Goal: Task Accomplishment & Management: Manage account settings

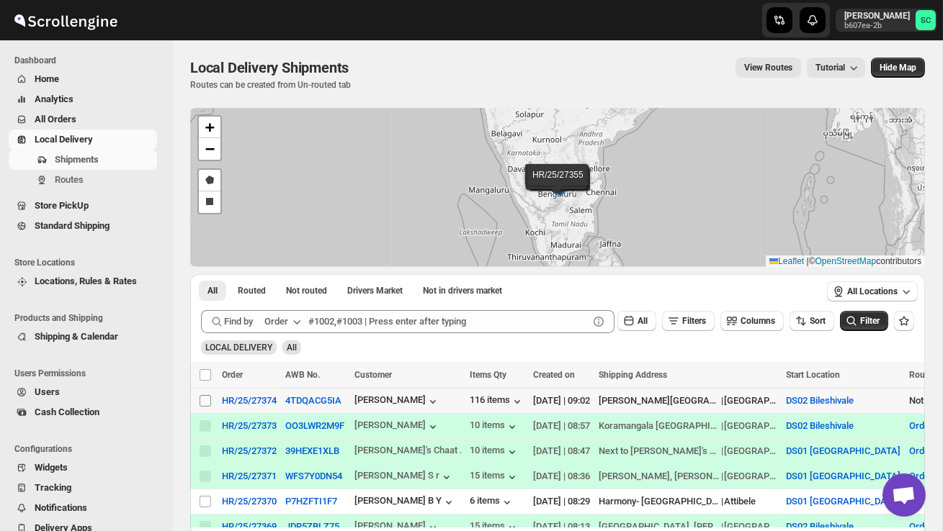
click at [203, 404] on input "Select shipment" at bounding box center [205, 401] width 12 height 12
checkbox input "true"
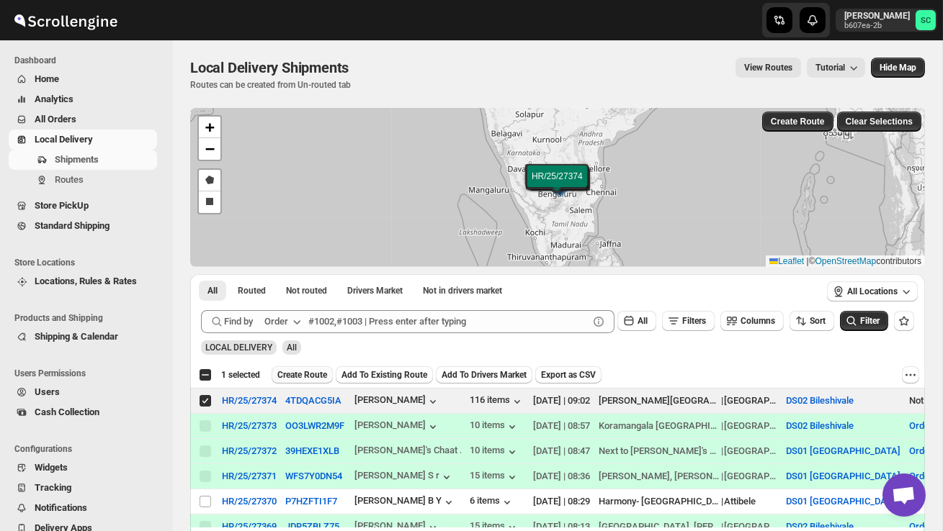
click at [302, 376] on span "Create Route" at bounding box center [302, 375] width 50 height 12
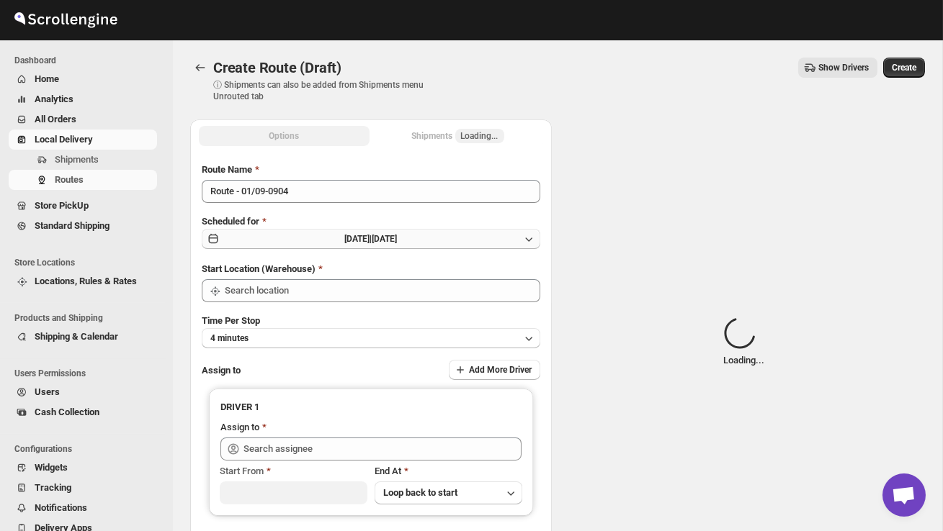
type input "DS02 Bileshivale"
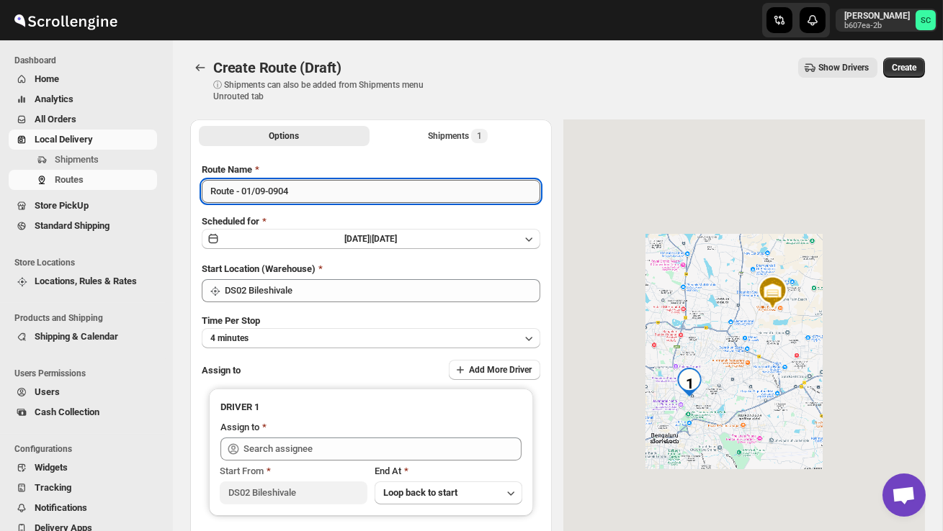
click at [305, 198] on input "Route - 01/09-0904" at bounding box center [371, 191] width 338 height 23
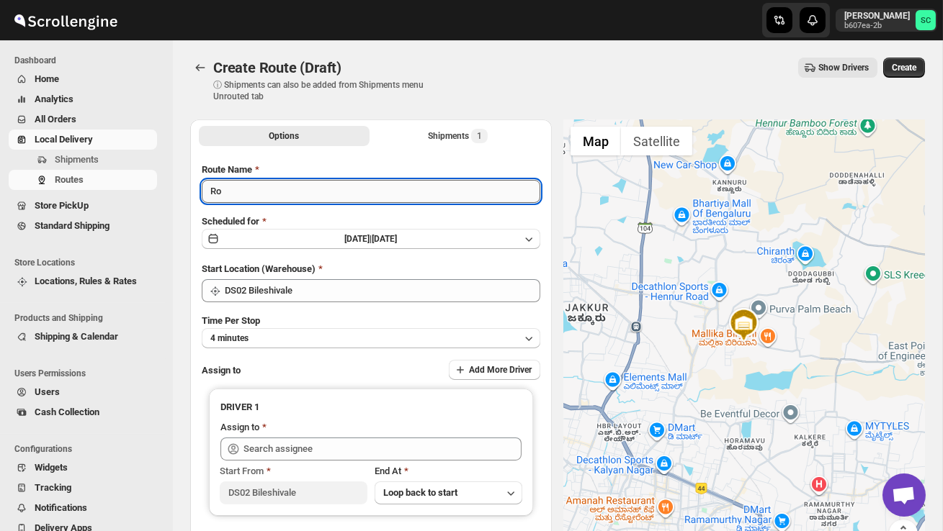
type input "R"
type input "Order no 27374"
click at [349, 334] on button "4 minutes" at bounding box center [371, 338] width 338 height 20
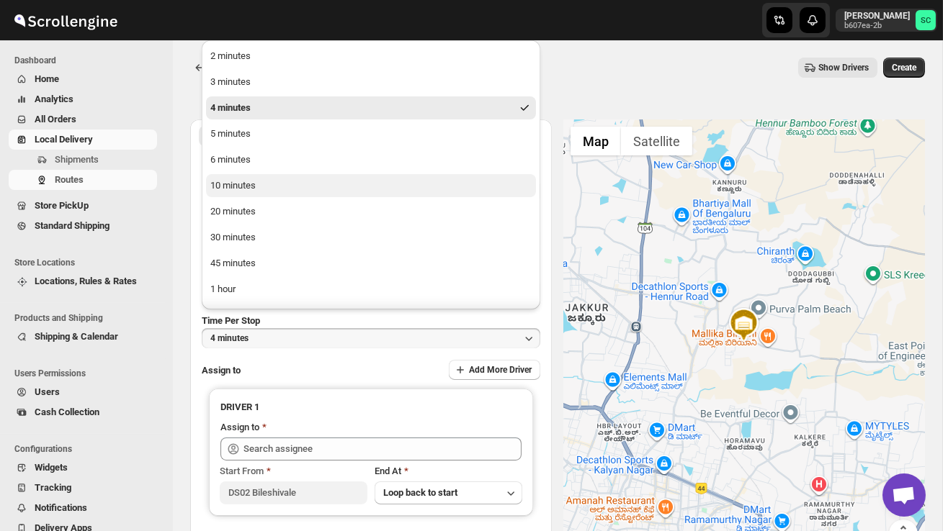
click at [266, 194] on button "10 minutes" at bounding box center [371, 185] width 330 height 23
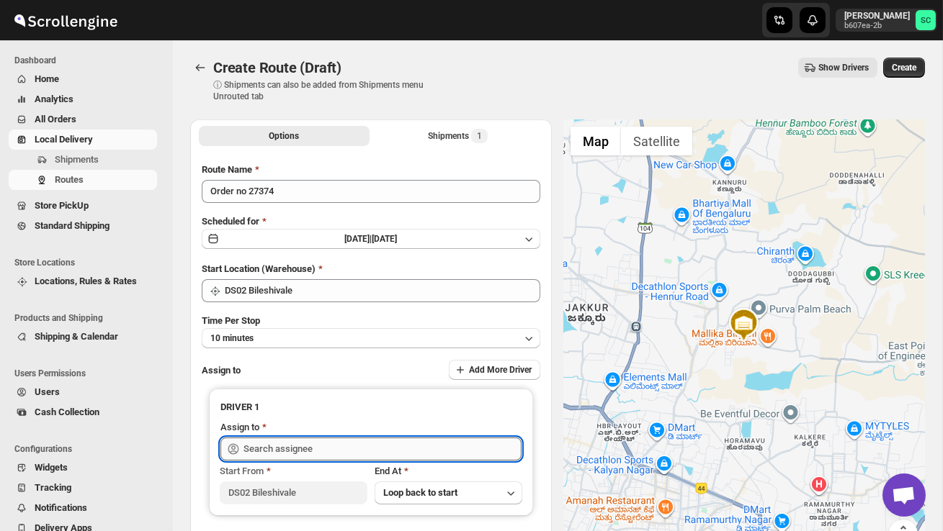
click at [296, 448] on input "text" at bounding box center [382, 449] width 278 height 23
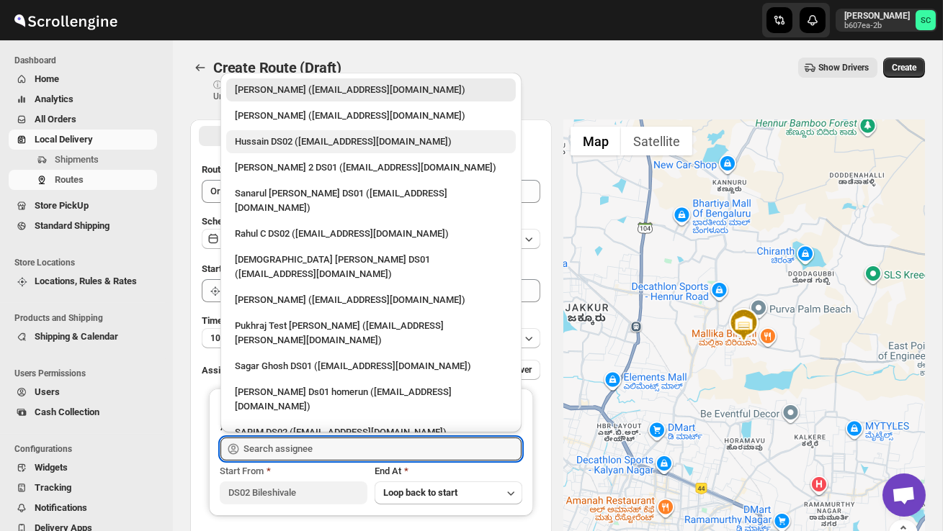
click at [281, 145] on div "Hussain DS02 ([EMAIL_ADDRESS][DOMAIN_NAME])" at bounding box center [371, 142] width 272 height 14
type input "Hussain DS02 ([EMAIL_ADDRESS][DOMAIN_NAME])"
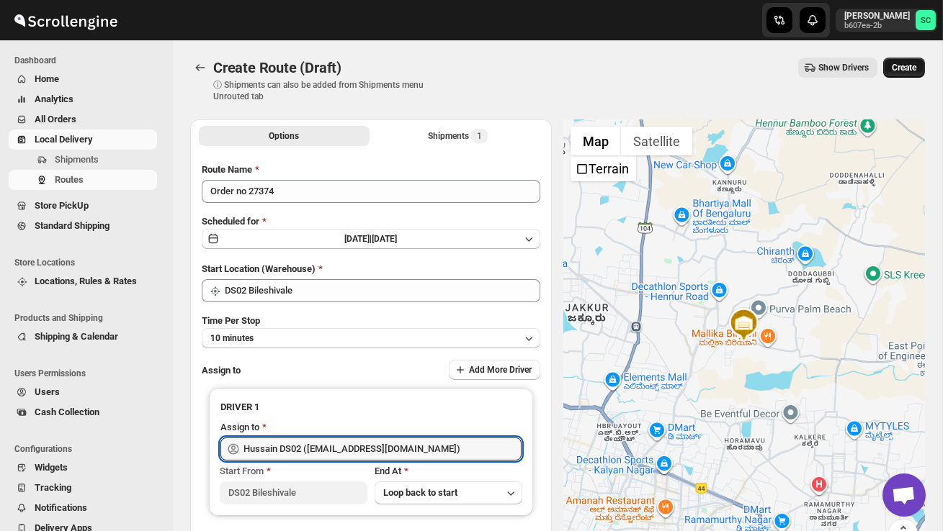
click at [902, 69] on span "Create" at bounding box center [903, 68] width 24 height 12
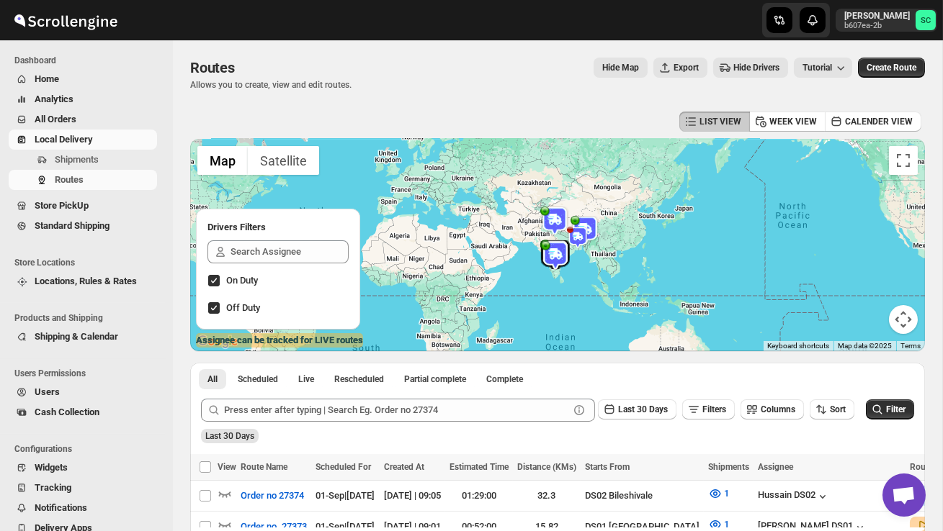
click at [902, 69] on span "Create Route" at bounding box center [891, 68] width 50 height 12
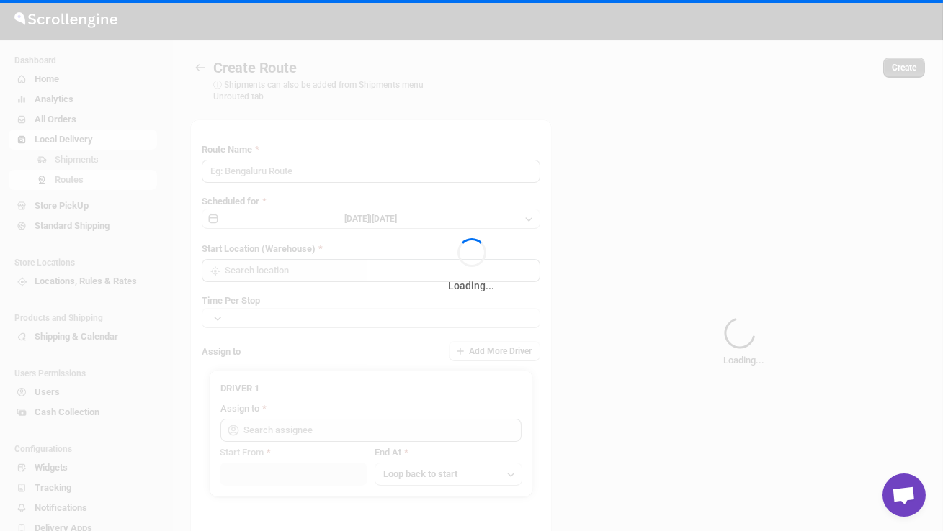
type input "Route - 01/09-0905"
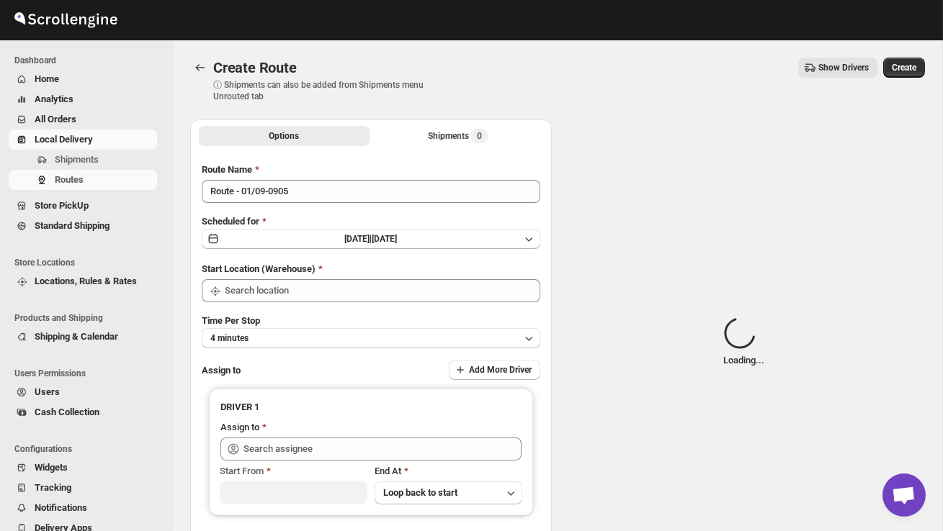
type input "DS01 [GEOGRAPHIC_DATA]"
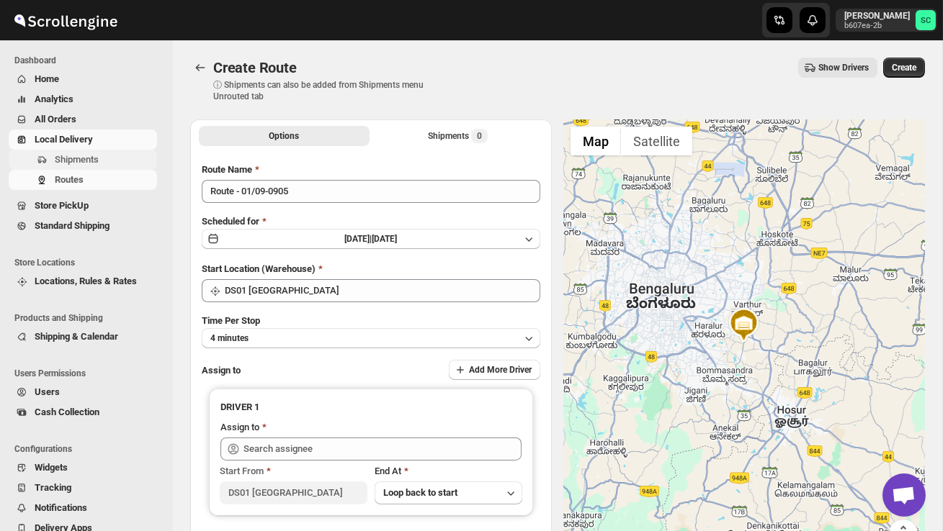
click at [78, 153] on span "Shipments" at bounding box center [104, 160] width 99 height 14
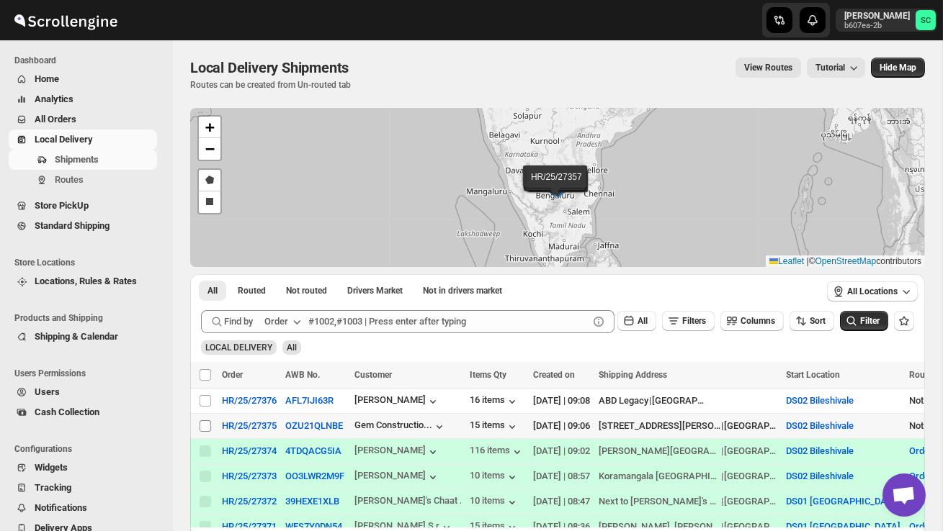
click at [202, 424] on input "Select shipment" at bounding box center [205, 427] width 12 height 12
checkbox input "true"
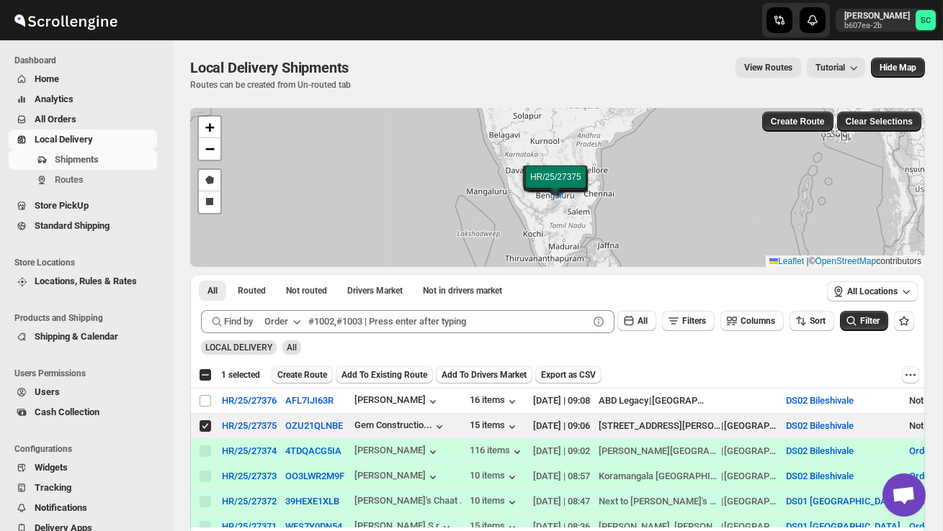
click at [313, 372] on span "Create Route" at bounding box center [302, 375] width 50 height 12
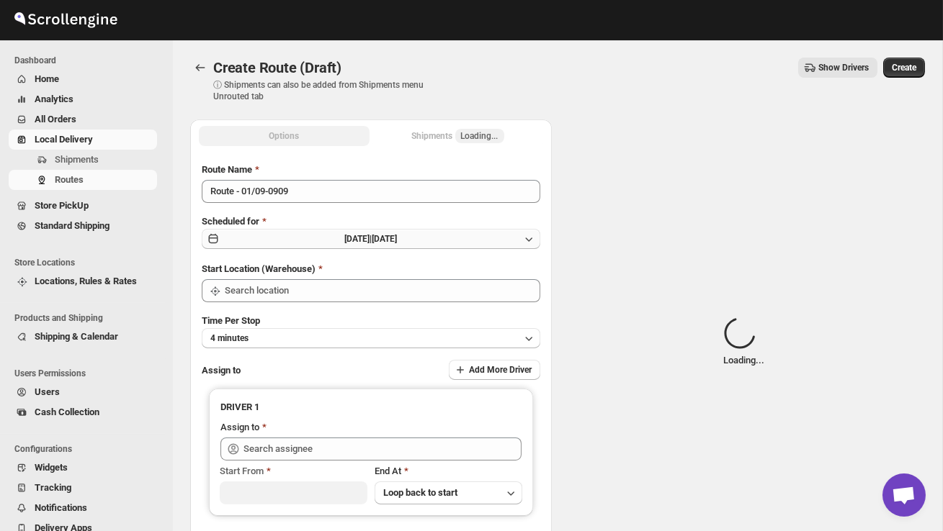
type input "DS02 Bileshivale"
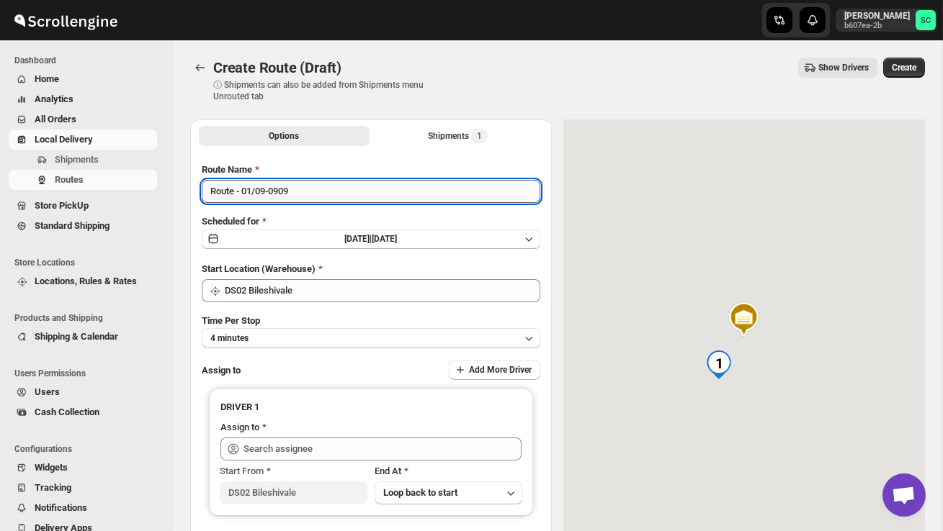
click at [312, 202] on input "Route - 01/09-0909" at bounding box center [371, 191] width 338 height 23
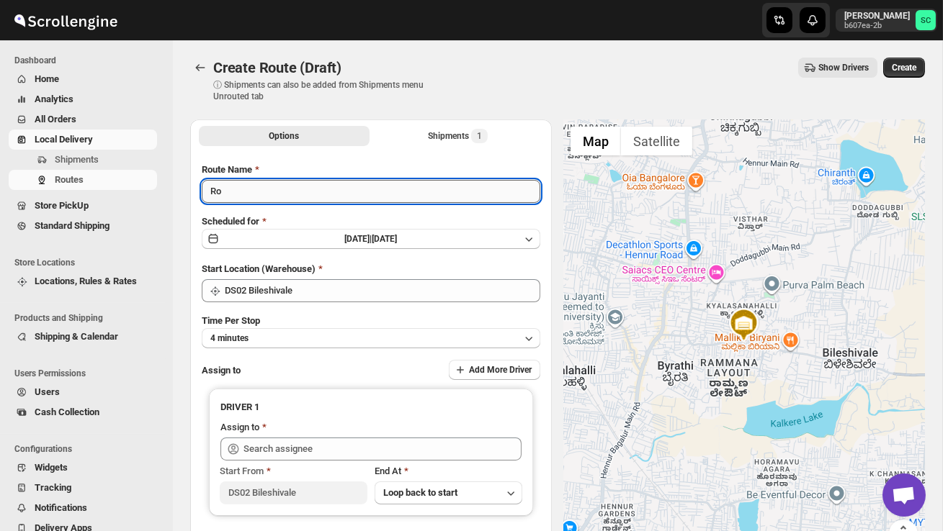
type input "R"
type input "Order no 27375"
click at [302, 332] on button "4 minutes" at bounding box center [371, 338] width 338 height 20
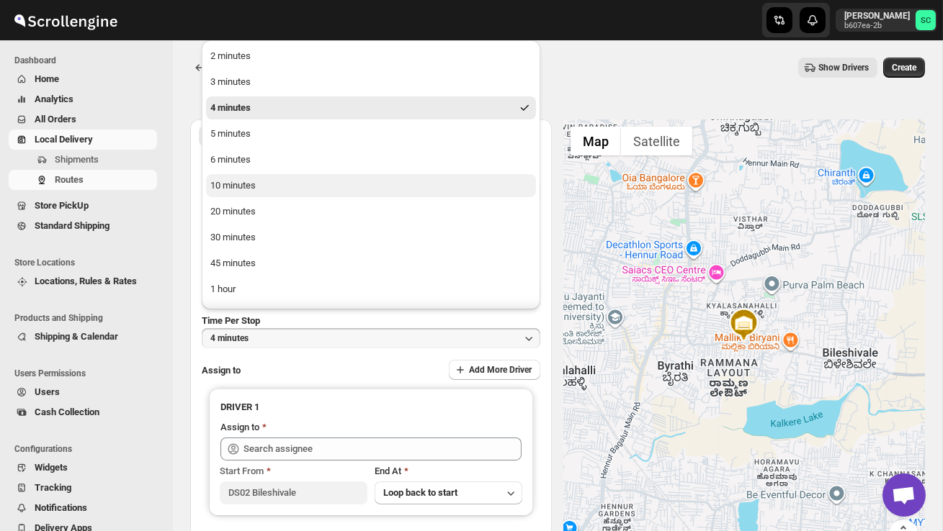
click at [260, 192] on button "10 minutes" at bounding box center [371, 185] width 330 height 23
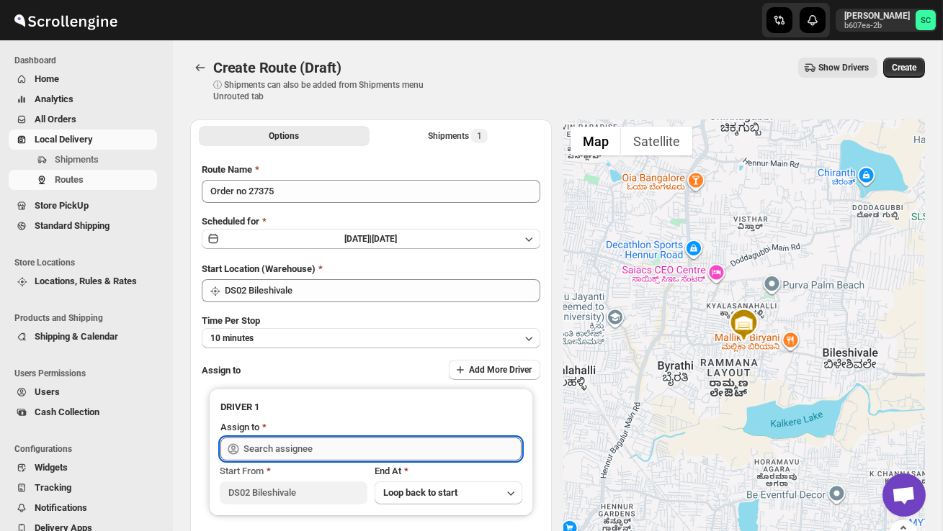
click at [305, 447] on input "text" at bounding box center [382, 449] width 278 height 23
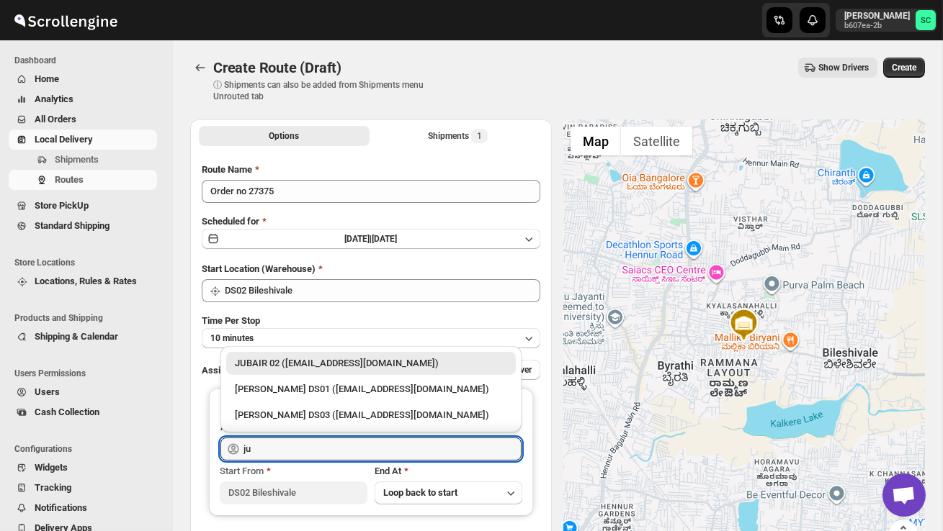
click at [369, 364] on div "JUBAIR 02 ([EMAIL_ADDRESS][DOMAIN_NAME])" at bounding box center [371, 363] width 272 height 14
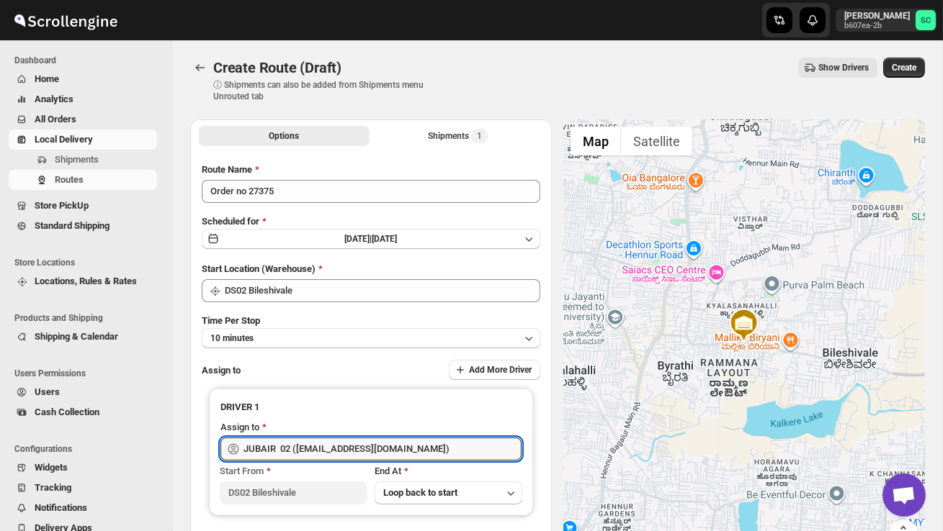
type input "JUBAIR 02 ([EMAIL_ADDRESS][DOMAIN_NAME])"
click at [911, 63] on span "Create" at bounding box center [903, 68] width 24 height 12
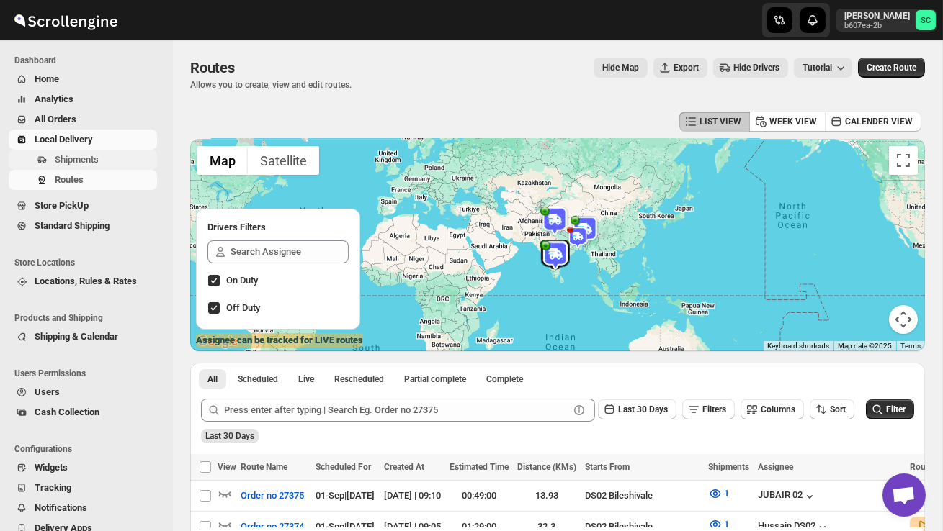
click at [104, 161] on span "Shipments" at bounding box center [104, 160] width 99 height 14
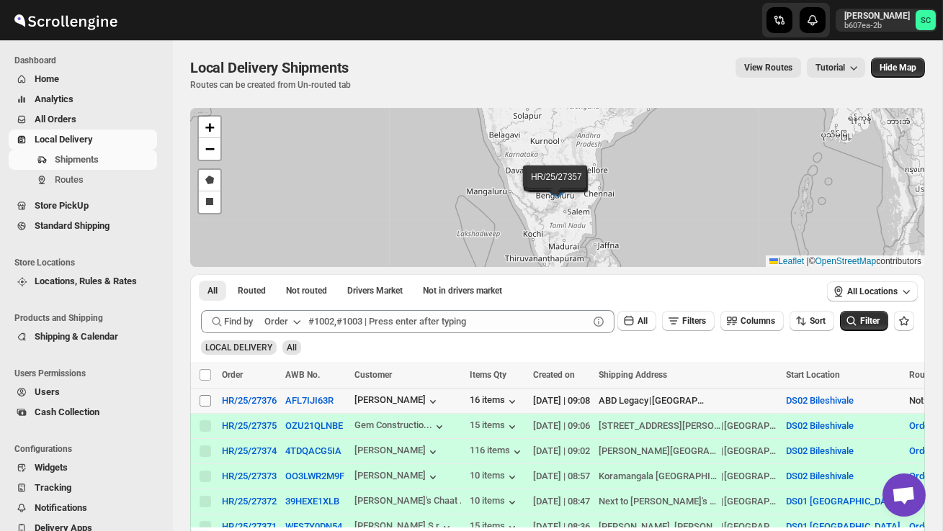
click at [205, 403] on input "Select shipment" at bounding box center [205, 401] width 12 height 12
checkbox input "true"
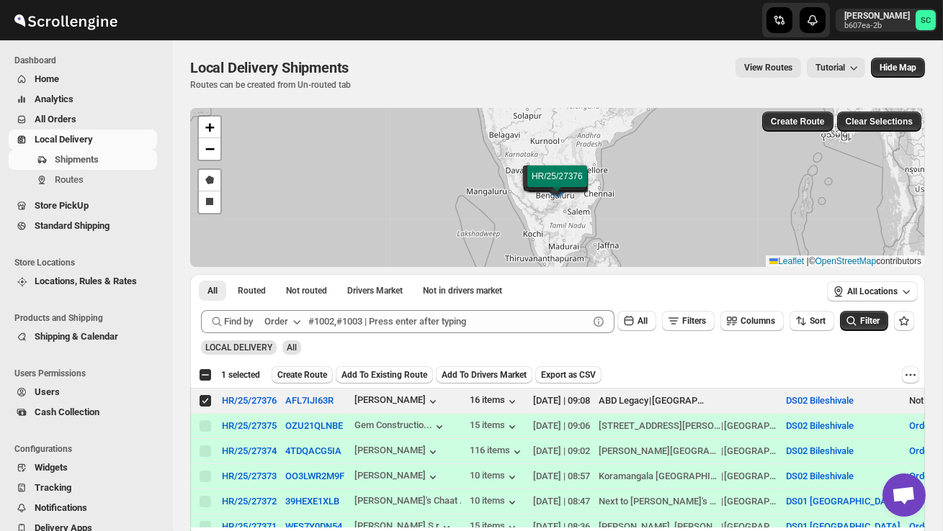
click at [308, 374] on span "Create Route" at bounding box center [302, 375] width 50 height 12
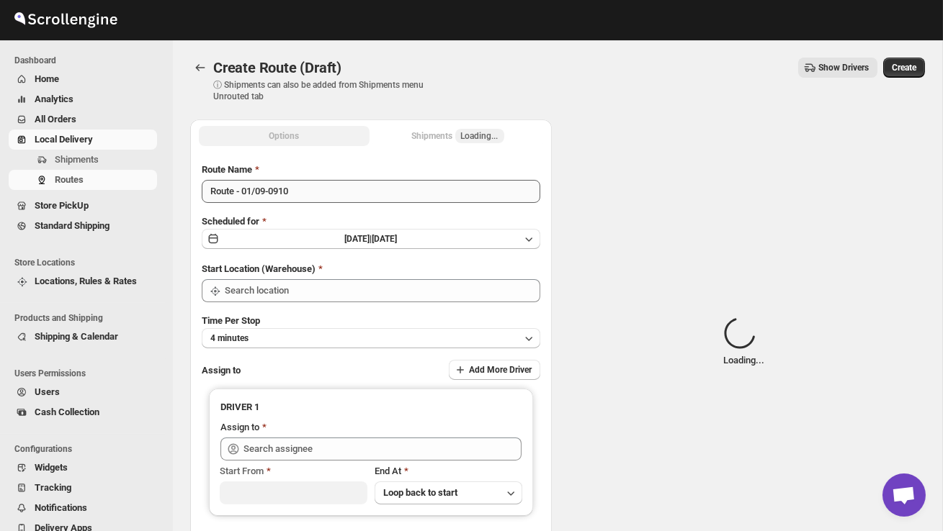
type input "DS02 Bileshivale"
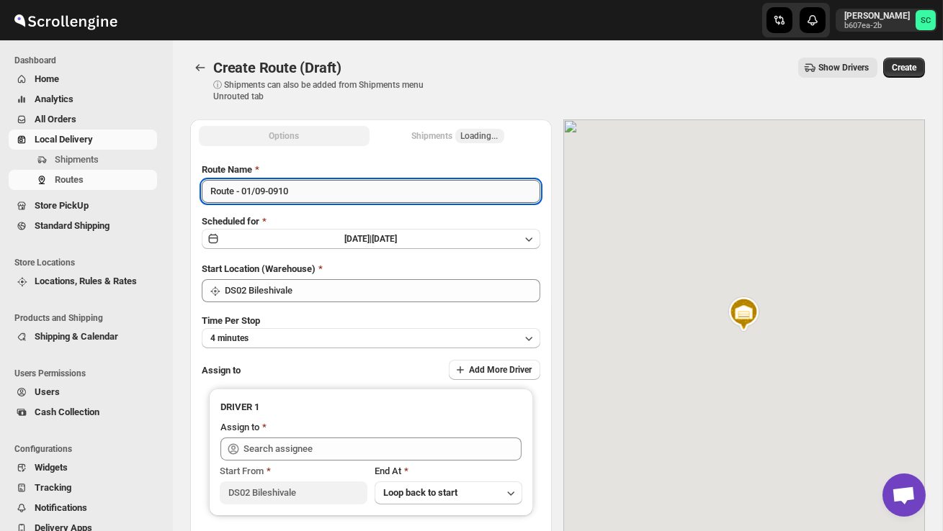
click at [309, 195] on input "Route - 01/09-0910" at bounding box center [371, 191] width 338 height 23
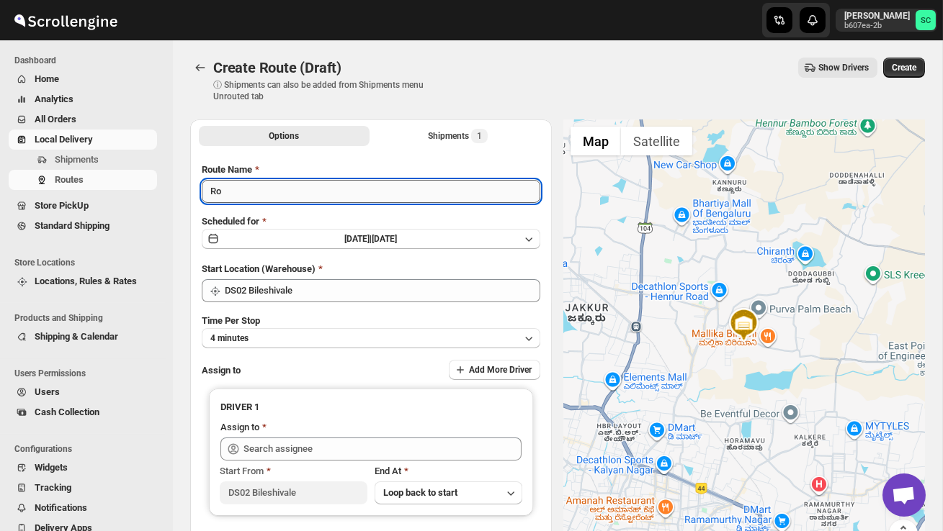
type input "R"
type input "Order no 27376"
click at [307, 335] on button "4 minutes" at bounding box center [371, 338] width 338 height 20
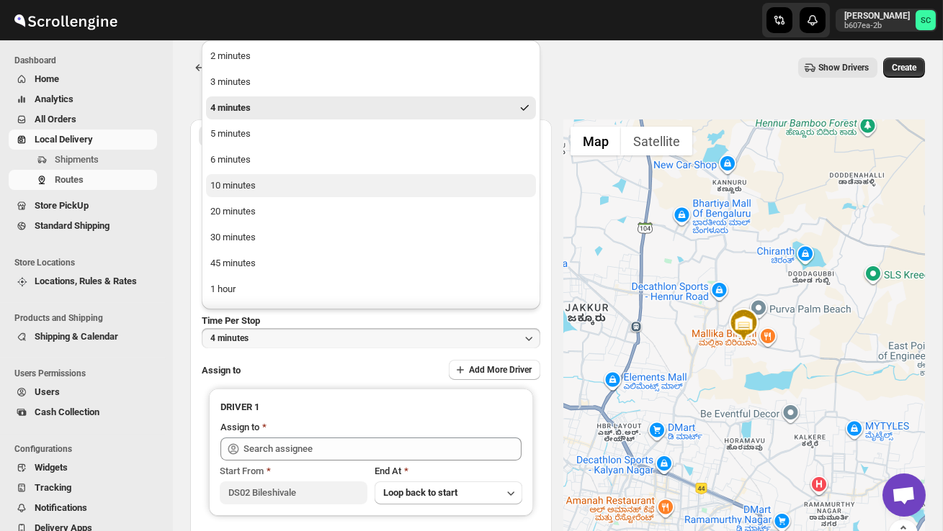
click at [266, 190] on button "10 minutes" at bounding box center [371, 185] width 330 height 23
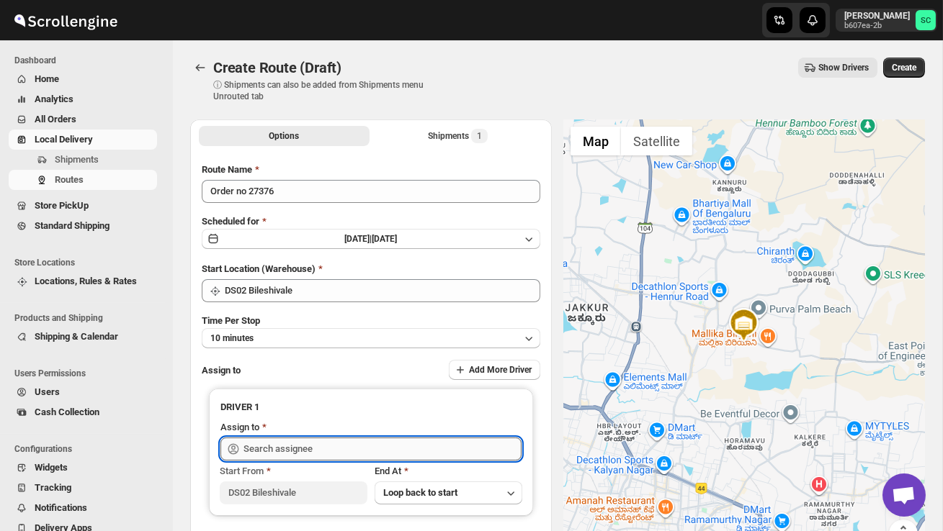
click at [282, 439] on input "text" at bounding box center [382, 449] width 278 height 23
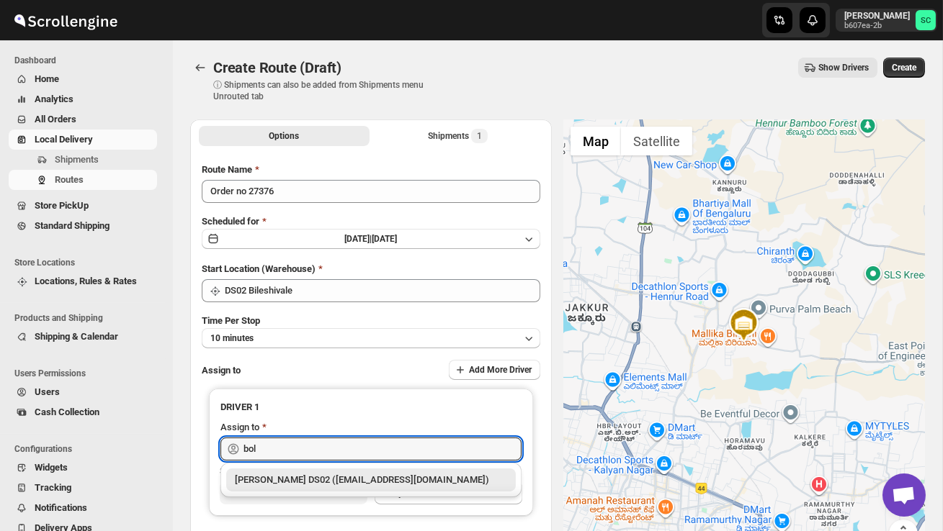
click at [317, 474] on div "[PERSON_NAME] DS02 ([EMAIL_ADDRESS][DOMAIN_NAME])" at bounding box center [371, 480] width 272 height 14
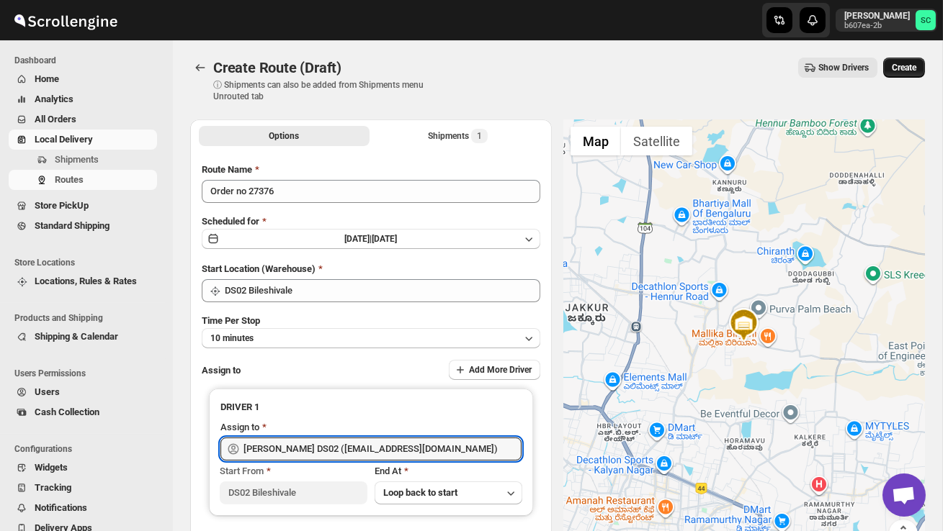
type input "[PERSON_NAME] DS02 ([EMAIL_ADDRESS][DOMAIN_NAME])"
click at [908, 74] on button "Create" at bounding box center [904, 68] width 42 height 20
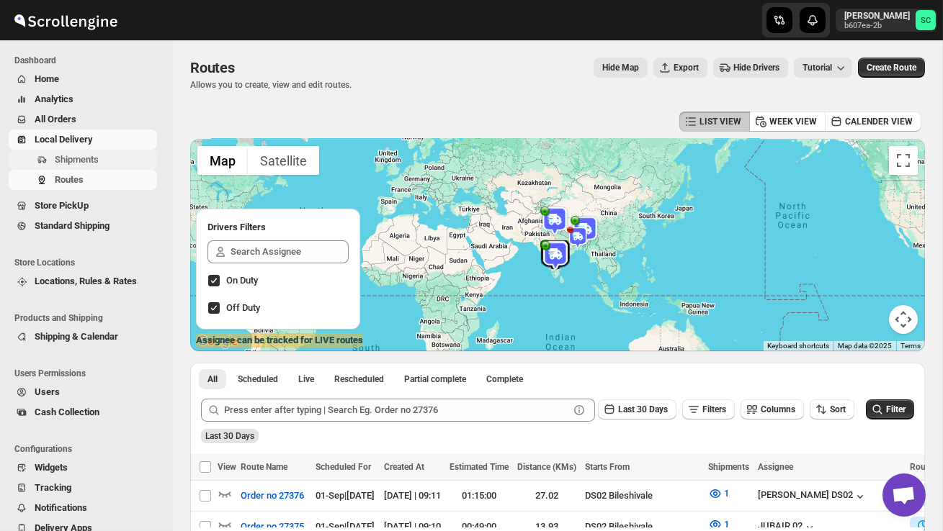
click at [88, 157] on span "Shipments" at bounding box center [77, 159] width 44 height 11
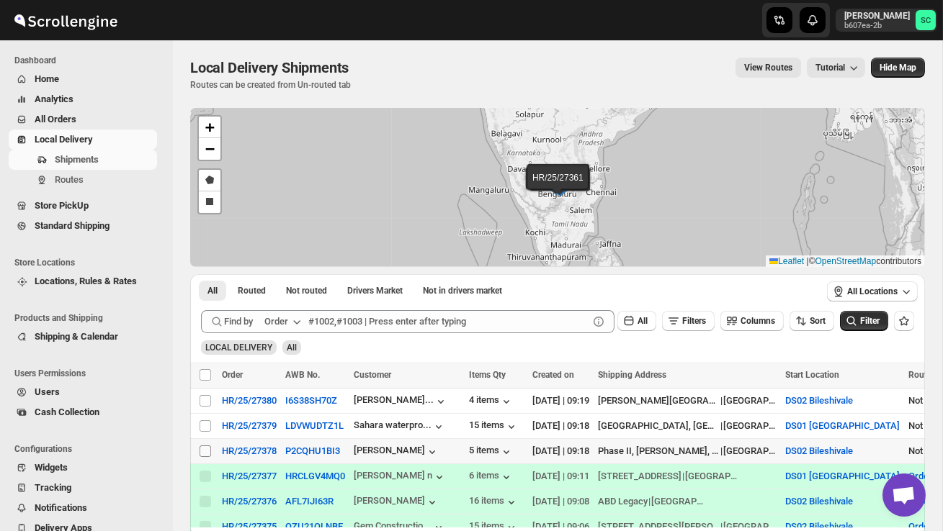
click at [202, 453] on input "Select shipment" at bounding box center [205, 452] width 12 height 12
checkbox input "true"
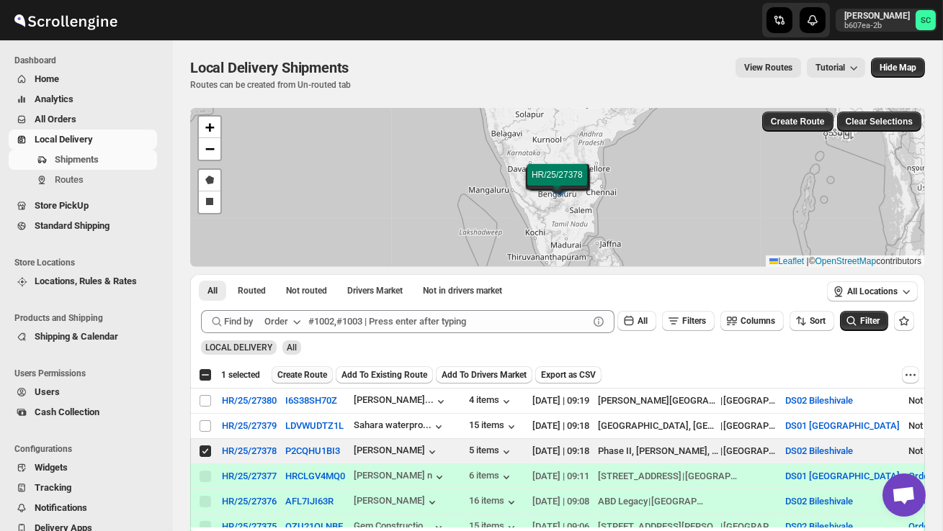
click at [315, 373] on span "Create Route" at bounding box center [302, 375] width 50 height 12
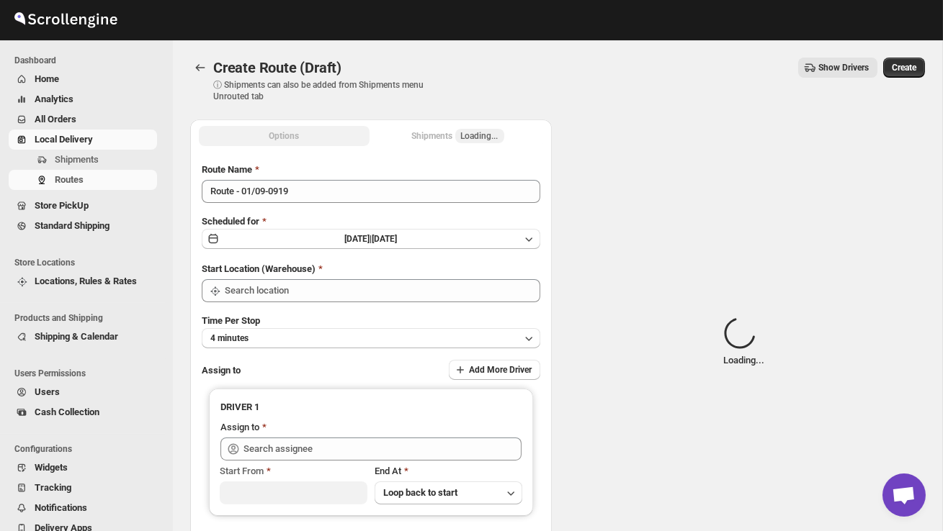
type input "DS02 Bileshivale"
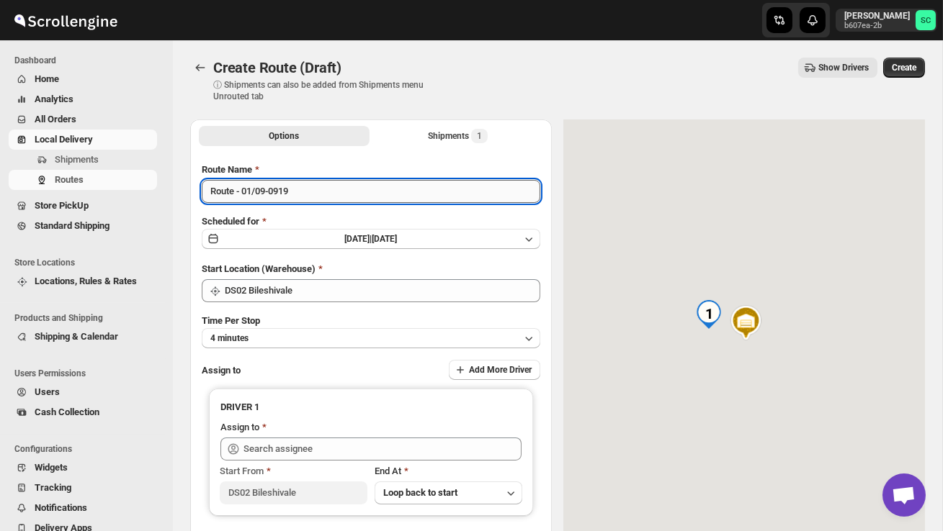
click at [302, 194] on input "Route - 01/09-0919" at bounding box center [371, 191] width 338 height 23
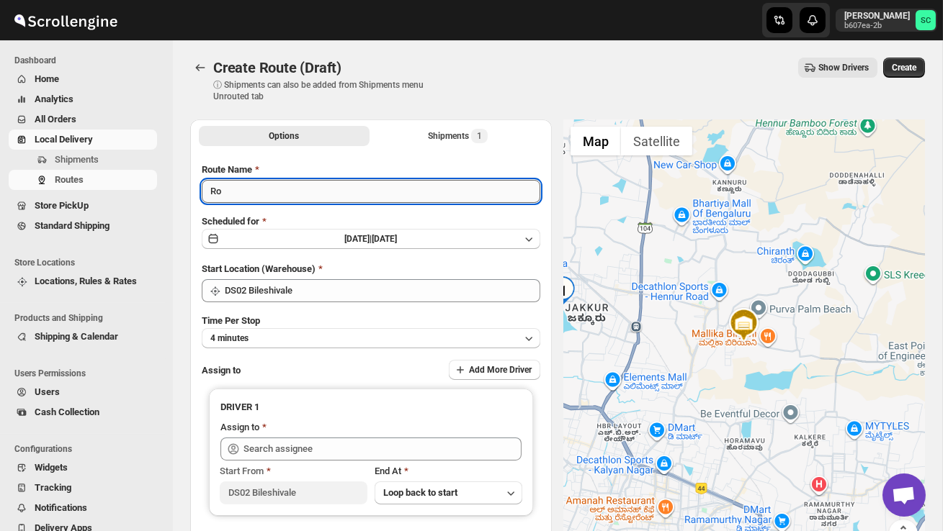
type input "R"
type input "Order no 27378"
click at [351, 336] on button "4 minutes" at bounding box center [371, 338] width 338 height 20
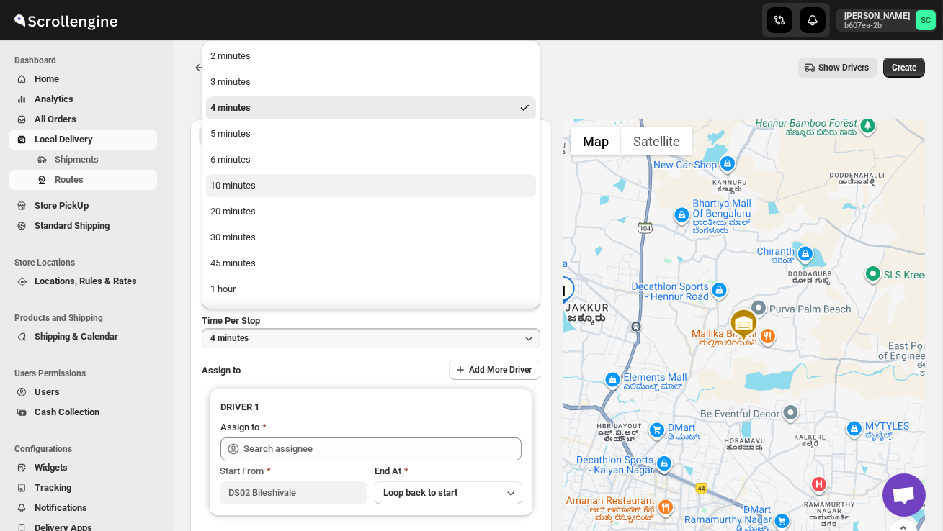
click at [281, 187] on button "10 minutes" at bounding box center [371, 185] width 330 height 23
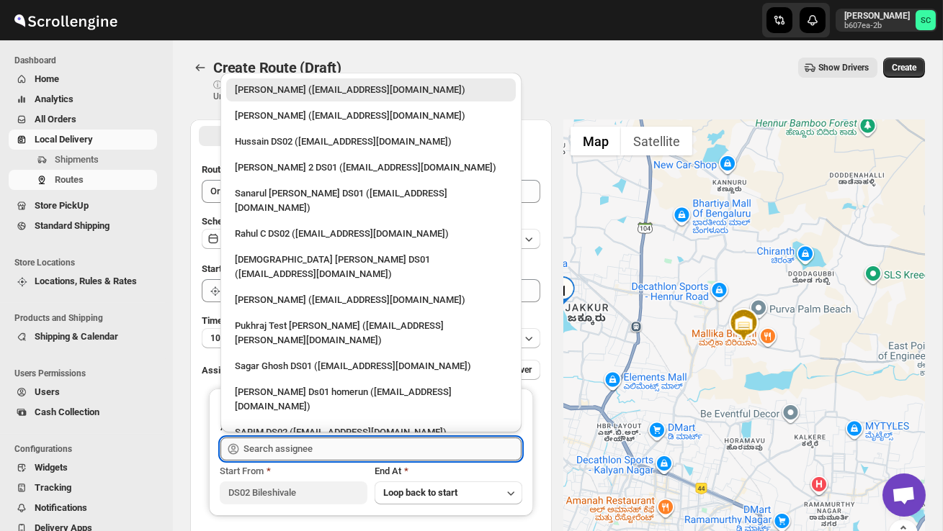
click at [310, 443] on input "text" at bounding box center [382, 449] width 278 height 23
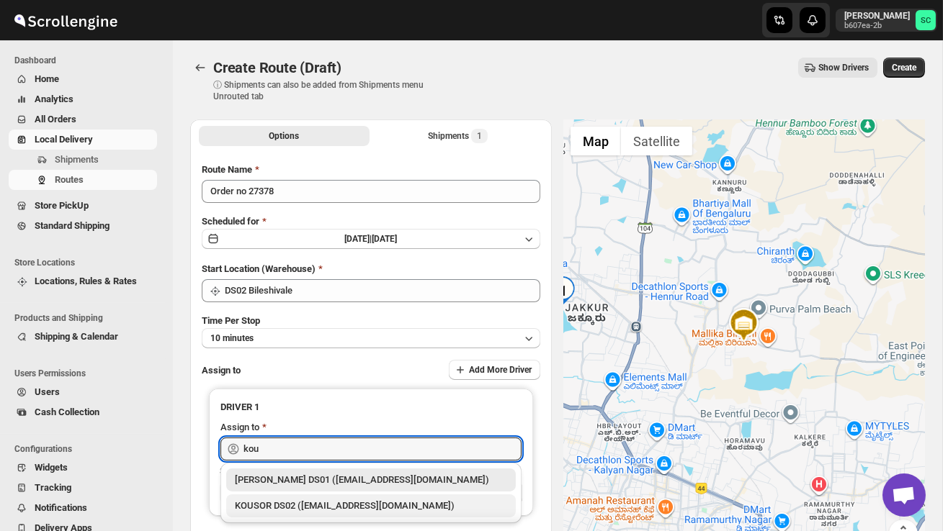
click at [336, 500] on div "KOUSOR DS02 ([EMAIL_ADDRESS][DOMAIN_NAME])" at bounding box center [371, 506] width 272 height 14
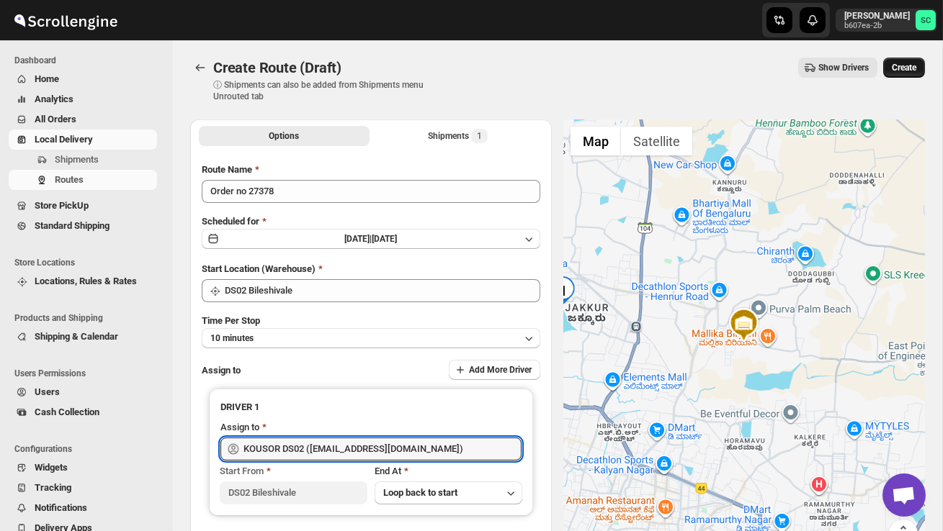
type input "KOUSOR DS02 ([EMAIL_ADDRESS][DOMAIN_NAME])"
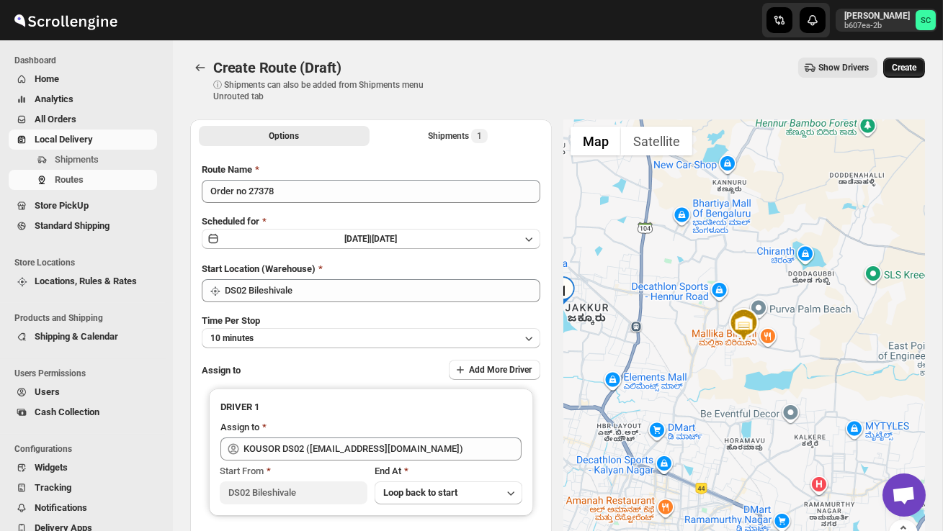
click at [903, 66] on span "Create" at bounding box center [903, 68] width 24 height 12
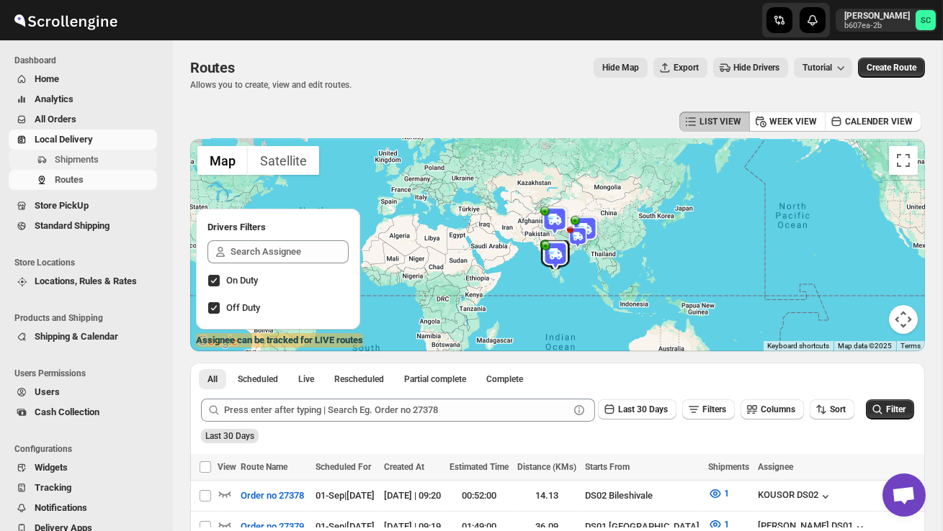
click at [83, 157] on span "Shipments" at bounding box center [77, 159] width 44 height 11
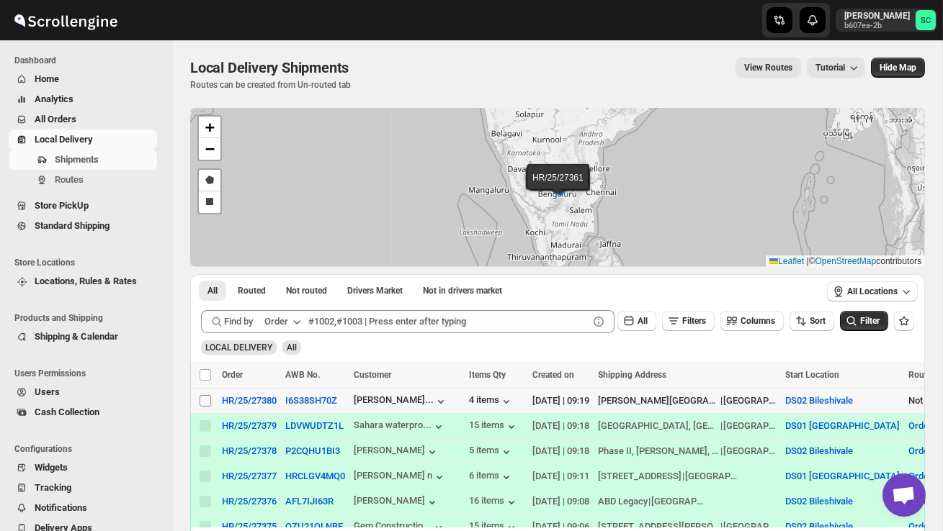
click at [205, 399] on input "Select shipment" at bounding box center [205, 401] width 12 height 12
checkbox input "true"
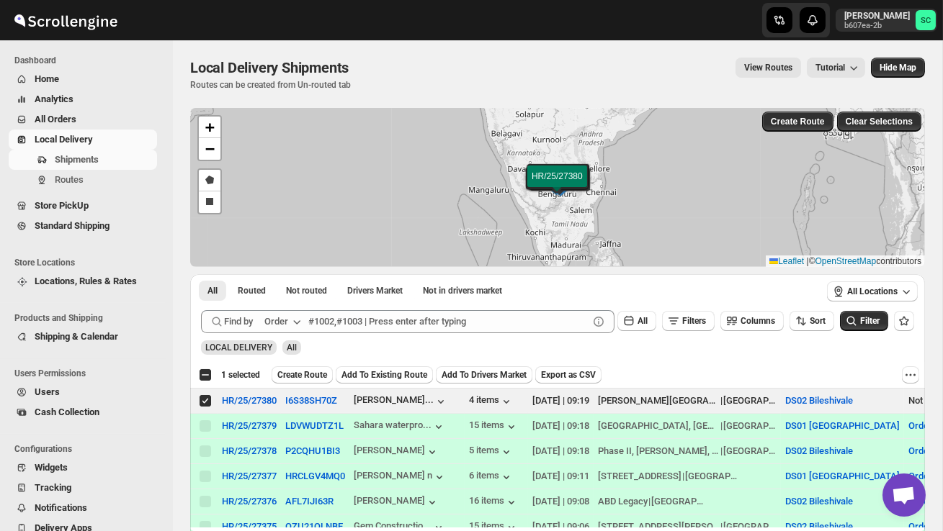
click at [306, 376] on span "Create Route" at bounding box center [302, 375] width 50 height 12
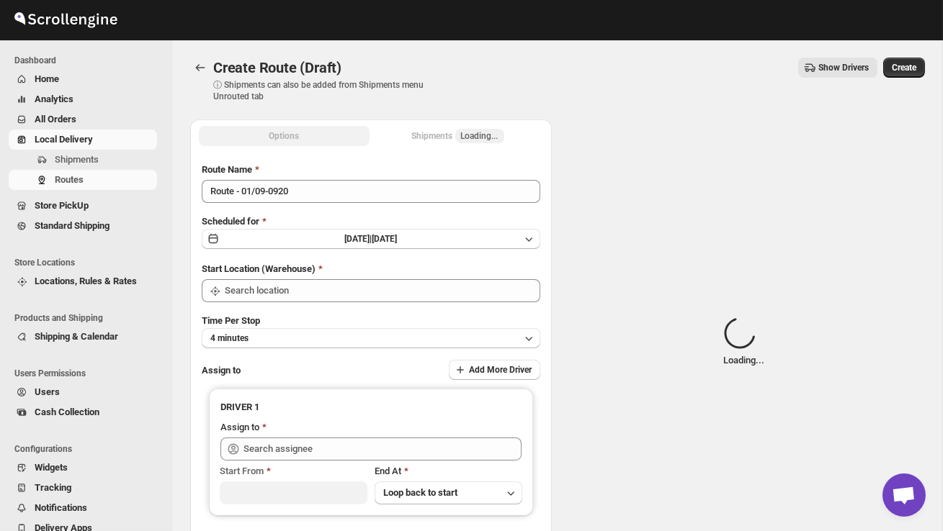
type input "DS02 Bileshivale"
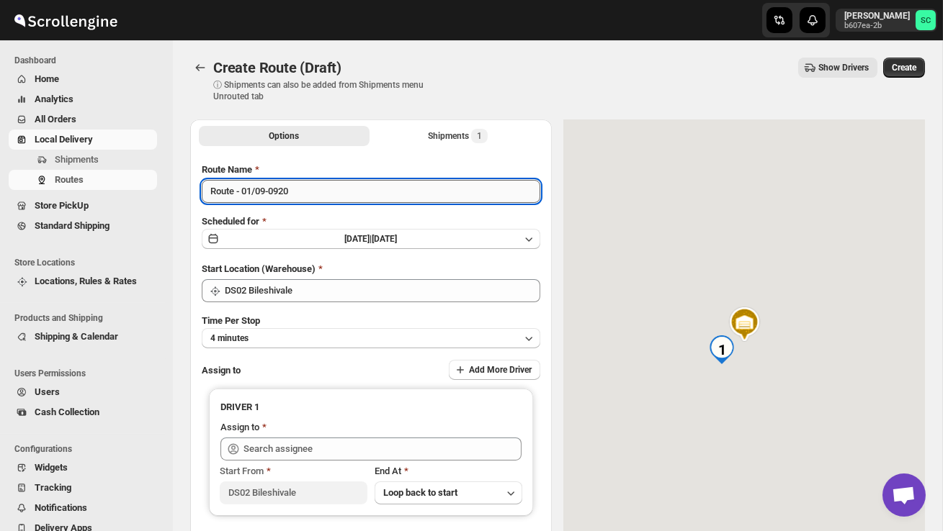
click at [311, 187] on input "Route - 01/09-0920" at bounding box center [371, 191] width 338 height 23
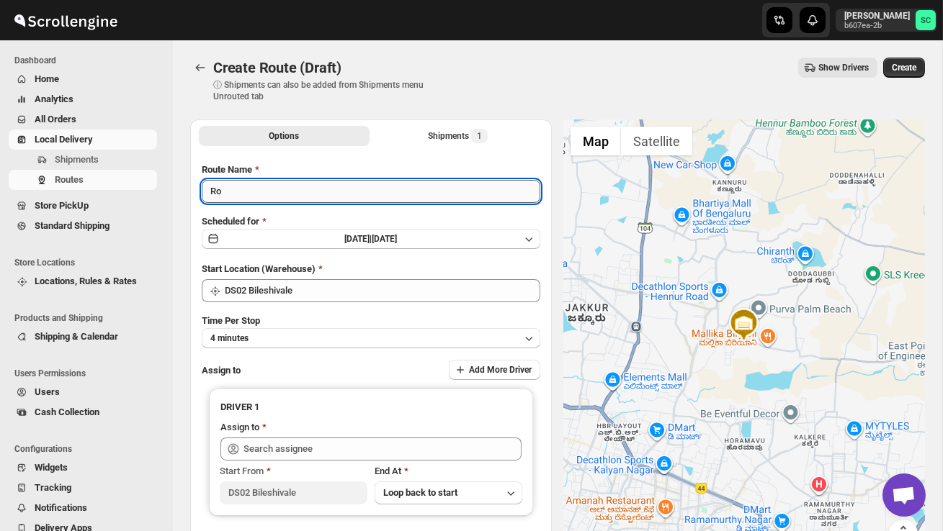
type input "R"
type input "Order no 27380"
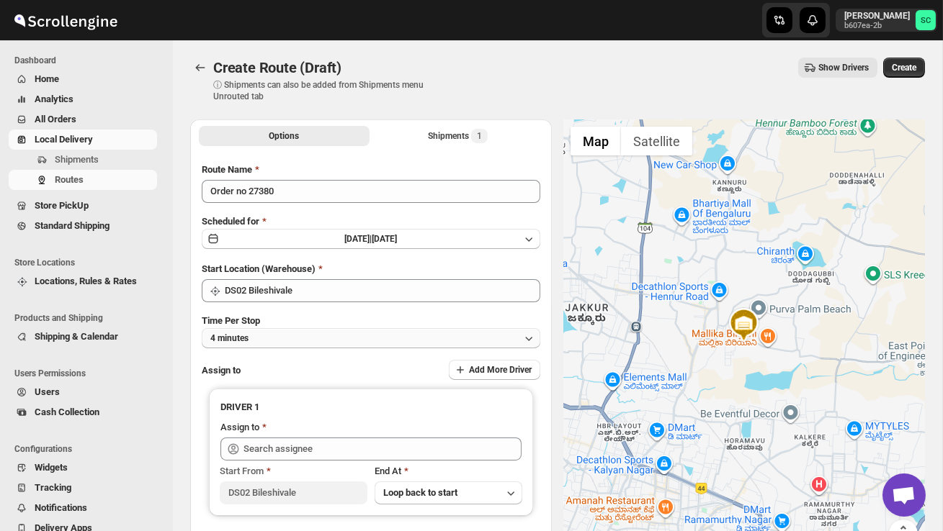
click at [318, 341] on button "4 minutes" at bounding box center [371, 338] width 338 height 20
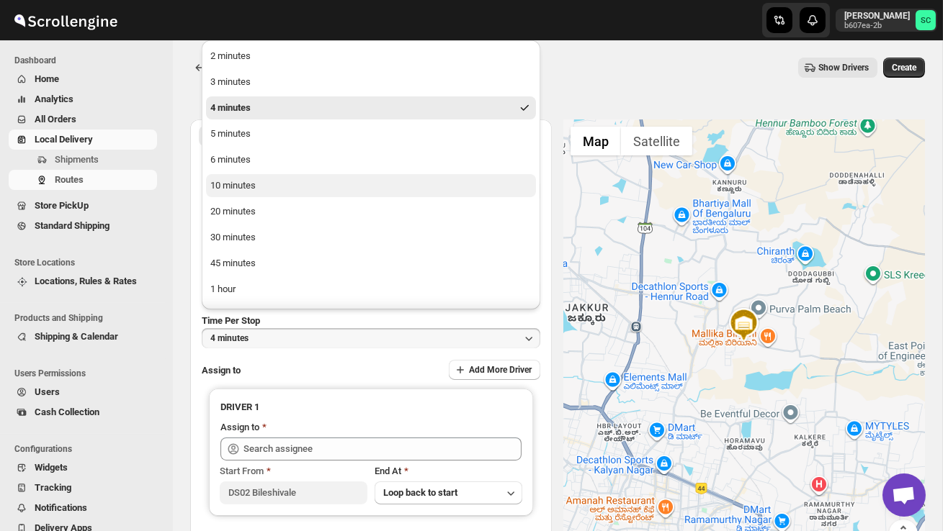
click at [233, 182] on div "10 minutes" at bounding box center [232, 186] width 45 height 14
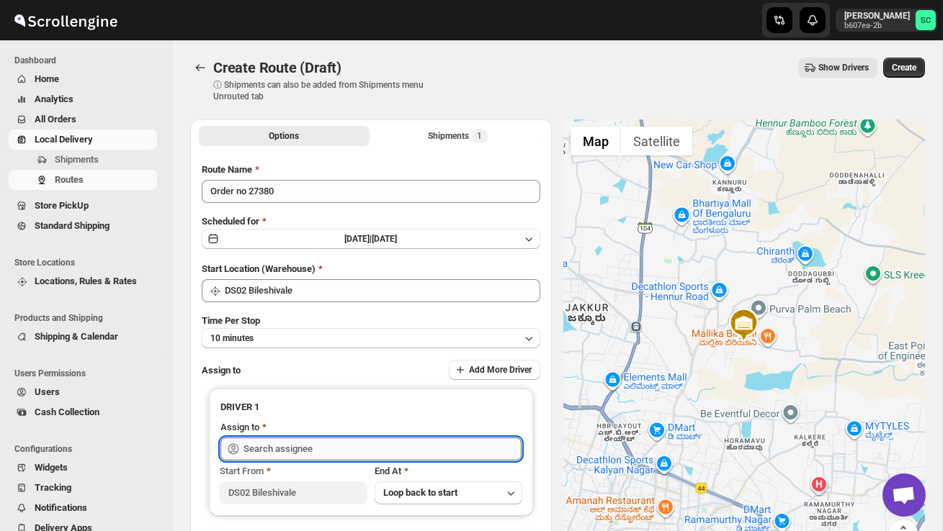
click at [294, 450] on input "text" at bounding box center [382, 449] width 278 height 23
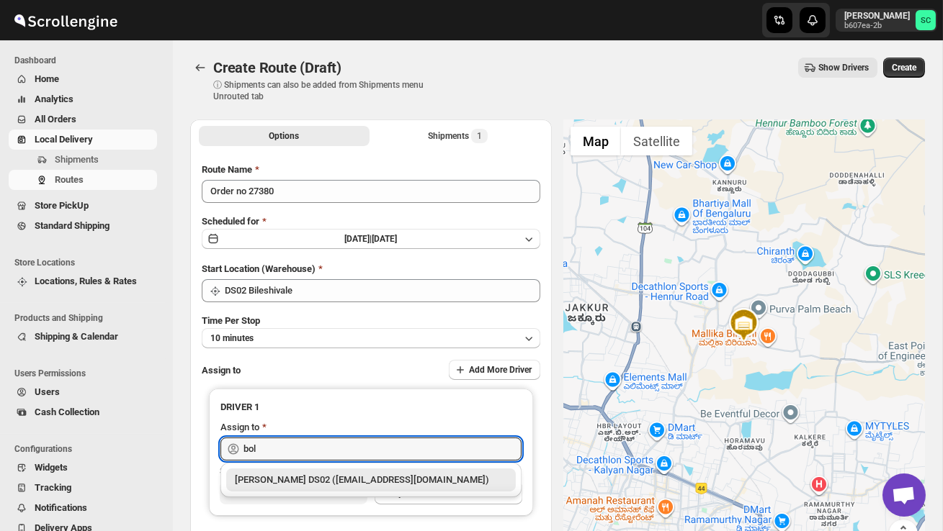
click at [329, 480] on div "[PERSON_NAME] DS02 ([EMAIL_ADDRESS][DOMAIN_NAME])" at bounding box center [371, 480] width 272 height 14
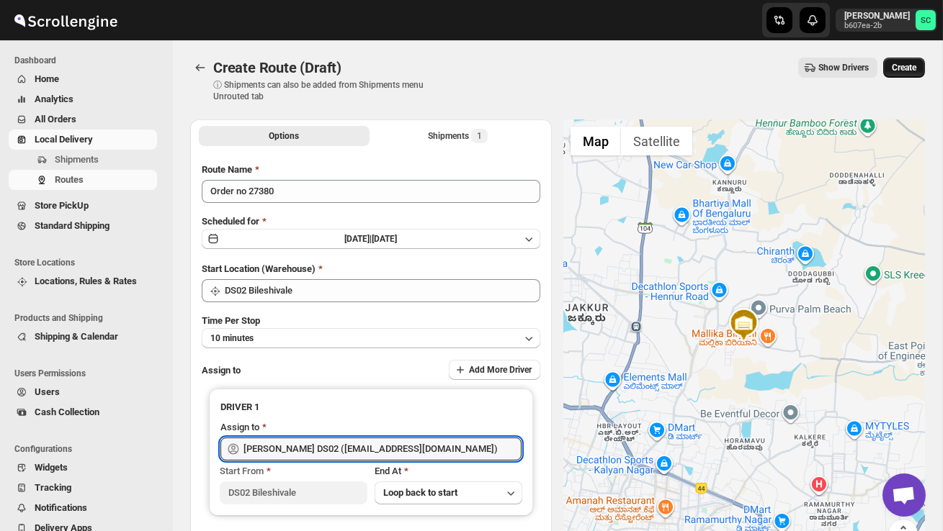
type input "[PERSON_NAME] DS02 ([EMAIL_ADDRESS][DOMAIN_NAME])"
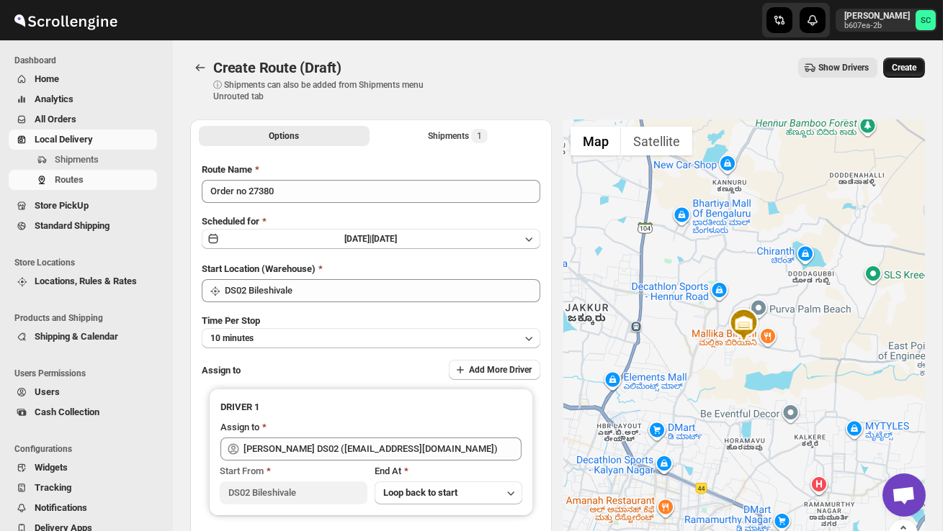
click at [902, 71] on span "Create" at bounding box center [903, 68] width 24 height 12
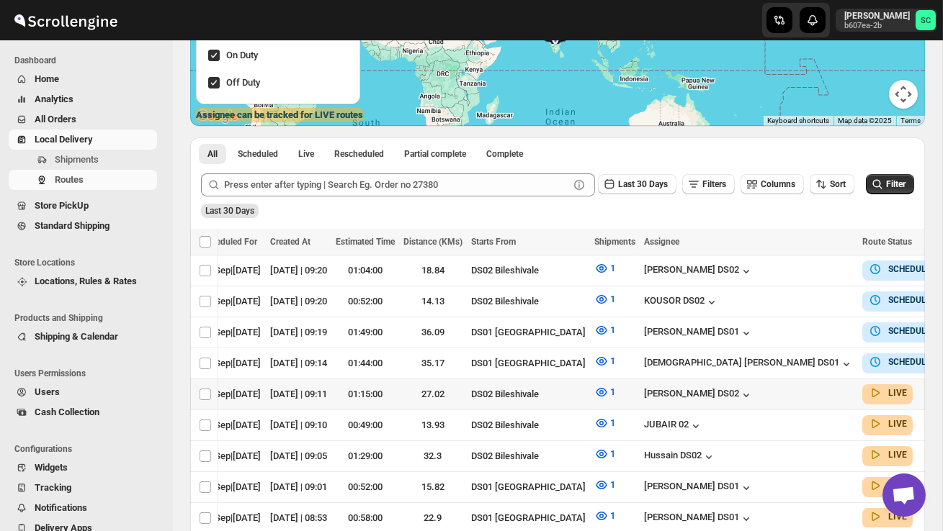
scroll to position [0, 205]
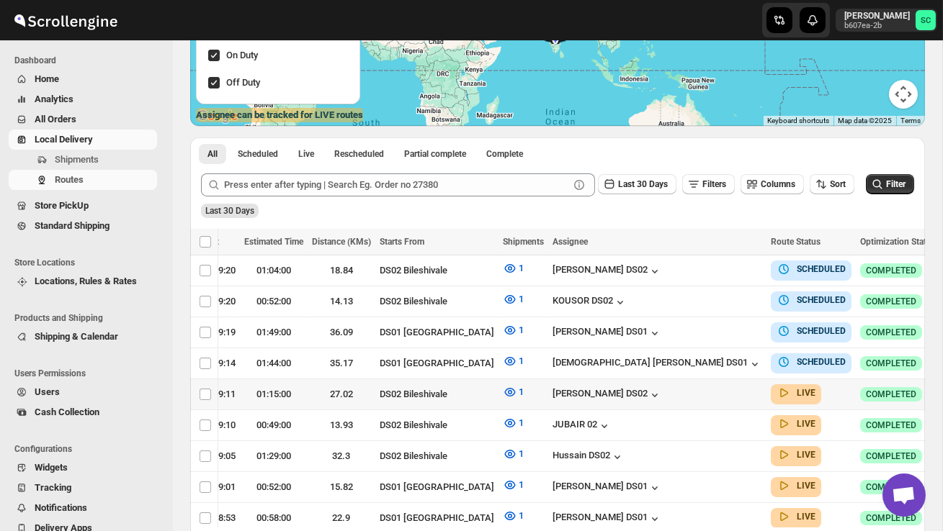
click at [942, 384] on button "button" at bounding box center [954, 394] width 20 height 20
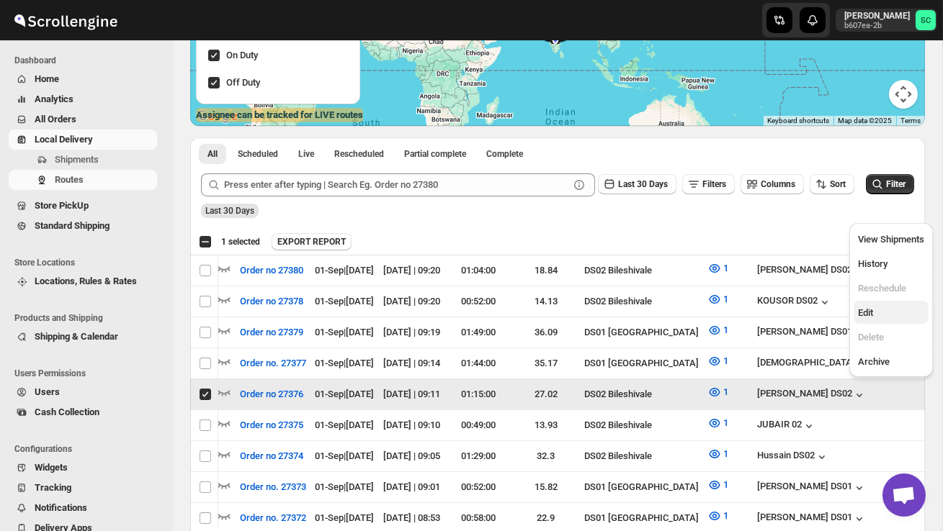
click at [881, 306] on span "Edit" at bounding box center [891, 313] width 66 height 14
checkbox input "false"
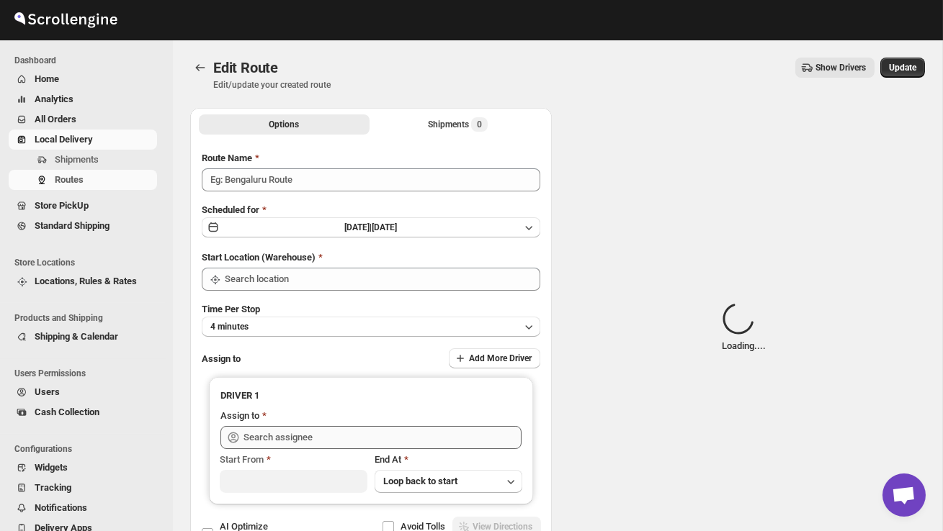
type input "Order no 27376"
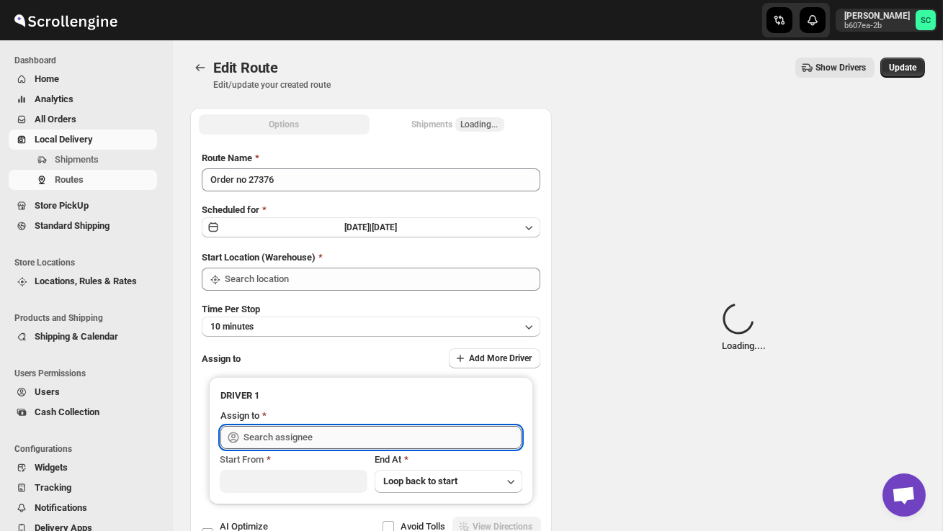
click at [353, 441] on input "text" at bounding box center [382, 437] width 278 height 23
type input "DS02 Bileshivale"
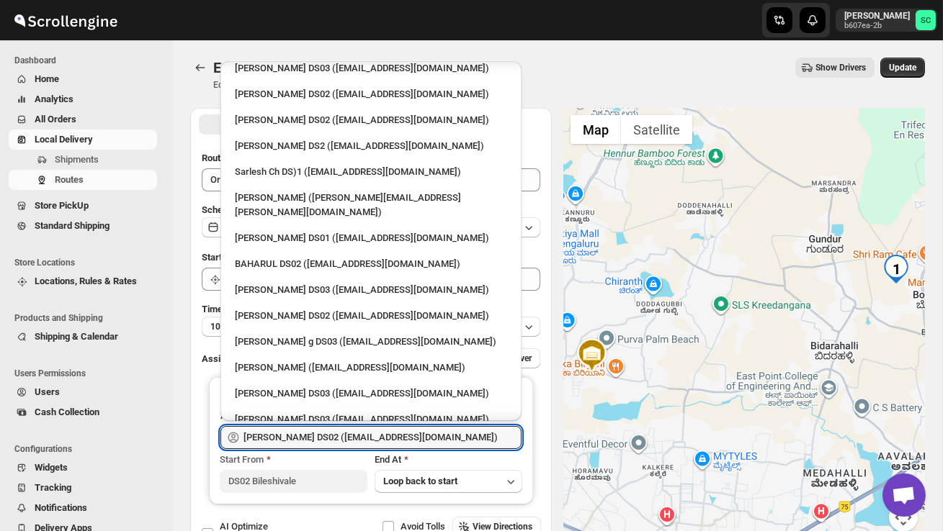
scroll to position [528, 0]
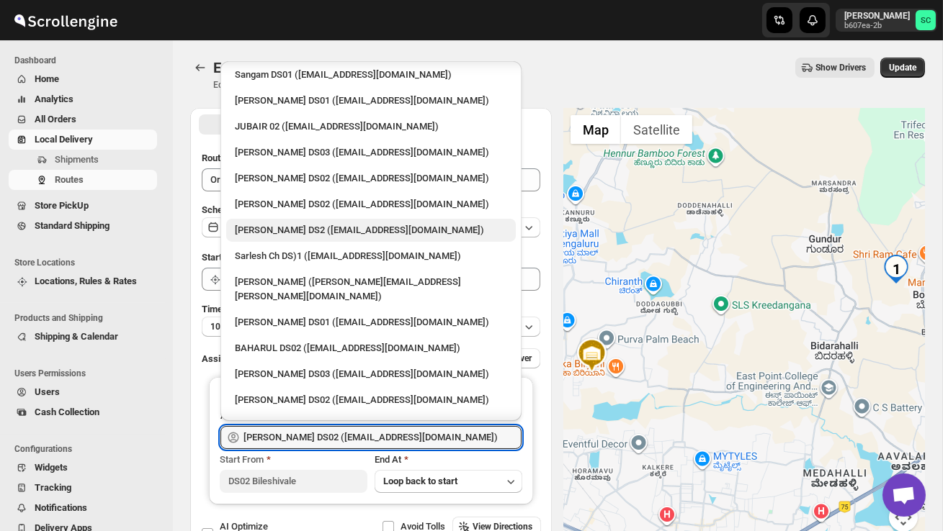
click at [300, 223] on div "[PERSON_NAME] DS2 ([EMAIL_ADDRESS][DOMAIN_NAME])" at bounding box center [371, 230] width 272 height 14
type input "[PERSON_NAME] DS2 ([EMAIL_ADDRESS][DOMAIN_NAME])"
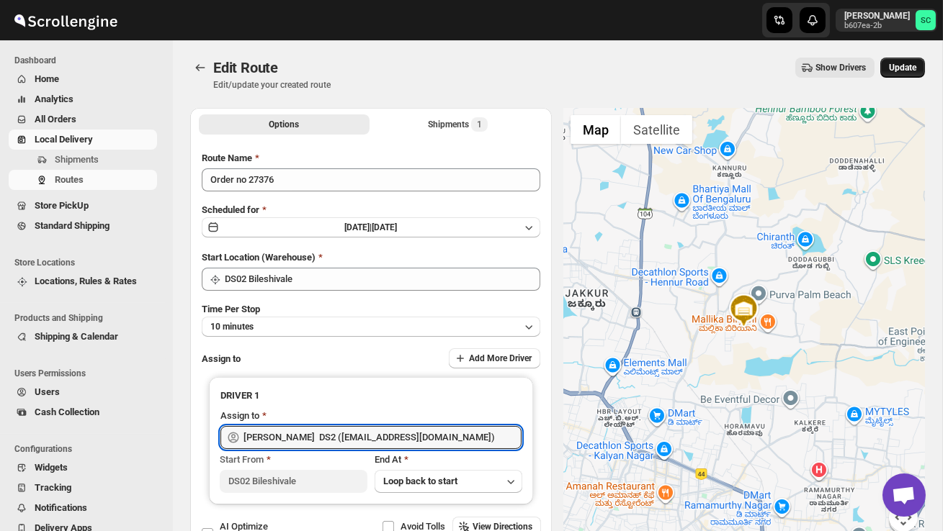
click at [901, 65] on span "Update" at bounding box center [902, 68] width 27 height 12
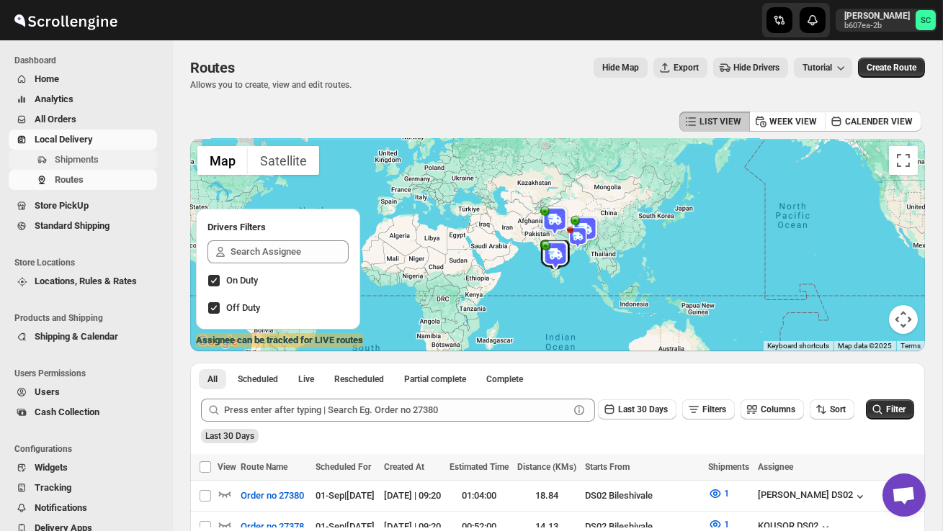
click at [81, 153] on span "Shipments" at bounding box center [104, 160] width 99 height 14
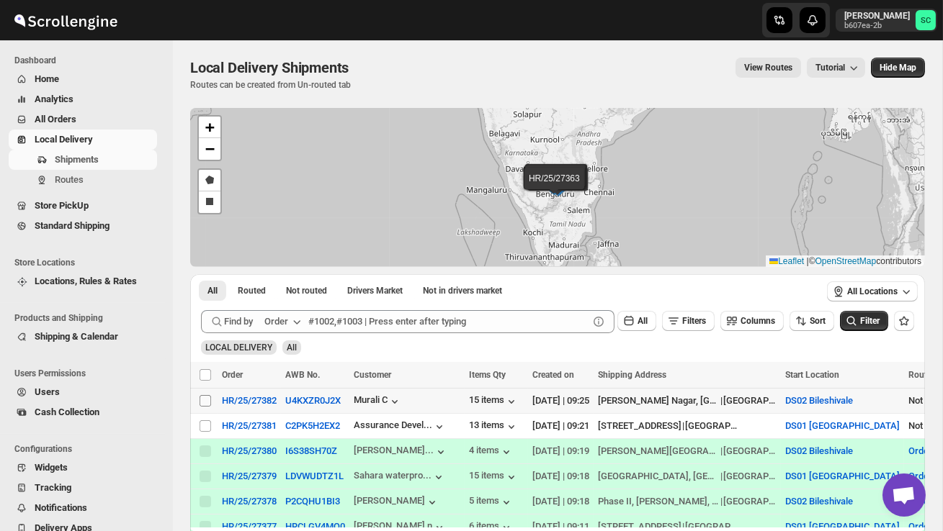
click at [204, 402] on input "Select shipment" at bounding box center [205, 401] width 12 height 12
checkbox input "true"
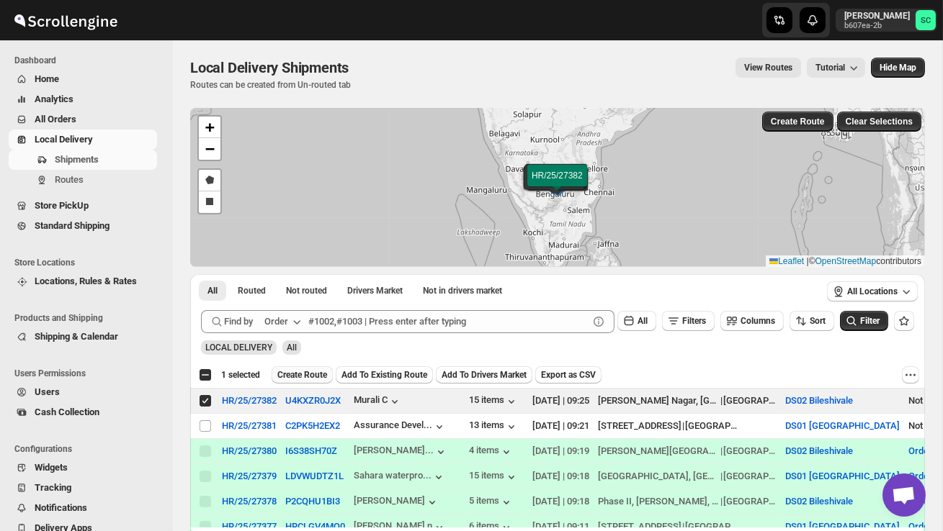
click at [309, 374] on span "Create Route" at bounding box center [302, 375] width 50 height 12
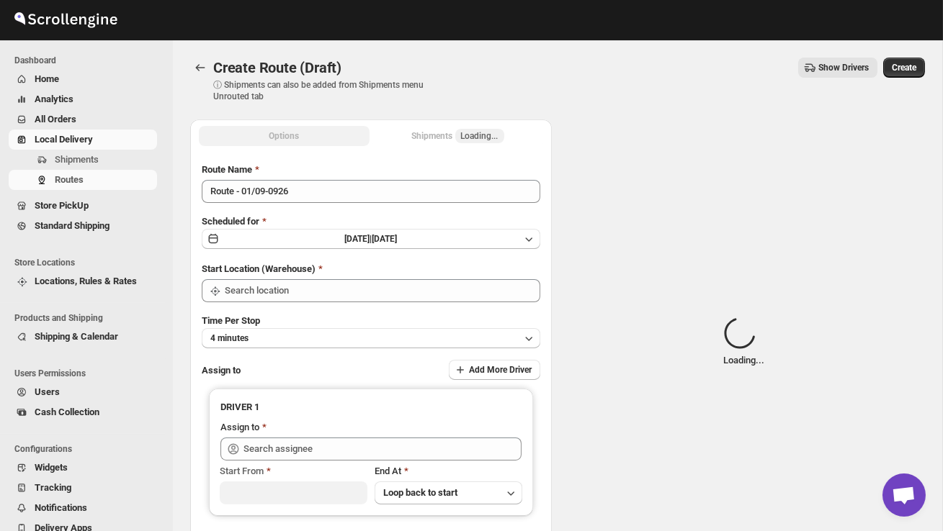
type input "DS02 Bileshivale"
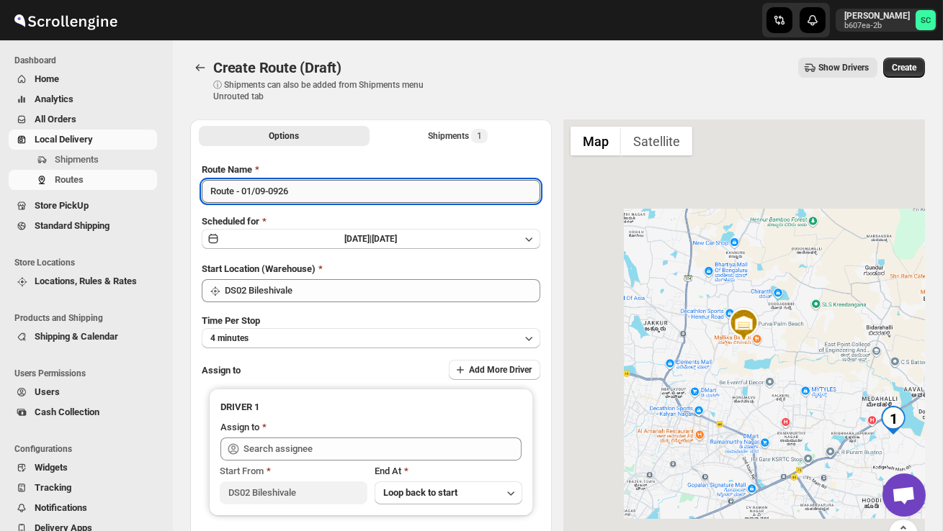
click at [305, 196] on input "Route - 01/09-0926" at bounding box center [371, 191] width 338 height 23
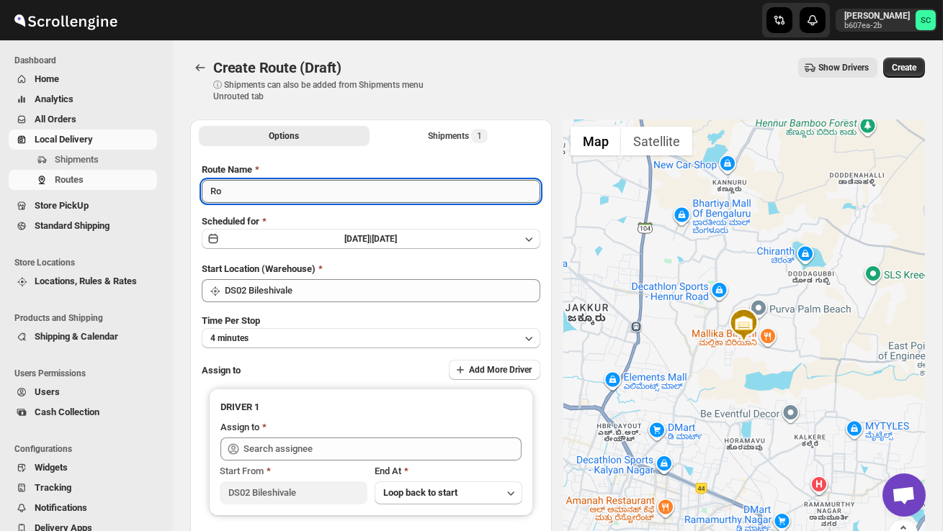
type input "R"
type input "Order no 27382"
click at [326, 336] on button "4 minutes" at bounding box center [371, 338] width 338 height 20
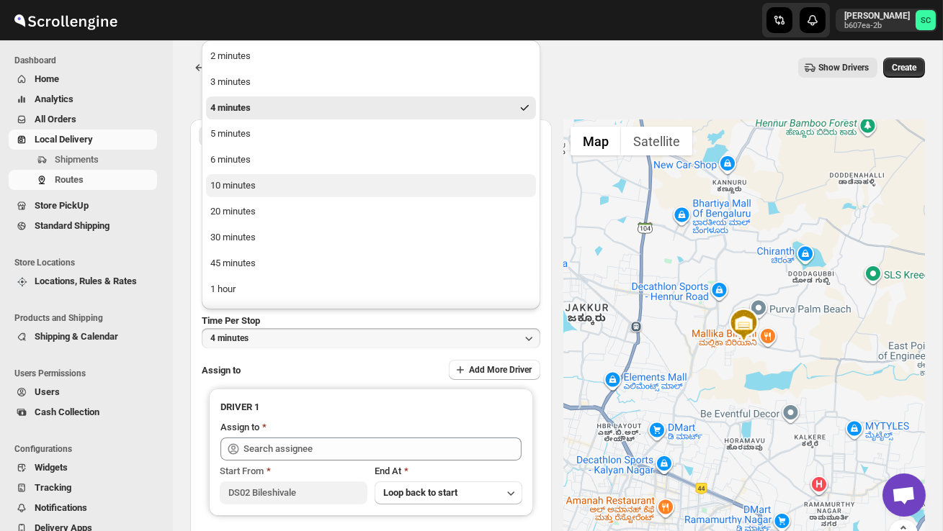
click at [255, 184] on div "10 minutes" at bounding box center [232, 186] width 45 height 14
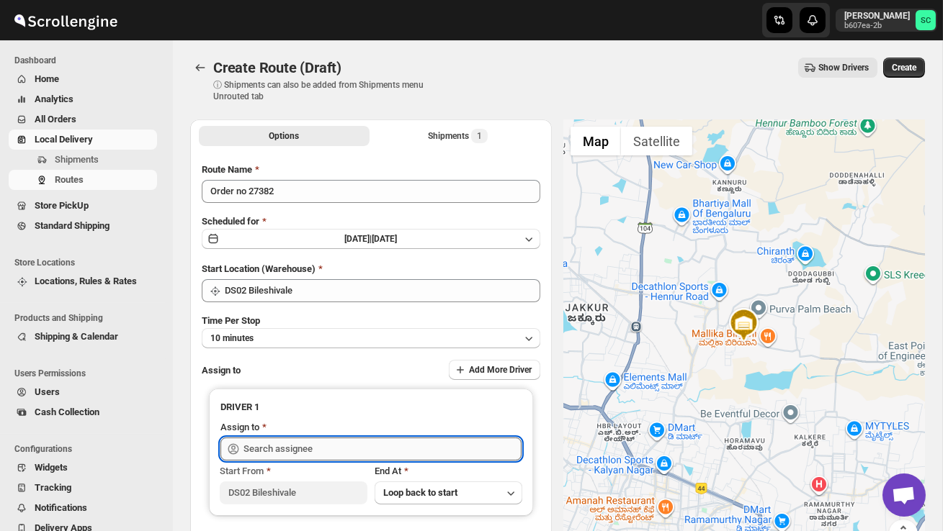
click at [304, 453] on input "text" at bounding box center [382, 449] width 278 height 23
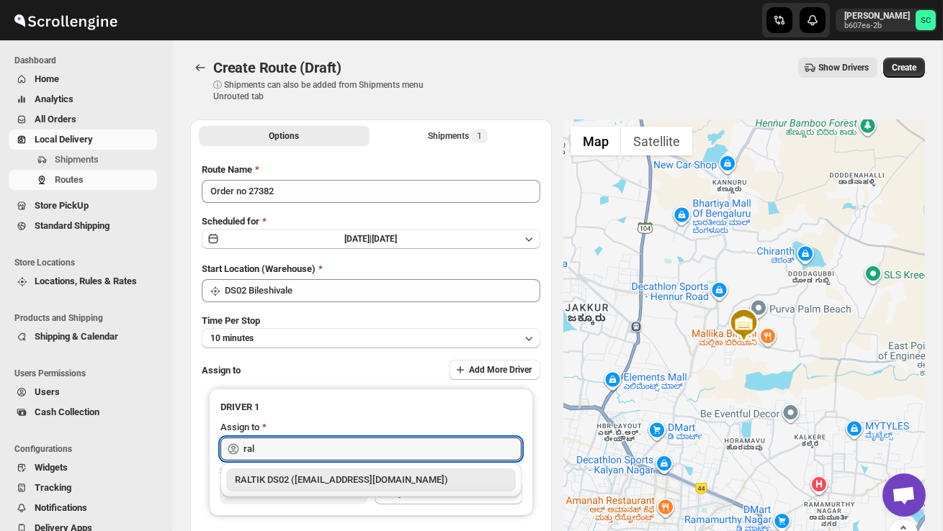
click at [346, 480] on div "RALTIK DS02 ([EMAIL_ADDRESS][DOMAIN_NAME])" at bounding box center [371, 480] width 272 height 14
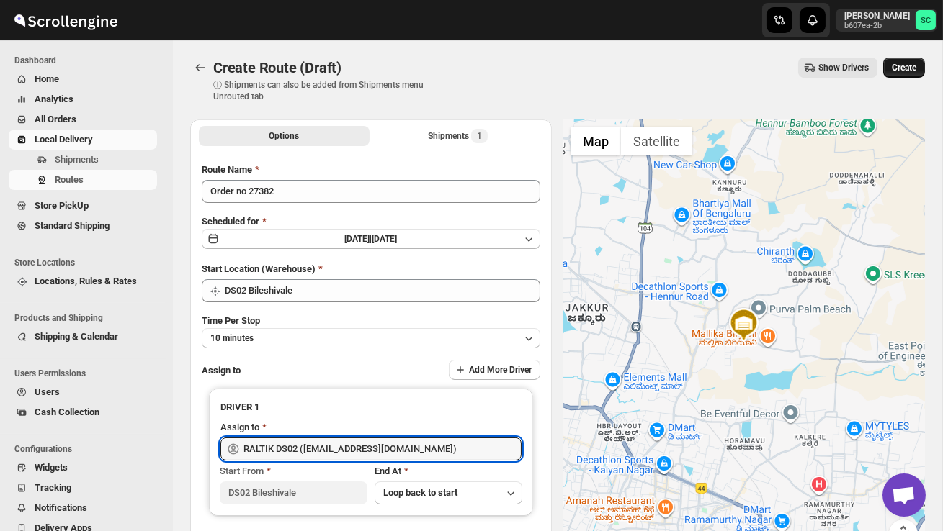
type input "RALTIK DS02 ([EMAIL_ADDRESS][DOMAIN_NAME])"
click at [920, 63] on button "Create" at bounding box center [904, 68] width 42 height 20
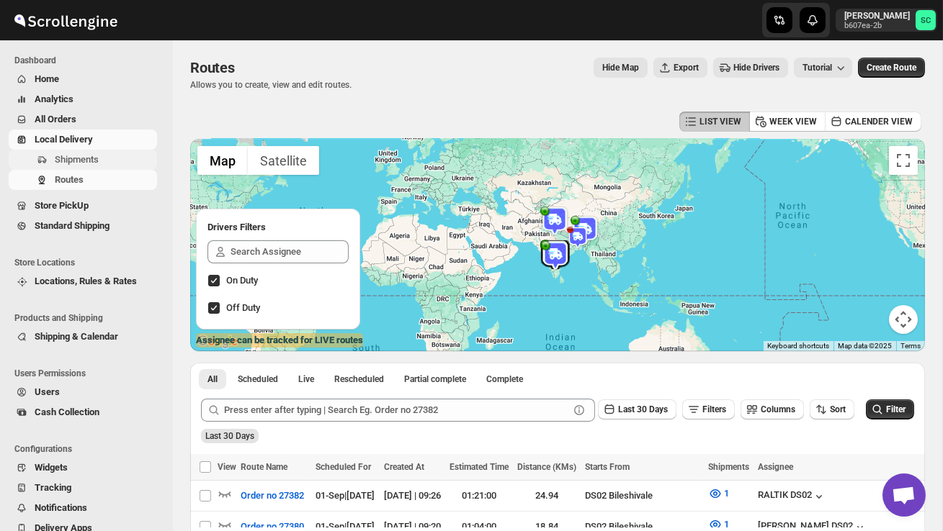
click at [89, 156] on span "Shipments" at bounding box center [77, 159] width 44 height 11
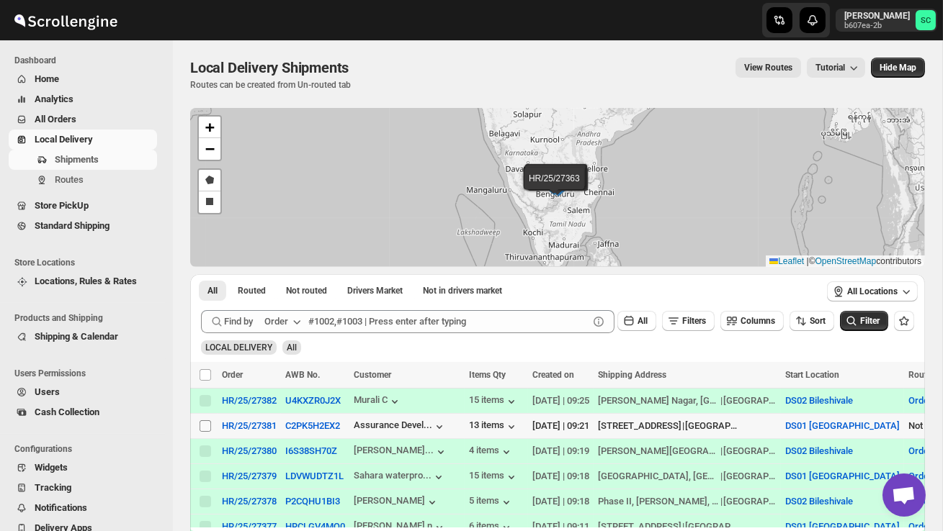
click at [202, 424] on input "Select shipment" at bounding box center [205, 427] width 12 height 12
checkbox input "true"
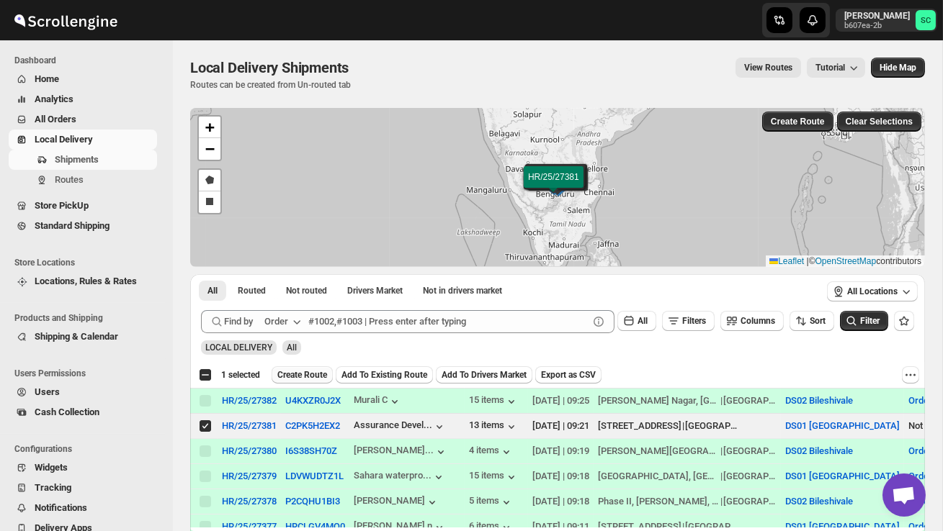
click at [308, 379] on span "Create Route" at bounding box center [302, 375] width 50 height 12
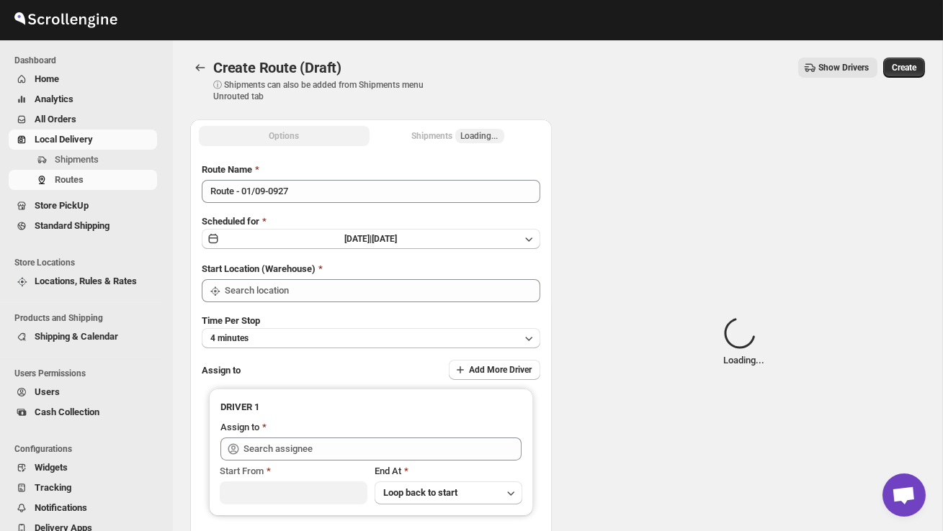
type input "DS01 [GEOGRAPHIC_DATA]"
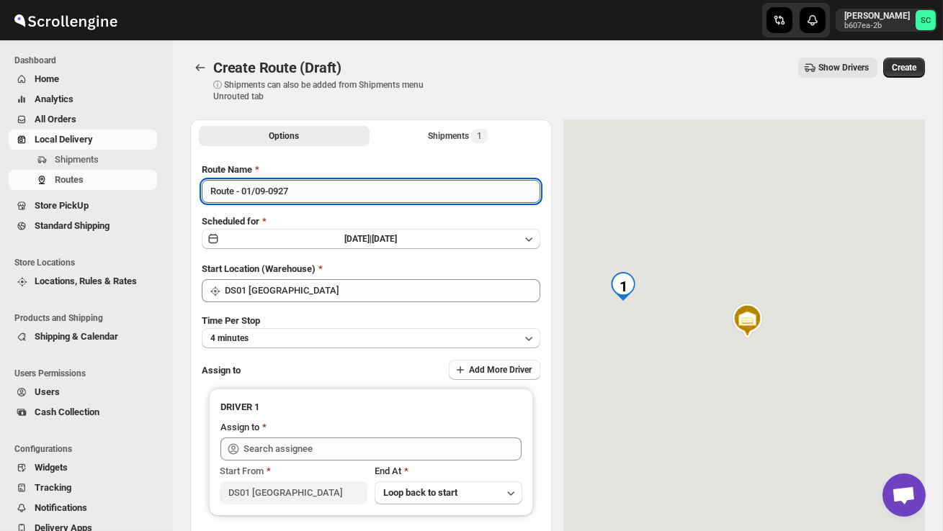
click at [312, 200] on input "Route - 01/09-0927" at bounding box center [371, 191] width 338 height 23
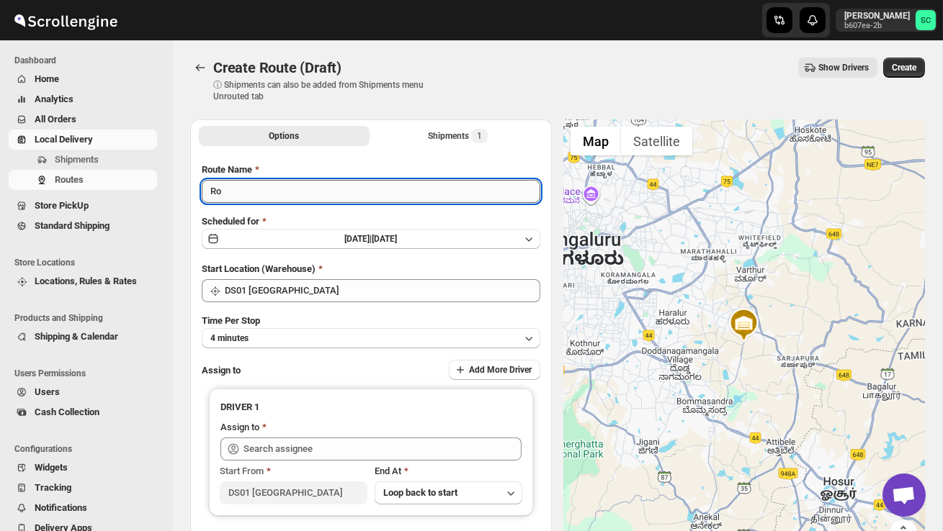
type input "R"
type input "Order no 27381"
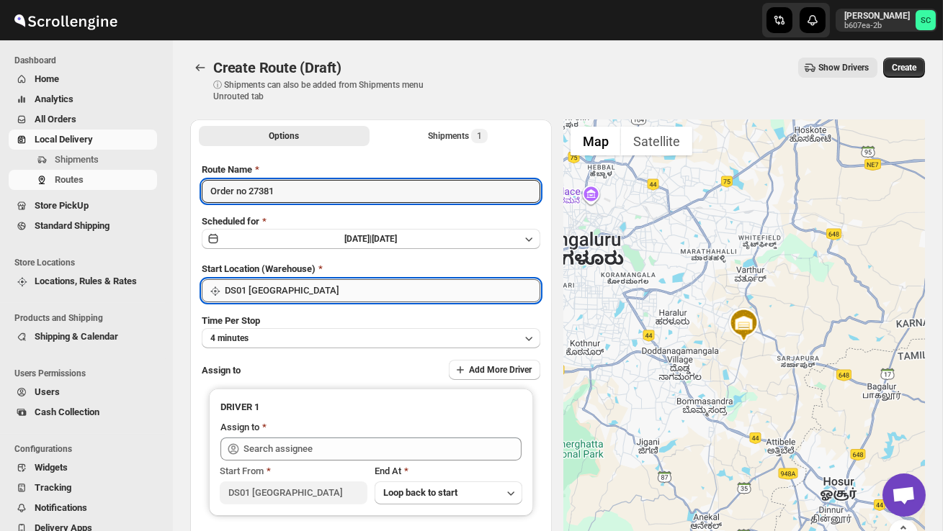
click at [393, 298] on input "DS01 [GEOGRAPHIC_DATA]" at bounding box center [382, 290] width 315 height 23
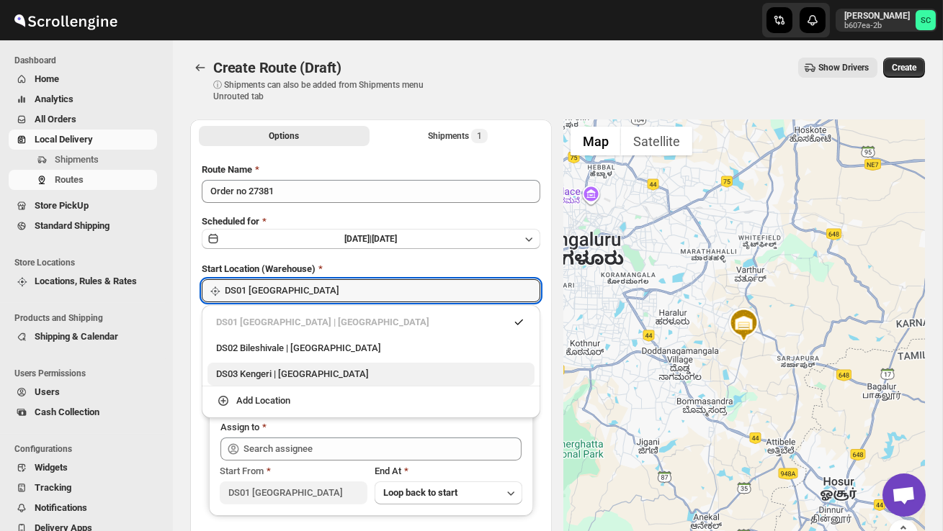
click at [333, 377] on div "DS03 Kengeri | Bengaluru" at bounding box center [371, 374] width 310 height 14
type input "DS03 Kengeri"
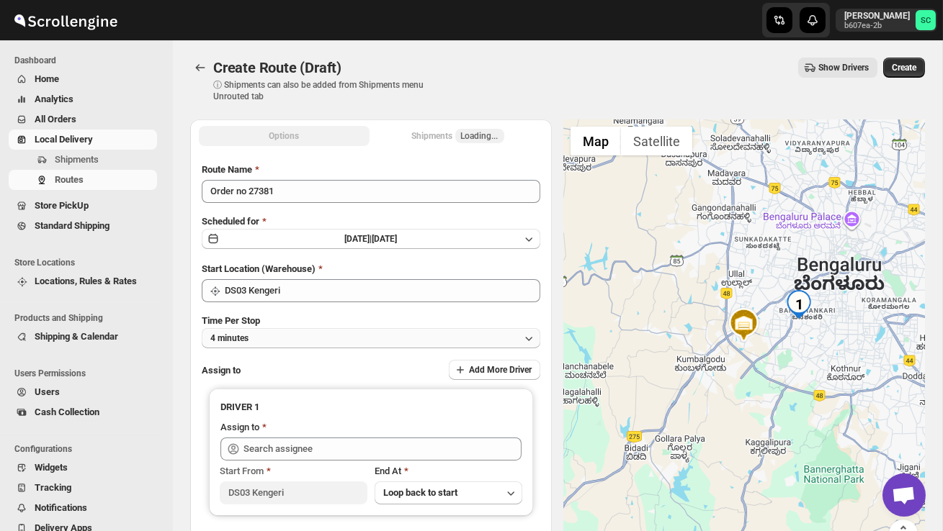
click at [319, 338] on button "4 minutes" at bounding box center [371, 338] width 338 height 20
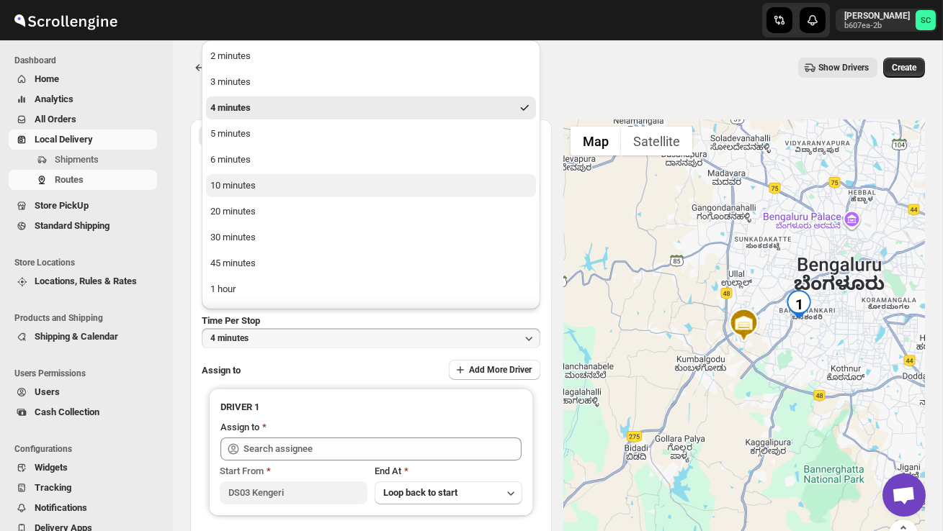
click at [254, 177] on button "10 minutes" at bounding box center [371, 185] width 330 height 23
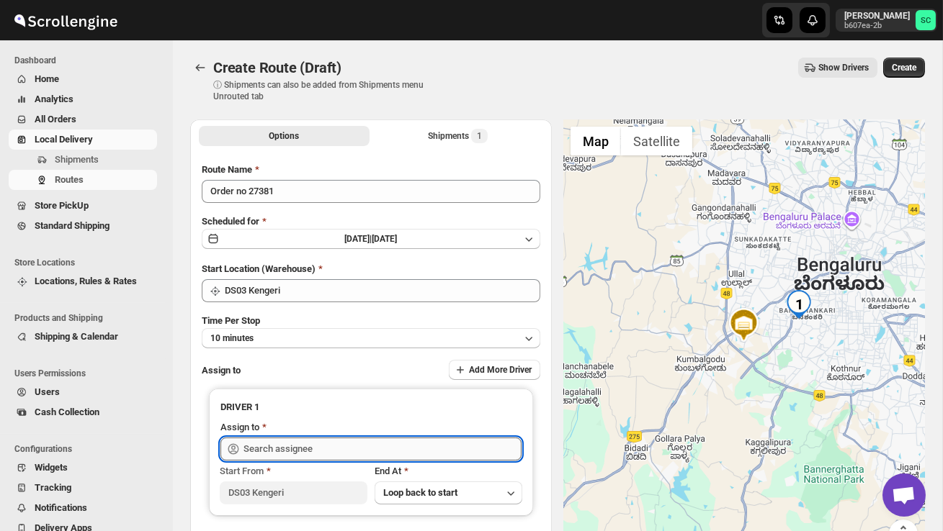
click at [302, 448] on input "text" at bounding box center [382, 449] width 278 height 23
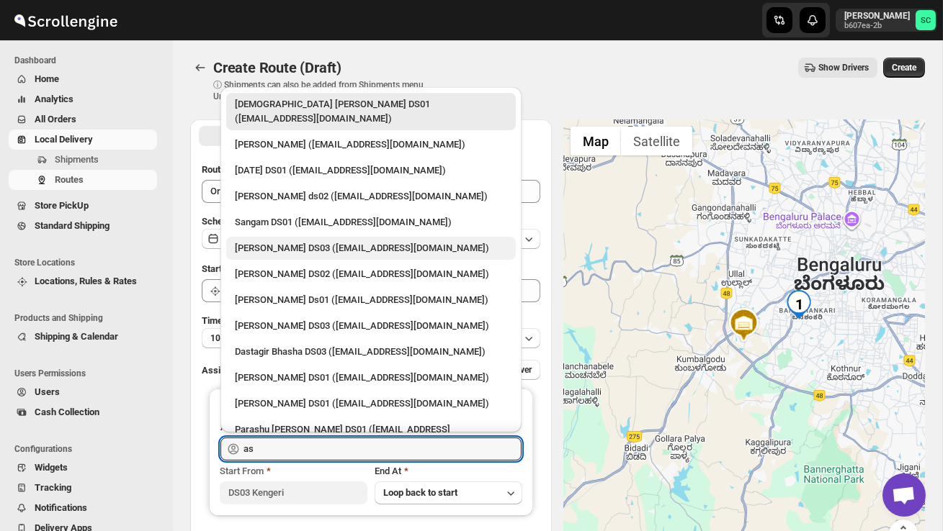
click at [329, 241] on div "[PERSON_NAME] DS03 ([EMAIL_ADDRESS][DOMAIN_NAME])" at bounding box center [371, 248] width 272 height 14
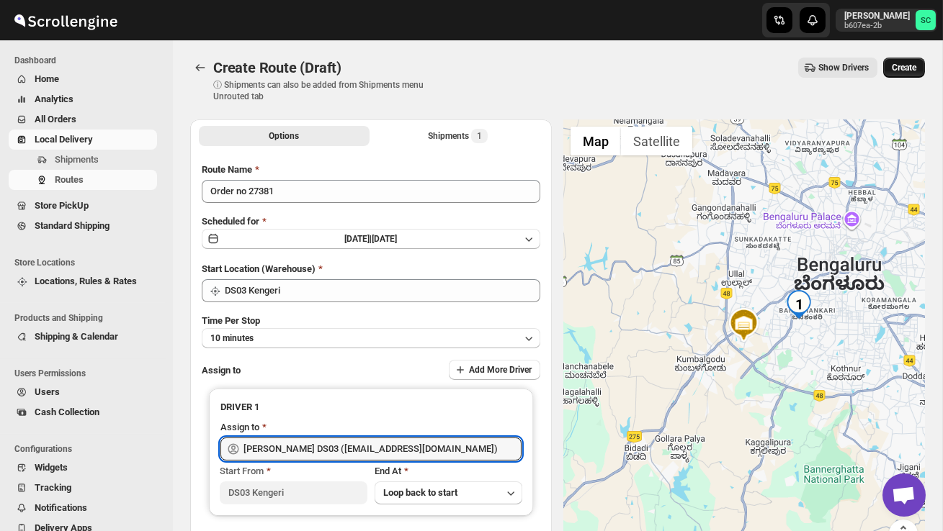
type input "[PERSON_NAME] DS03 ([EMAIL_ADDRESS][DOMAIN_NAME])"
click at [902, 73] on span "Create" at bounding box center [903, 68] width 24 height 12
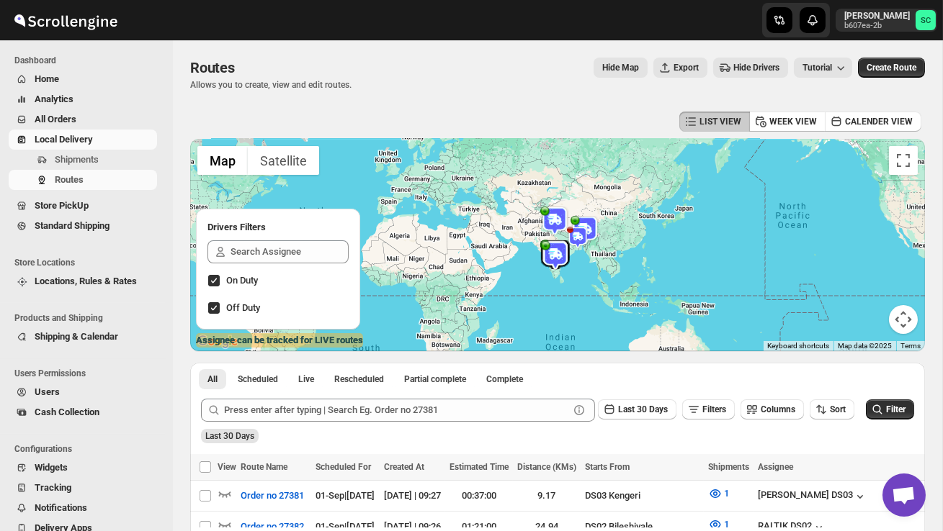
click at [107, 147] on link "Local Delivery" at bounding box center [83, 140] width 148 height 20
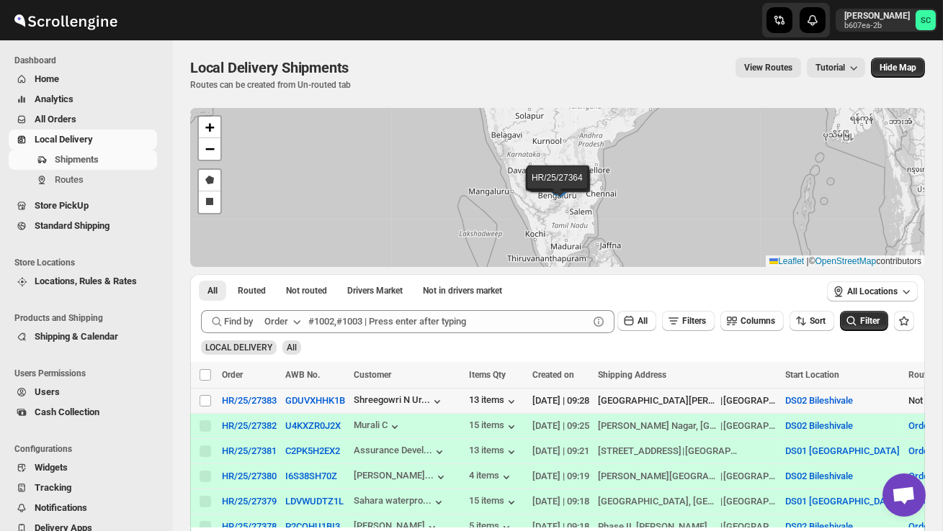
click at [213, 399] on td "Select shipment" at bounding box center [203, 401] width 27 height 25
checkbox input "true"
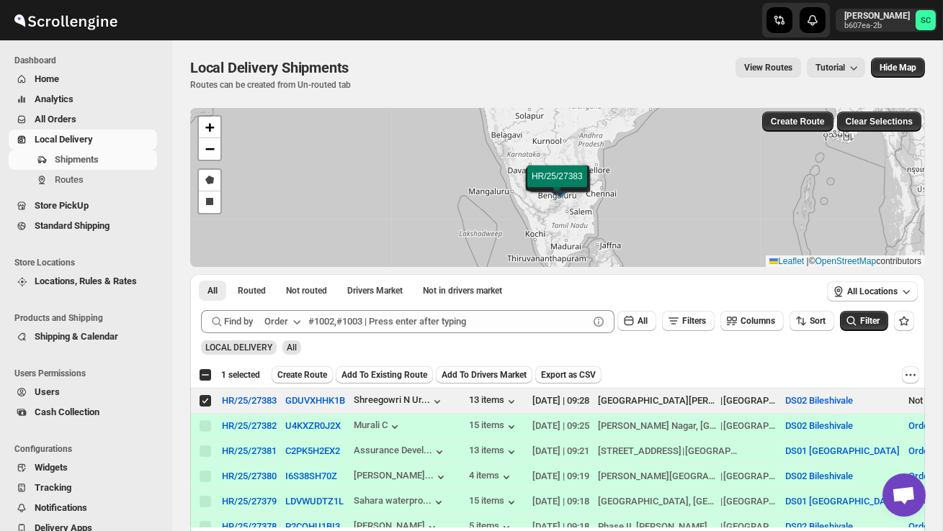
click at [312, 372] on span "Create Route" at bounding box center [302, 375] width 50 height 12
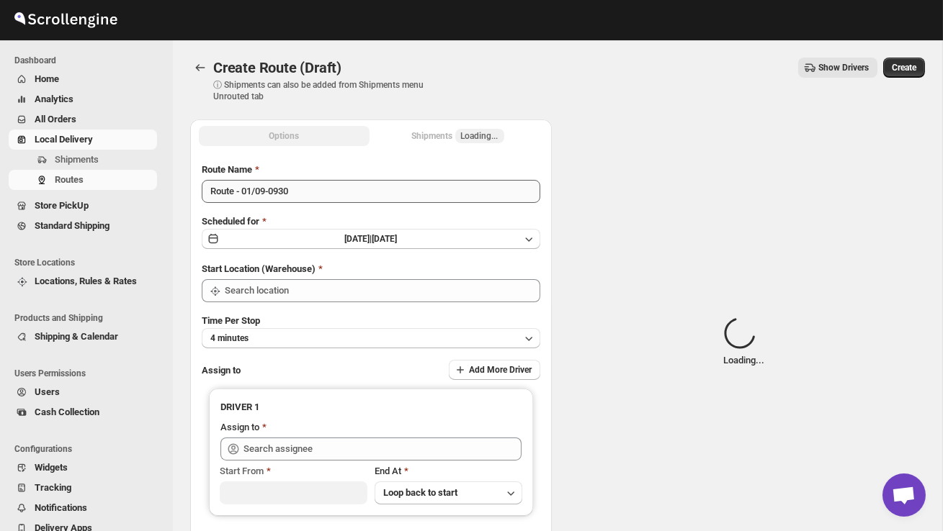
type input "DS02 Bileshivale"
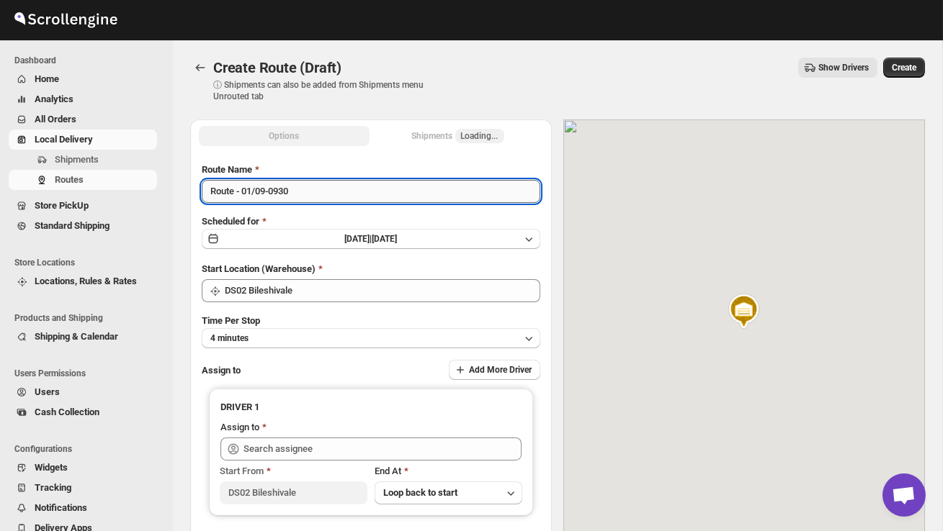
click at [305, 187] on input "Route - 01/09-0930" at bounding box center [371, 191] width 338 height 23
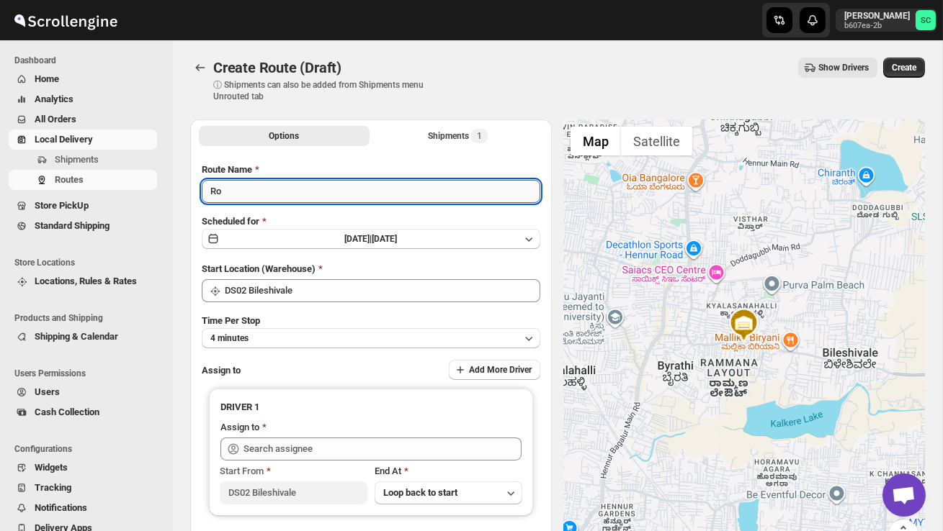
type input "R"
type input "Order no 27383"
click at [368, 332] on button "4 minutes" at bounding box center [371, 338] width 338 height 20
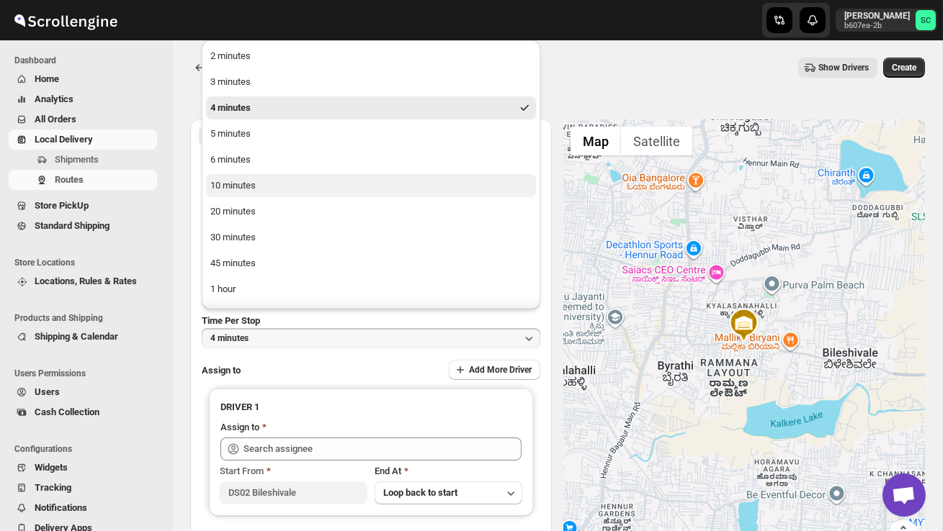
click at [261, 184] on button "10 minutes" at bounding box center [371, 185] width 330 height 23
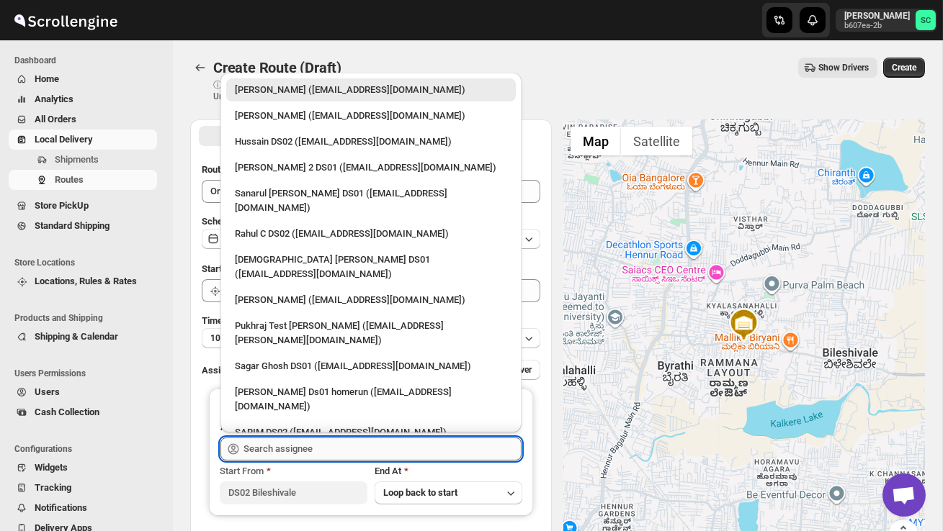
click at [298, 450] on input "text" at bounding box center [382, 449] width 278 height 23
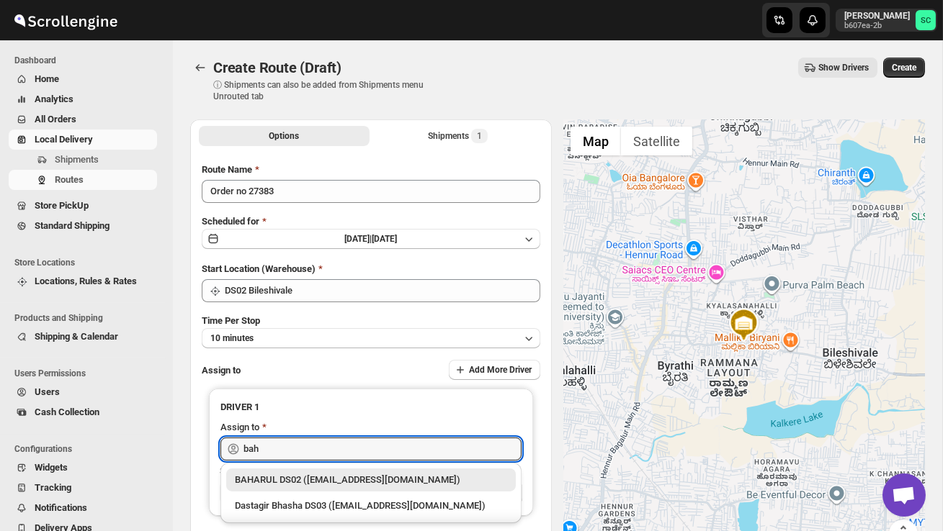
click at [316, 476] on div "BAHARUL DS02 ([EMAIL_ADDRESS][DOMAIN_NAME])" at bounding box center [371, 480] width 272 height 14
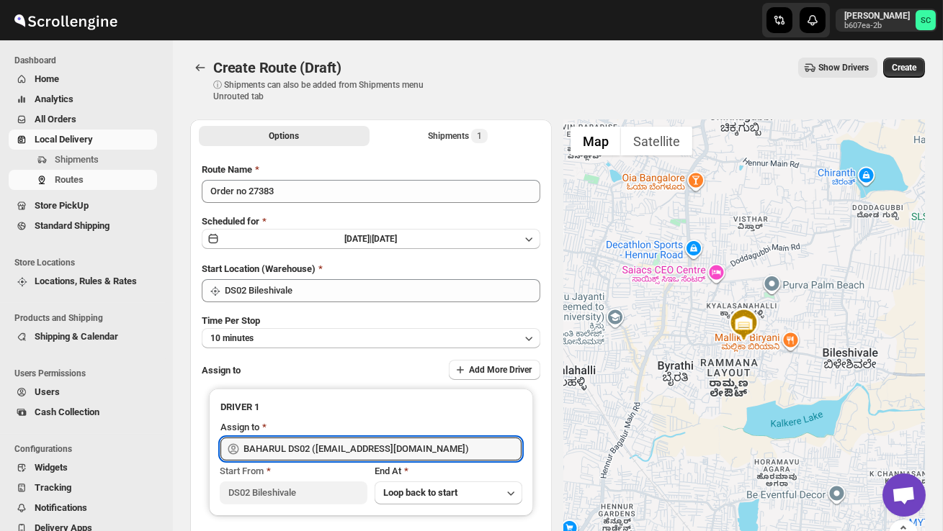
type input "BAHARUL DS02 ([EMAIL_ADDRESS][DOMAIN_NAME])"
click at [914, 62] on button "Create" at bounding box center [904, 68] width 42 height 20
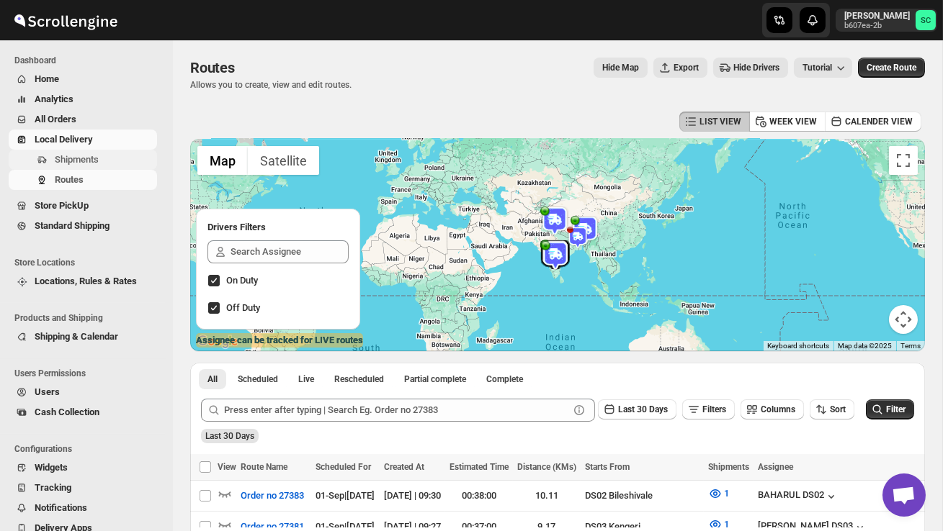
click at [89, 157] on span "Shipments" at bounding box center [77, 159] width 44 height 11
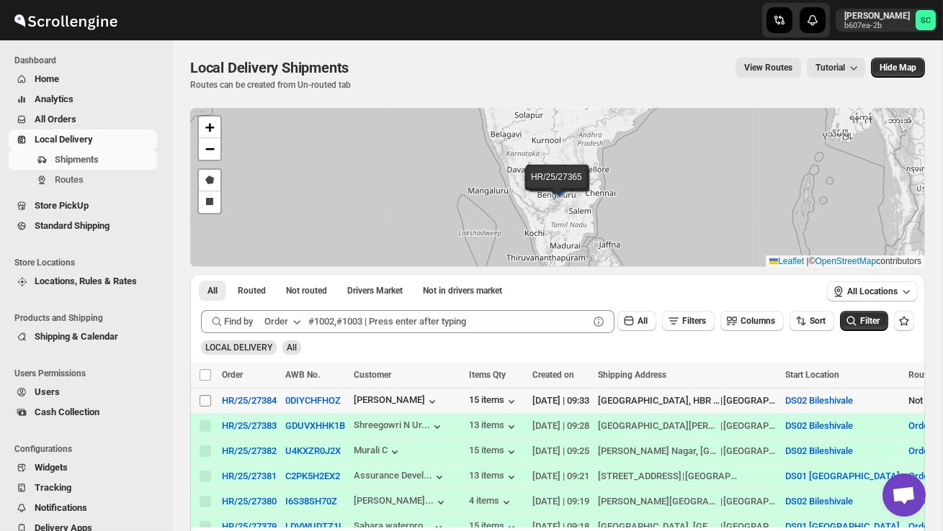
click at [203, 404] on input "Select shipment" at bounding box center [205, 401] width 12 height 12
checkbox input "true"
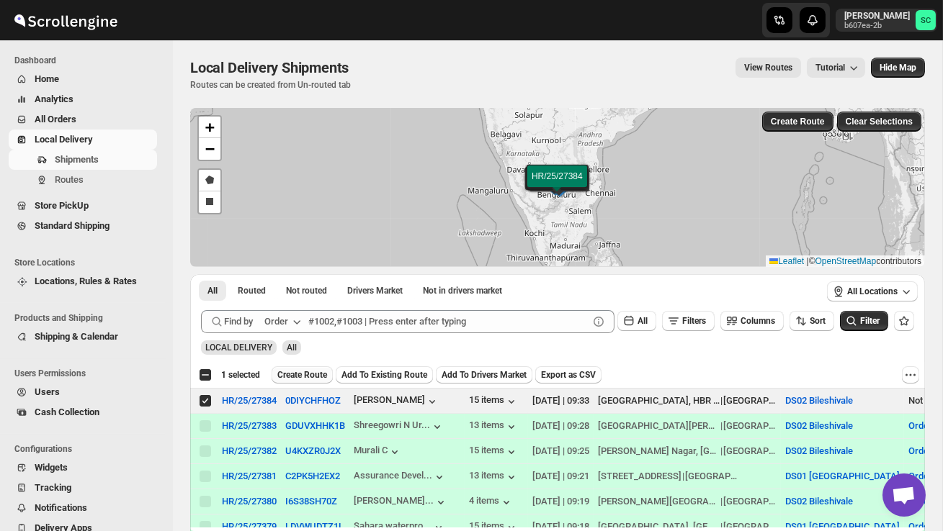
click at [297, 372] on span "Create Route" at bounding box center [302, 375] width 50 height 12
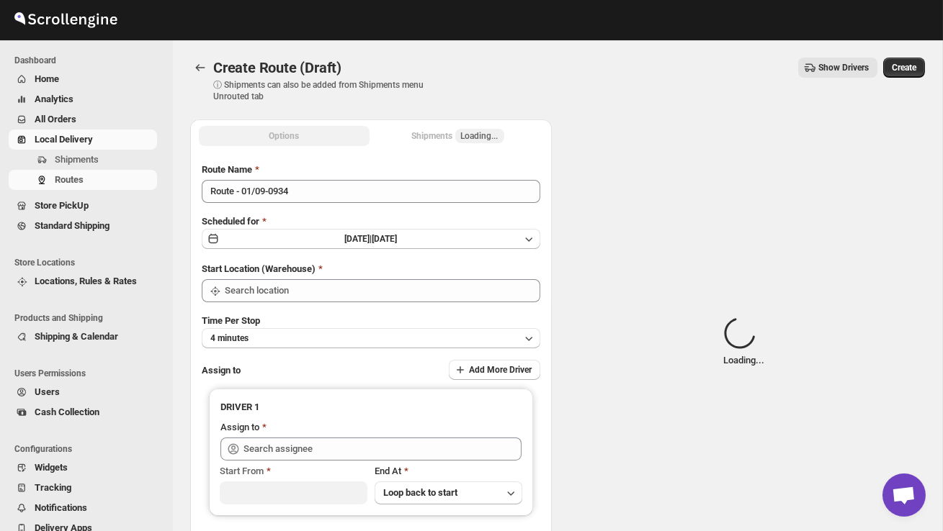
type input "DS02 Bileshivale"
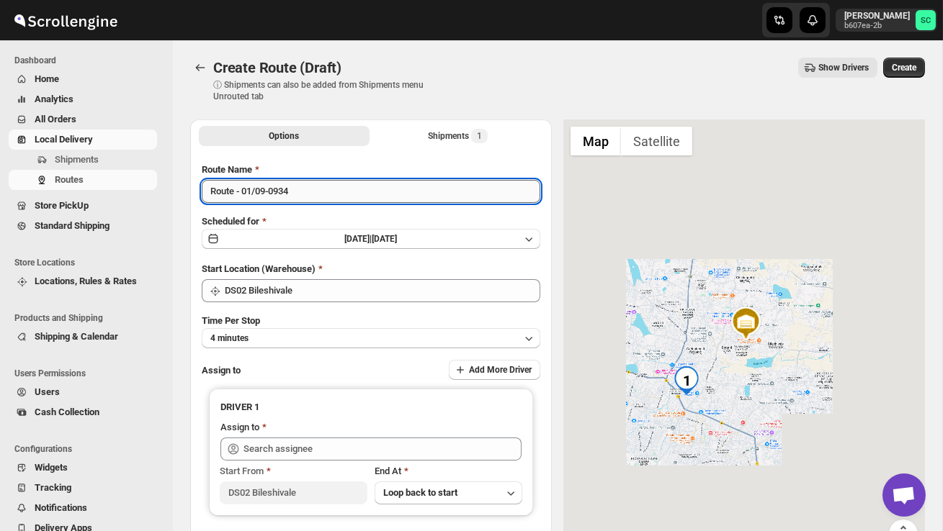
click at [320, 191] on input "Route - 01/09-0934" at bounding box center [371, 191] width 338 height 23
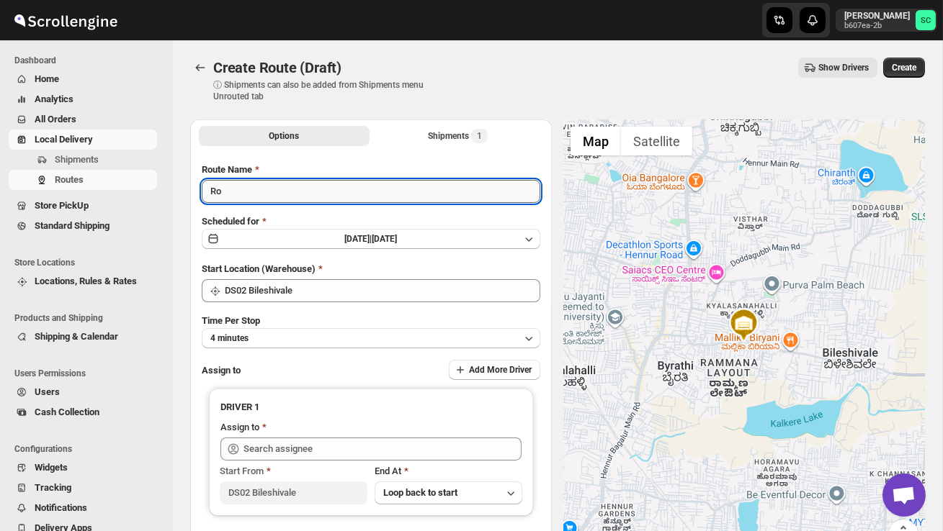
type input "R"
type input "Order no 27384"
click at [309, 343] on button "4 minutes" at bounding box center [371, 338] width 338 height 20
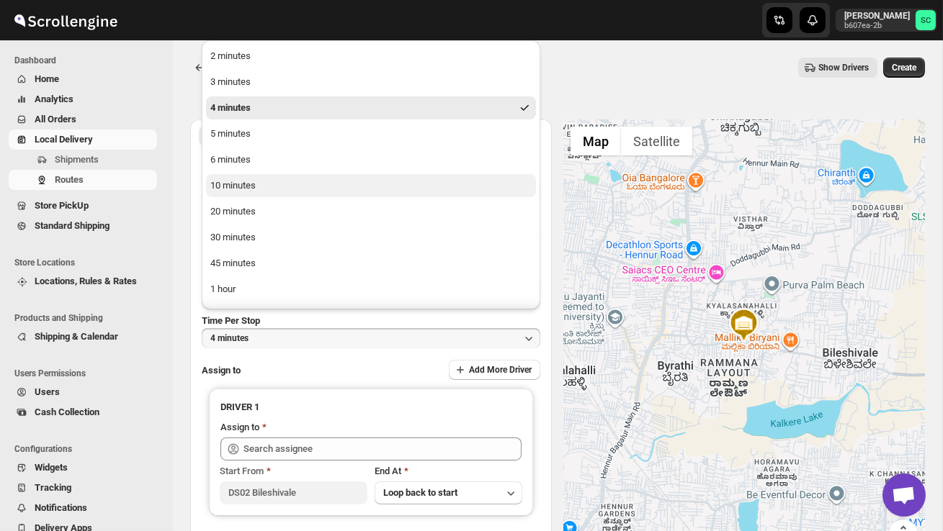
click at [235, 181] on div "10 minutes" at bounding box center [232, 186] width 45 height 14
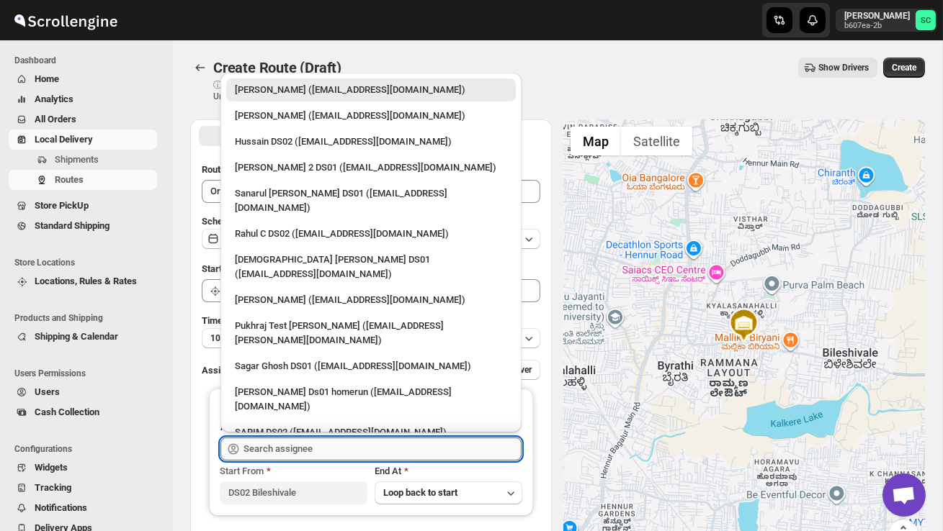
click at [307, 448] on input "text" at bounding box center [382, 449] width 278 height 23
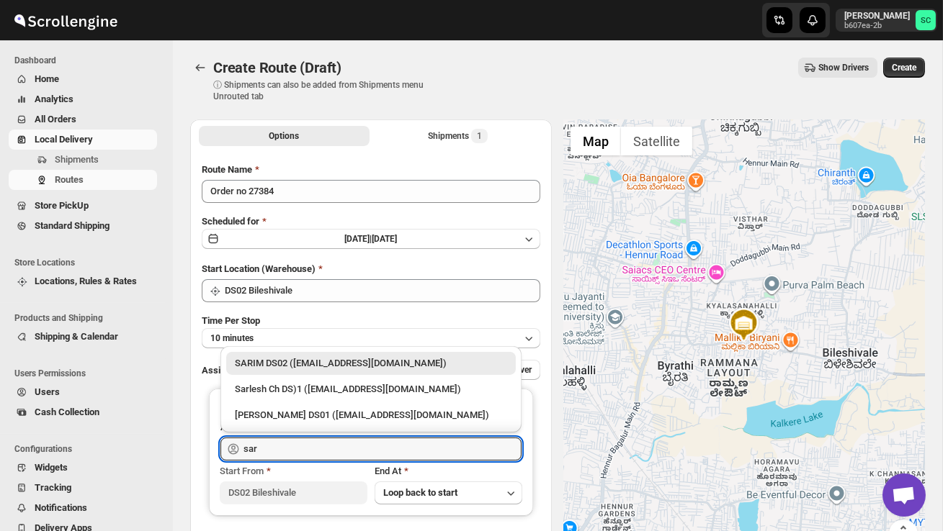
click at [318, 354] on div "SARIM DS02 ([EMAIL_ADDRESS][DOMAIN_NAME])" at bounding box center [370, 363] width 289 height 23
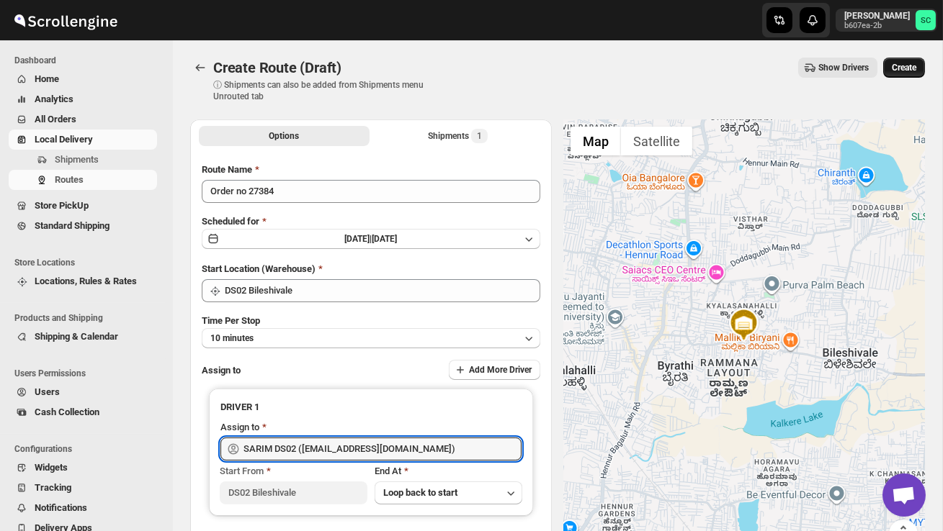
type input "SARIM DS02 ([EMAIL_ADDRESS][DOMAIN_NAME])"
click at [905, 66] on span "Create" at bounding box center [903, 68] width 24 height 12
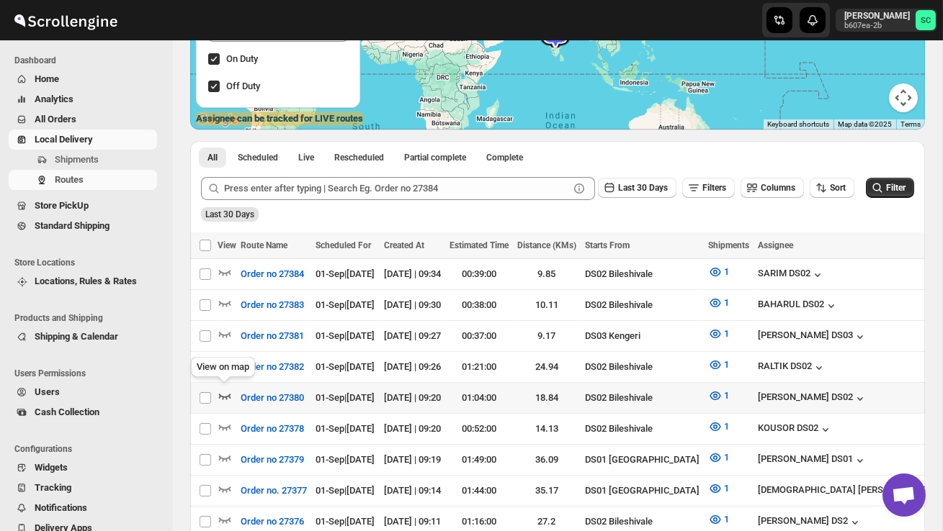
click at [228, 389] on icon "button" at bounding box center [224, 396] width 14 height 14
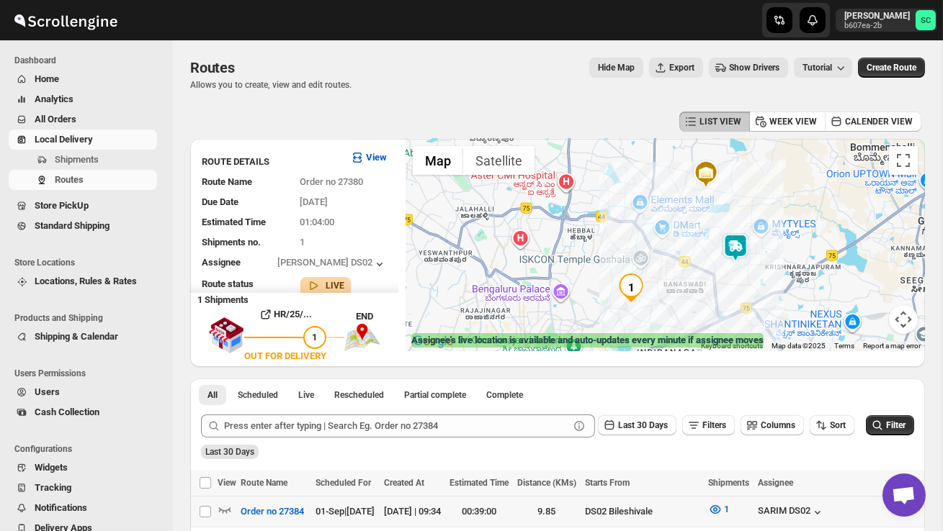
click at [748, 248] on img at bounding box center [735, 247] width 29 height 29
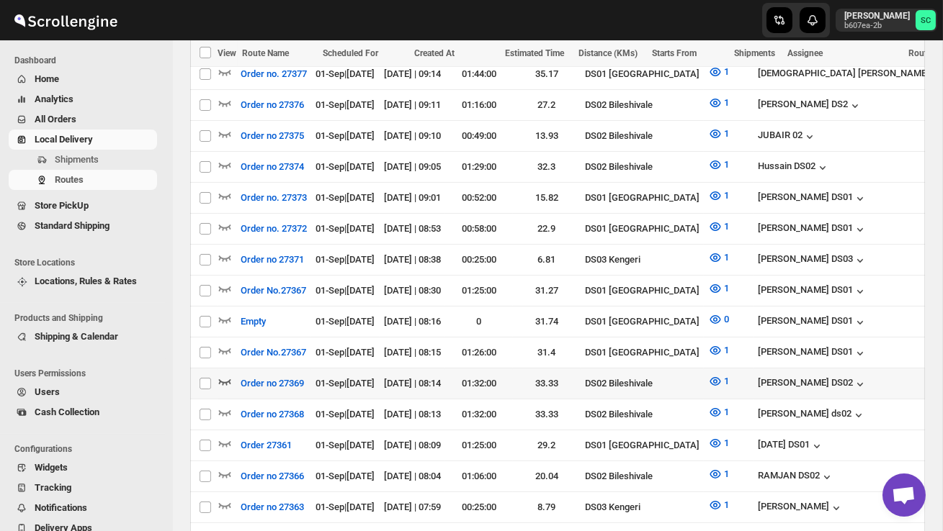
click at [225, 374] on icon "button" at bounding box center [224, 381] width 14 height 14
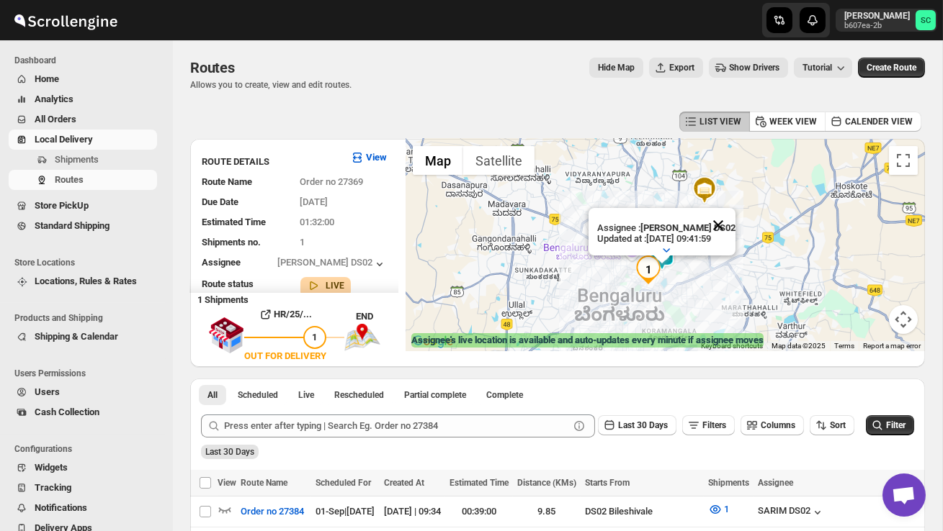
click at [724, 219] on button "Close" at bounding box center [718, 225] width 35 height 35
click at [700, 265] on div at bounding box center [664, 245] width 519 height 212
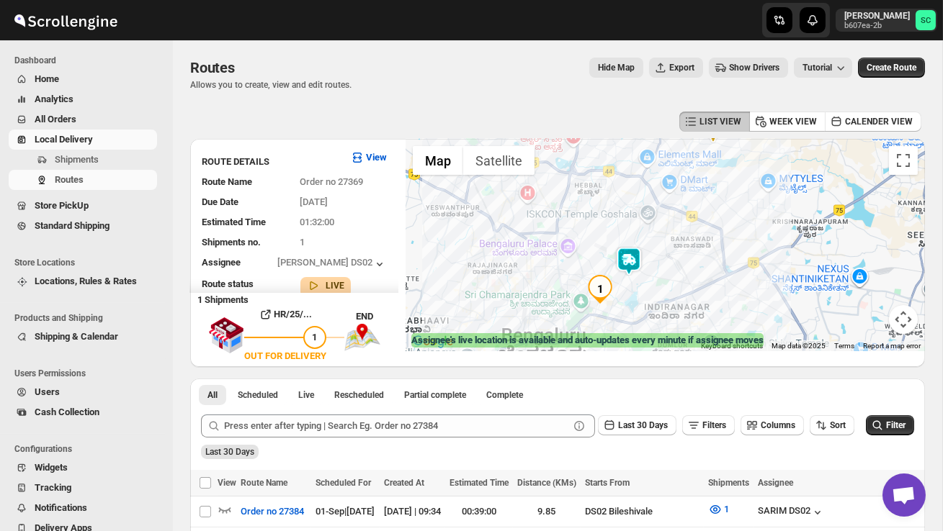
click at [700, 265] on div at bounding box center [664, 245] width 519 height 212
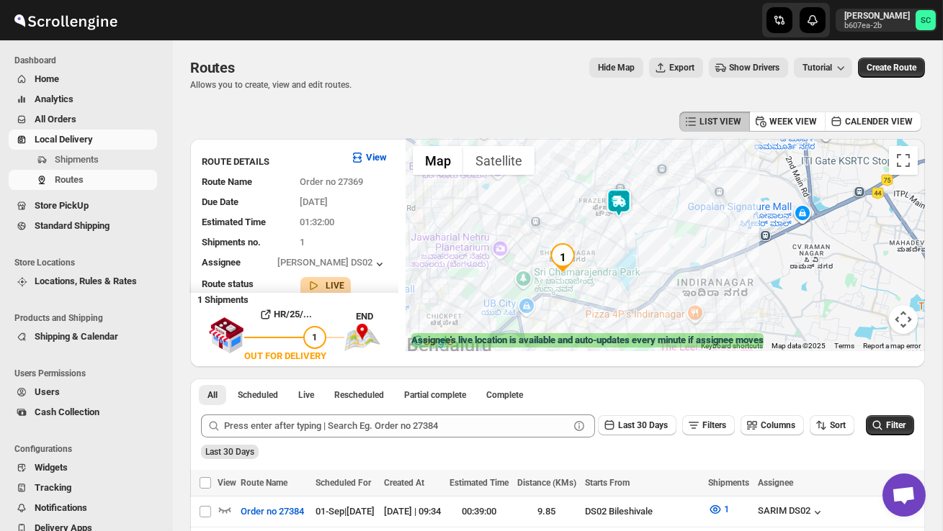
drag, startPoint x: 636, startPoint y: 308, endPoint x: 693, endPoint y: 233, distance: 95.1
click at [693, 233] on div at bounding box center [664, 245] width 519 height 212
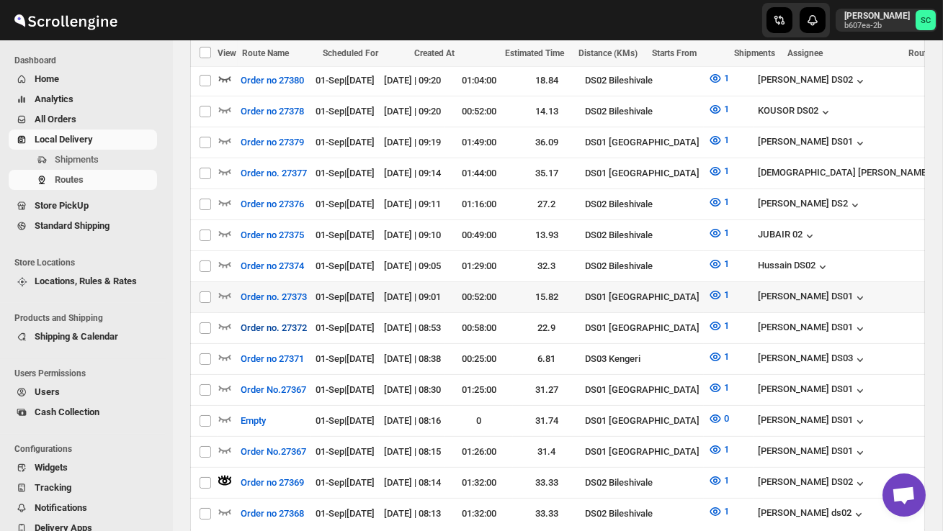
scroll to position [509, 0]
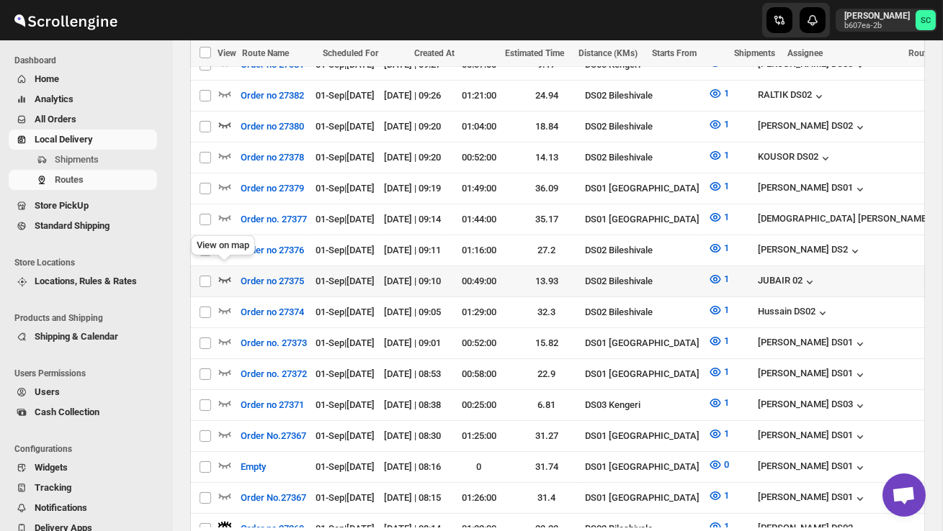
click at [222, 277] on icon "button" at bounding box center [225, 280] width 12 height 6
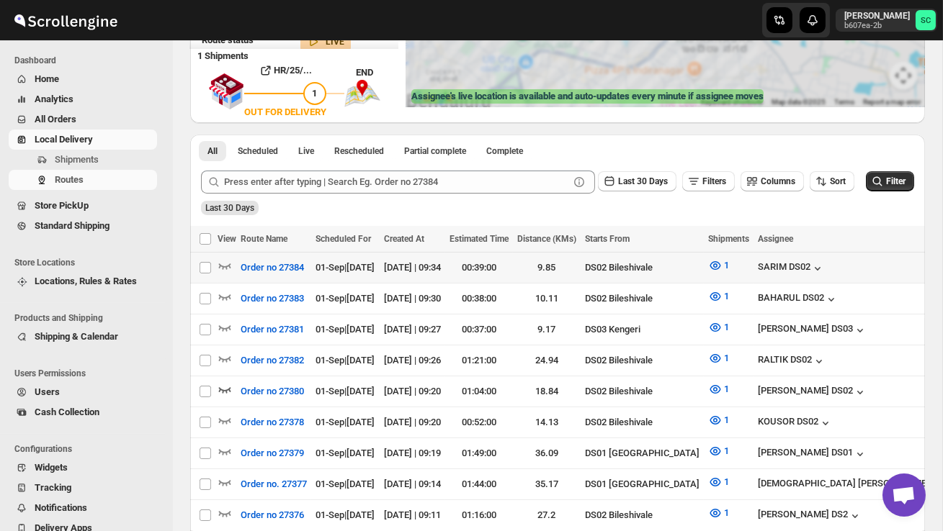
scroll to position [0, 0]
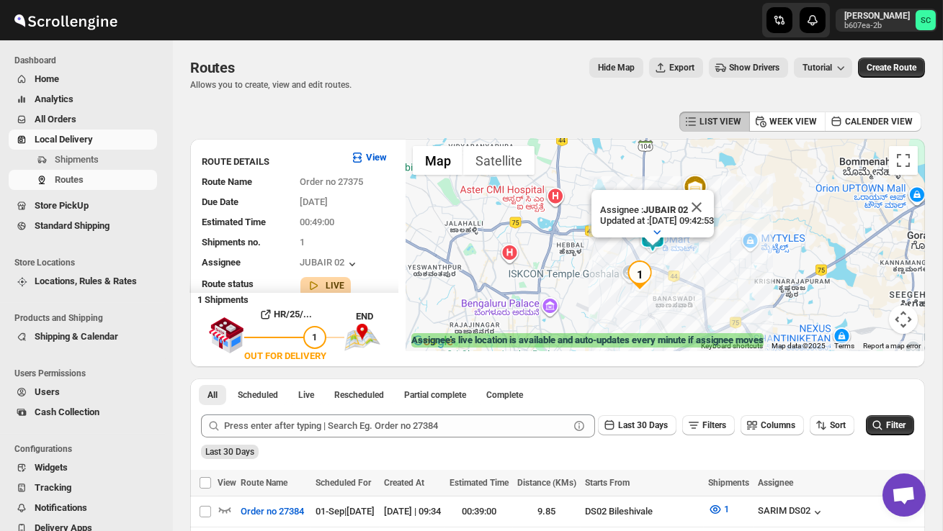
click at [673, 253] on div "Assignee : JUBAIR 02 Updated at : 01/09/2025, 09:42:53 Duty mode Enabled Batter…" at bounding box center [664, 245] width 519 height 212
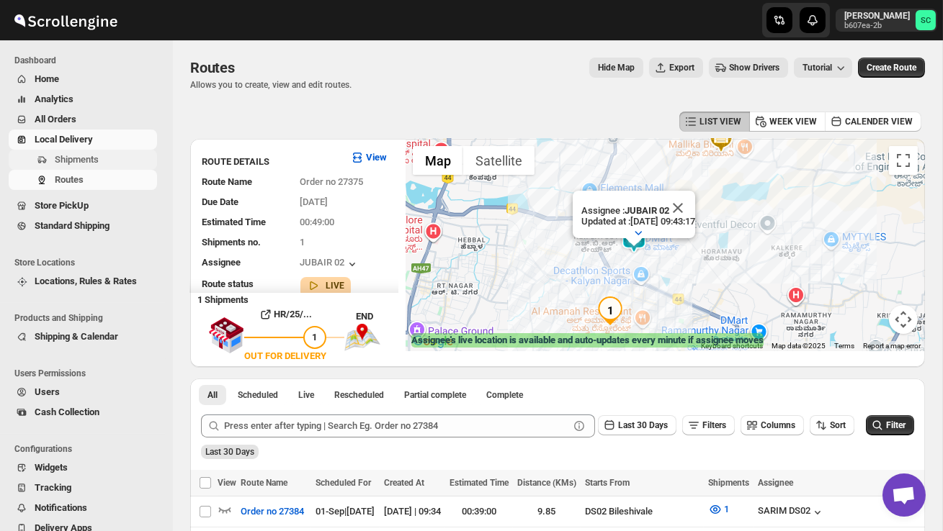
click at [128, 153] on span "Shipments" at bounding box center [104, 160] width 99 height 14
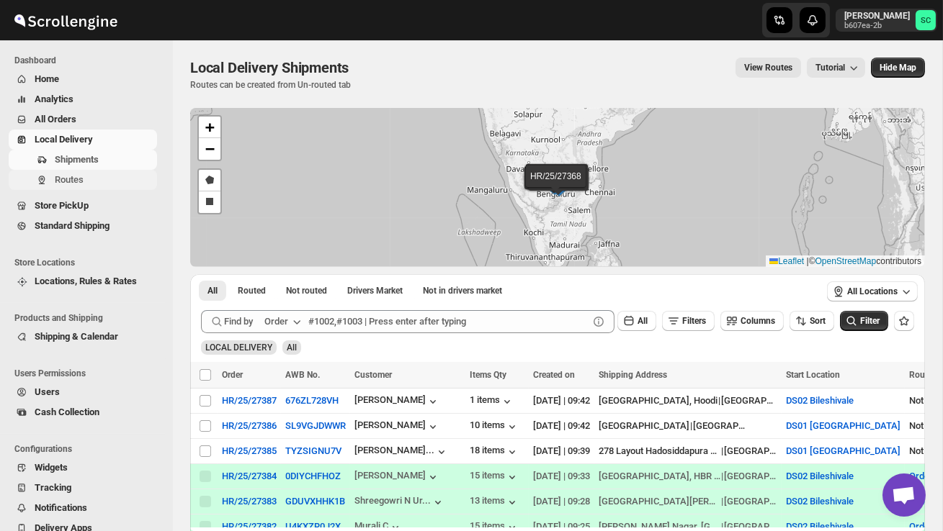
click at [90, 179] on span "Routes" at bounding box center [104, 180] width 99 height 14
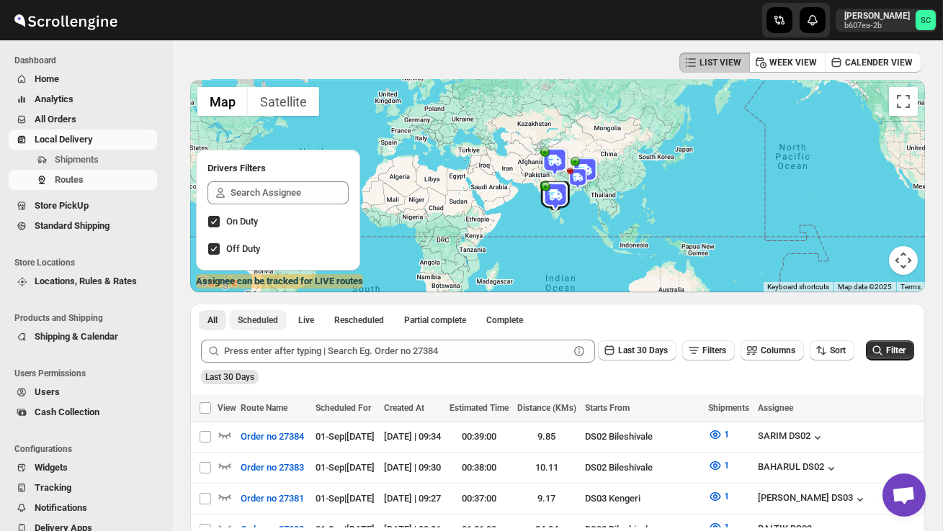
scroll to position [60, 0]
click at [84, 158] on span "Shipments" at bounding box center [77, 159] width 44 height 11
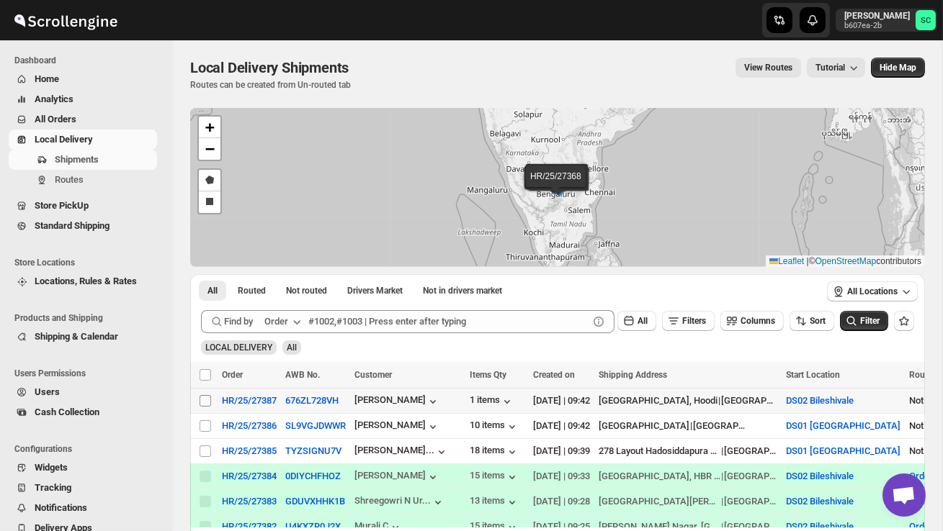
click at [203, 398] on input "Select shipment" at bounding box center [205, 401] width 12 height 12
checkbox input "true"
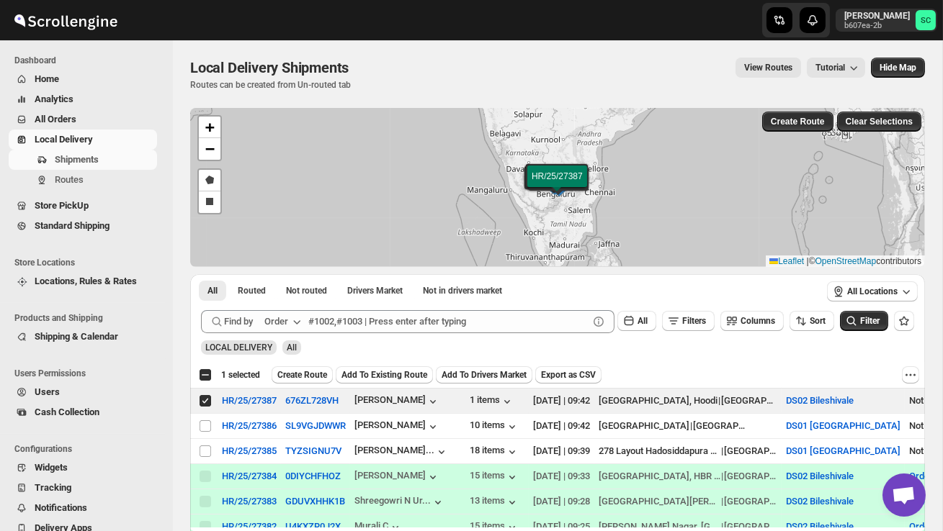
click at [292, 370] on span "Create Route" at bounding box center [302, 375] width 50 height 12
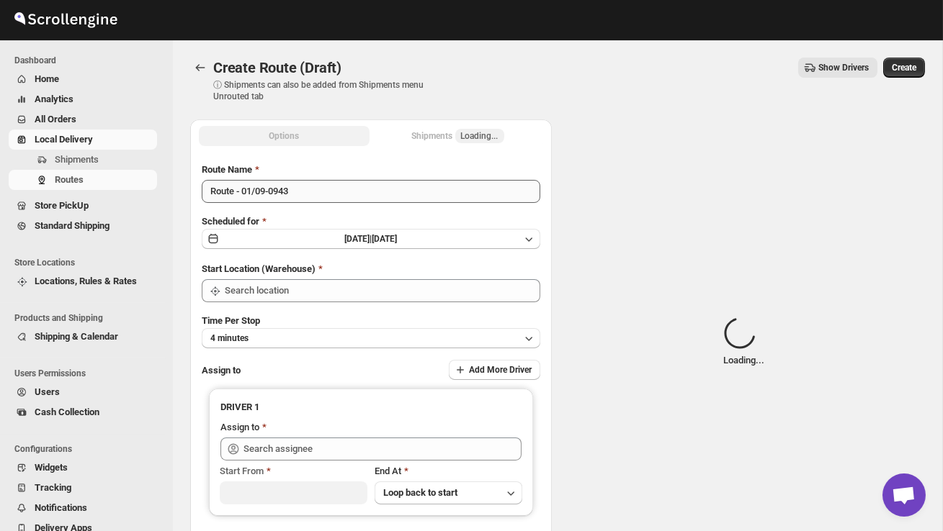
type input "DS02 Bileshivale"
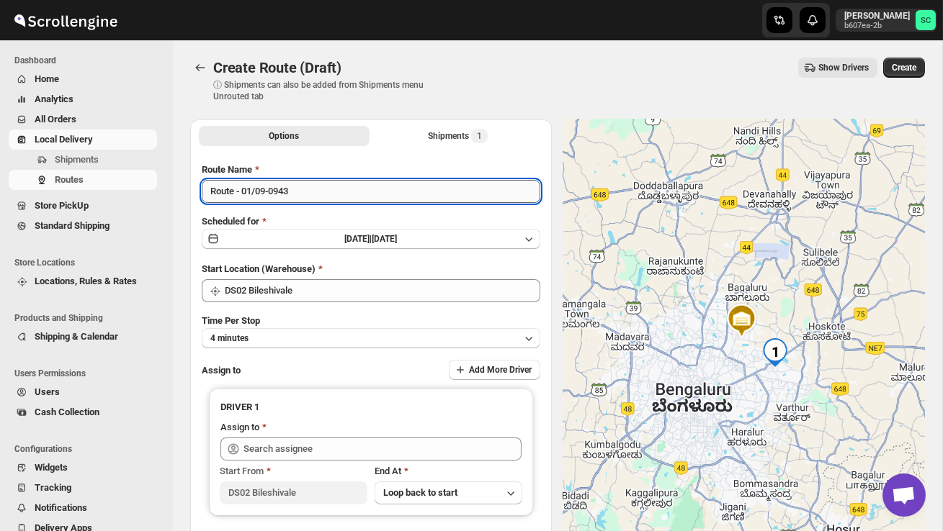
click at [306, 192] on input "Route - 01/09-0943" at bounding box center [371, 191] width 338 height 23
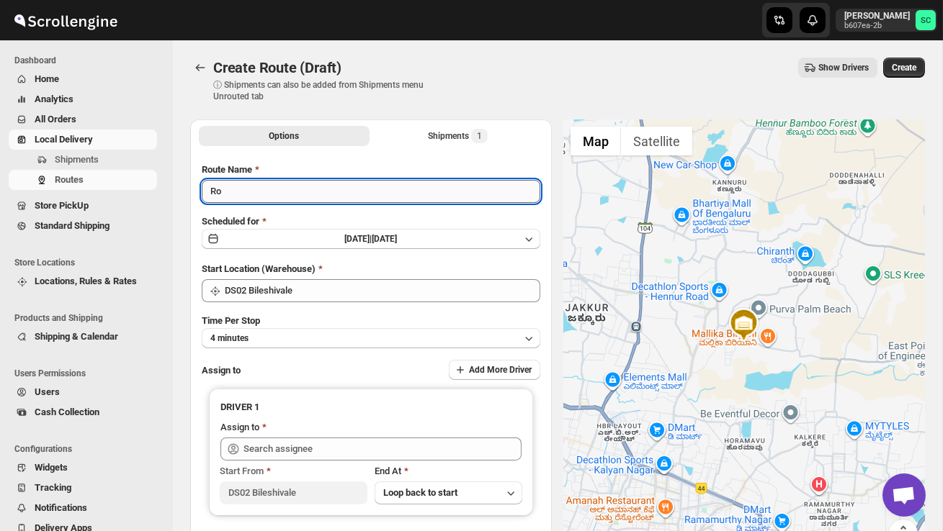
type input "R"
type input "Order no 27387"
click at [336, 329] on button "4 minutes" at bounding box center [371, 338] width 338 height 20
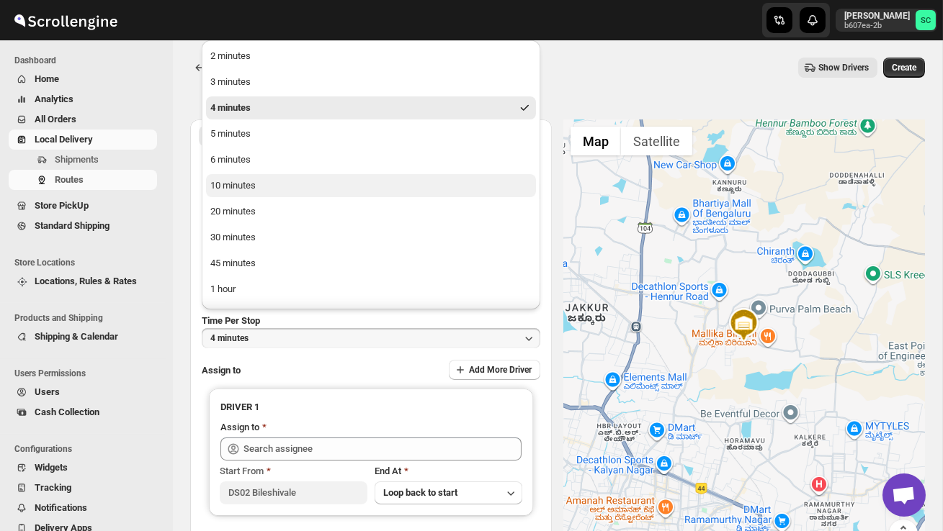
click at [270, 195] on button "10 minutes" at bounding box center [371, 185] width 330 height 23
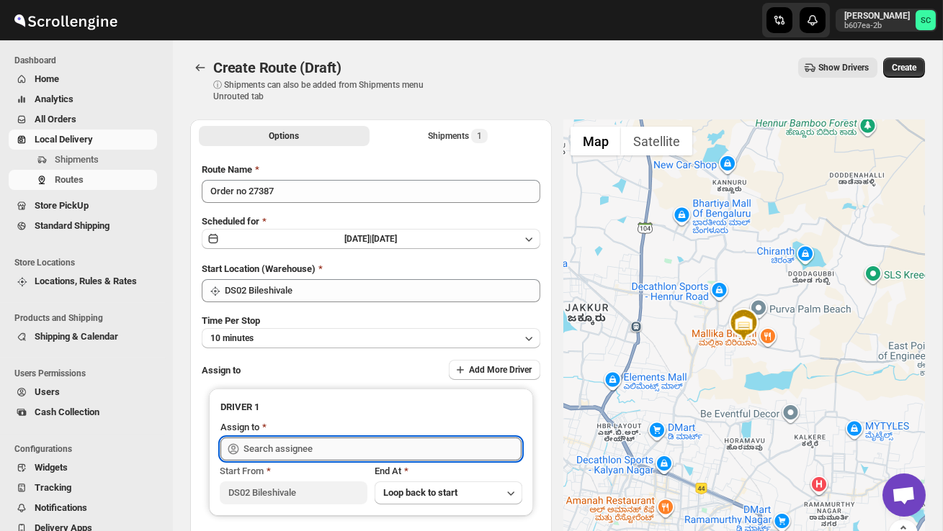
click at [292, 445] on input "text" at bounding box center [382, 449] width 278 height 23
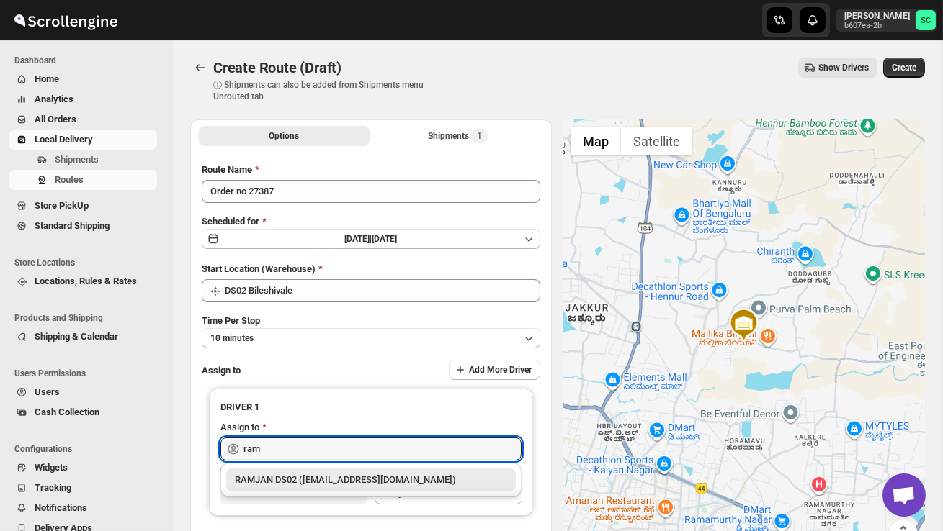
click at [341, 491] on div "RAMJAN DS02 ([EMAIL_ADDRESS][DOMAIN_NAME])" at bounding box center [370, 480] width 289 height 23
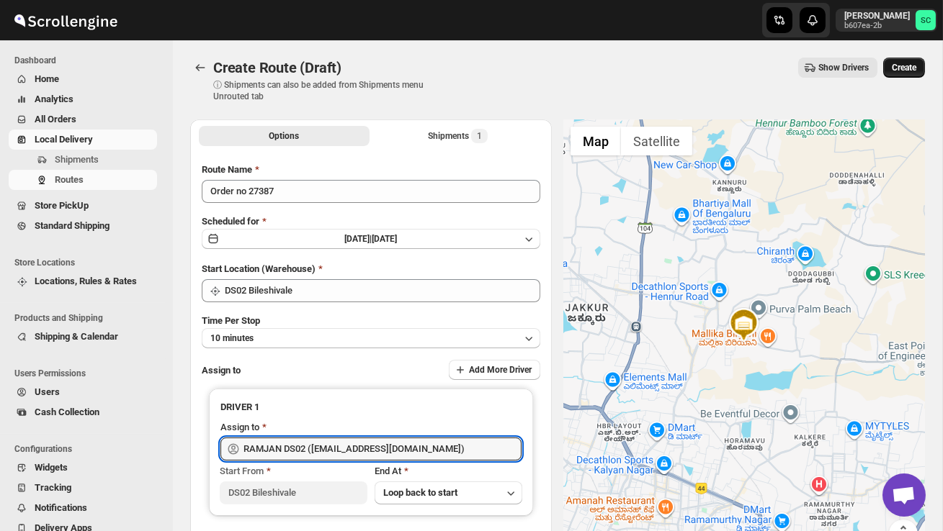
type input "RAMJAN DS02 ([EMAIL_ADDRESS][DOMAIN_NAME])"
click at [914, 71] on span "Create" at bounding box center [903, 68] width 24 height 12
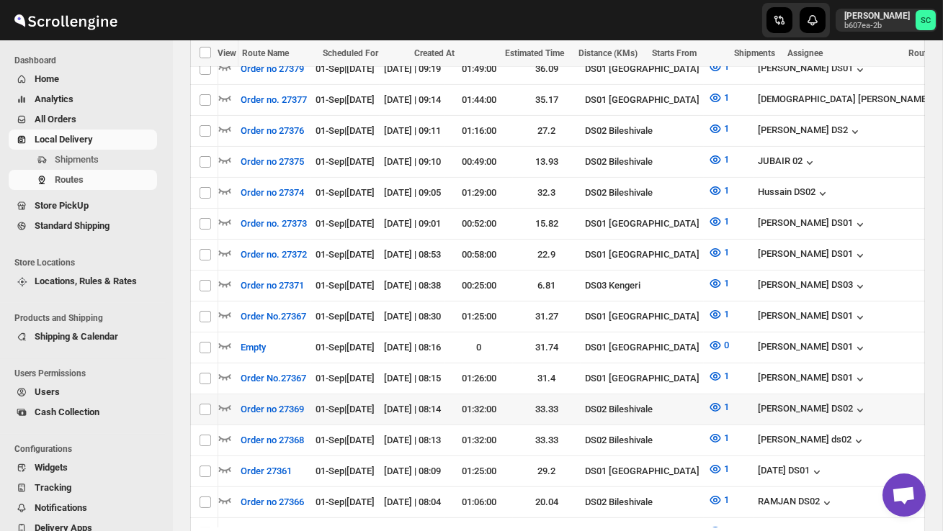
scroll to position [0, 205]
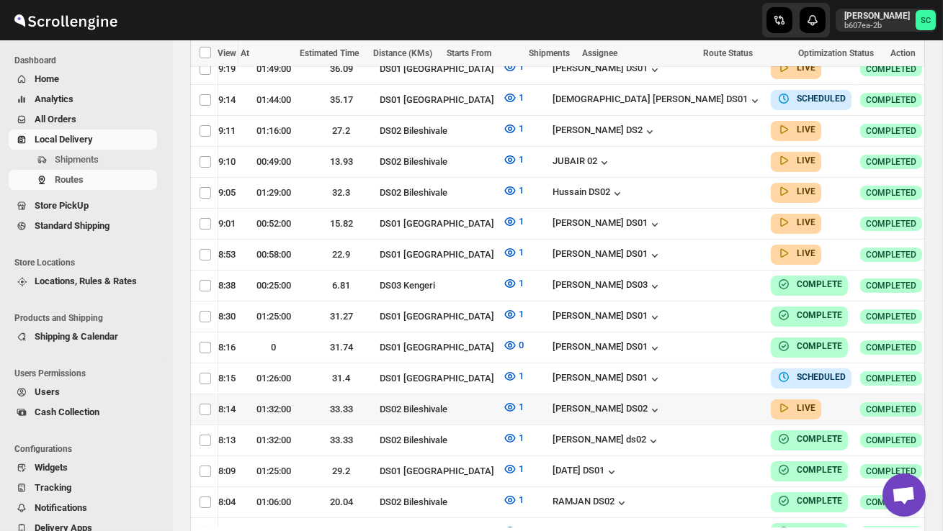
click at [942, 399] on button "button" at bounding box center [954, 409] width 20 height 20
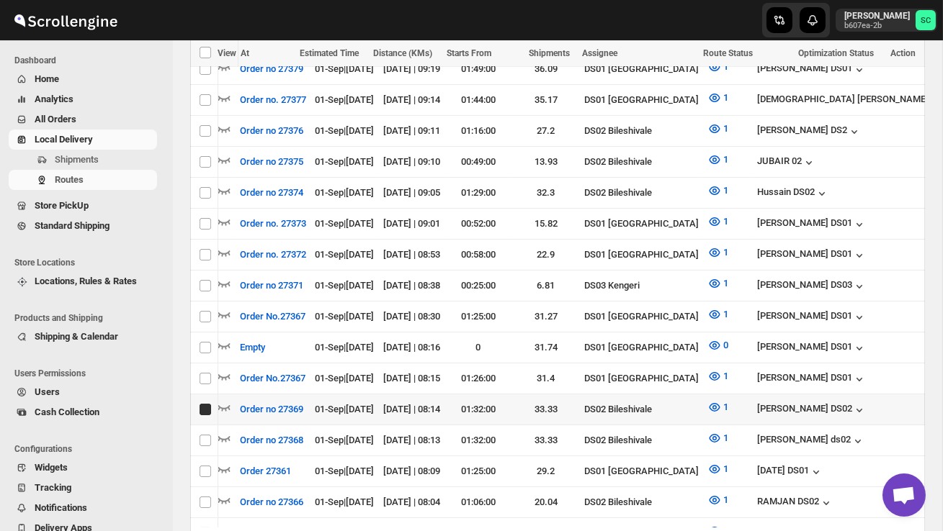
scroll to position [0, 1]
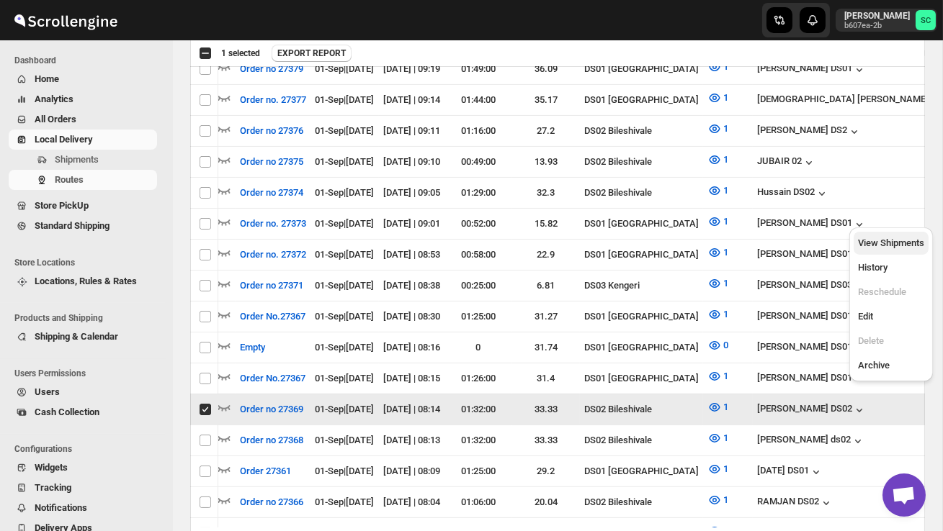
click at [895, 246] on span "View Shipments" at bounding box center [891, 243] width 66 height 11
checkbox input "false"
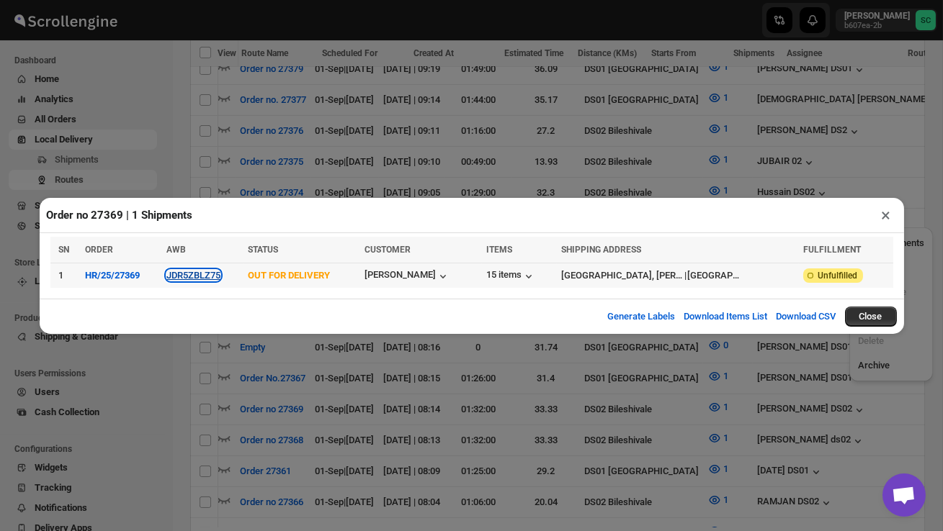
click at [203, 280] on button "JDR5ZBLZ75" at bounding box center [193, 275] width 54 height 11
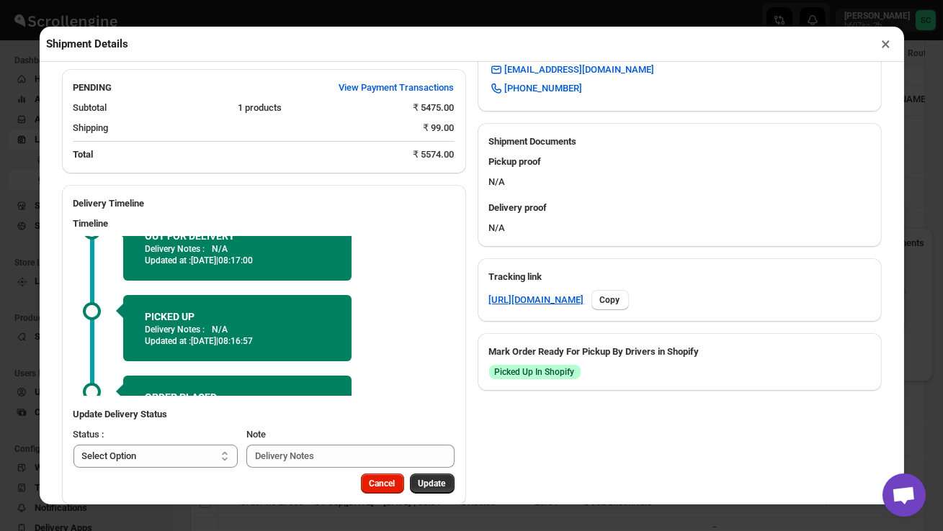
scroll to position [82, 0]
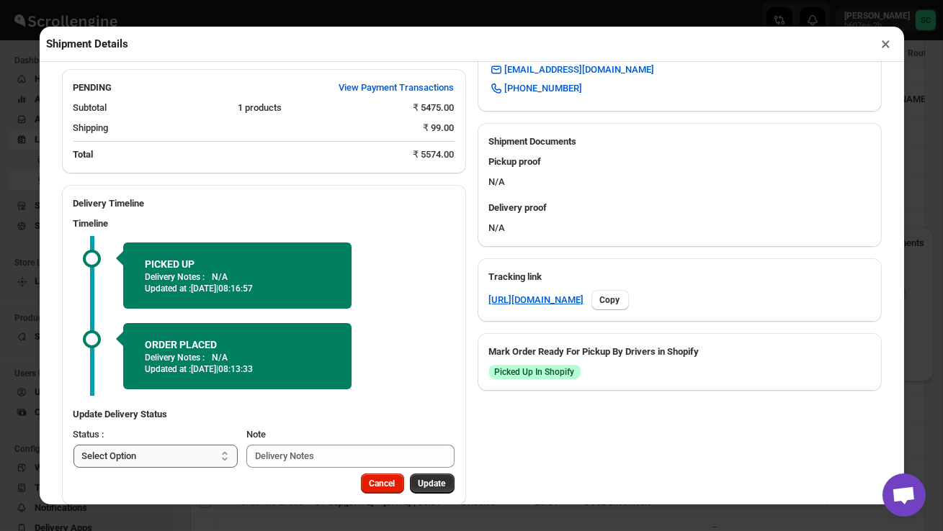
click at [199, 454] on select "Select Option PICKED UP OUT FOR DELIVERY RESCHEDULE DELIVERED CANCELLED" at bounding box center [155, 456] width 165 height 23
select select "OUT_FOR_DELIVERY"
click at [447, 487] on button "Update" at bounding box center [432, 484] width 45 height 20
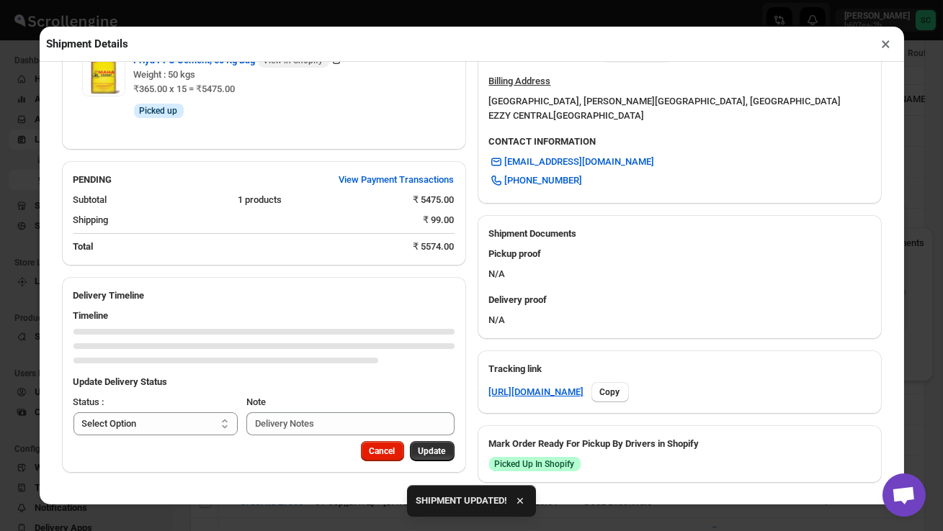
scroll to position [539, 0]
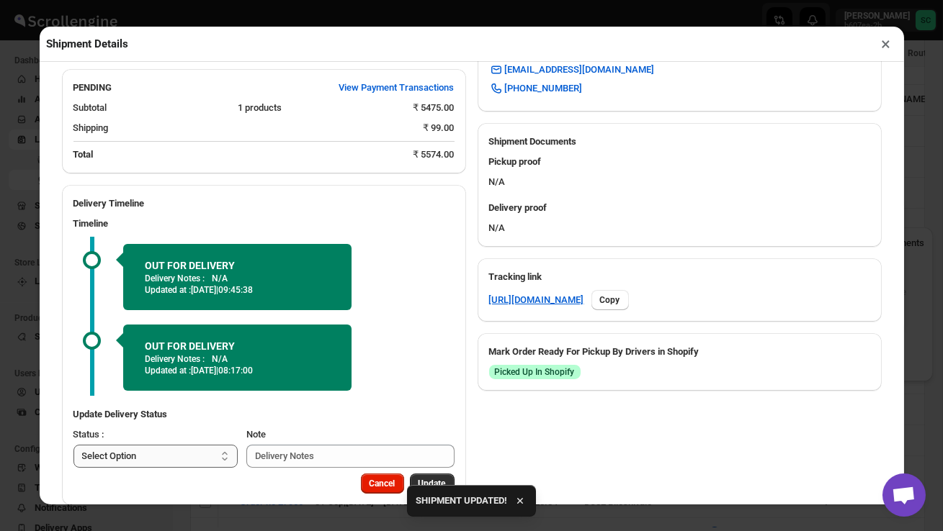
click at [197, 457] on select "Select Option PICKED UP OUT FOR DELIVERY RESCHEDULE DELIVERED CANCELLED" at bounding box center [155, 456] width 165 height 23
select select "DELIVERED"
click at [439, 482] on span "Update" at bounding box center [431, 484] width 27 height 12
select select
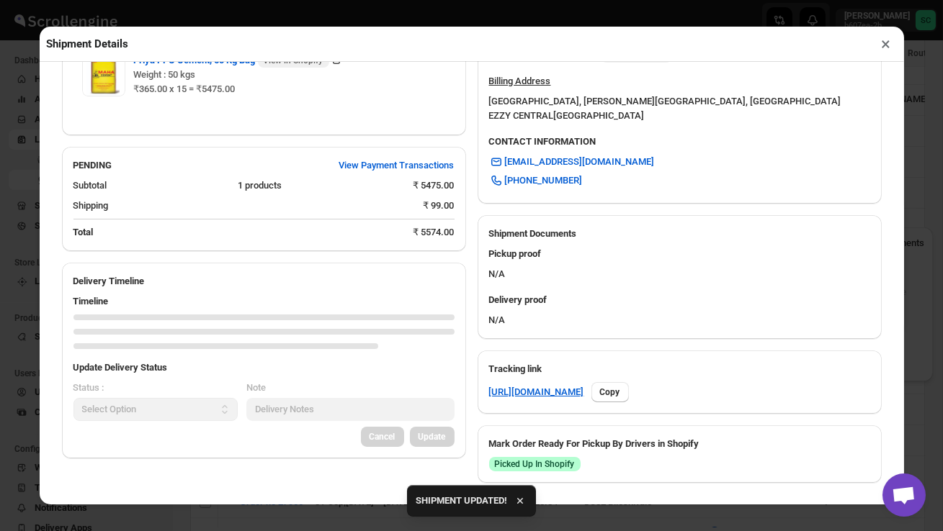
scroll to position [525, 0]
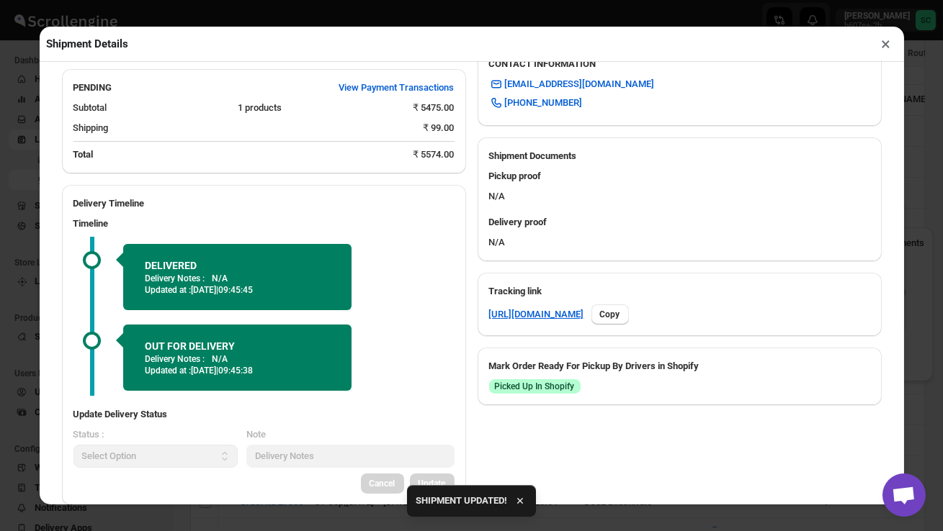
click at [888, 44] on button "×" at bounding box center [886, 44] width 21 height 20
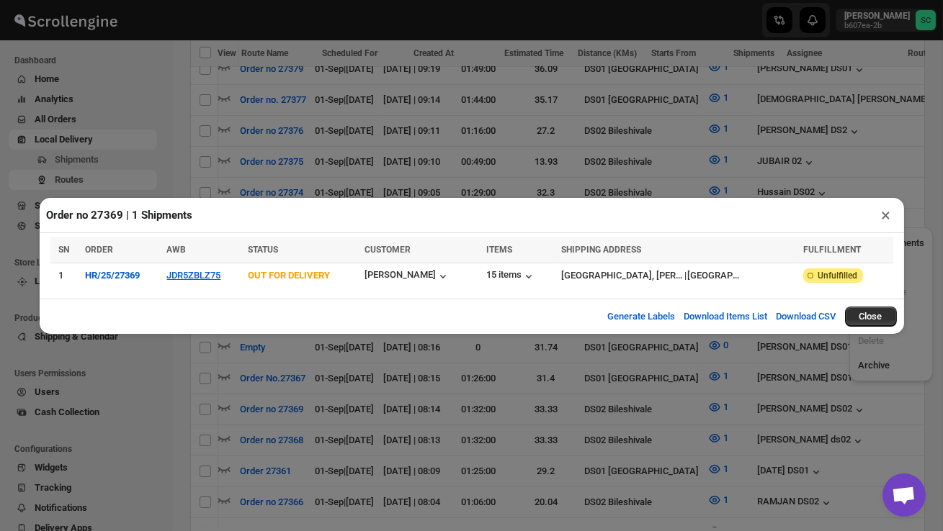
click at [891, 212] on button "×" at bounding box center [886, 215] width 21 height 20
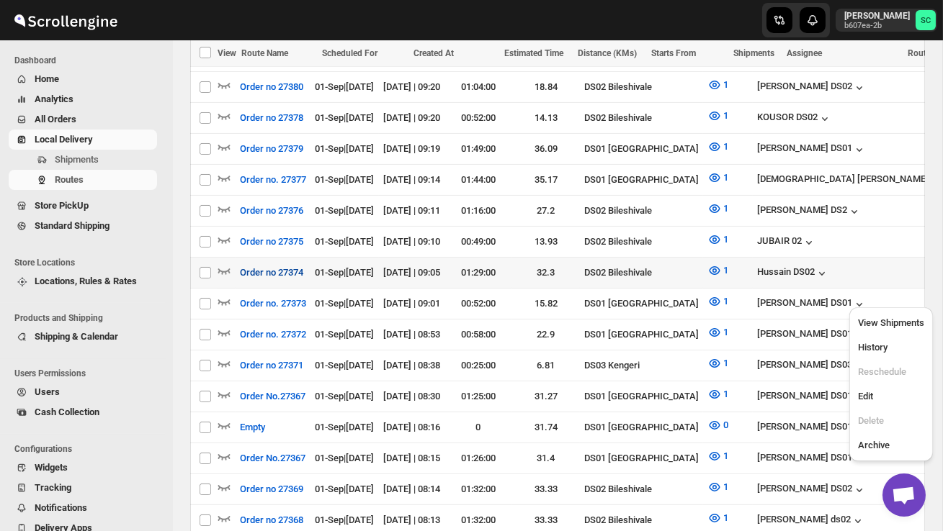
scroll to position [0, 0]
click at [224, 264] on icon "button" at bounding box center [224, 271] width 14 height 14
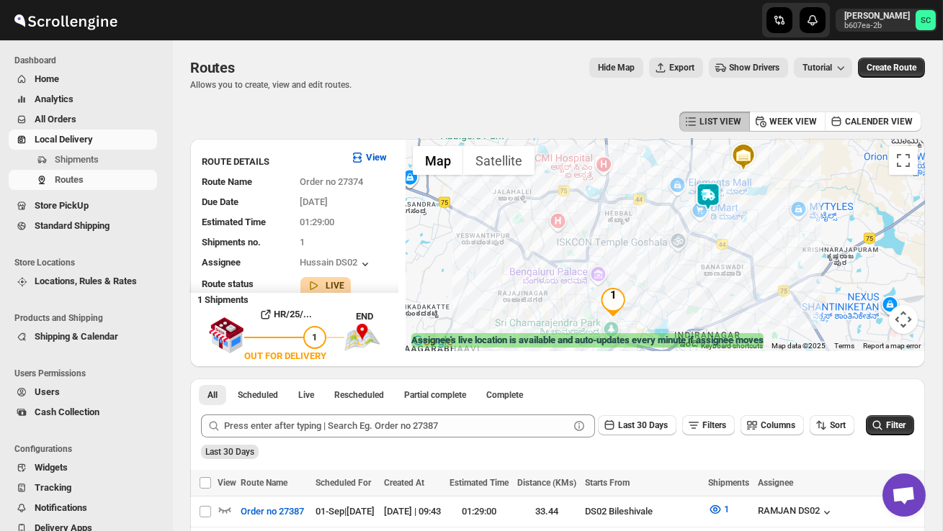
click at [718, 189] on img at bounding box center [707, 196] width 29 height 29
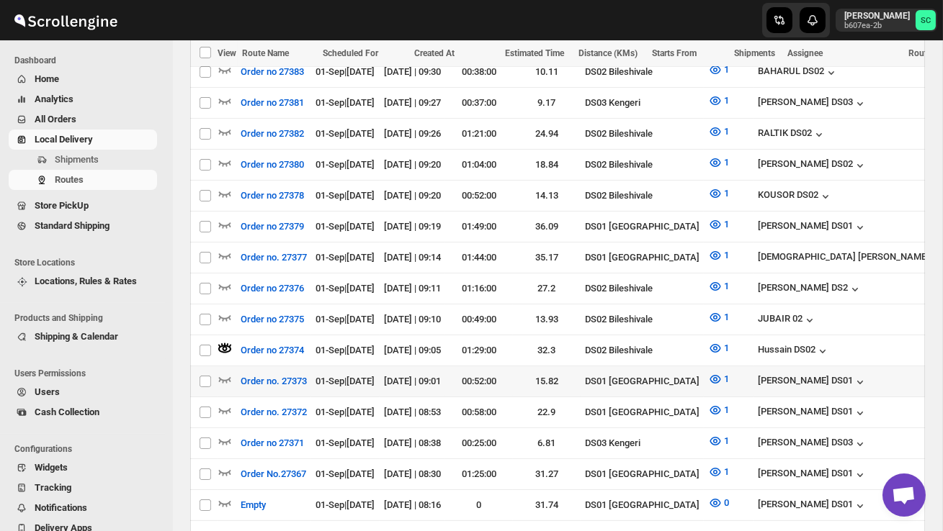
scroll to position [499, 0]
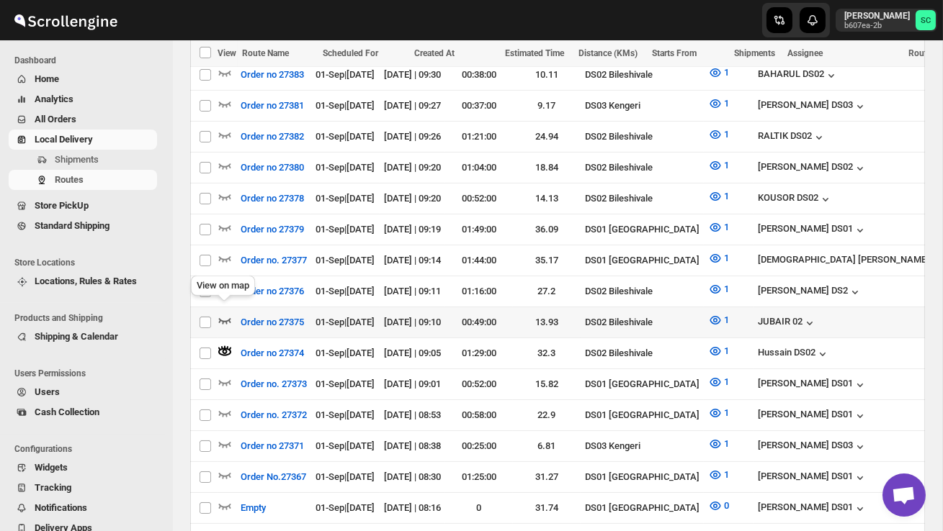
click at [218, 313] on icon "button" at bounding box center [224, 320] width 14 height 14
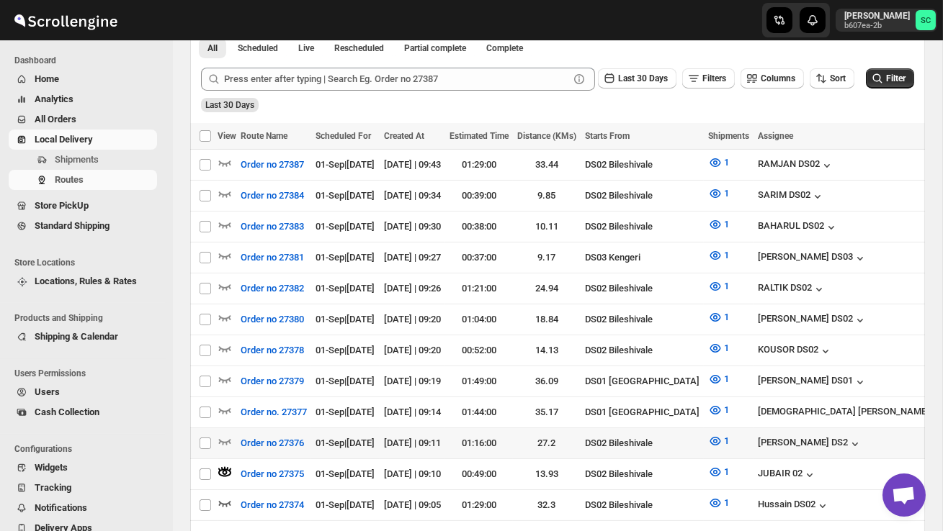
scroll to position [348, 0]
click at [228, 434] on icon "button" at bounding box center [224, 441] width 14 height 14
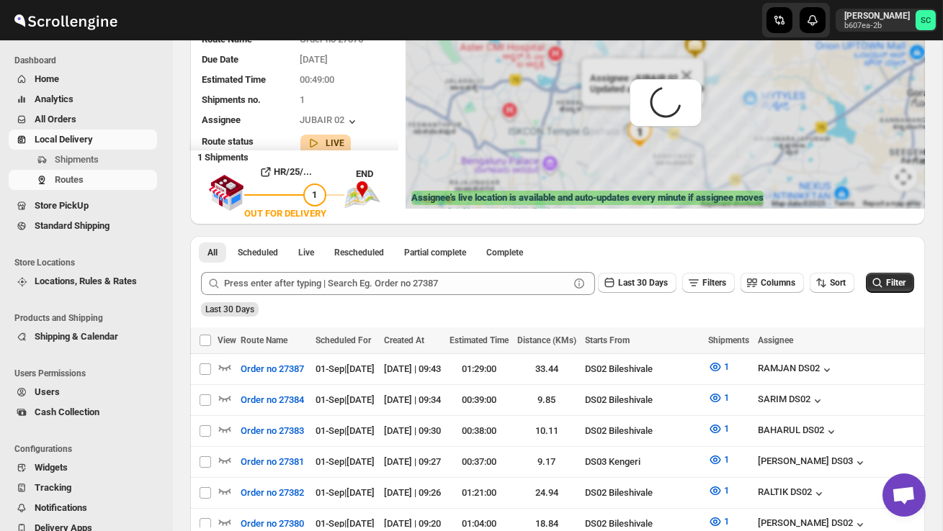
scroll to position [0, 0]
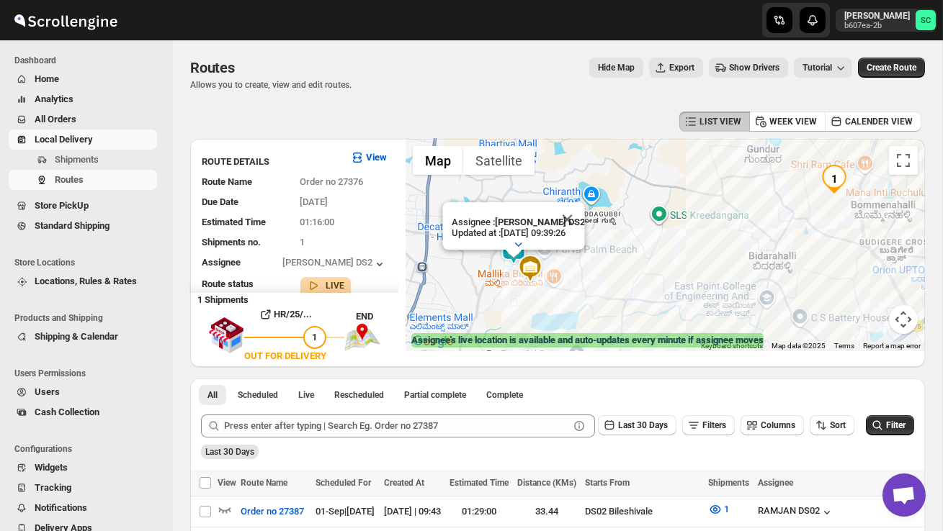
drag, startPoint x: 634, startPoint y: 244, endPoint x: 683, endPoint y: 243, distance: 49.7
click at [683, 244] on div "Assignee : CHANDRA BORO DS2 Updated at : 01/09/2025, 09:39:26 Duty mode Enabled…" at bounding box center [664, 245] width 519 height 212
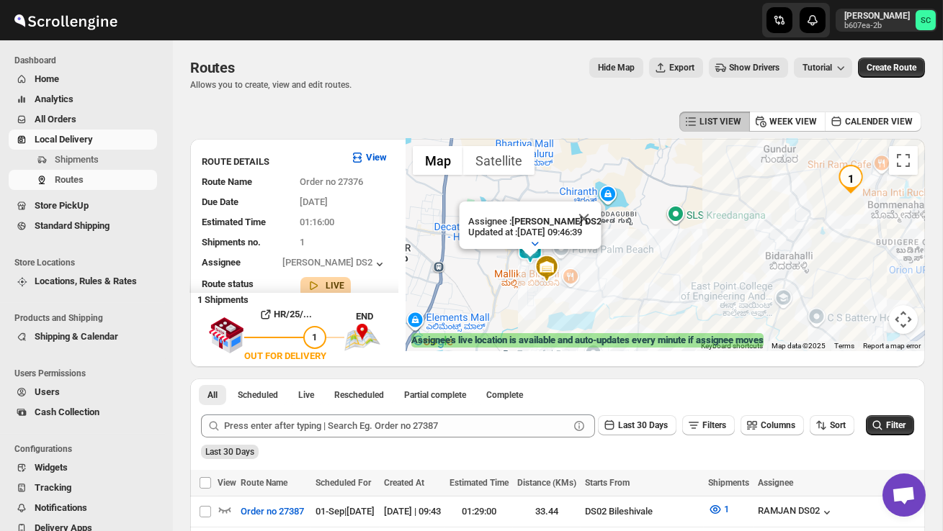
click at [664, 228] on div "Assignee : CHANDRA BORO DS2 Updated at : 01/09/2025, 09:46:39 Duty mode Enabled…" at bounding box center [664, 245] width 519 height 212
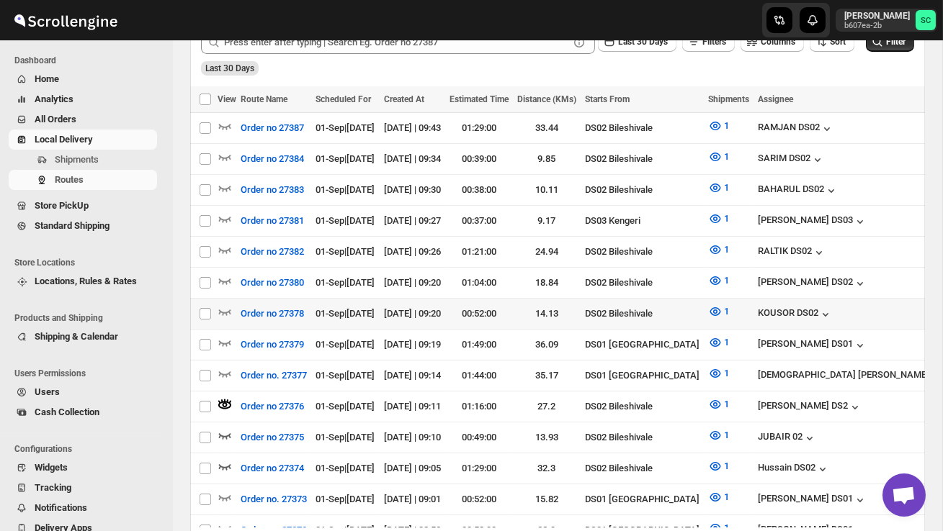
scroll to position [390, 0]
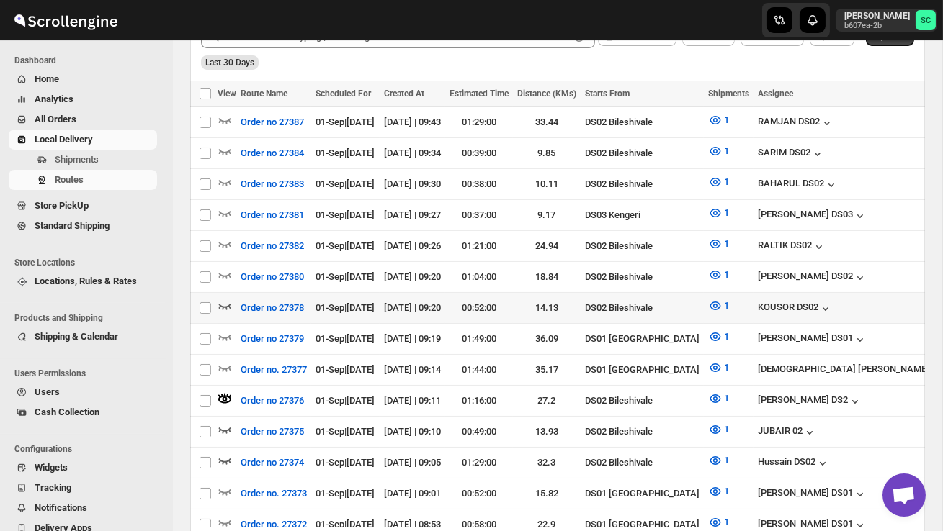
click at [226, 304] on icon "button" at bounding box center [225, 307] width 12 height 6
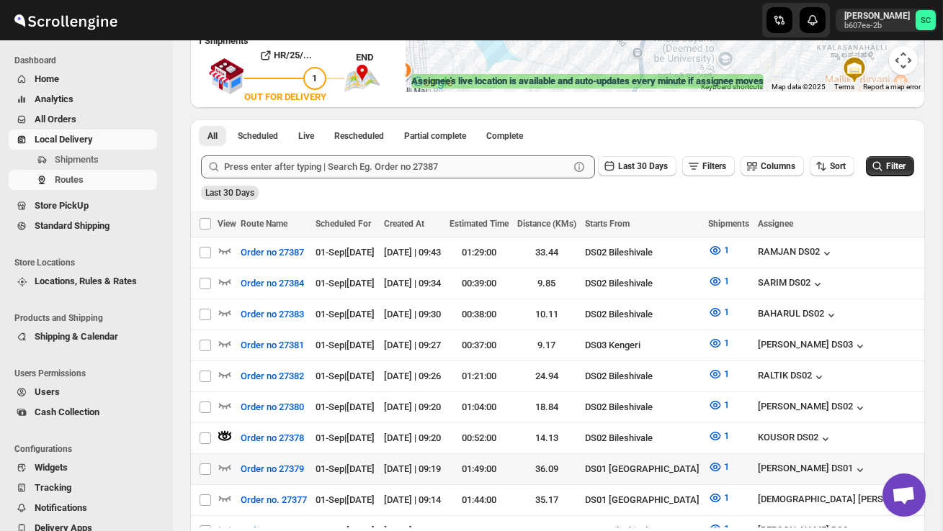
scroll to position [284, 0]
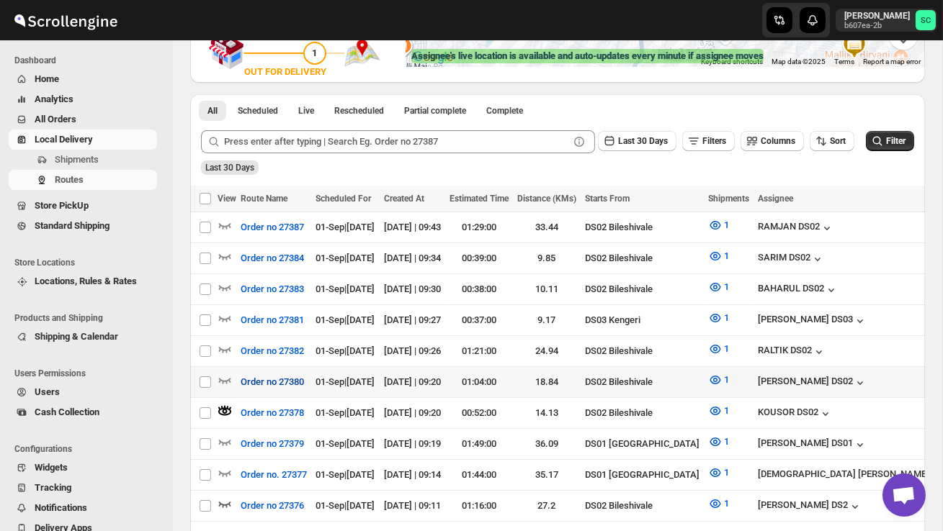
click at [233, 372] on button "Order no 27380" at bounding box center [272, 382] width 81 height 23
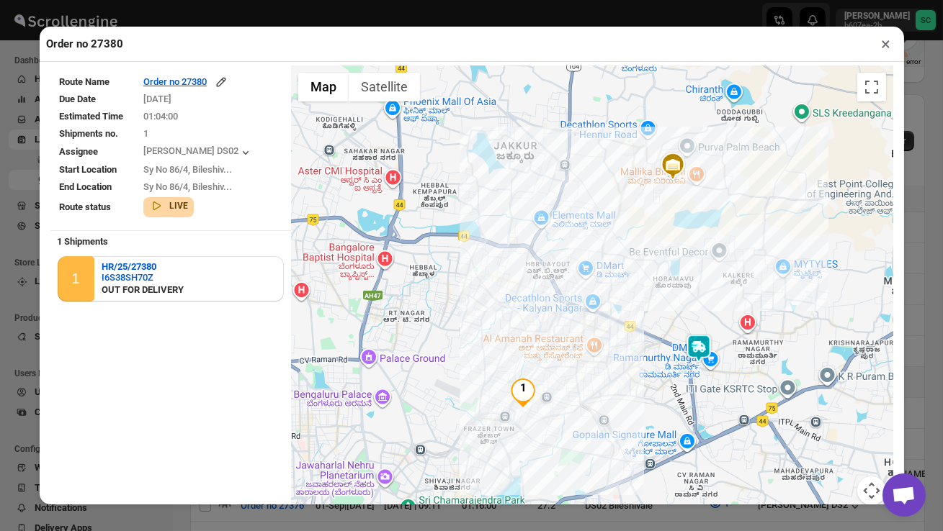
click at [885, 46] on button "×" at bounding box center [886, 44] width 21 height 20
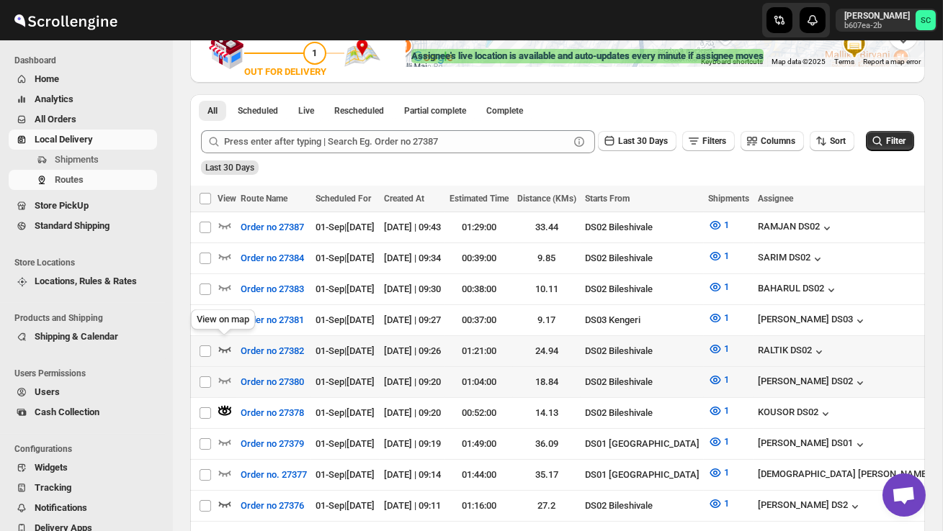
click at [222, 343] on icon "button" at bounding box center [224, 349] width 14 height 14
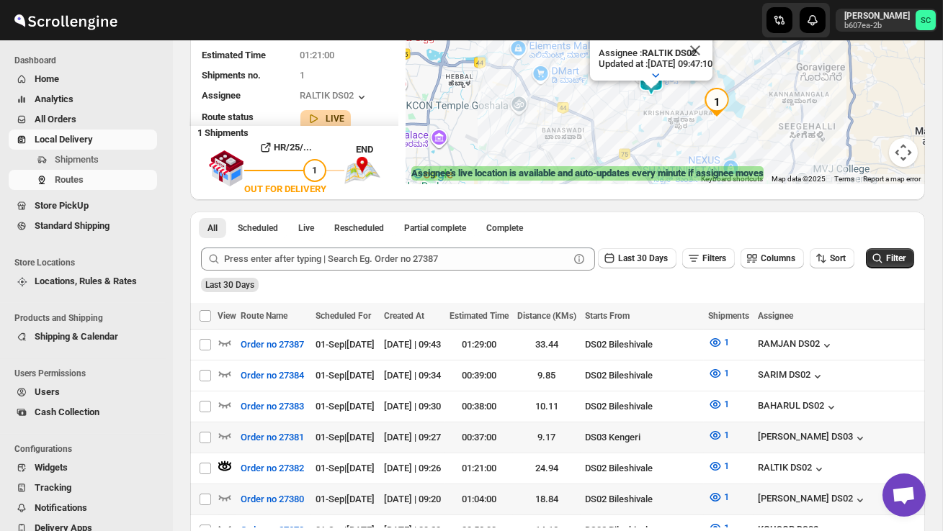
scroll to position [168, 0]
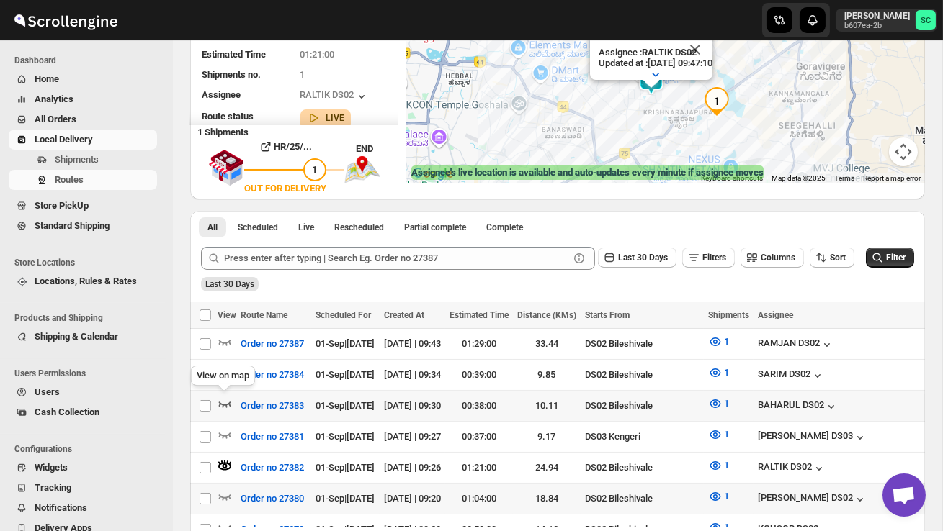
click at [223, 399] on icon "button" at bounding box center [224, 404] width 14 height 14
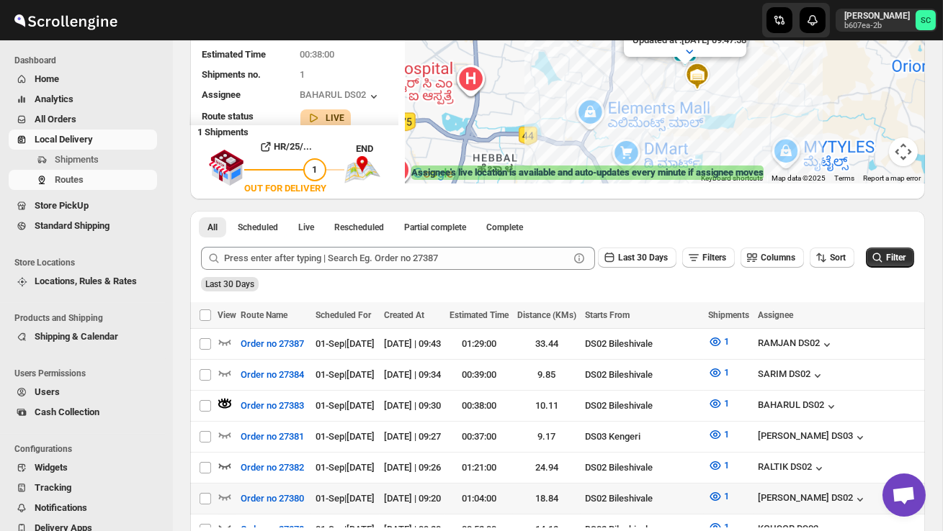
scroll to position [0, 0]
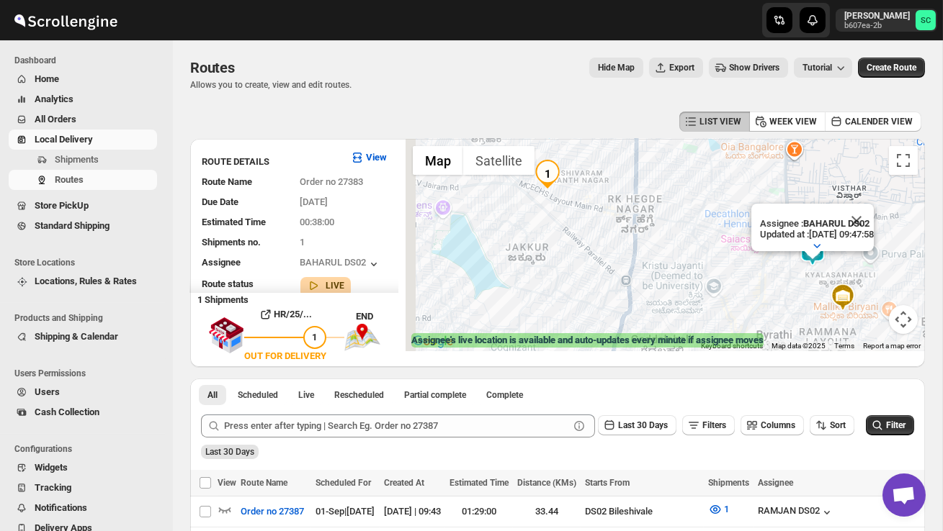
drag, startPoint x: 619, startPoint y: 256, endPoint x: 660, endPoint y: 269, distance: 43.7
click at [655, 268] on div "Assignee : BAHARUL DS02 Updated at : 01/09/2025, 09:47:58 Duty mode Enabled Bat…" at bounding box center [664, 245] width 519 height 212
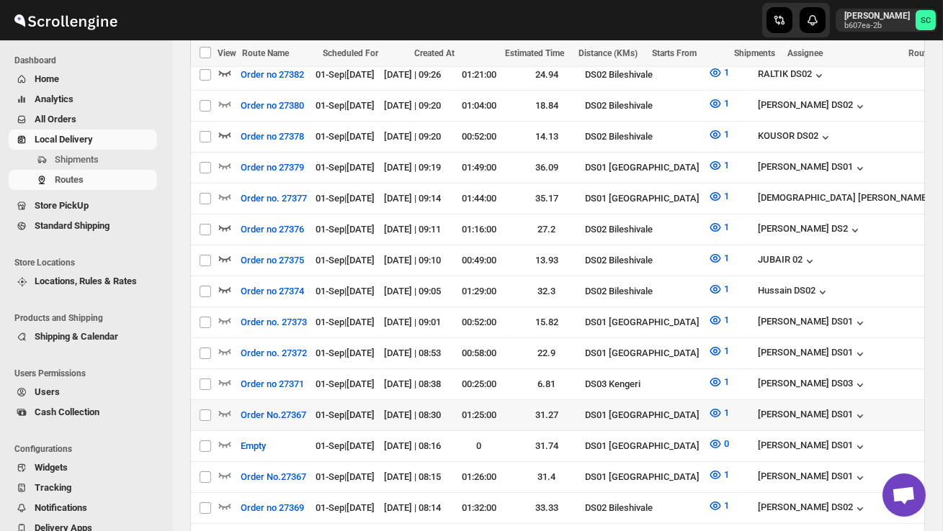
scroll to position [563, 0]
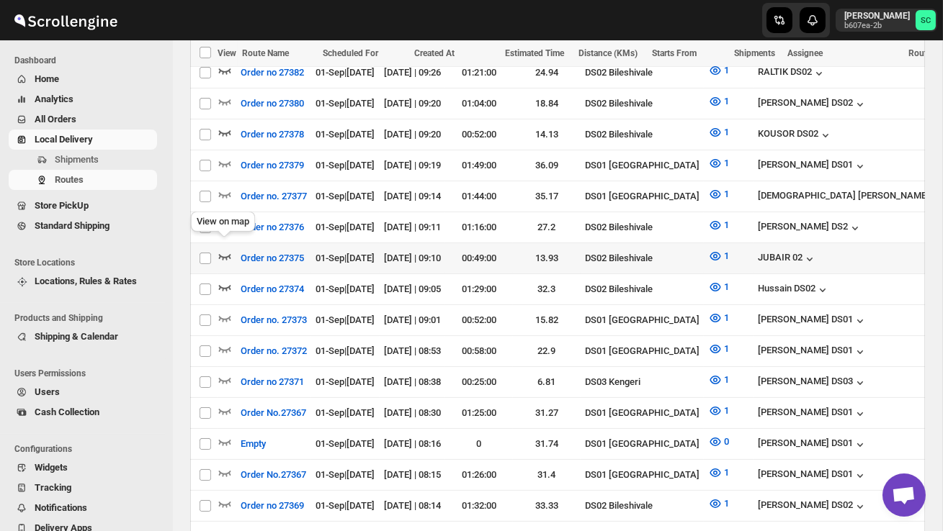
click at [227, 249] on icon "button" at bounding box center [224, 256] width 14 height 14
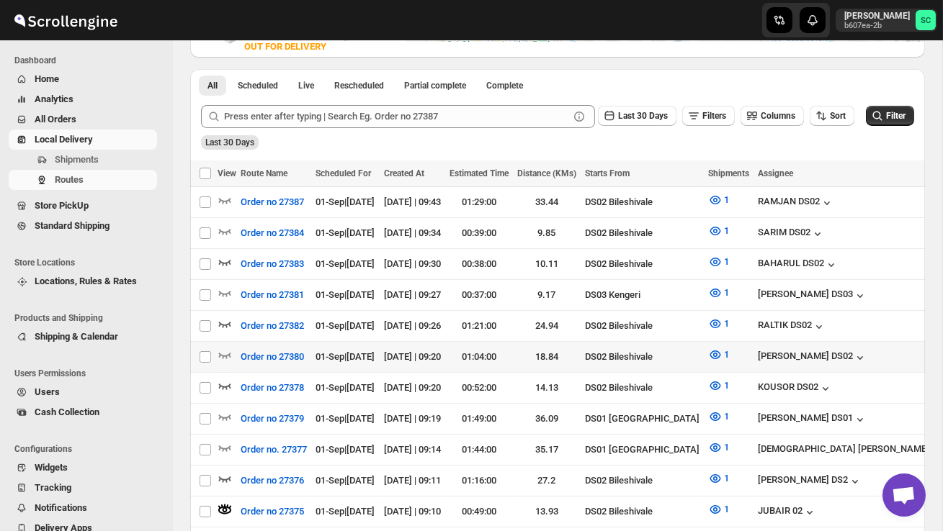
scroll to position [333, 0]
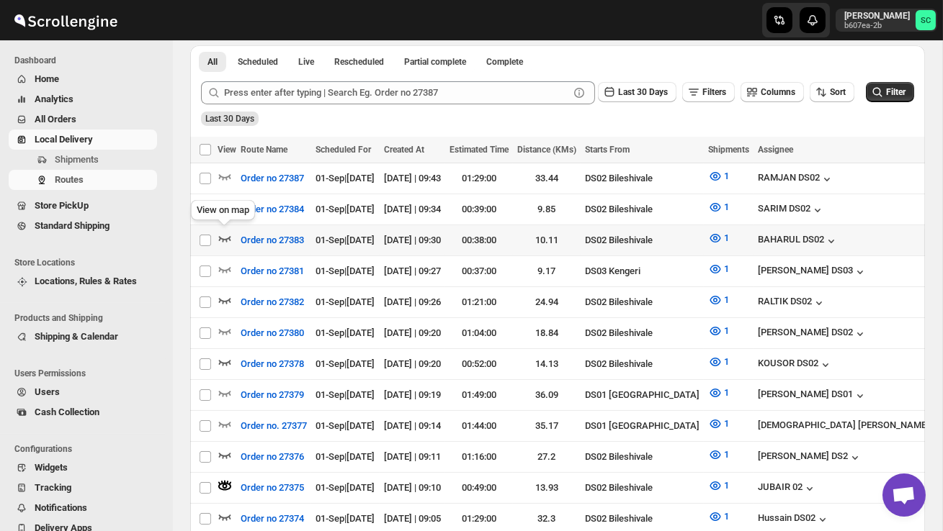
click at [225, 232] on icon "button" at bounding box center [224, 238] width 14 height 14
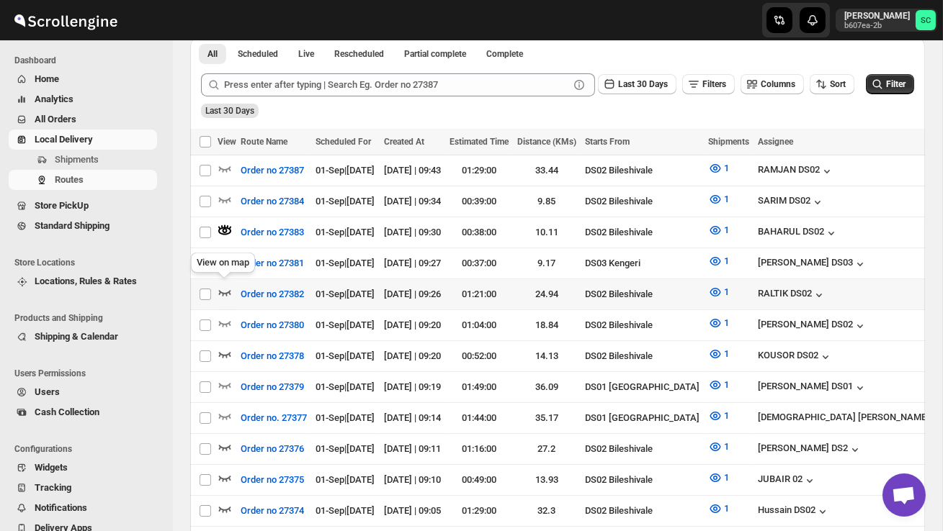
click at [226, 290] on icon "button" at bounding box center [225, 293] width 12 height 6
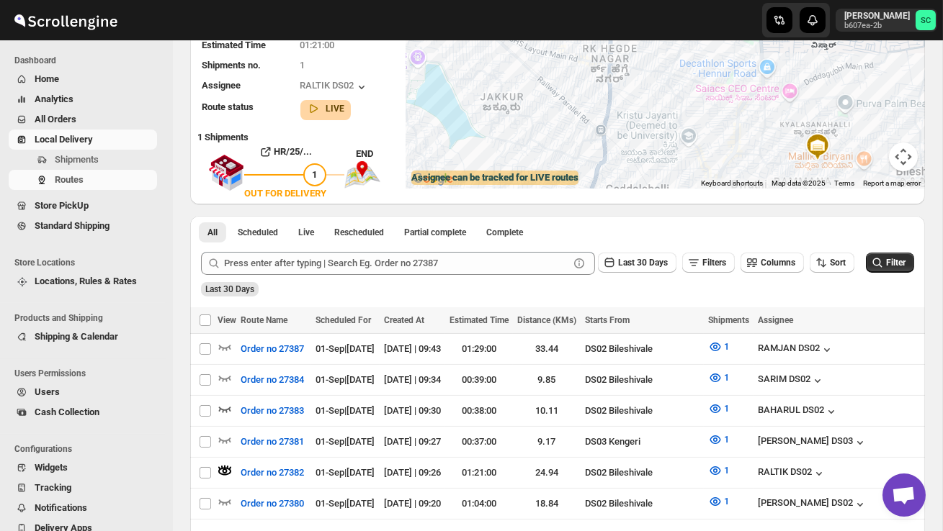
scroll to position [0, 0]
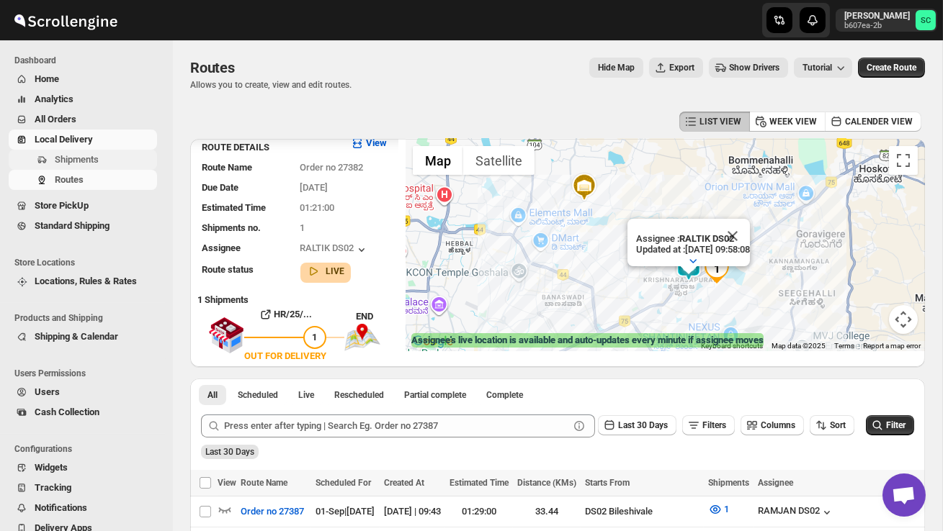
click at [96, 159] on span "Shipments" at bounding box center [77, 159] width 44 height 11
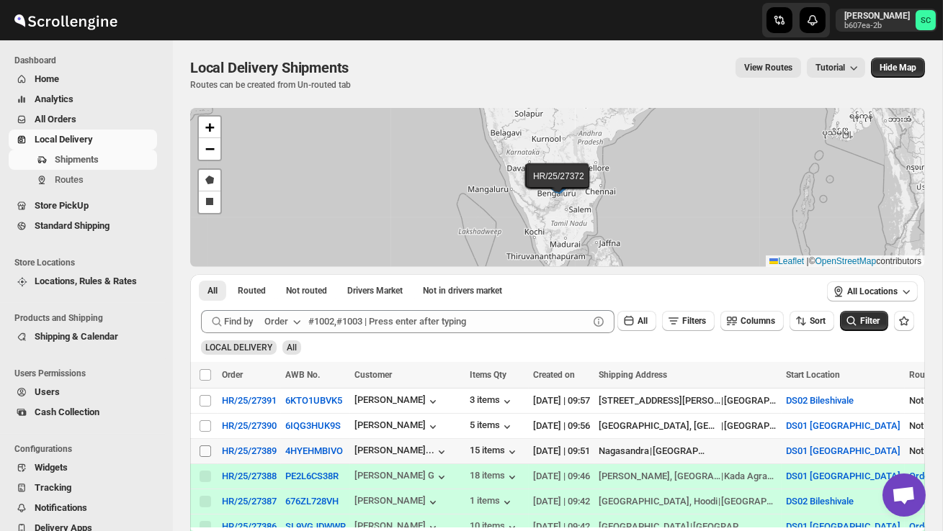
click at [208, 452] on input "Select shipment" at bounding box center [205, 452] width 12 height 12
checkbox input "true"
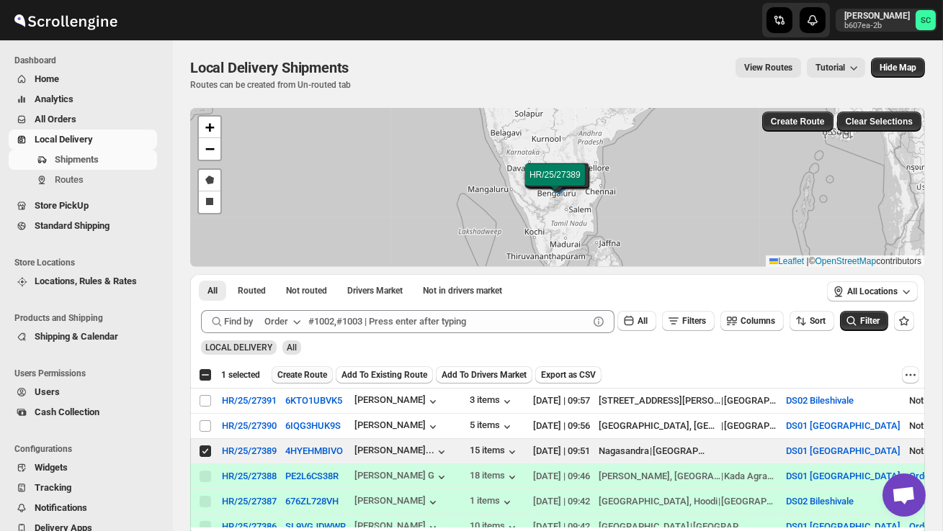
click at [310, 378] on span "Create Route" at bounding box center [302, 375] width 50 height 12
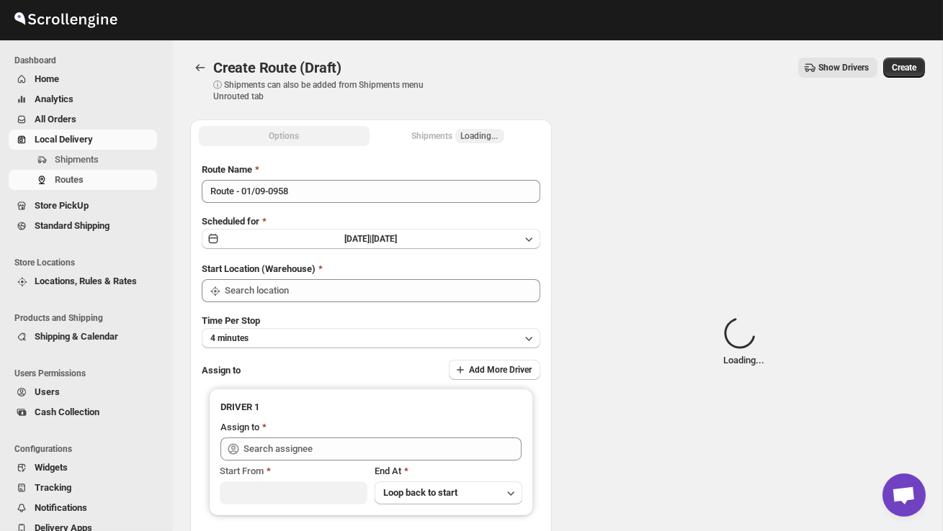
type input "DS01 [GEOGRAPHIC_DATA]"
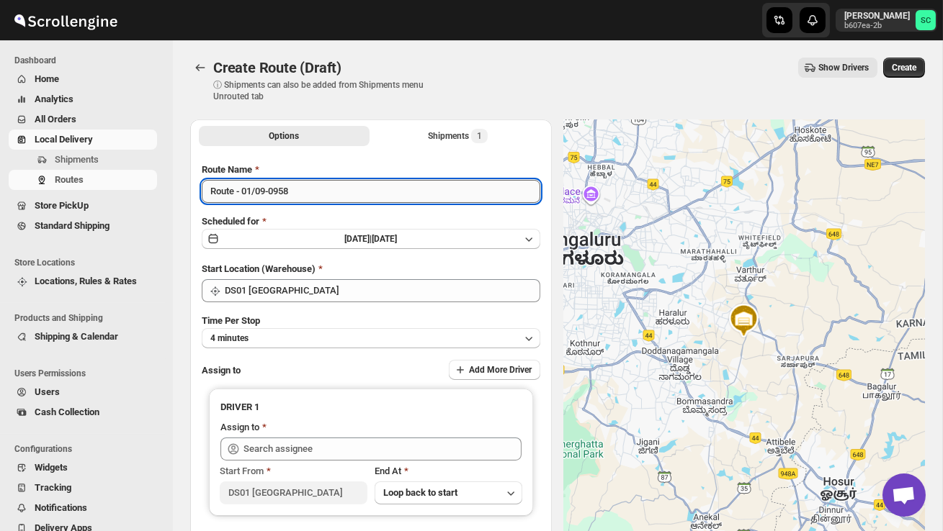
click at [313, 192] on input "Route - 01/09-0958" at bounding box center [371, 191] width 338 height 23
type input "R"
type input "Order no 27389"
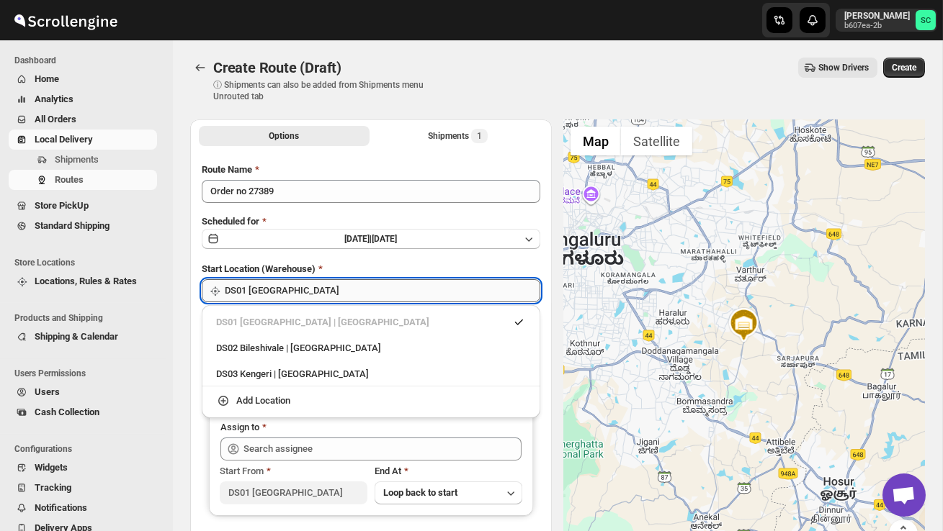
click at [363, 283] on input "DS01 [GEOGRAPHIC_DATA]" at bounding box center [382, 290] width 315 height 23
click at [327, 368] on div "DS03 Kengeri | Bengaluru" at bounding box center [371, 374] width 310 height 14
type input "DS03 Kengeri"
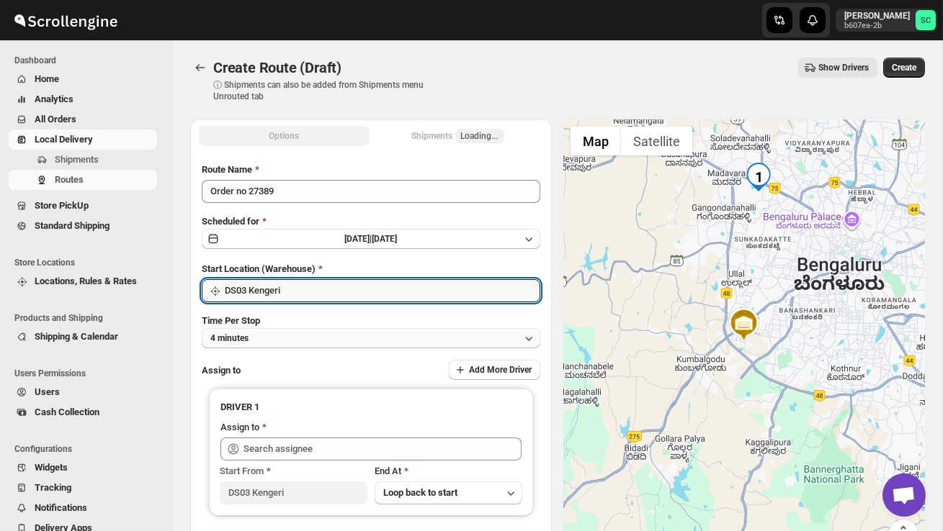
click at [305, 328] on button "4 minutes" at bounding box center [371, 338] width 338 height 20
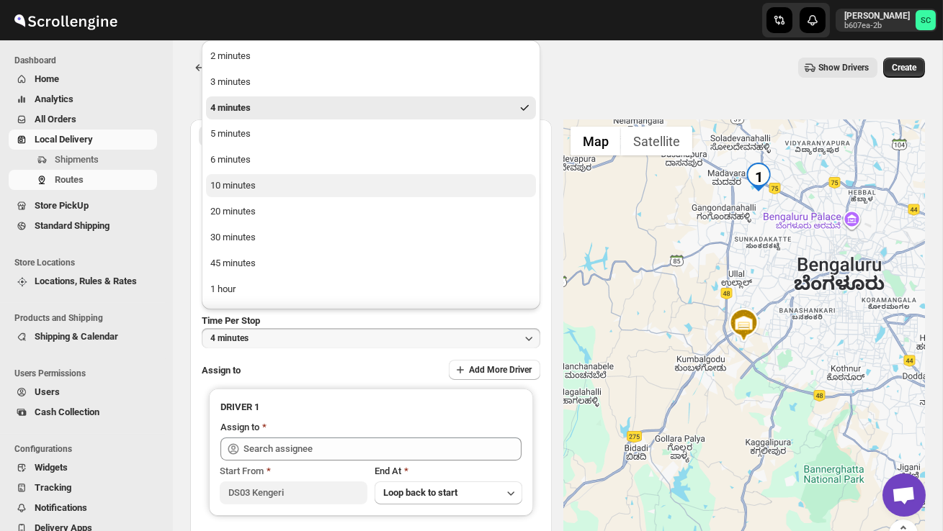
click at [256, 178] on button "10 minutes" at bounding box center [371, 185] width 330 height 23
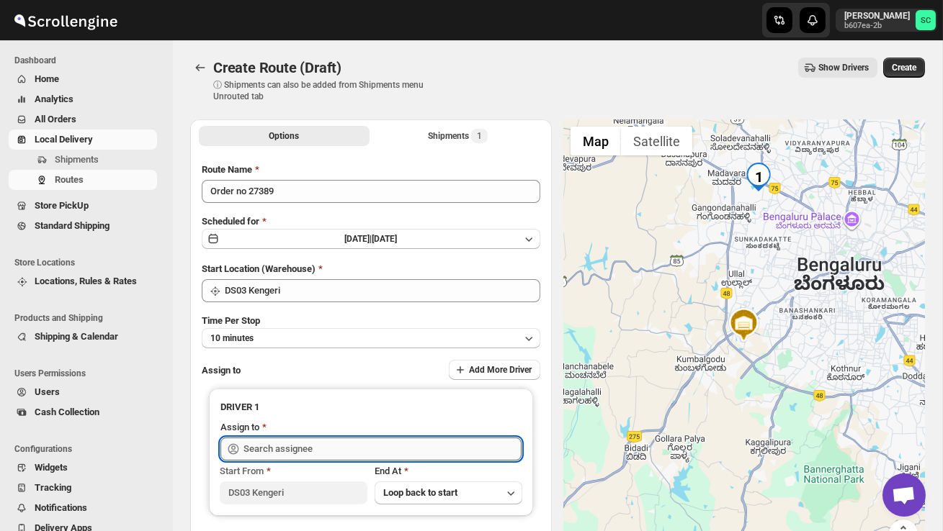
click at [280, 444] on input "text" at bounding box center [382, 449] width 278 height 23
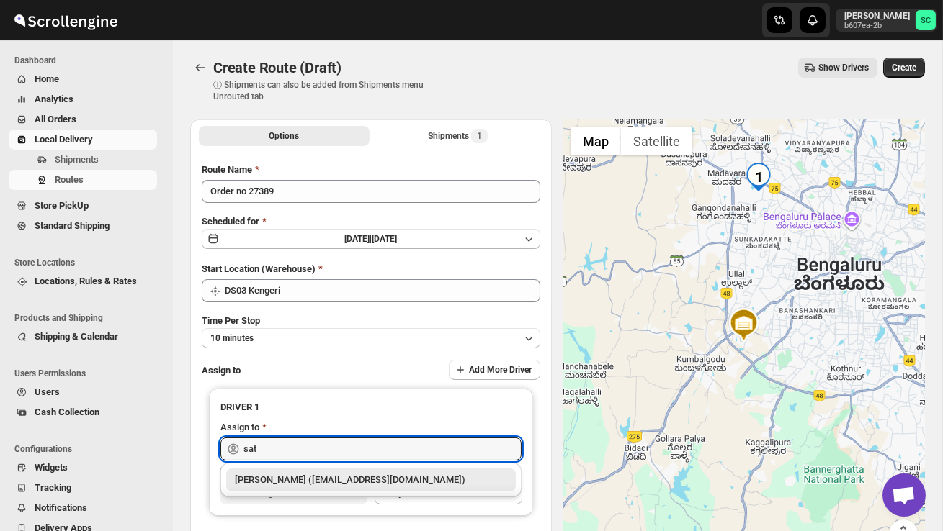
click at [320, 475] on div "[PERSON_NAME] ([EMAIL_ADDRESS][DOMAIN_NAME])" at bounding box center [371, 480] width 272 height 14
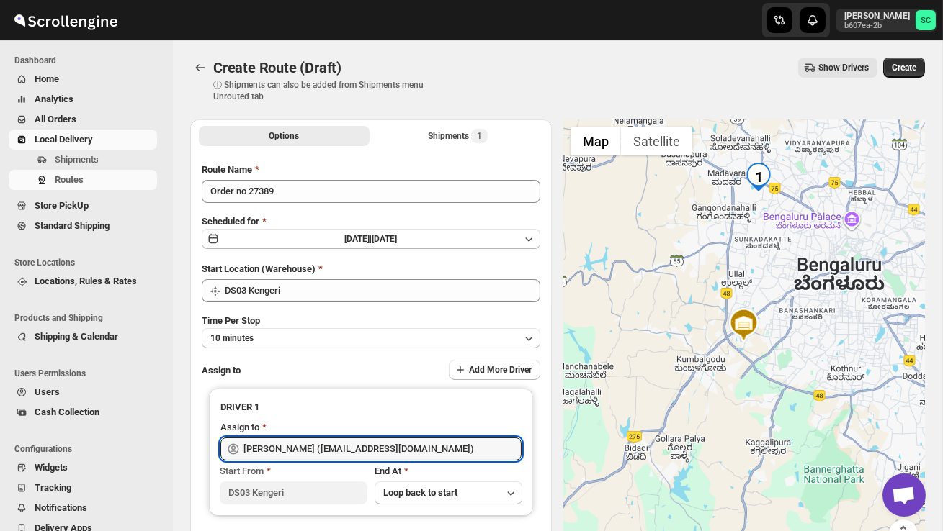
type input "[PERSON_NAME] ([EMAIL_ADDRESS][DOMAIN_NAME])"
click at [901, 86] on div "Create Route (Draft) ⓘ Shipments can also be added from Shipments menu Unrouted…" at bounding box center [557, 80] width 735 height 45
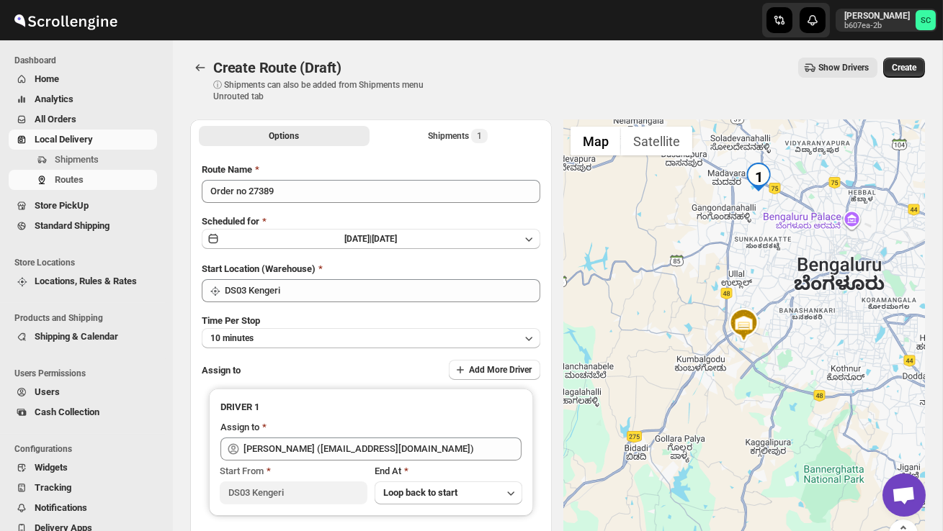
click at [901, 78] on div "Create Route (Draft) ⓘ Shipments can also be added from Shipments menu Unrouted…" at bounding box center [557, 80] width 735 height 45
click at [905, 68] on span "Create" at bounding box center [903, 68] width 24 height 12
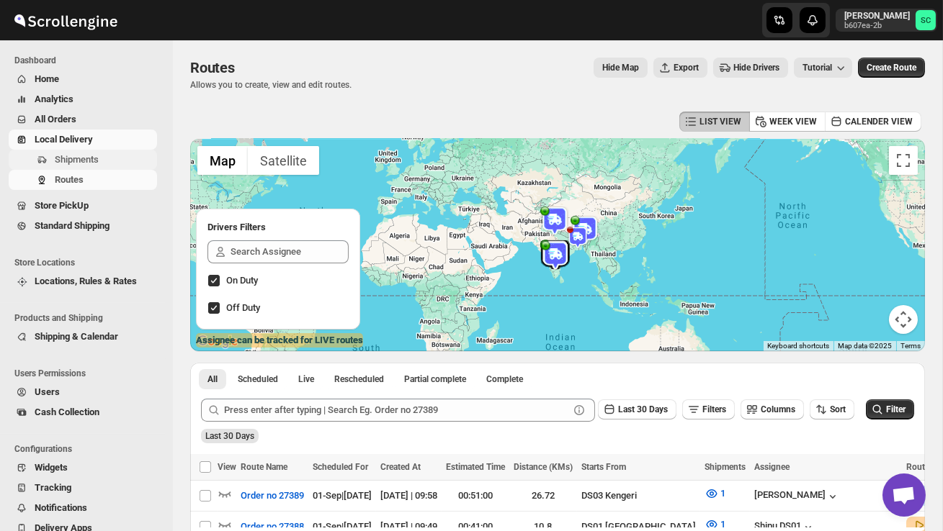
click at [112, 154] on span "Shipments" at bounding box center [104, 160] width 99 height 14
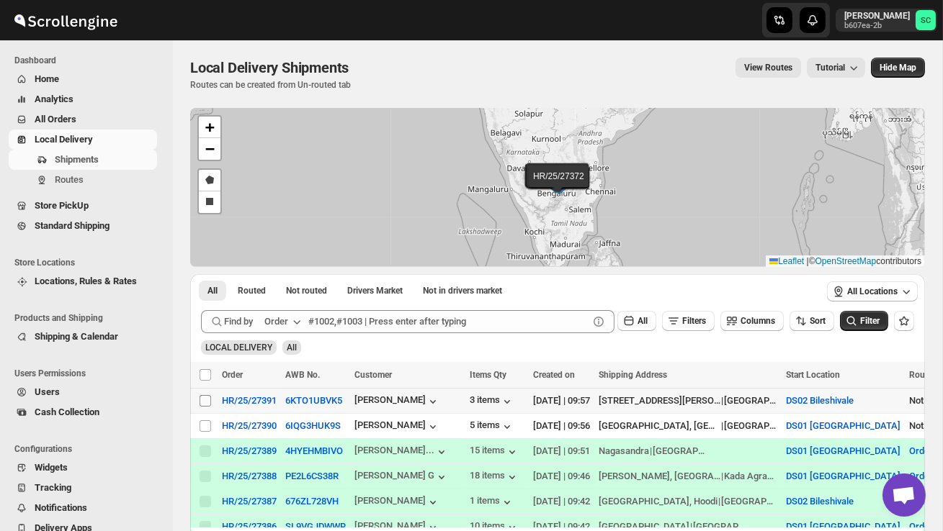
click at [200, 403] on input "Select shipment" at bounding box center [205, 401] width 12 height 12
checkbox input "true"
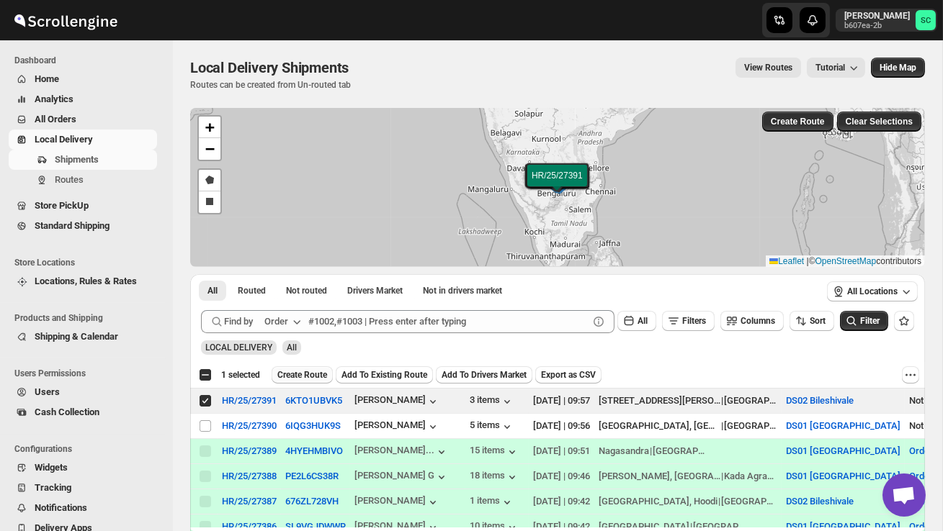
click at [302, 379] on span "Create Route" at bounding box center [302, 375] width 50 height 12
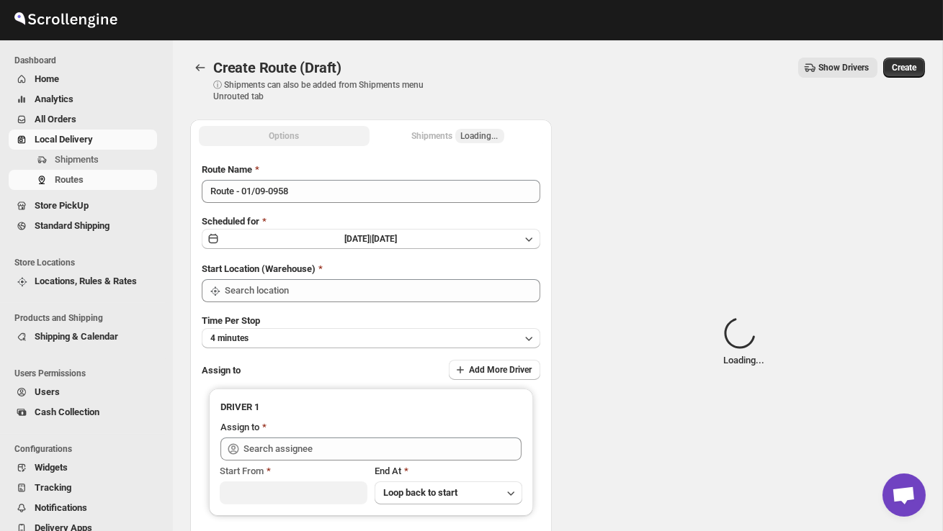
type input "DS02 Bileshivale"
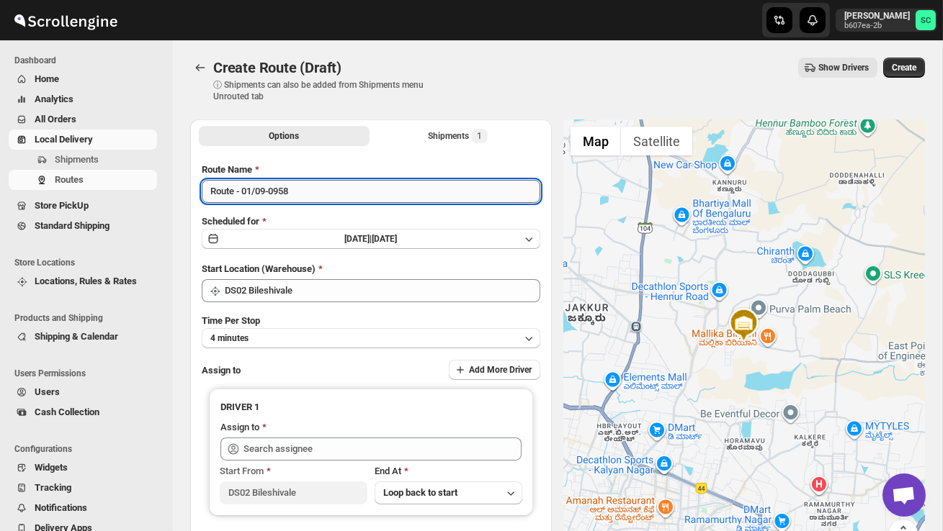
click at [311, 196] on input "Route - 01/09-0958" at bounding box center [371, 191] width 338 height 23
type input "R"
type input "Order no 27391"
click at [325, 335] on button "4 minutes" at bounding box center [371, 338] width 338 height 20
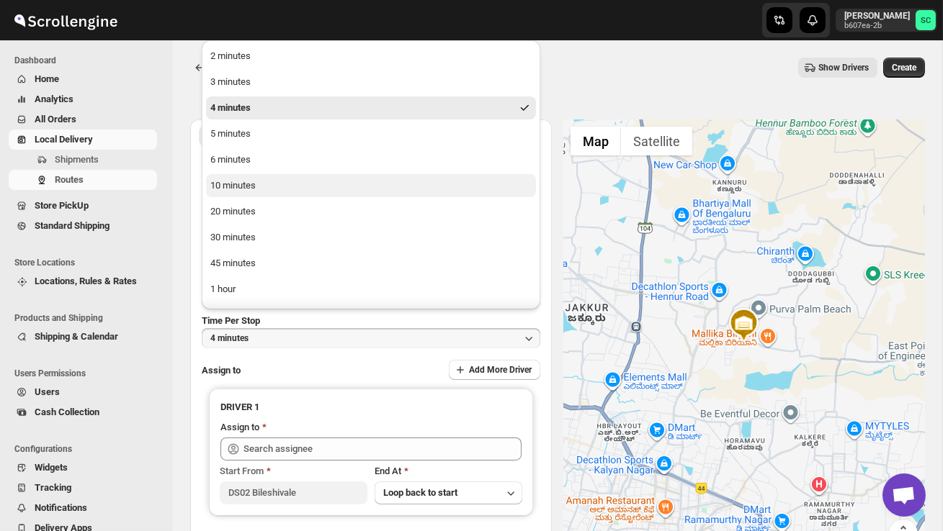
click at [273, 186] on button "10 minutes" at bounding box center [371, 185] width 330 height 23
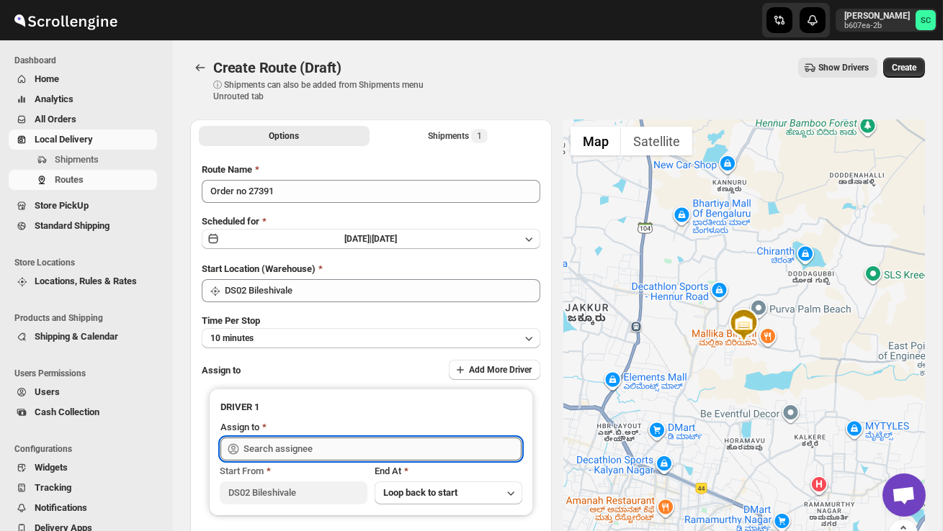
click at [303, 444] on input "text" at bounding box center [382, 449] width 278 height 23
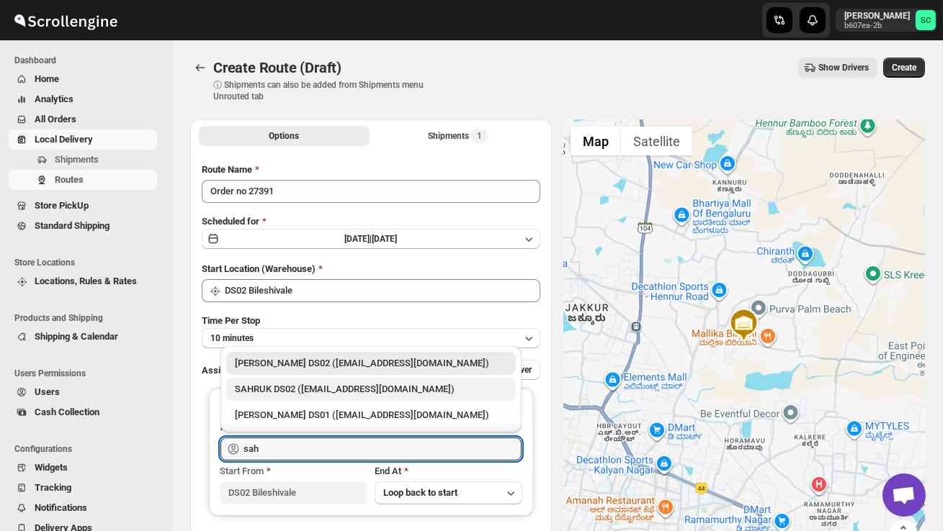
click at [314, 390] on div "SAHRUK DS02 ([EMAIL_ADDRESS][DOMAIN_NAME])" at bounding box center [371, 389] width 272 height 14
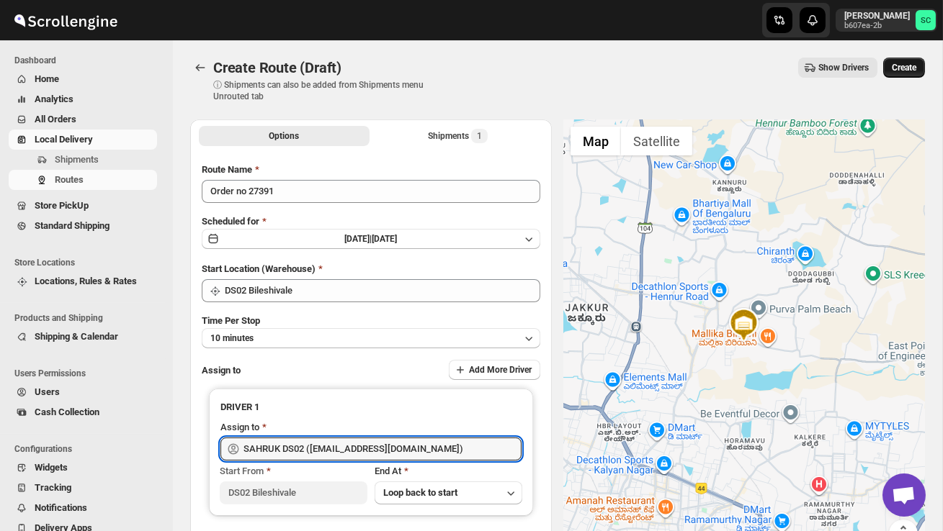
type input "SAHRUK DS02 ([EMAIL_ADDRESS][DOMAIN_NAME])"
click at [904, 67] on span "Create" at bounding box center [903, 68] width 24 height 12
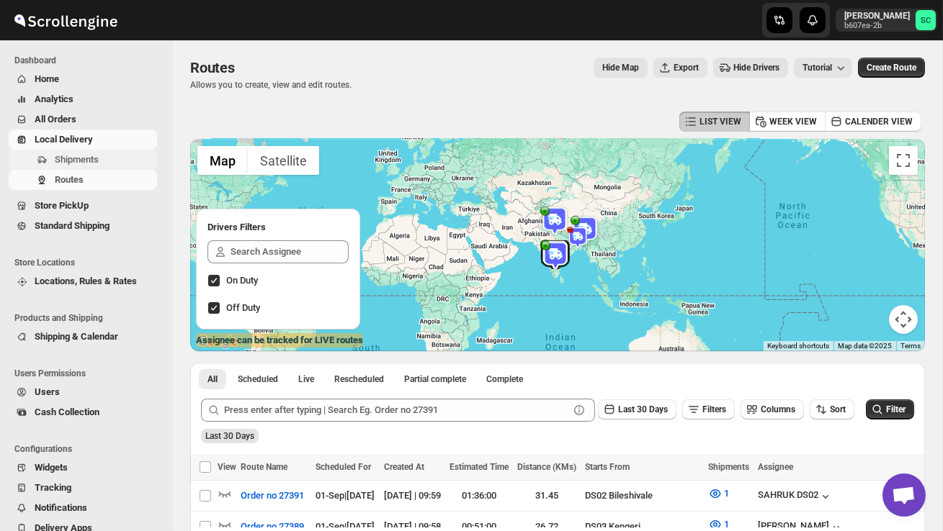
click at [99, 154] on span "Shipments" at bounding box center [77, 159] width 44 height 11
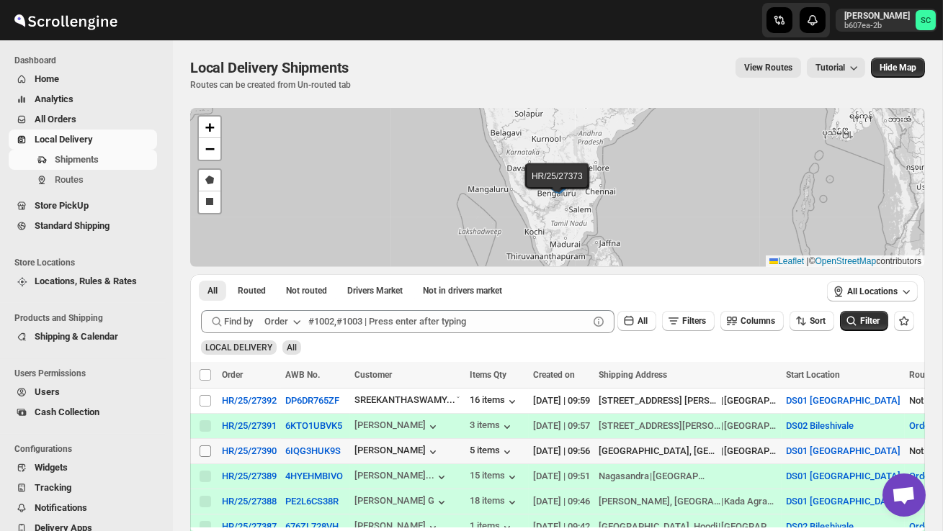
click at [210, 453] on input "Select shipment" at bounding box center [205, 452] width 12 height 12
checkbox input "true"
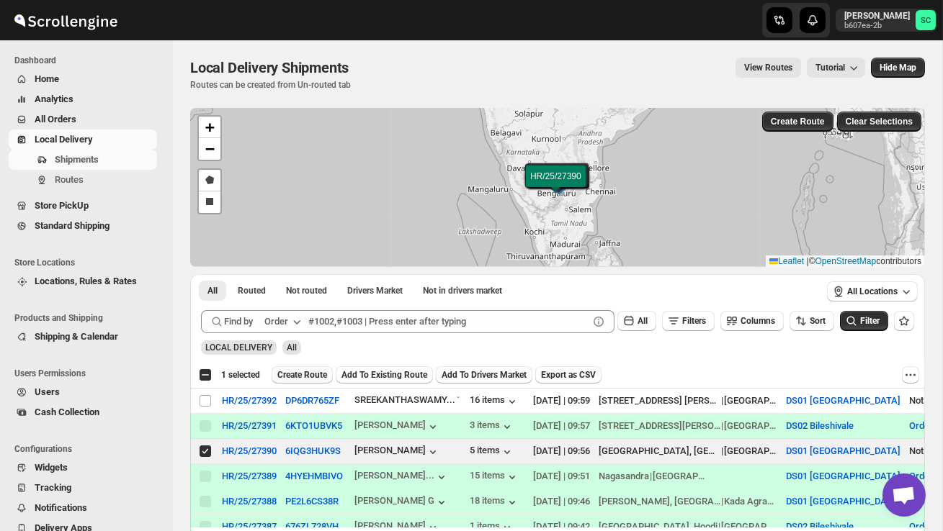
click at [315, 376] on span "Create Route" at bounding box center [302, 375] width 50 height 12
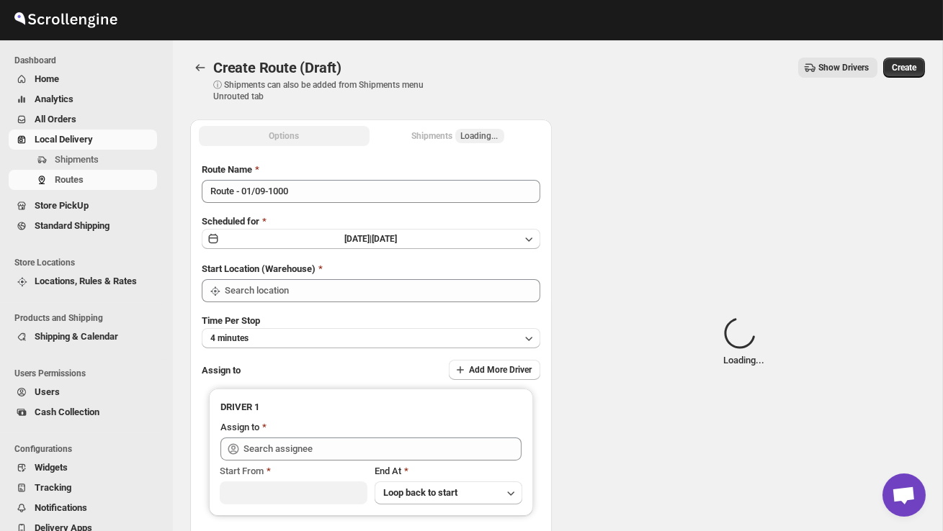
type input "DS01 [GEOGRAPHIC_DATA]"
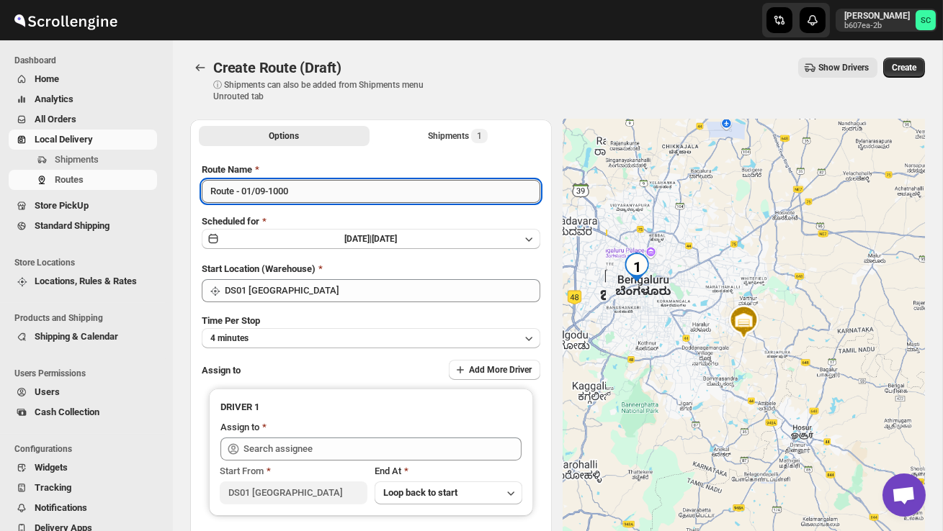
click at [299, 191] on input "Route - 01/09-1000" at bounding box center [371, 191] width 338 height 23
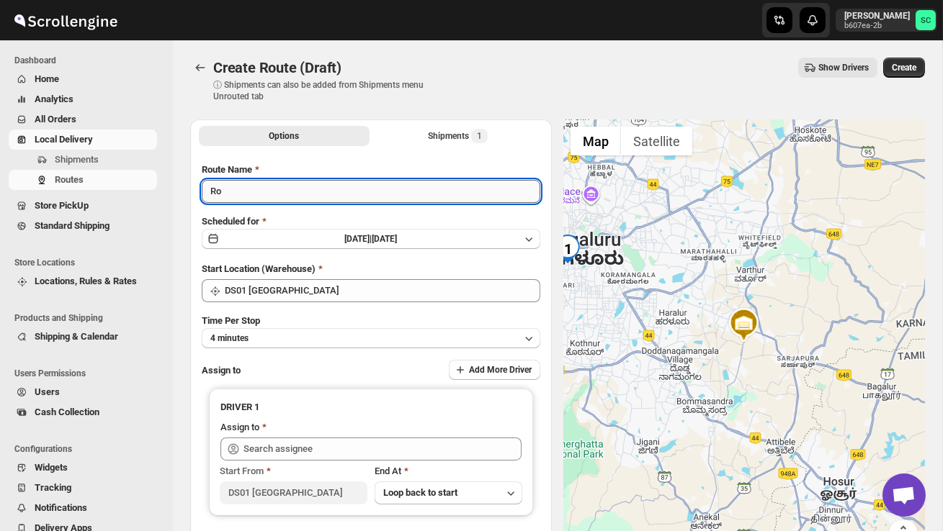
type input "R"
type input "Order no 27390"
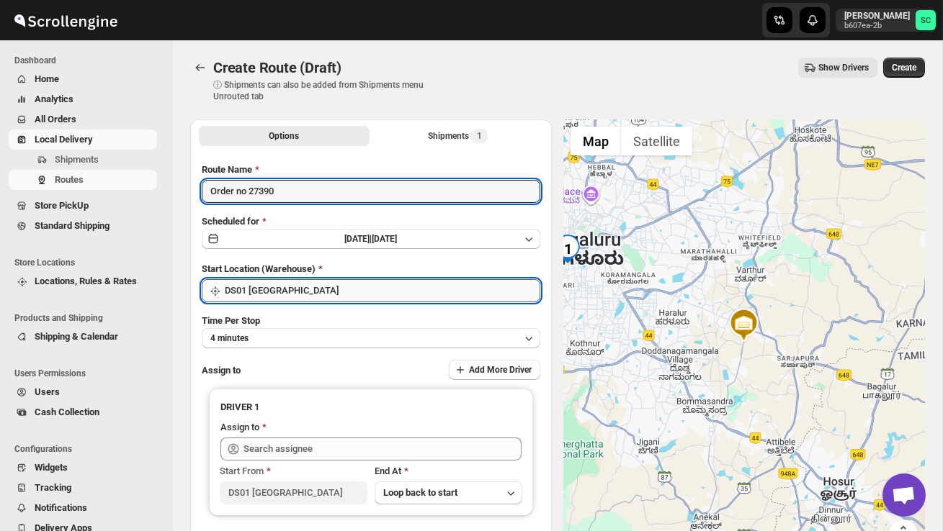
click at [316, 283] on input "DS01 [GEOGRAPHIC_DATA]" at bounding box center [382, 290] width 315 height 23
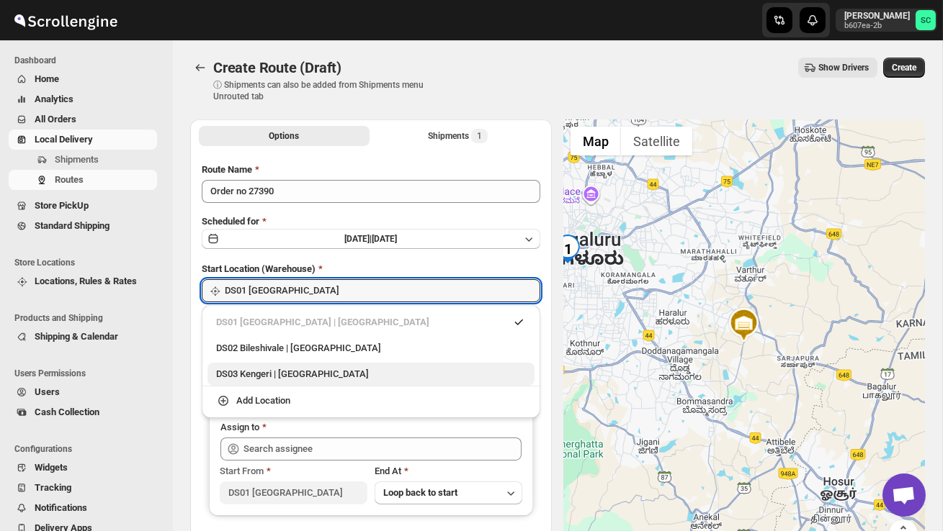
click at [313, 376] on div "DS03 Kengeri | [GEOGRAPHIC_DATA]" at bounding box center [371, 374] width 310 height 14
type input "DS03 Kengeri"
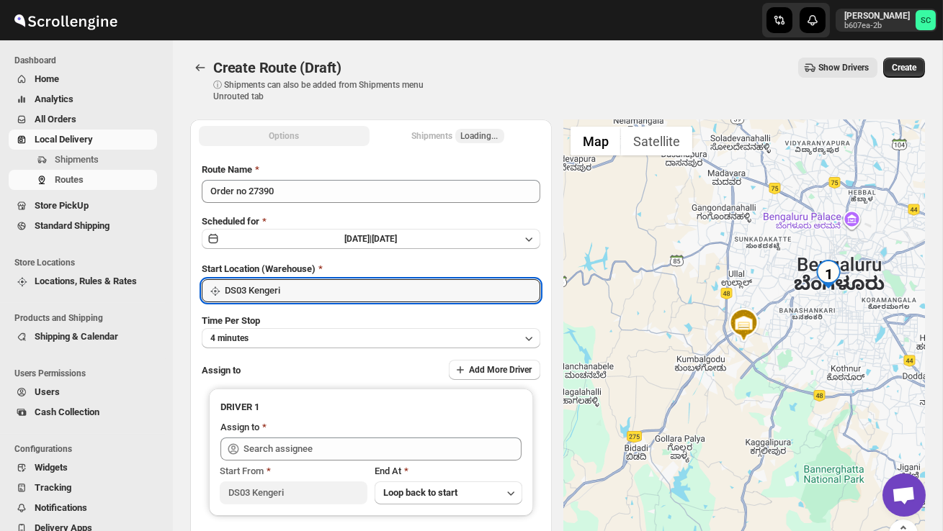
click at [301, 324] on div "Time Per Stop 4 minutes" at bounding box center [371, 331] width 338 height 35
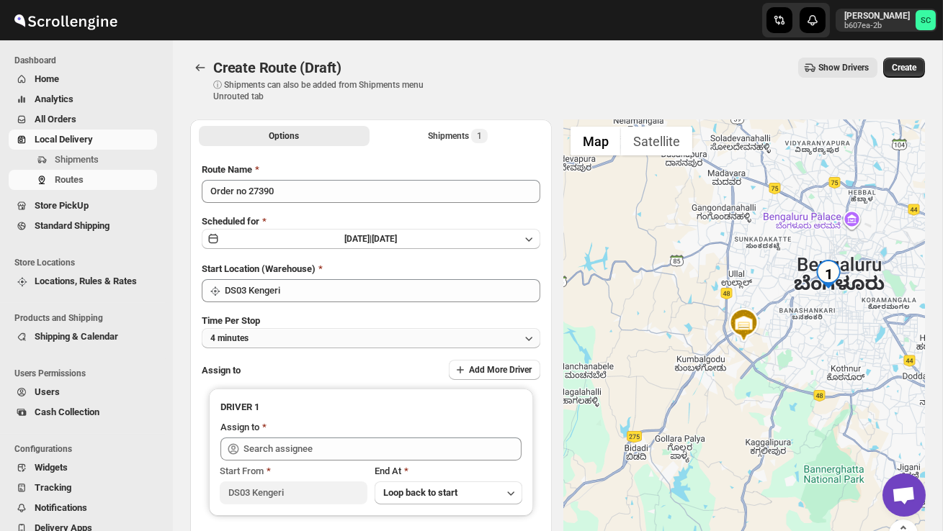
click at [308, 337] on button "4 minutes" at bounding box center [371, 338] width 338 height 20
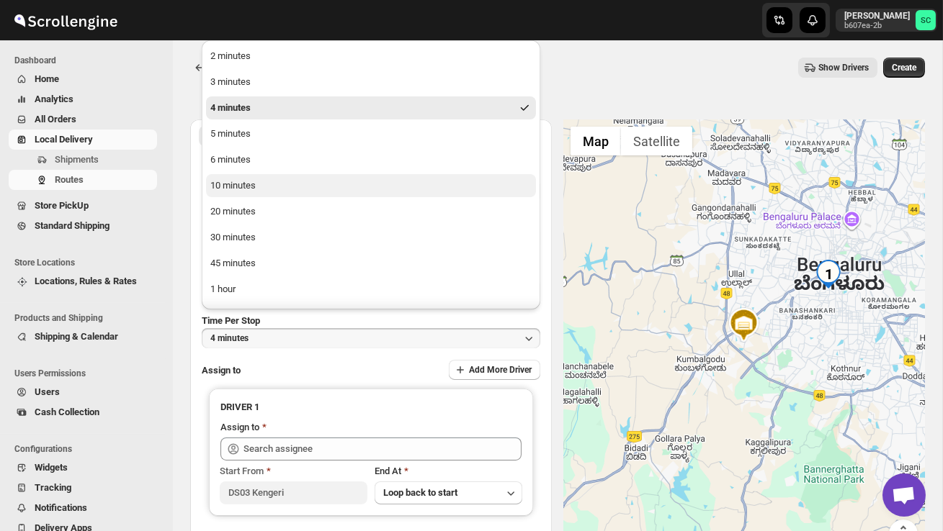
click at [256, 184] on div "10 minutes" at bounding box center [232, 186] width 45 height 14
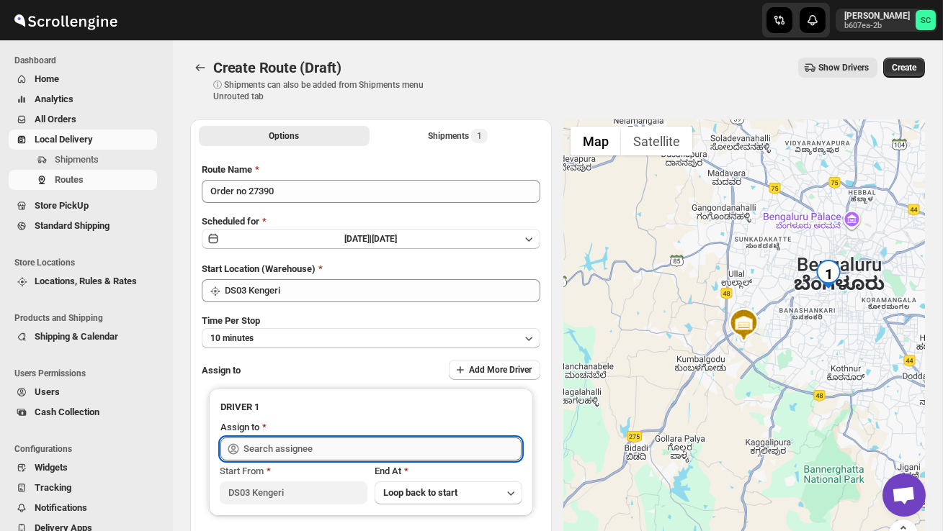
click at [293, 441] on input "text" at bounding box center [382, 449] width 278 height 23
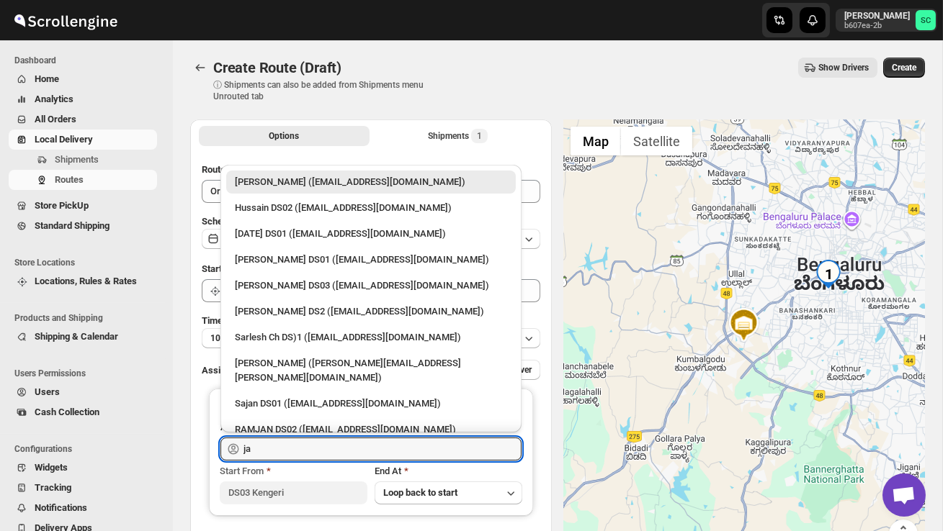
type input "j"
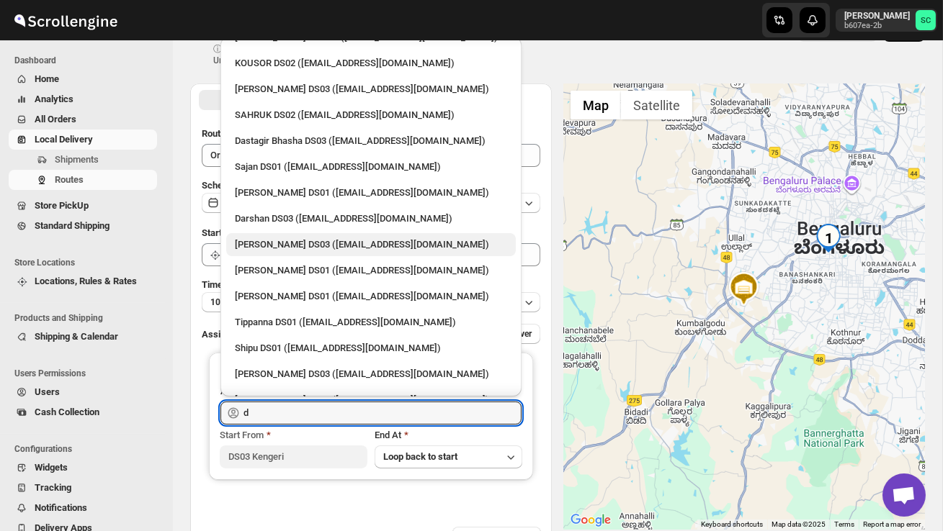
scroll to position [884, 0]
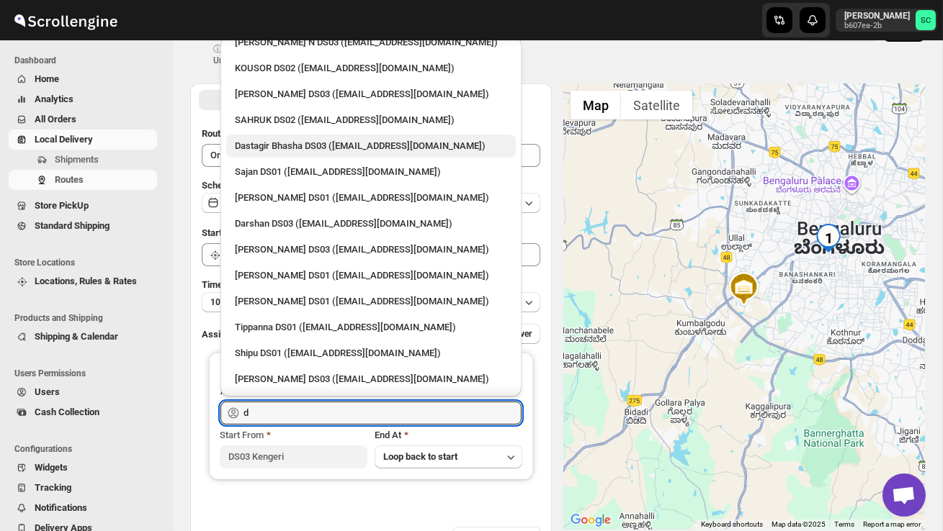
click at [272, 139] on div "Dastagir Bhasha DS03 ([EMAIL_ADDRESS][DOMAIN_NAME])" at bounding box center [371, 146] width 272 height 14
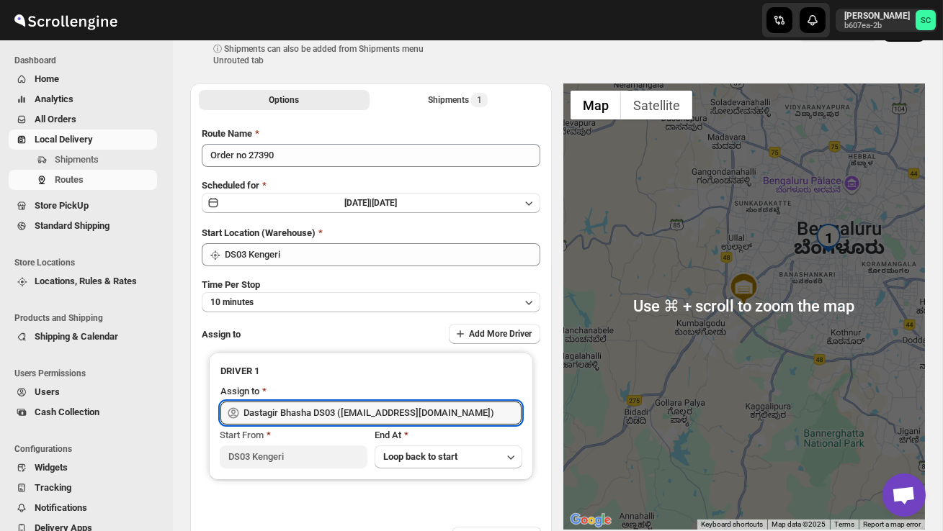
scroll to position [0, 0]
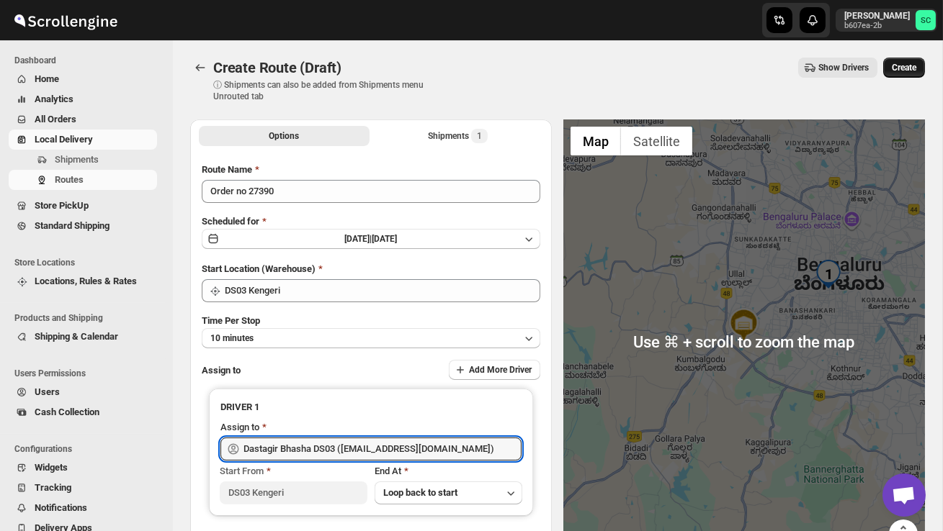
type input "Dastagir Bhasha DS03 ([EMAIL_ADDRESS][DOMAIN_NAME])"
click at [906, 68] on span "Create" at bounding box center [903, 68] width 24 height 12
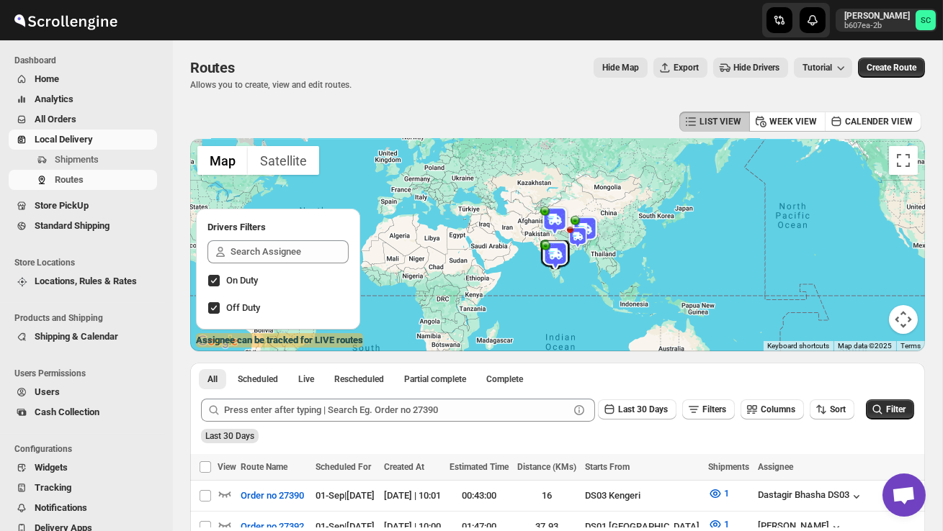
click at [73, 390] on span "Users" at bounding box center [95, 392] width 120 height 14
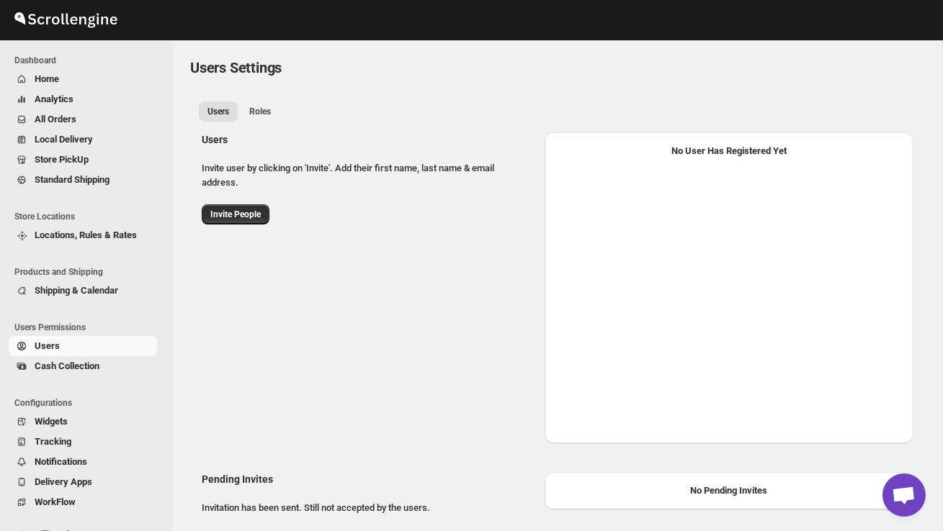
select select "637b767fbaab0276b10c91d8"
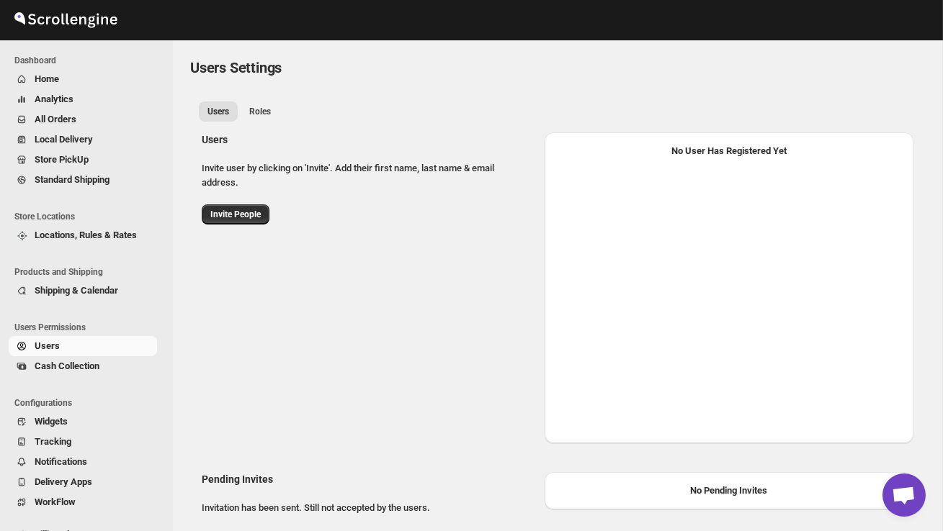
select select "637b767fbaab0276b10c91d8"
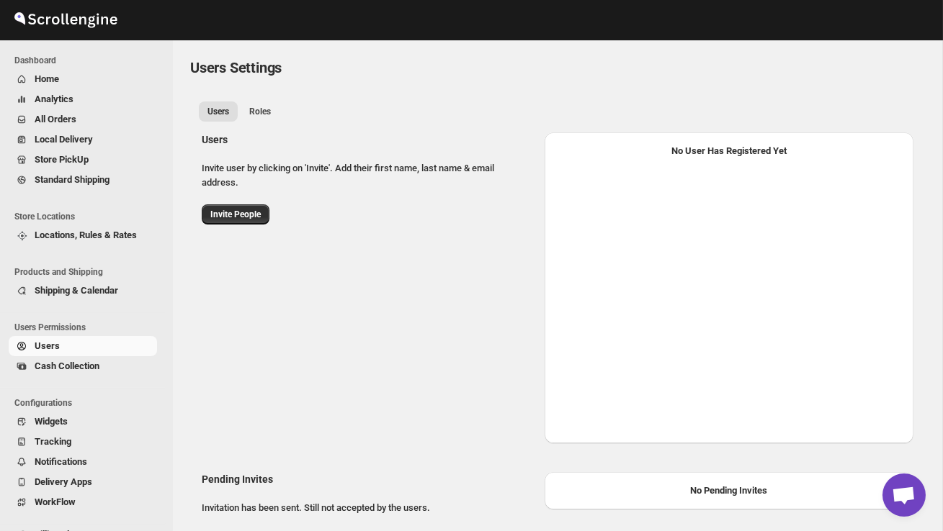
select select "637b767fbaab0276b10c91d8"
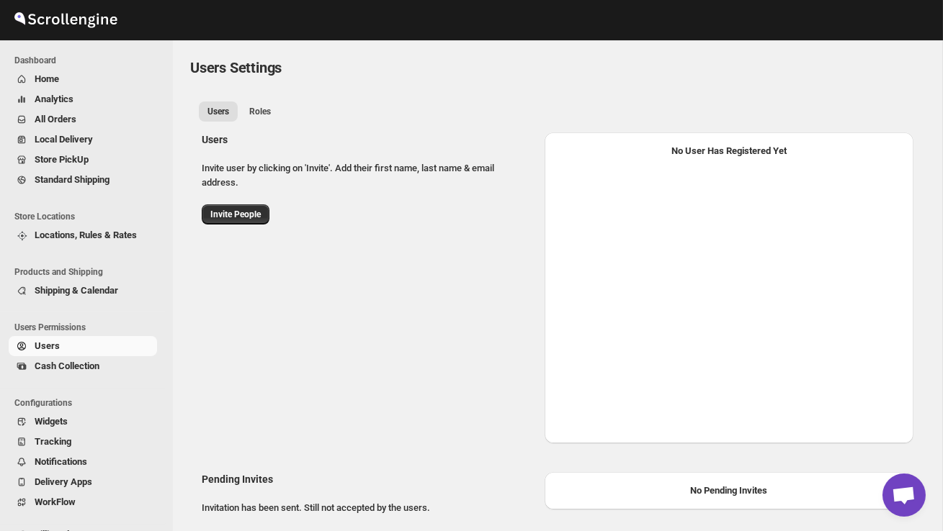
select select "637b767fbaab0276b10c91d8"
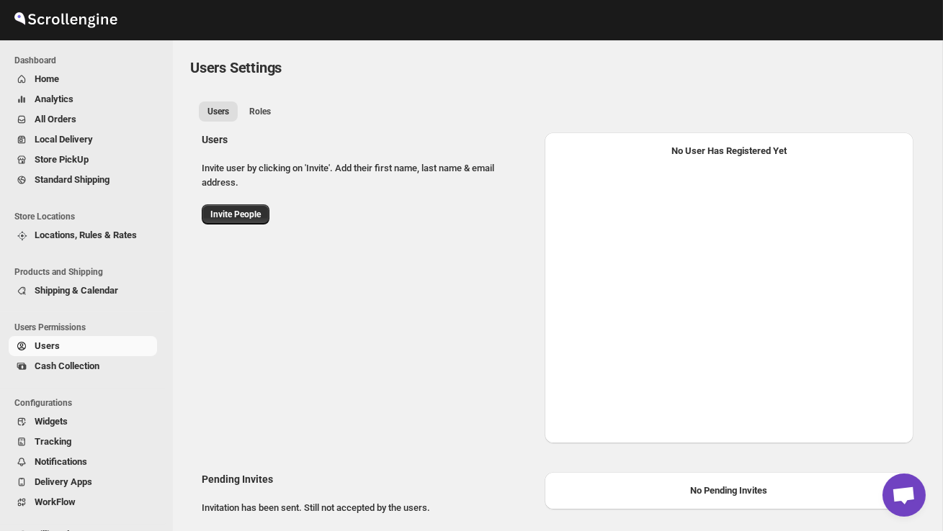
select select "637b767fbaab0276b10c91d8"
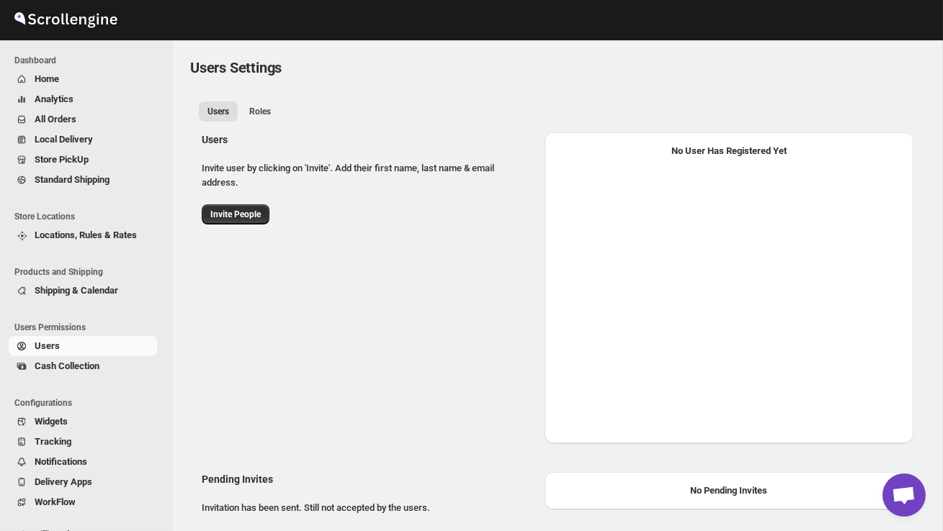
select select "637b767fbaab0276b10c91d8"
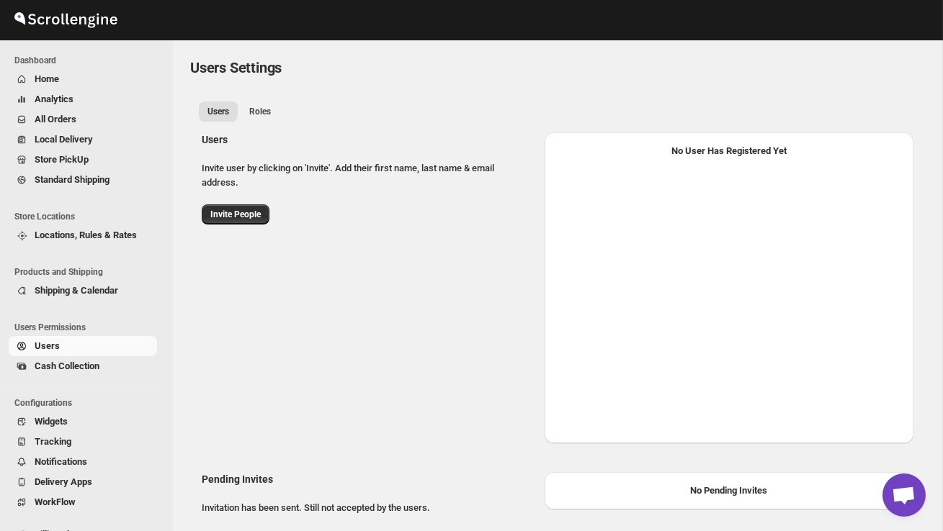
select select "637b767fbaab0276b10c91d8"
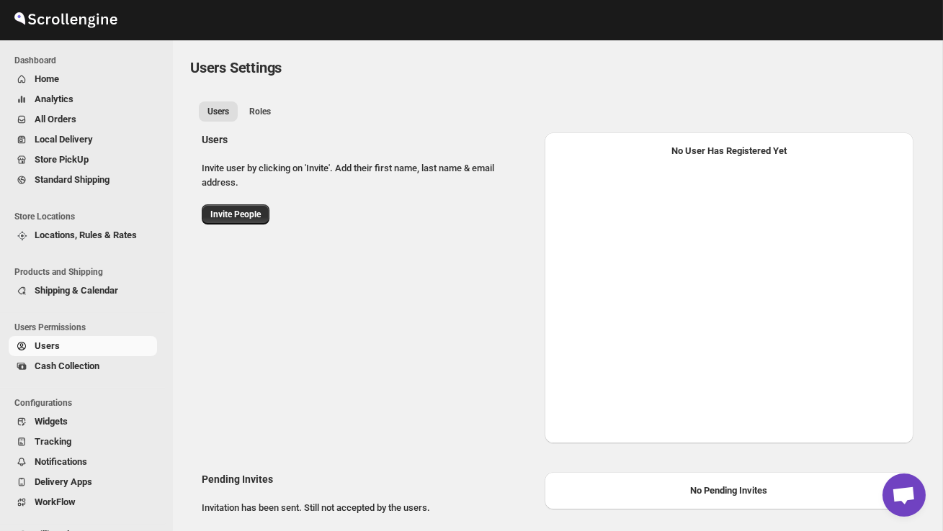
select select "637b767fbaab0276b10c91d8"
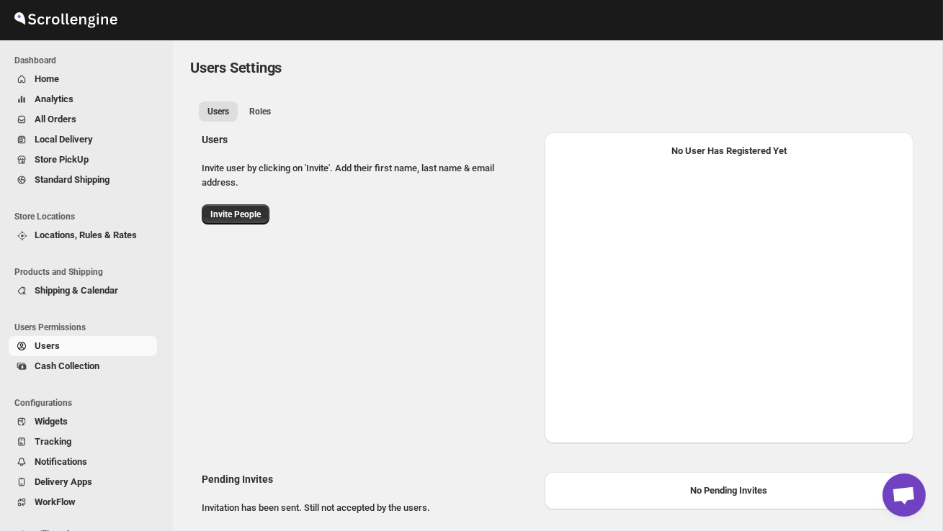
select select "637b767fbaab0276b10c91d8"
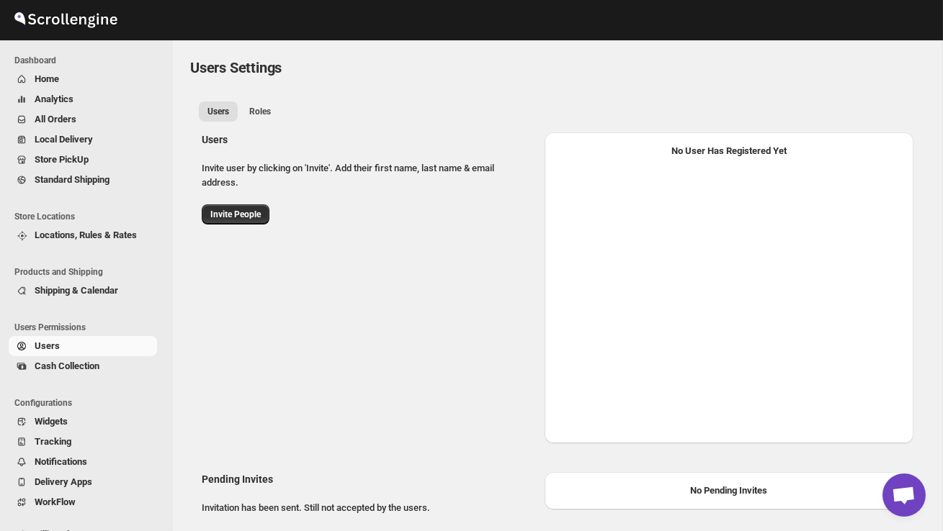
select select "637b767fbaab0276b10c91d8"
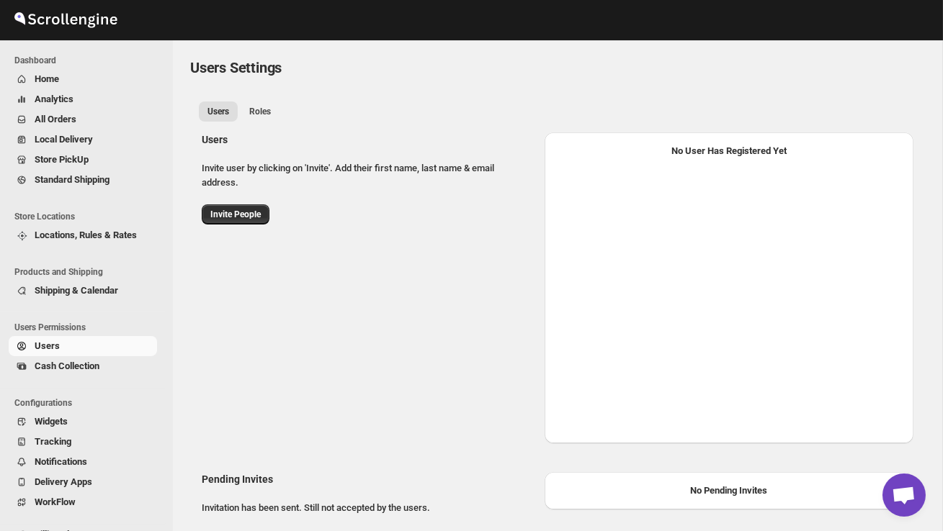
select select "637b767fbaab0276b10c91d8"
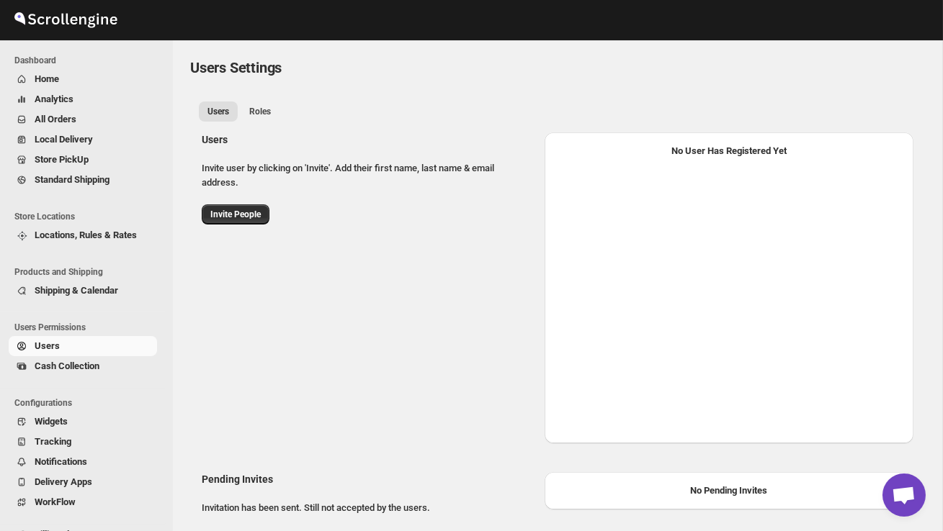
select select "637b767fbaab0276b10c91d8"
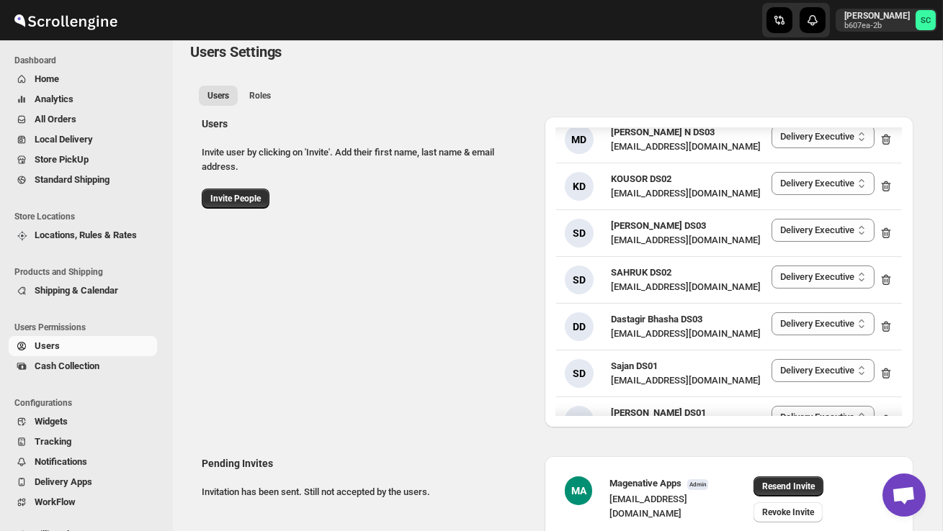
scroll to position [1875, 0]
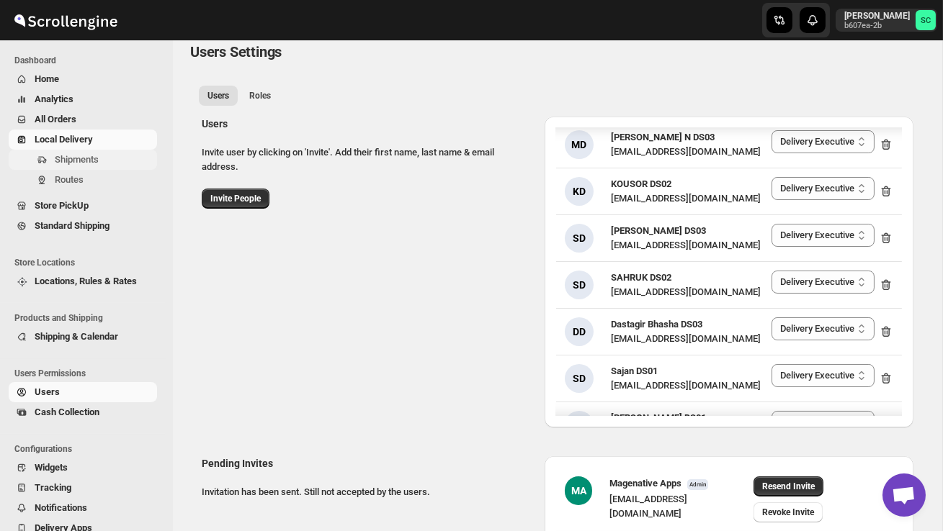
click at [88, 162] on span "Shipments" at bounding box center [77, 159] width 44 height 11
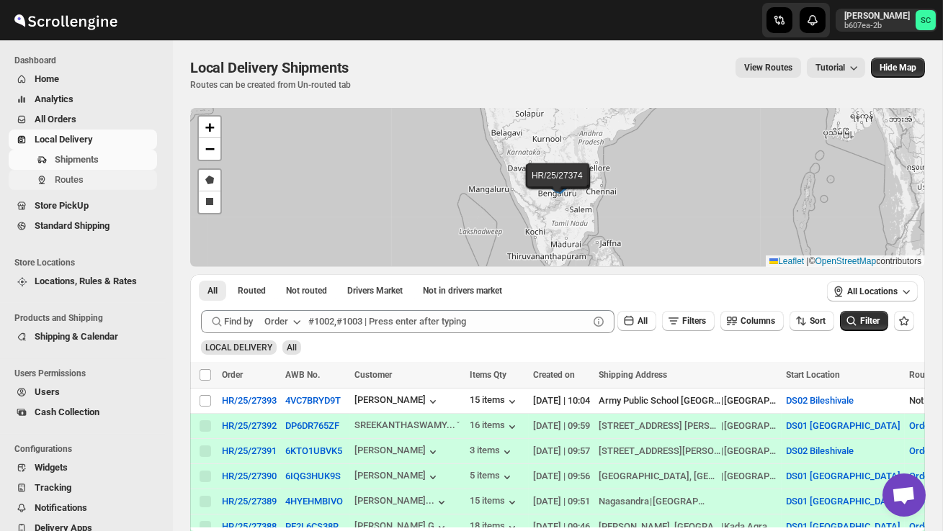
click at [74, 179] on span "Routes" at bounding box center [69, 179] width 29 height 11
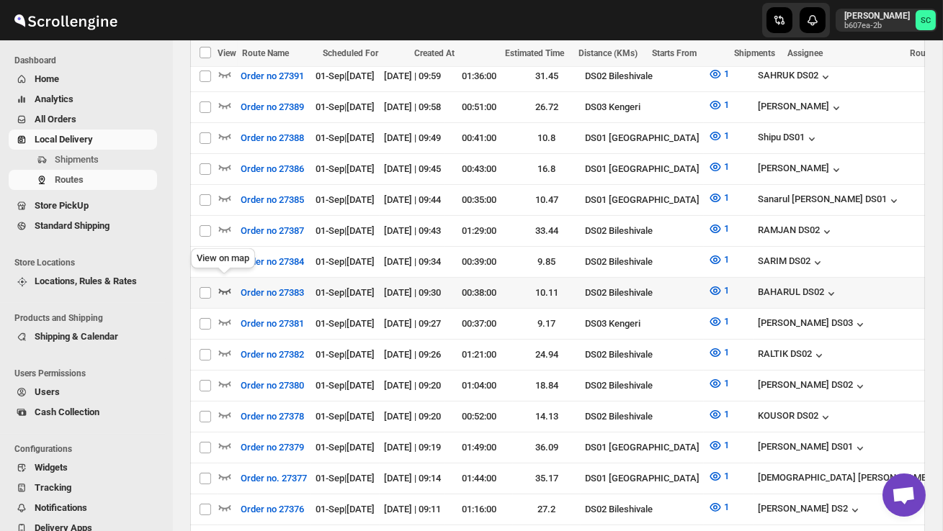
click at [218, 285] on icon "button" at bounding box center [224, 291] width 14 height 14
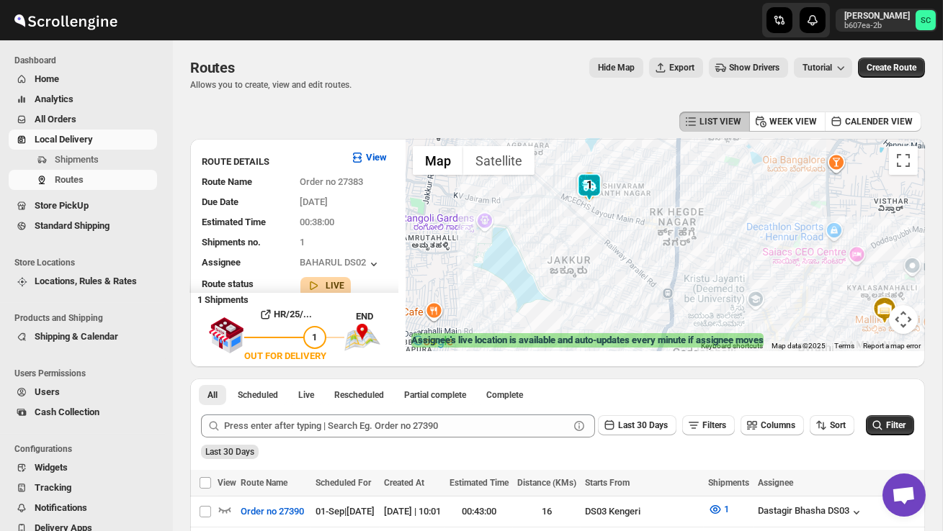
drag, startPoint x: 607, startPoint y: 252, endPoint x: 675, endPoint y: 271, distance: 70.9
click at [675, 271] on div at bounding box center [664, 245] width 519 height 212
click at [91, 156] on span "Shipments" at bounding box center [77, 159] width 44 height 11
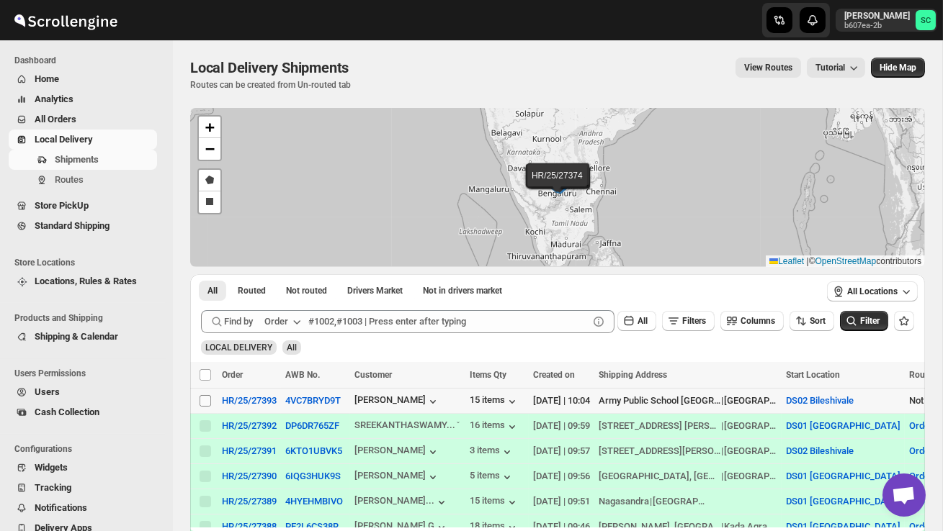
click at [205, 406] on input "Select shipment" at bounding box center [205, 401] width 12 height 12
checkbox input "true"
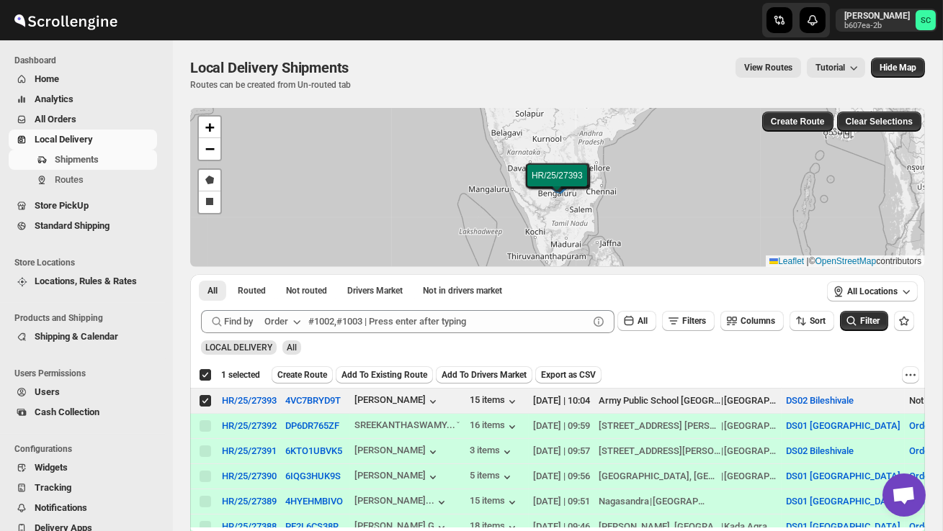
click at [313, 375] on span "Create Route" at bounding box center [302, 375] width 50 height 12
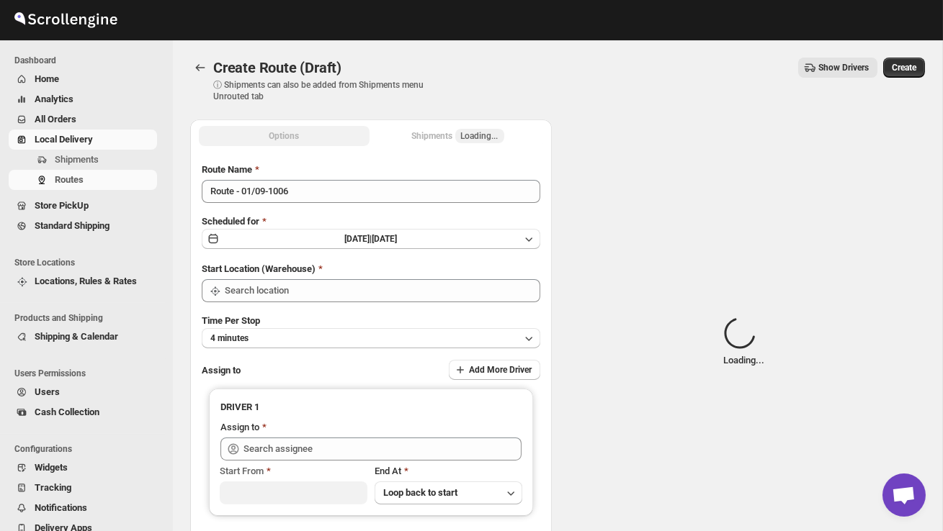
type input "DS02 Bileshivale"
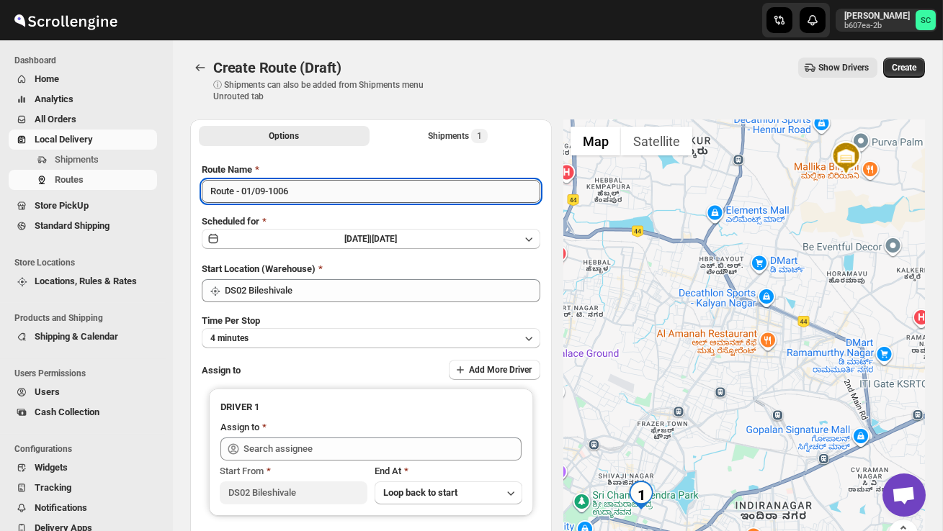
click at [319, 199] on input "Route - 01/09-1006" at bounding box center [371, 191] width 338 height 23
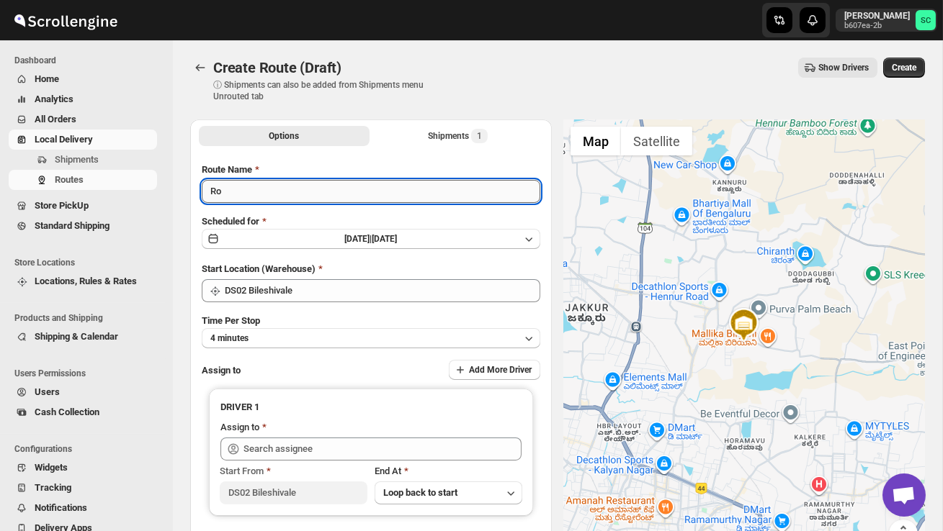
type input "R"
type input "Order no 27393"
click at [302, 337] on button "4 minutes" at bounding box center [371, 338] width 338 height 20
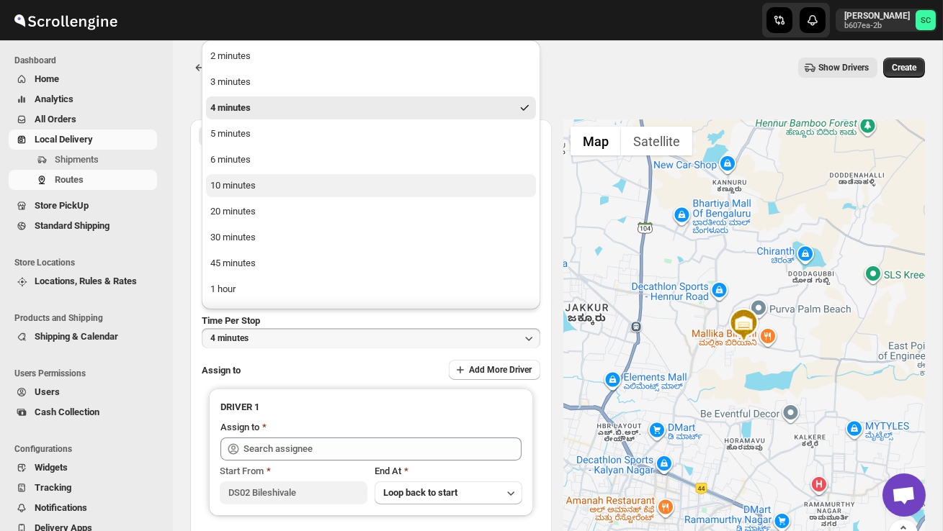
click at [249, 187] on div "10 minutes" at bounding box center [232, 186] width 45 height 14
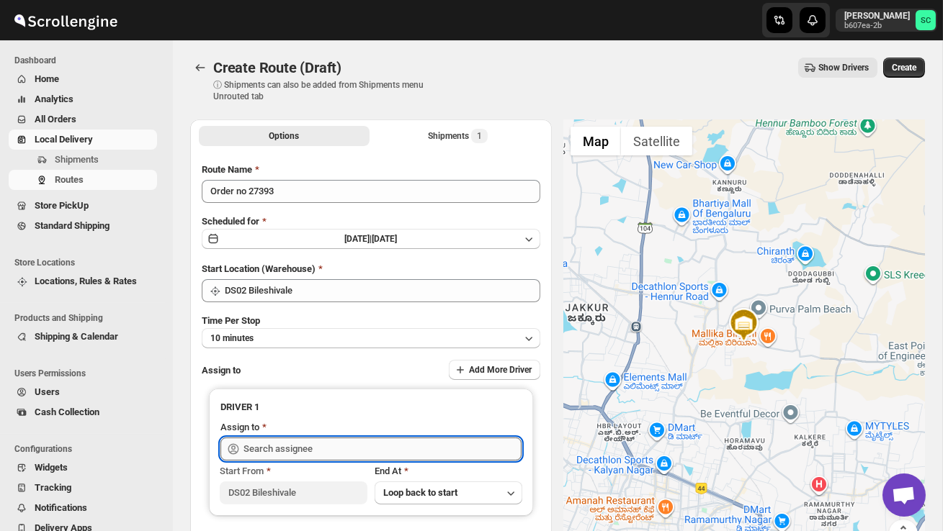
click at [292, 449] on input "text" at bounding box center [382, 449] width 278 height 23
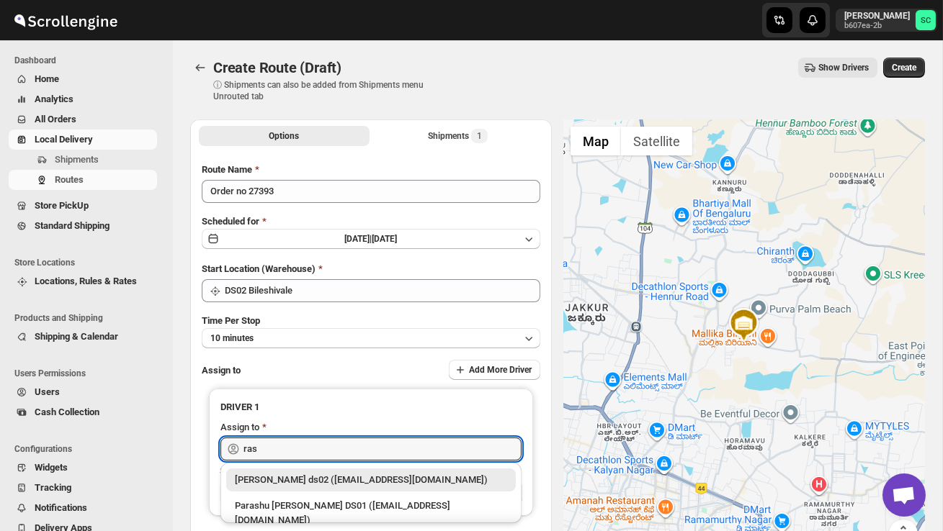
click at [349, 480] on div "[PERSON_NAME] ds02 ([EMAIL_ADDRESS][DOMAIN_NAME])" at bounding box center [371, 480] width 272 height 14
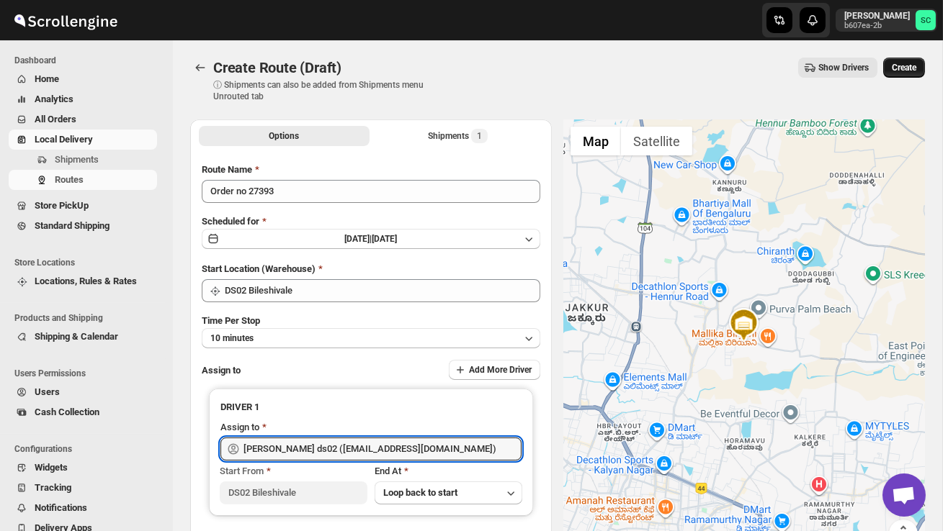
type input "[PERSON_NAME] ds02 ([EMAIL_ADDRESS][DOMAIN_NAME])"
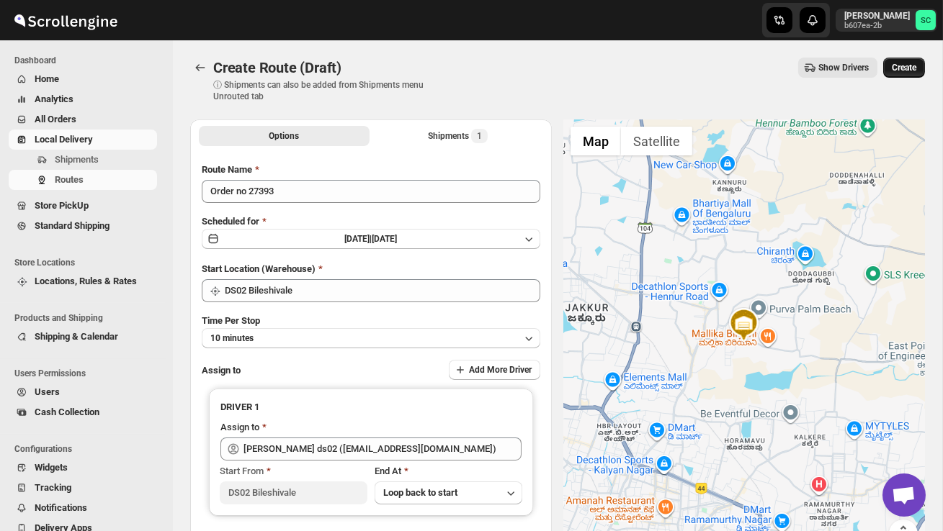
click at [891, 68] on span "Create" at bounding box center [903, 68] width 24 height 12
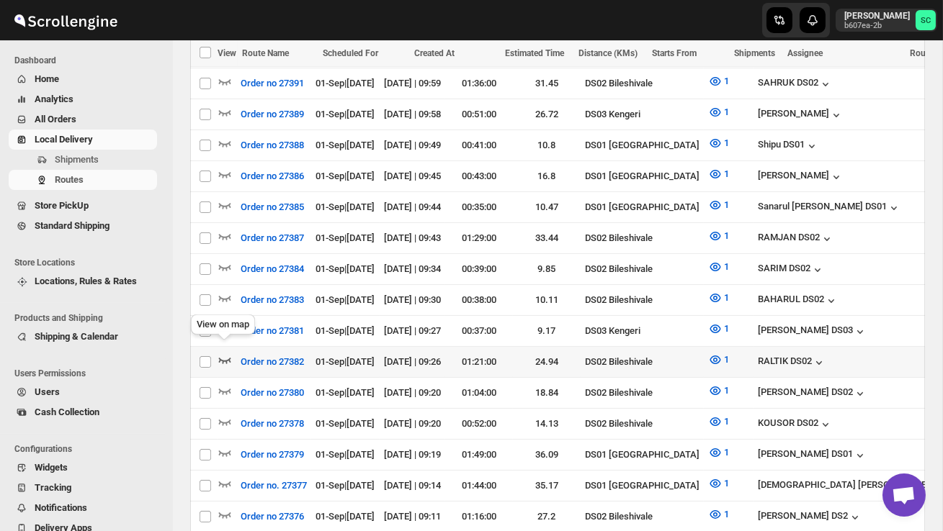
click at [225, 353] on icon "button" at bounding box center [224, 360] width 14 height 14
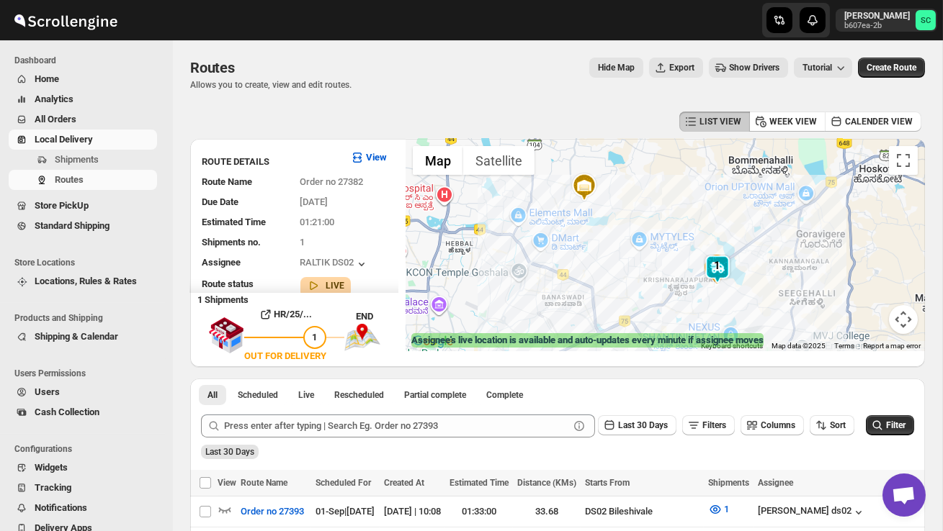
click at [701, 277] on div at bounding box center [664, 245] width 519 height 212
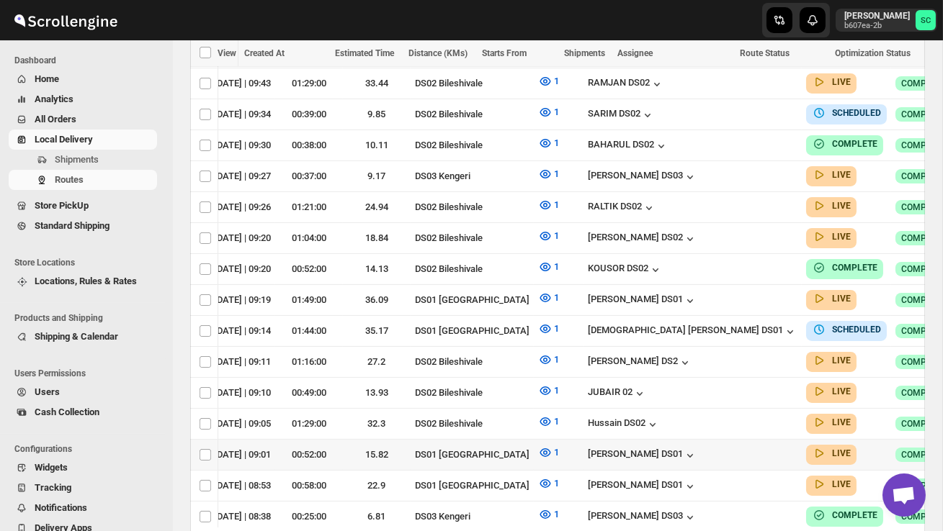
scroll to position [692, 0]
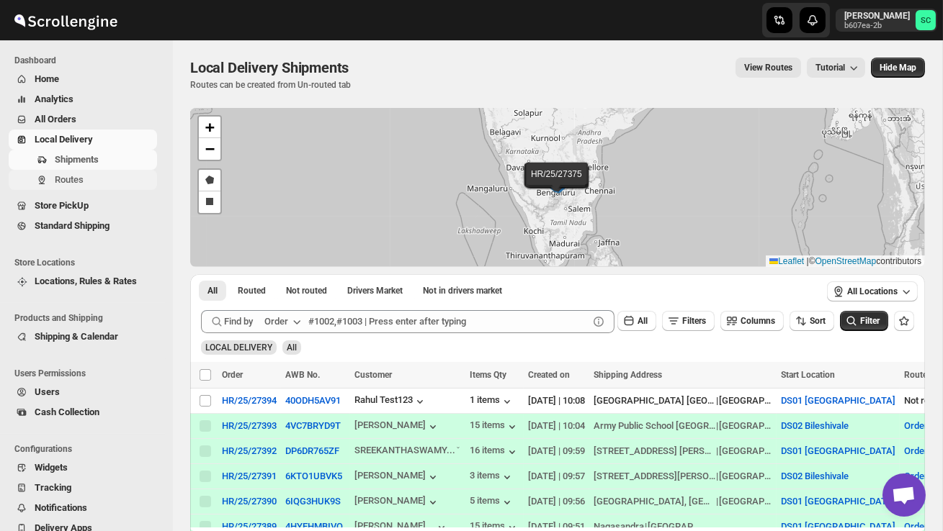
click at [101, 180] on span "Routes" at bounding box center [104, 180] width 99 height 14
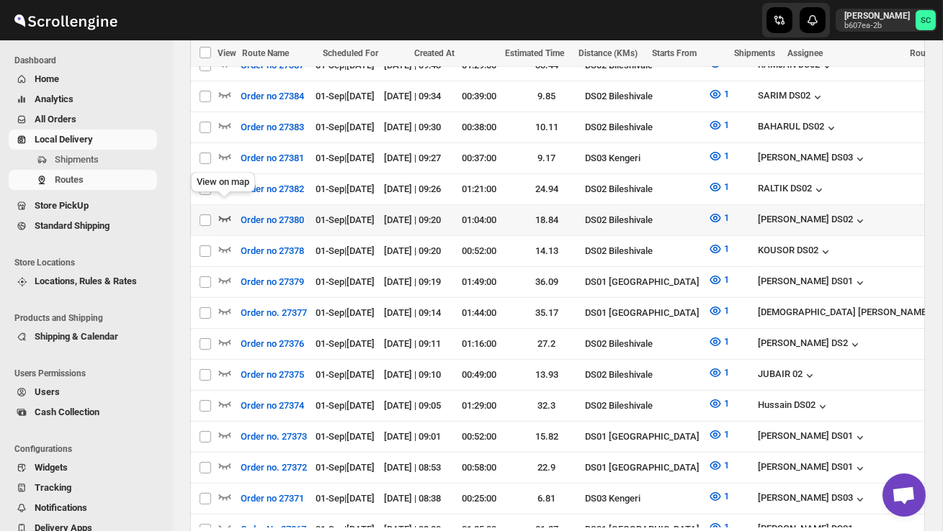
click at [225, 211] on icon "button" at bounding box center [224, 218] width 14 height 14
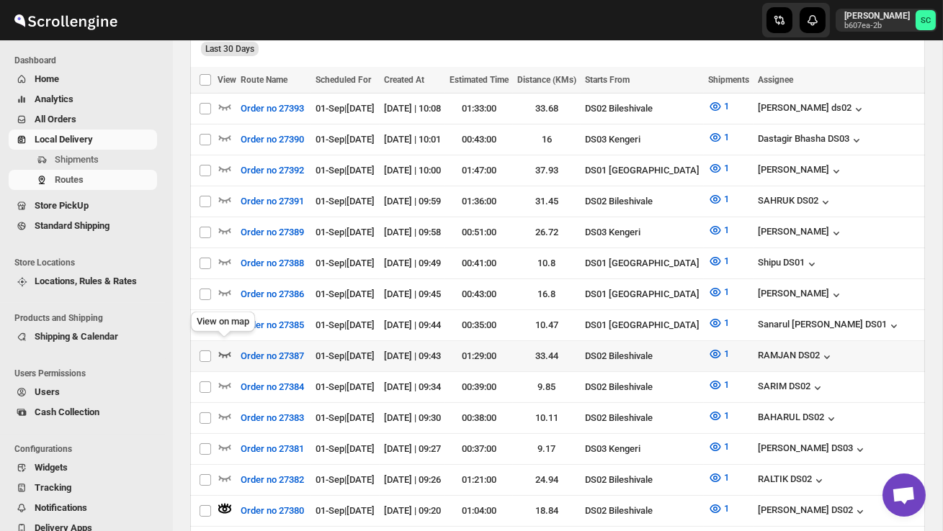
click at [225, 347] on icon "button" at bounding box center [224, 354] width 14 height 14
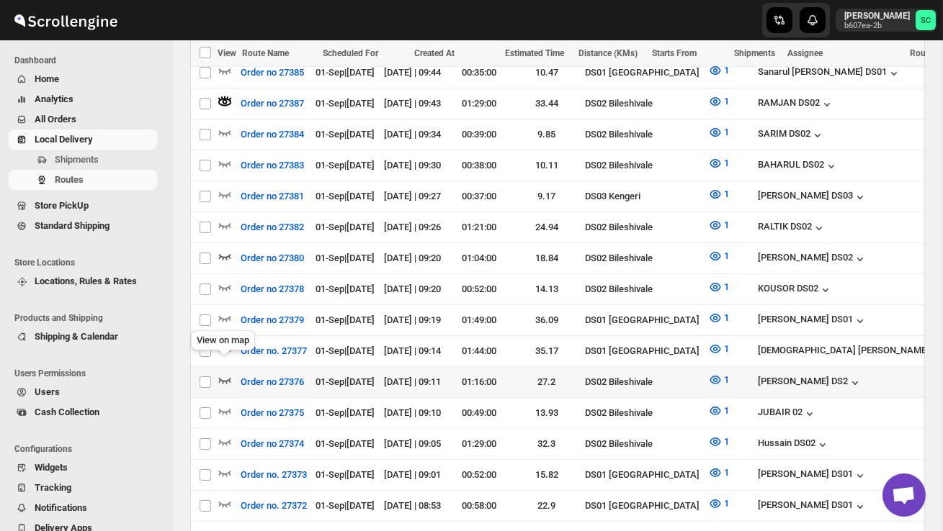
click at [226, 378] on icon "button" at bounding box center [225, 381] width 12 height 6
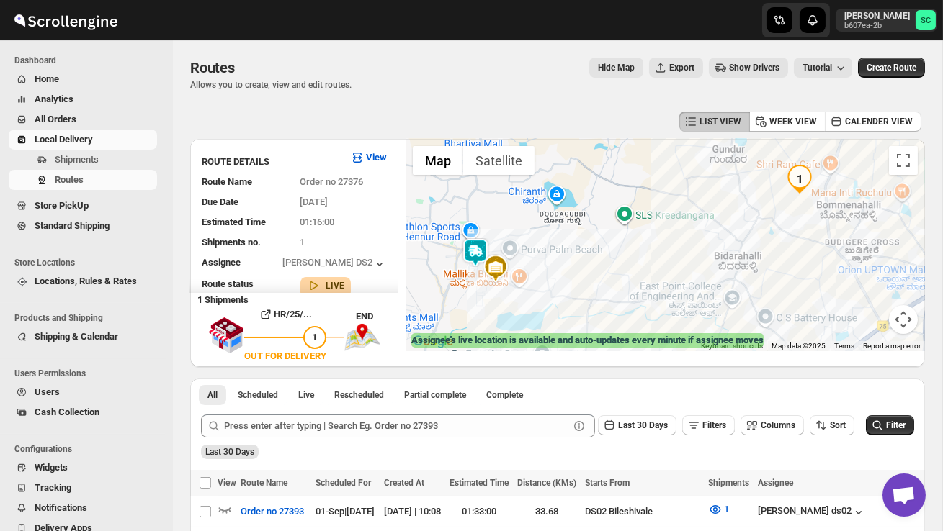
click at [482, 245] on img at bounding box center [475, 252] width 29 height 29
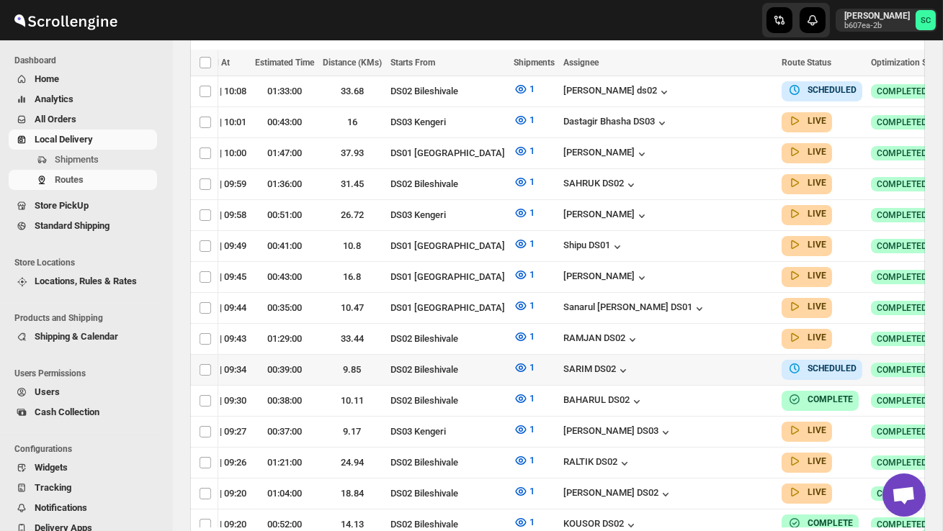
scroll to position [0, 207]
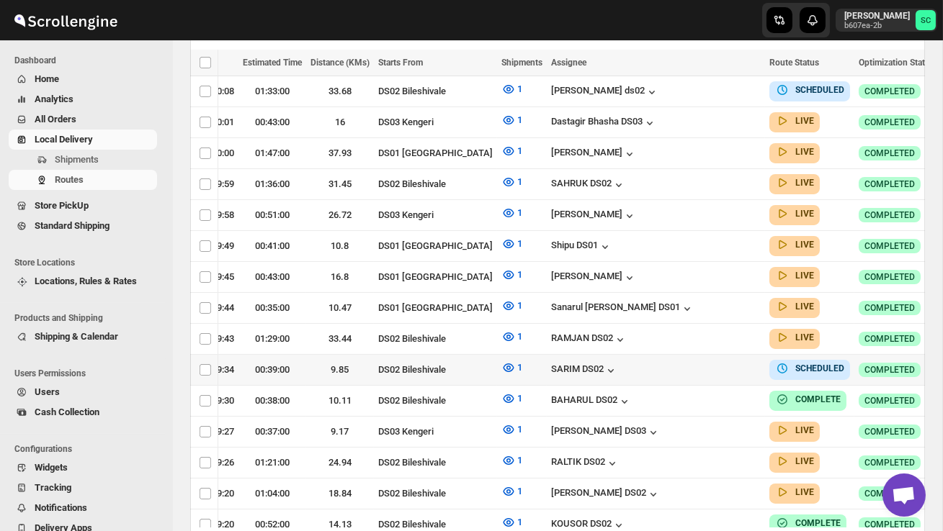
click at [942, 362] on icon "button" at bounding box center [952, 369] width 14 height 14
checkbox input "true"
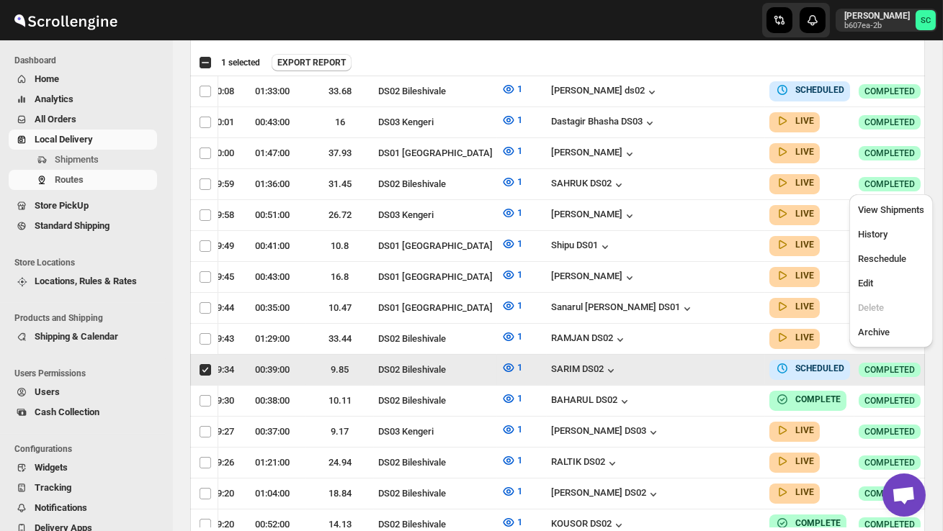
scroll to position [0, 1]
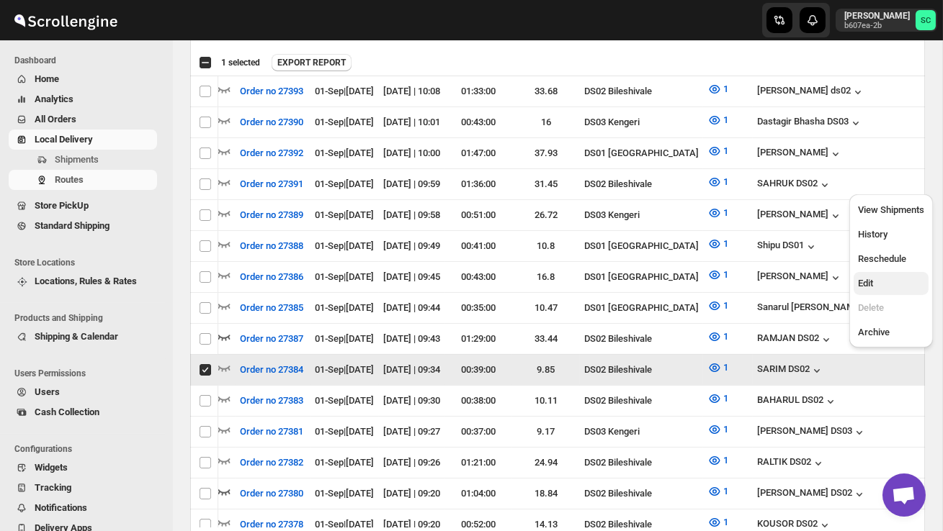
click at [885, 282] on span "Edit" at bounding box center [891, 284] width 66 height 14
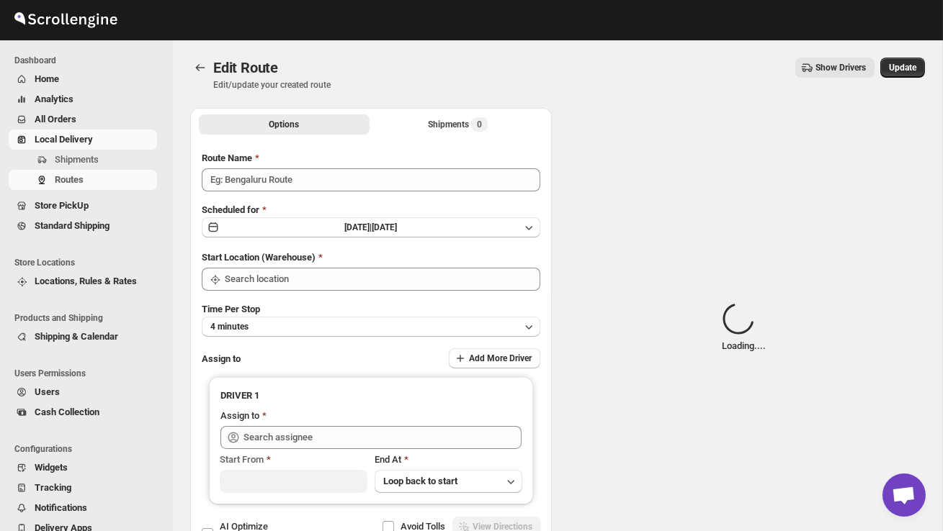
type input "Order no 27384"
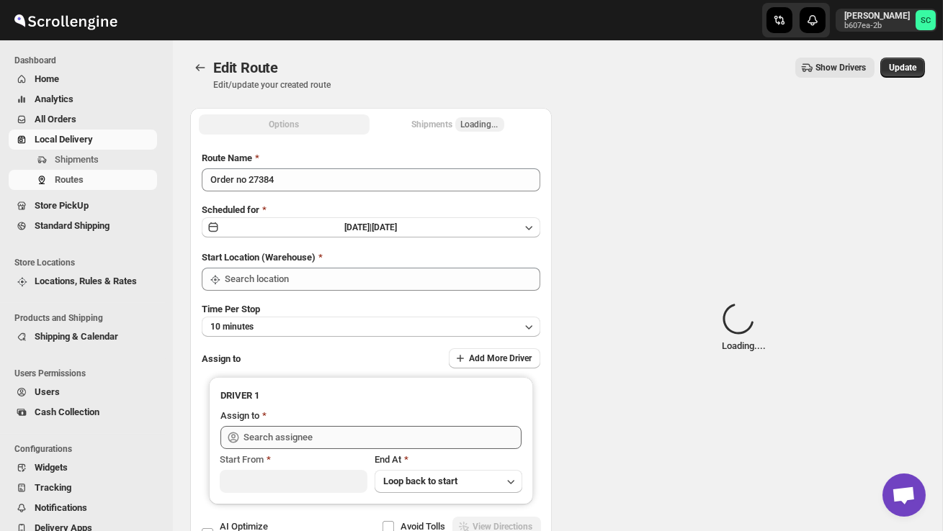
type input "DS02 Bileshivale"
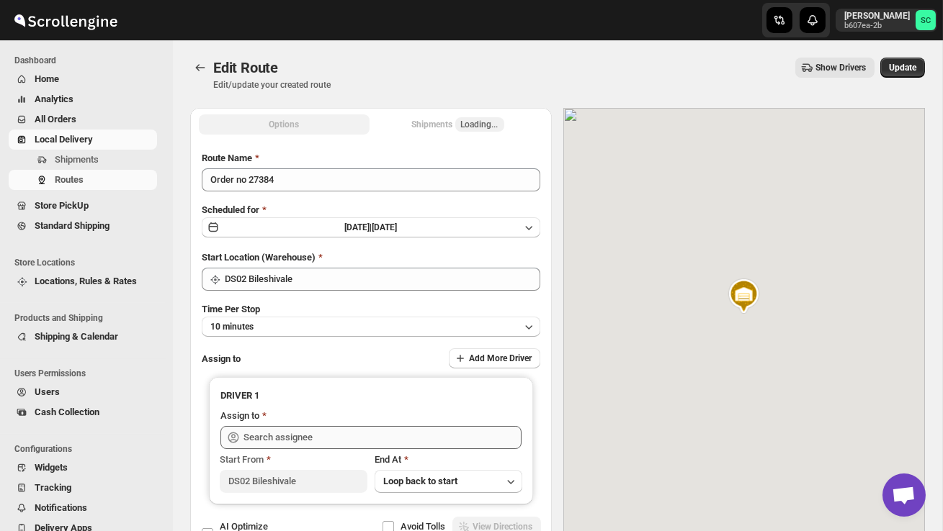
type input "SARIM DS02 ([EMAIL_ADDRESS][DOMAIN_NAME])"
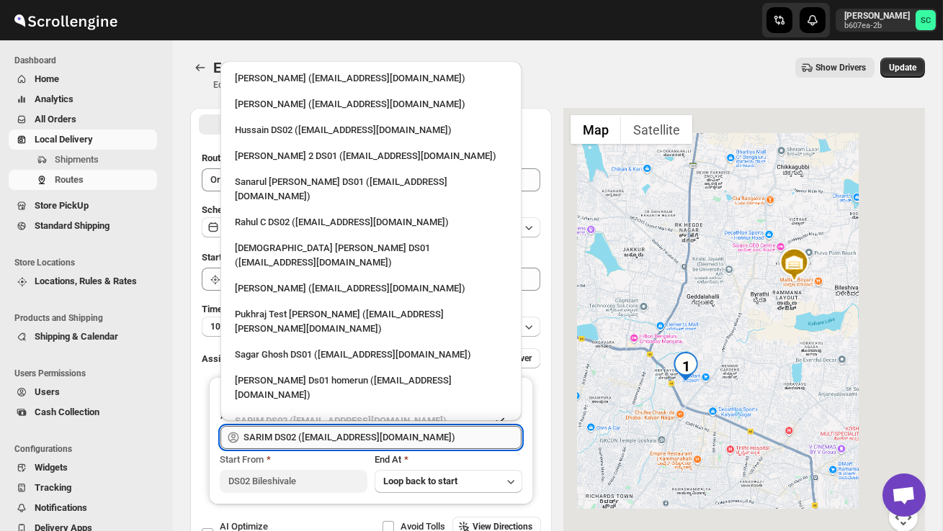
click at [445, 439] on input "SARIM DS02 ([EMAIL_ADDRESS][DOMAIN_NAME])" at bounding box center [382, 437] width 278 height 23
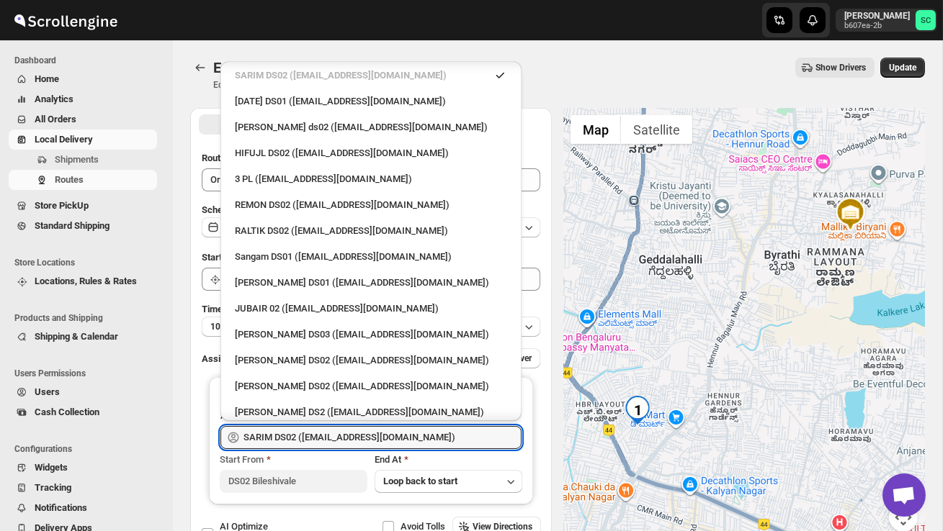
scroll to position [367, 0]
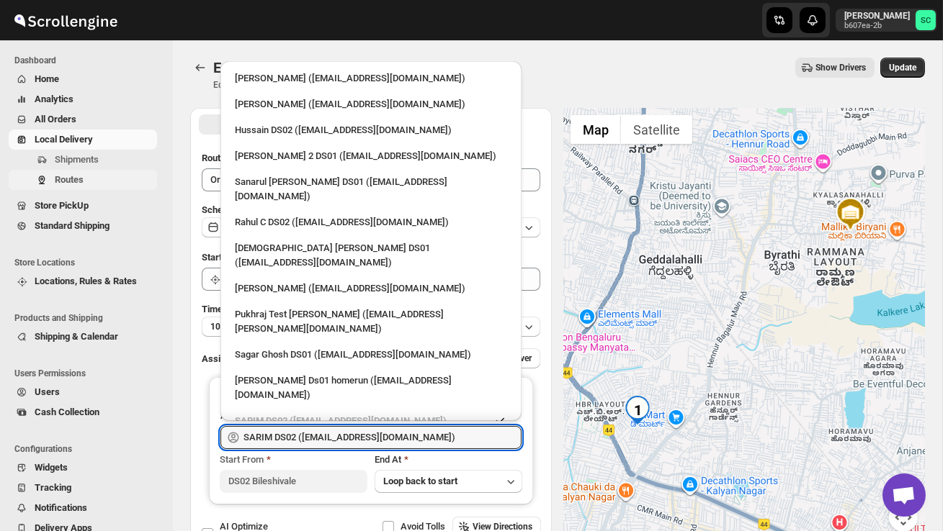
click at [74, 181] on span "Routes" at bounding box center [69, 179] width 29 height 11
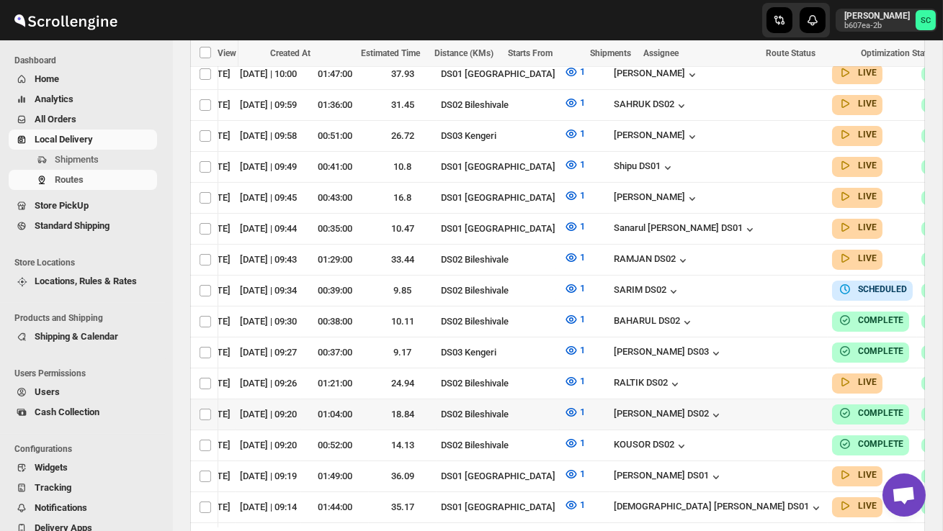
scroll to position [490, 0]
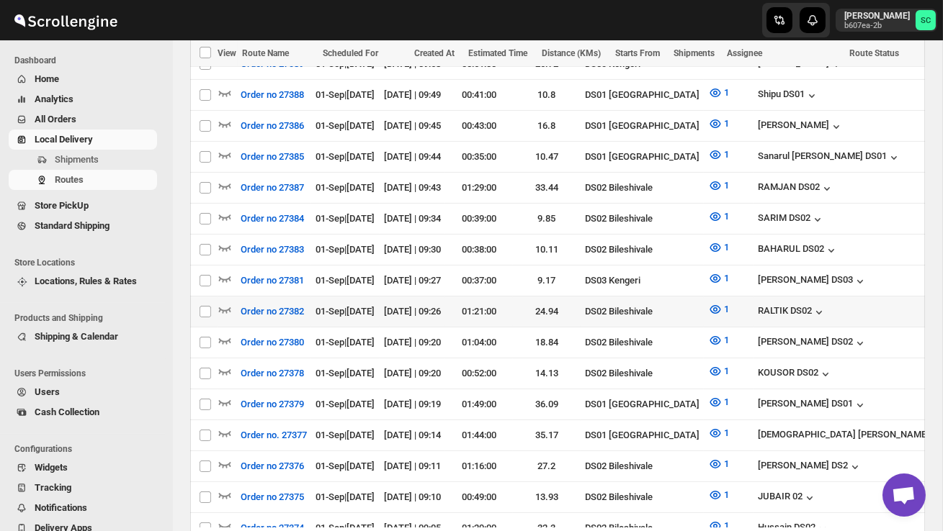
scroll to position [551, 0]
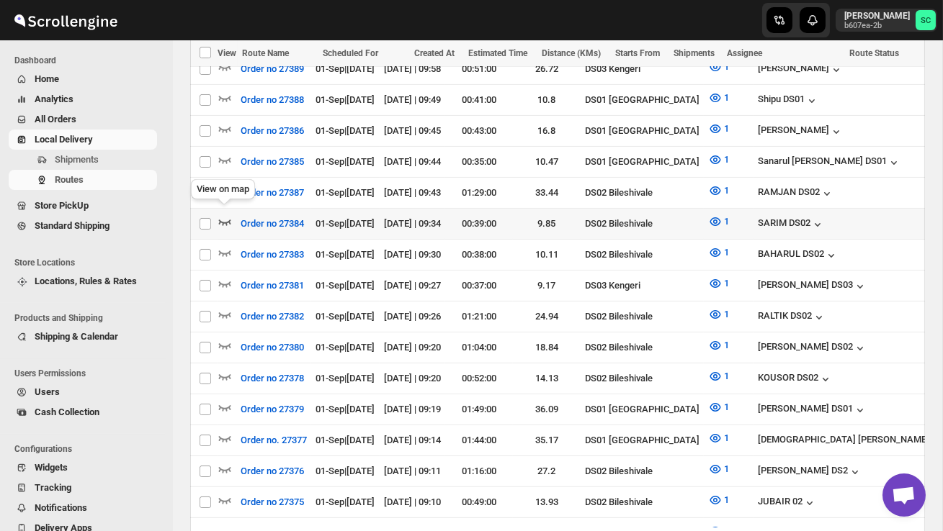
click at [223, 215] on icon "button" at bounding box center [224, 222] width 14 height 14
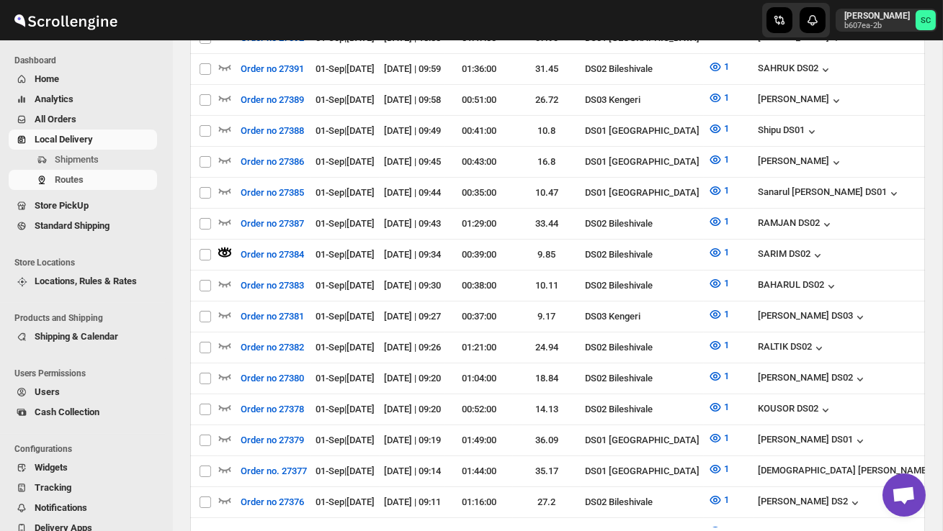
scroll to position [0, 0]
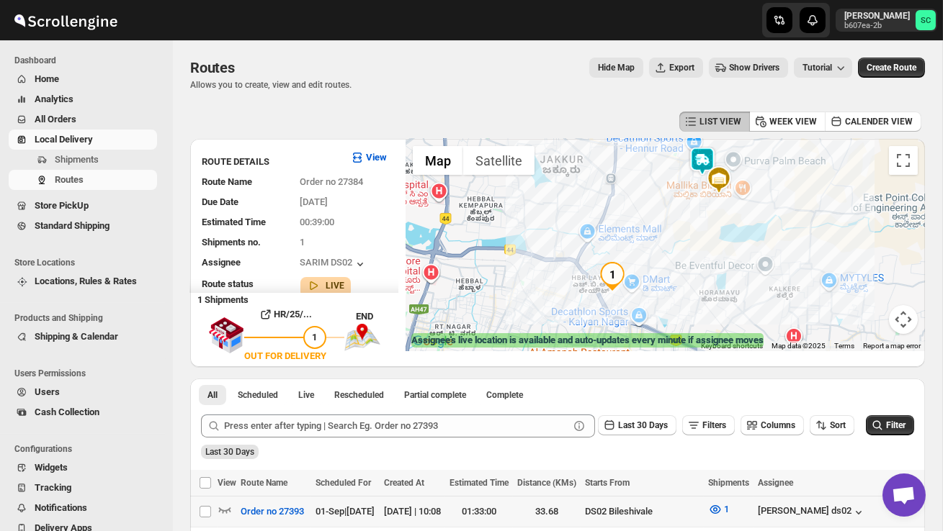
click at [700, 162] on img at bounding box center [702, 161] width 29 height 29
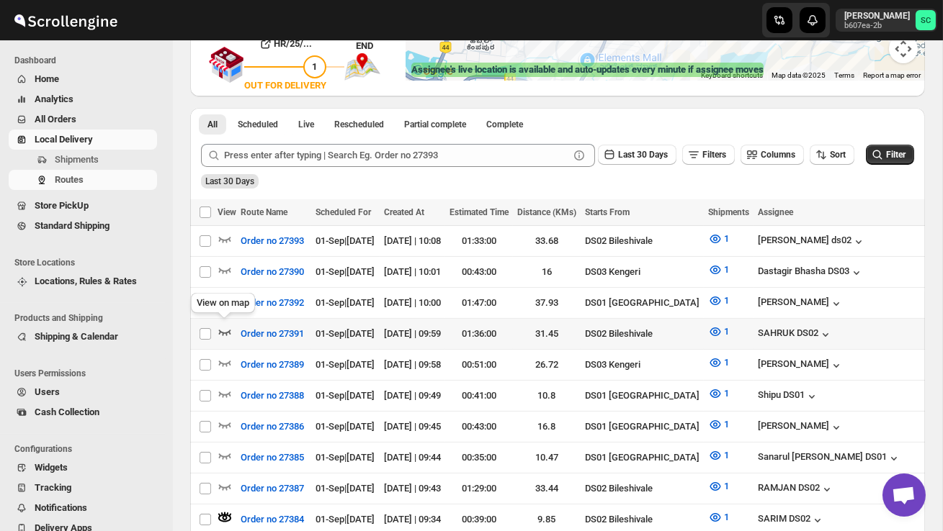
click at [223, 326] on icon "button" at bounding box center [224, 332] width 14 height 14
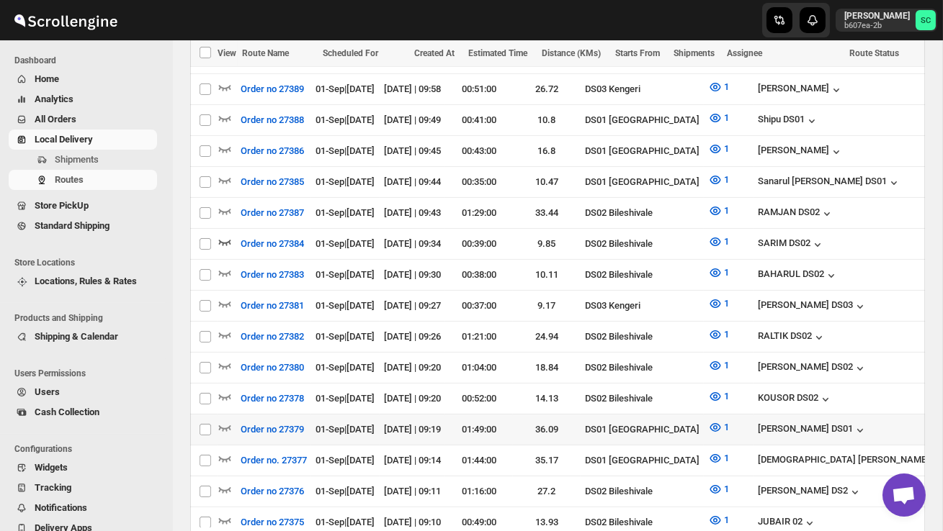
scroll to position [549, 0]
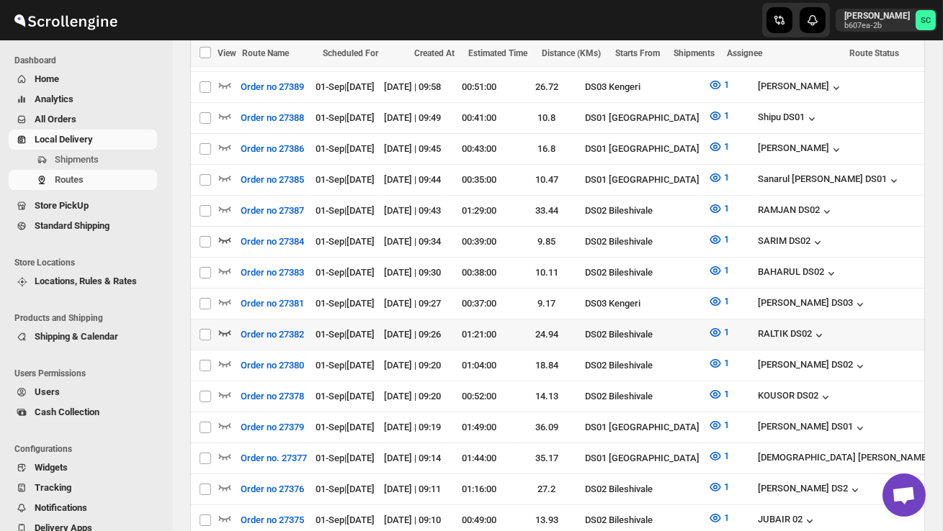
click at [227, 325] on icon "button" at bounding box center [224, 332] width 14 height 14
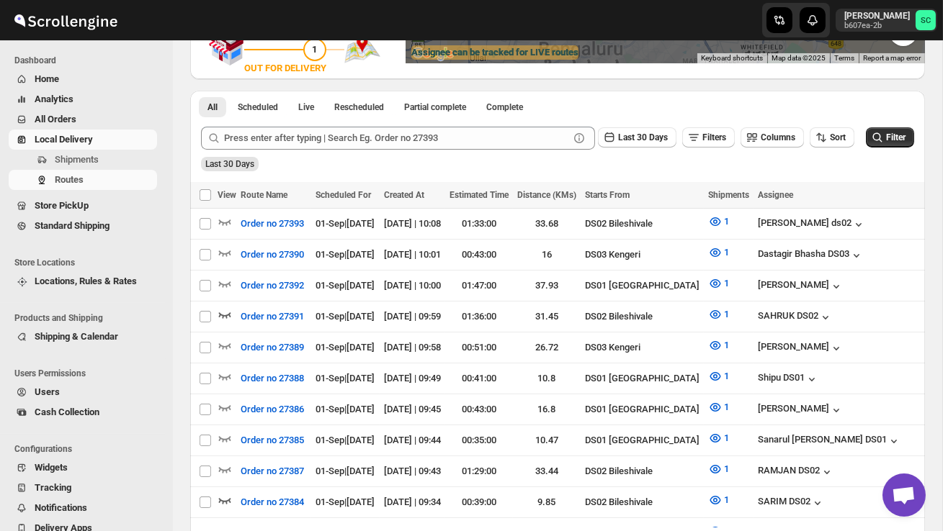
scroll to position [0, 0]
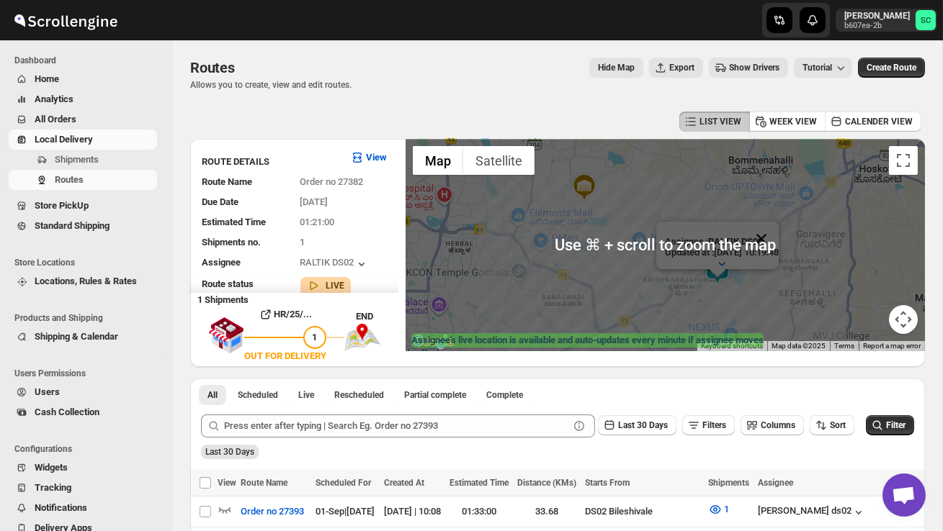
click at [778, 236] on button "Close" at bounding box center [761, 239] width 35 height 35
click at [760, 292] on div at bounding box center [664, 245] width 519 height 212
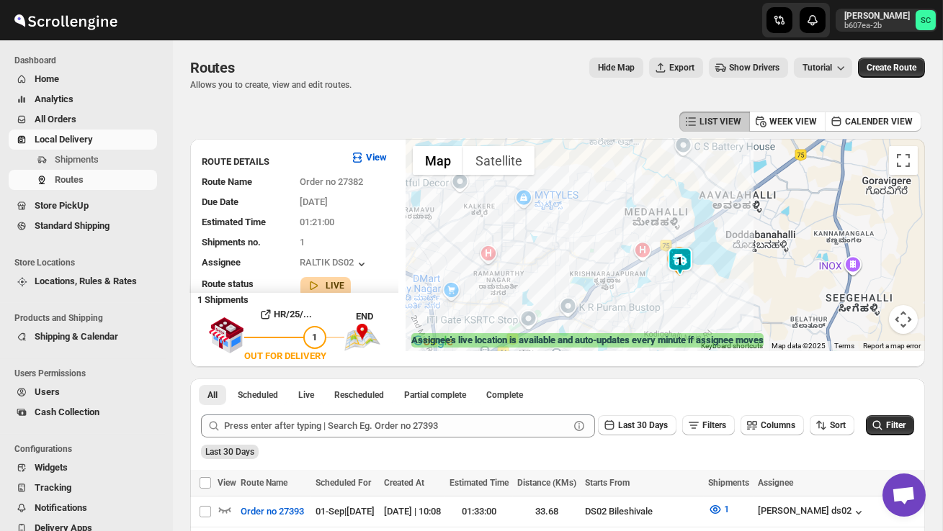
click at [709, 287] on div at bounding box center [664, 245] width 519 height 212
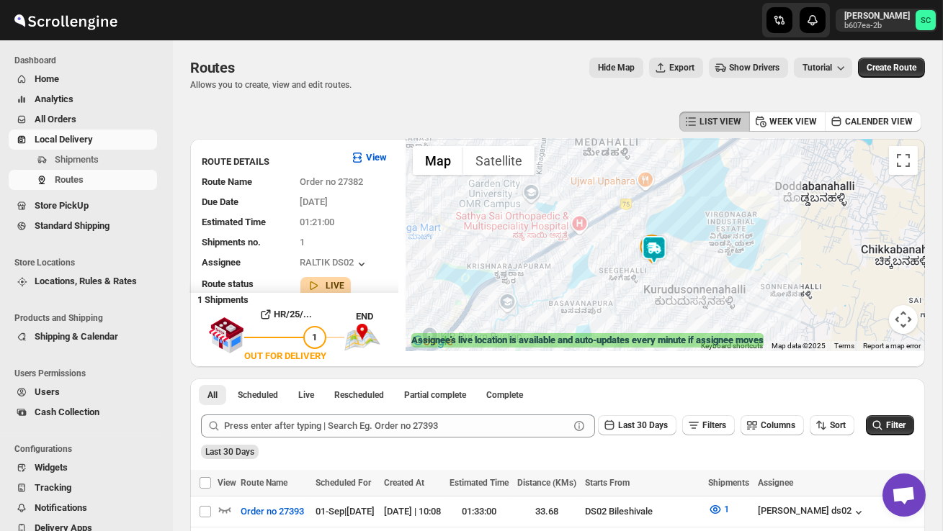
click at [685, 289] on div at bounding box center [664, 245] width 519 height 212
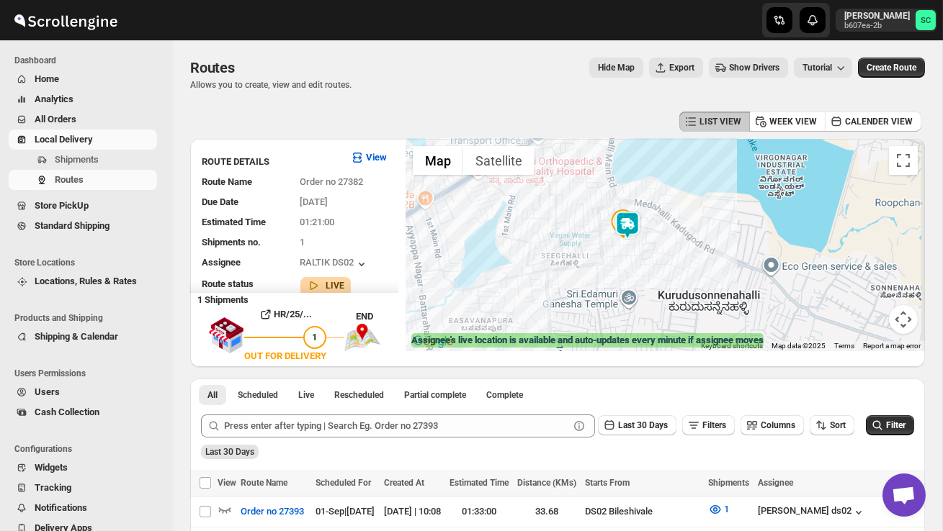
click at [680, 256] on div at bounding box center [664, 245] width 519 height 212
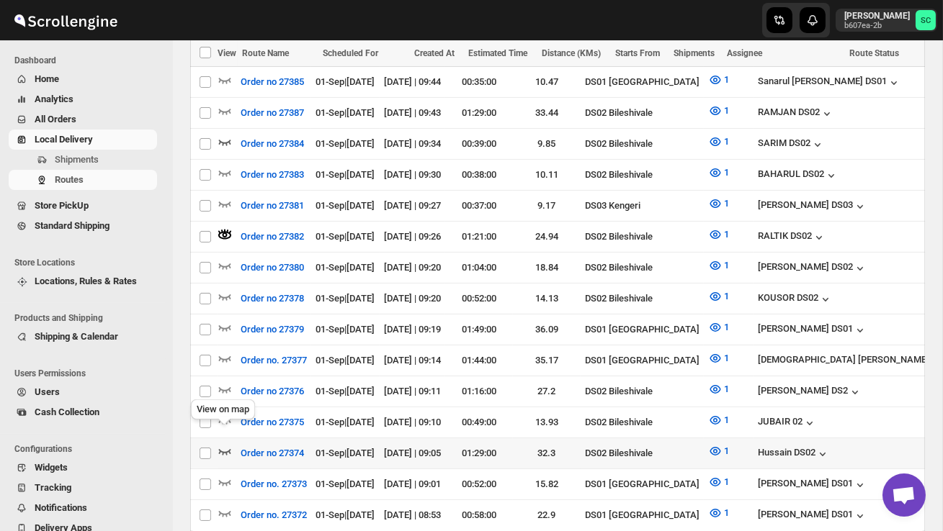
click at [229, 444] on icon "button" at bounding box center [224, 451] width 14 height 14
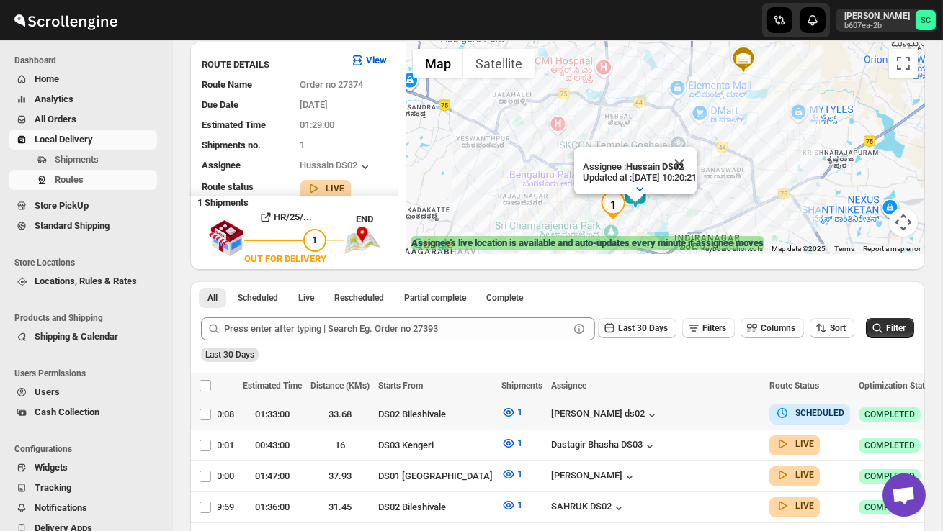
click at [942, 409] on icon "button" at bounding box center [952, 414] width 14 height 14
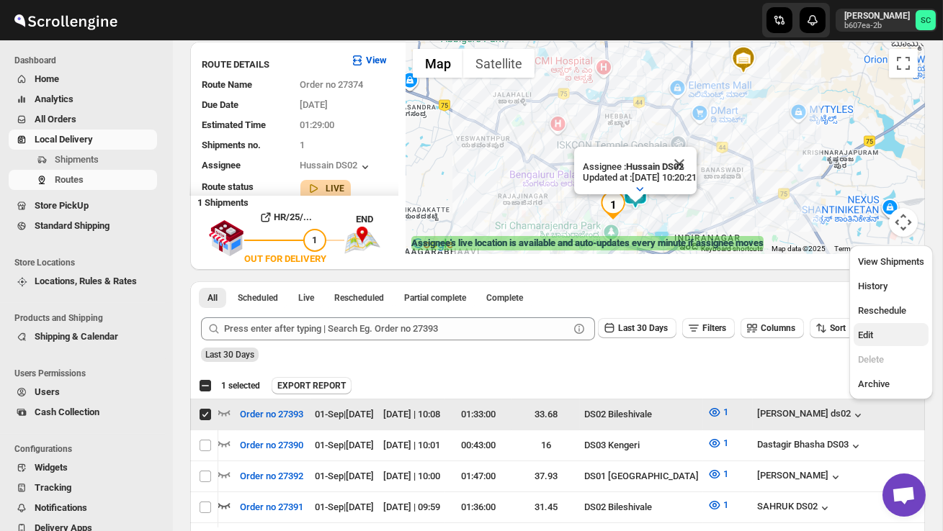
click at [888, 327] on button "Edit" at bounding box center [890, 334] width 75 height 23
checkbox input "false"
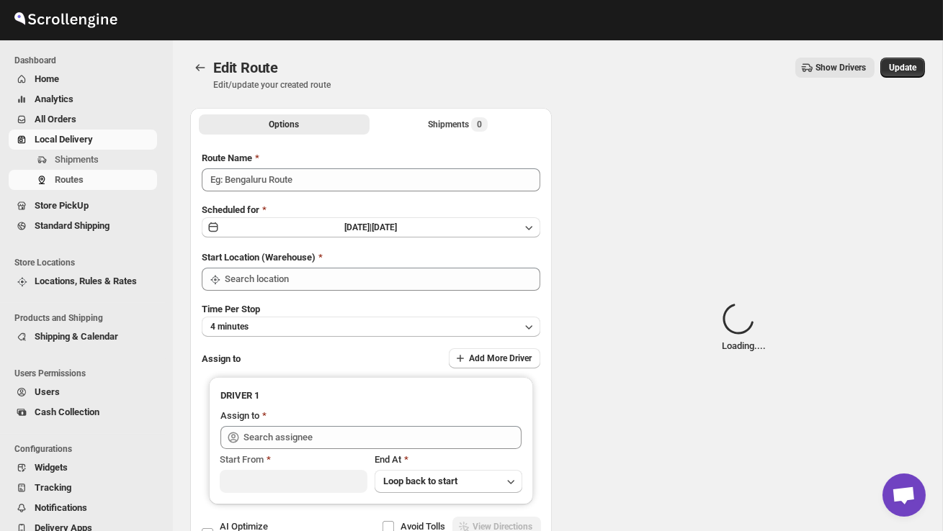
type input "Order no 27393"
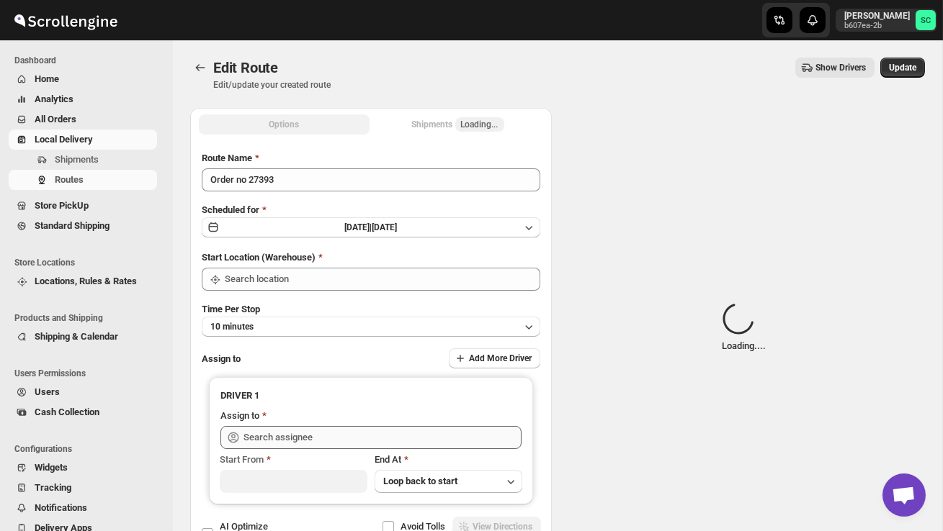
type input "DS02 Bileshivale"
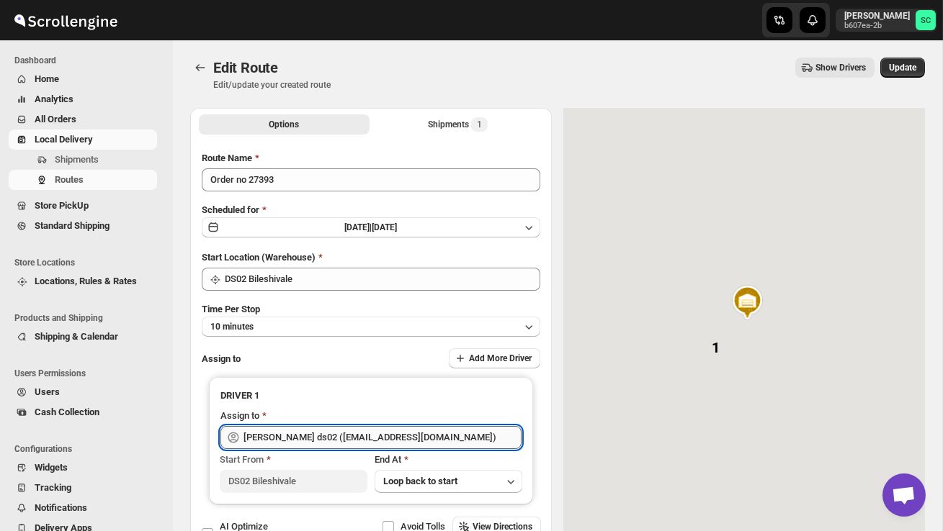
click at [463, 436] on input "[PERSON_NAME] ds02 ([EMAIL_ADDRESS][DOMAIN_NAME])" at bounding box center [382, 437] width 278 height 23
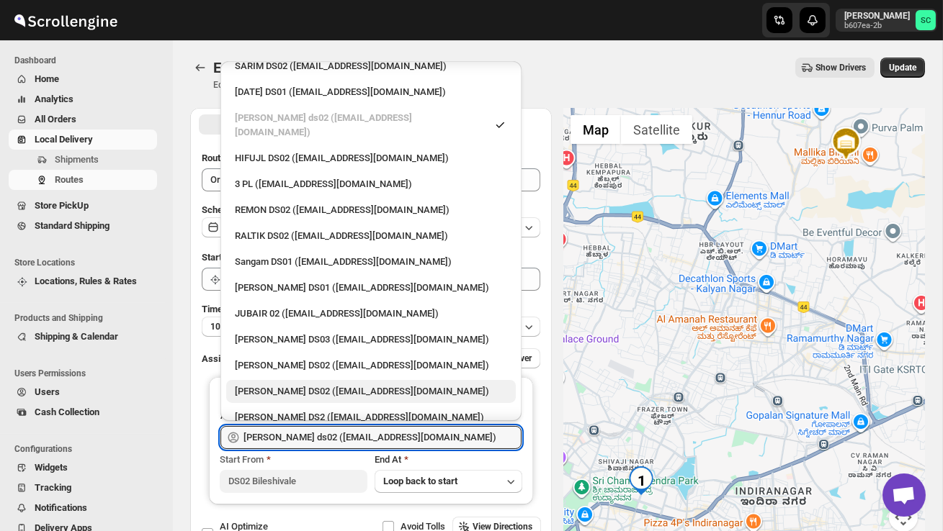
click at [368, 385] on div "[PERSON_NAME] DS02 ([EMAIL_ADDRESS][DOMAIN_NAME])" at bounding box center [371, 392] width 272 height 14
type input "[PERSON_NAME] DS02 ([EMAIL_ADDRESS][DOMAIN_NAME])"
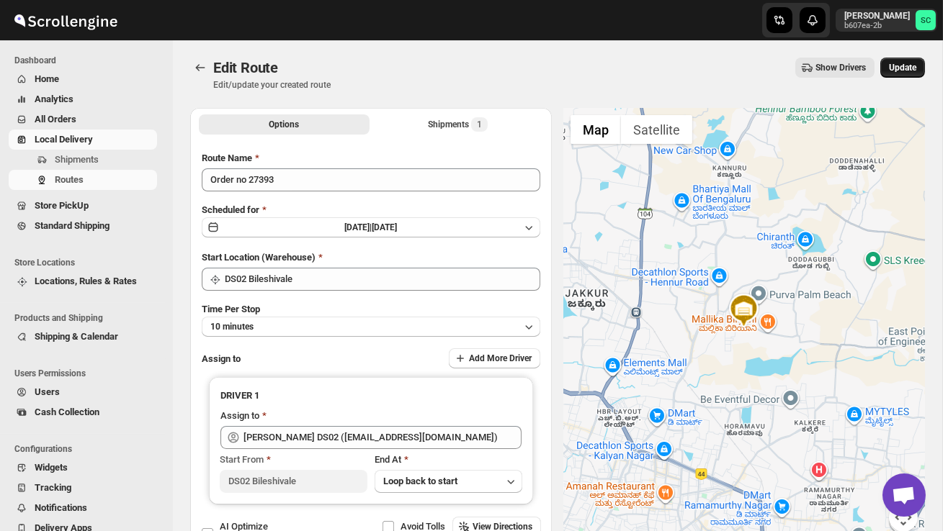
click at [902, 69] on span "Update" at bounding box center [902, 68] width 27 height 12
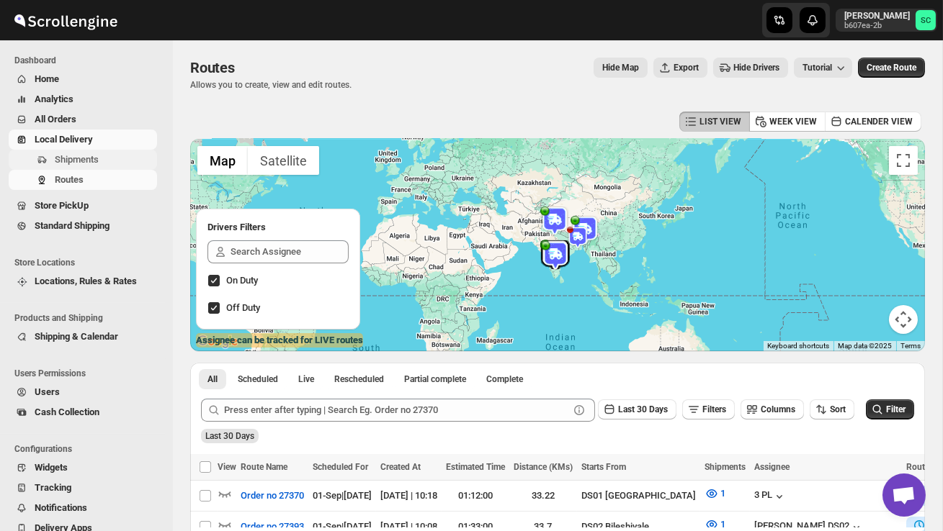
click at [96, 158] on span "Shipments" at bounding box center [77, 159] width 44 height 11
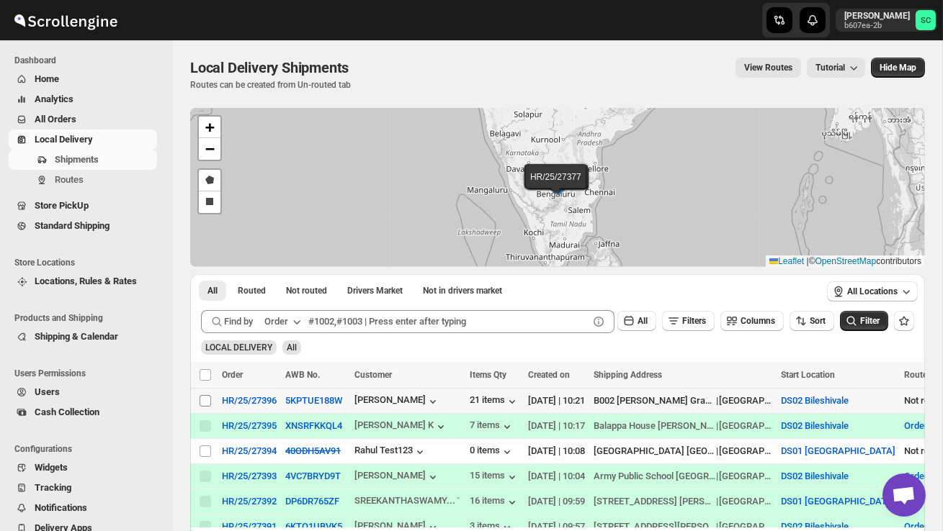
click at [210, 402] on span at bounding box center [205, 401] width 13 height 13
click at [210, 402] on input "Select shipment" at bounding box center [205, 401] width 12 height 12
click at [205, 401] on input "Select shipment" at bounding box center [205, 401] width 12 height 12
checkbox input "true"
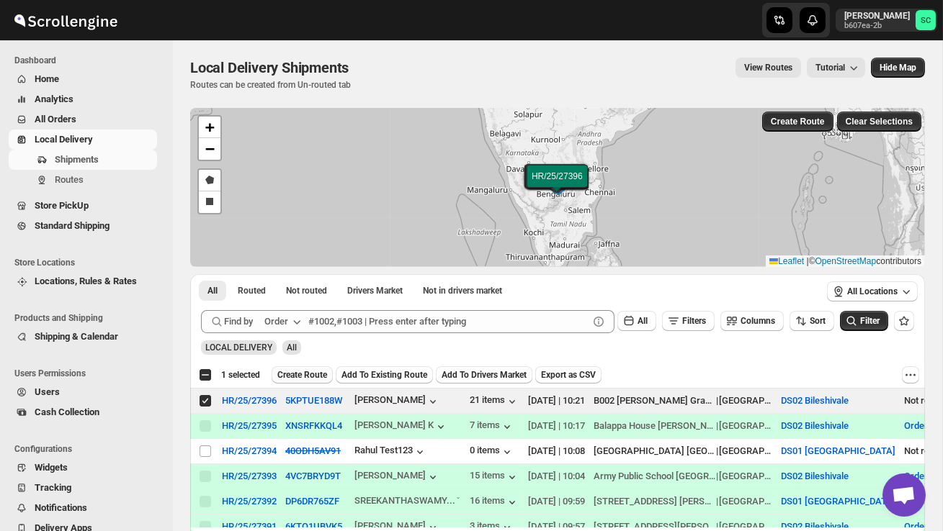
click at [302, 375] on span "Create Route" at bounding box center [302, 375] width 50 height 12
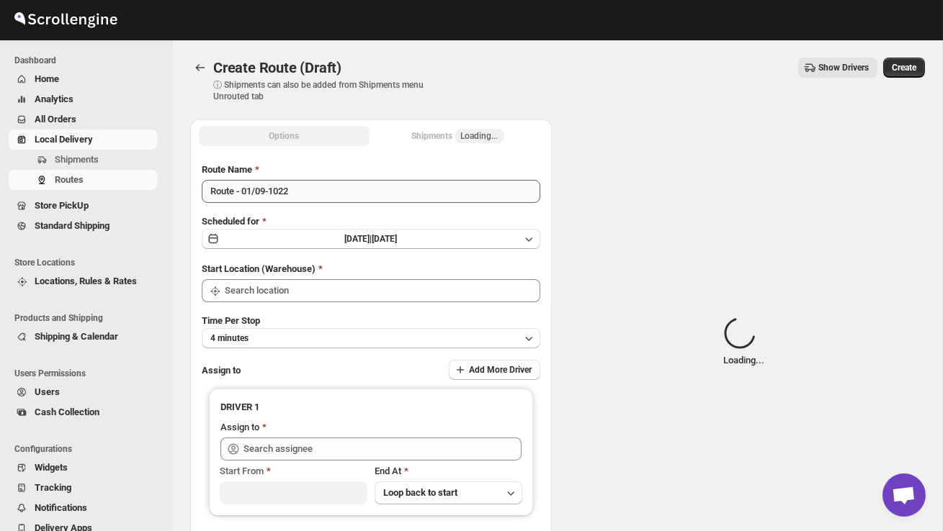
type input "DS02 Bileshivale"
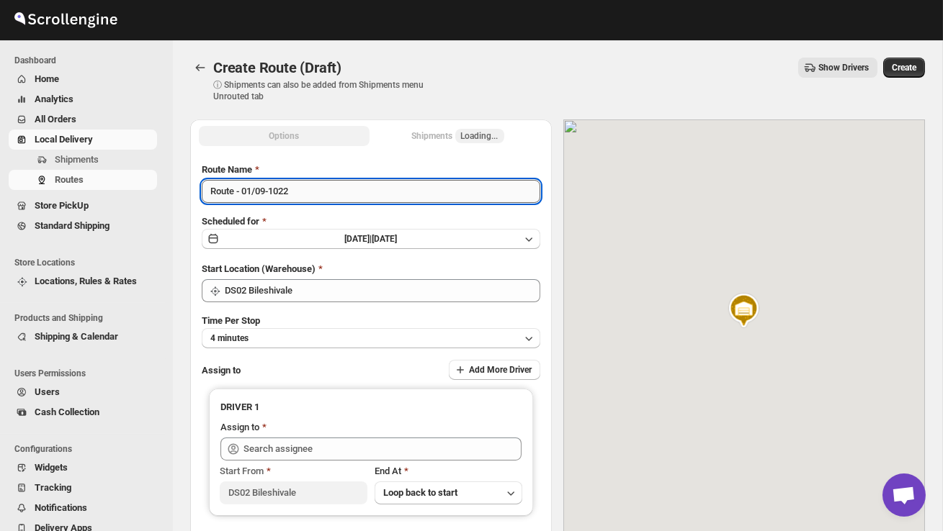
click at [307, 196] on input "Route - 01/09-1022" at bounding box center [371, 191] width 338 height 23
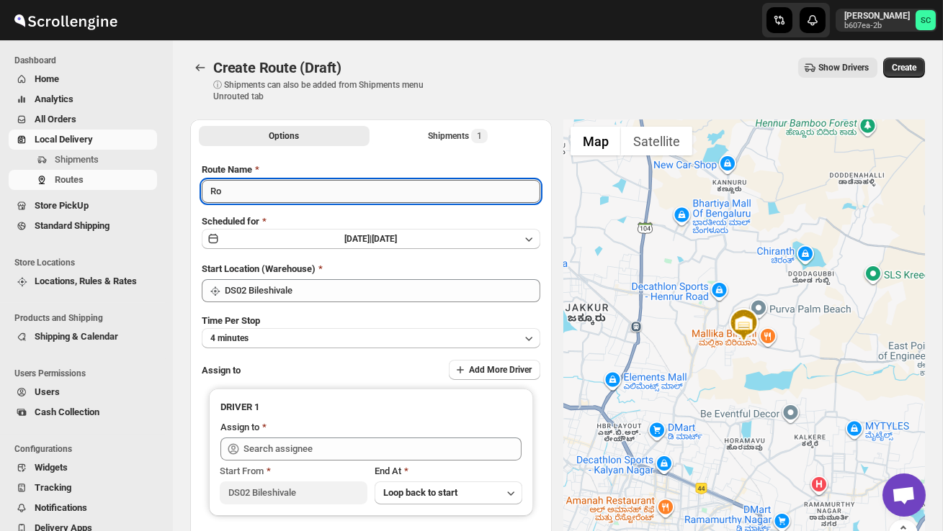
type input "R"
type input "Order no 27396"
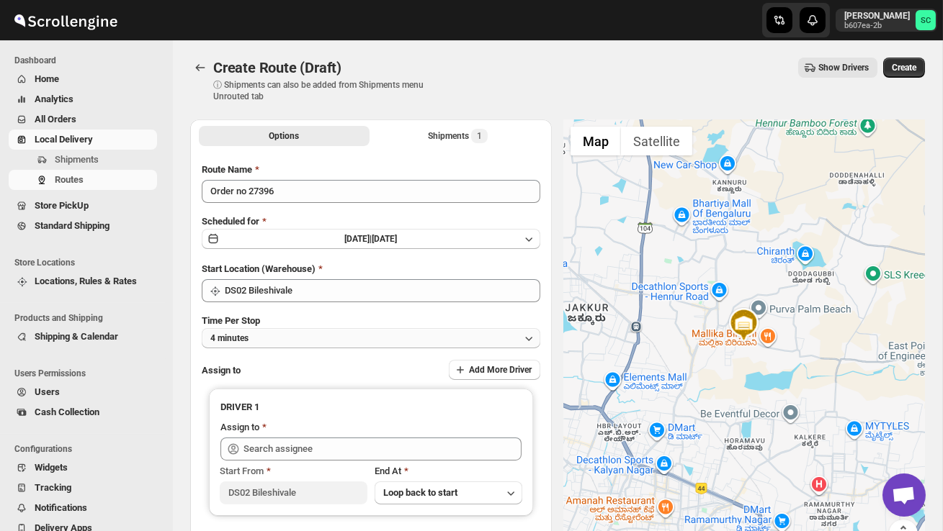
click at [302, 341] on button "4 minutes" at bounding box center [371, 338] width 338 height 20
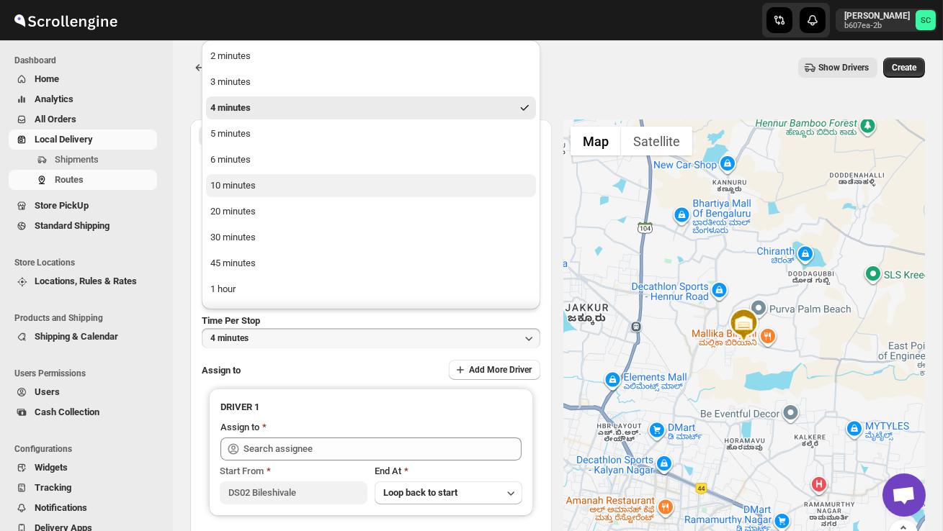
click at [269, 179] on button "10 minutes" at bounding box center [371, 185] width 330 height 23
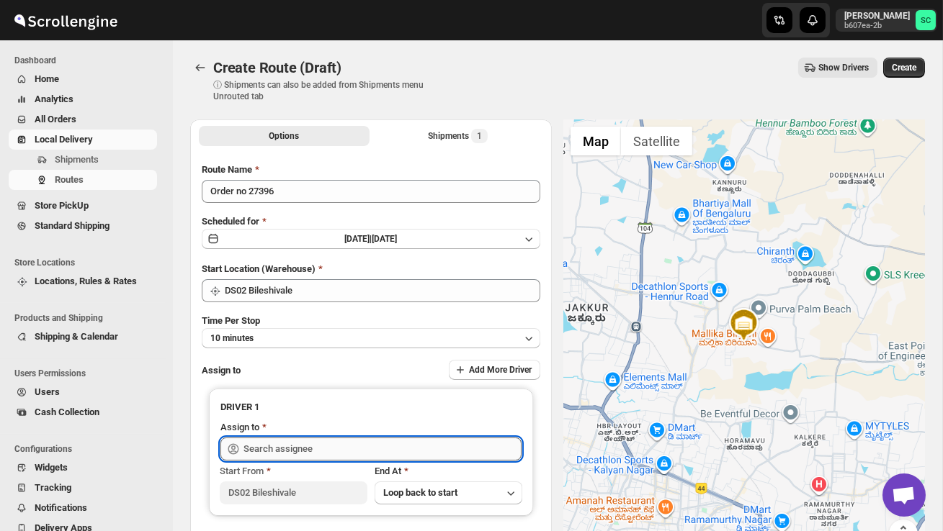
click at [291, 449] on input "text" at bounding box center [382, 449] width 278 height 23
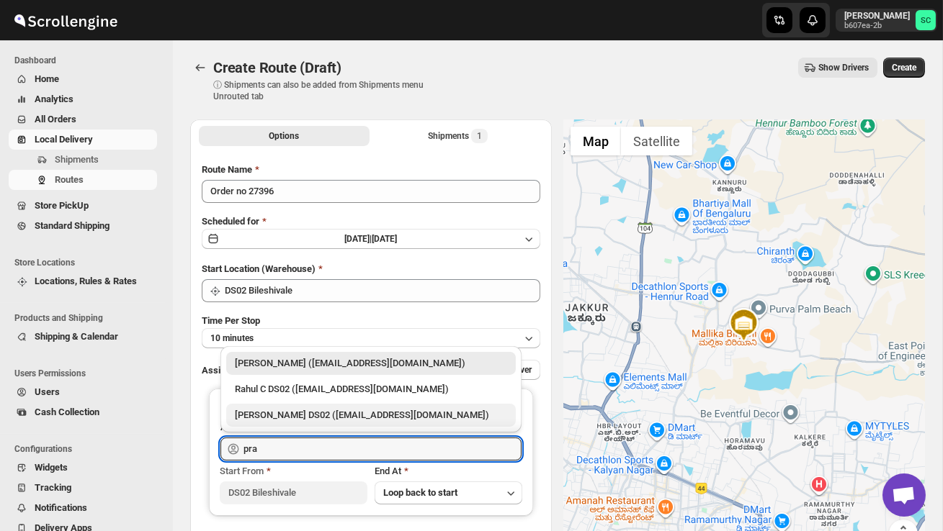
click at [304, 406] on div "[PERSON_NAME] DS02 ([EMAIL_ADDRESS][DOMAIN_NAME])" at bounding box center [370, 415] width 289 height 23
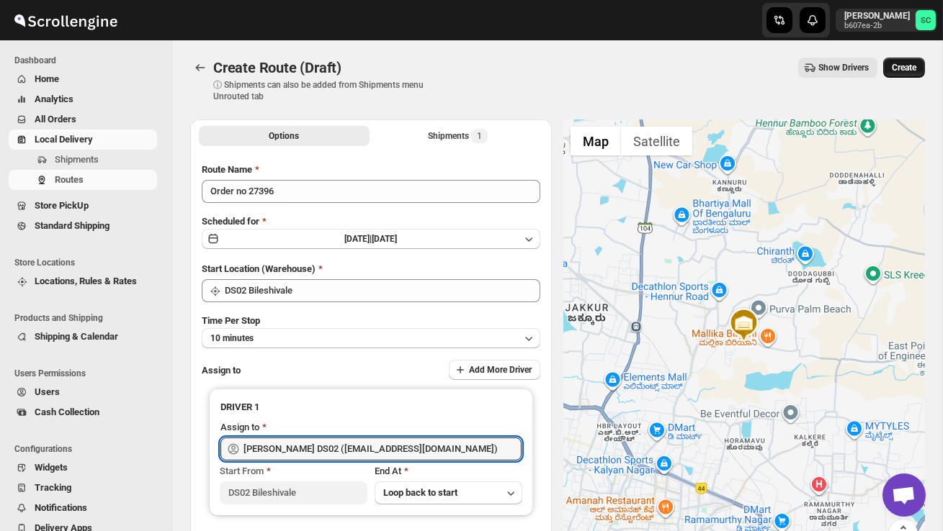
type input "[PERSON_NAME] DS02 ([EMAIL_ADDRESS][DOMAIN_NAME])"
click at [909, 67] on span "Create" at bounding box center [903, 68] width 24 height 12
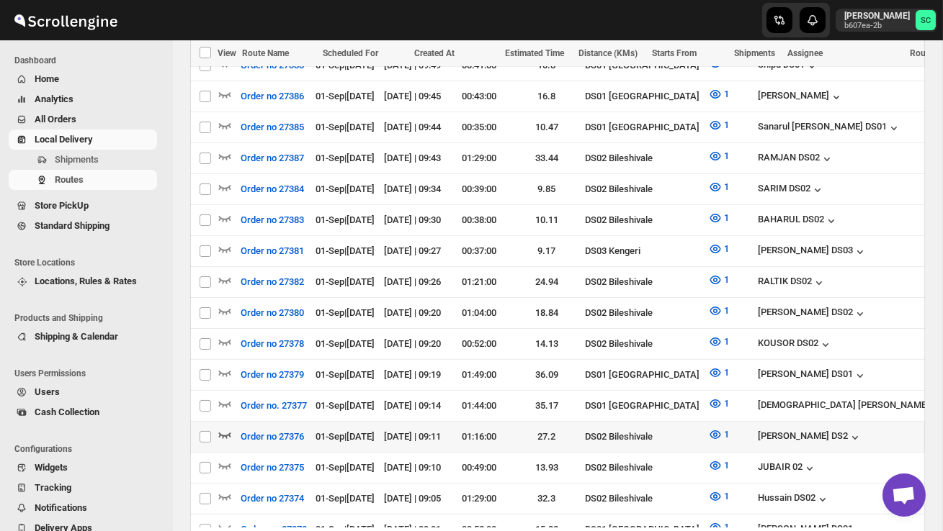
click at [223, 428] on icon "button" at bounding box center [224, 435] width 14 height 14
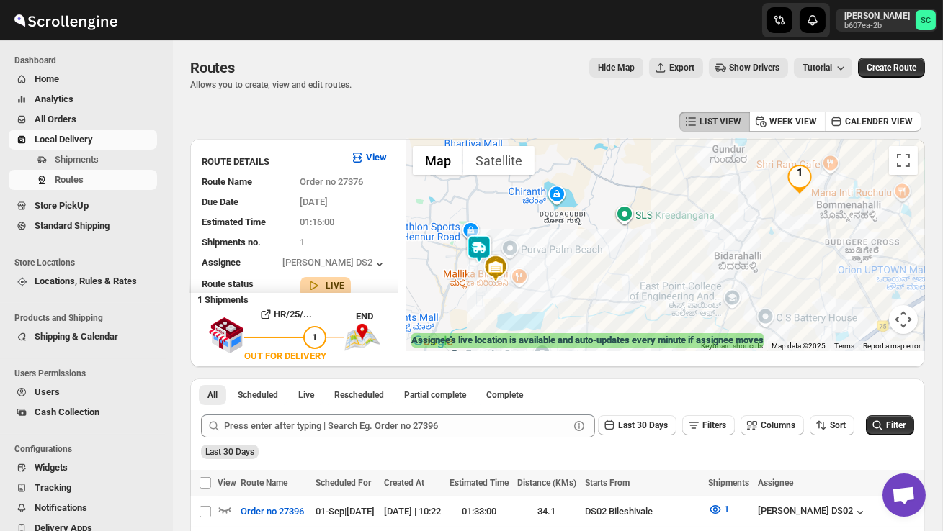
click at [493, 243] on img at bounding box center [478, 249] width 29 height 29
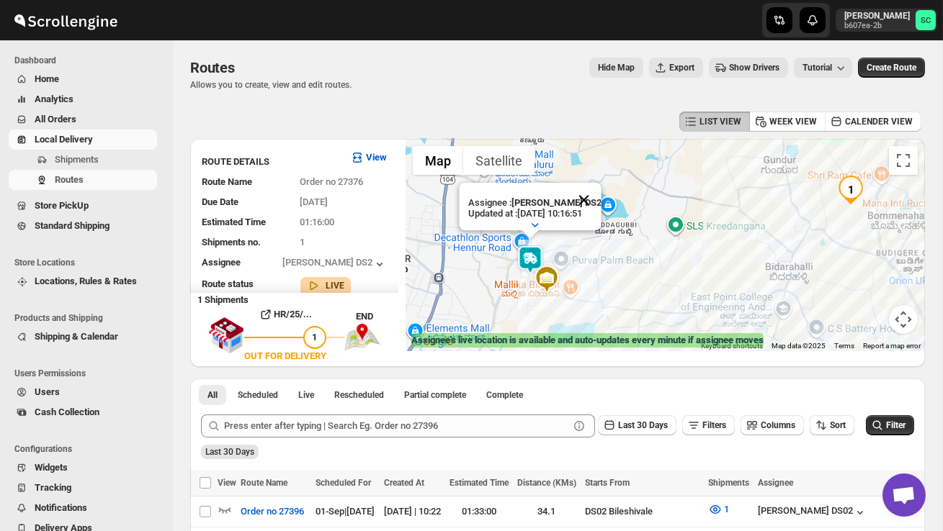
click at [596, 199] on button "Close" at bounding box center [583, 200] width 35 height 35
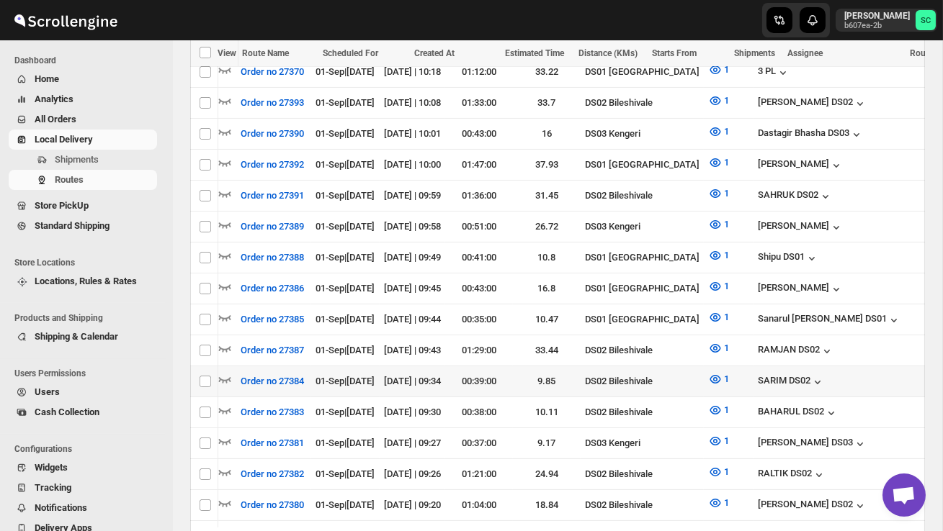
scroll to position [0, 207]
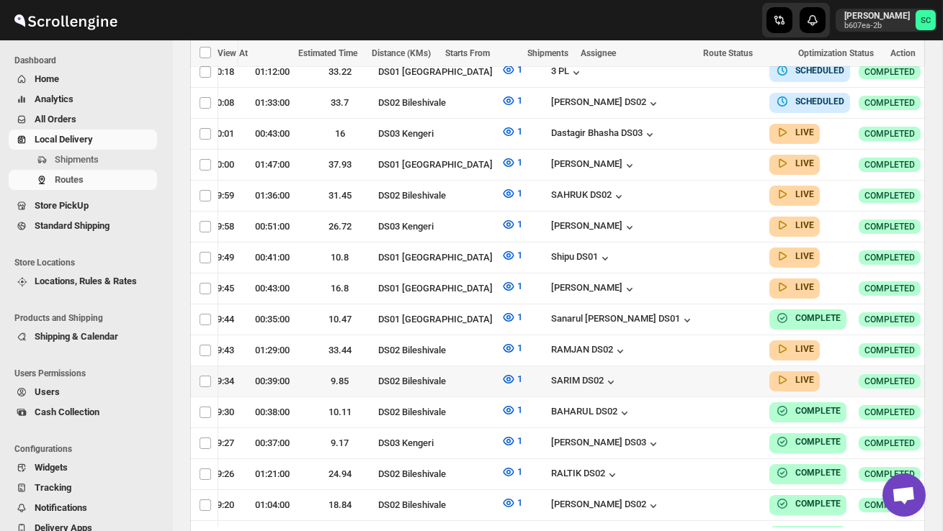
click at [942, 374] on icon "button" at bounding box center [952, 381] width 14 height 14
checkbox input "true"
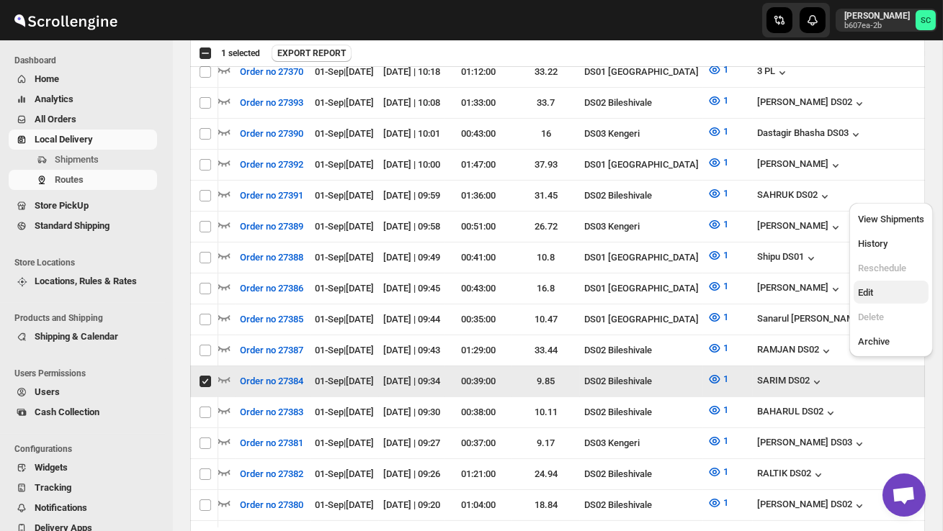
click at [886, 300] on button "Edit" at bounding box center [890, 292] width 75 height 23
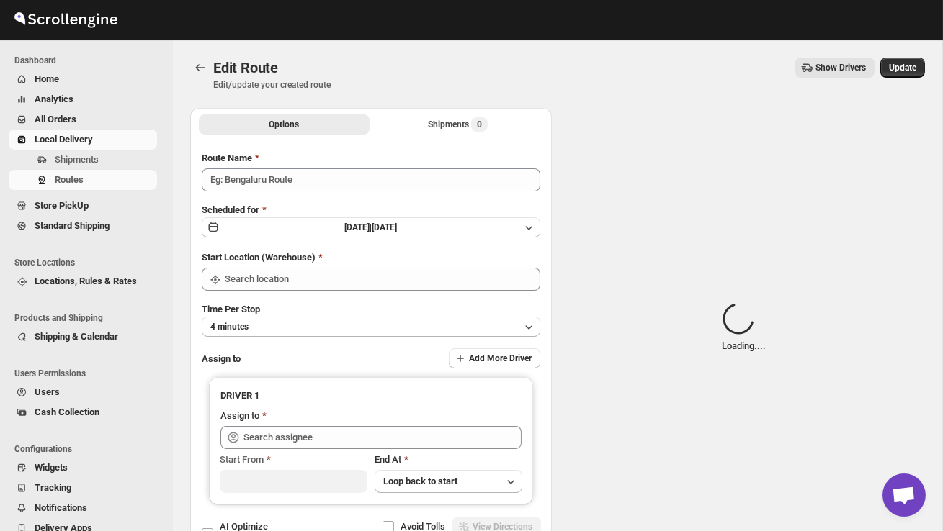
type input "Order no 27384"
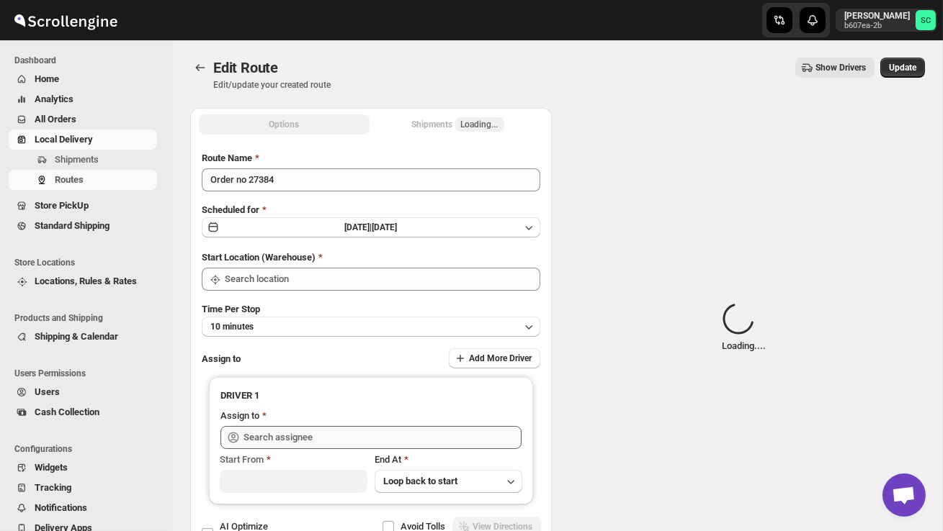
type input "DS02 Bileshivale"
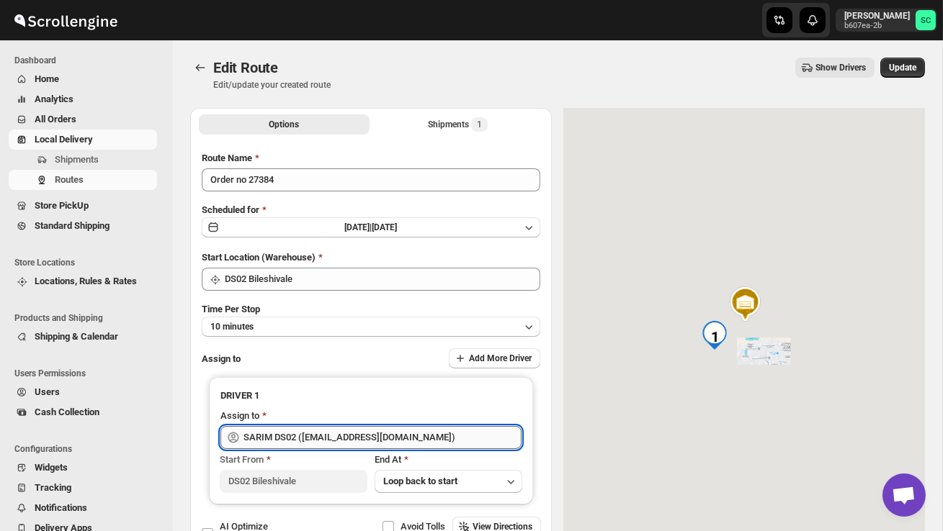
click at [448, 438] on input "SARIM DS02 ([EMAIL_ADDRESS][DOMAIN_NAME])" at bounding box center [382, 437] width 278 height 23
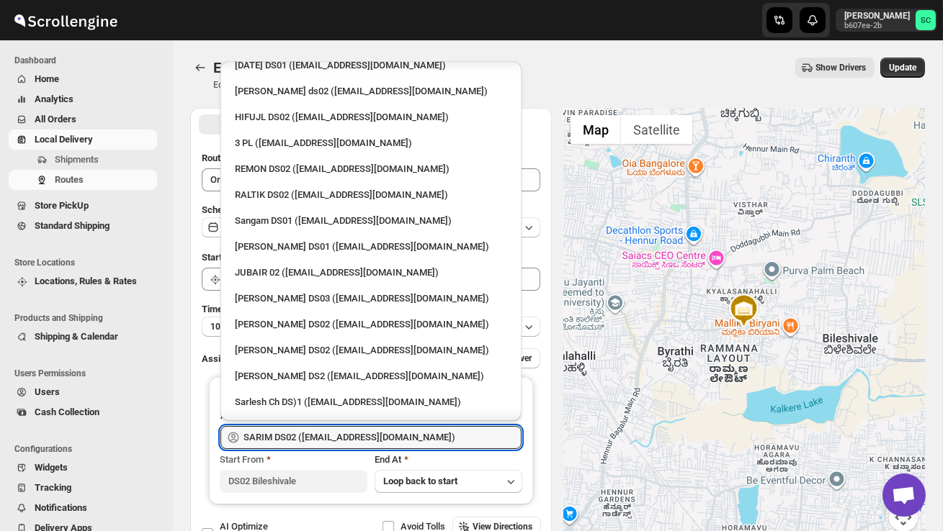
scroll to position [383, 0]
click at [346, 342] on div "[PERSON_NAME] DS02 ([EMAIL_ADDRESS][DOMAIN_NAME])" at bounding box center [371, 349] width 272 height 14
type input "[PERSON_NAME] DS02 ([EMAIL_ADDRESS][DOMAIN_NAME])"
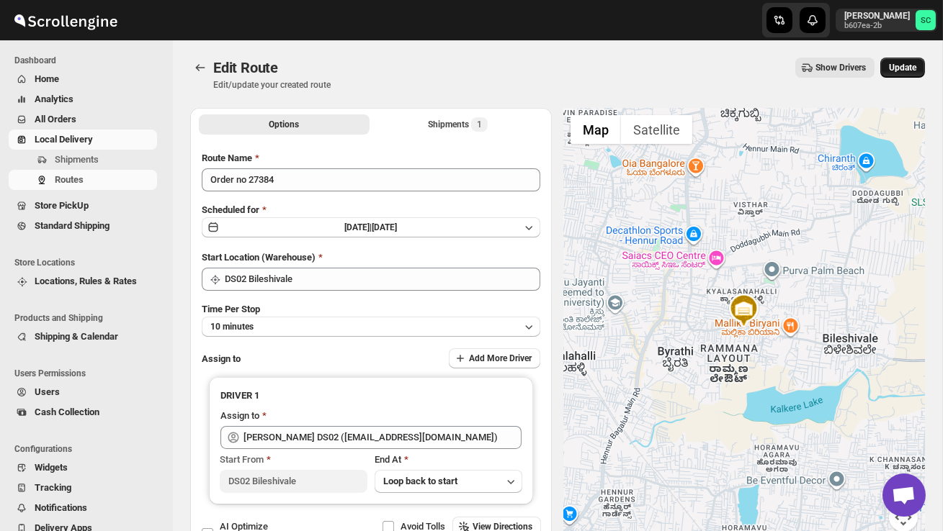
click at [904, 65] on span "Update" at bounding box center [902, 68] width 27 height 12
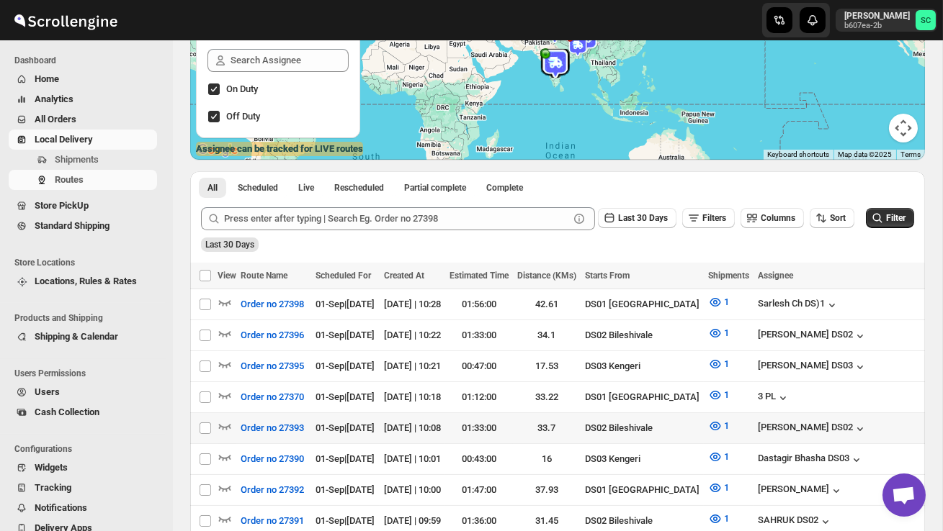
scroll to position [0, 207]
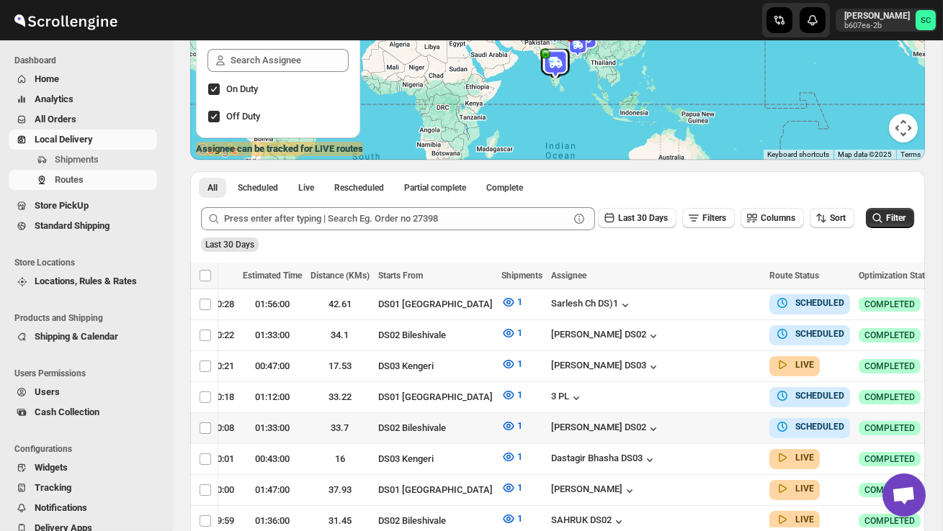
click at [942, 421] on button "button" at bounding box center [953, 428] width 20 height 20
checkbox input "true"
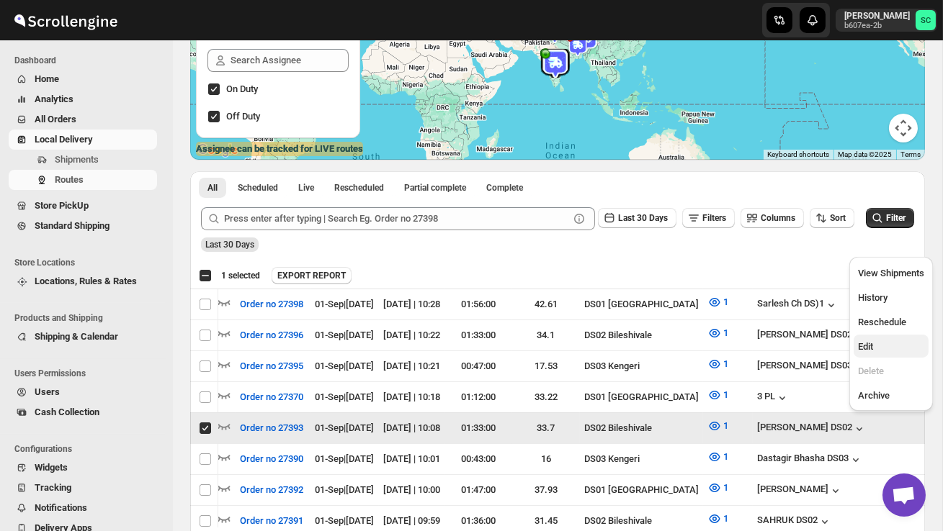
click at [879, 352] on span "Edit" at bounding box center [891, 347] width 66 height 14
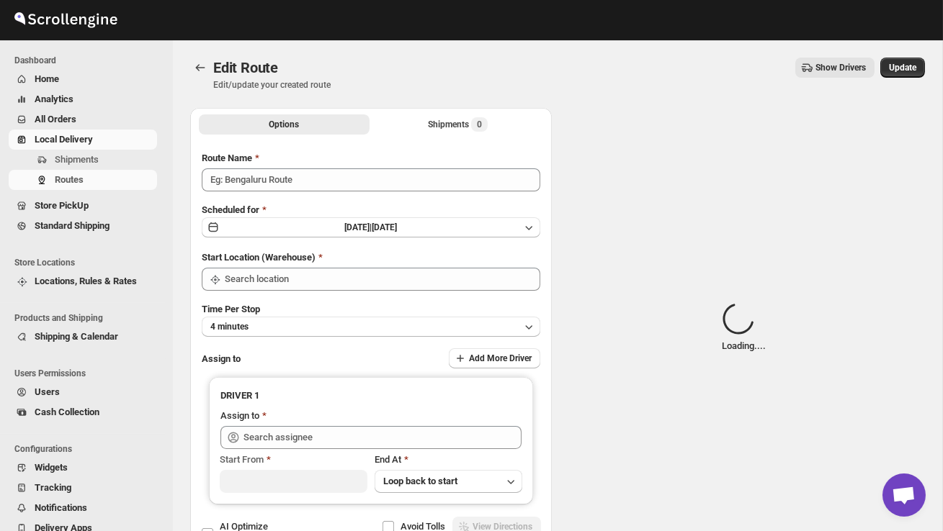
type input "Order no 27393"
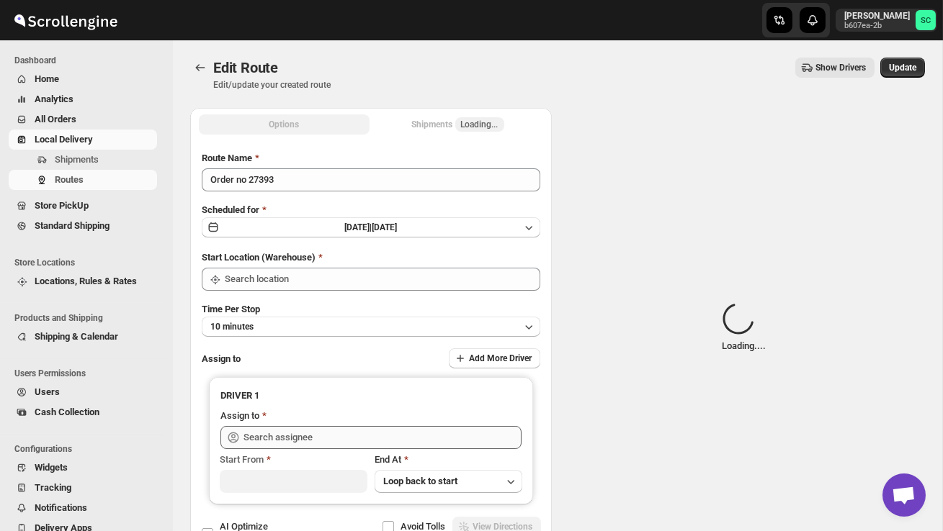
type input "DS02 Bileshivale"
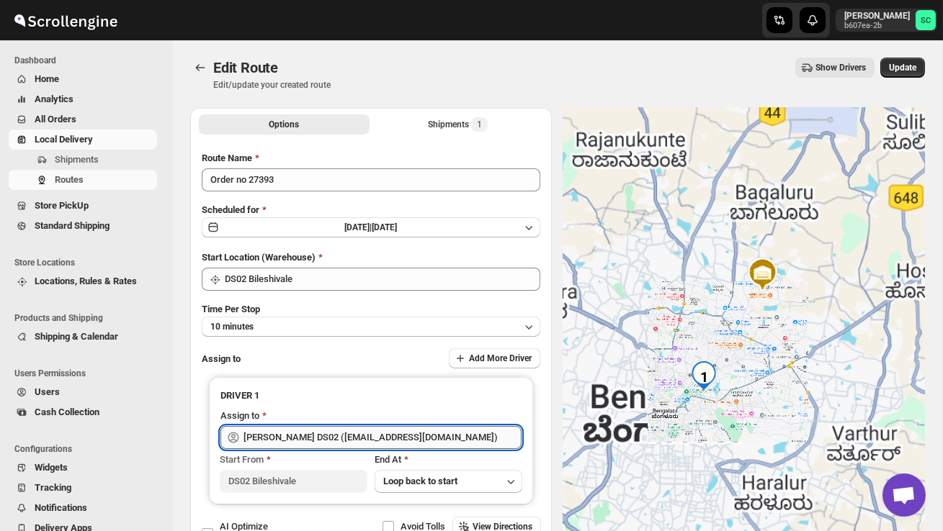
click at [428, 439] on input "[PERSON_NAME] DS02 ([EMAIL_ADDRESS][DOMAIN_NAME])" at bounding box center [382, 437] width 278 height 23
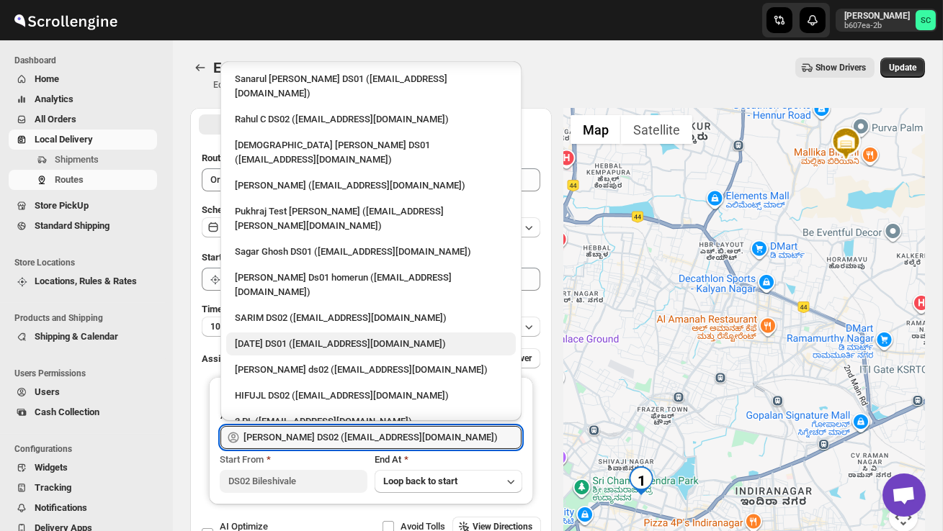
scroll to position [138, 0]
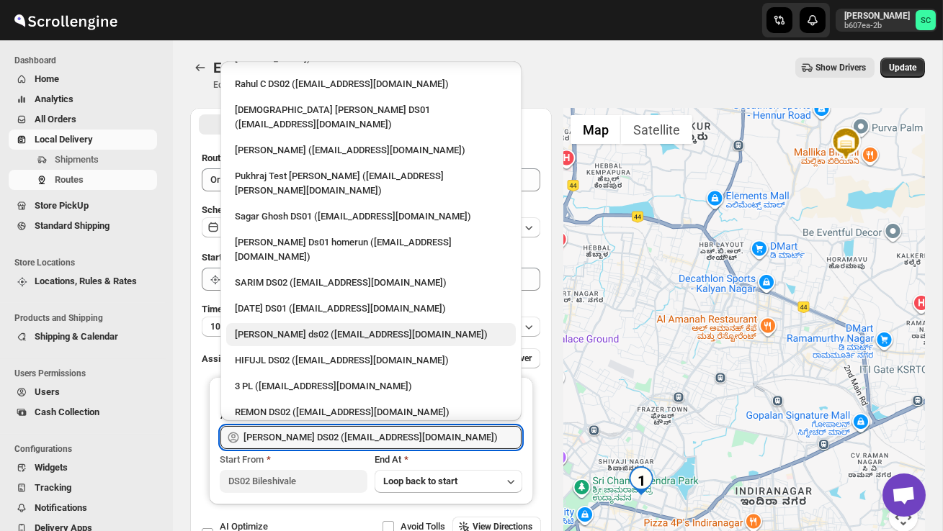
click at [342, 328] on div "[PERSON_NAME] ds02 ([EMAIL_ADDRESS][DOMAIN_NAME])" at bounding box center [371, 335] width 272 height 14
type input "[PERSON_NAME] ds02 ([EMAIL_ADDRESS][DOMAIN_NAME])"
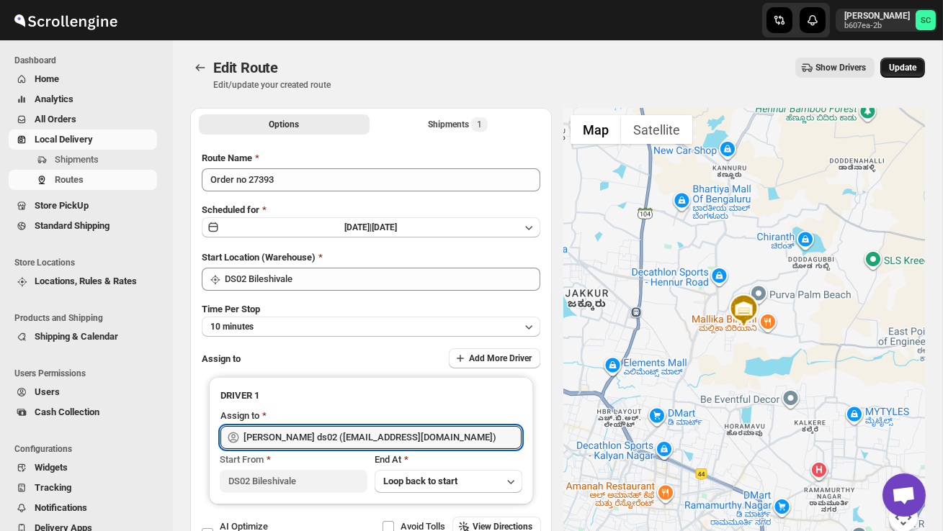
click at [897, 71] on span "Update" at bounding box center [902, 68] width 27 height 12
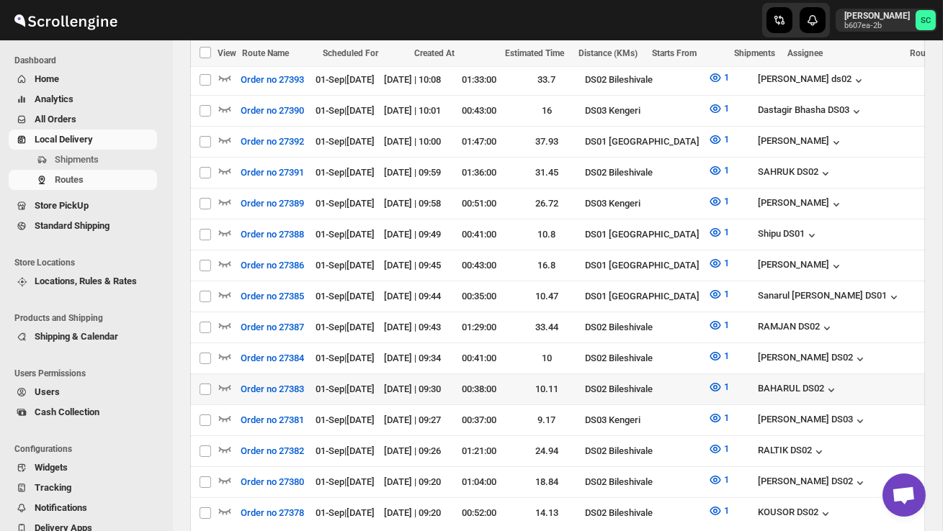
scroll to position [575, 0]
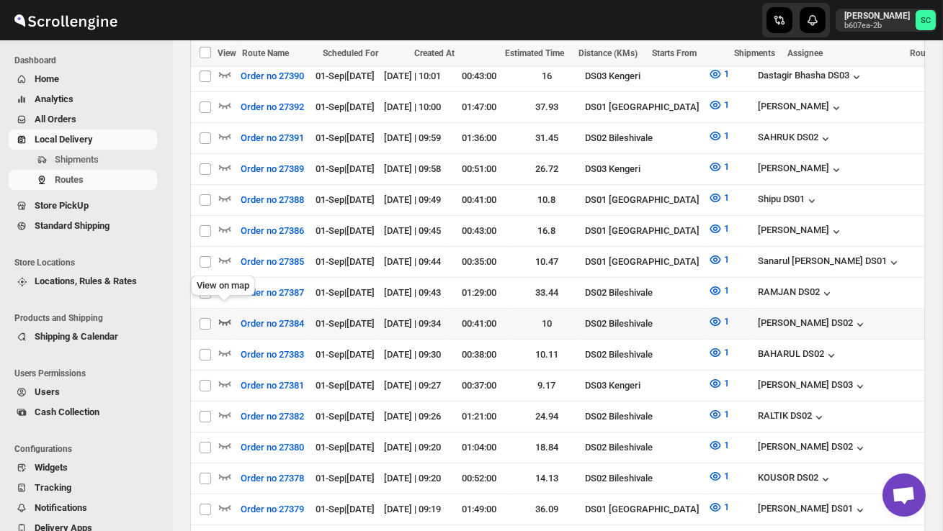
click at [226, 320] on icon "button" at bounding box center [225, 323] width 12 height 6
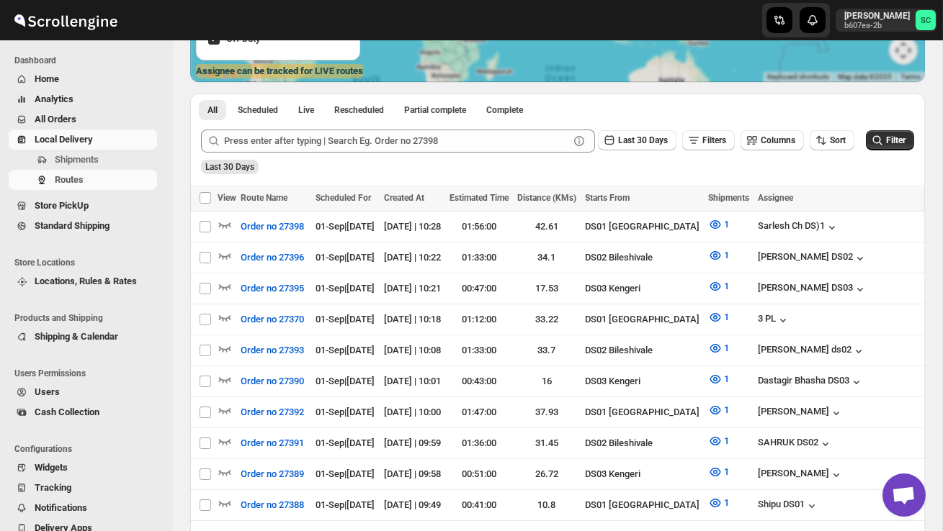
scroll to position [0, 0]
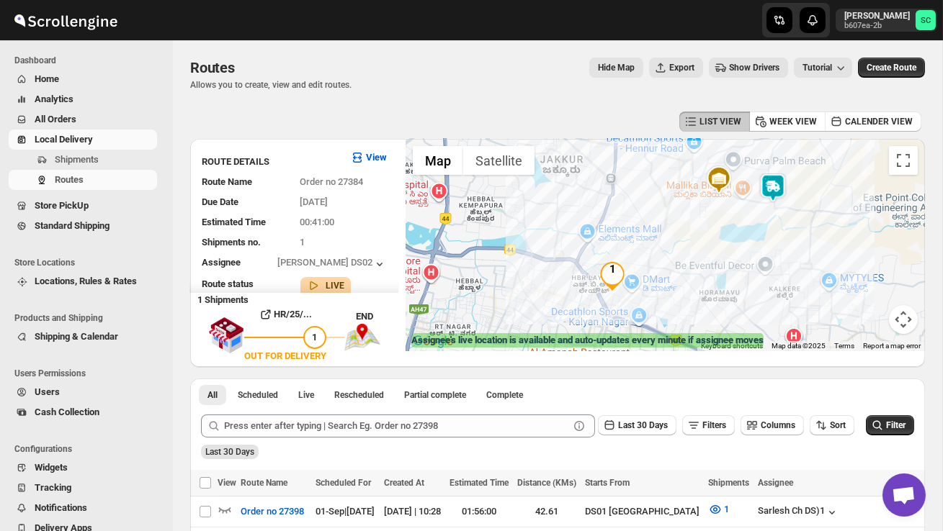
click at [778, 190] on img at bounding box center [772, 188] width 29 height 29
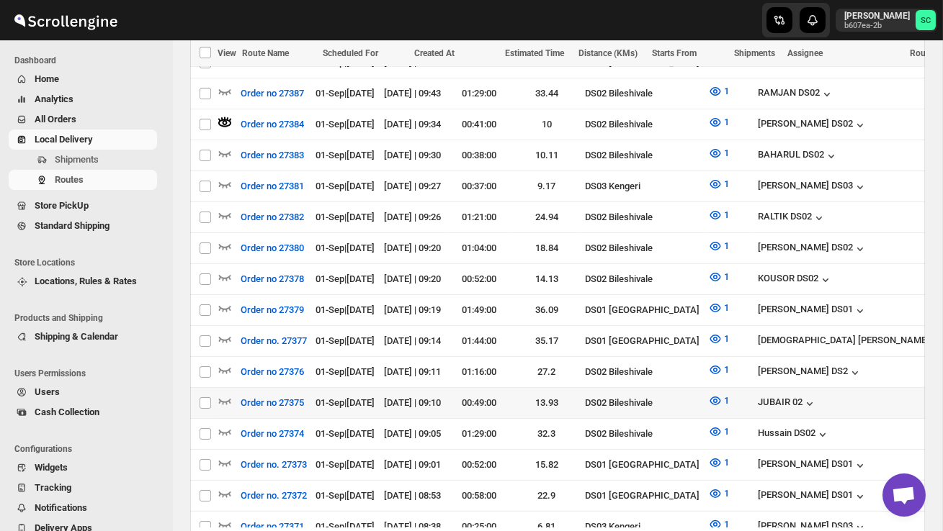
scroll to position [828, 0]
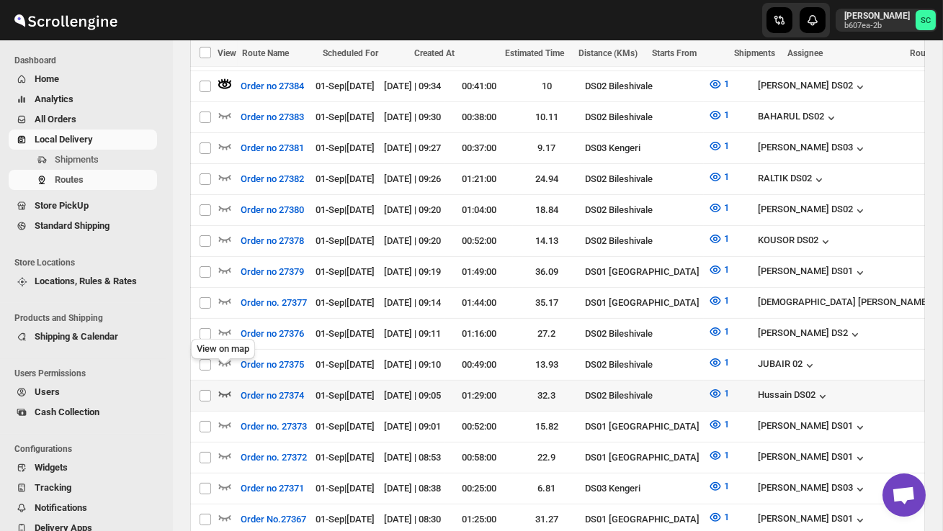
click at [224, 387] on icon "button" at bounding box center [224, 394] width 14 height 14
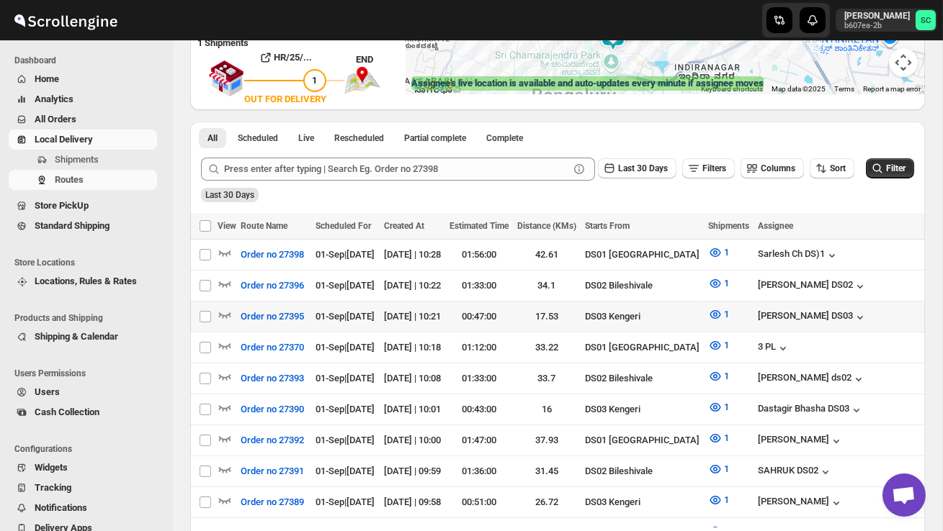
scroll to position [0, 207]
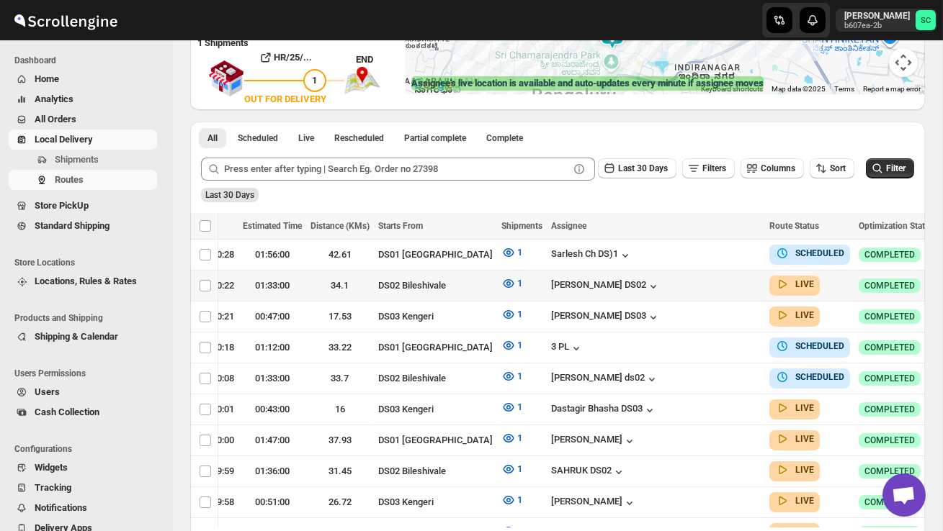
click at [942, 283] on button "button" at bounding box center [953, 285] width 20 height 20
checkbox input "true"
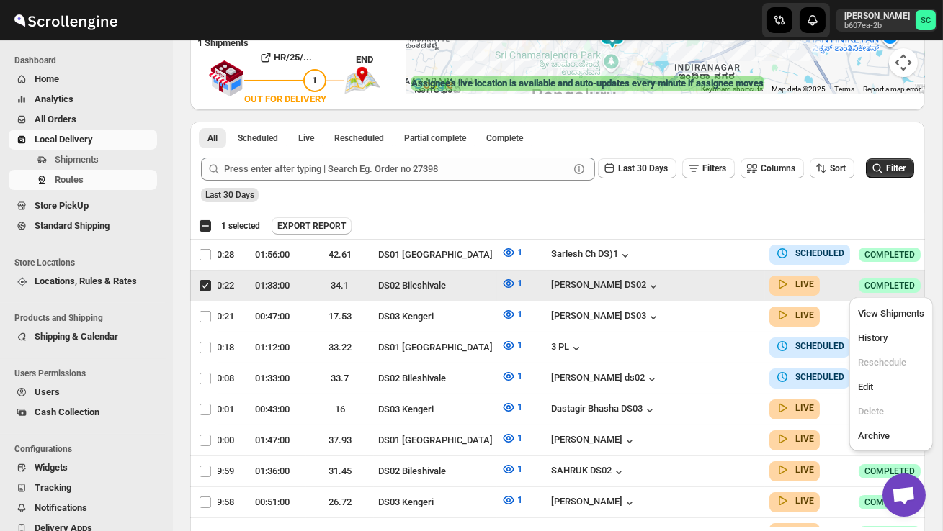
scroll to position [0, 1]
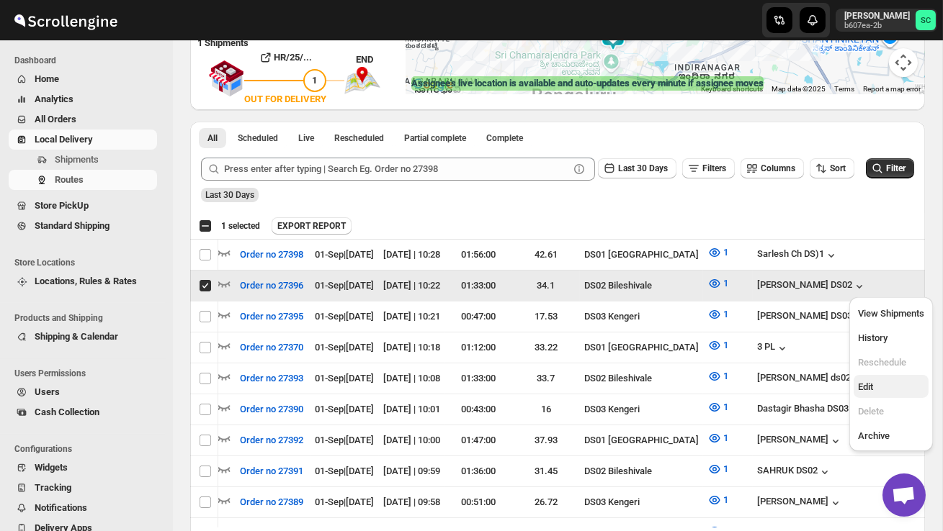
click at [887, 389] on span "Edit" at bounding box center [891, 387] width 66 height 14
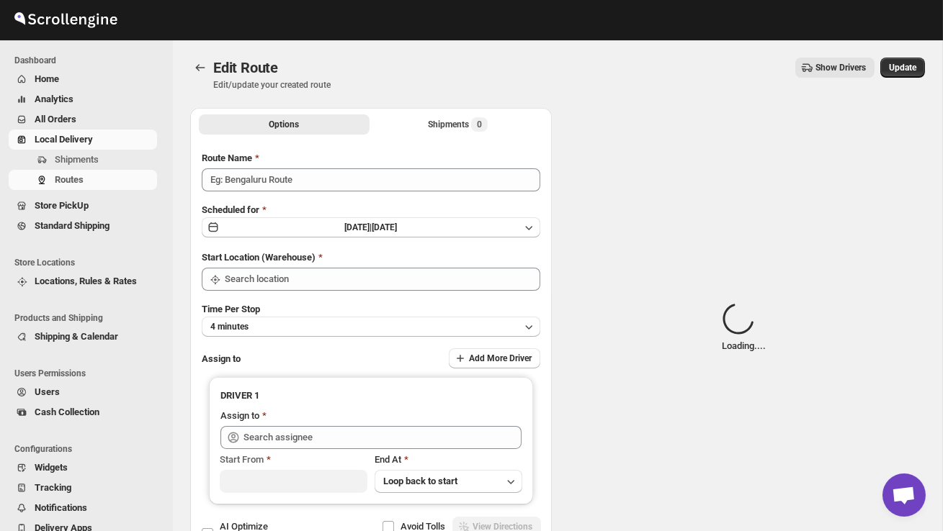
type input "Order no 27396"
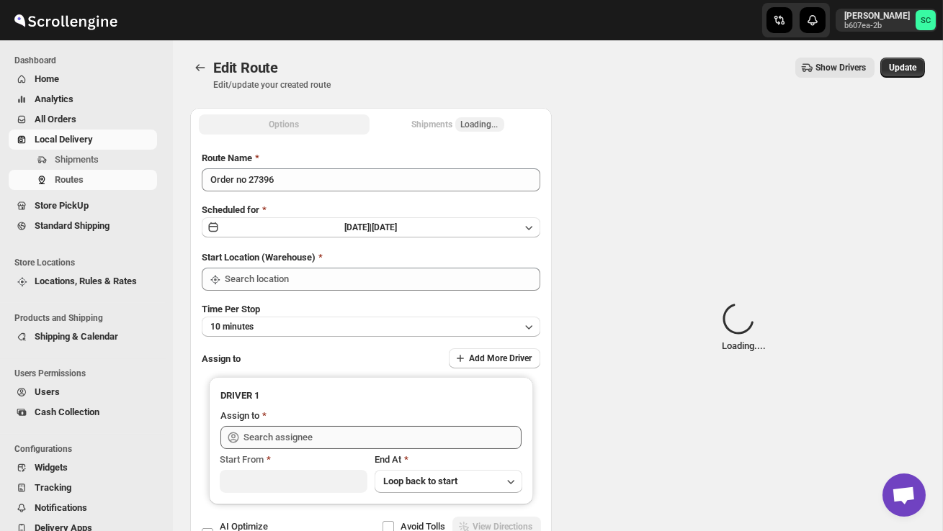
type input "DS02 Bileshivale"
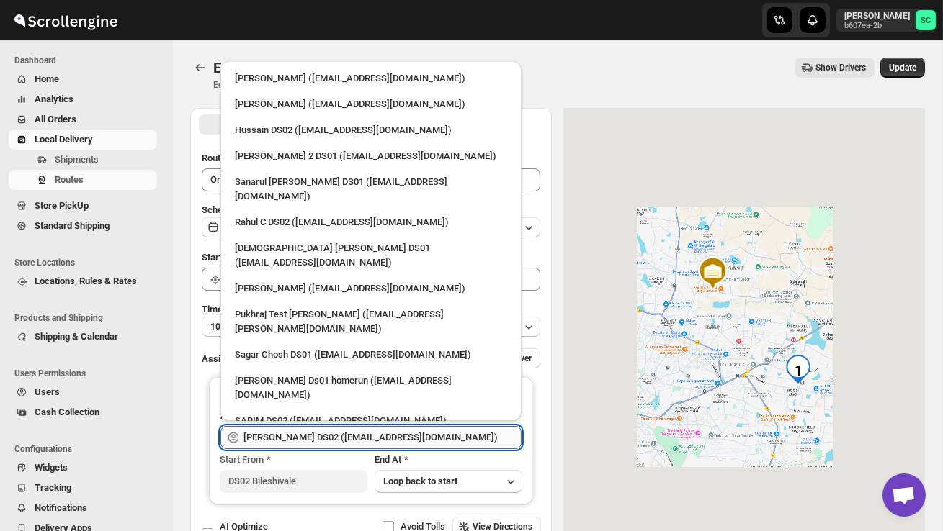
click at [446, 439] on input "[PERSON_NAME] DS02 ([EMAIL_ADDRESS][DOMAIN_NAME])" at bounding box center [382, 437] width 278 height 23
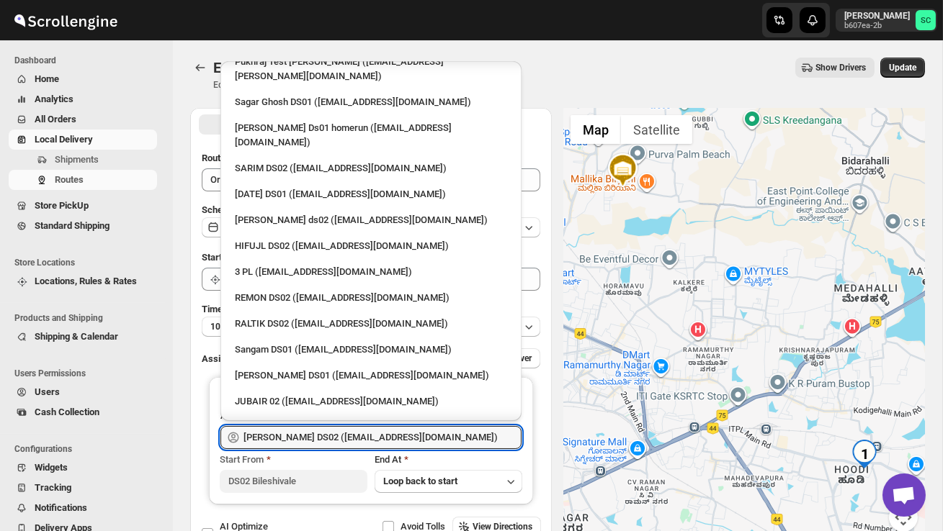
scroll to position [259, 0]
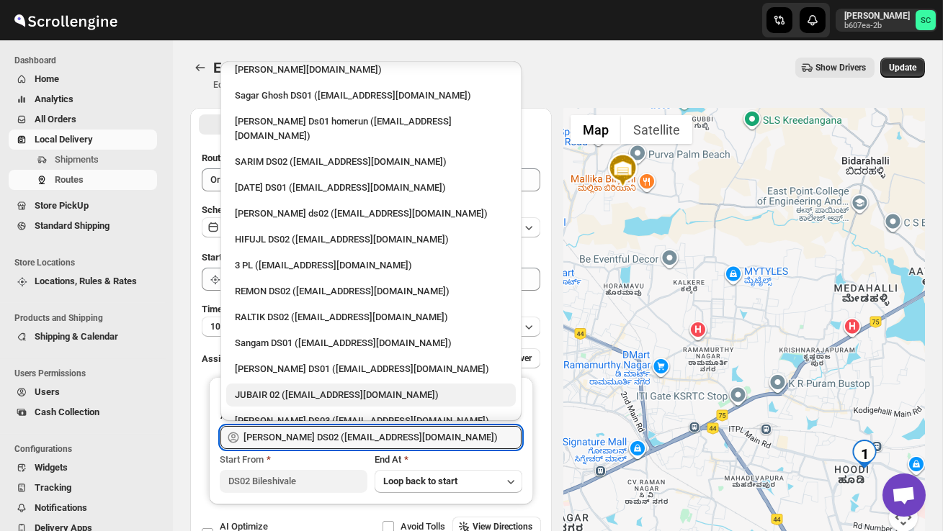
click at [332, 388] on div "JUBAIR 02 ([EMAIL_ADDRESS][DOMAIN_NAME])" at bounding box center [371, 395] width 272 height 14
type input "JUBAIR 02 ([EMAIL_ADDRESS][DOMAIN_NAME])"
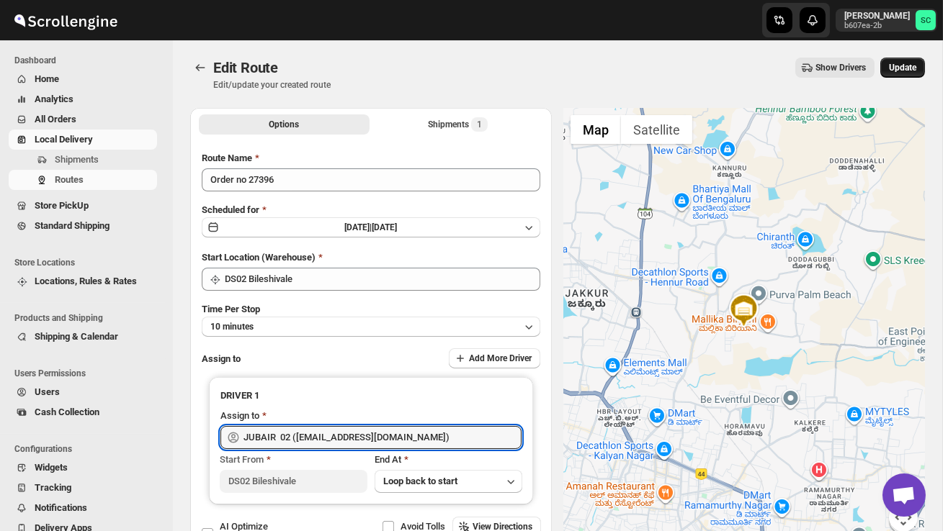
click at [902, 66] on span "Update" at bounding box center [902, 68] width 27 height 12
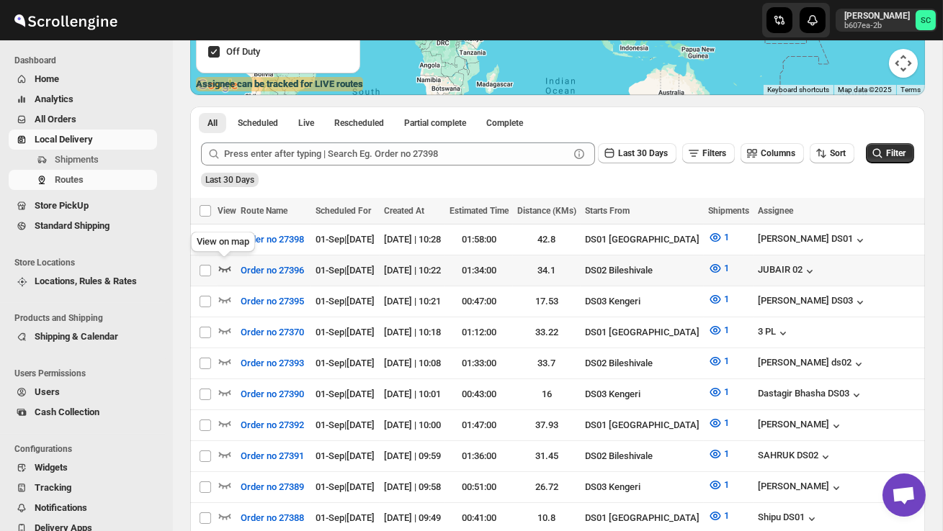
click at [225, 265] on icon "button" at bounding box center [224, 268] width 14 height 14
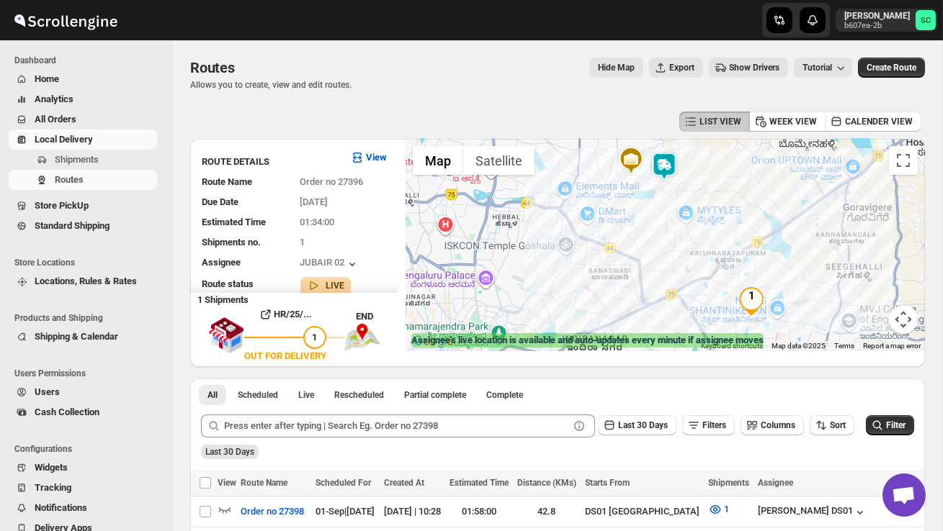
click at [762, 295] on img "1" at bounding box center [751, 301] width 29 height 29
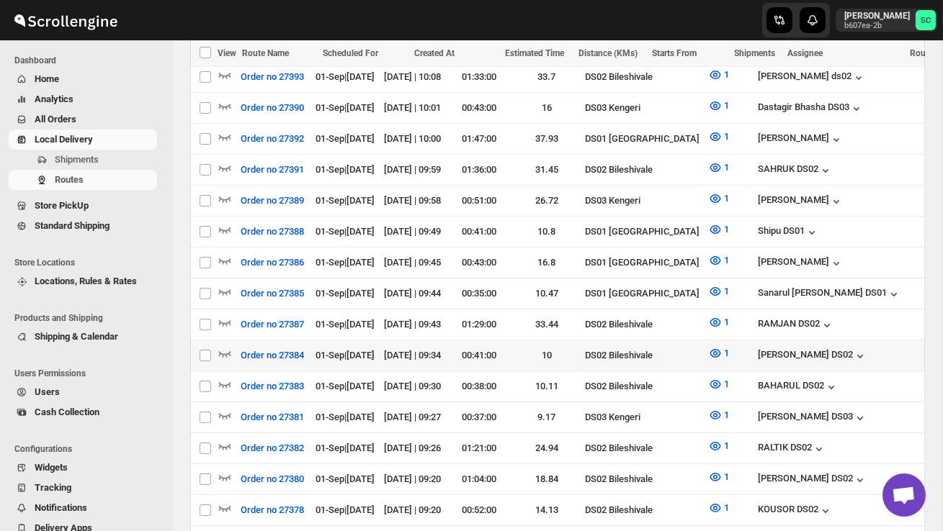
scroll to position [562, 0]
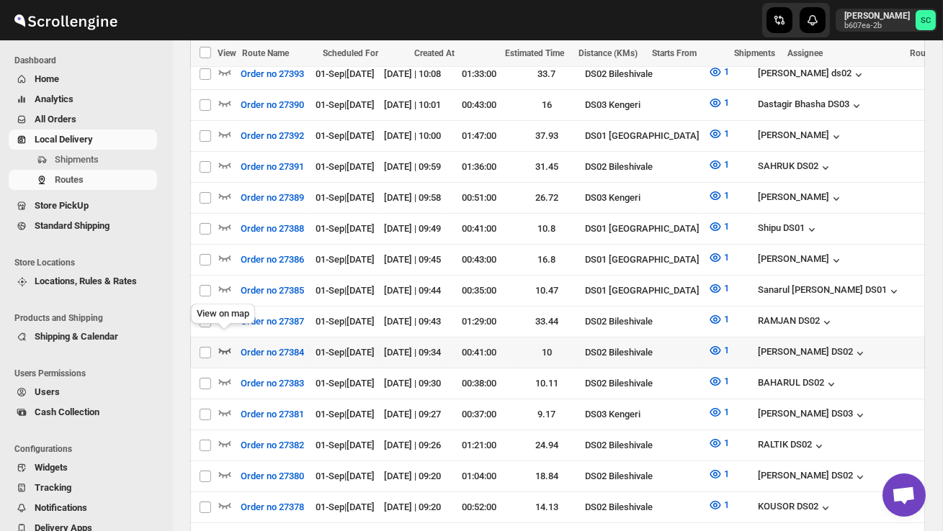
click at [228, 343] on icon "button" at bounding box center [224, 350] width 14 height 14
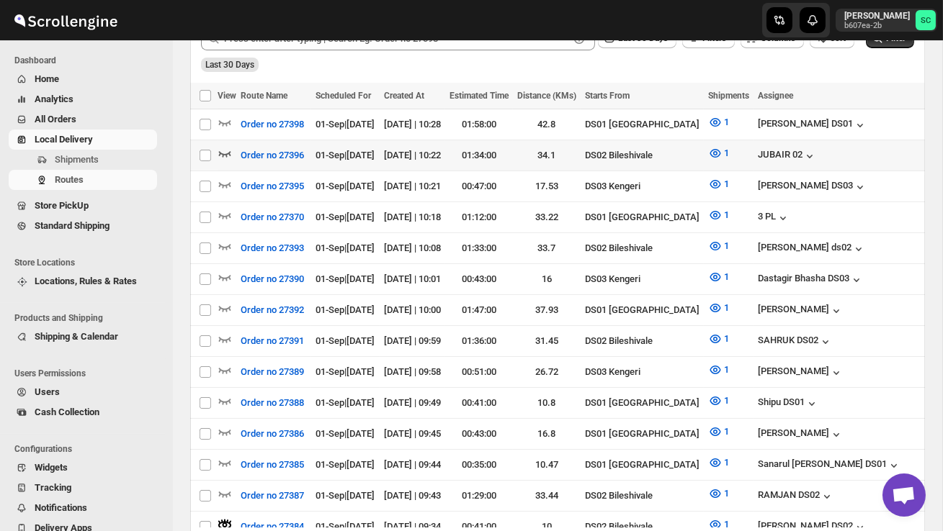
scroll to position [0, 0]
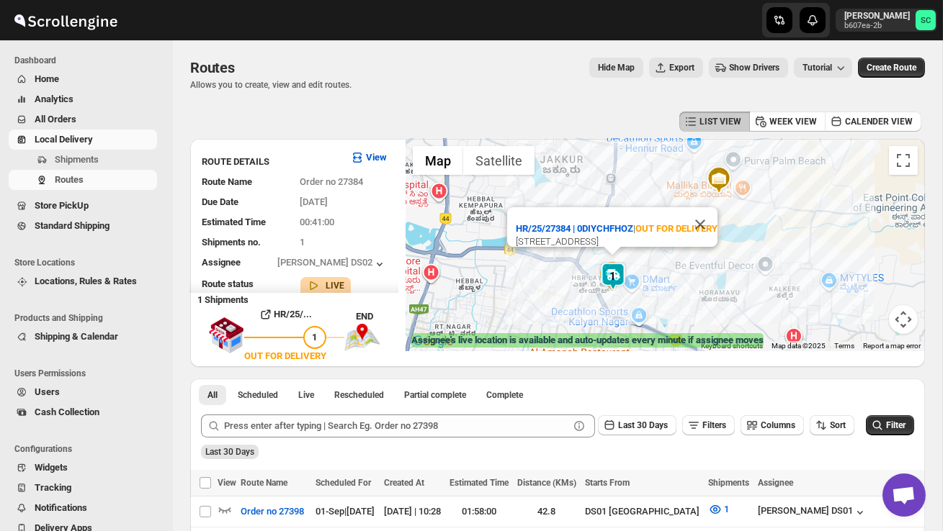
click at [591, 292] on div "HR/25/27384 | 0DIYCHFHOZ | OUT FOR DELIVERY Hennur Road, 4th Block, HBR Layout …" at bounding box center [664, 245] width 519 height 212
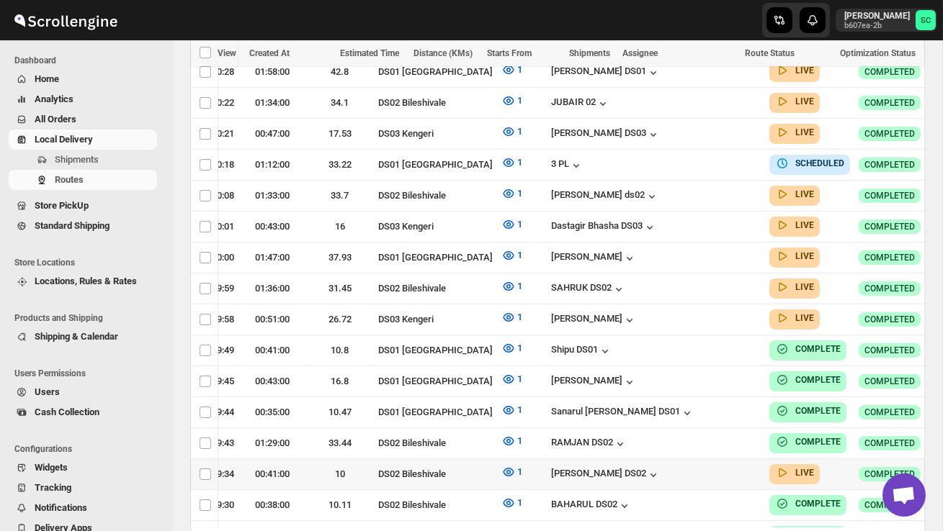
scroll to position [0, 207]
click at [942, 467] on icon "button" at bounding box center [952, 474] width 14 height 14
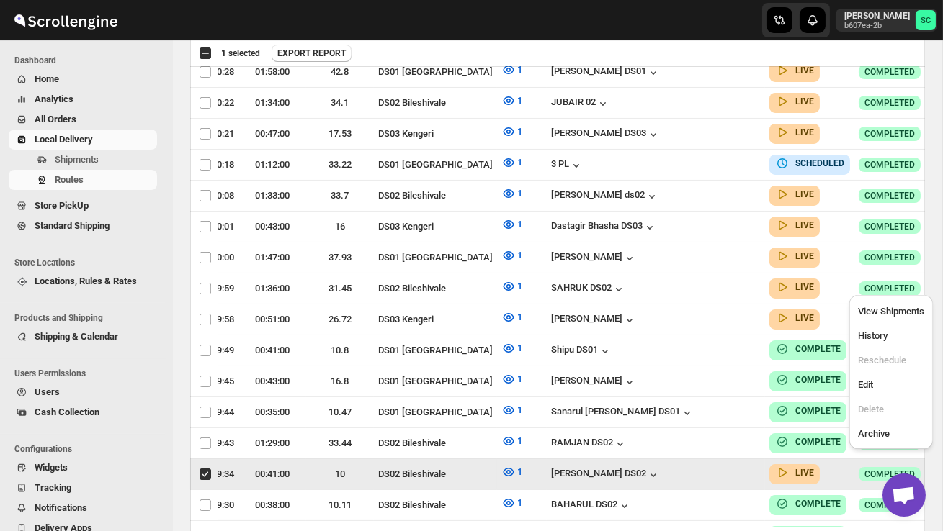
scroll to position [0, 1]
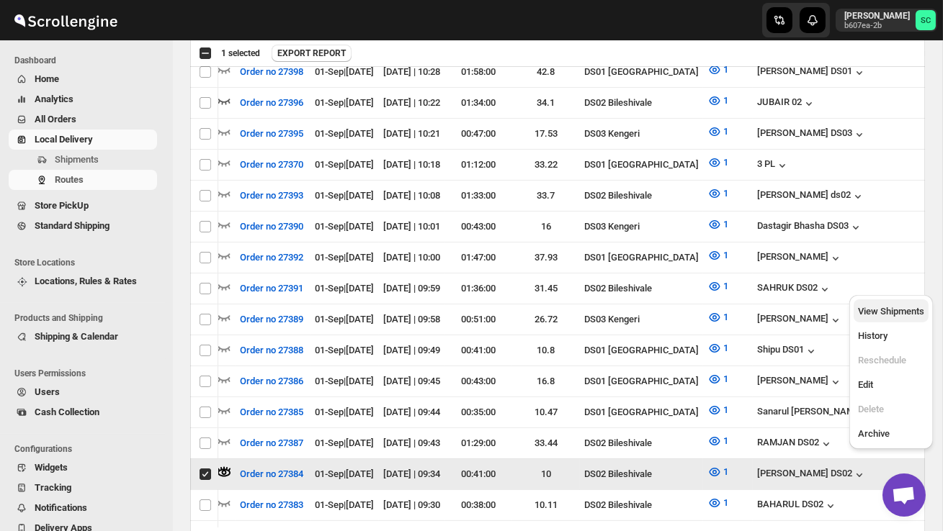
click at [881, 317] on span "View Shipments" at bounding box center [891, 312] width 66 height 14
checkbox input "false"
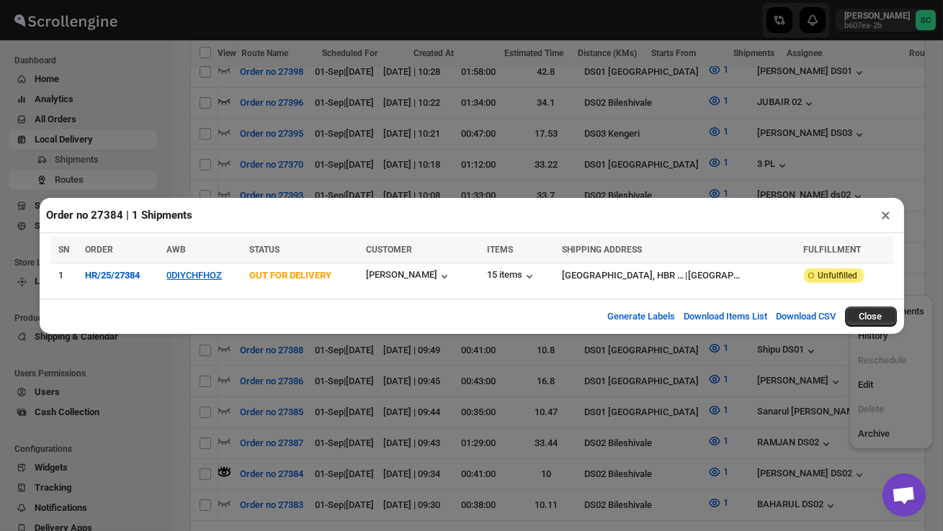
click at [212, 260] on th "AWB" at bounding box center [203, 250] width 82 height 27
click at [212, 270] on button "0DIYCHFHOZ" at bounding box center [193, 275] width 55 height 11
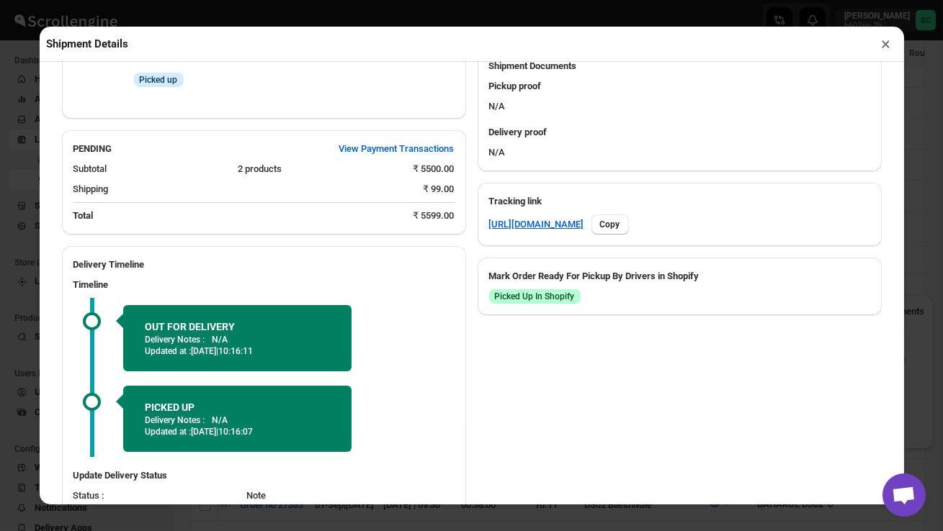
scroll to position [686, 0]
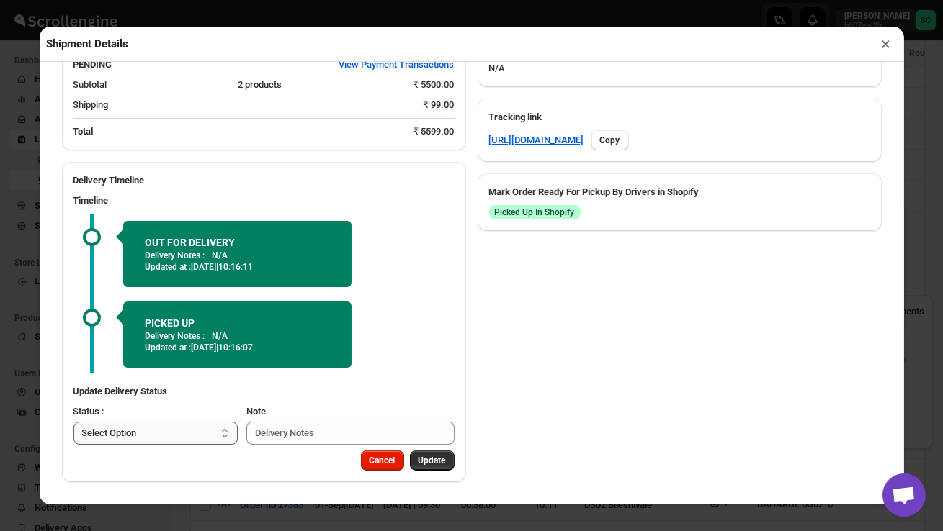
click at [204, 436] on select "Select Option PICKED UP OUT FOR DELIVERY RESCHEDULE DELIVERED CANCELLED" at bounding box center [155, 433] width 165 height 23
select select "DELIVERED"
click at [431, 459] on span "Update" at bounding box center [431, 461] width 27 height 12
select select
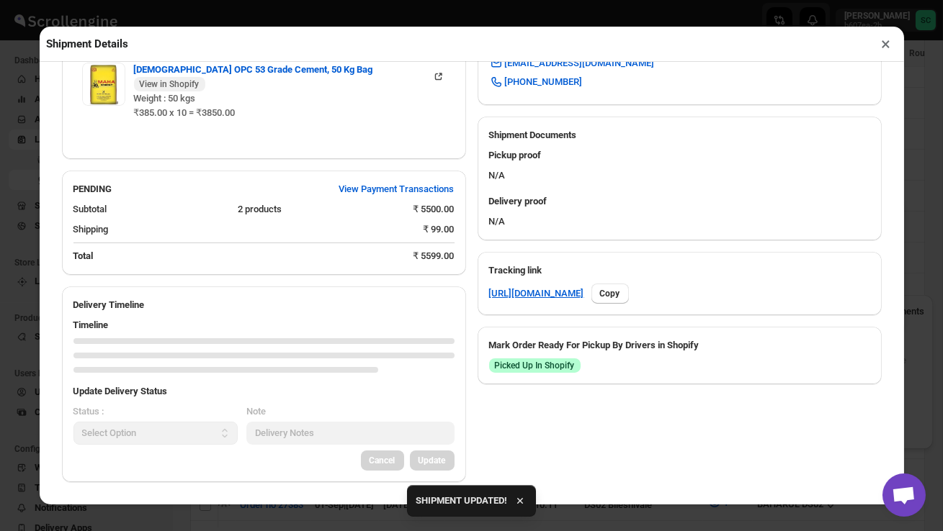
scroll to position [657, 0]
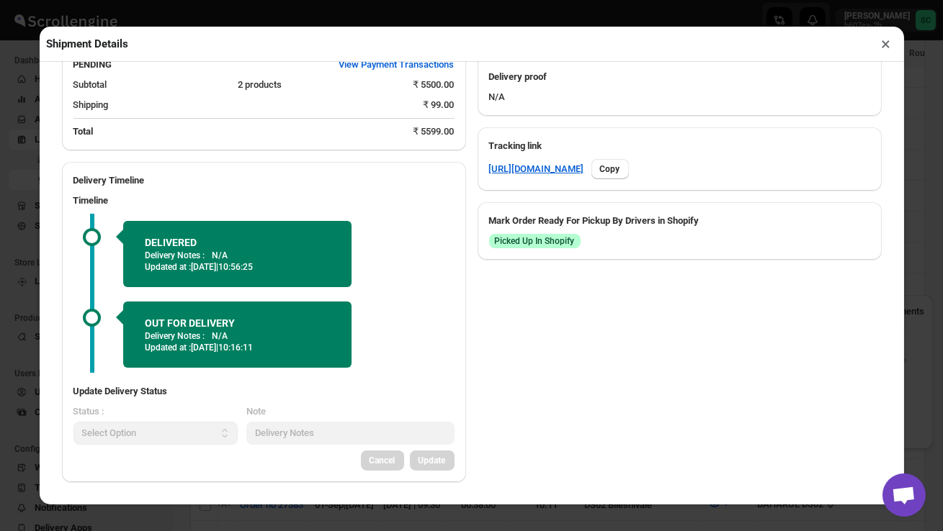
click at [885, 44] on button "×" at bounding box center [886, 44] width 21 height 20
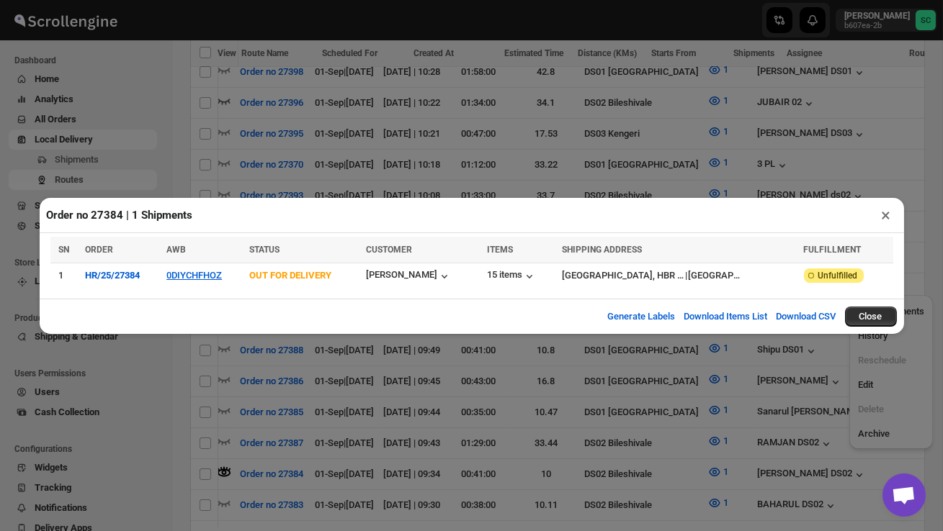
click at [887, 216] on button "×" at bounding box center [886, 215] width 21 height 20
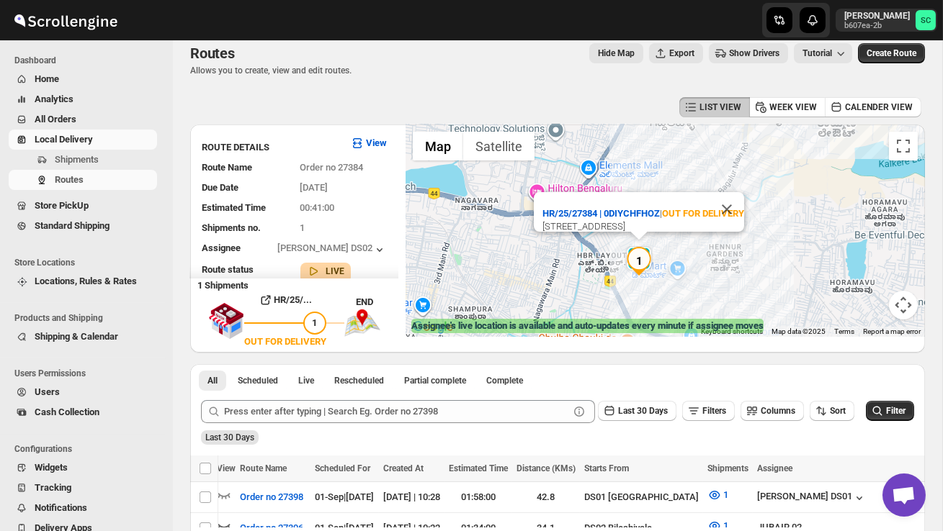
scroll to position [0, 0]
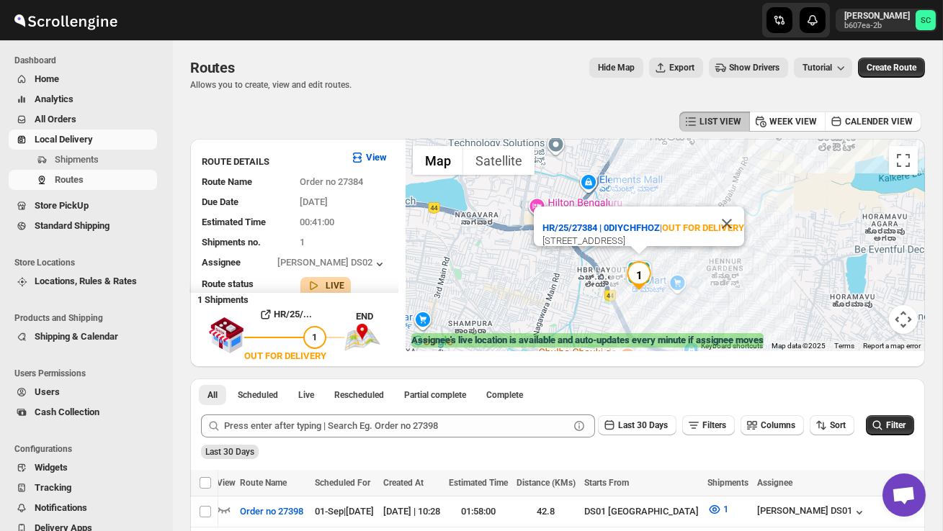
click at [621, 305] on div "HR/25/27384 | 0DIYCHFHOZ | OUT FOR DELIVERY Hennur Road, 4th Block, HBR Layout …" at bounding box center [664, 245] width 519 height 212
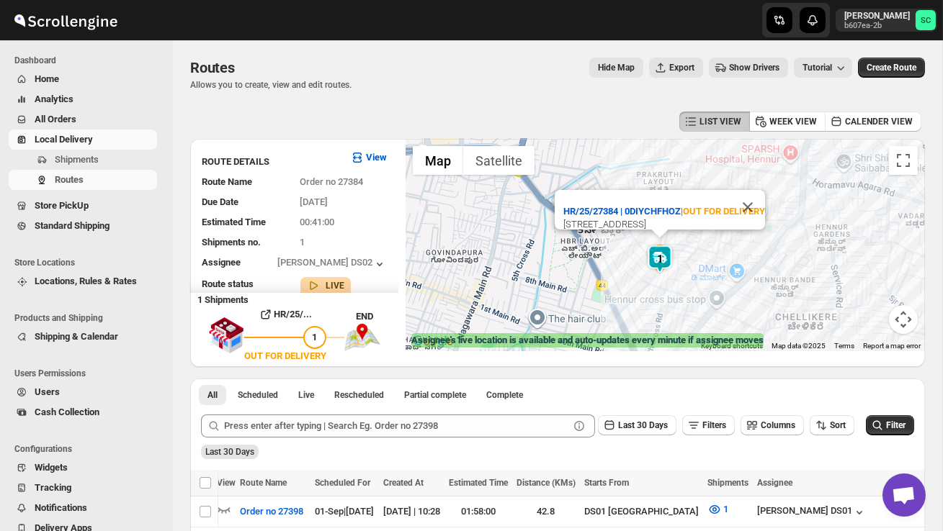
click at [638, 309] on div "HR/25/27384 | 0DIYCHFHOZ | OUT FOR DELIVERY Hennur Road, 4th Block, HBR Layout …" at bounding box center [664, 245] width 519 height 212
click at [83, 158] on span "Shipments" at bounding box center [77, 159] width 44 height 11
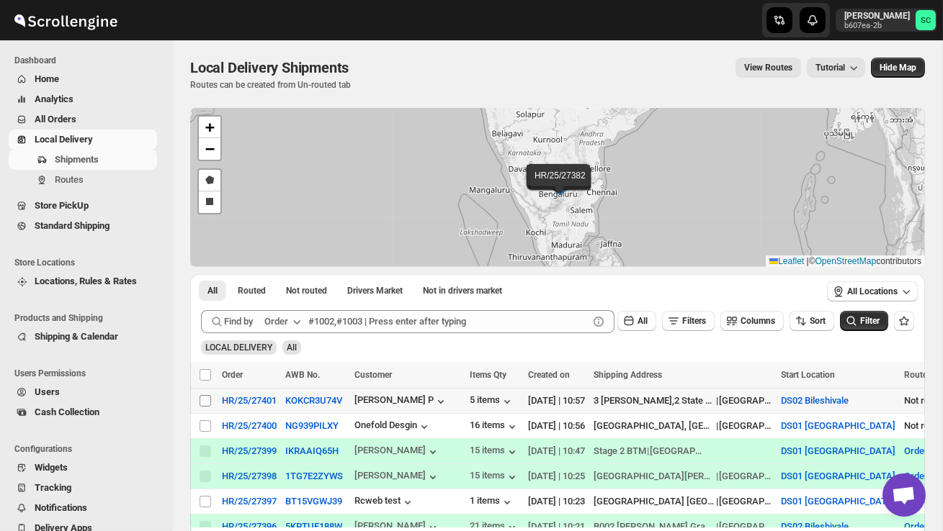
click at [205, 401] on input "Select shipment" at bounding box center [205, 401] width 12 height 12
checkbox input "true"
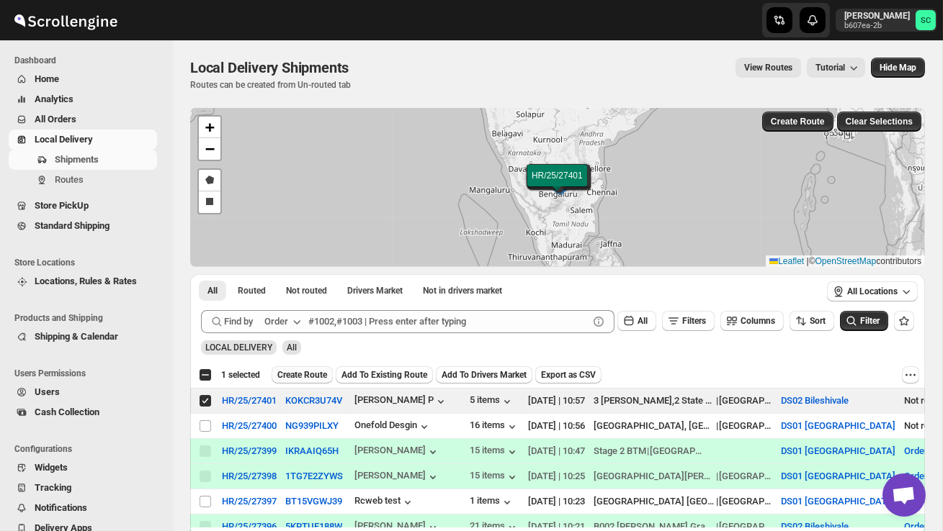
click at [302, 373] on span "Create Route" at bounding box center [302, 375] width 50 height 12
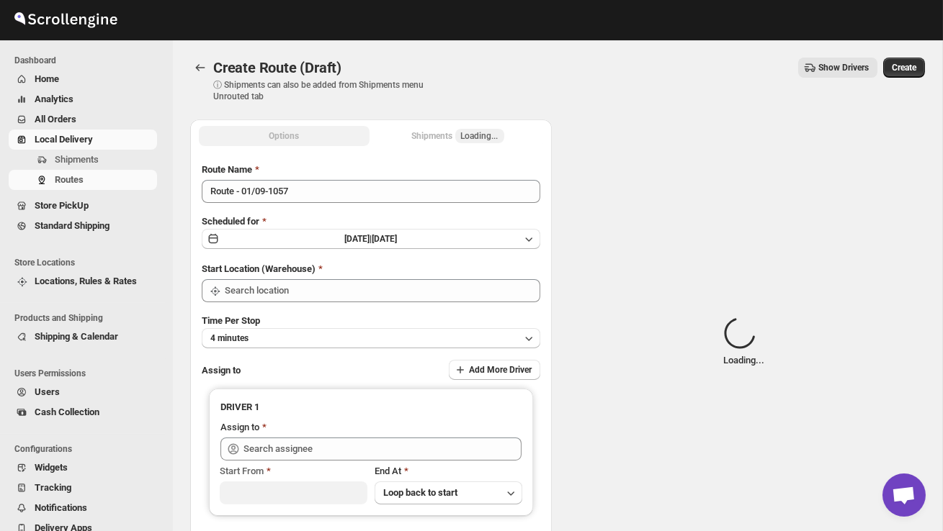
type input "DS02 Bileshivale"
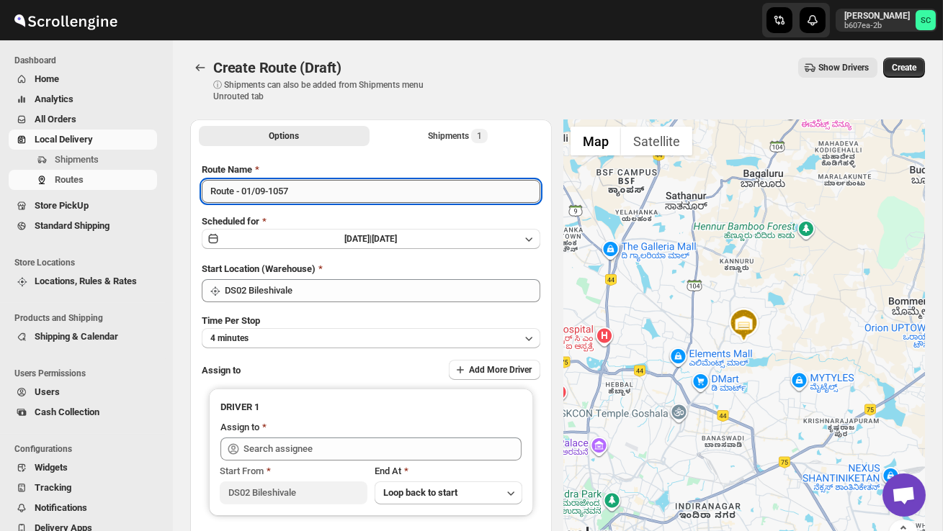
click at [307, 188] on input "Route - 01/09-1057" at bounding box center [371, 191] width 338 height 23
type input "R"
type input "Order no 27401"
click at [297, 330] on button "4 minutes" at bounding box center [371, 338] width 338 height 20
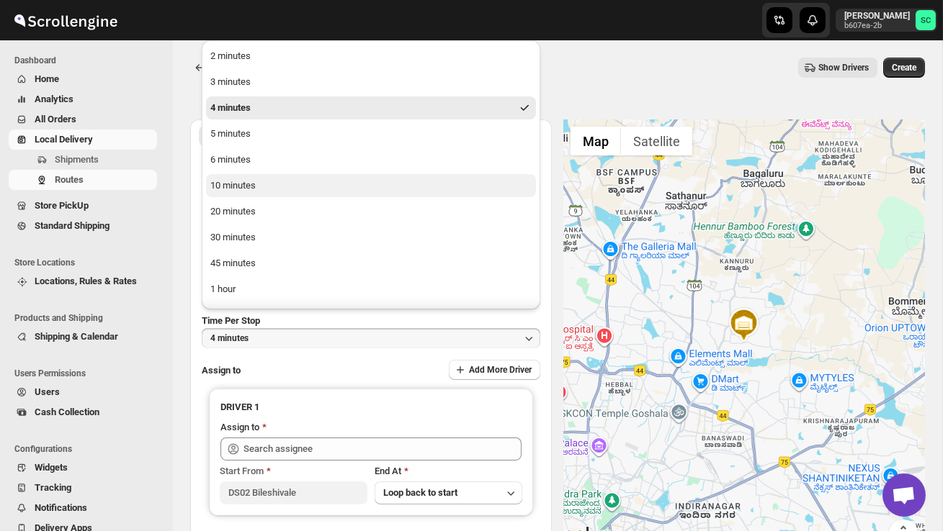
click at [270, 185] on button "10 minutes" at bounding box center [371, 185] width 330 height 23
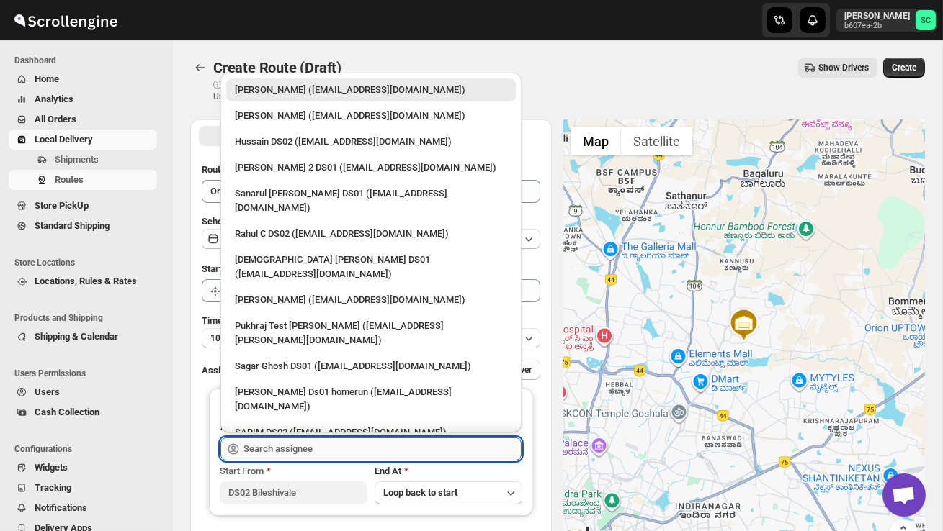
click at [316, 440] on input "text" at bounding box center [382, 449] width 278 height 23
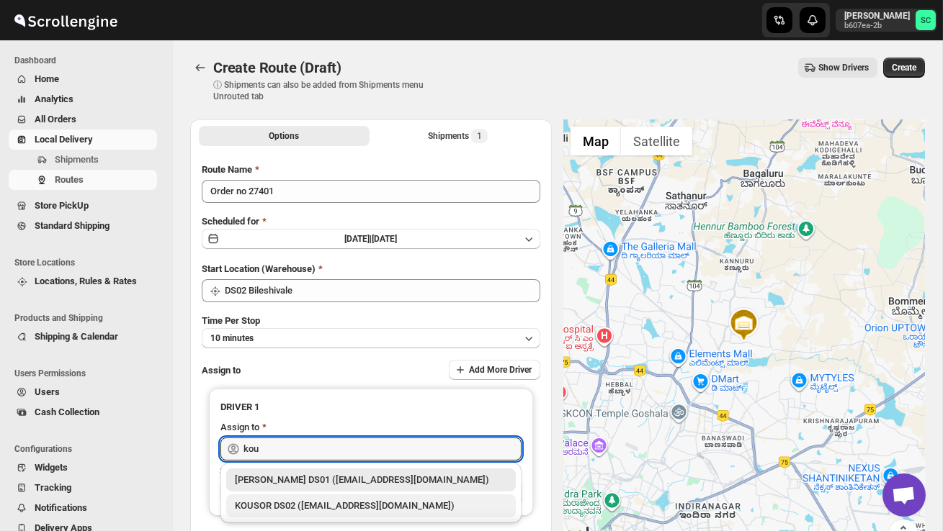
click at [351, 503] on div "KOUSOR DS02 ([EMAIL_ADDRESS][DOMAIN_NAME])" at bounding box center [371, 506] width 272 height 14
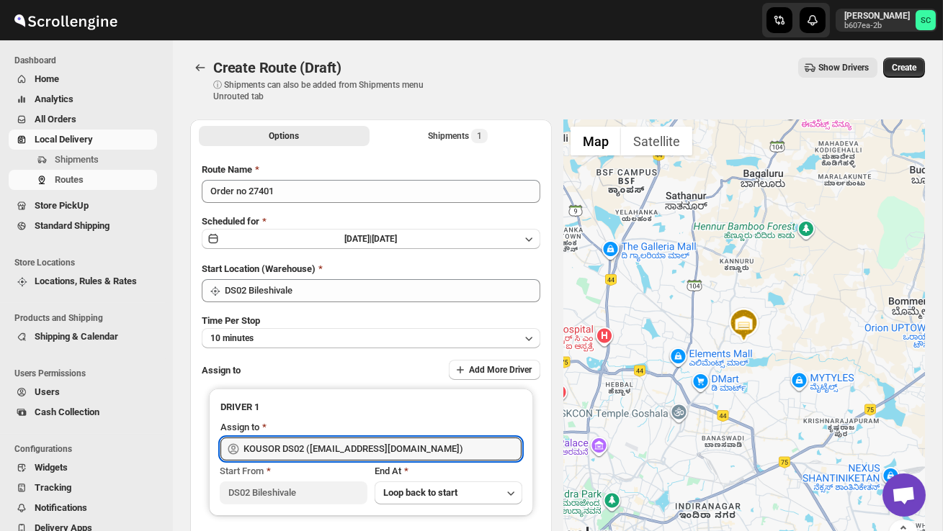
type input "KOUSOR DS02 ([EMAIL_ADDRESS][DOMAIN_NAME])"
click at [925, 44] on div "Create Route (Draft). This page is ready Create Route (Draft) ⓘ Shipments can a…" at bounding box center [557, 324] width 769 height 568
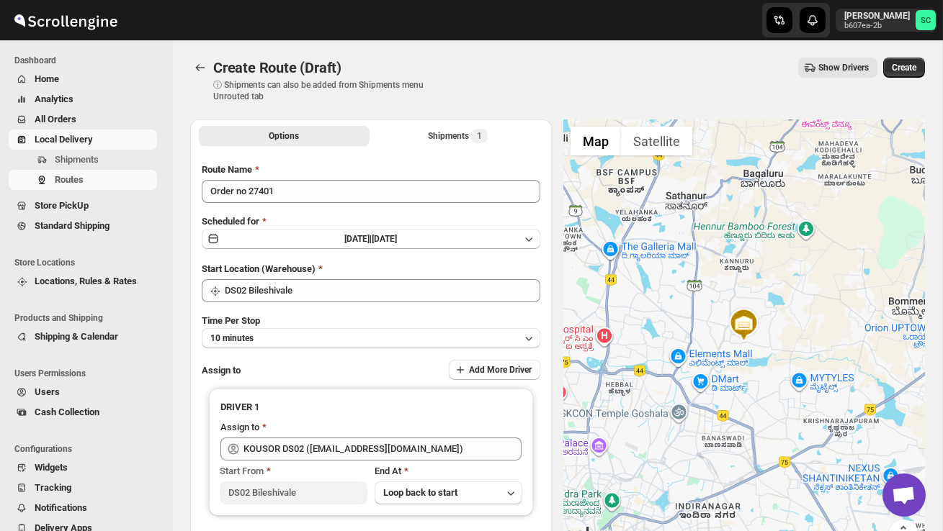
click at [907, 70] on span "Create" at bounding box center [903, 68] width 24 height 12
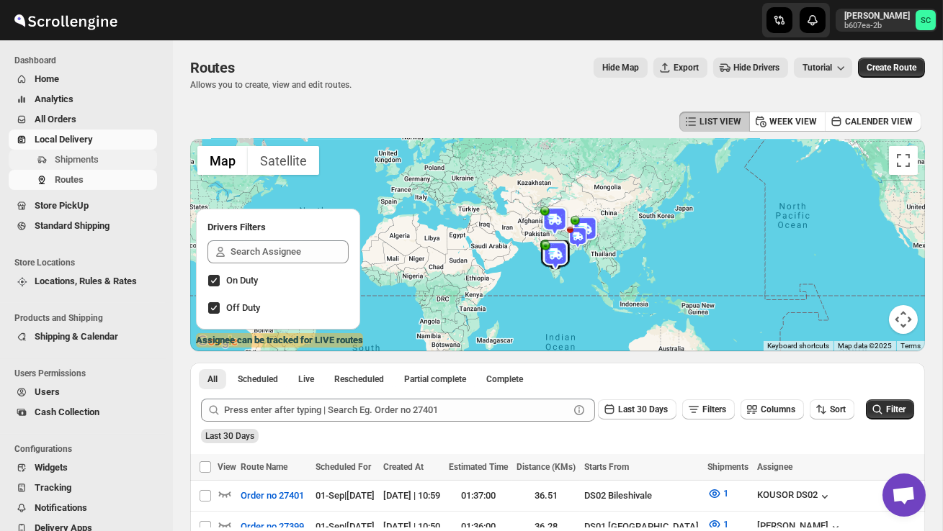
click at [83, 158] on span "Shipments" at bounding box center [77, 159] width 44 height 11
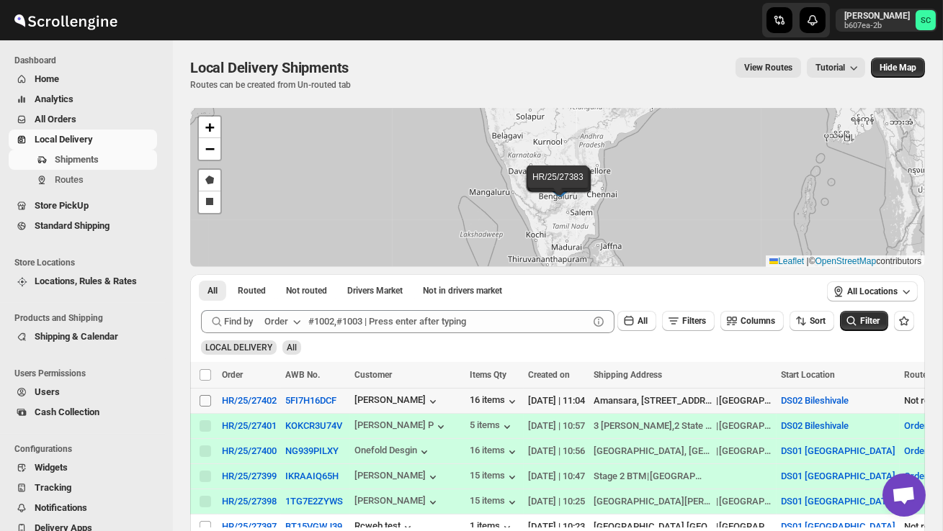
click at [200, 404] on input "Select shipment" at bounding box center [205, 401] width 12 height 12
checkbox input "true"
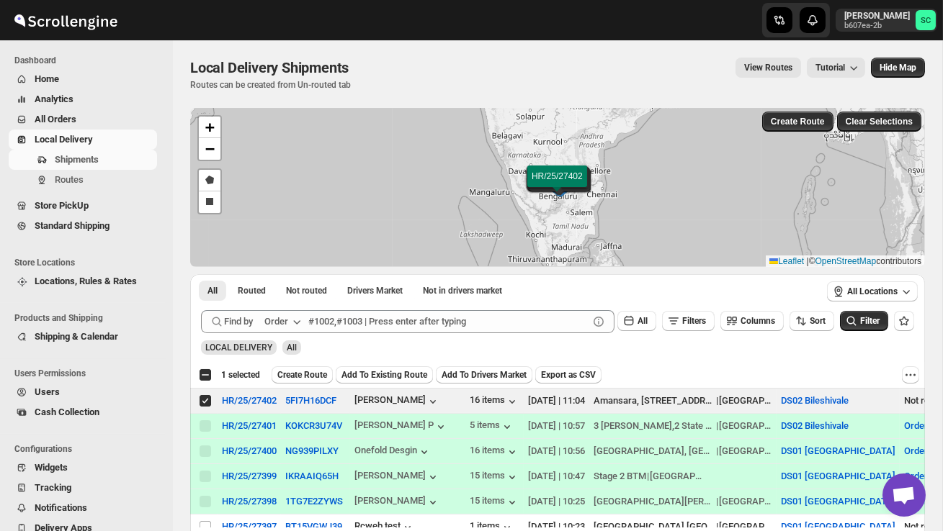
click at [310, 377] on span "Create Route" at bounding box center [302, 375] width 50 height 12
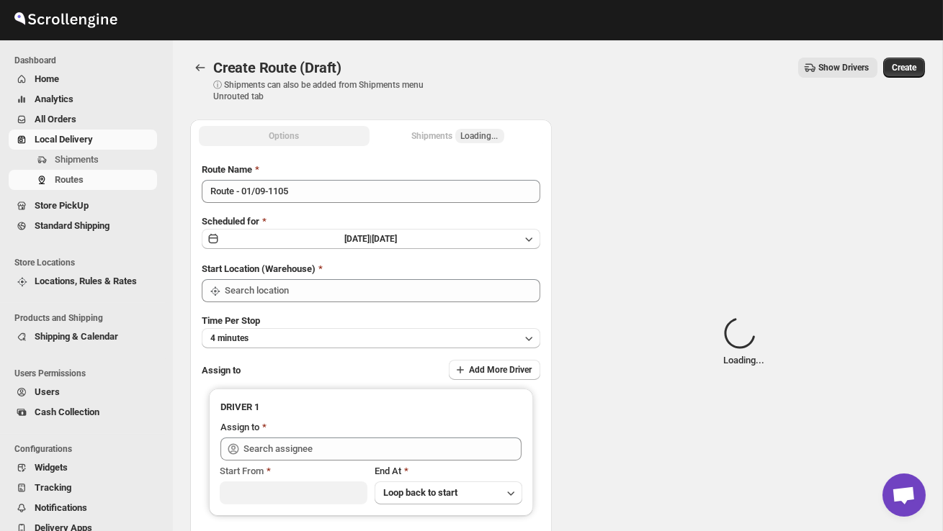
type input "DS02 Bileshivale"
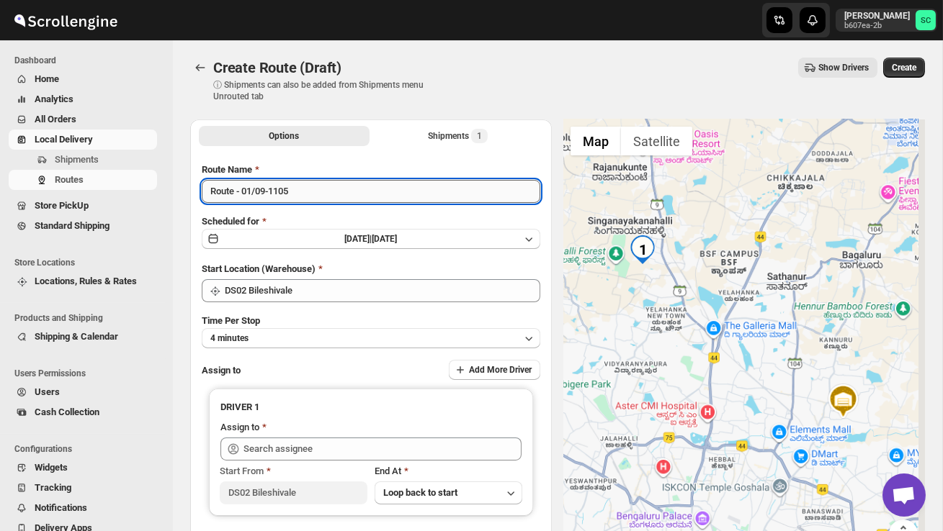
click at [310, 189] on input "Route - 01/09-1105" at bounding box center [371, 191] width 338 height 23
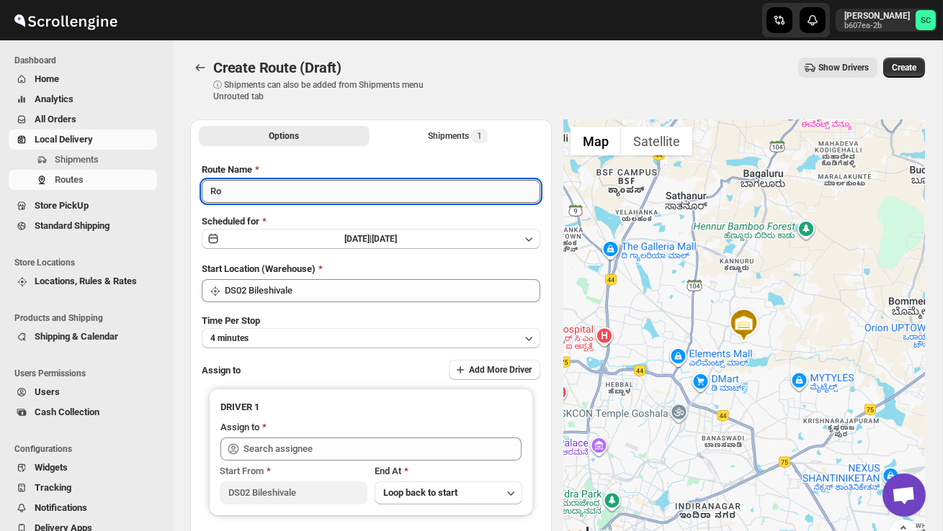
type input "R"
type input "Order no 27402"
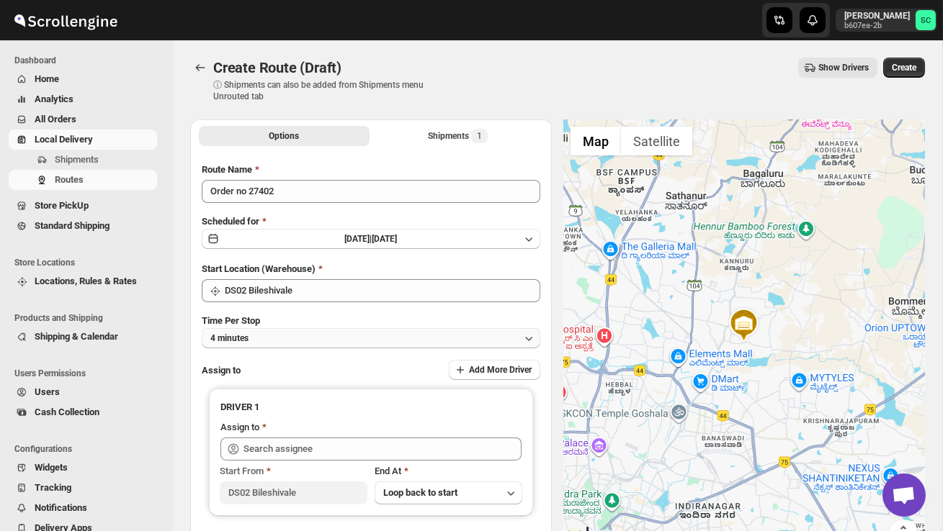
click at [289, 330] on button "4 minutes" at bounding box center [371, 338] width 338 height 20
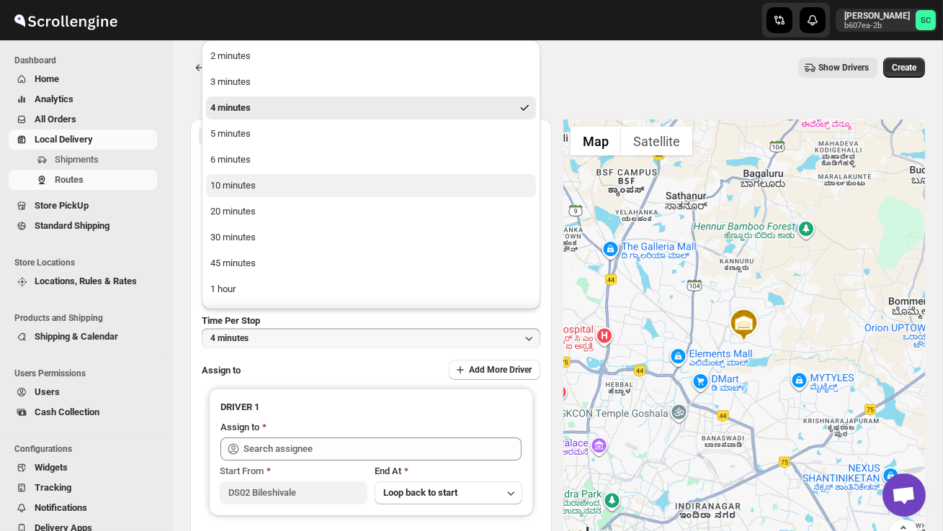
click at [254, 187] on div "10 minutes" at bounding box center [232, 186] width 45 height 14
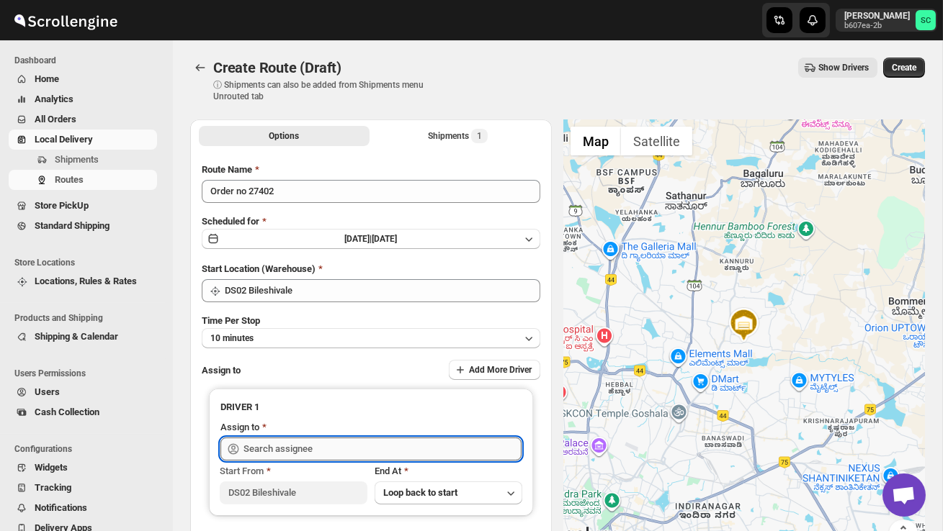
click at [300, 449] on input "text" at bounding box center [382, 449] width 278 height 23
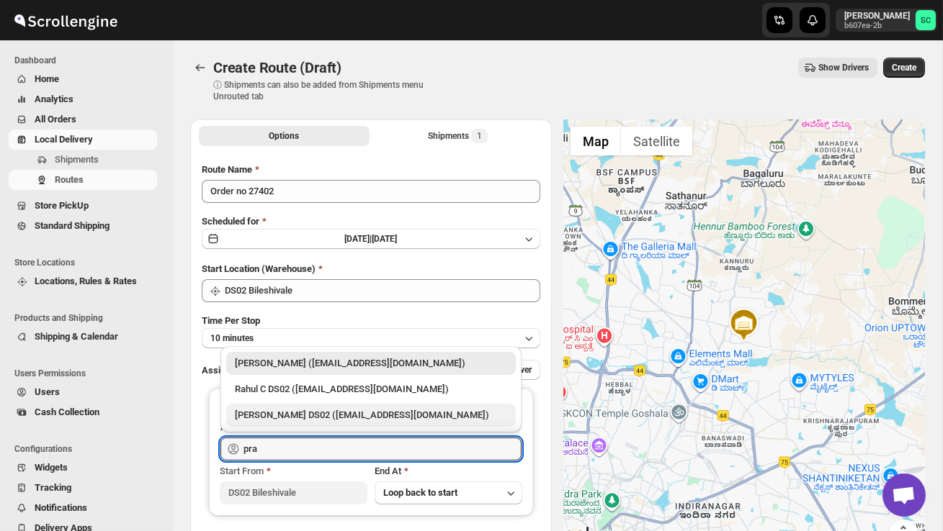
click at [350, 418] on div "[PERSON_NAME] DS02 ([EMAIL_ADDRESS][DOMAIN_NAME])" at bounding box center [371, 415] width 272 height 14
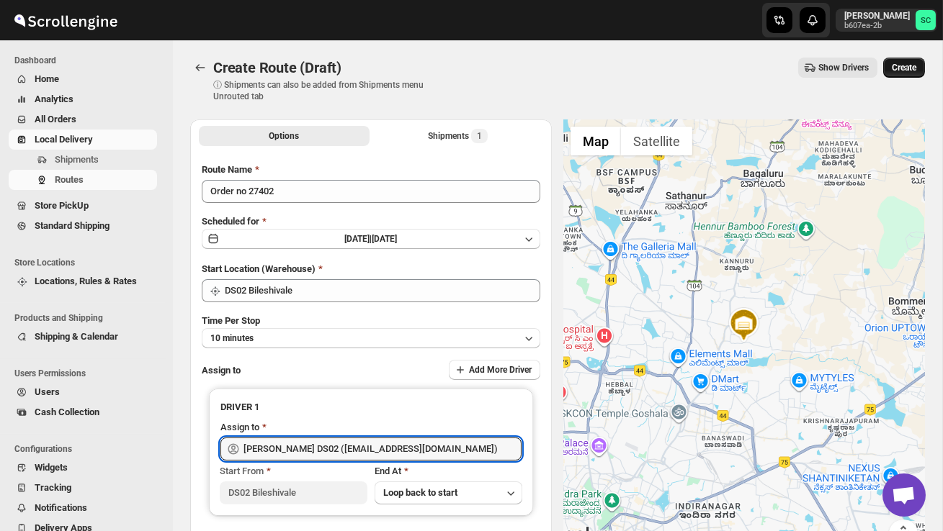
type input "[PERSON_NAME] DS02 ([EMAIL_ADDRESS][DOMAIN_NAME])"
click at [912, 71] on span "Create" at bounding box center [903, 68] width 24 height 12
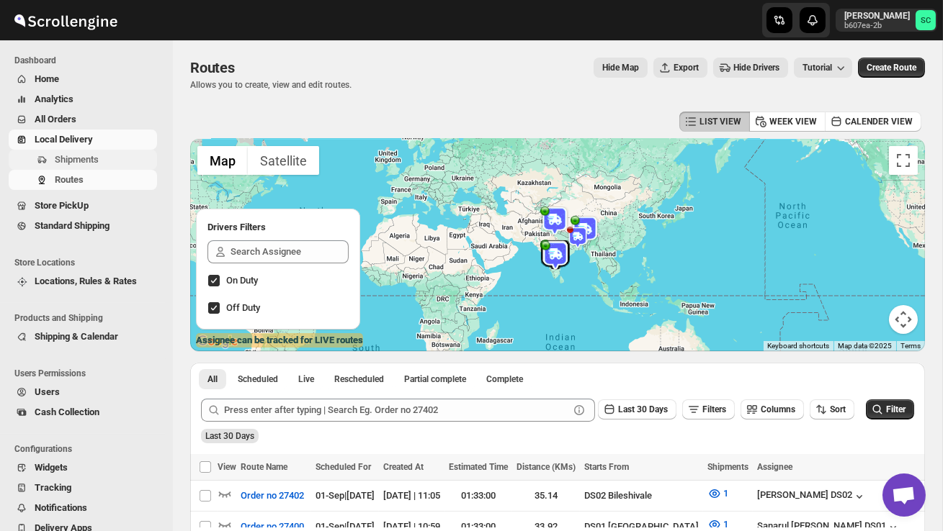
click at [99, 155] on span "Shipments" at bounding box center [77, 159] width 44 height 11
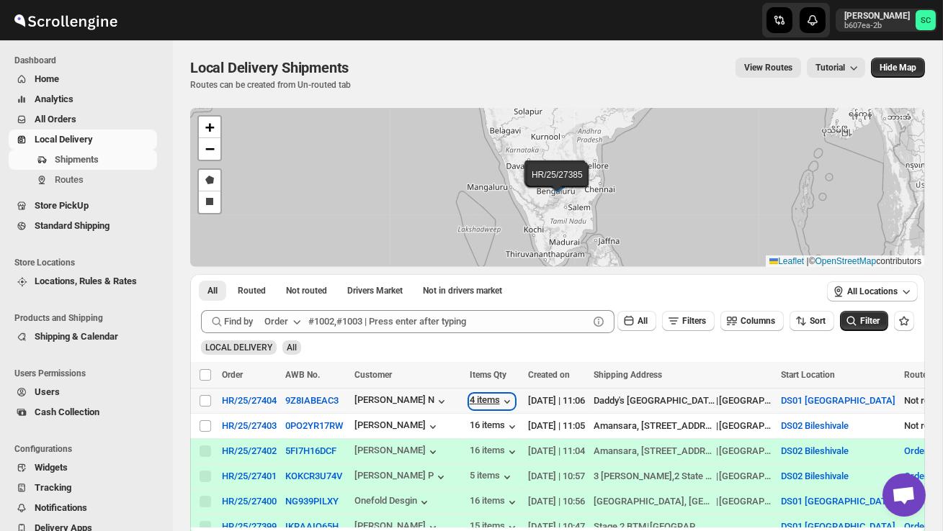
click at [495, 401] on div "4 items" at bounding box center [492, 402] width 45 height 14
click at [202, 427] on input "Select shipment" at bounding box center [205, 427] width 12 height 12
checkbox input "true"
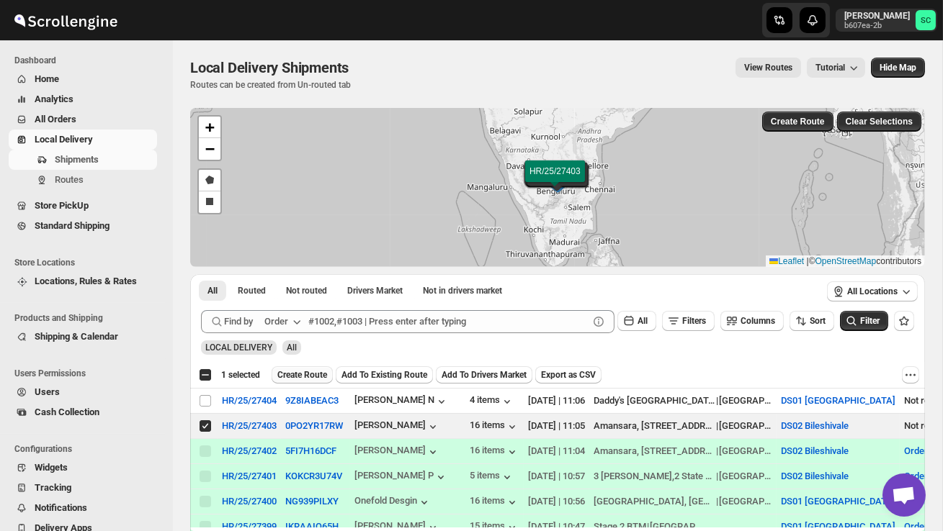
click at [310, 377] on span "Create Route" at bounding box center [302, 375] width 50 height 12
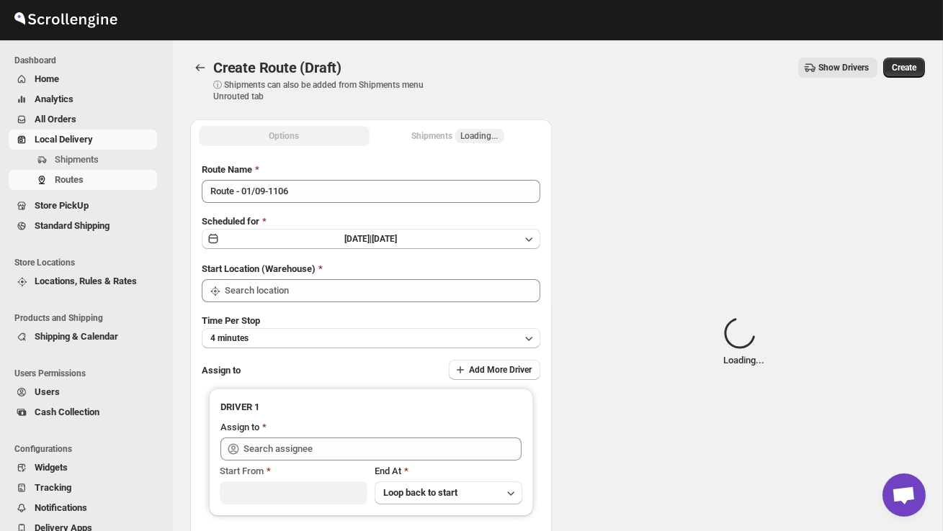
type input "DS02 Bileshivale"
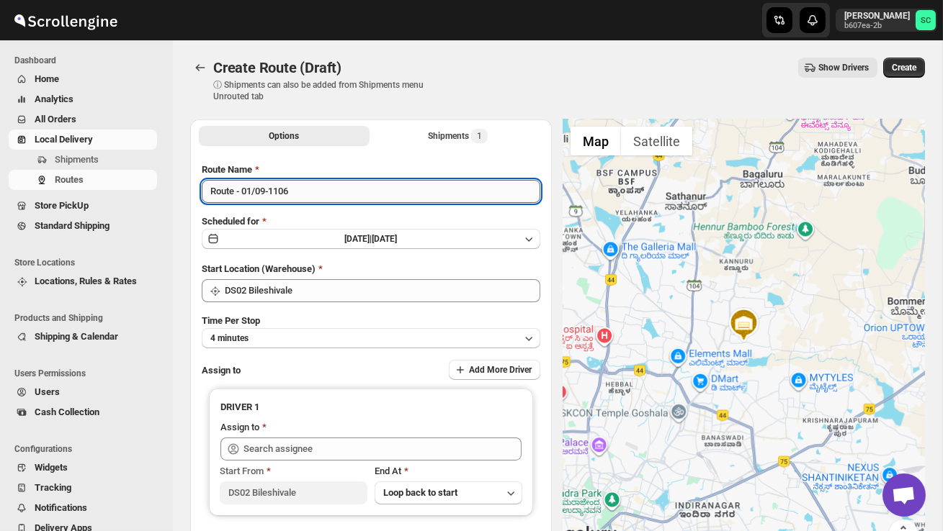
click at [311, 192] on input "Route - 01/09-1106" at bounding box center [371, 191] width 338 height 23
type input "R"
type input "Order no 24703"
click at [322, 333] on button "4 minutes" at bounding box center [371, 338] width 338 height 20
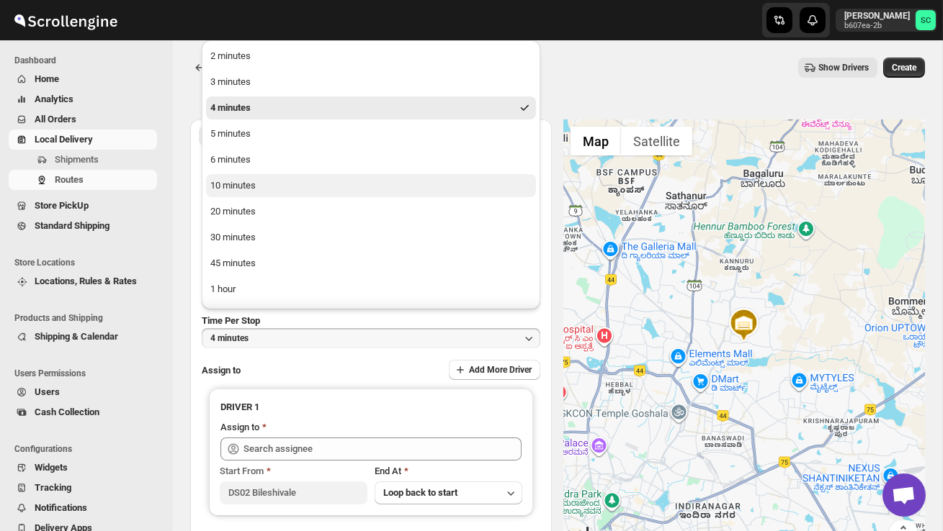
click at [246, 194] on button "10 minutes" at bounding box center [371, 185] width 330 height 23
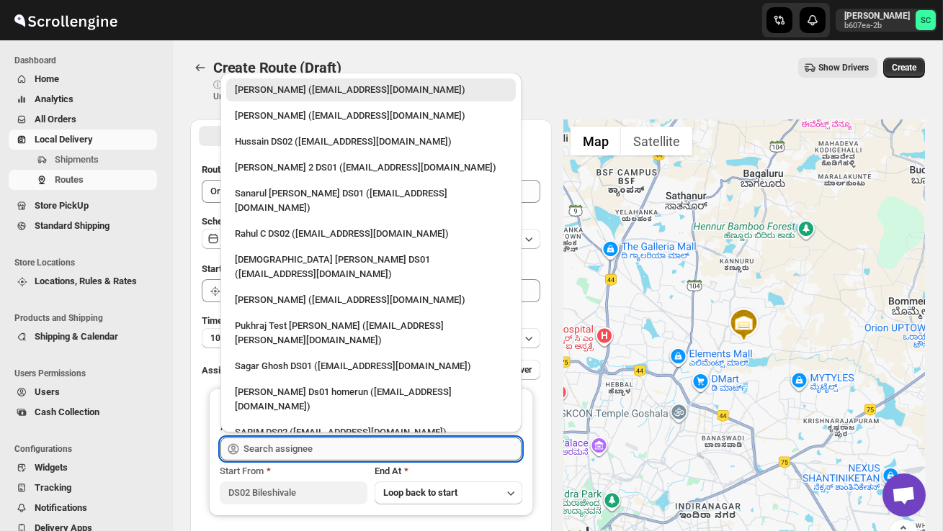
click at [274, 451] on input "text" at bounding box center [382, 449] width 278 height 23
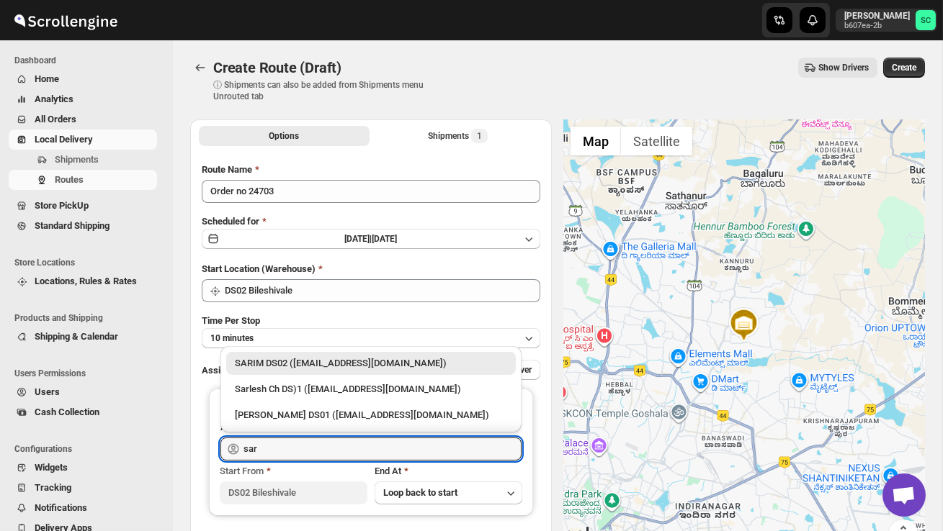
click at [298, 361] on div "SARIM DS02 ([EMAIL_ADDRESS][DOMAIN_NAME])" at bounding box center [371, 363] width 272 height 14
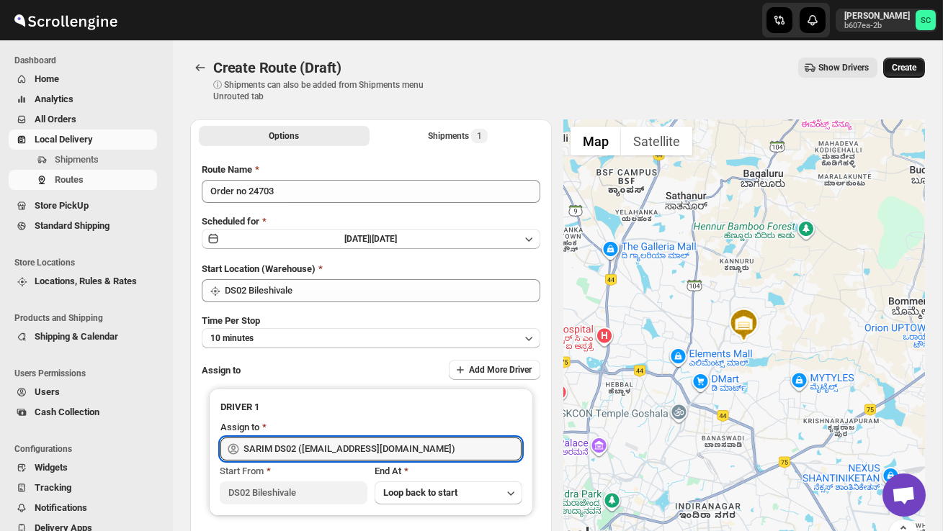
type input "SARIM DS02 ([EMAIL_ADDRESS][DOMAIN_NAME])"
click at [905, 62] on button "Create" at bounding box center [904, 68] width 42 height 20
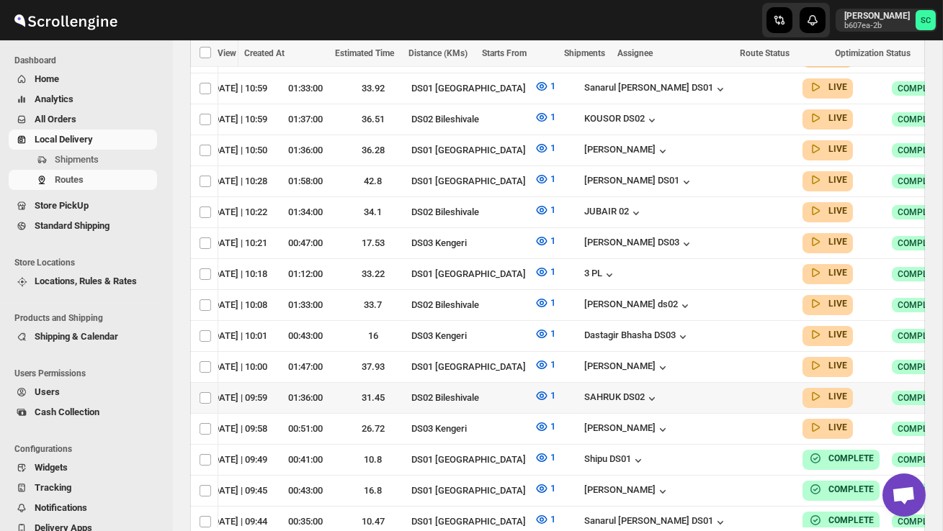
scroll to position [0, 189]
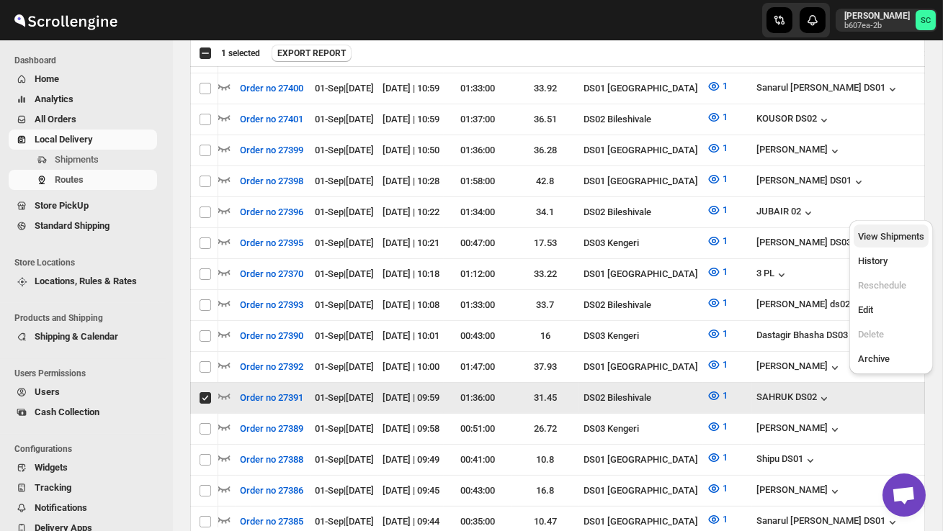
click at [898, 240] on span "View Shipments" at bounding box center [891, 236] width 66 height 11
checkbox input "false"
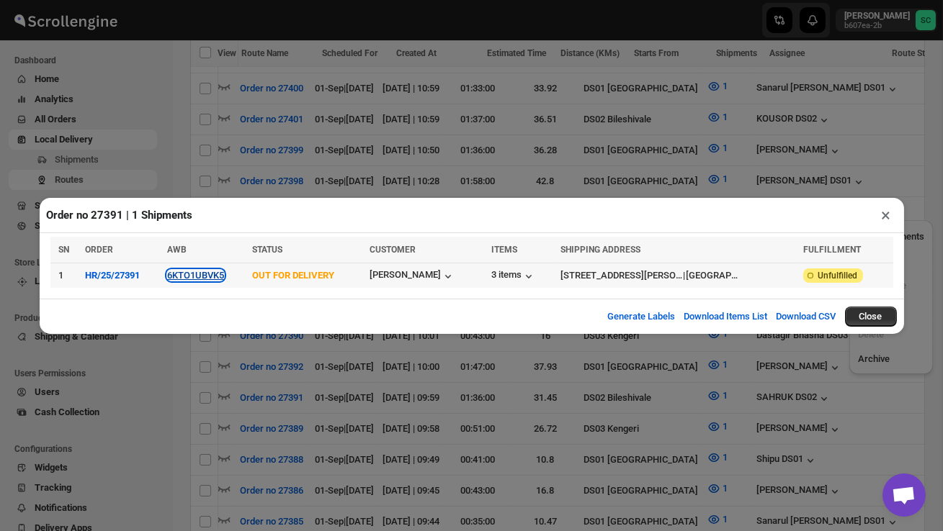
click at [204, 272] on button "6KTO1UBVK5" at bounding box center [195, 275] width 57 height 11
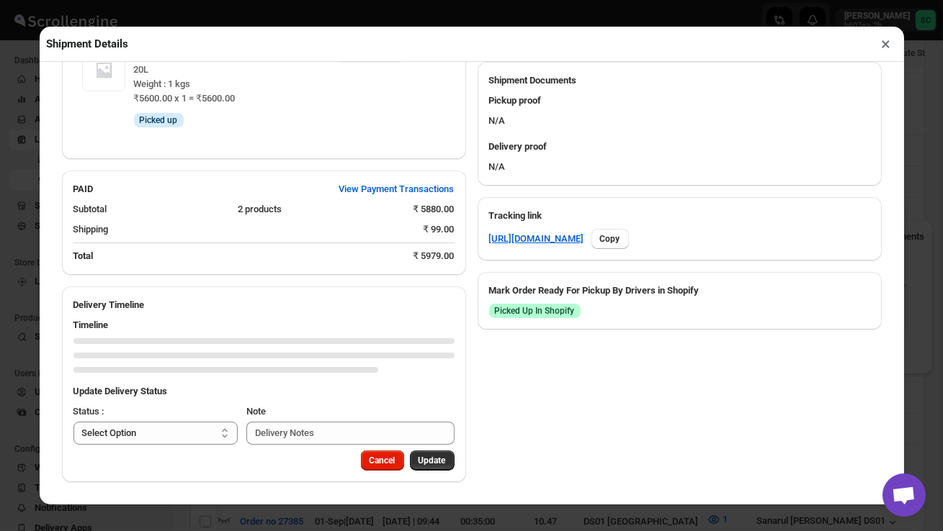
scroll to position [714, 0]
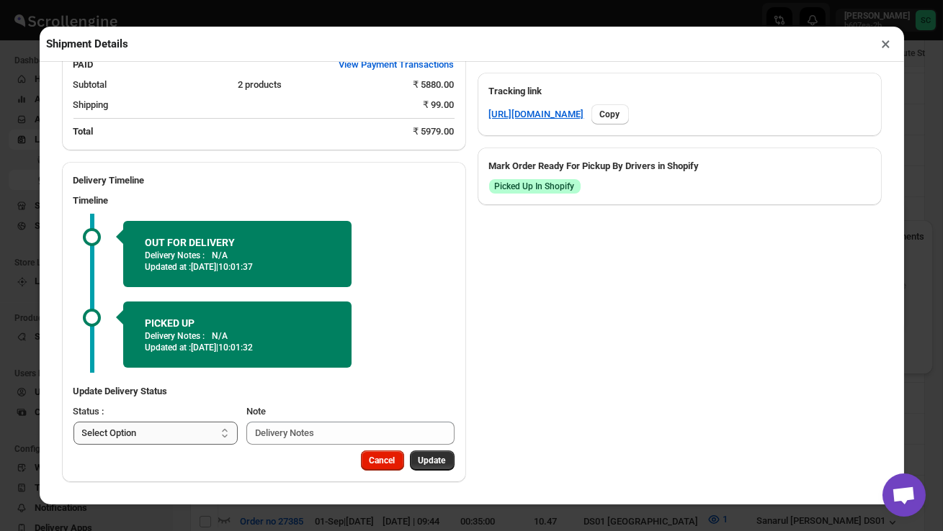
click at [212, 424] on select "Select Option PICKED UP OUT FOR DELIVERY RESCHEDULE DELIVERED CANCELLED" at bounding box center [155, 433] width 165 height 23
select select "DELIVERED"
click at [429, 464] on span "Update" at bounding box center [431, 461] width 27 height 12
select select
click at [884, 45] on button "×" at bounding box center [886, 44] width 21 height 20
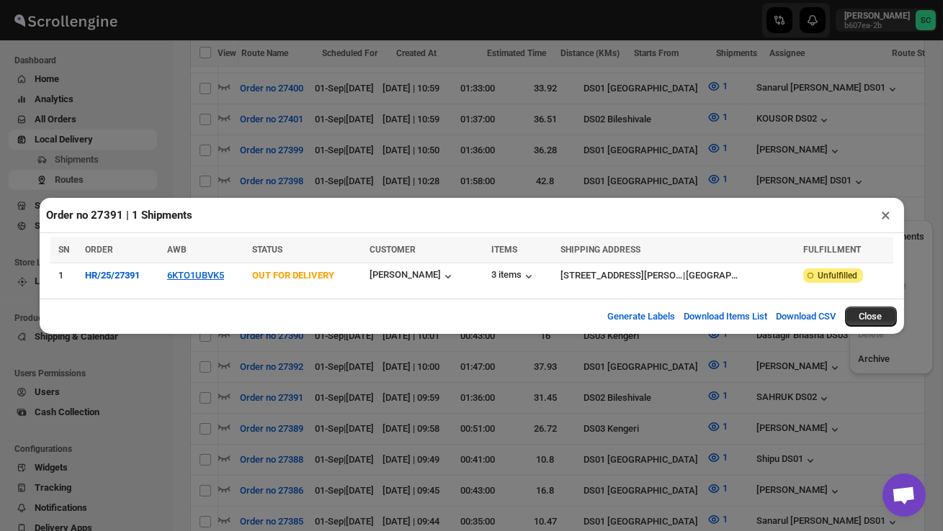
click at [886, 215] on button "×" at bounding box center [886, 215] width 21 height 20
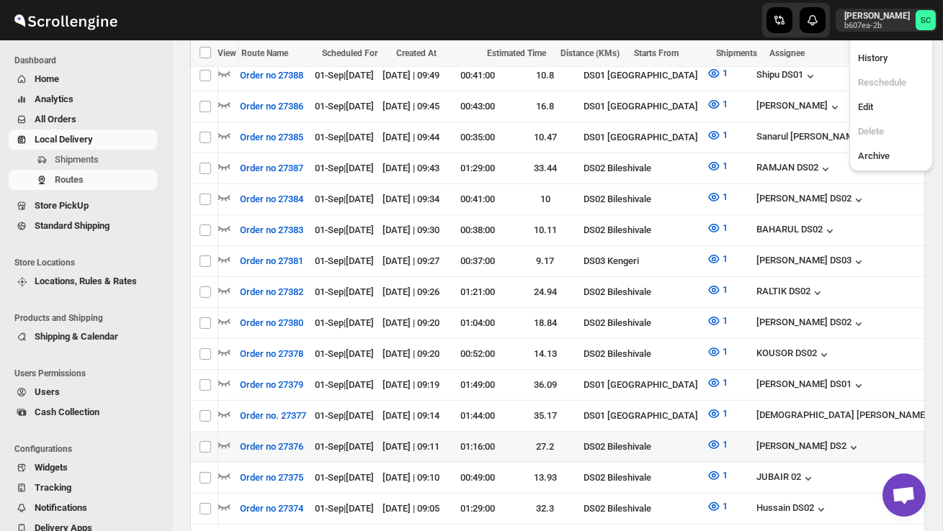
scroll to position [0, 0]
click at [225, 438] on icon "button" at bounding box center [224, 445] width 14 height 14
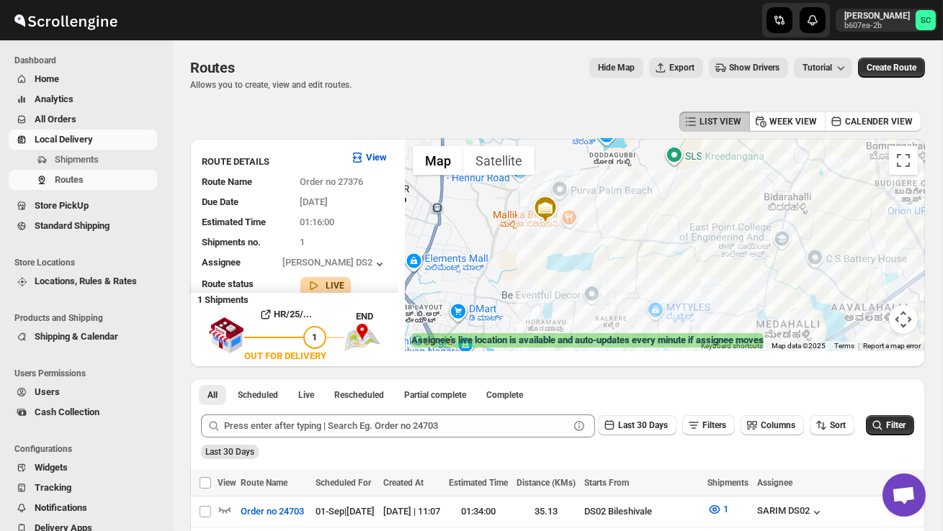
drag, startPoint x: 639, startPoint y: 209, endPoint x: 686, endPoint y: 133, distance: 89.3
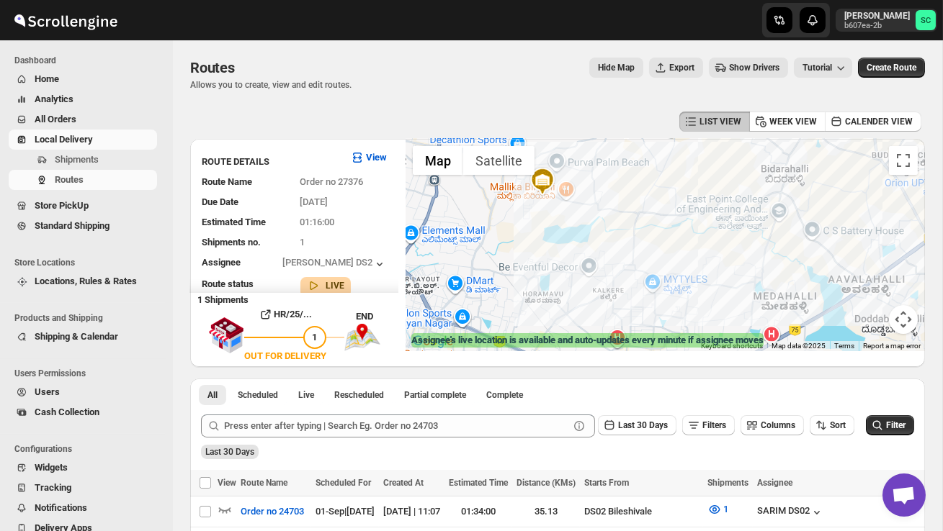
click at [908, 320] on button "Map camera controls" at bounding box center [903, 319] width 29 height 29
click at [871, 324] on button "Zoom out" at bounding box center [867, 319] width 29 height 29
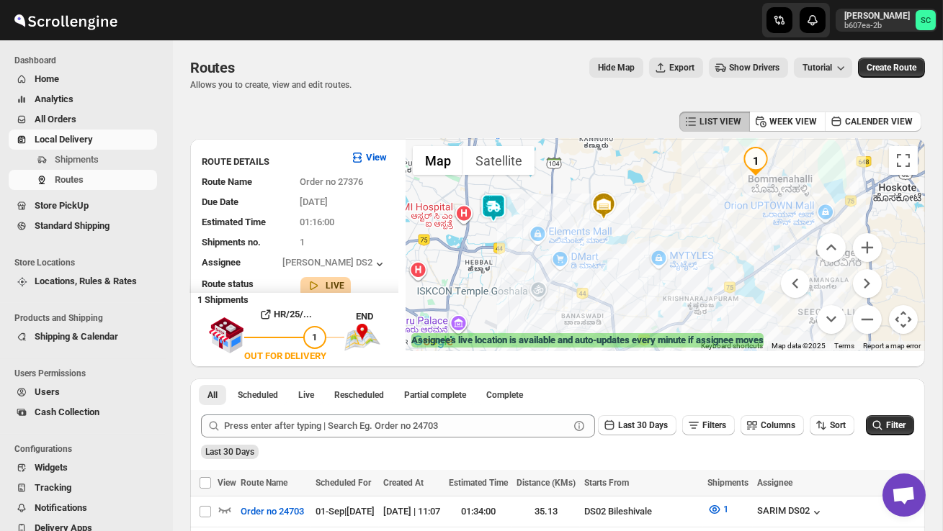
click at [499, 204] on img at bounding box center [493, 208] width 29 height 29
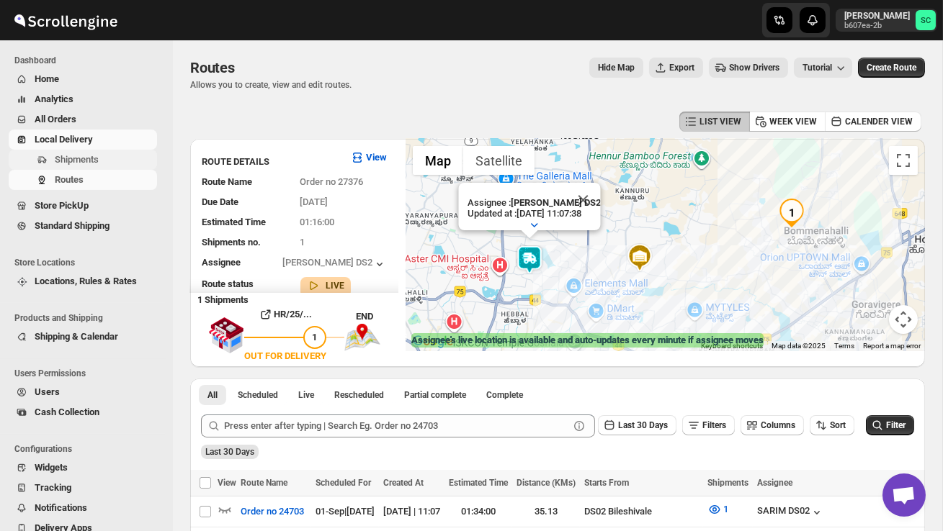
click at [88, 153] on span "Shipments" at bounding box center [104, 160] width 99 height 14
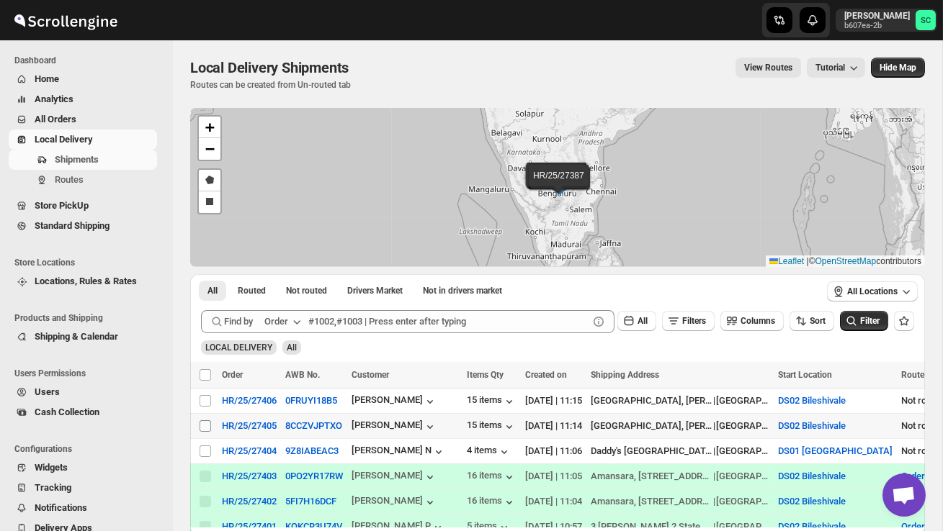
click at [205, 421] on input "Select shipment" at bounding box center [205, 427] width 12 height 12
checkbox input "true"
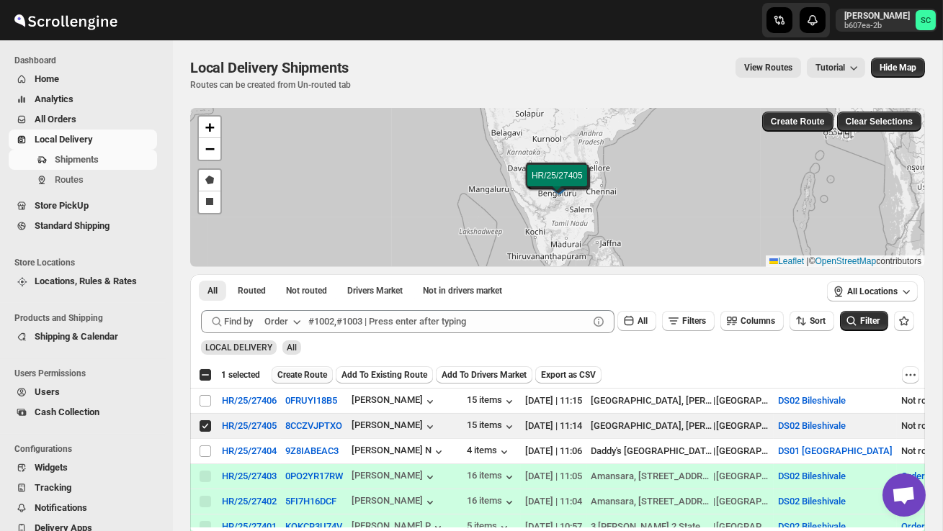
click at [304, 375] on span "Create Route" at bounding box center [302, 375] width 50 height 12
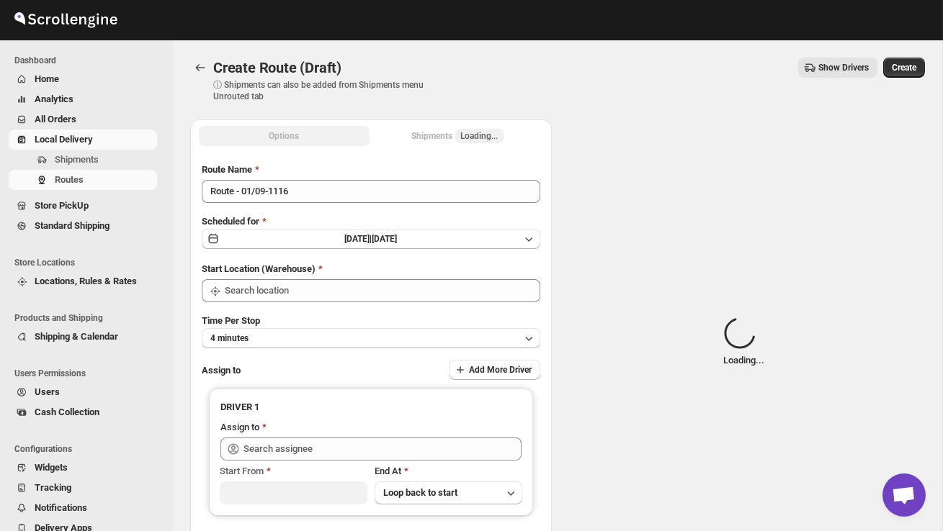
type input "DS02 Bileshivale"
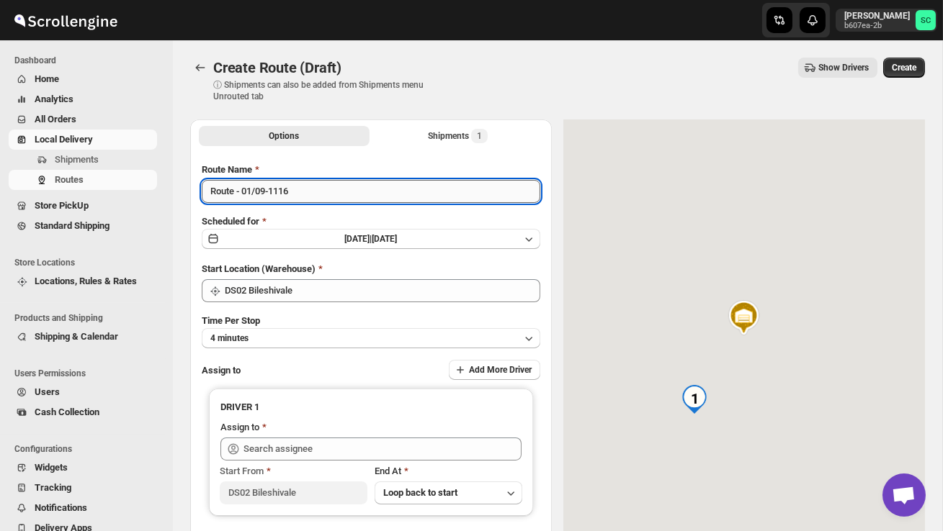
click at [310, 197] on input "Route - 01/09-1116" at bounding box center [371, 191] width 338 height 23
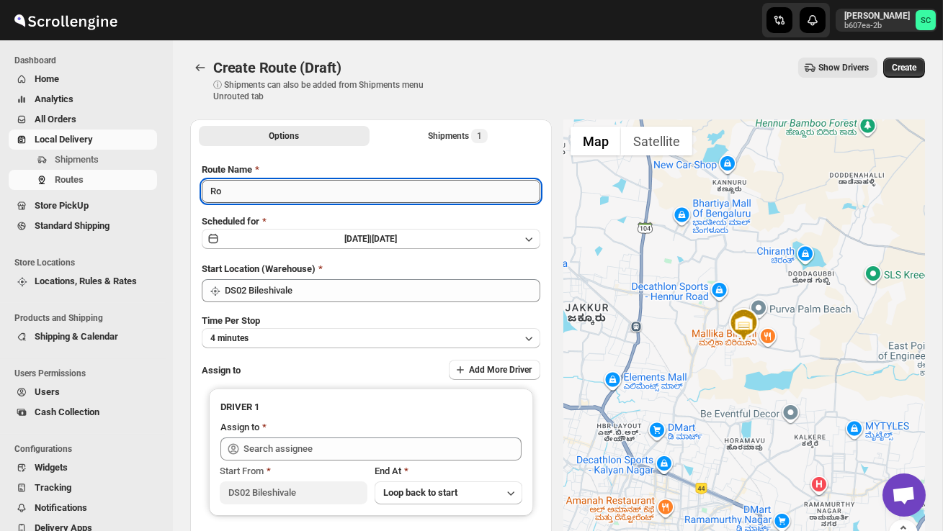
type input "R"
type input "Order no 27405"
click at [320, 344] on button "4 minutes" at bounding box center [371, 338] width 338 height 20
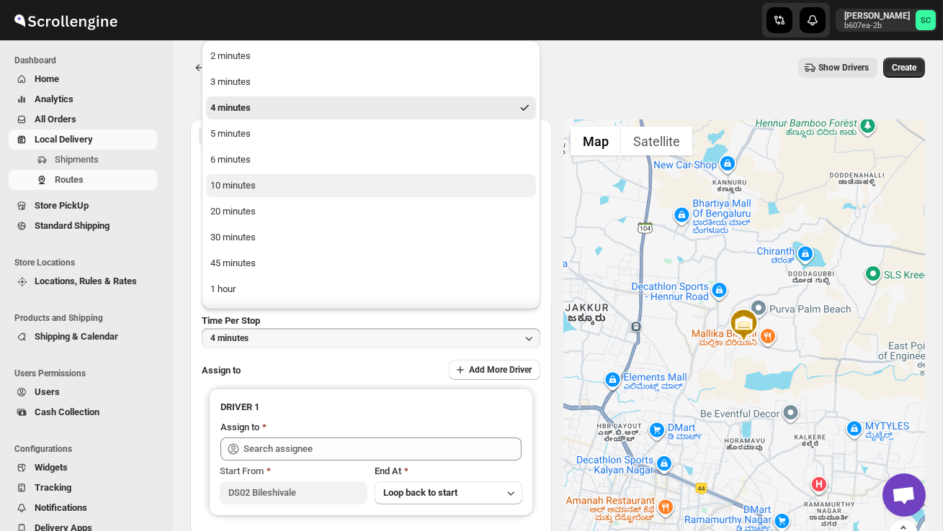
click at [272, 192] on button "10 minutes" at bounding box center [371, 185] width 330 height 23
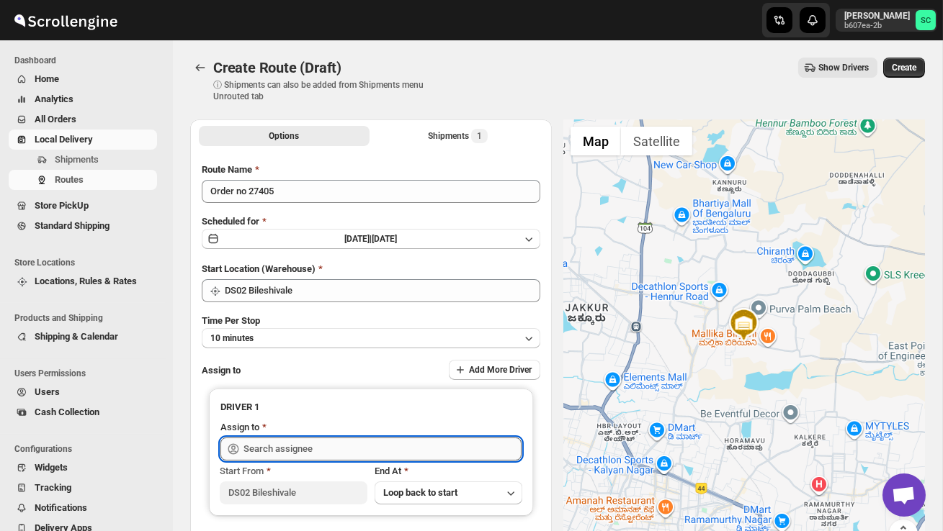
click at [287, 452] on input "text" at bounding box center [382, 449] width 278 height 23
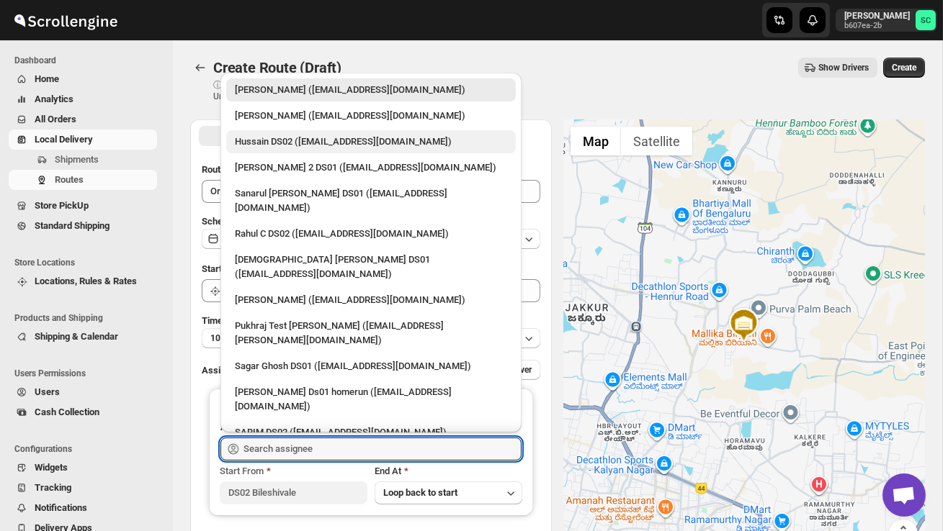
click at [287, 149] on div "Hussain DS02 ([EMAIL_ADDRESS][DOMAIN_NAME])" at bounding box center [370, 141] width 289 height 23
type input "Hussain DS02 ([EMAIL_ADDRESS][DOMAIN_NAME])"
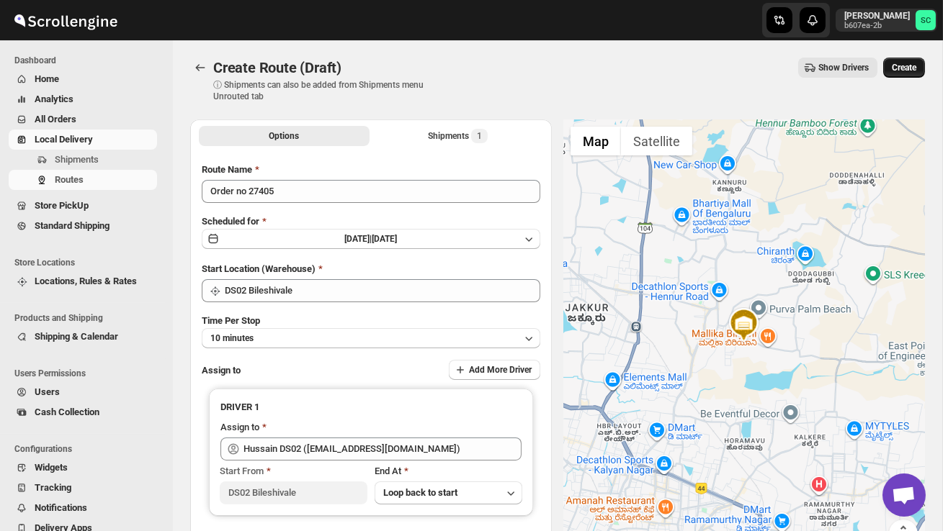
click at [906, 64] on span "Create" at bounding box center [903, 68] width 24 height 12
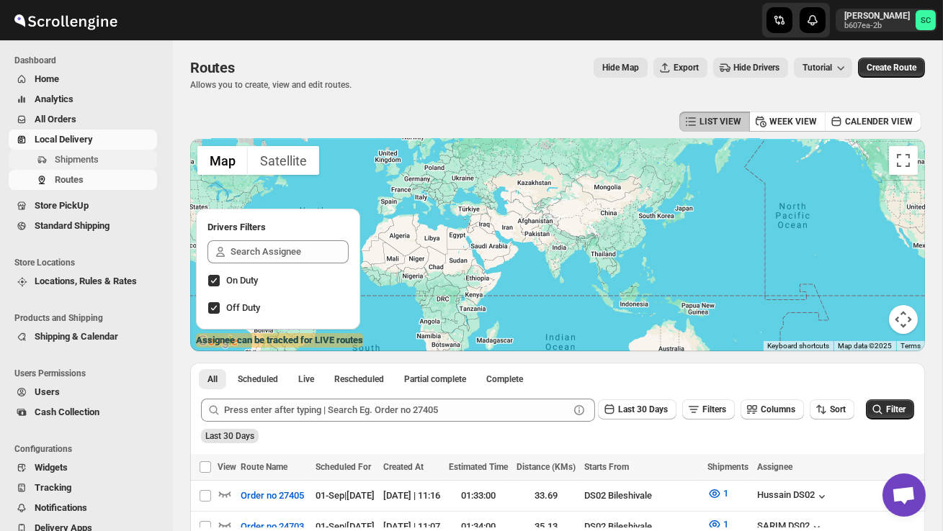
click at [97, 163] on span "Shipments" at bounding box center [77, 159] width 44 height 11
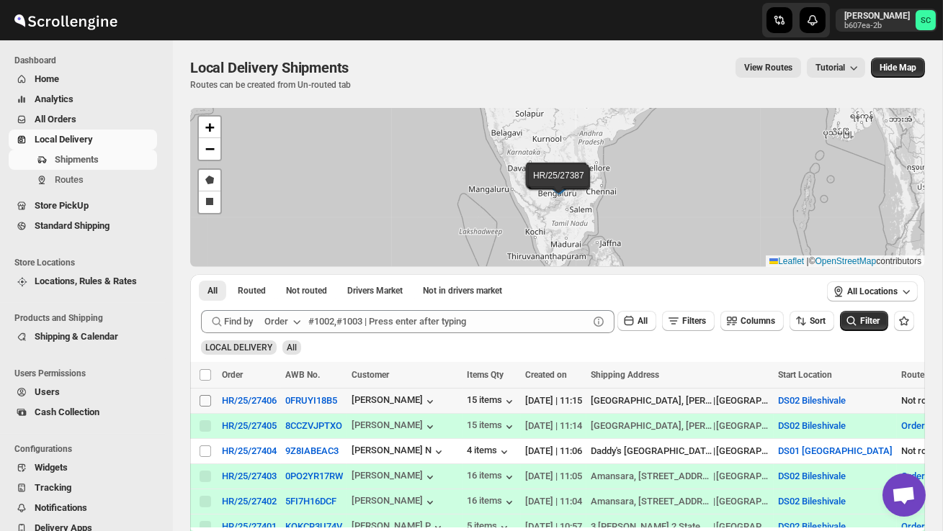
click at [209, 399] on input "Select shipment" at bounding box center [205, 401] width 12 height 12
checkbox input "true"
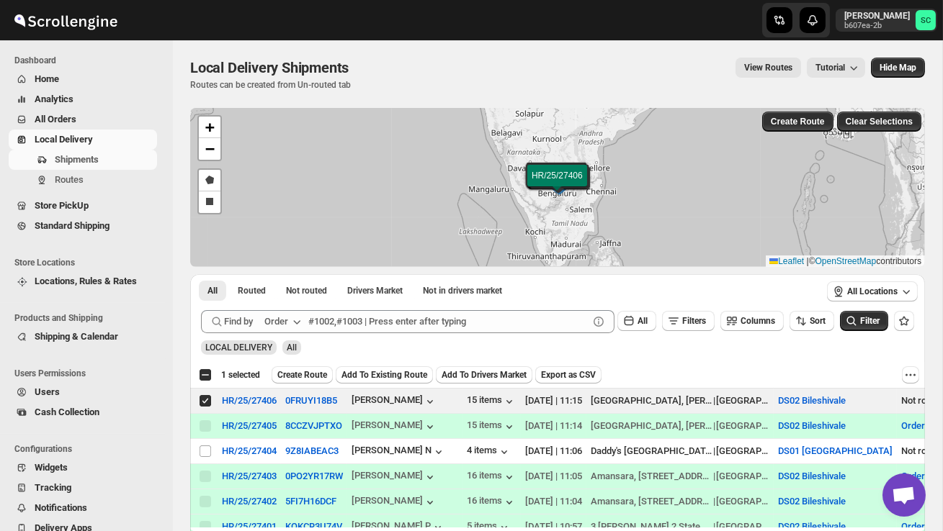
click at [303, 371] on span "Create Route" at bounding box center [302, 375] width 50 height 12
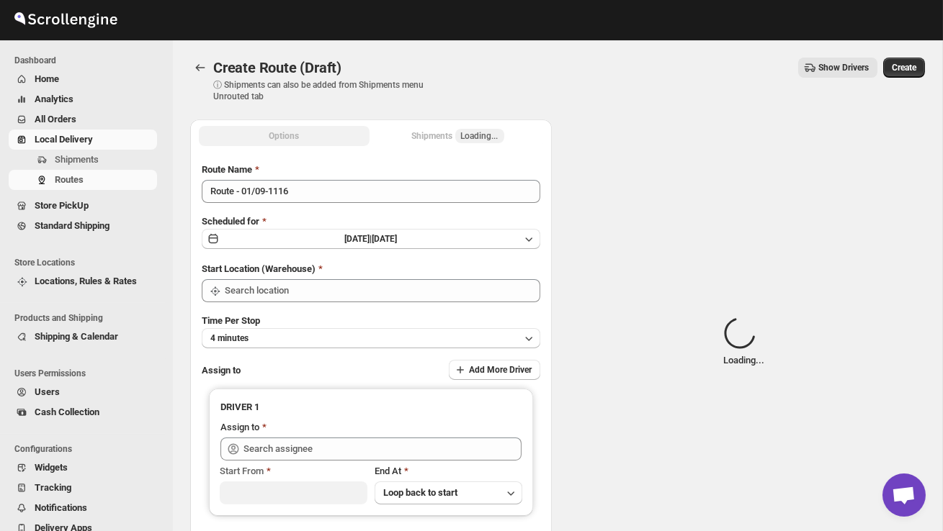
type input "DS02 Bileshivale"
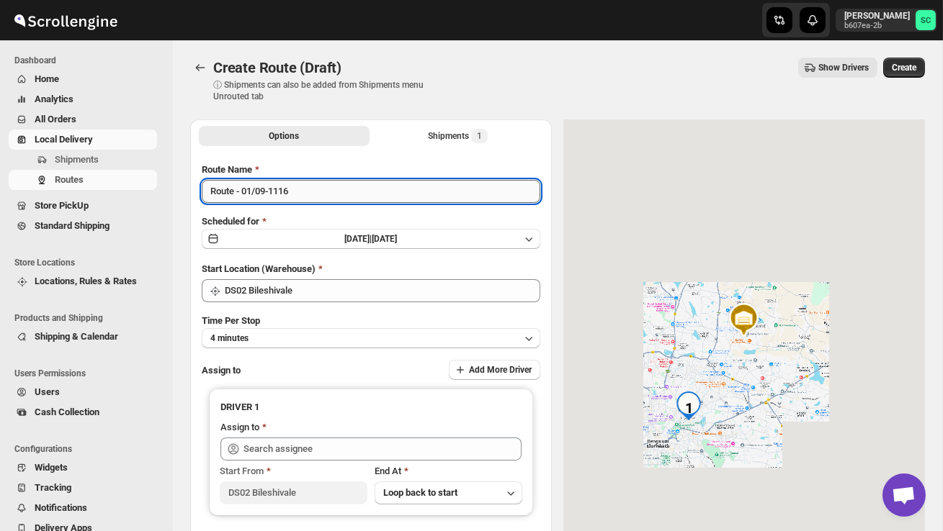
click at [310, 197] on input "Route - 01/09-1116" at bounding box center [371, 191] width 338 height 23
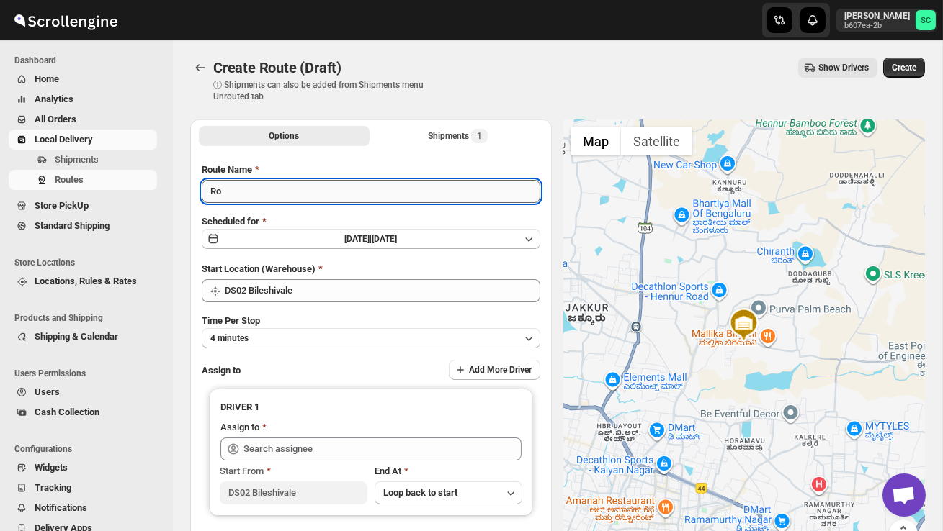
type input "R"
type input "Order no 27406"
click at [348, 338] on button "4 minutes" at bounding box center [371, 338] width 338 height 20
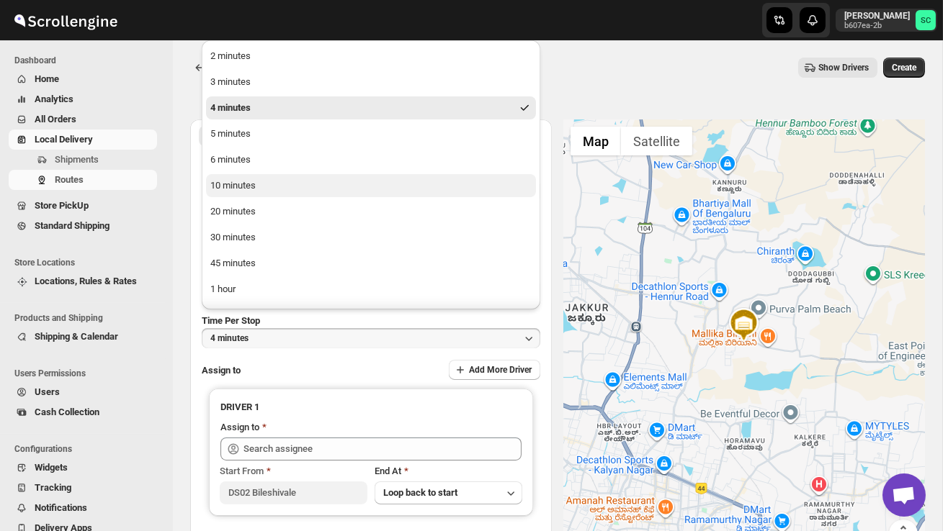
click at [302, 191] on button "10 minutes" at bounding box center [371, 185] width 330 height 23
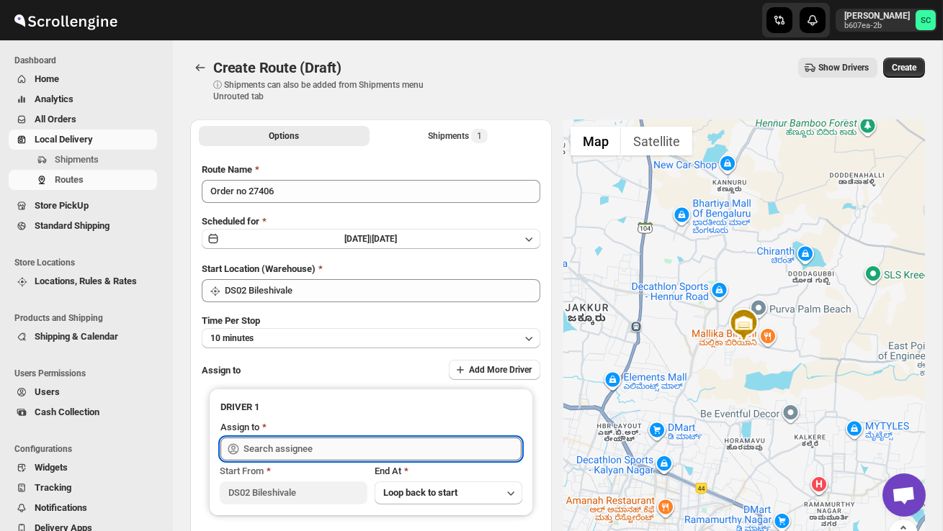
click at [288, 447] on input "text" at bounding box center [382, 449] width 278 height 23
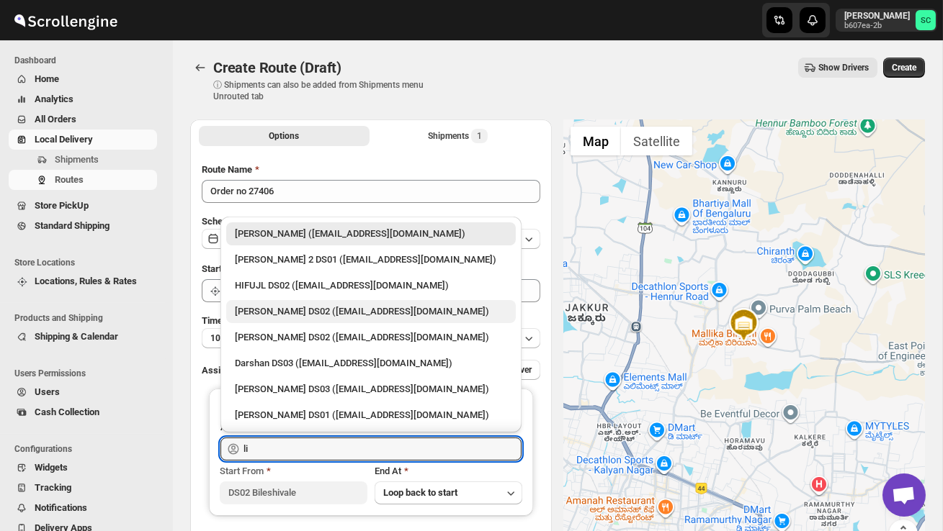
click at [307, 309] on div "[PERSON_NAME] DS02 ([EMAIL_ADDRESS][DOMAIN_NAME])" at bounding box center [371, 312] width 272 height 14
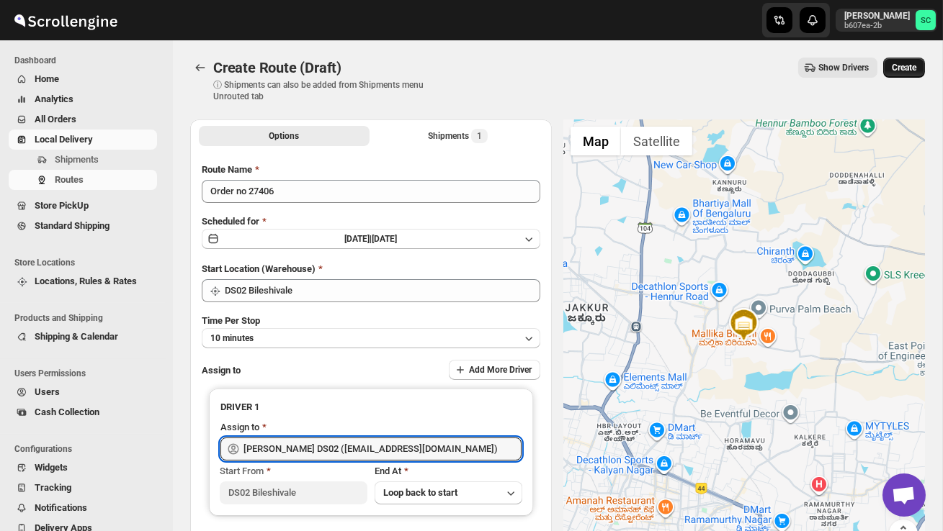
type input "[PERSON_NAME] DS02 ([EMAIL_ADDRESS][DOMAIN_NAME])"
click at [898, 68] on span "Create" at bounding box center [903, 68] width 24 height 12
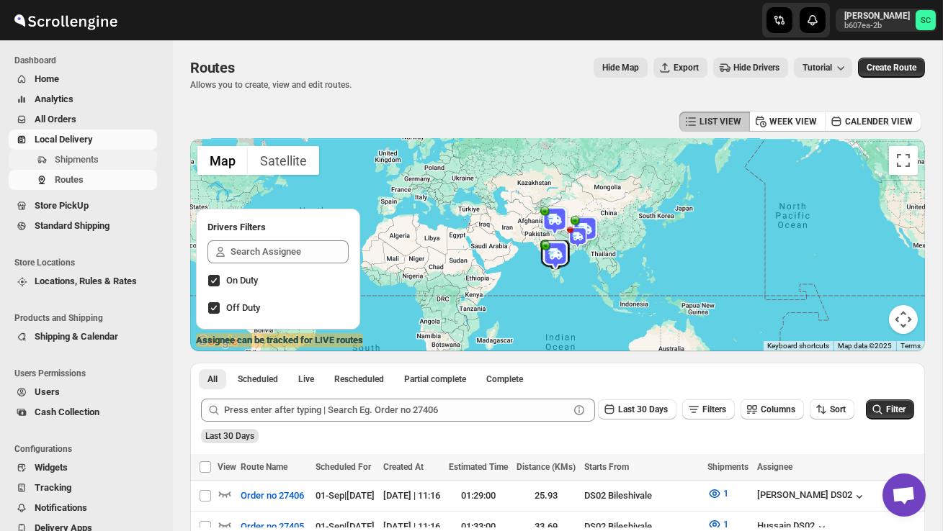
click at [79, 159] on span "Shipments" at bounding box center [77, 159] width 44 height 11
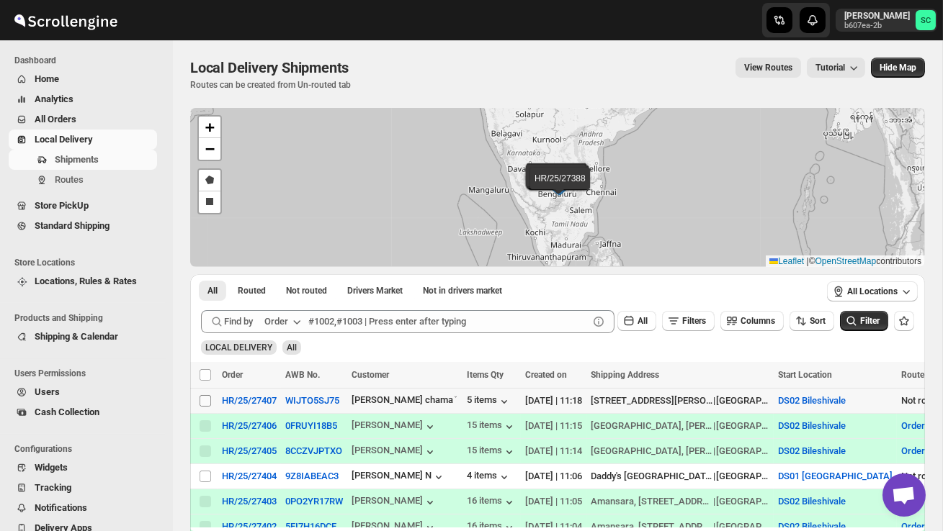
click at [198, 403] on td "Select shipment" at bounding box center [203, 401] width 27 height 25
checkbox input "true"
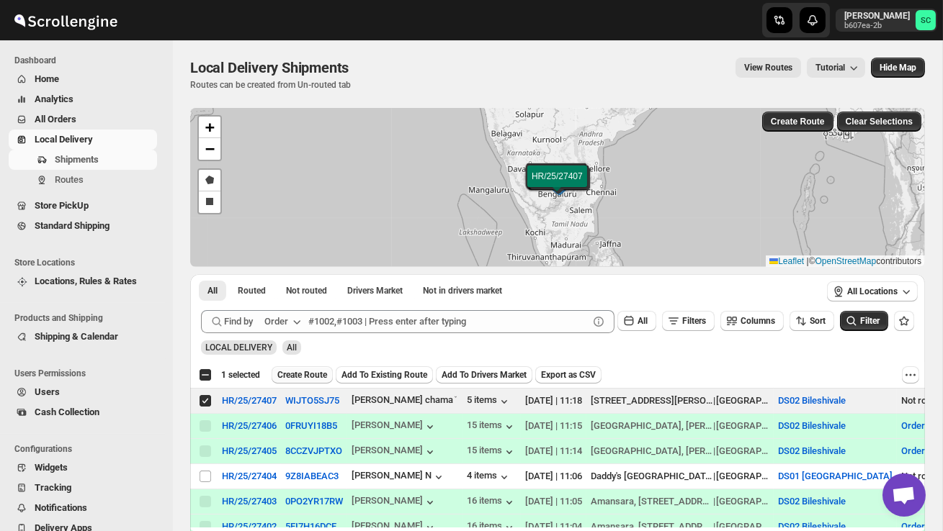
click at [299, 375] on span "Create Route" at bounding box center [302, 375] width 50 height 12
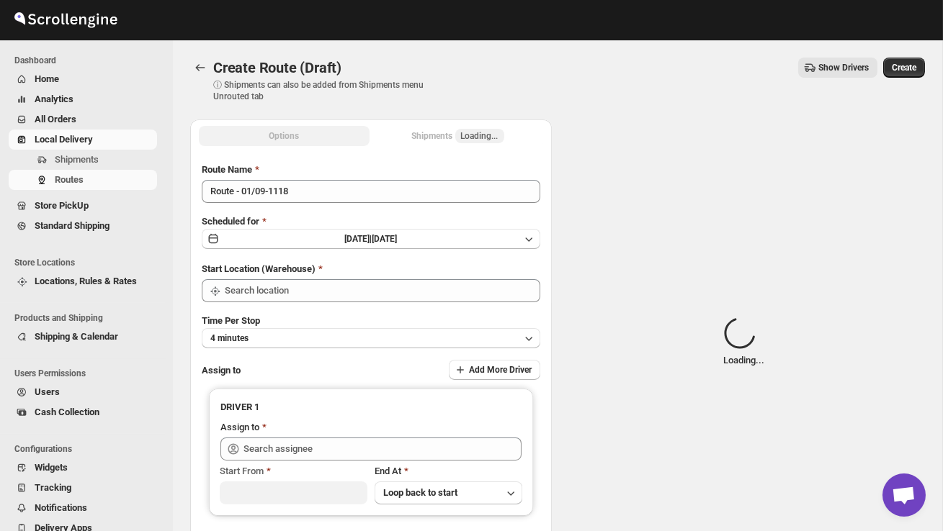
type input "DS02 Bileshivale"
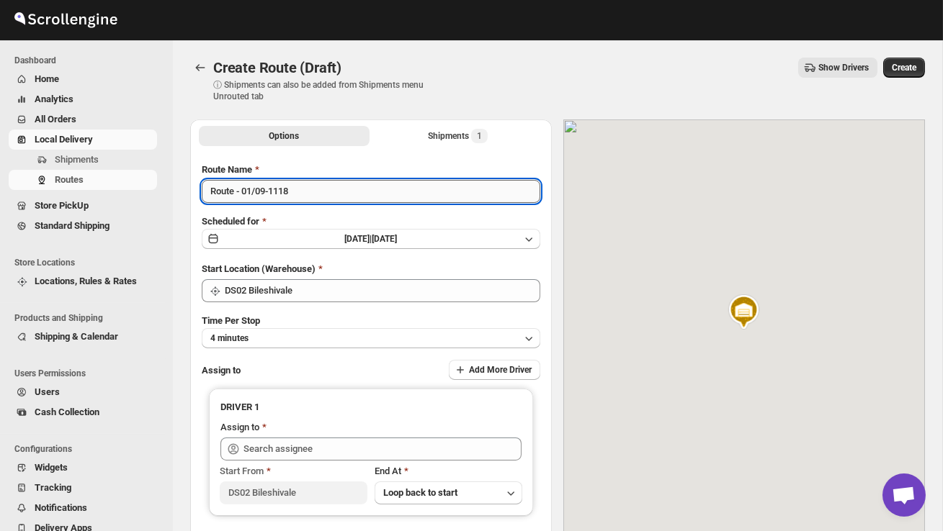
click at [321, 194] on input "Route - 01/09-1118" at bounding box center [371, 191] width 338 height 23
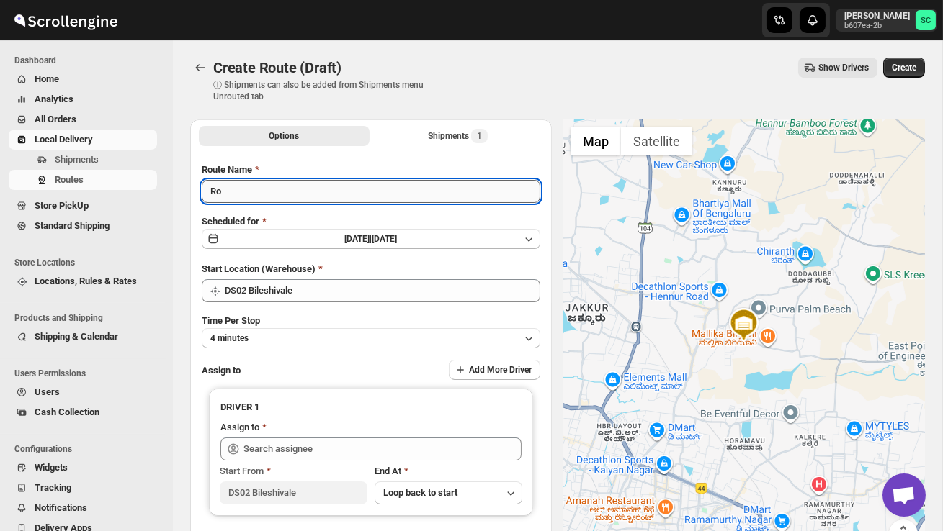
type input "R"
type input "O"
click at [282, 191] on input "O" at bounding box center [371, 191] width 338 height 23
type input "Order no 27407"
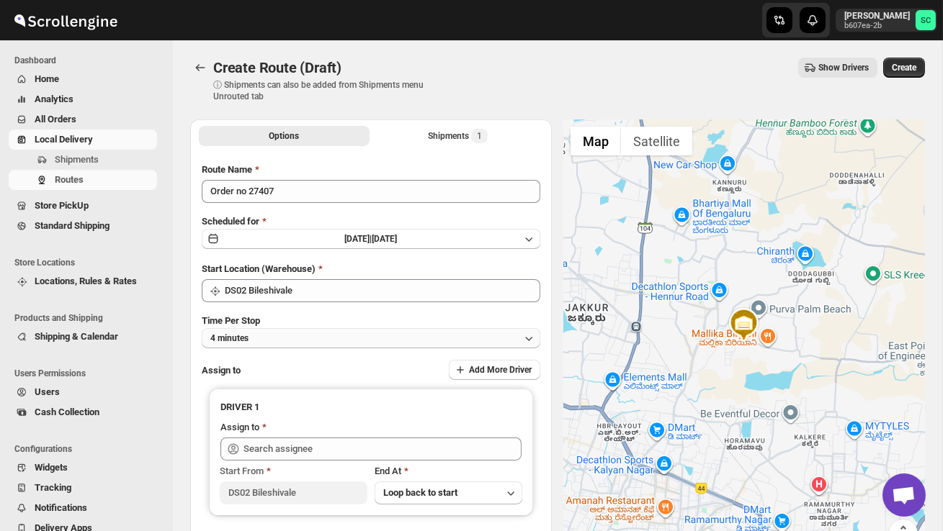
click at [323, 334] on button "4 minutes" at bounding box center [371, 338] width 338 height 20
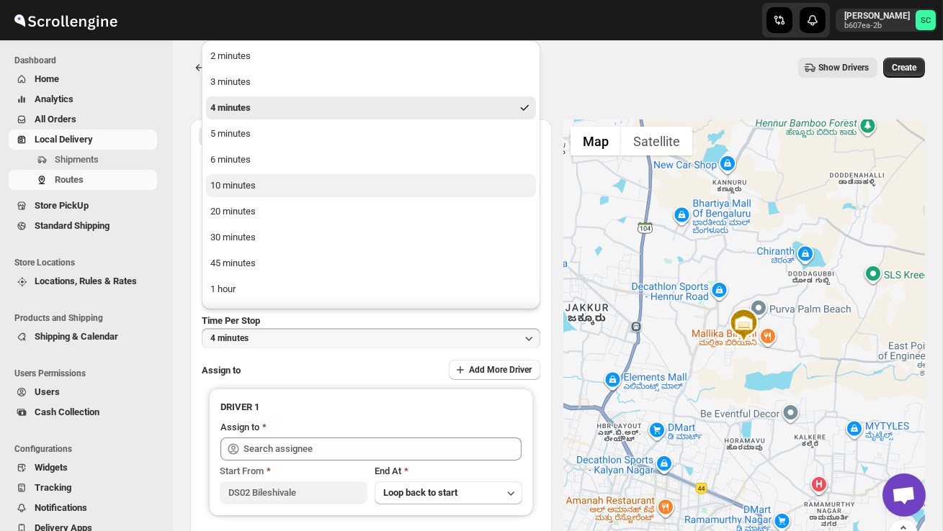
click at [253, 176] on button "10 minutes" at bounding box center [371, 185] width 330 height 23
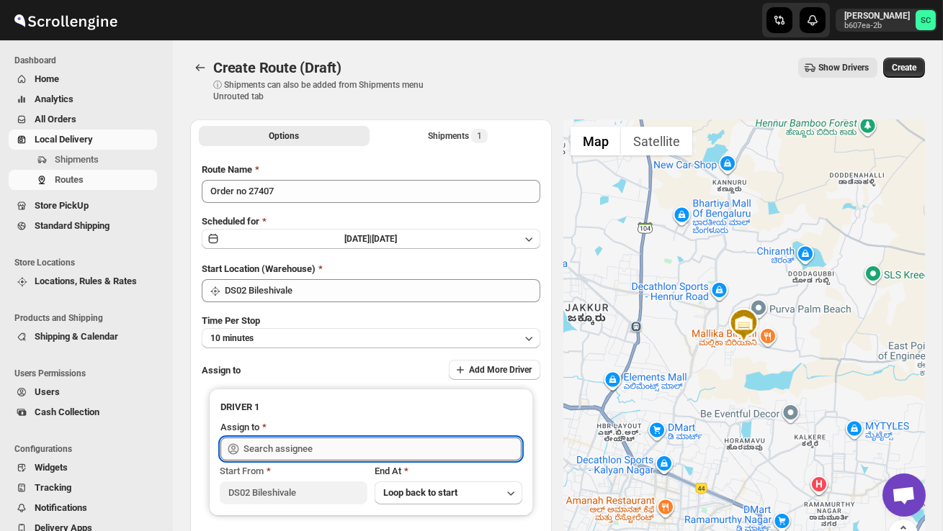
click at [270, 443] on input "text" at bounding box center [382, 449] width 278 height 23
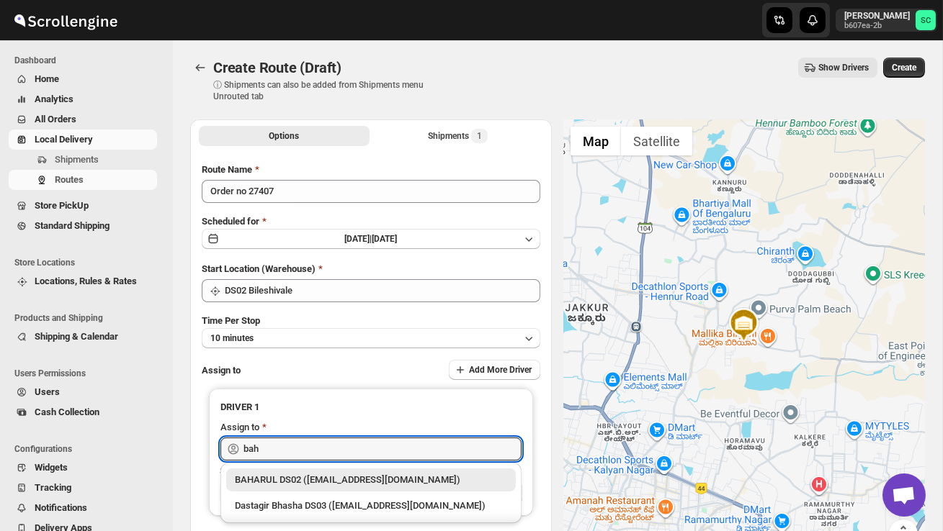
click at [318, 480] on div "BAHARUL DS02 ([EMAIL_ADDRESS][DOMAIN_NAME])" at bounding box center [371, 480] width 272 height 14
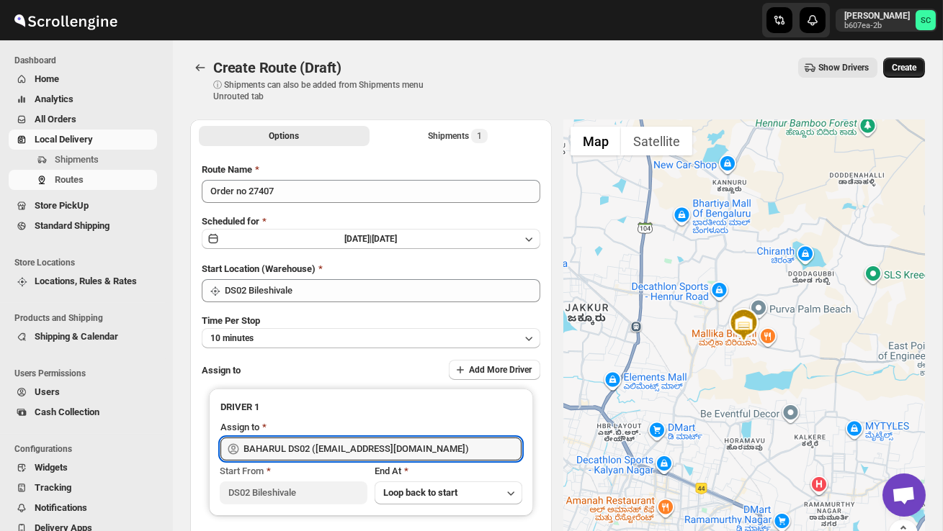
type input "BAHARUL DS02 ([EMAIL_ADDRESS][DOMAIN_NAME])"
click at [891, 73] on span "Create" at bounding box center [903, 68] width 24 height 12
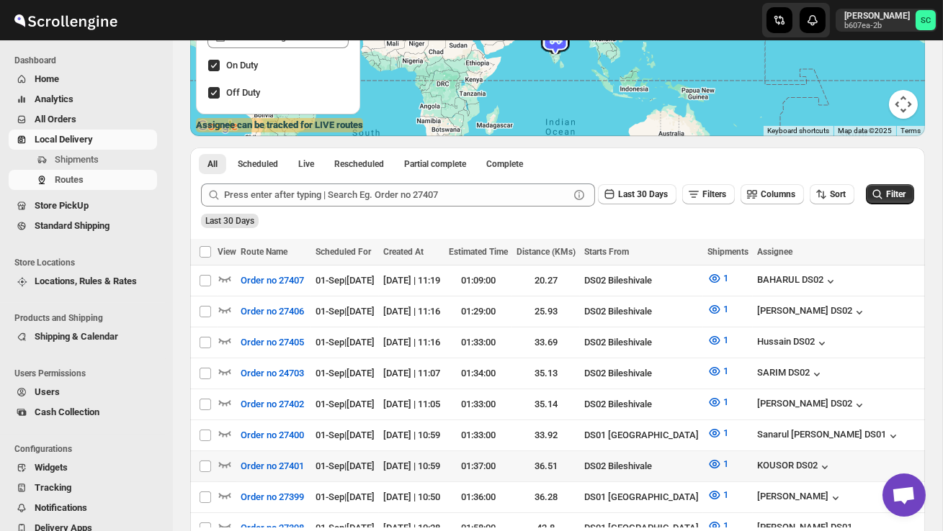
scroll to position [237, 0]
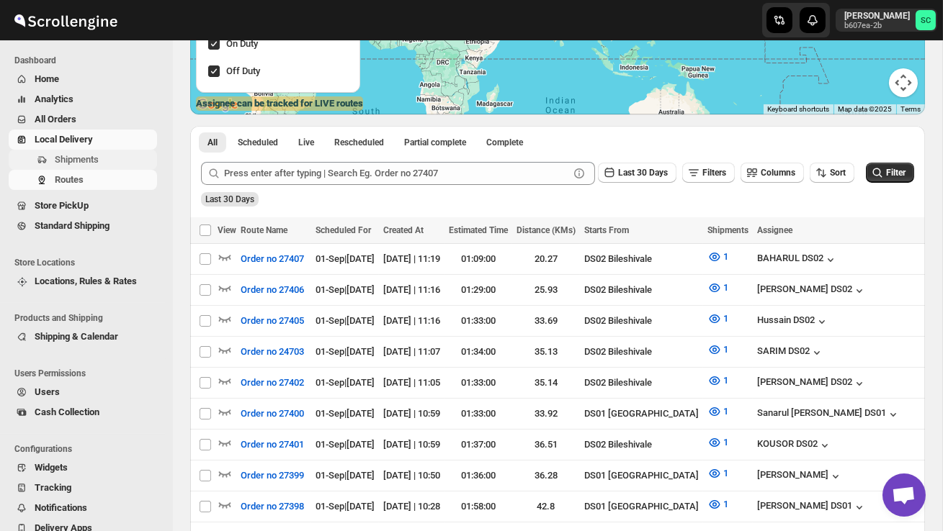
click at [91, 161] on span "Shipments" at bounding box center [77, 159] width 44 height 11
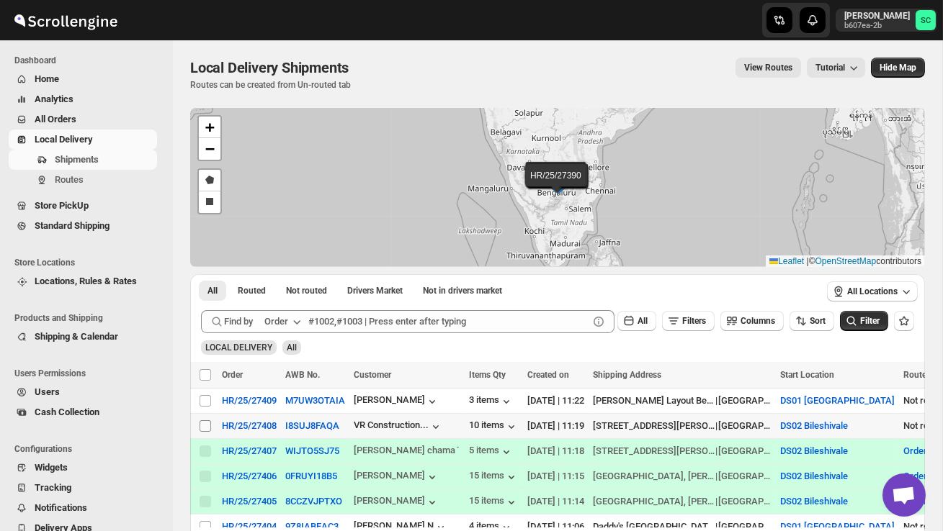
click at [206, 429] on input "Select shipment" at bounding box center [205, 427] width 12 height 12
checkbox input "true"
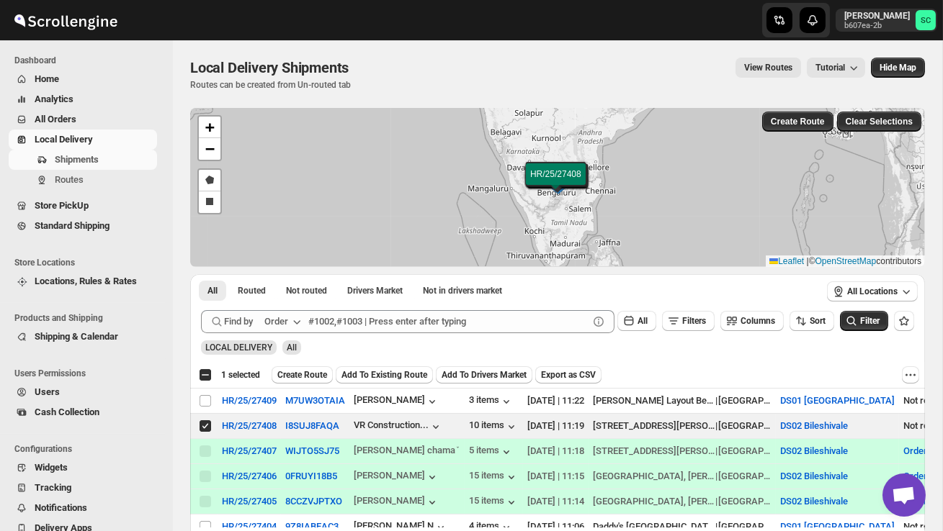
click at [312, 371] on span "Create Route" at bounding box center [302, 375] width 50 height 12
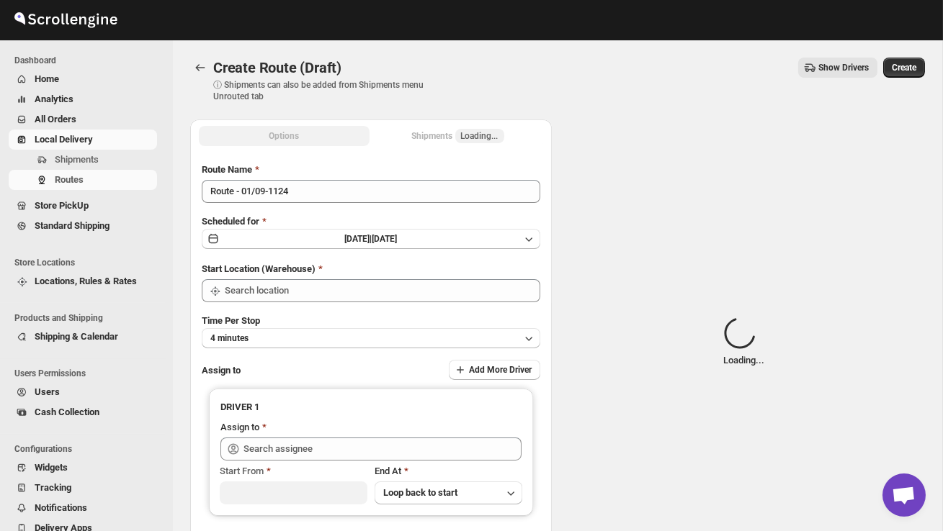
type input "DS02 Bileshivale"
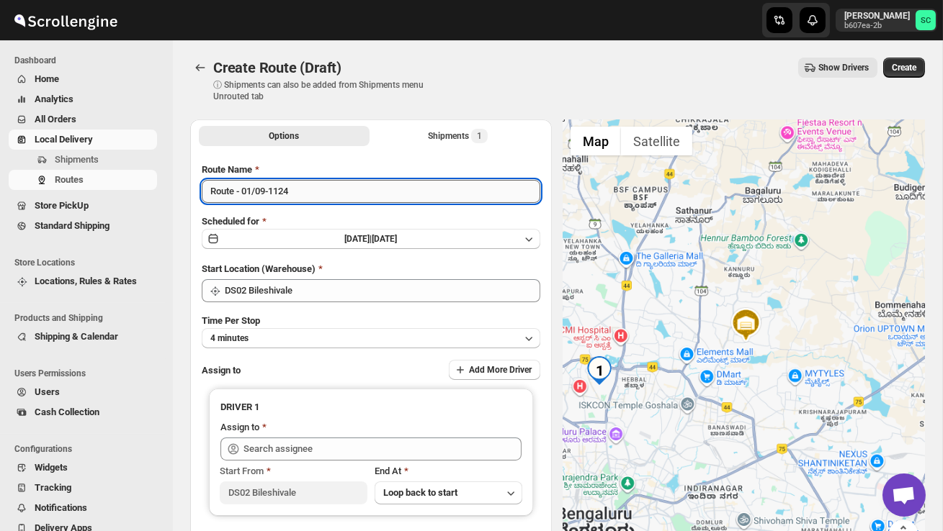
click at [310, 202] on input "Route - 01/09-1124" at bounding box center [371, 191] width 338 height 23
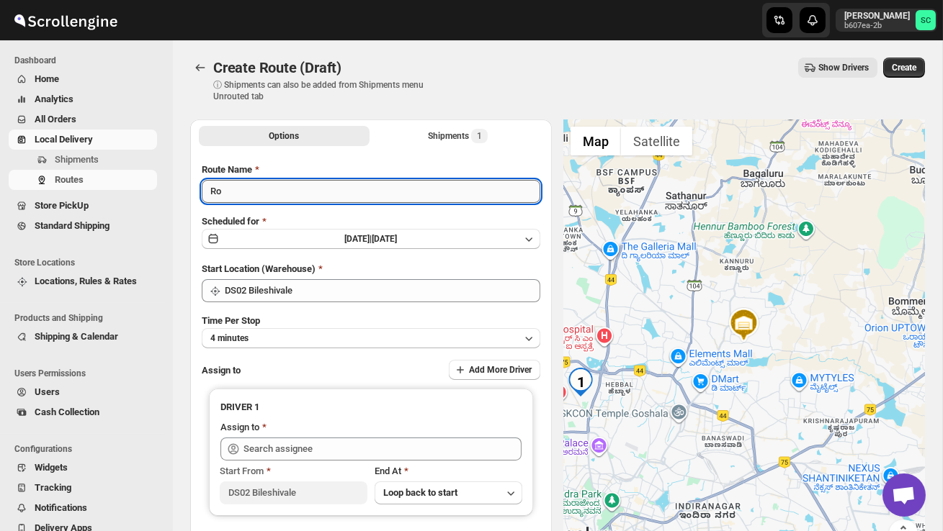
type input "R"
type input "Order no 27408"
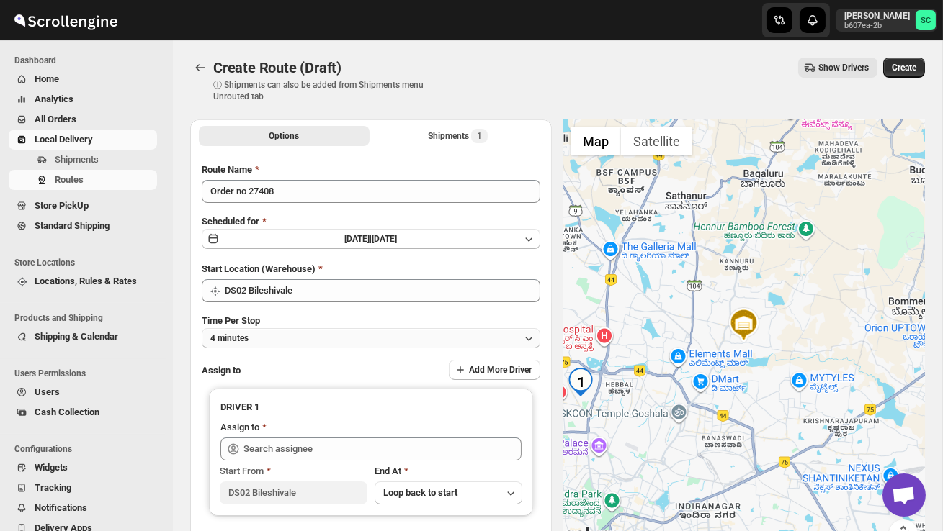
click at [333, 333] on button "4 minutes" at bounding box center [371, 338] width 338 height 20
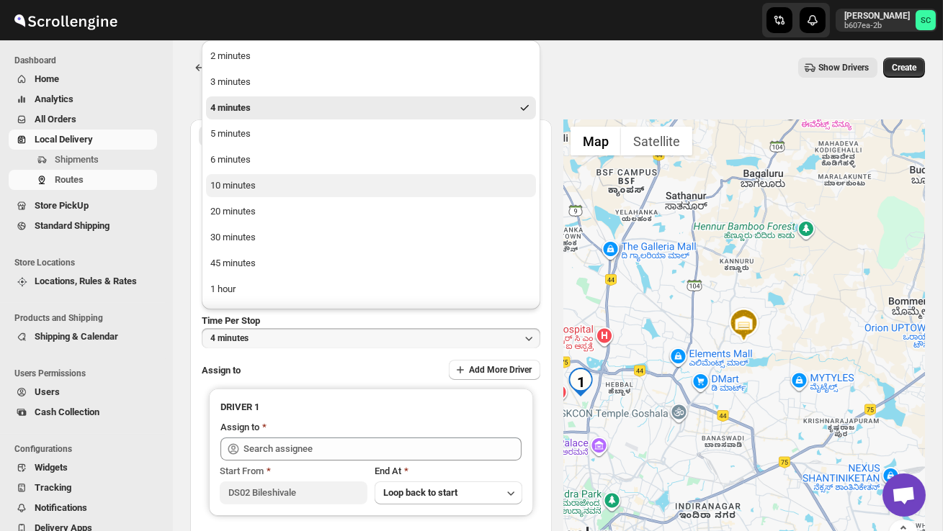
click at [275, 189] on button "10 minutes" at bounding box center [371, 185] width 330 height 23
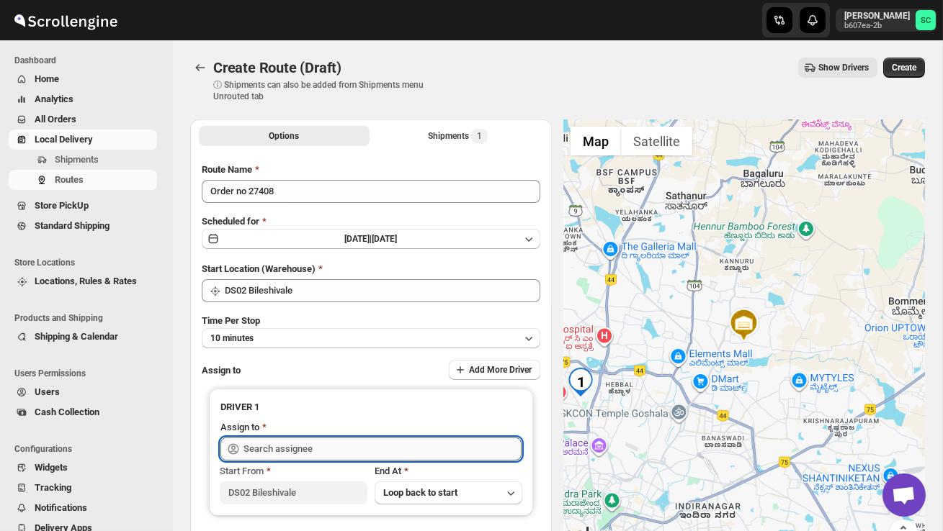
click at [297, 441] on input "text" at bounding box center [382, 449] width 278 height 23
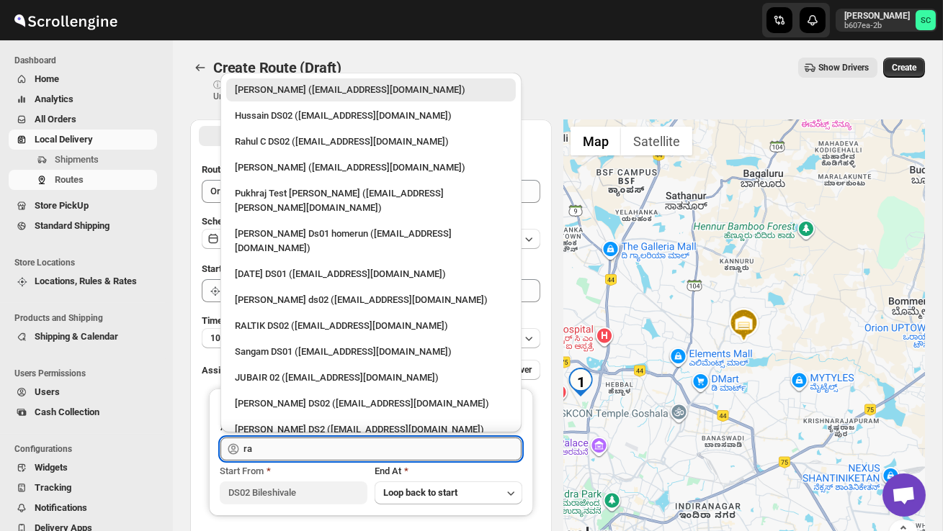
type input "ral"
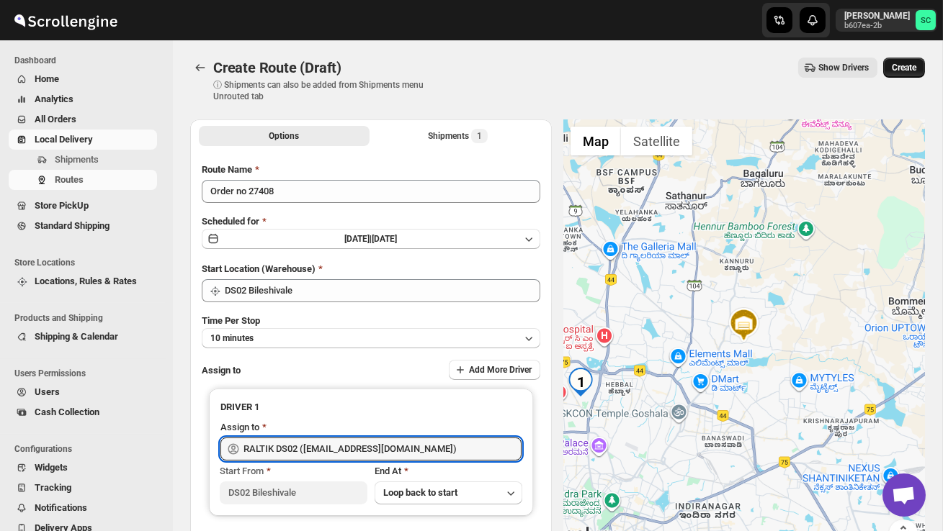
type input "RALTIK DS02 ([EMAIL_ADDRESS][DOMAIN_NAME])"
click at [897, 69] on span "Create" at bounding box center [903, 68] width 24 height 12
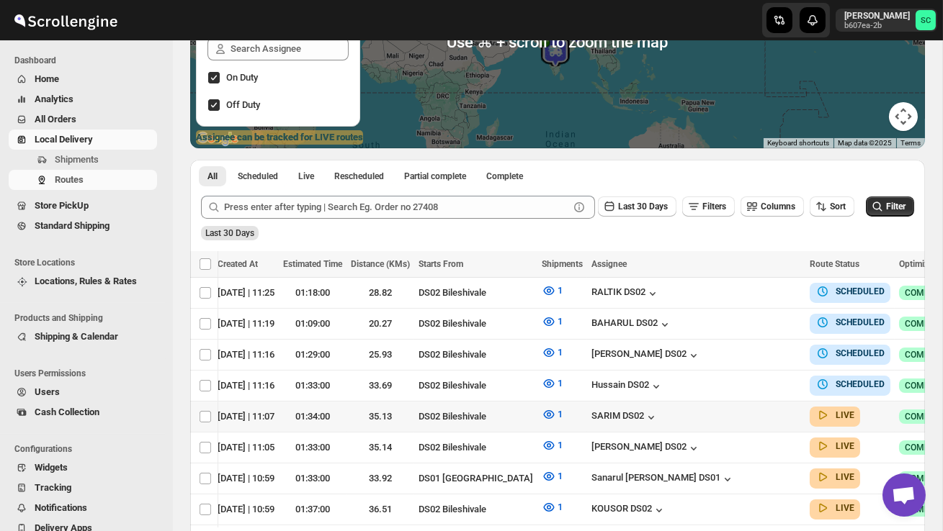
scroll to position [0, 189]
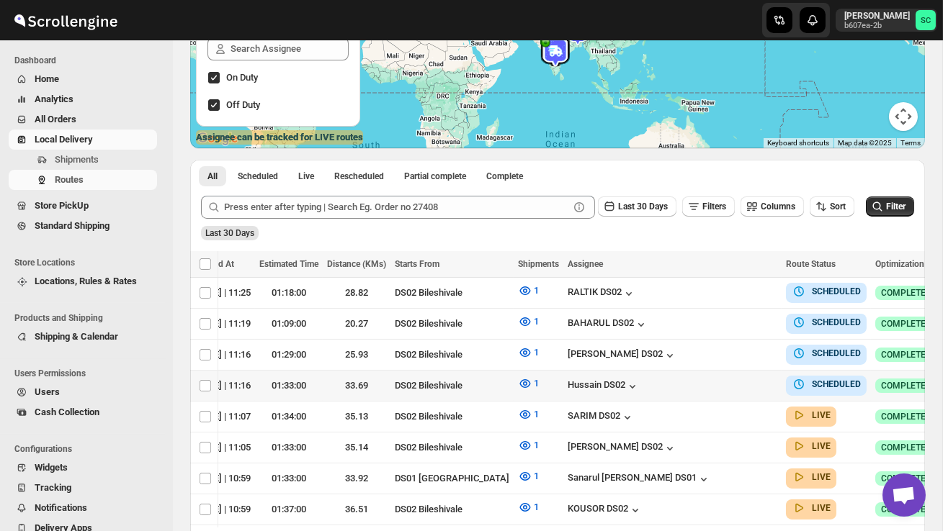
checkbox input "true"
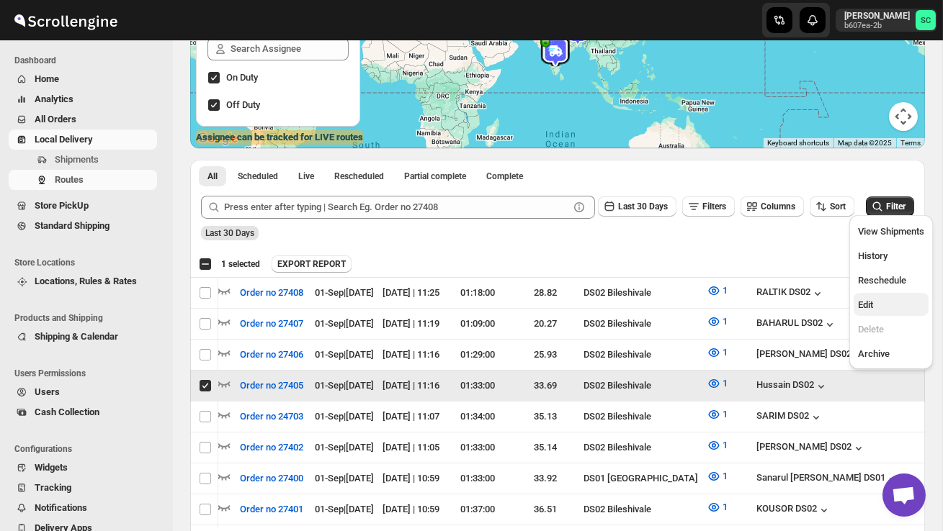
click at [883, 307] on span "Edit" at bounding box center [891, 305] width 66 height 14
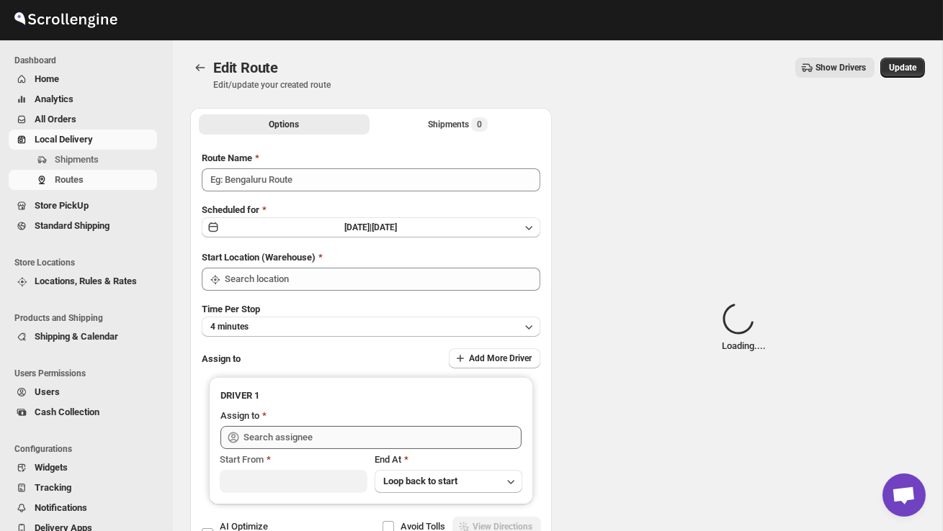
type input "Order no 27405"
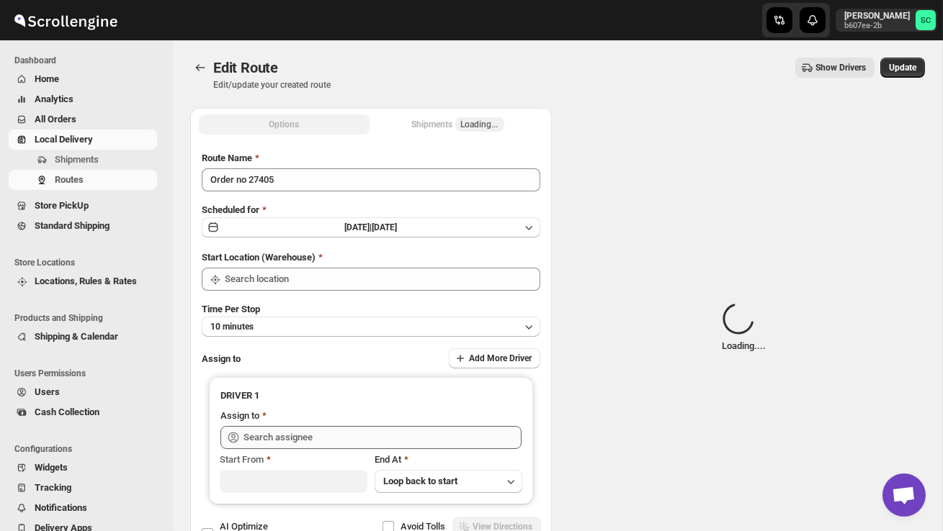
type input "DS02 Bileshivale"
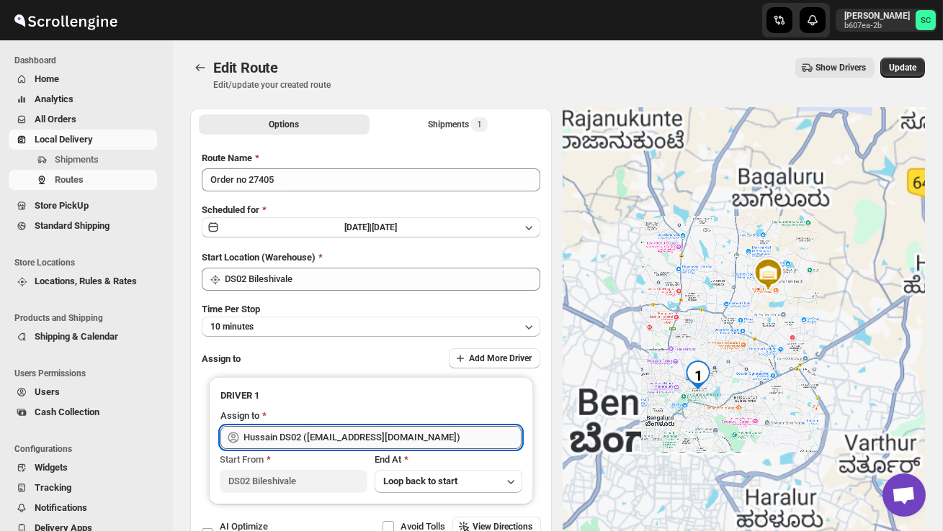
click at [449, 439] on input "Hussain DS02 ([EMAIL_ADDRESS][DOMAIN_NAME])" at bounding box center [382, 437] width 278 height 23
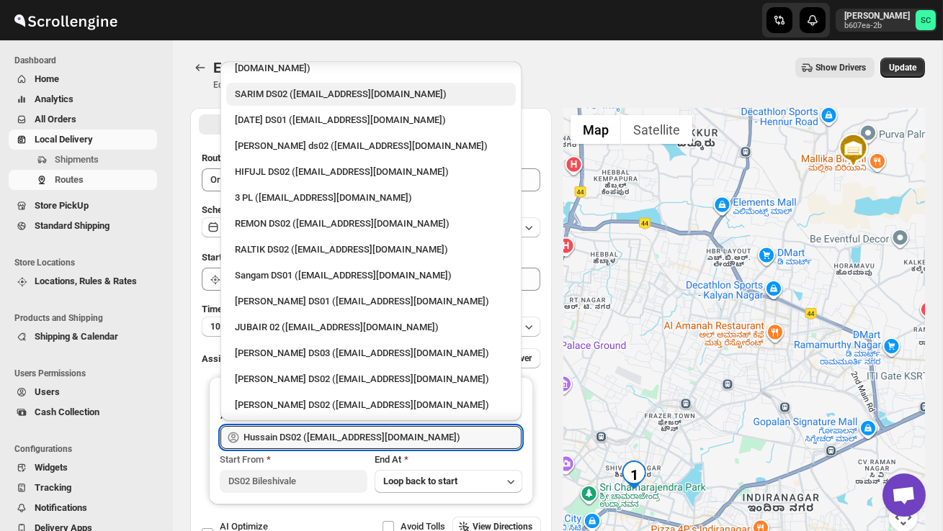
scroll to position [328, 0]
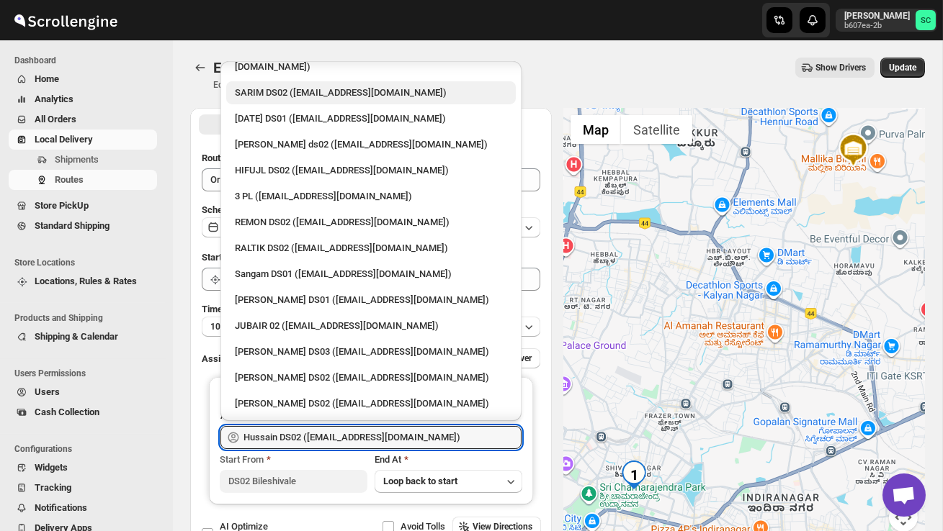
click at [326, 392] on div "[PERSON_NAME] DS02 ([EMAIL_ADDRESS][DOMAIN_NAME])" at bounding box center [370, 403] width 289 height 23
type input "[PERSON_NAME] DS02 ([EMAIL_ADDRESS][DOMAIN_NAME])"
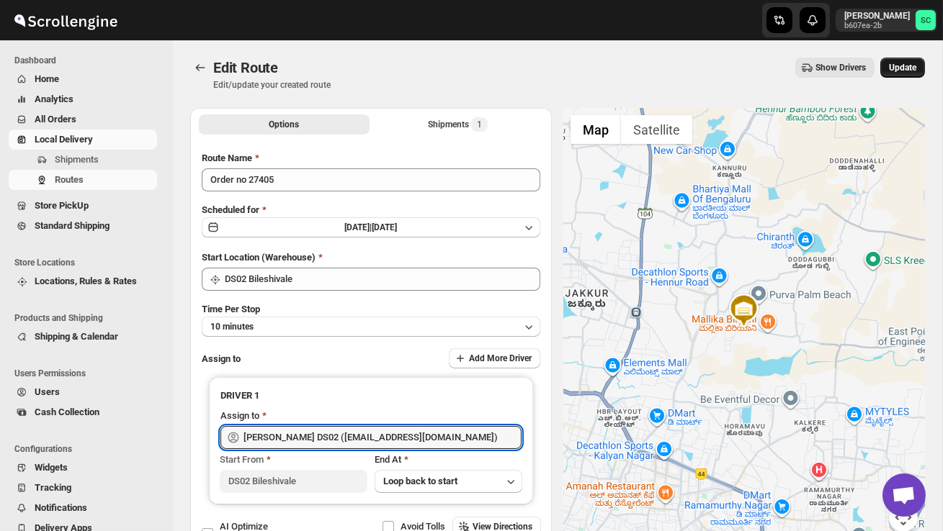
click at [903, 65] on span "Update" at bounding box center [902, 68] width 27 height 12
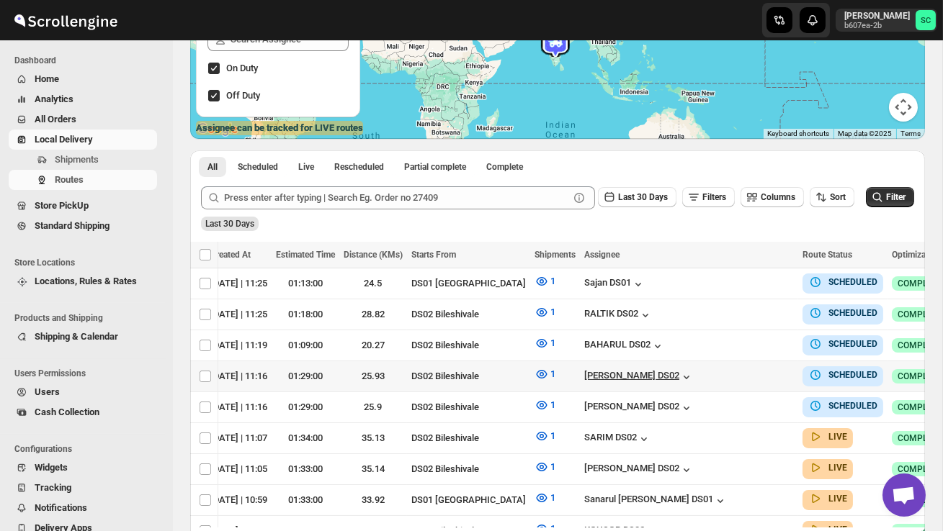
scroll to position [0, 189]
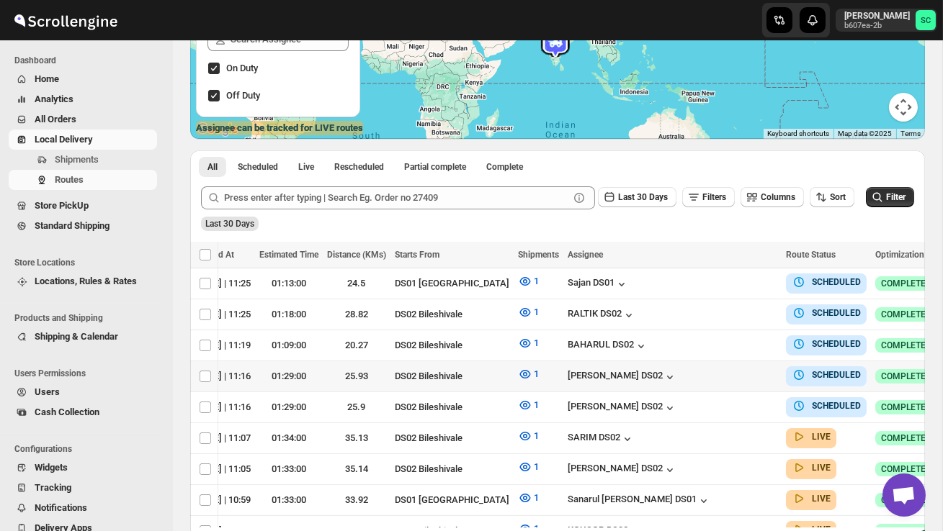
checkbox input "true"
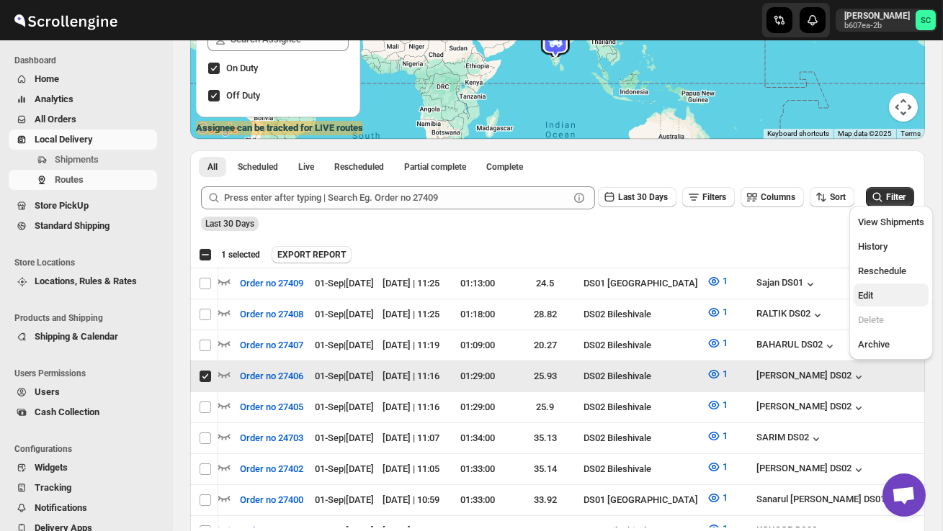
click at [869, 289] on span "Edit" at bounding box center [891, 296] width 66 height 14
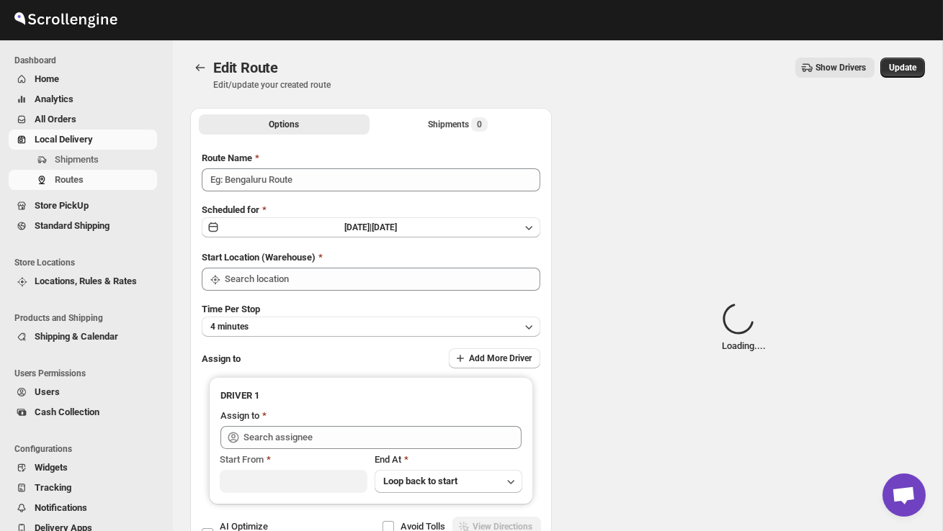
type input "Order no 27406"
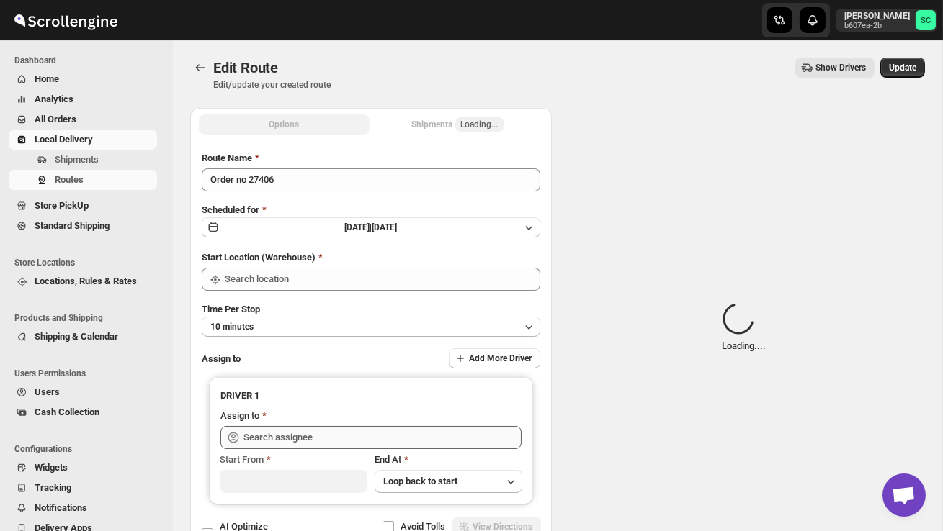
type input "DS02 Bileshivale"
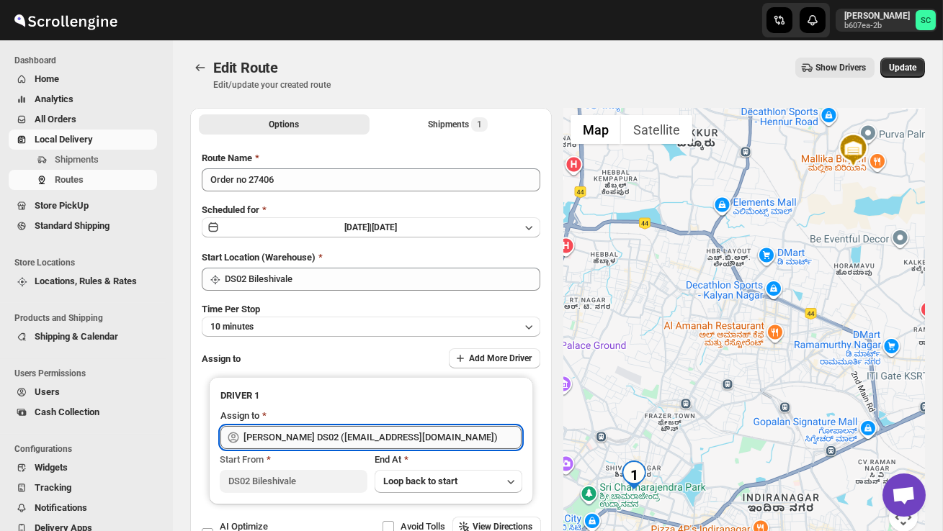
click at [462, 441] on input "[PERSON_NAME] DS02 ([EMAIL_ADDRESS][DOMAIN_NAME])" at bounding box center [382, 437] width 278 height 23
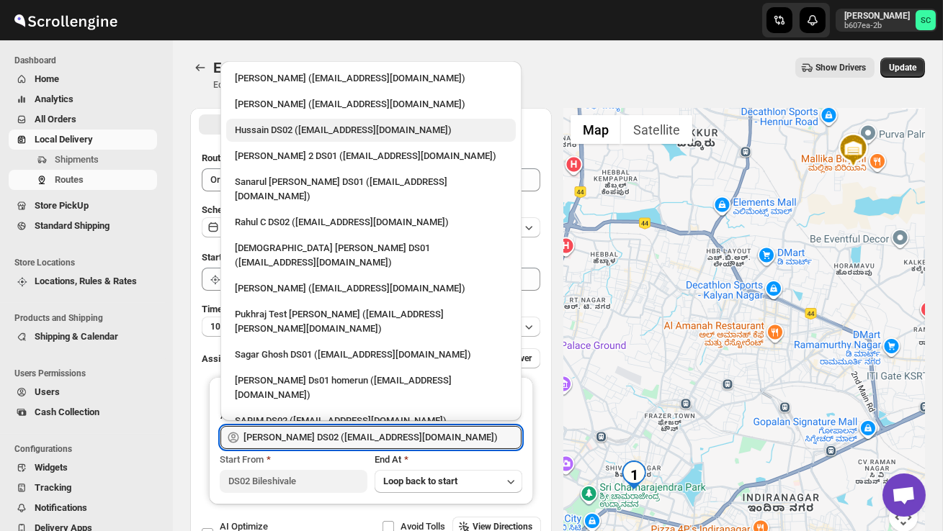
click at [320, 132] on div "Hussain DS02 ([EMAIL_ADDRESS][DOMAIN_NAME])" at bounding box center [371, 130] width 272 height 14
type input "Hussain DS02 ([EMAIL_ADDRESS][DOMAIN_NAME])"
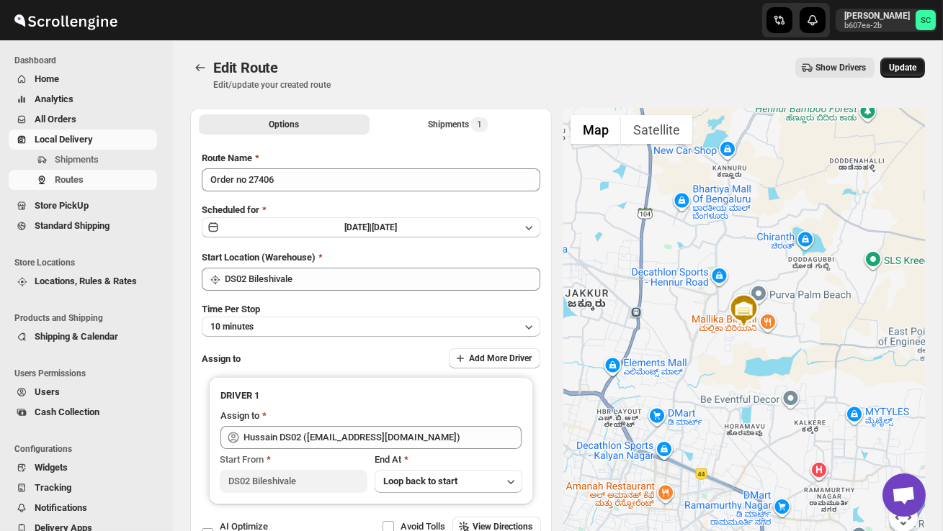
click at [906, 67] on span "Update" at bounding box center [902, 68] width 27 height 12
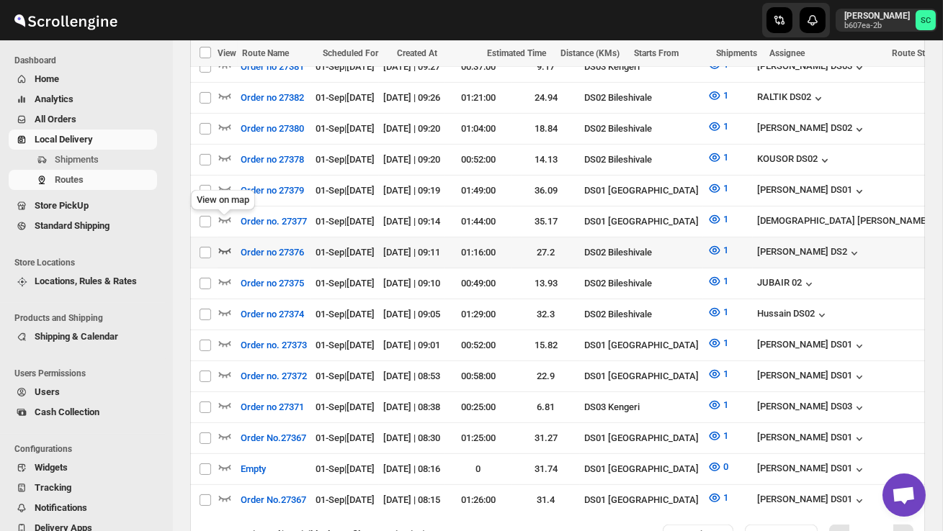
click at [225, 243] on icon "button" at bounding box center [224, 250] width 14 height 14
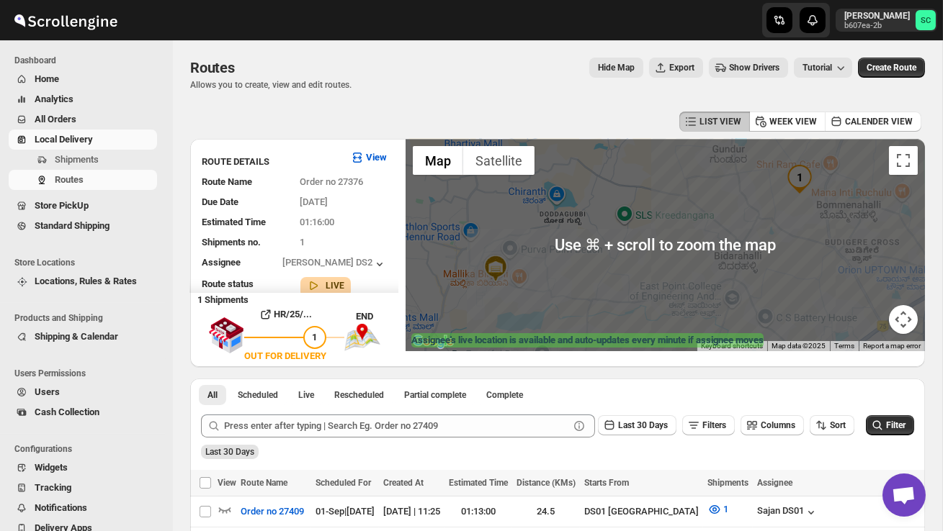
drag, startPoint x: 593, startPoint y: 253, endPoint x: 665, endPoint y: 238, distance: 74.4
click at [600, 253] on div at bounding box center [664, 245] width 519 height 212
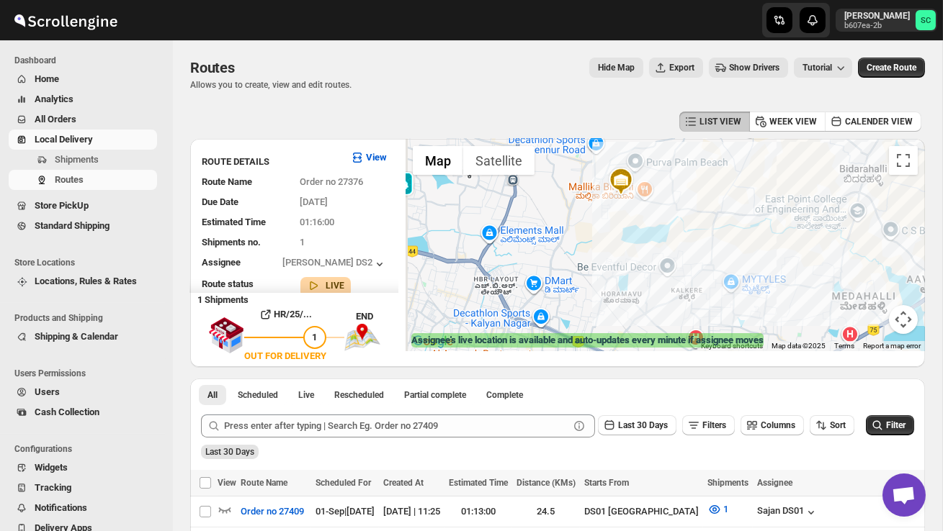
drag, startPoint x: 643, startPoint y: 279, endPoint x: 813, endPoint y: 203, distance: 186.0
click at [800, 202] on div at bounding box center [664, 245] width 519 height 212
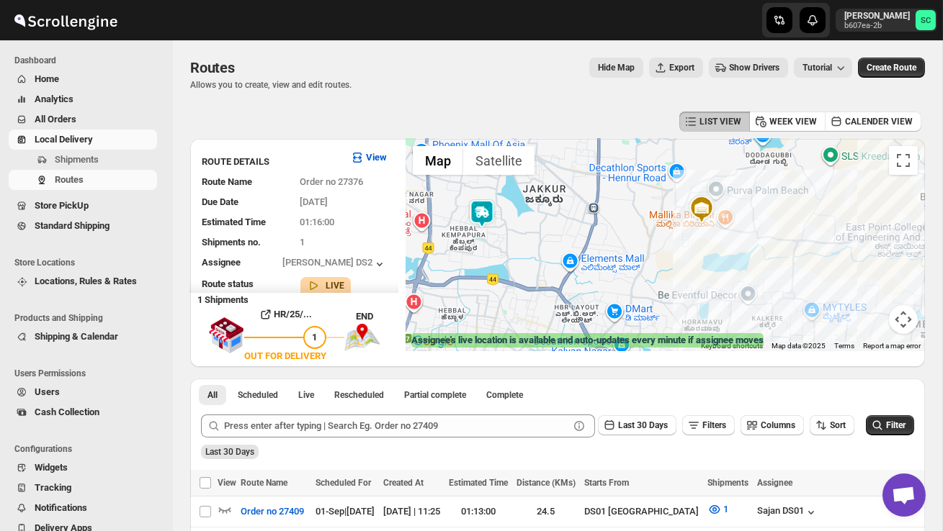
click at [488, 207] on img at bounding box center [481, 213] width 29 height 29
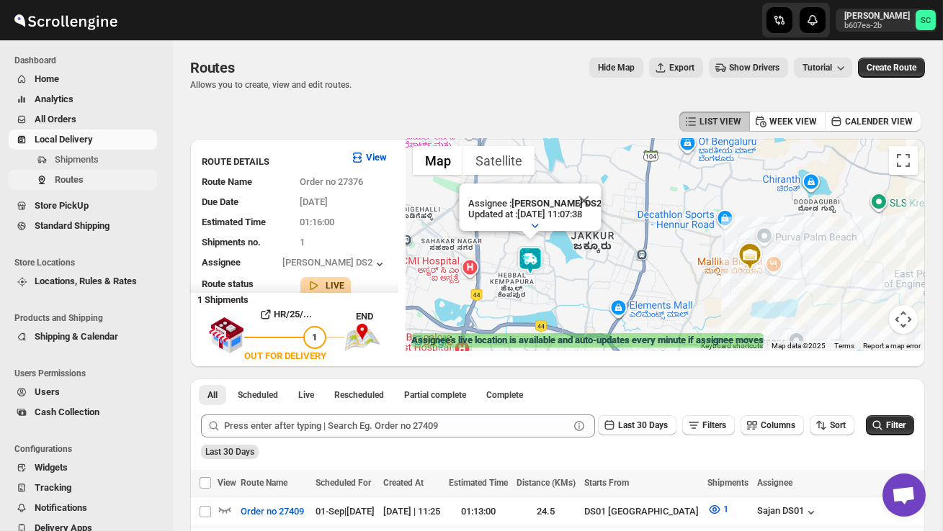
click at [99, 177] on span "Routes" at bounding box center [104, 180] width 99 height 14
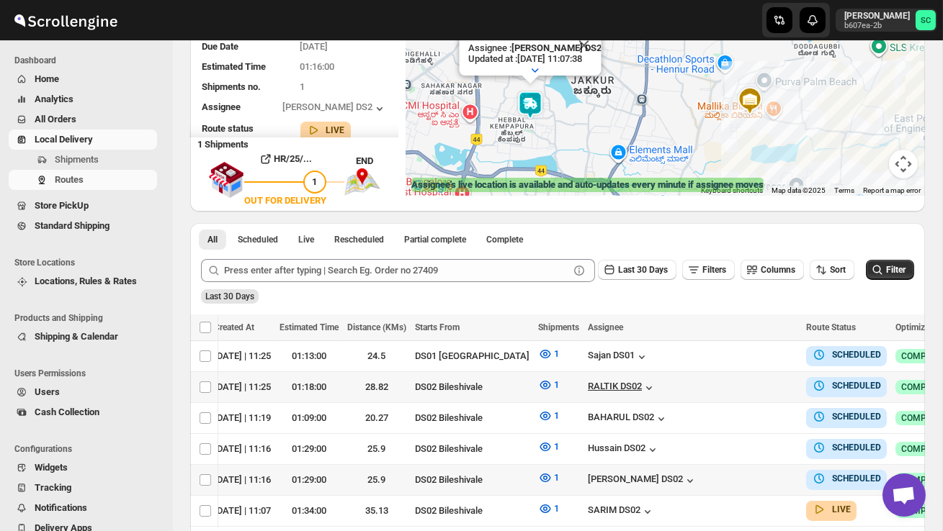
scroll to position [0, 189]
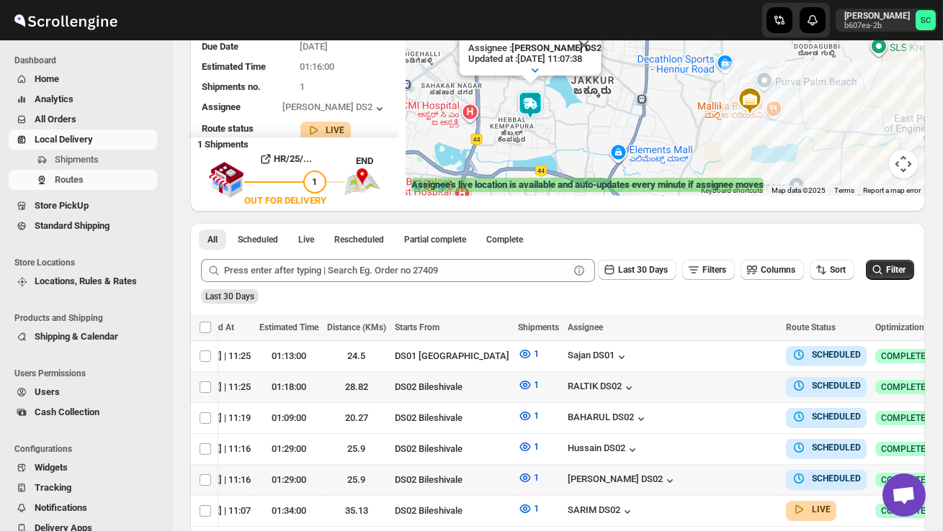
checkbox input "true"
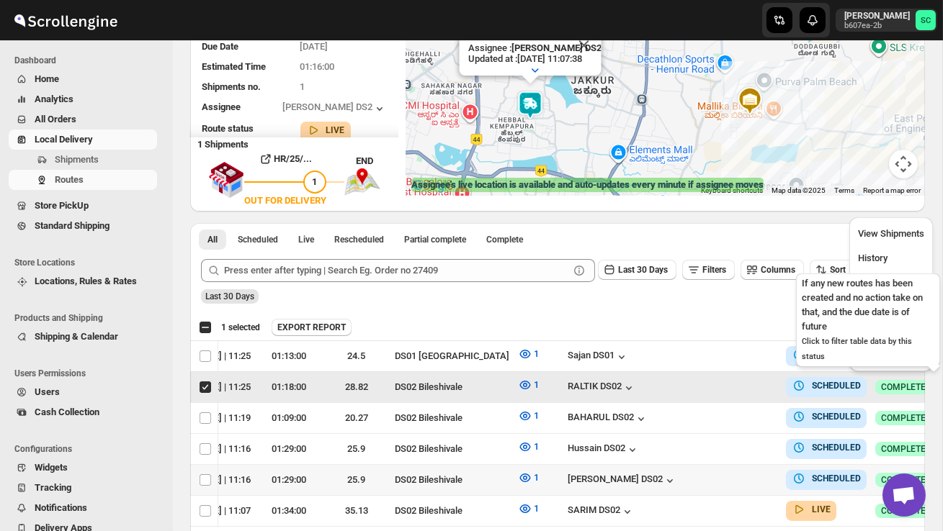
scroll to position [0, 1]
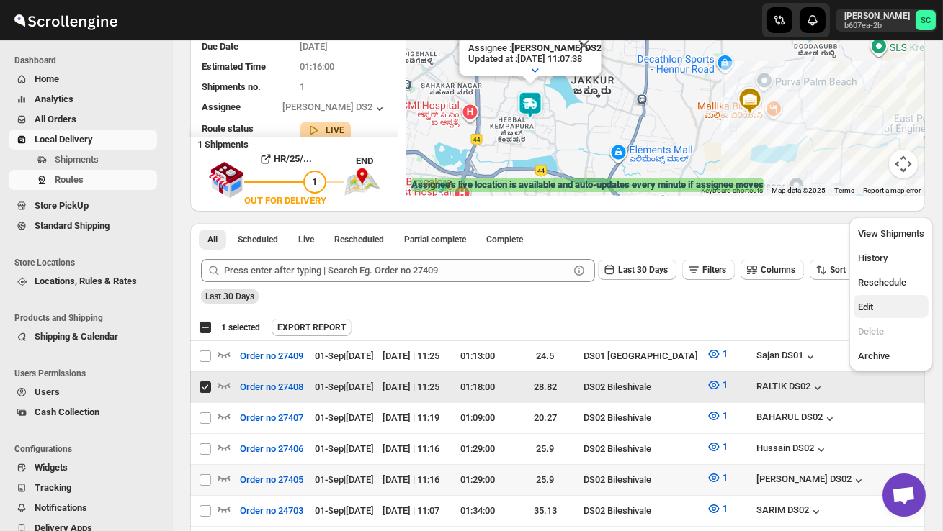
click at [866, 307] on span "Edit" at bounding box center [865, 307] width 15 height 11
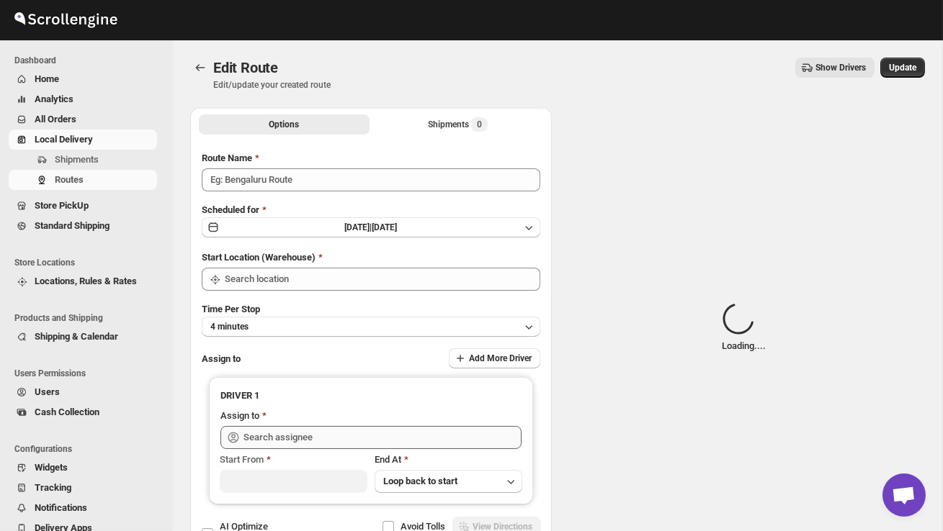
type input "Order no 27408"
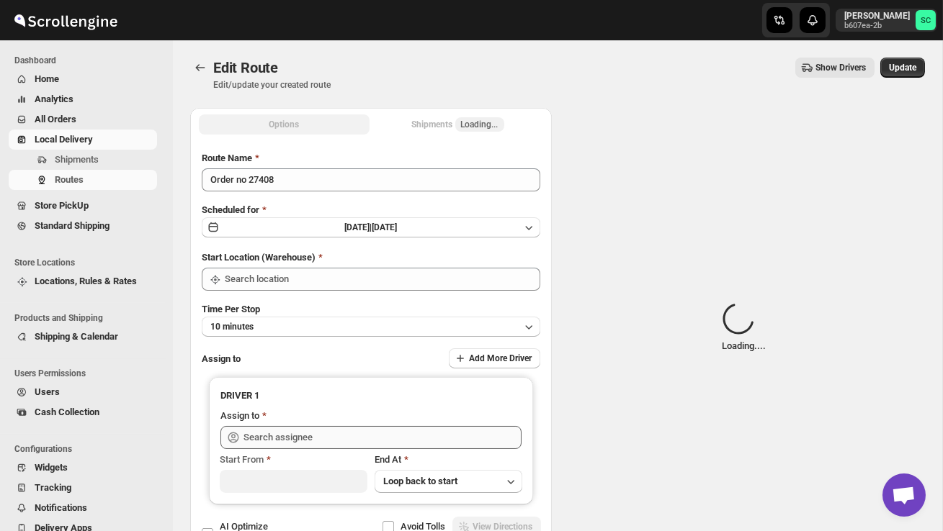
type input "DS02 Bileshivale"
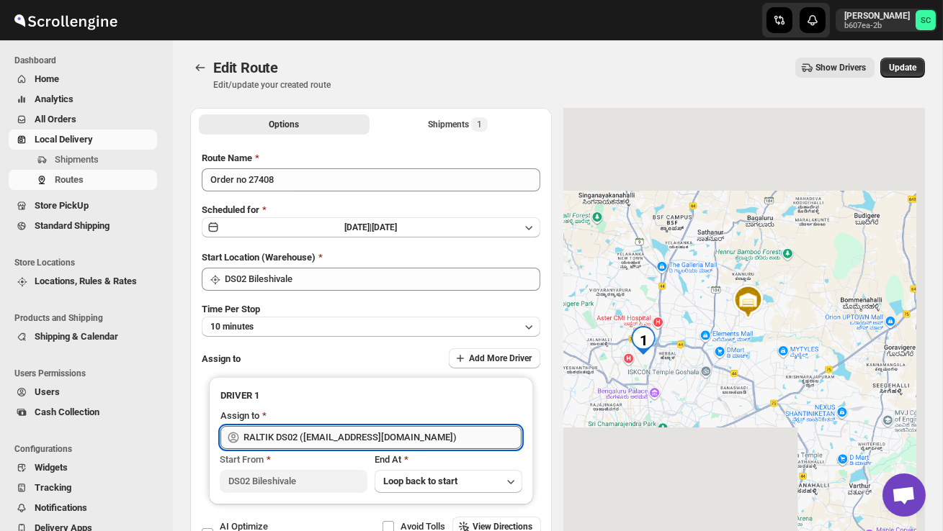
click at [444, 436] on input "RALTIK DS02 ([EMAIL_ADDRESS][DOMAIN_NAME])" at bounding box center [382, 437] width 278 height 23
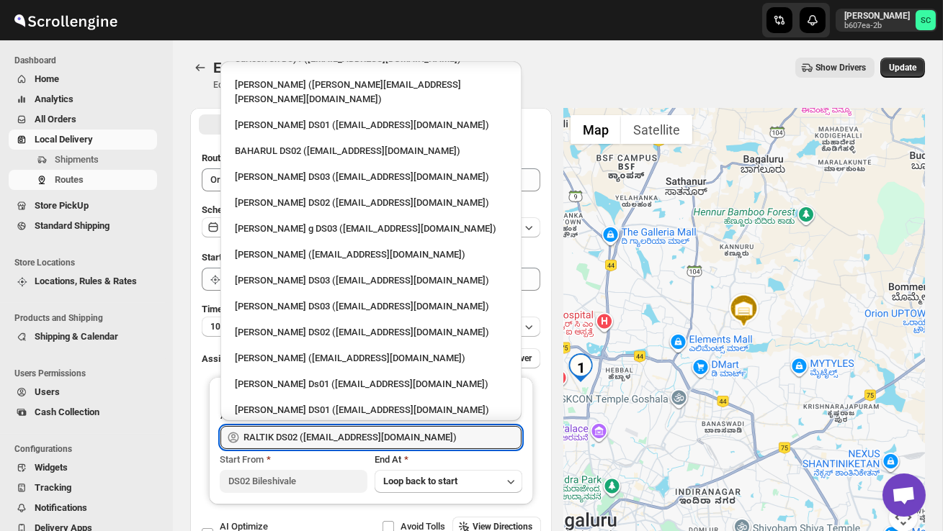
scroll to position [727, 0]
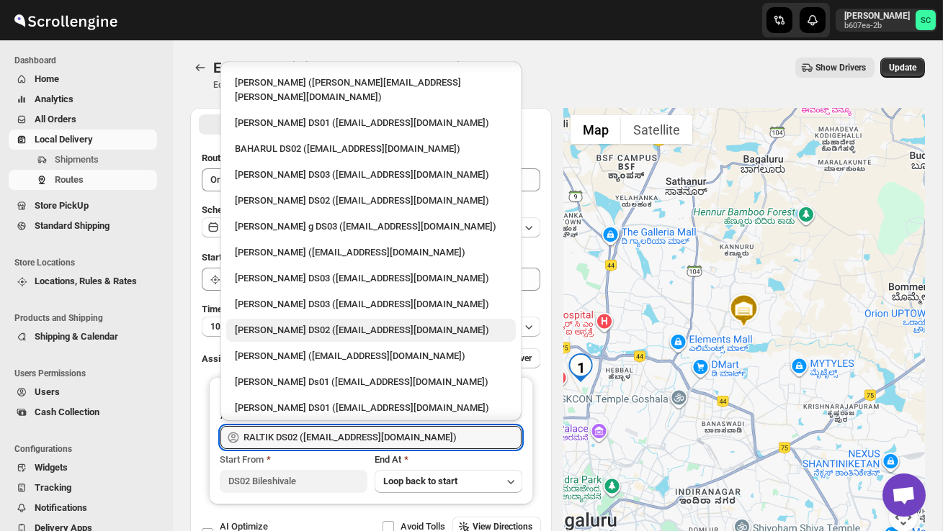
click at [335, 323] on div "[PERSON_NAME] DS02 ([EMAIL_ADDRESS][DOMAIN_NAME])" at bounding box center [371, 330] width 272 height 14
type input "[PERSON_NAME] DS02 ([EMAIL_ADDRESS][DOMAIN_NAME])"
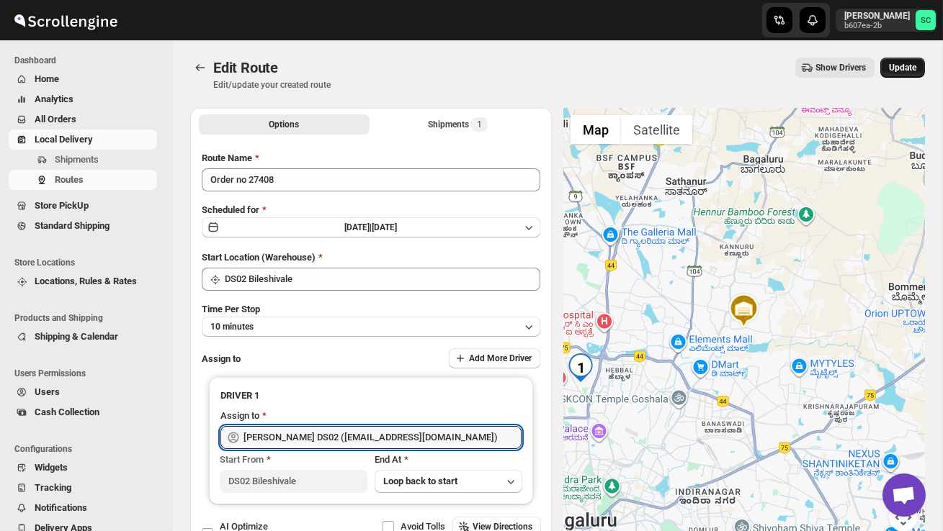
click at [896, 66] on span "Update" at bounding box center [902, 68] width 27 height 12
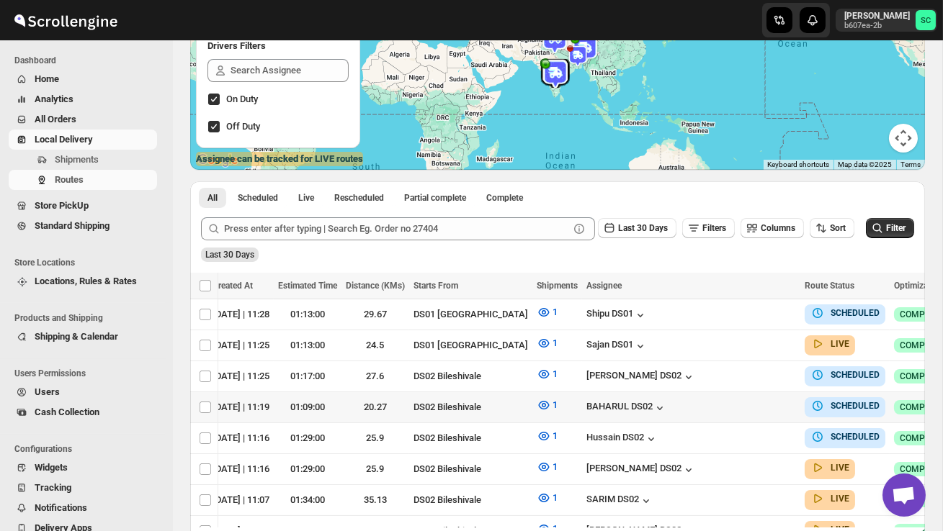
scroll to position [0, 189]
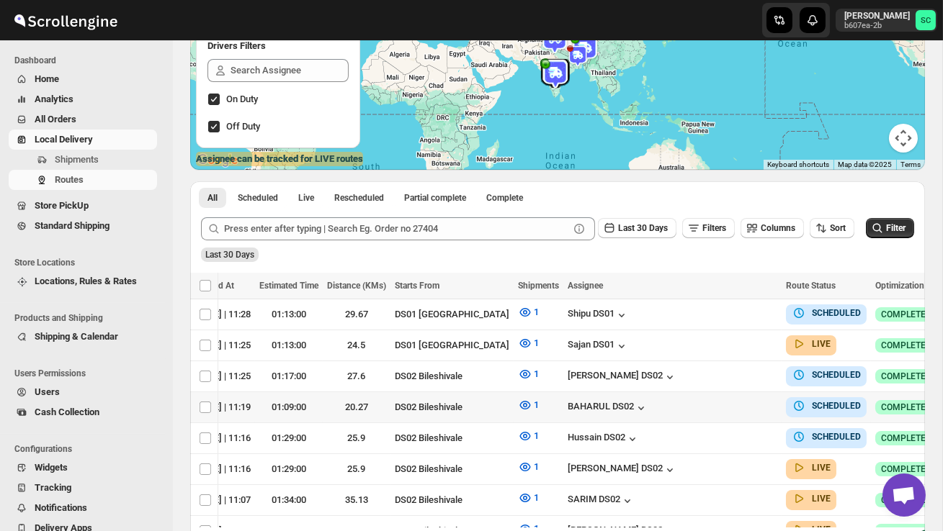
checkbox input "true"
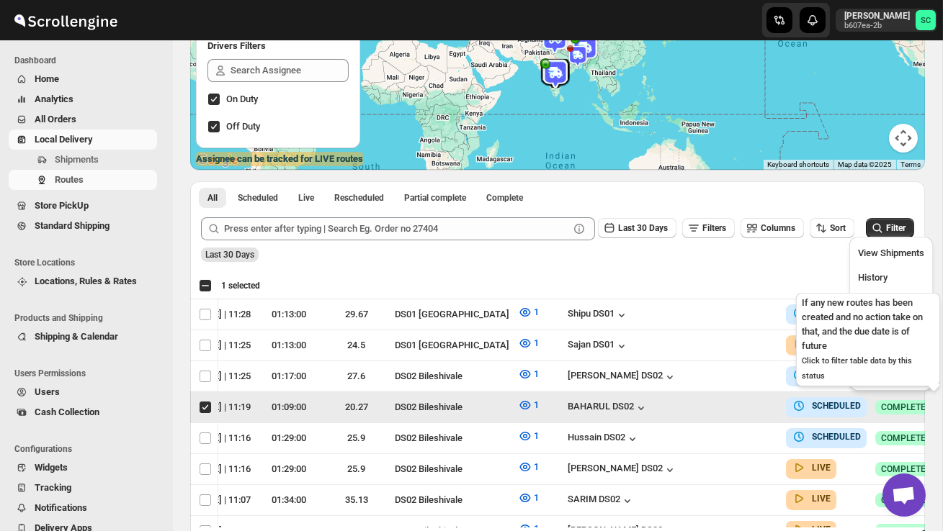
scroll to position [0, 1]
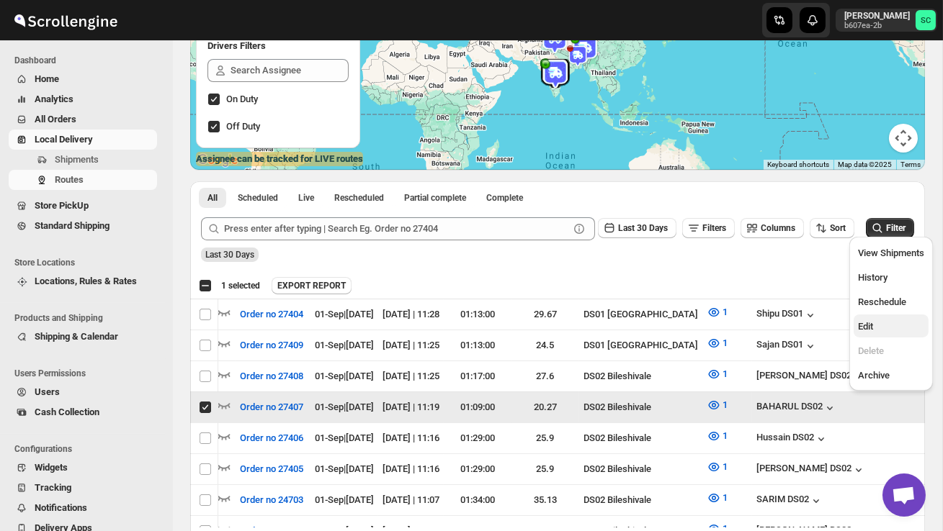
click at [881, 316] on button "Edit" at bounding box center [890, 326] width 75 height 23
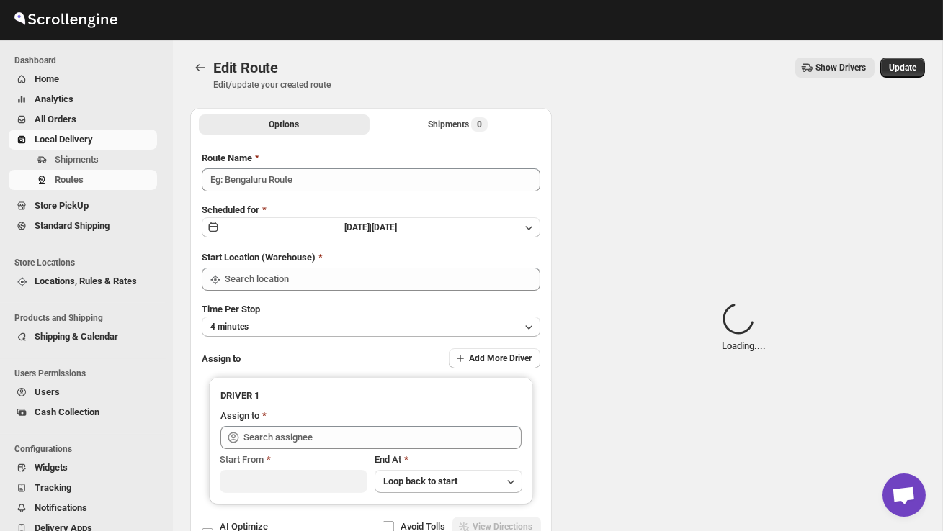
type input "Order no 27407"
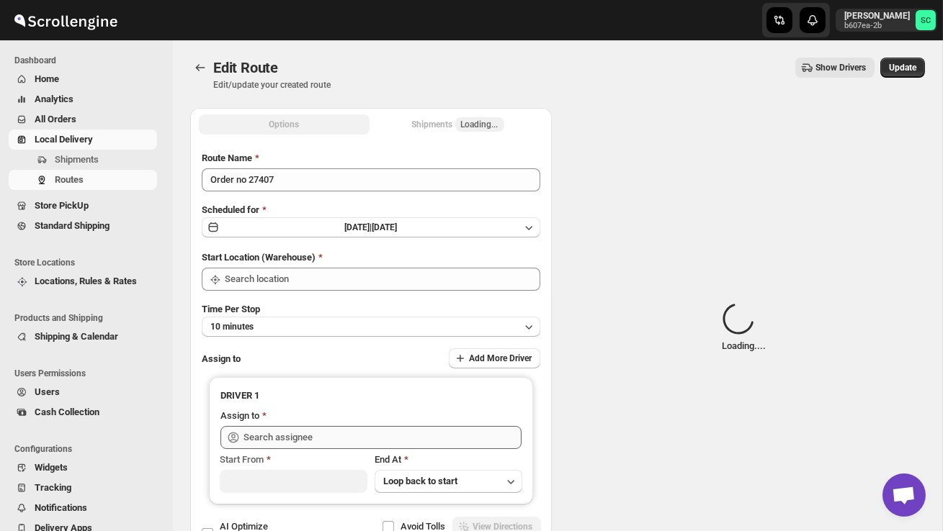
type input "DS02 Bileshivale"
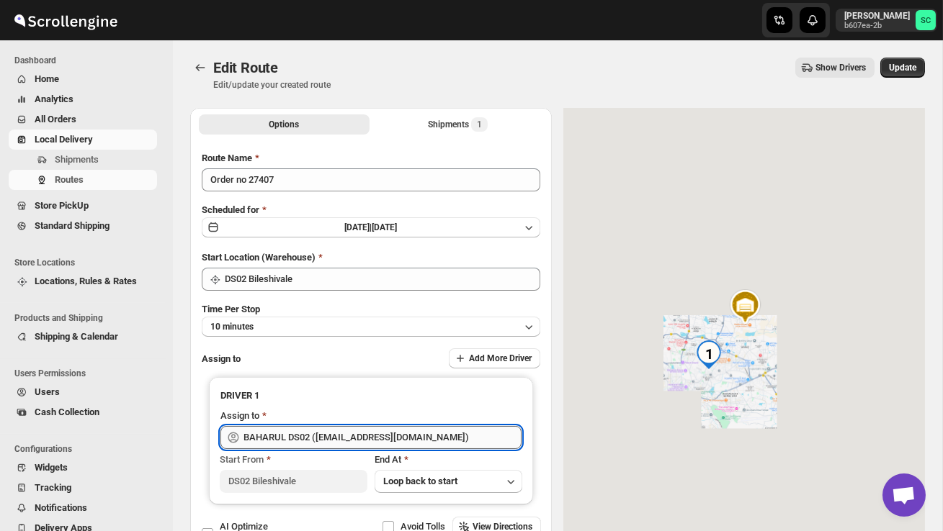
click at [456, 434] on input "BAHARUL DS02 ([EMAIL_ADDRESS][DOMAIN_NAME])" at bounding box center [382, 437] width 278 height 23
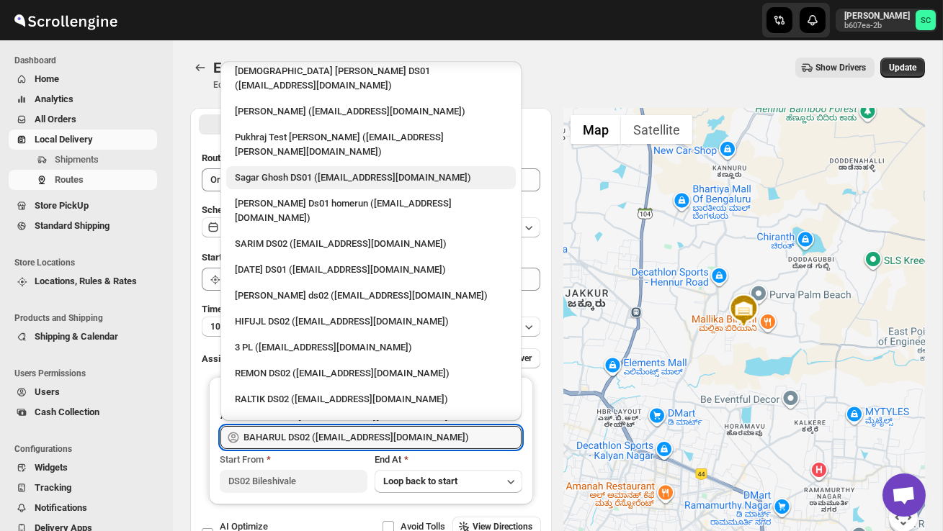
scroll to position [197, 0]
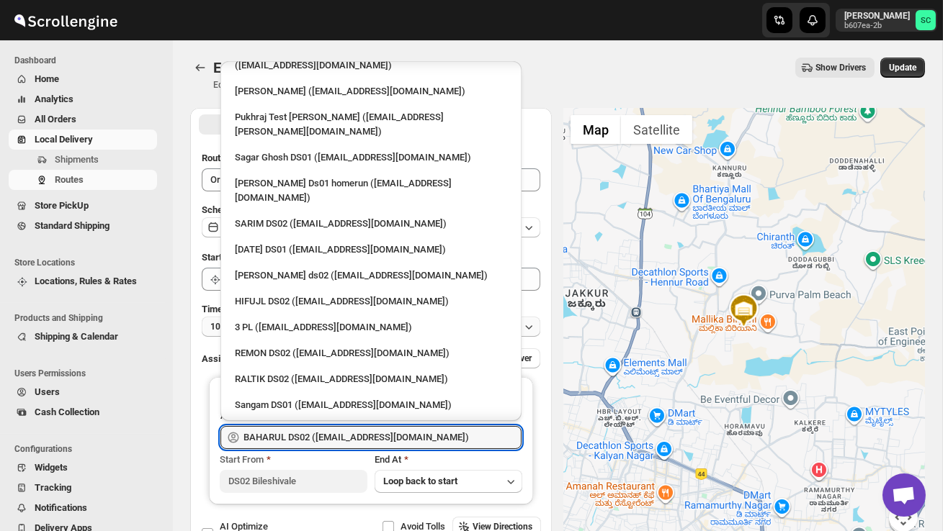
click at [346, 372] on div "RALTIK DS02 ([EMAIL_ADDRESS][DOMAIN_NAME])" at bounding box center [371, 379] width 272 height 14
type input "RALTIK DS02 ([EMAIL_ADDRESS][DOMAIN_NAME])"
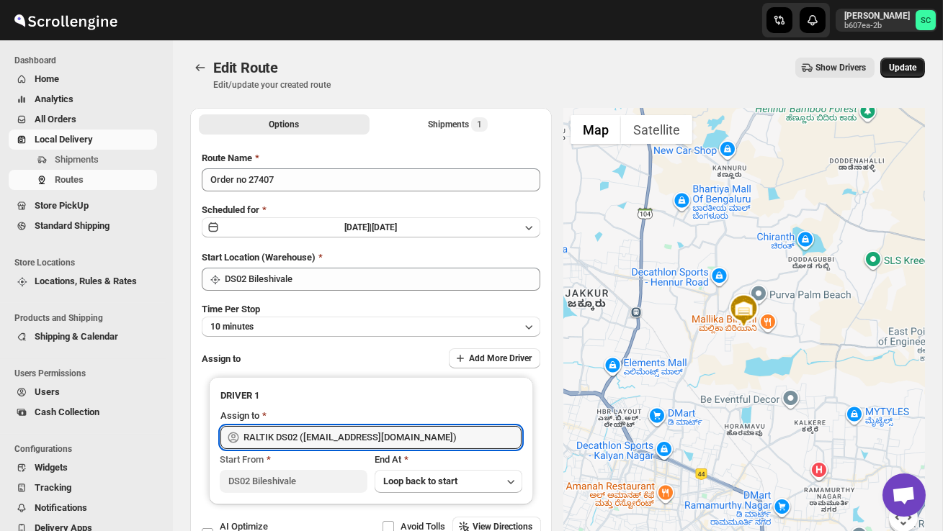
click at [889, 71] on span "Update" at bounding box center [902, 68] width 27 height 12
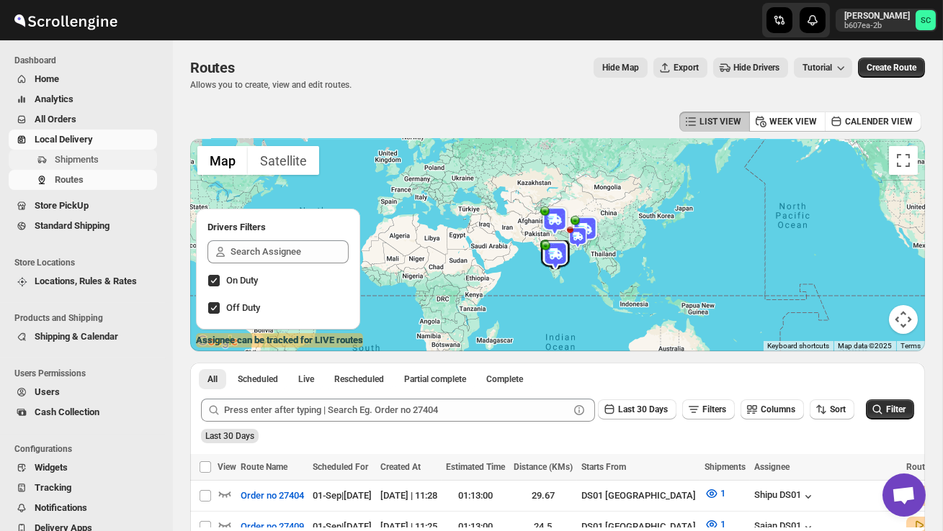
click at [106, 156] on span "Shipments" at bounding box center [104, 160] width 99 height 14
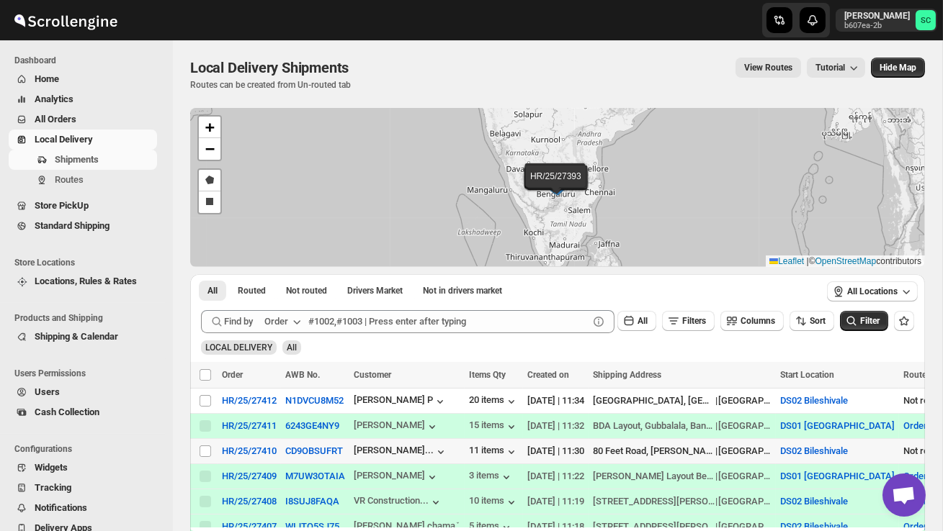
click at [214, 450] on td "Select shipment" at bounding box center [203, 451] width 27 height 25
checkbox input "true"
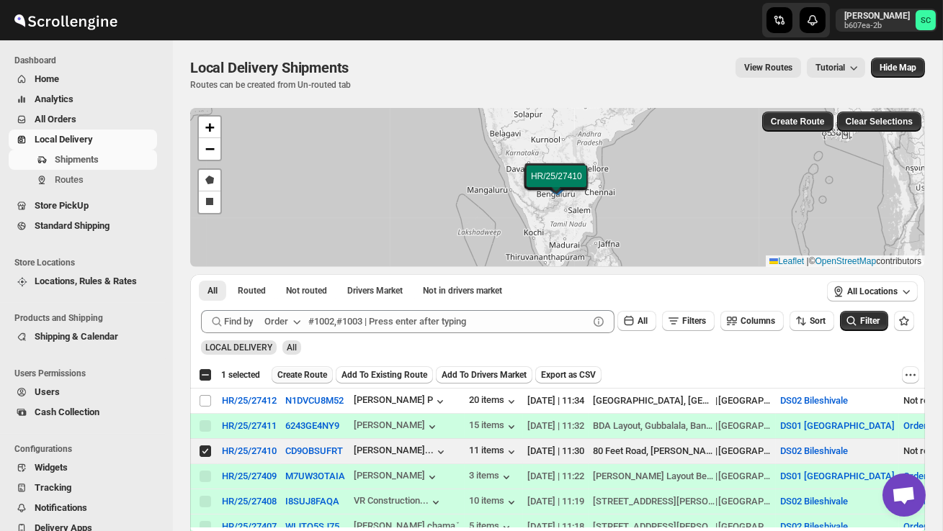
click at [304, 374] on span "Create Route" at bounding box center [302, 375] width 50 height 12
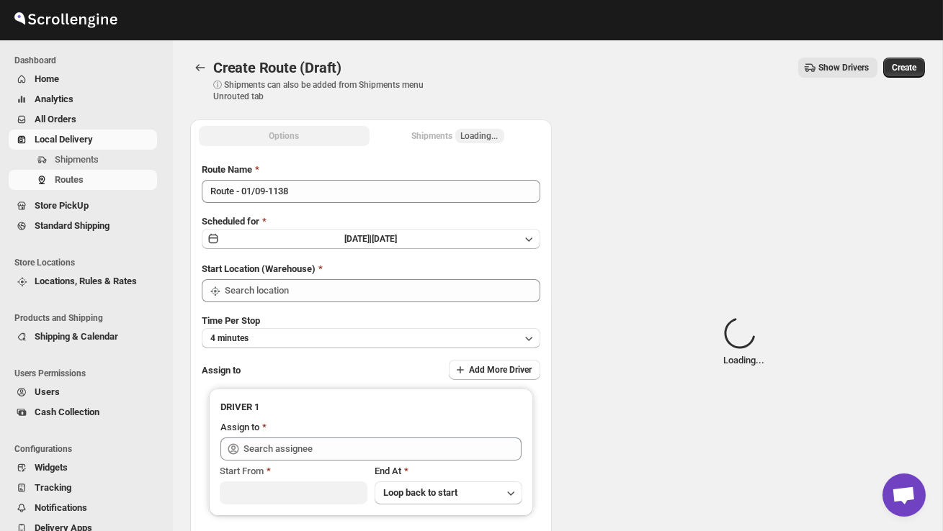
type input "DS02 Bileshivale"
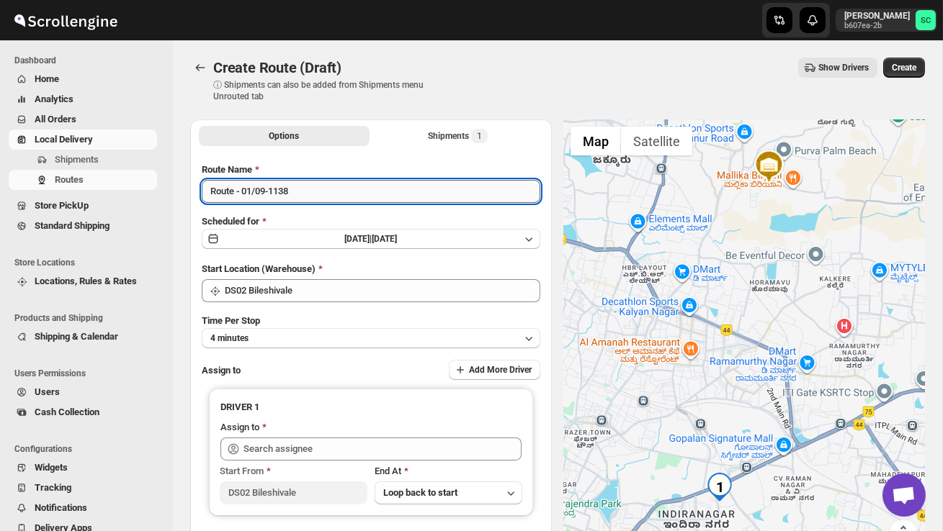
click at [322, 193] on input "Route - 01/09-1138" at bounding box center [371, 191] width 338 height 23
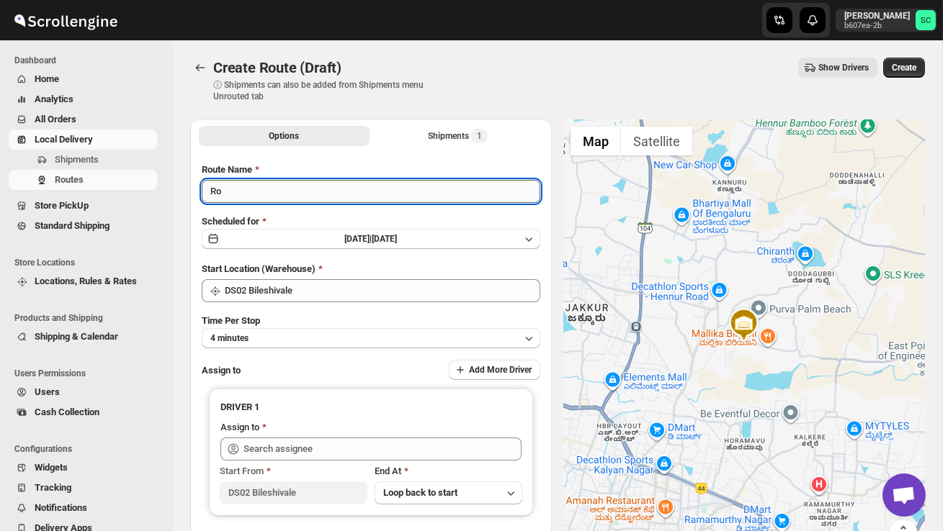
type input "R"
type input "P"
type input "Order no 27410"
click at [346, 336] on button "4 minutes" at bounding box center [371, 338] width 338 height 20
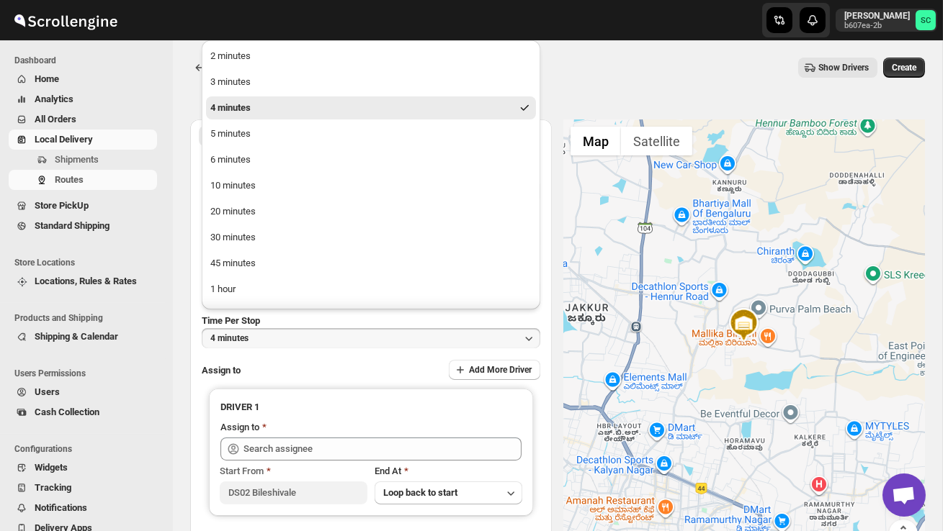
click at [274, 172] on ul "2 minutes 3 minutes 4 minutes 5 minutes 6 minutes 10 minutes 20 minutes 30 minu…" at bounding box center [371, 199] width 330 height 308
click at [273, 184] on button "10 minutes" at bounding box center [371, 185] width 330 height 23
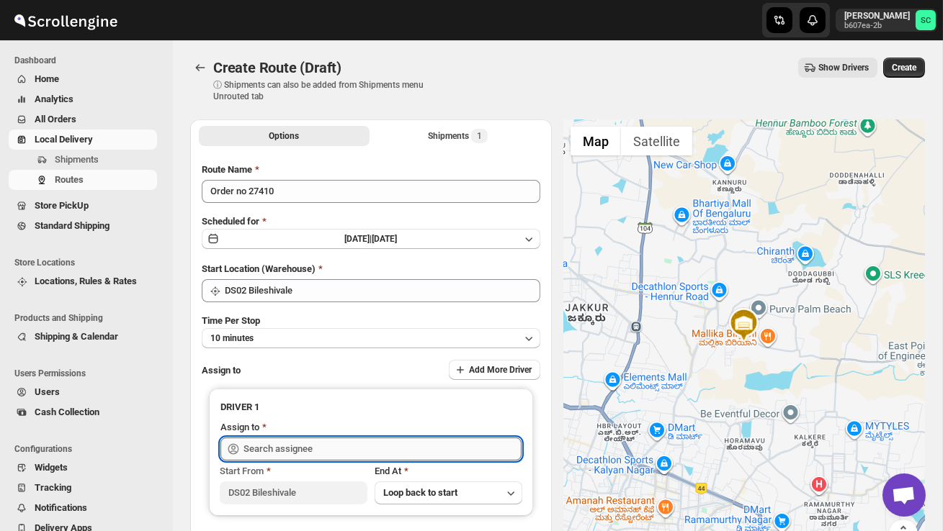
click at [295, 447] on input "text" at bounding box center [382, 449] width 278 height 23
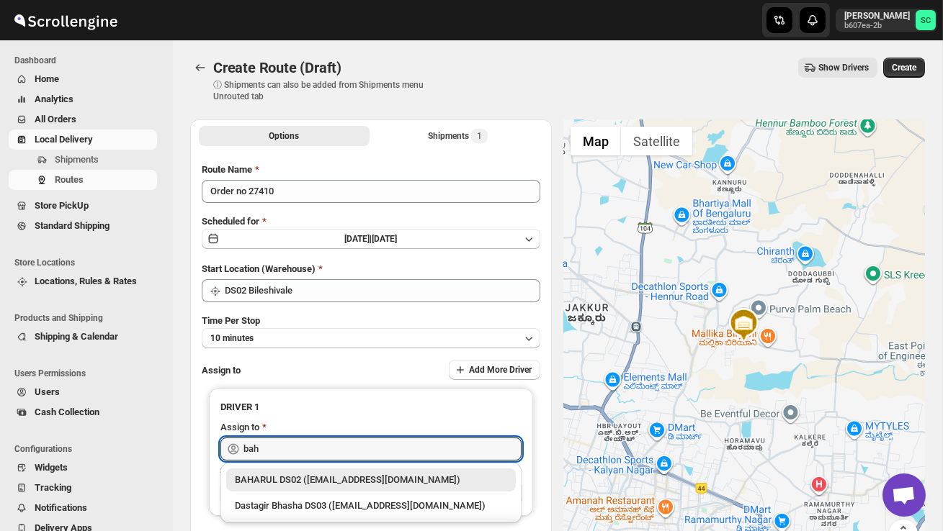
click at [338, 476] on div "BAHARUL DS02 ([EMAIL_ADDRESS][DOMAIN_NAME])" at bounding box center [371, 480] width 272 height 14
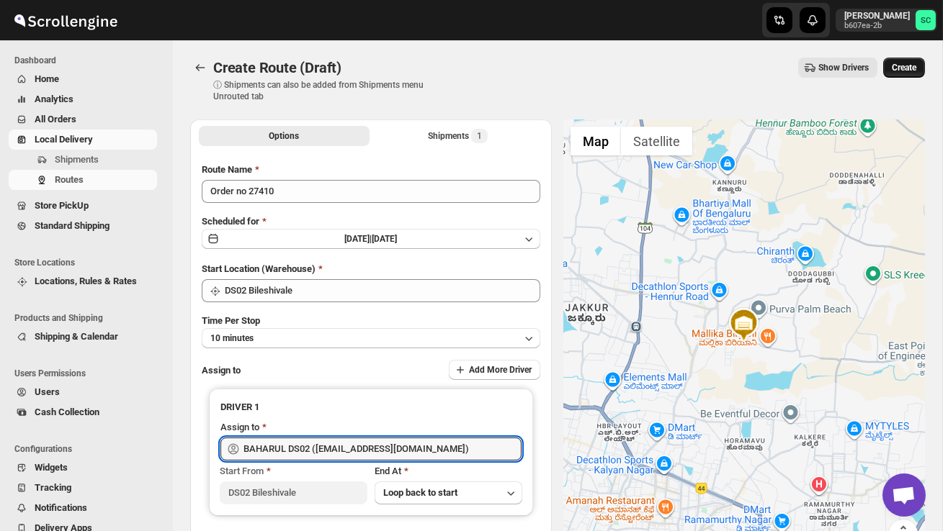
type input "BAHARUL DS02 ([EMAIL_ADDRESS][DOMAIN_NAME])"
click at [913, 59] on button "Create" at bounding box center [904, 68] width 42 height 20
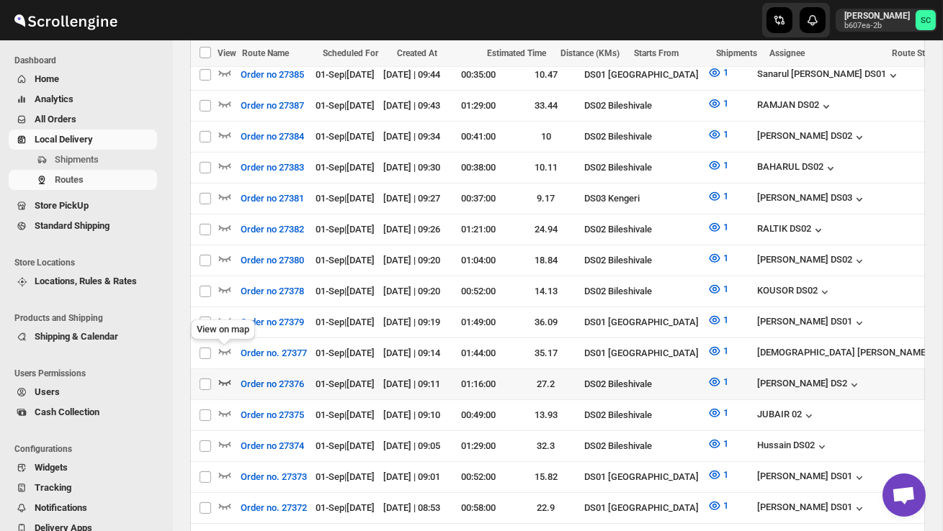
click at [223, 375] on icon "button" at bounding box center [224, 382] width 14 height 14
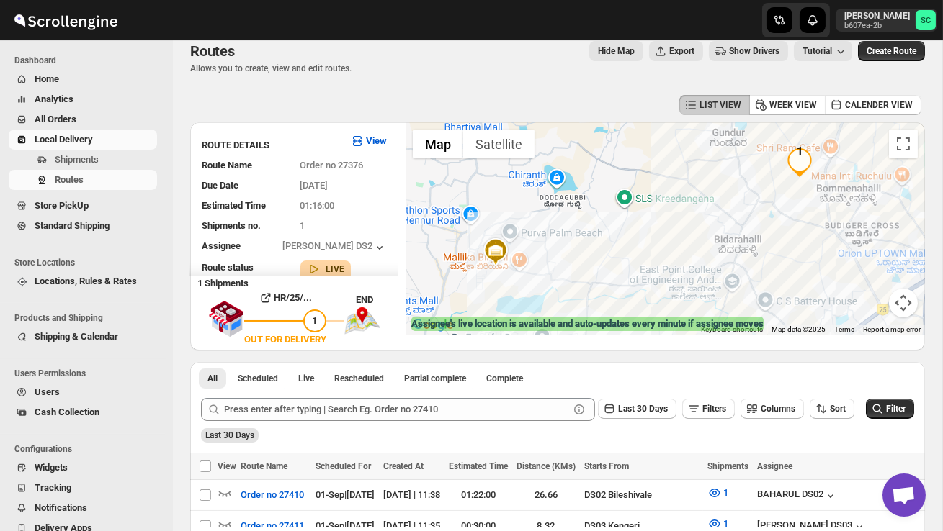
scroll to position [14, 0]
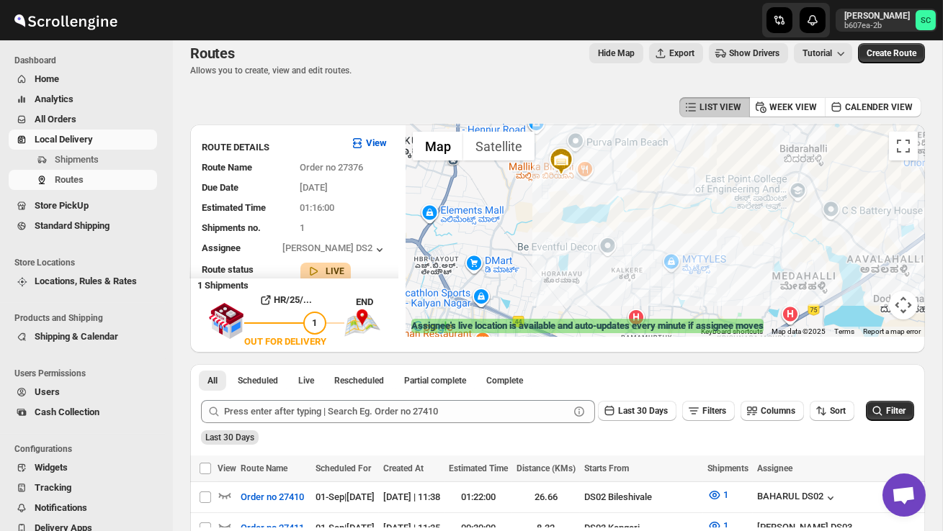
drag, startPoint x: 534, startPoint y: 254, endPoint x: 610, endPoint y: 138, distance: 139.4
click at [610, 138] on div at bounding box center [664, 231] width 519 height 212
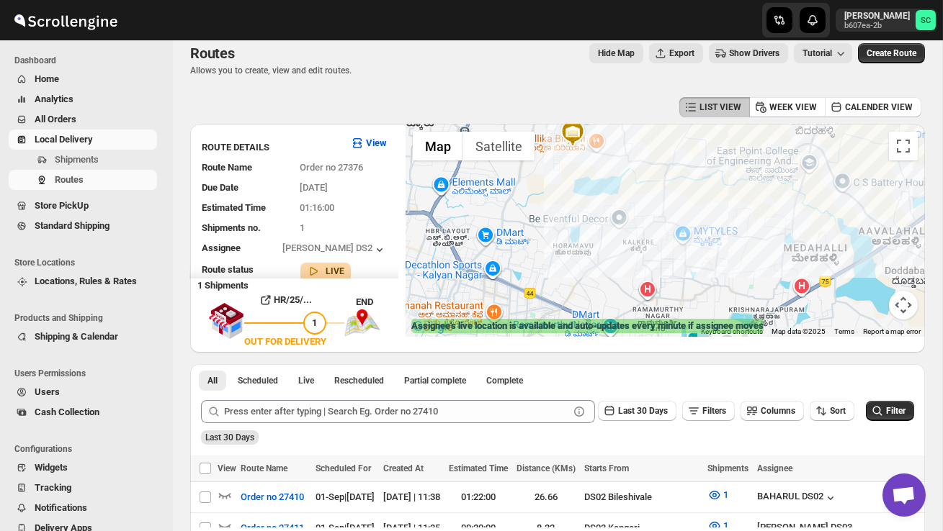
click at [907, 307] on button "Map camera controls" at bounding box center [903, 305] width 29 height 29
click at [872, 300] on button "Zoom out" at bounding box center [867, 305] width 29 height 29
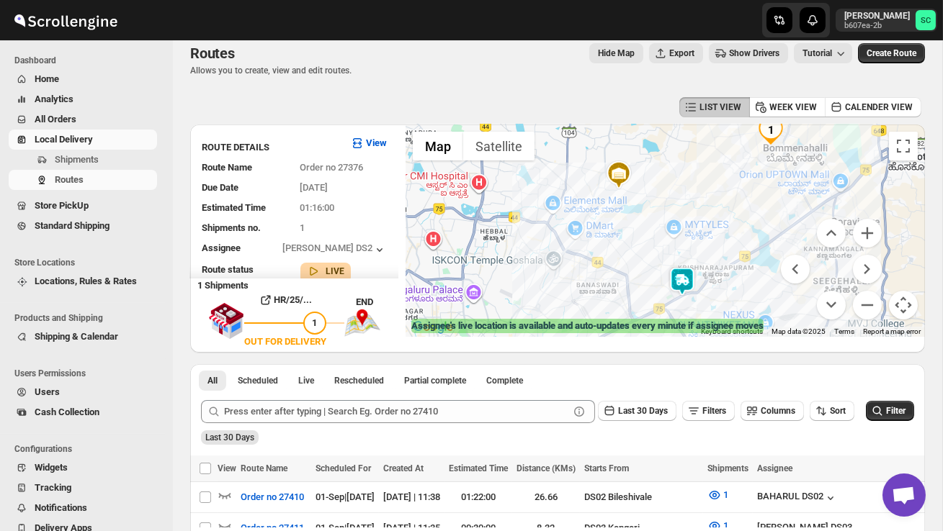
click at [704, 277] on div at bounding box center [664, 231] width 519 height 212
click at [691, 280] on img at bounding box center [682, 281] width 29 height 29
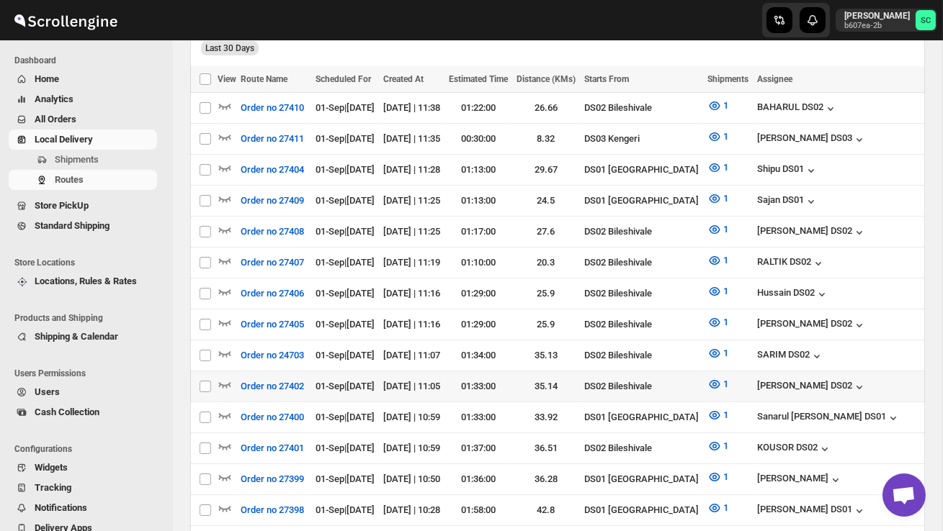
scroll to position [406, 0]
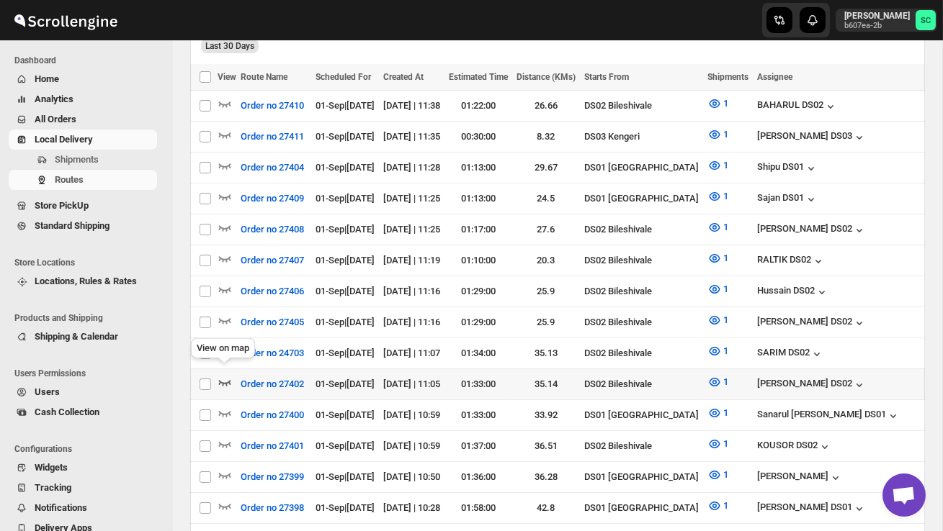
click at [230, 377] on icon "button" at bounding box center [224, 382] width 14 height 14
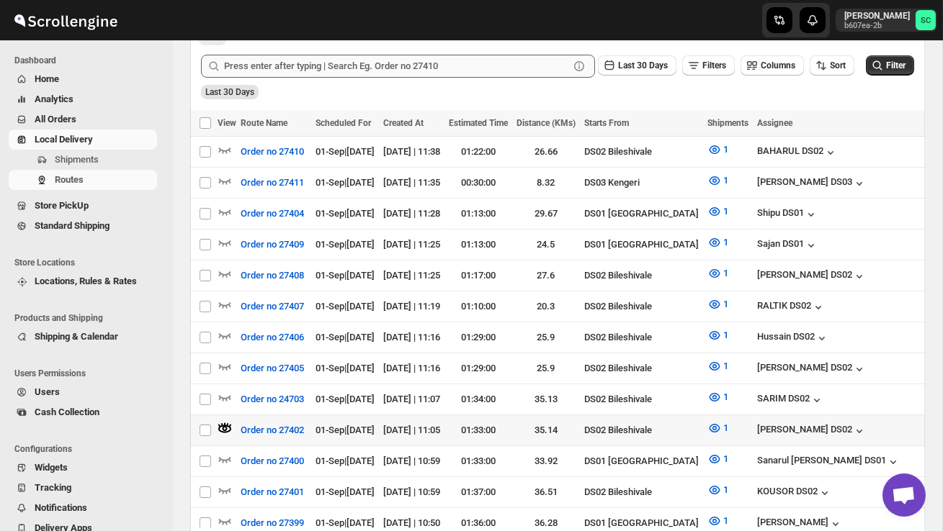
scroll to position [369, 0]
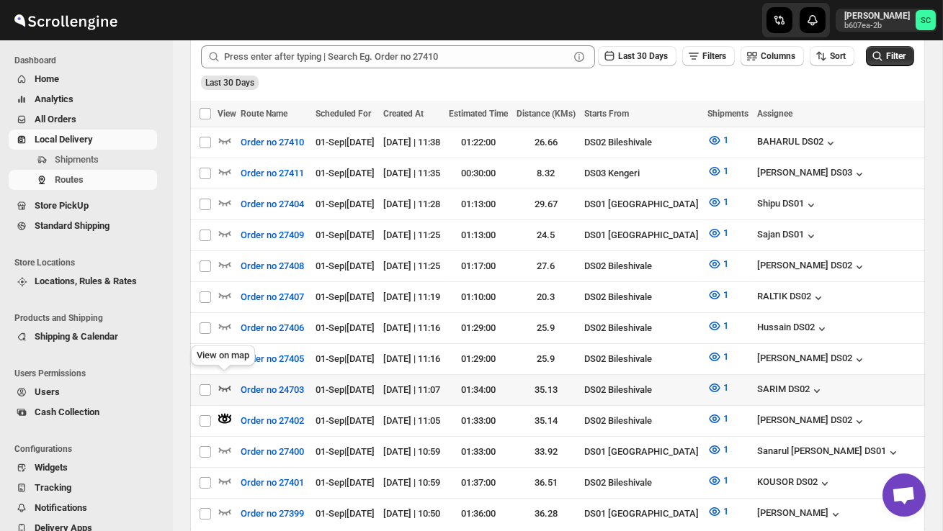
click at [222, 386] on icon "button" at bounding box center [225, 389] width 12 height 6
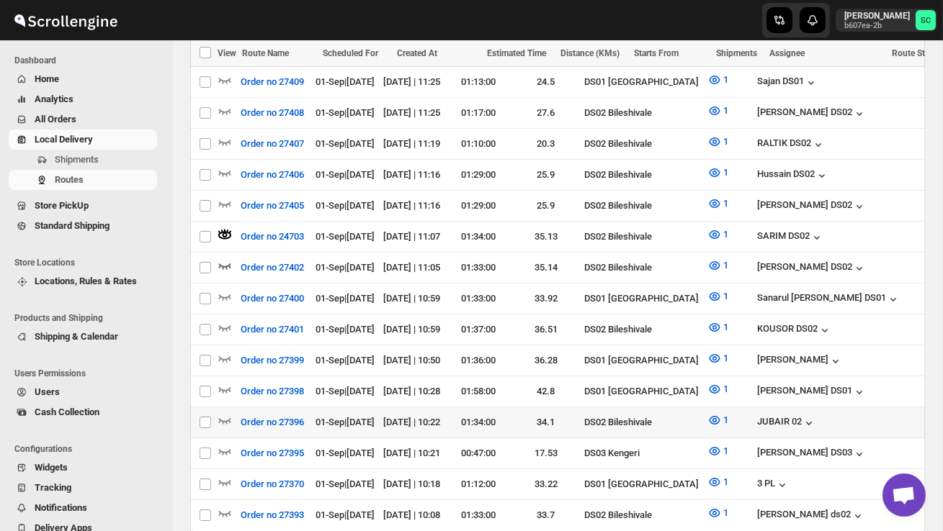
scroll to position [526, 0]
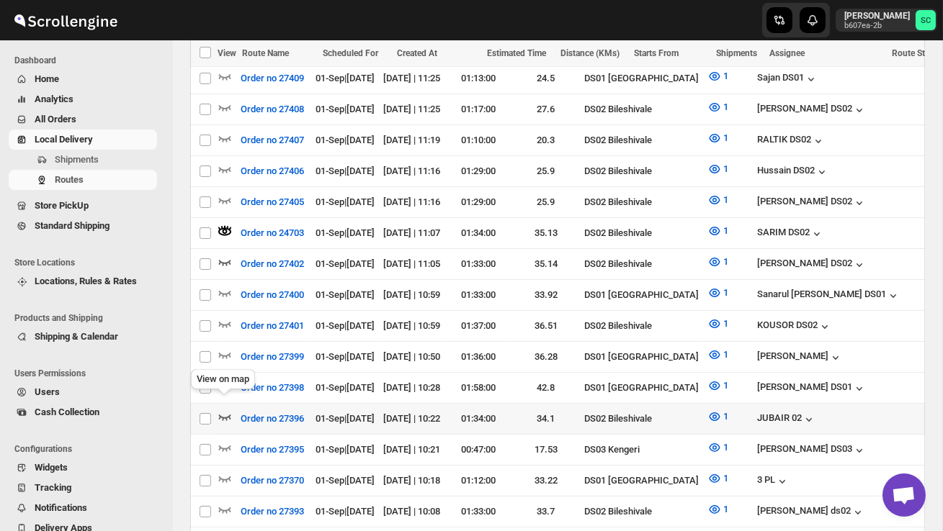
click at [225, 410] on icon "button" at bounding box center [224, 417] width 14 height 14
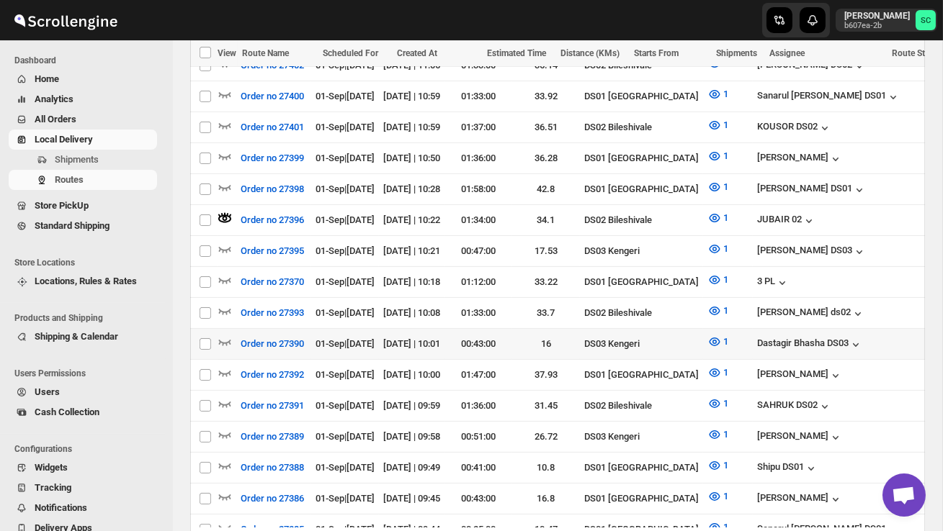
scroll to position [735, 0]
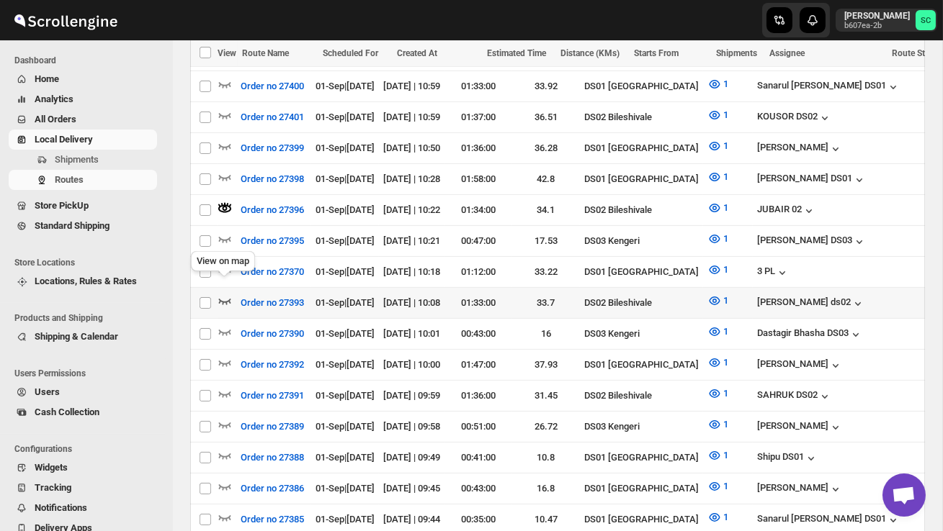
click at [222, 294] on icon "button" at bounding box center [224, 301] width 14 height 14
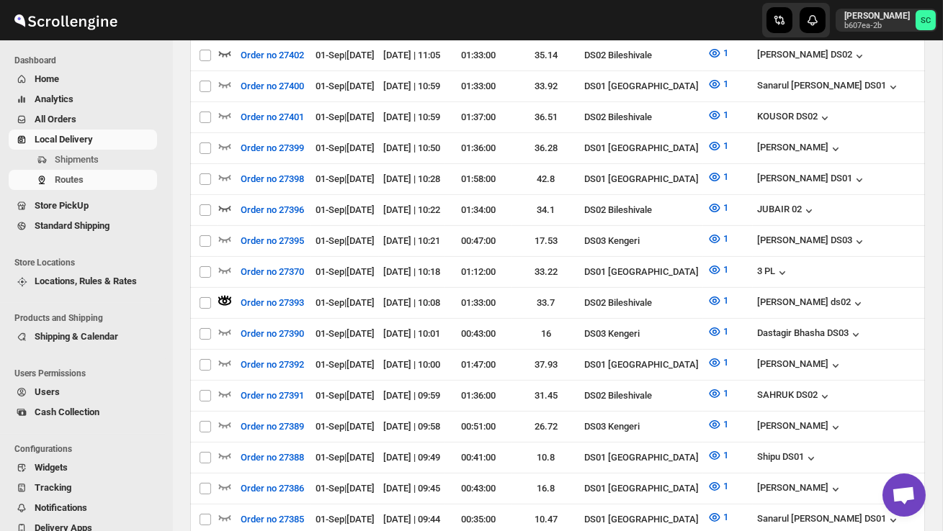
scroll to position [0, 0]
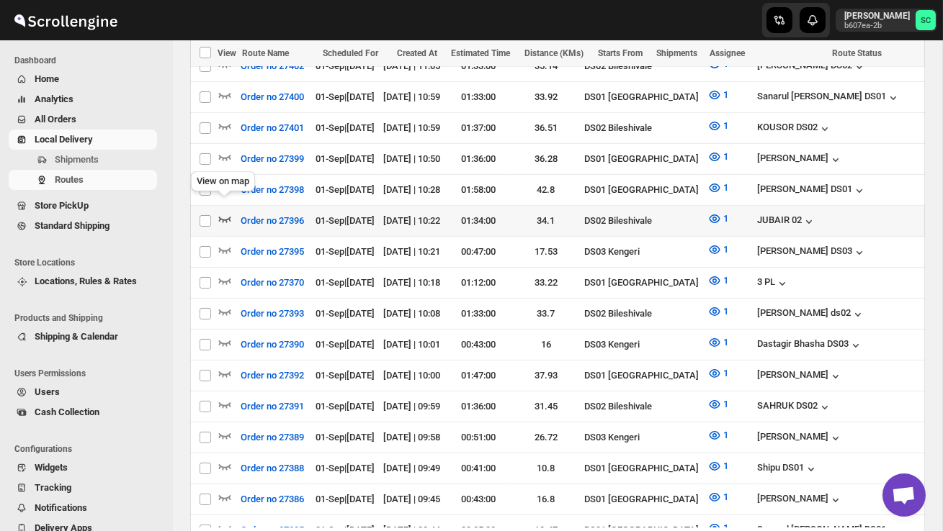
click at [223, 212] on icon "button" at bounding box center [224, 219] width 14 height 14
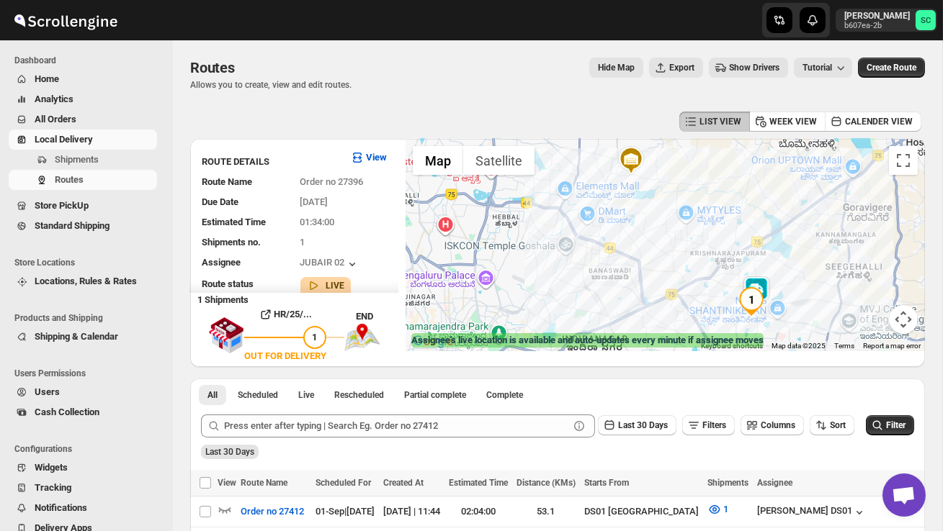
click at [760, 279] on img at bounding box center [756, 291] width 29 height 29
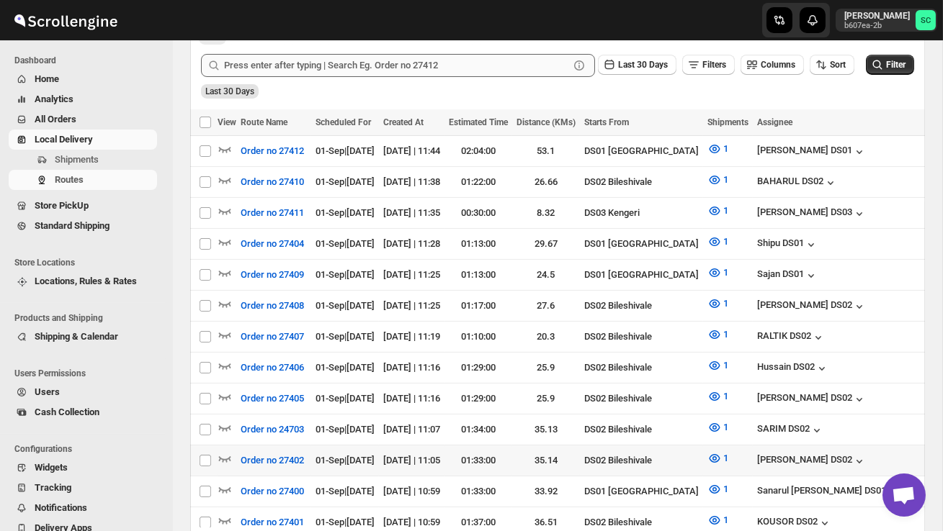
scroll to position [362, 0]
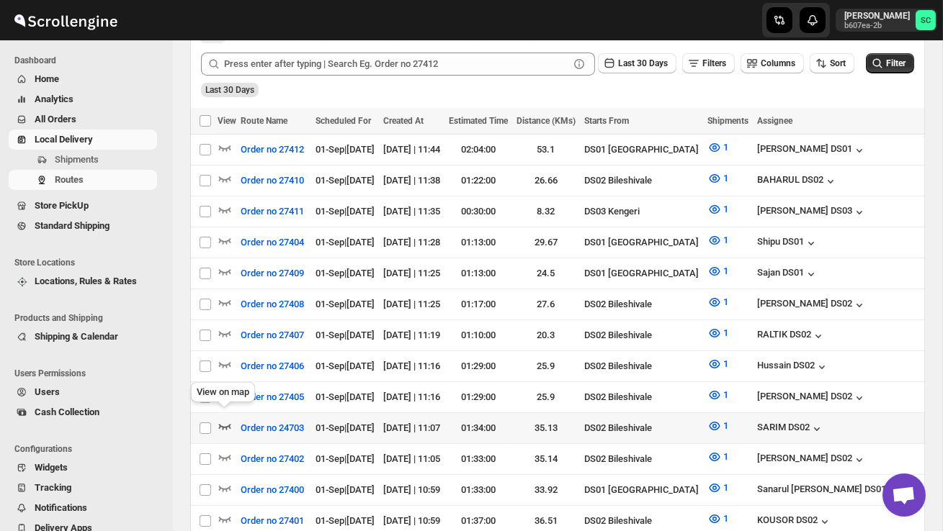
click at [223, 419] on icon "button" at bounding box center [224, 426] width 14 height 14
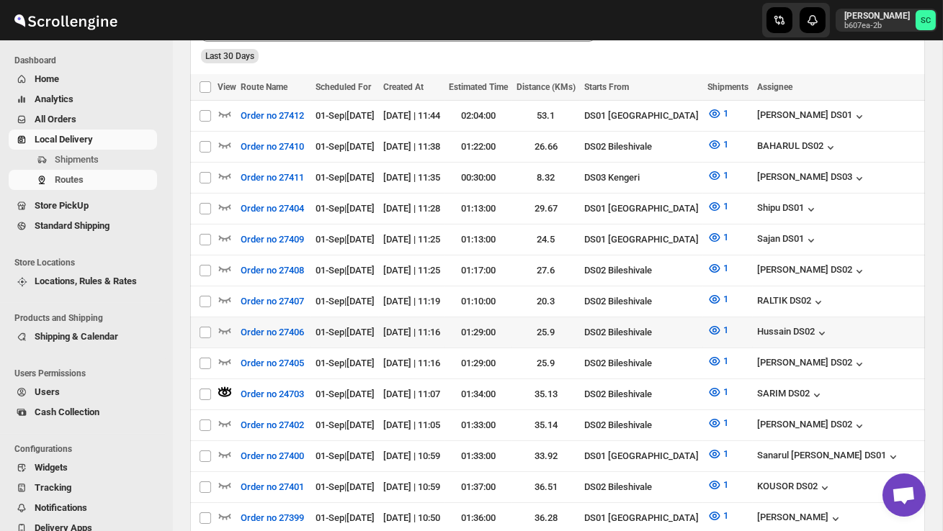
scroll to position [396, 0]
click at [225, 416] on icon "button" at bounding box center [224, 423] width 14 height 14
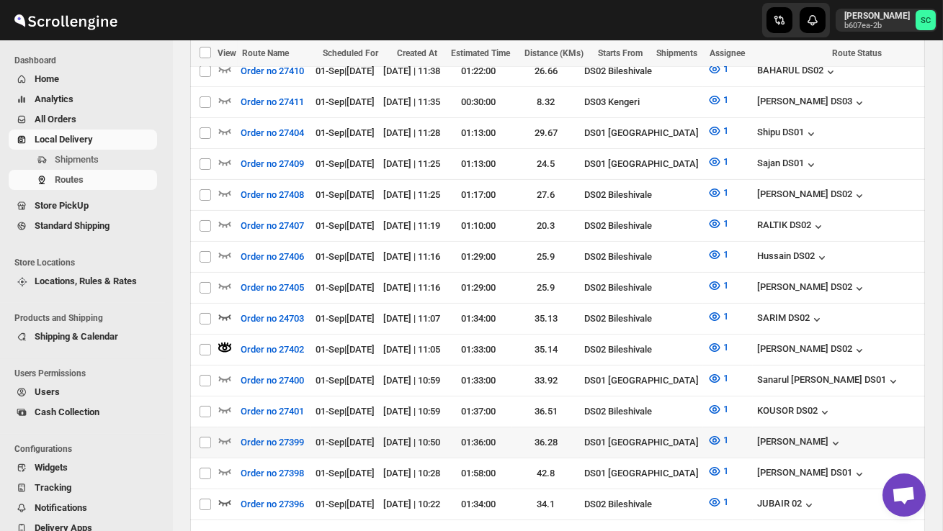
scroll to position [475, 0]
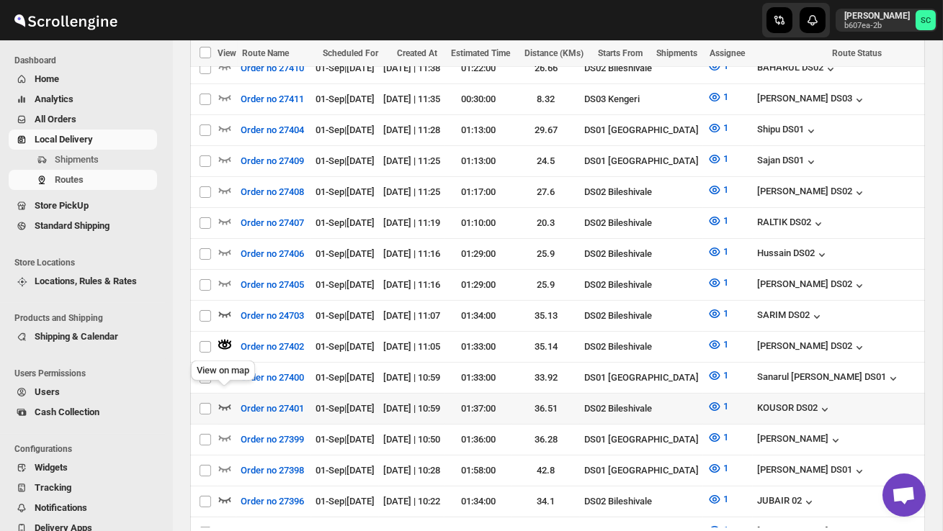
click at [224, 400] on icon "button" at bounding box center [224, 407] width 14 height 14
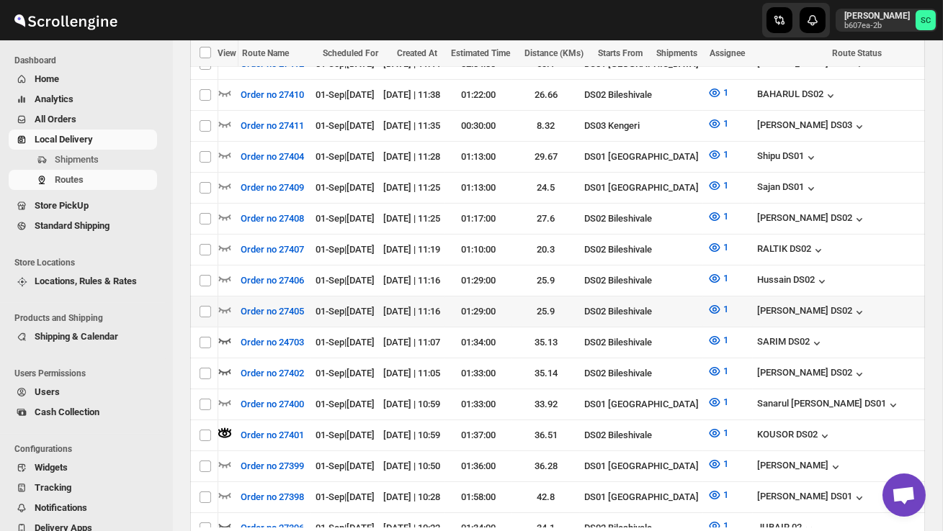
scroll to position [0, 0]
click at [223, 302] on icon "button" at bounding box center [224, 309] width 14 height 14
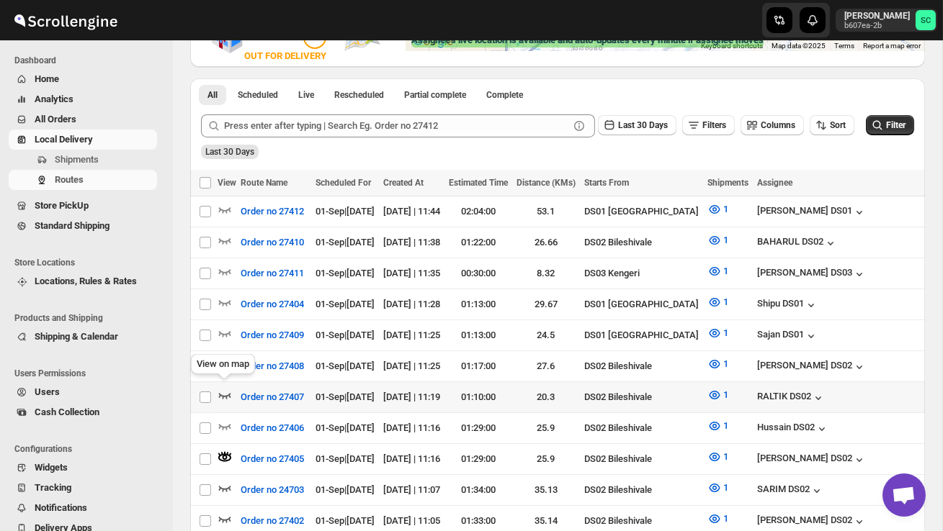
click at [225, 388] on icon "button" at bounding box center [224, 395] width 14 height 14
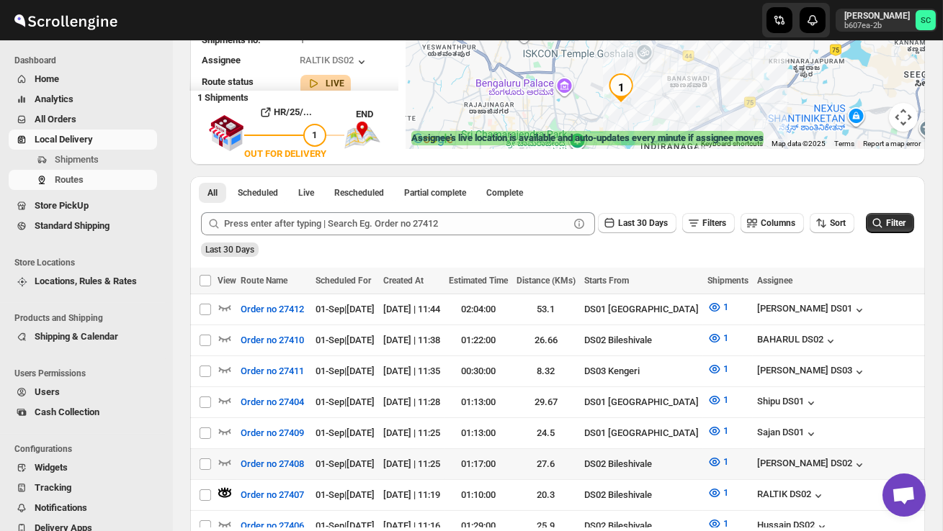
scroll to position [203, 0]
click at [223, 454] on icon "button" at bounding box center [224, 461] width 14 height 14
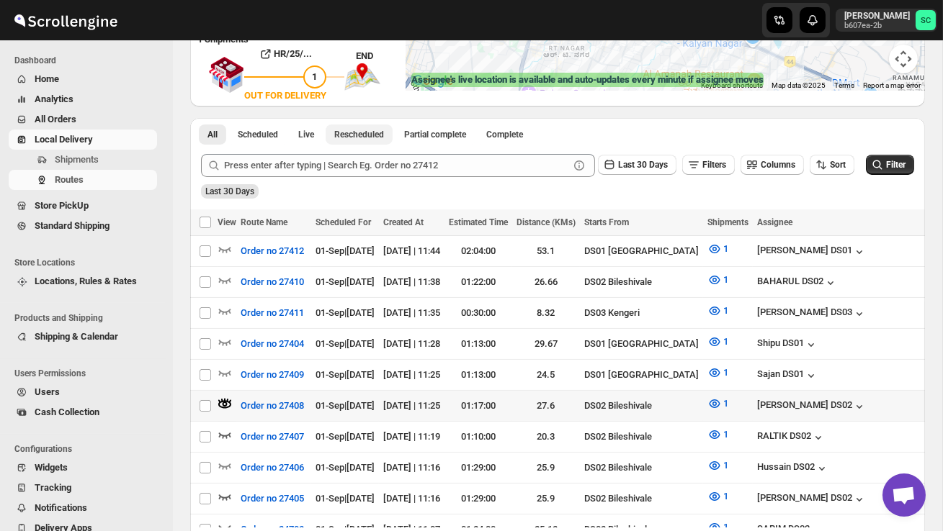
scroll to position [261, 0]
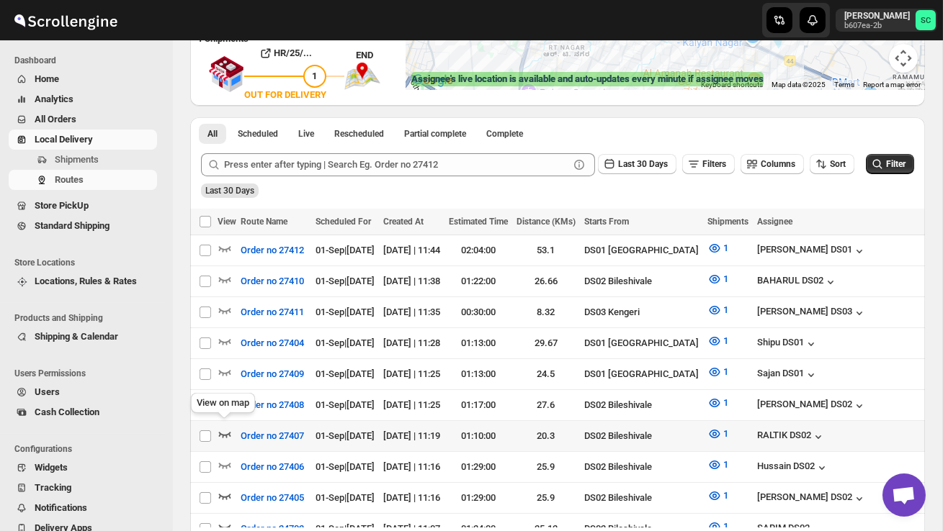
click at [228, 427] on icon "button" at bounding box center [224, 434] width 14 height 14
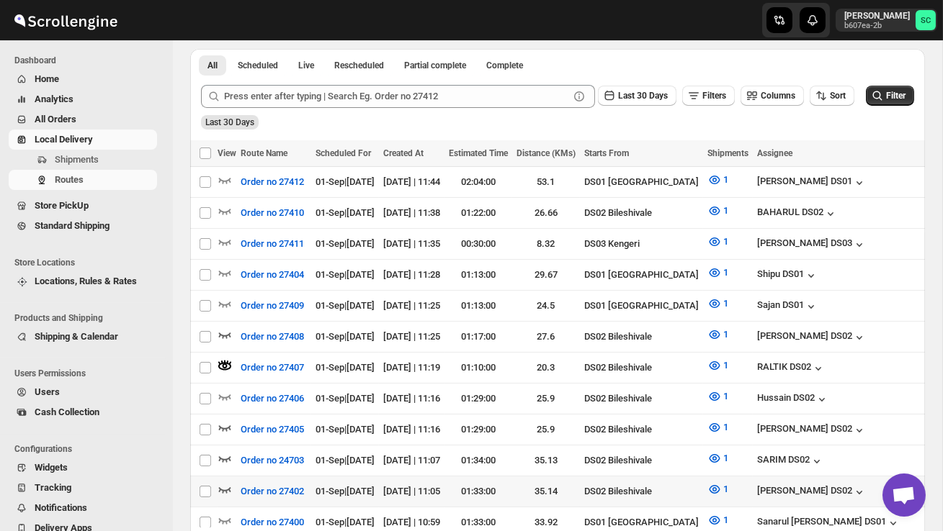
scroll to position [341, 0]
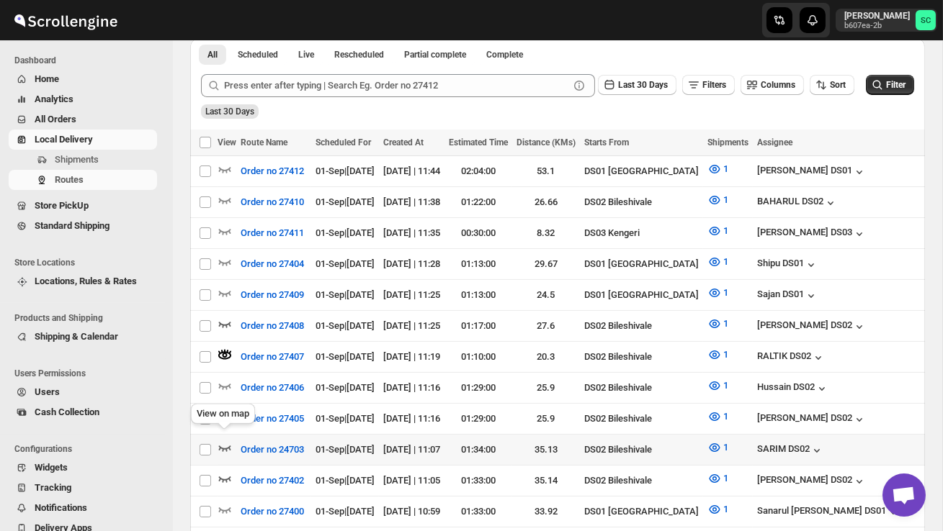
click at [223, 441] on icon "button" at bounding box center [224, 448] width 14 height 14
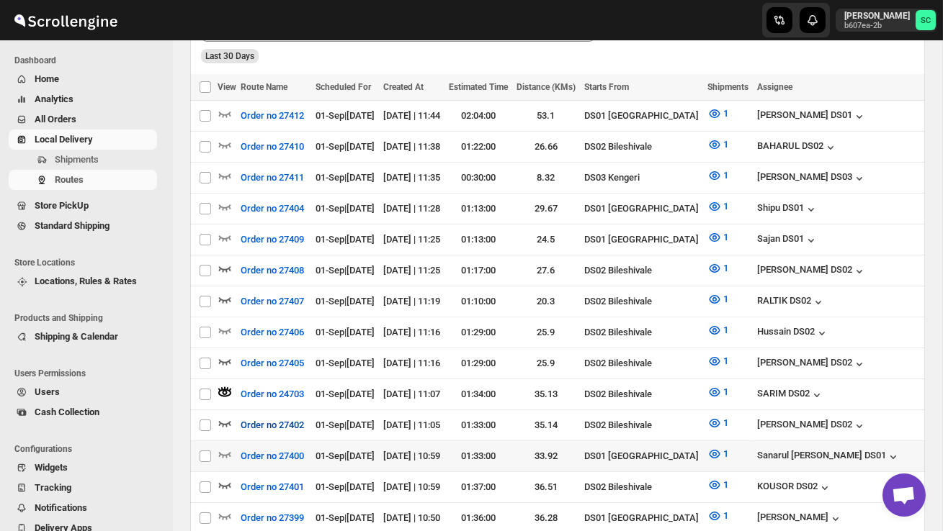
scroll to position [399, 0]
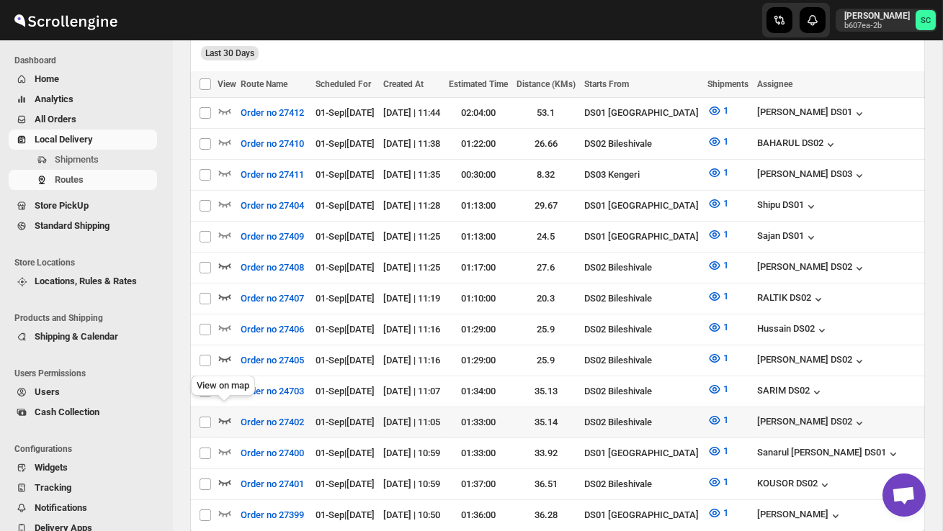
click at [226, 413] on icon "button" at bounding box center [224, 420] width 14 height 14
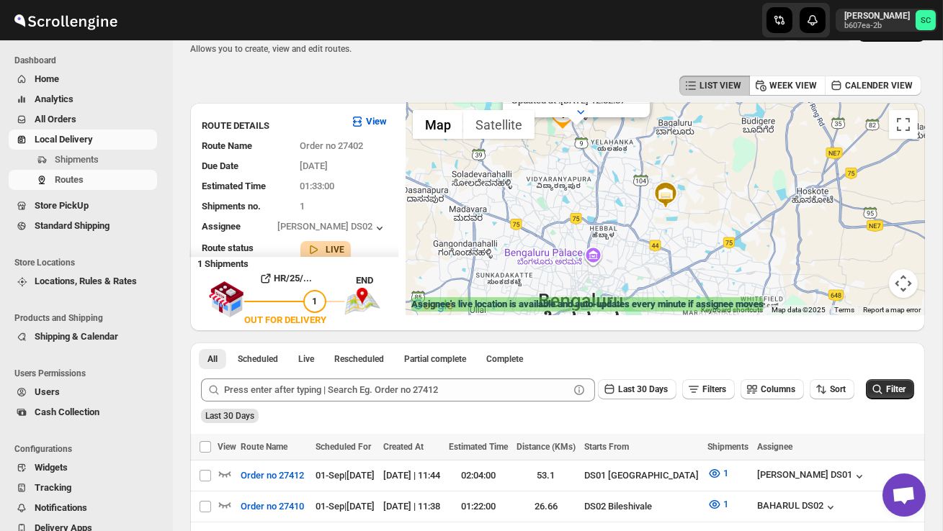
scroll to position [0, 0]
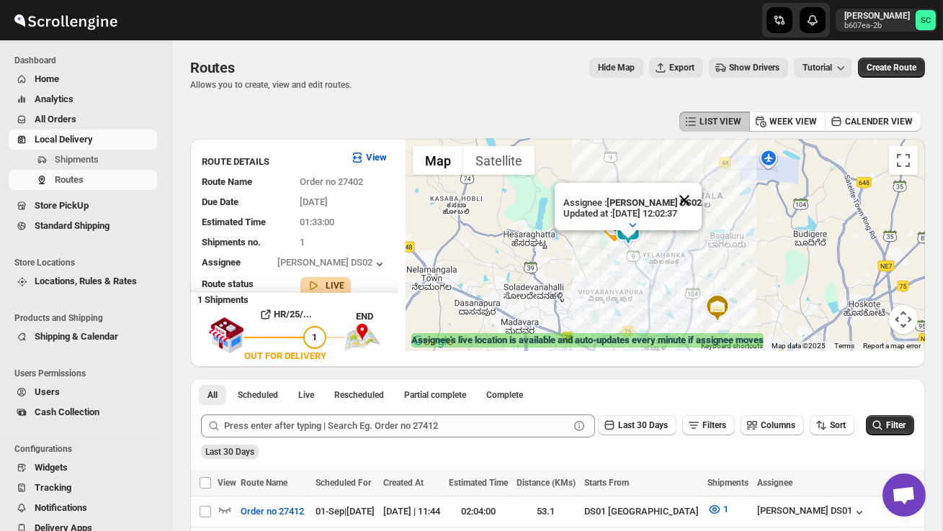
click at [680, 197] on button "Close" at bounding box center [684, 200] width 35 height 35
click at [639, 249] on div at bounding box center [664, 245] width 519 height 212
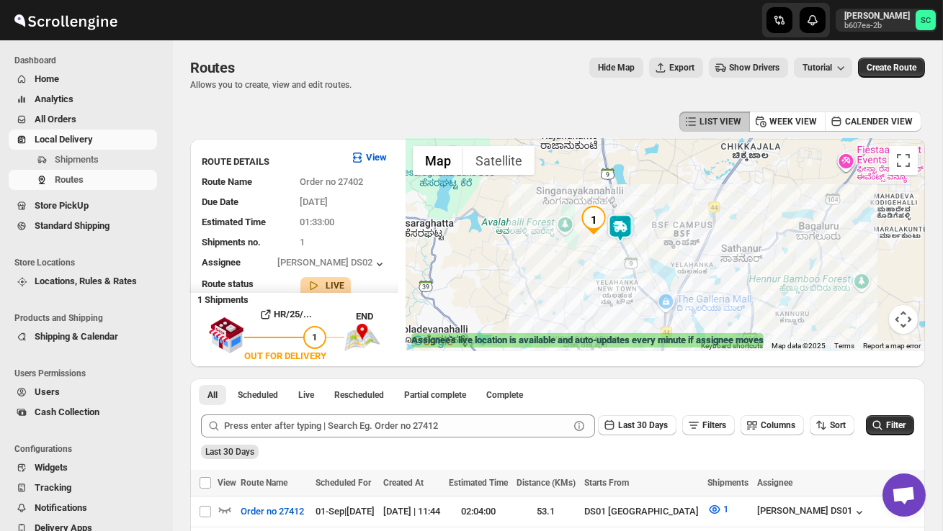
click at [639, 249] on div at bounding box center [664, 245] width 519 height 212
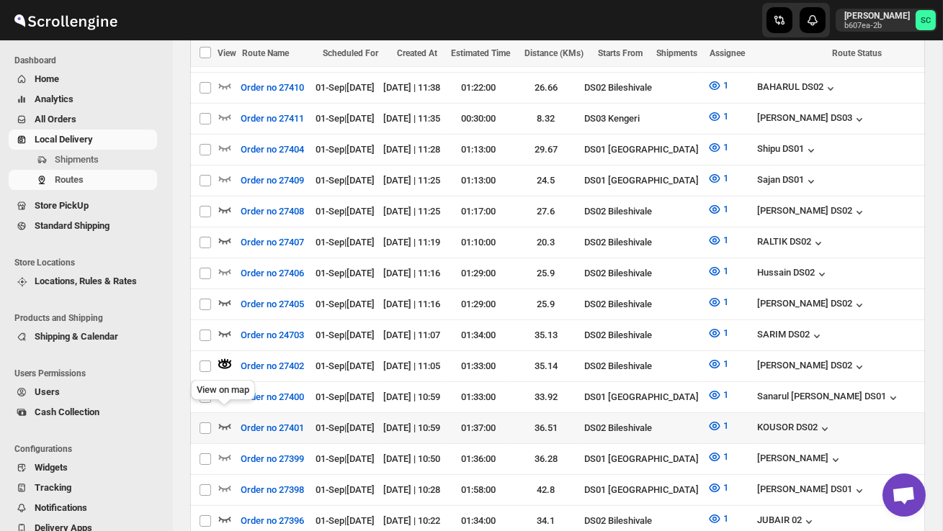
click at [221, 424] on icon "button" at bounding box center [225, 427] width 12 height 6
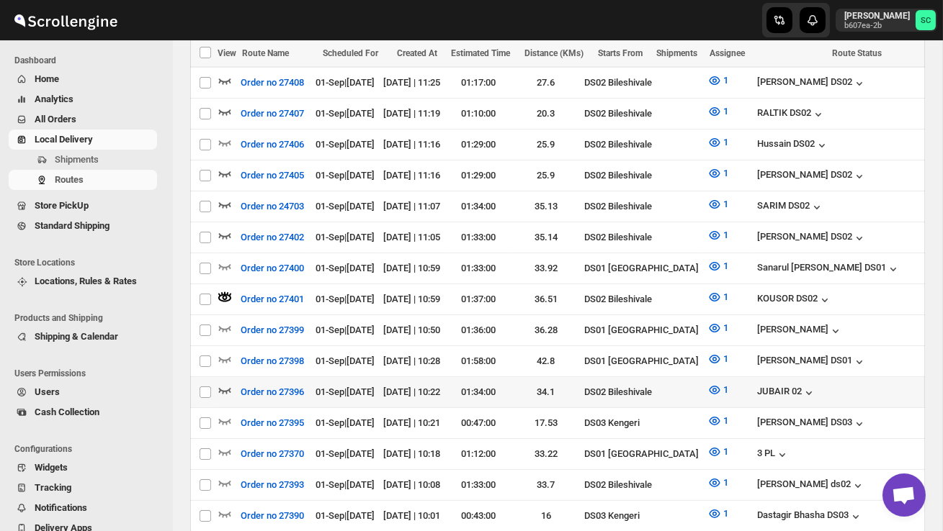
scroll to position [585, 0]
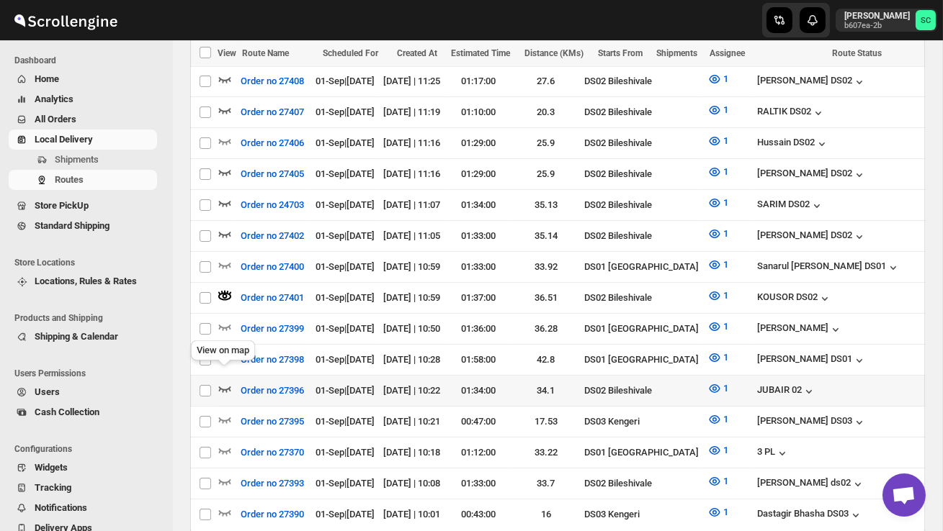
click at [225, 382] on icon "button" at bounding box center [224, 389] width 14 height 14
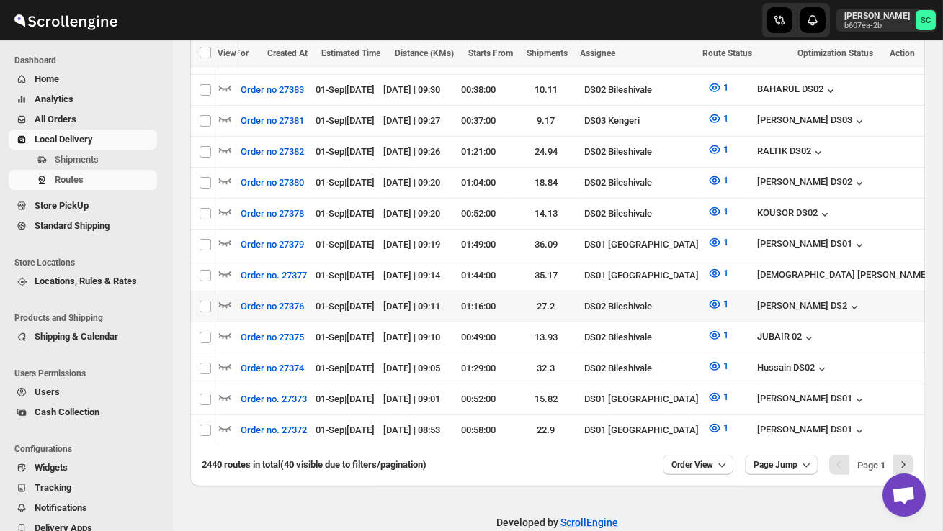
scroll to position [0, 0]
click at [225, 297] on icon "button" at bounding box center [224, 304] width 14 height 14
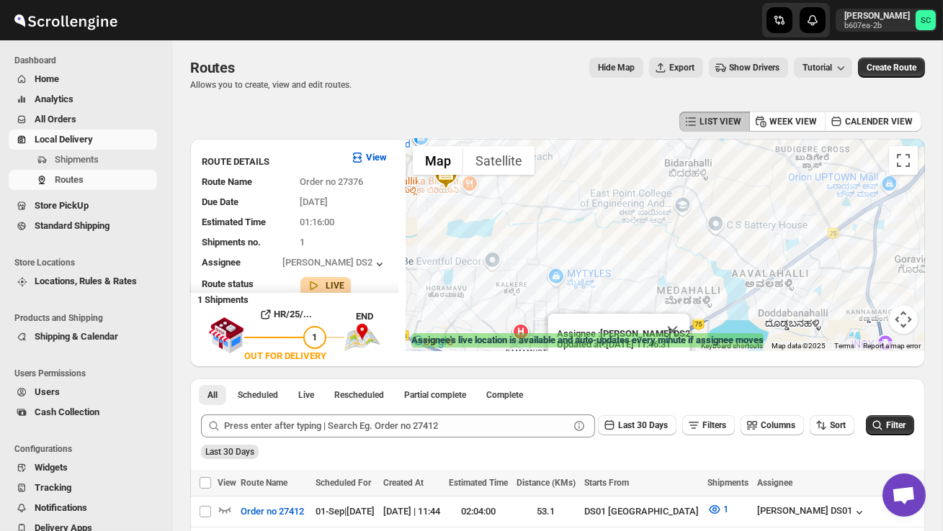
drag, startPoint x: 563, startPoint y: 293, endPoint x: 513, endPoint y: 197, distance: 108.5
click at [513, 197] on div "Assignee : [PERSON_NAME] DS2 Updated at : [DATE] 11:46:31 Duty mode Disabled Ba…" at bounding box center [664, 245] width 519 height 212
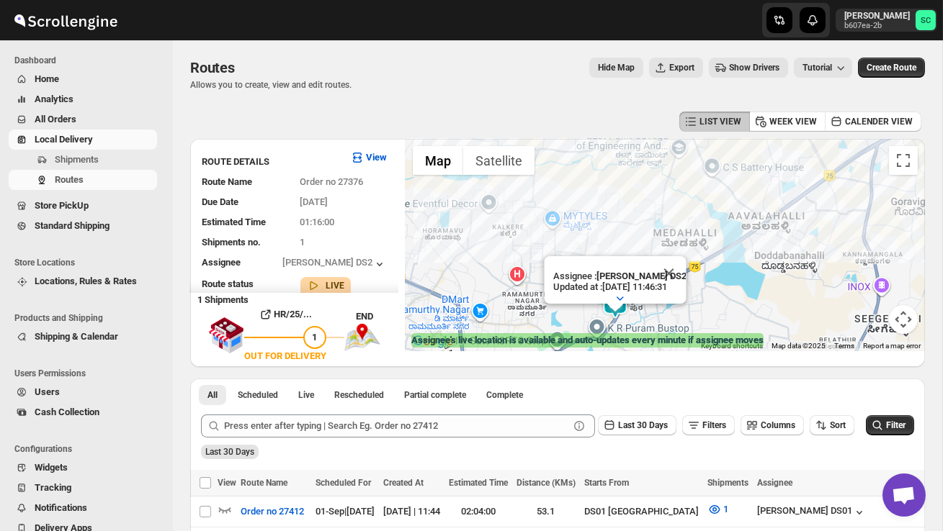
drag, startPoint x: 539, startPoint y: 243, endPoint x: 533, endPoint y: 156, distance: 88.1
click at [533, 156] on div "1 Assignee : [PERSON_NAME] DS2 Updated at : [DATE] 11:46:31 Duty mode Disabled …" at bounding box center [664, 245] width 519 height 212
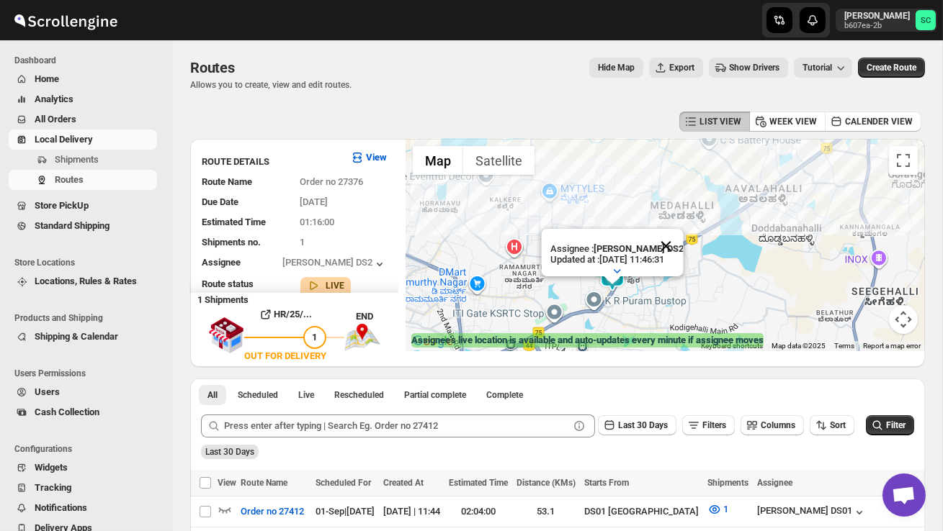
click at [675, 244] on button "Close" at bounding box center [665, 246] width 35 height 35
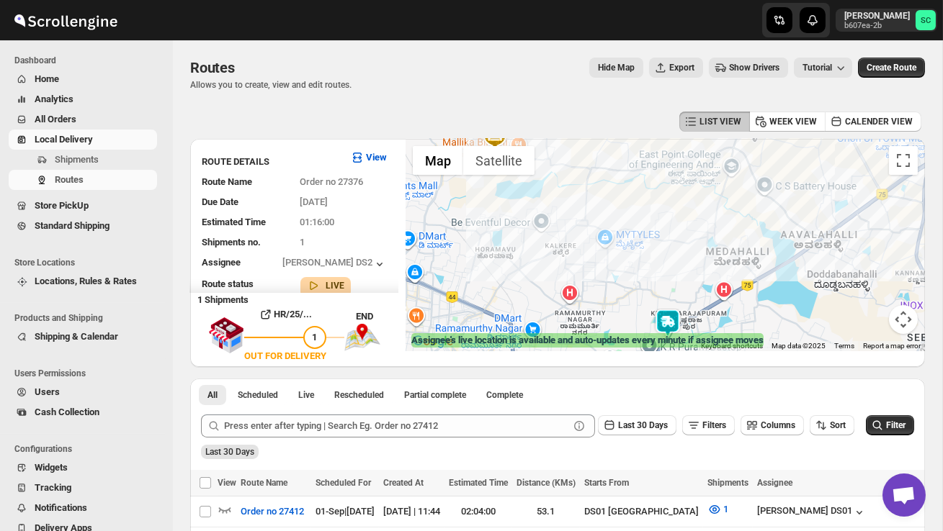
drag, startPoint x: 650, startPoint y: 273, endPoint x: 708, endPoint y: 321, distance: 75.7
click at [708, 321] on div at bounding box center [664, 245] width 519 height 212
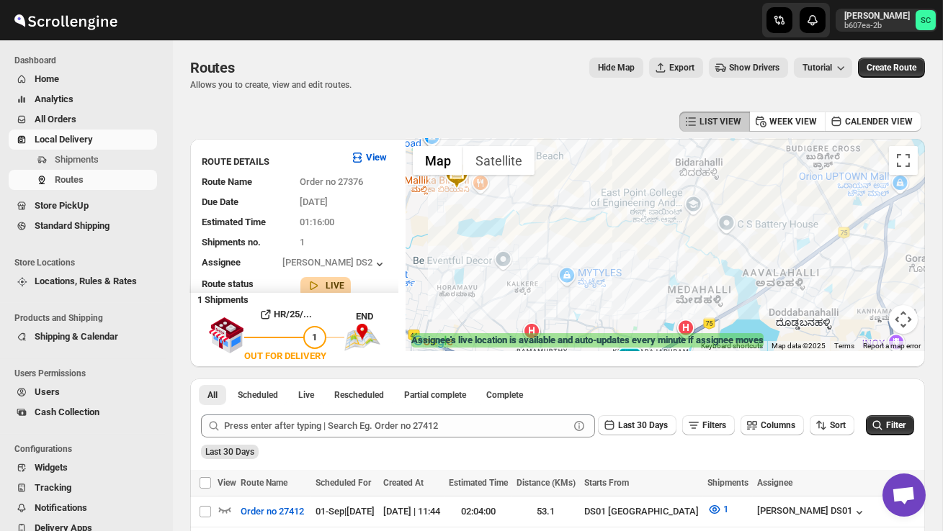
drag, startPoint x: 623, startPoint y: 279, endPoint x: 572, endPoint y: 321, distance: 65.9
click at [572, 322] on div at bounding box center [664, 245] width 519 height 212
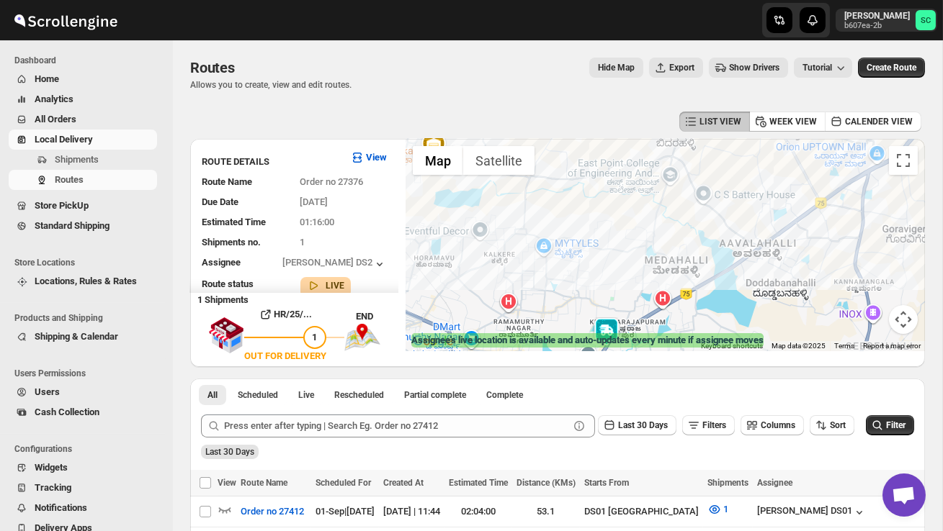
drag, startPoint x: 694, startPoint y: 230, endPoint x: 692, endPoint y: 195, distance: 34.6
click at [692, 195] on div at bounding box center [664, 245] width 519 height 212
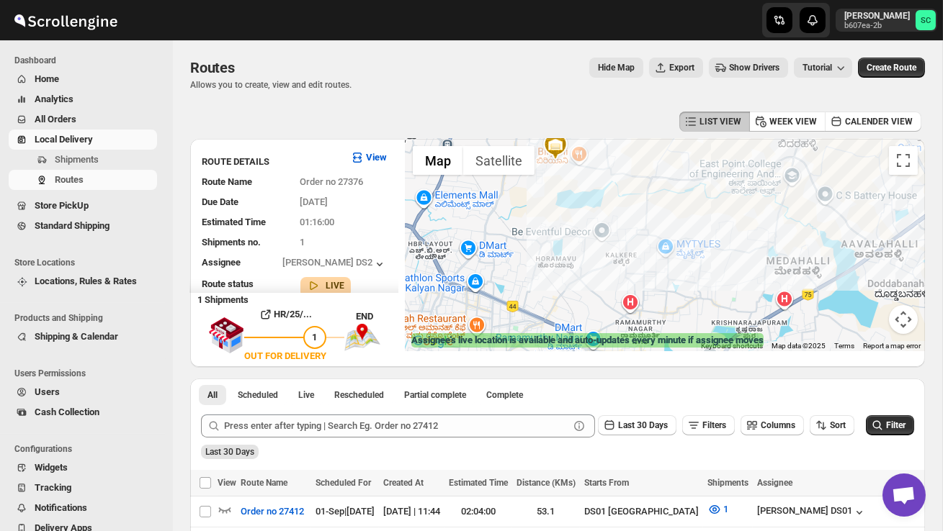
drag, startPoint x: 580, startPoint y: 274, endPoint x: 734, endPoint y: 328, distance: 163.1
click at [729, 317] on div at bounding box center [664, 245] width 519 height 212
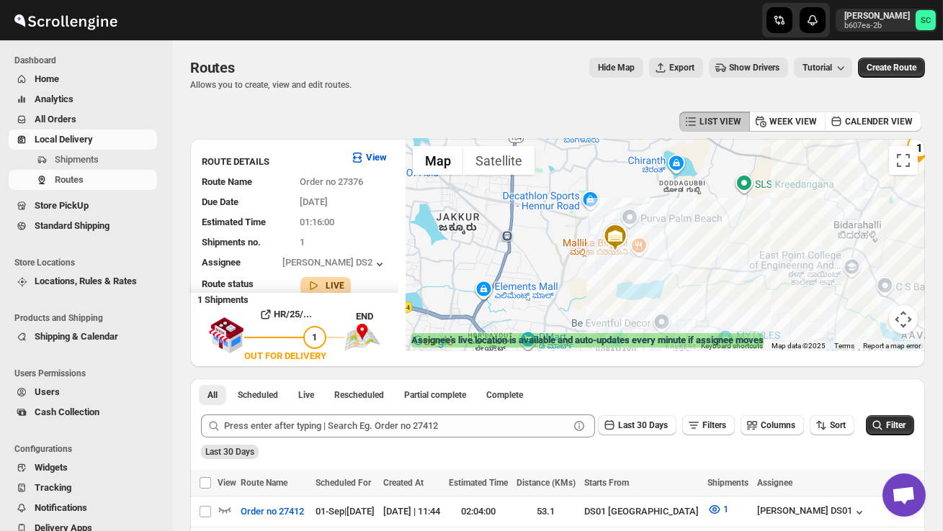
click at [902, 325] on button "Map camera controls" at bounding box center [903, 319] width 29 height 29
click at [874, 320] on button "Zoom out" at bounding box center [867, 319] width 29 height 29
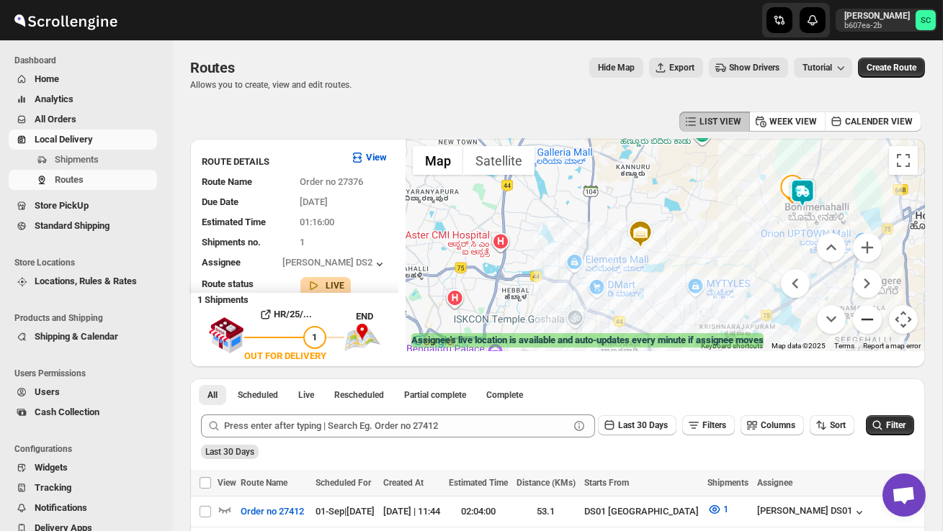
click at [872, 321] on button "Zoom out" at bounding box center [867, 319] width 29 height 29
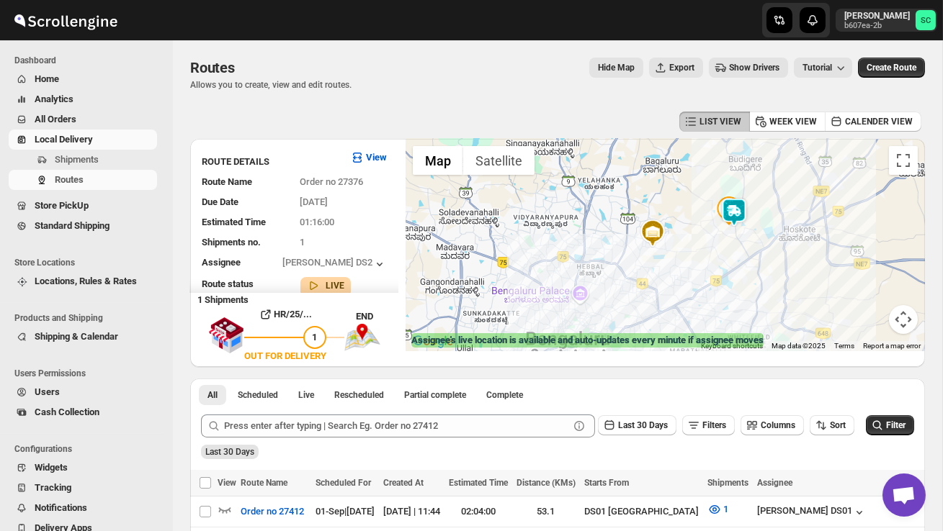
drag, startPoint x: 753, startPoint y: 246, endPoint x: 749, endPoint y: 274, distance: 27.7
click at [750, 271] on div at bounding box center [664, 245] width 519 height 212
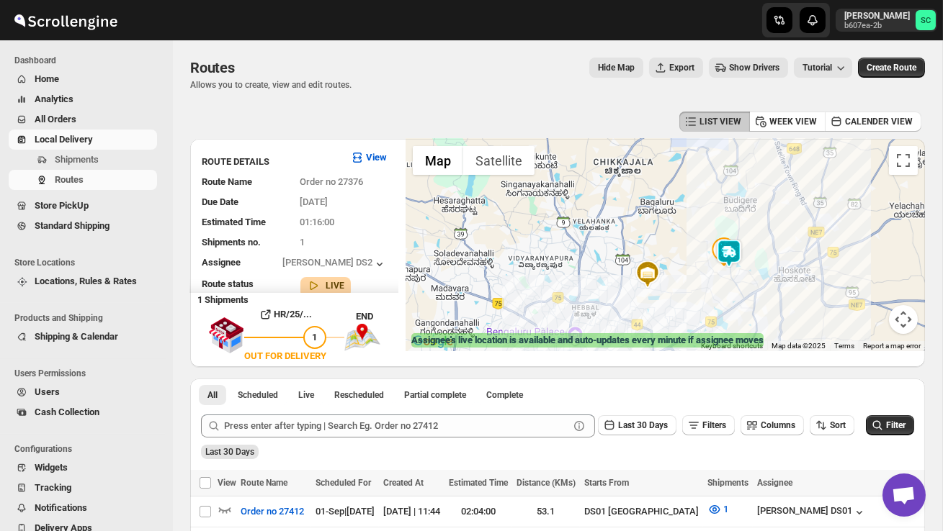
click at [741, 243] on img at bounding box center [728, 253] width 29 height 29
click at [736, 241] on img at bounding box center [728, 253] width 29 height 29
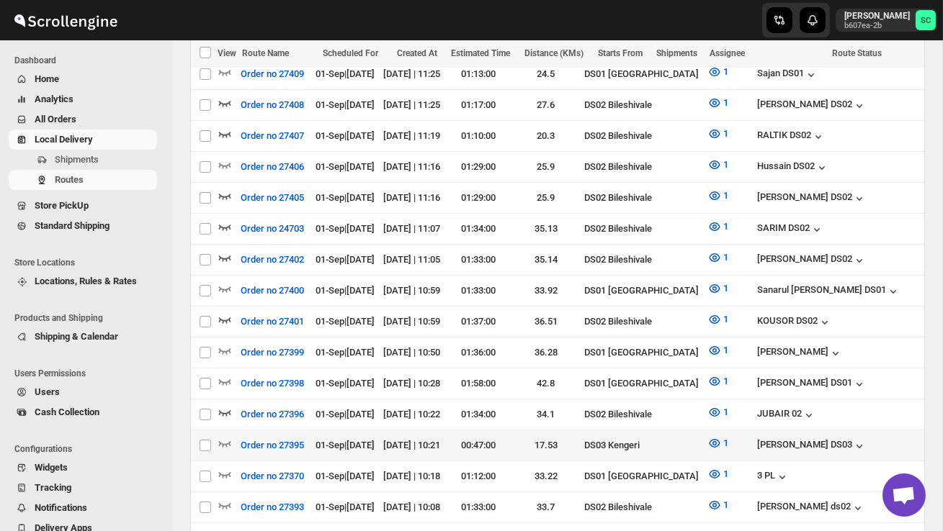
scroll to position [563, 0]
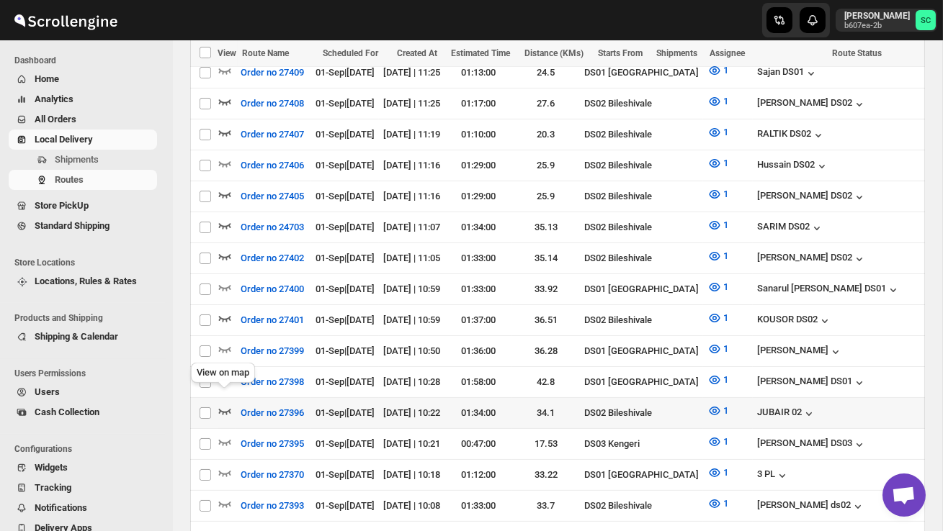
click at [222, 409] on icon "button" at bounding box center [225, 412] width 12 height 6
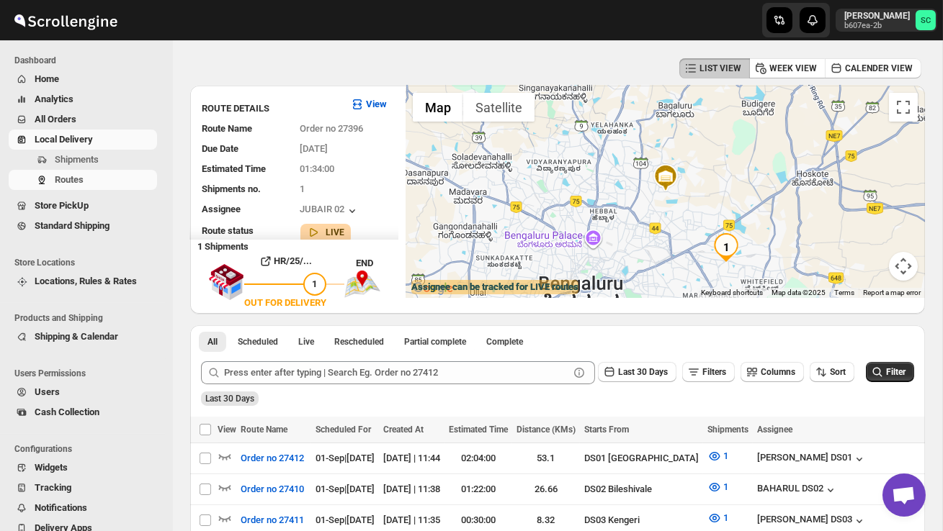
scroll to position [0, 0]
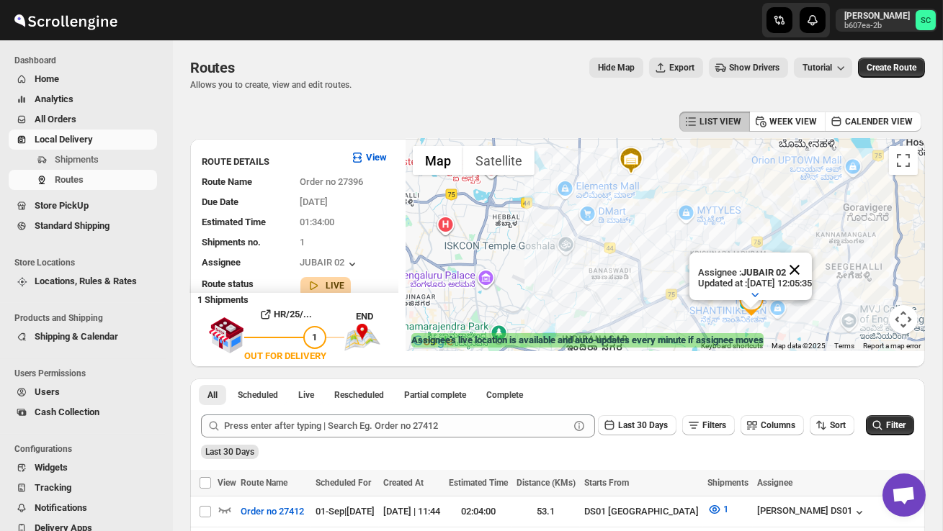
click at [812, 266] on button "Close" at bounding box center [794, 270] width 35 height 35
click at [791, 284] on div at bounding box center [664, 245] width 519 height 212
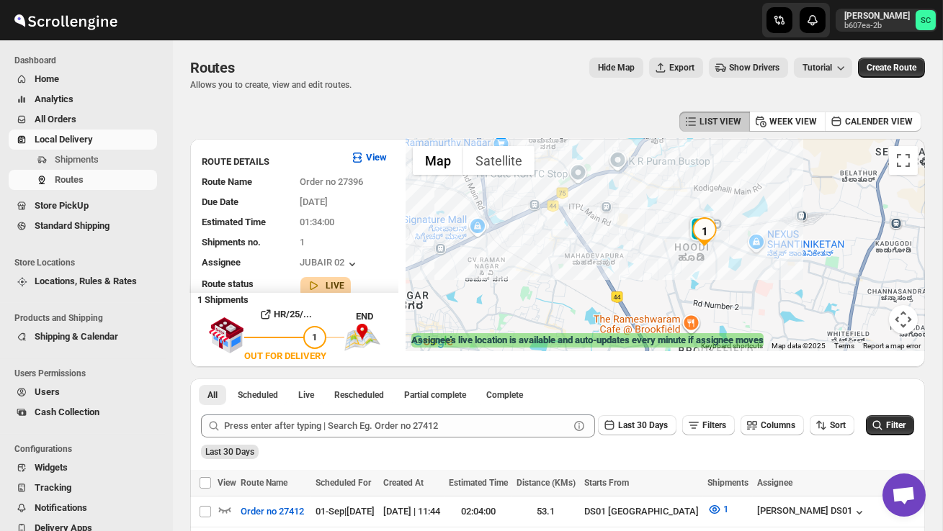
drag, startPoint x: 767, startPoint y: 288, endPoint x: 752, endPoint y: 153, distance: 136.2
click at [750, 153] on div at bounding box center [664, 245] width 519 height 212
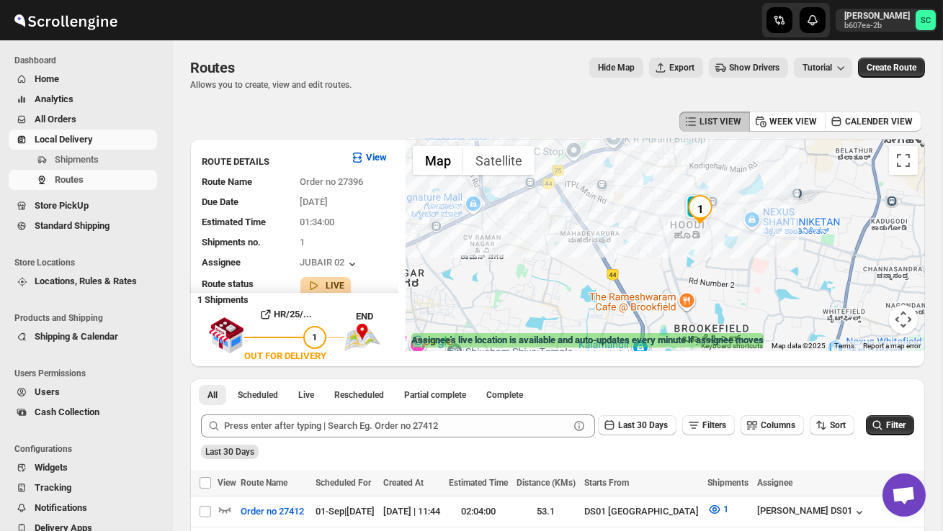
click at [751, 158] on div at bounding box center [664, 245] width 519 height 212
click at [751, 159] on div at bounding box center [664, 245] width 519 height 212
click at [719, 223] on div at bounding box center [664, 245] width 519 height 212
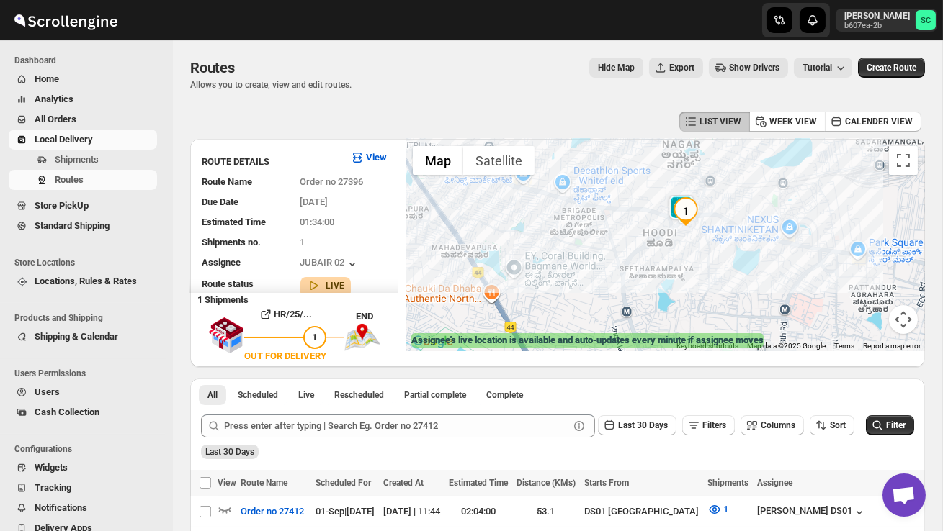
click at [719, 223] on div at bounding box center [664, 245] width 519 height 212
click at [719, 221] on div at bounding box center [664, 245] width 519 height 212
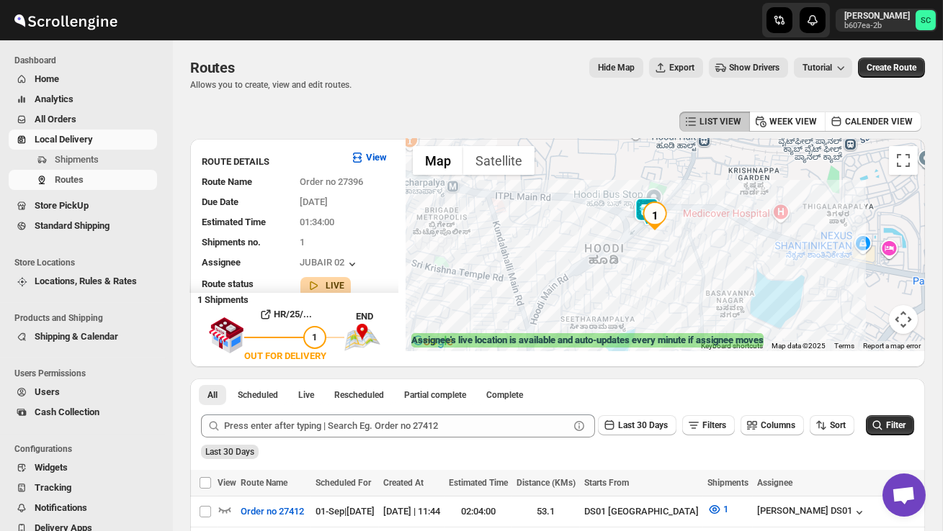
click at [719, 221] on div at bounding box center [664, 245] width 519 height 212
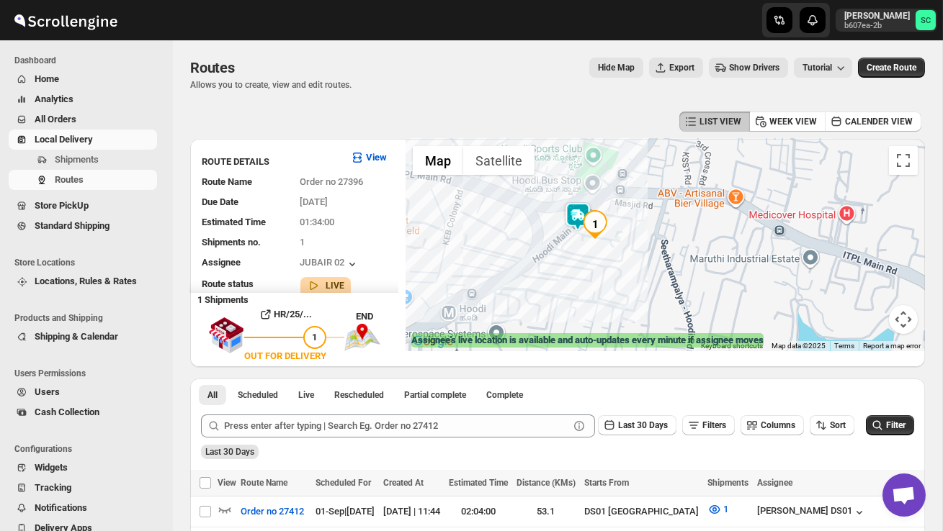
drag, startPoint x: 653, startPoint y: 268, endPoint x: 726, endPoint y: 284, distance: 74.6
click at [654, 268] on div at bounding box center [664, 245] width 519 height 212
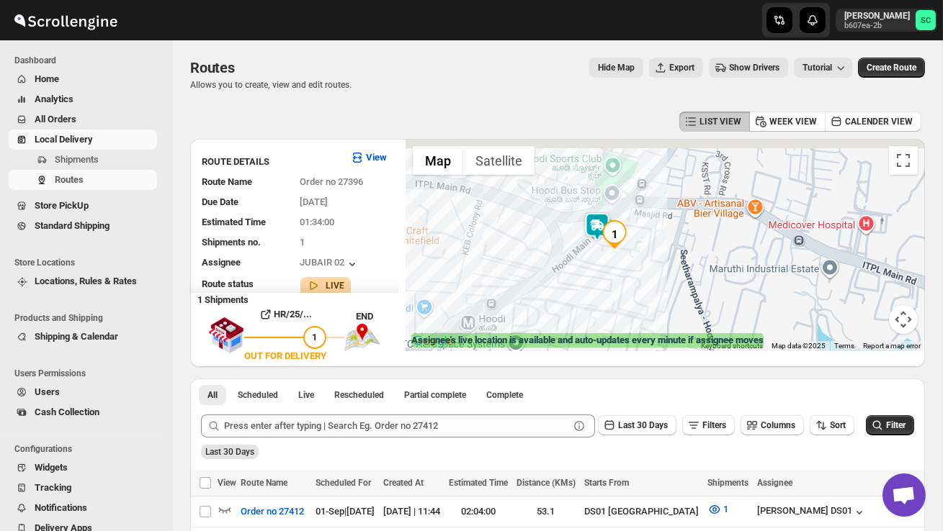
drag, startPoint x: 616, startPoint y: 270, endPoint x: 777, endPoint y: 312, distance: 165.9
click at [776, 313] on div at bounding box center [664, 245] width 519 height 212
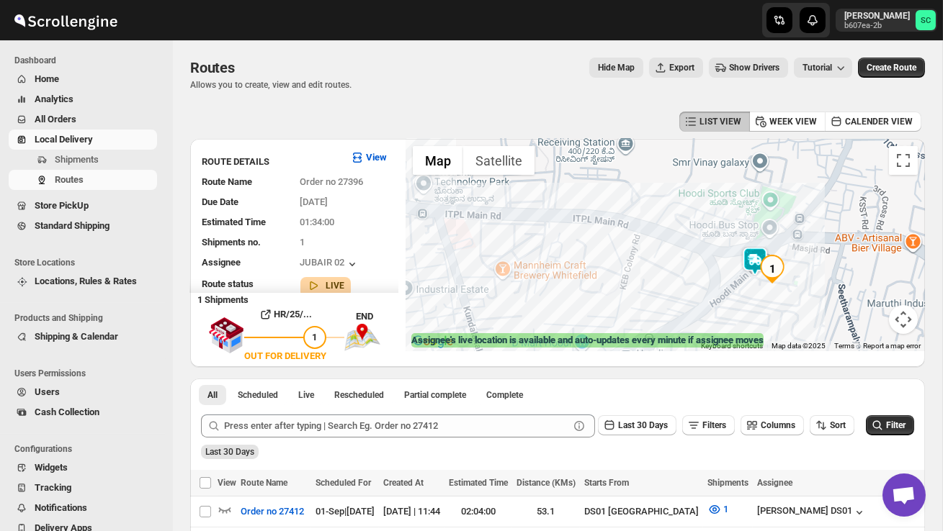
click at [777, 312] on div at bounding box center [664, 245] width 519 height 212
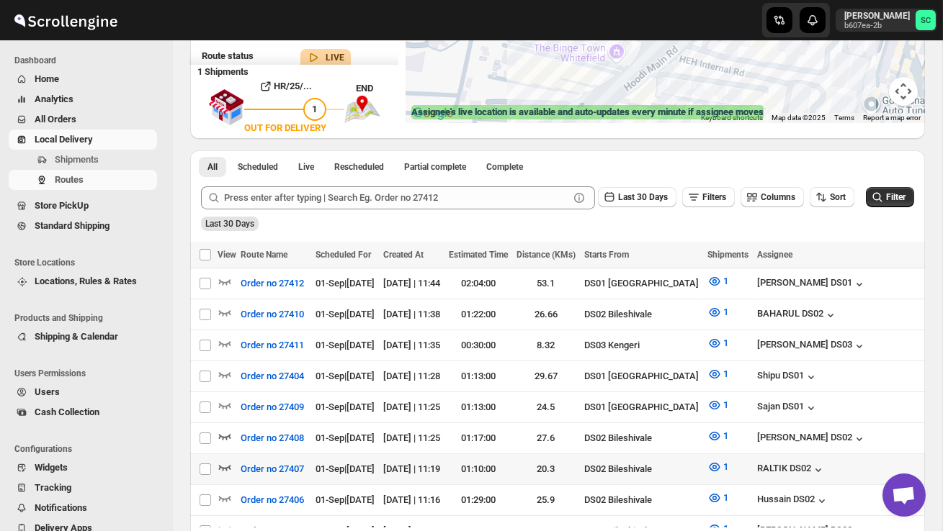
scroll to position [230, 0]
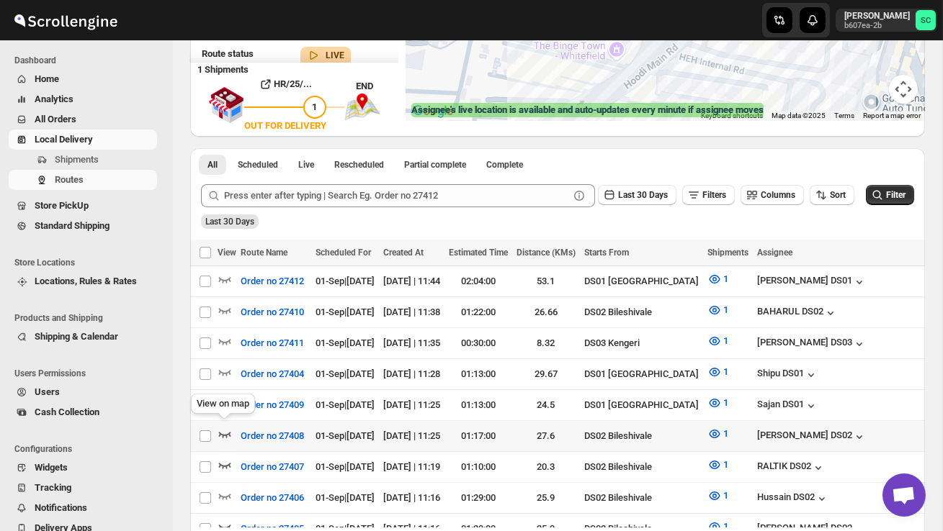
click at [220, 427] on icon "button" at bounding box center [224, 434] width 14 height 14
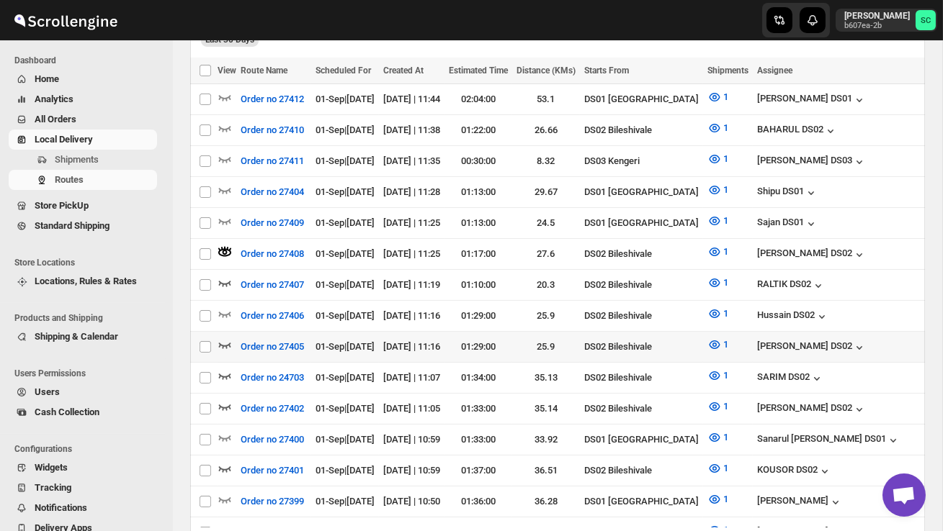
scroll to position [415, 0]
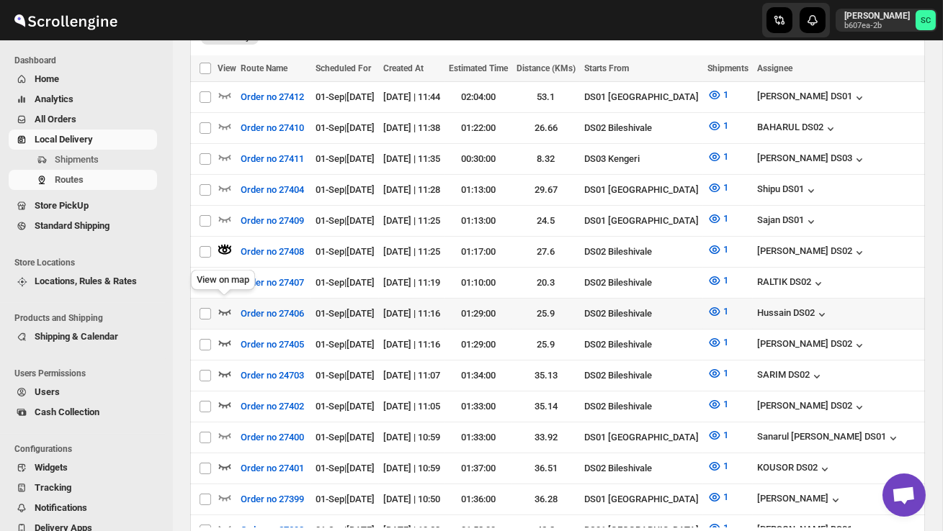
click at [230, 310] on icon "button" at bounding box center [225, 313] width 12 height 6
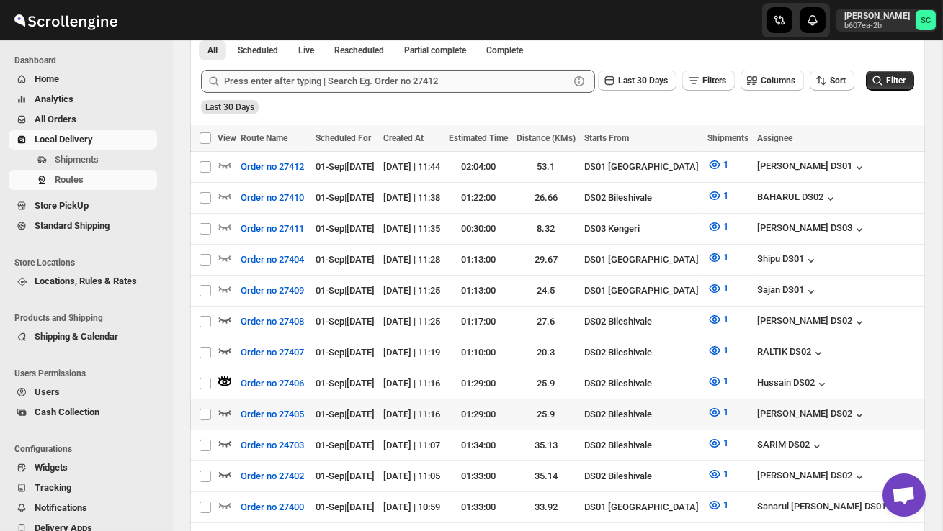
scroll to position [354, 0]
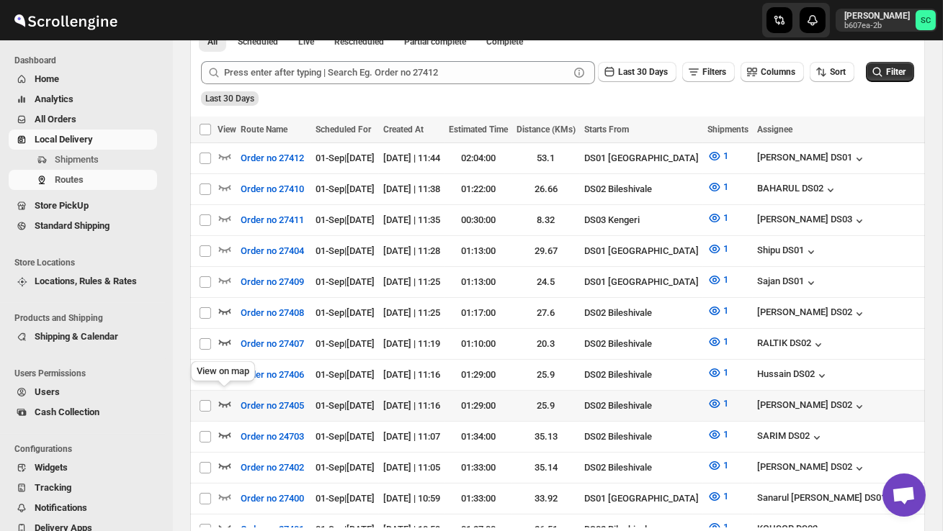
click at [225, 397] on icon "button" at bounding box center [224, 404] width 14 height 14
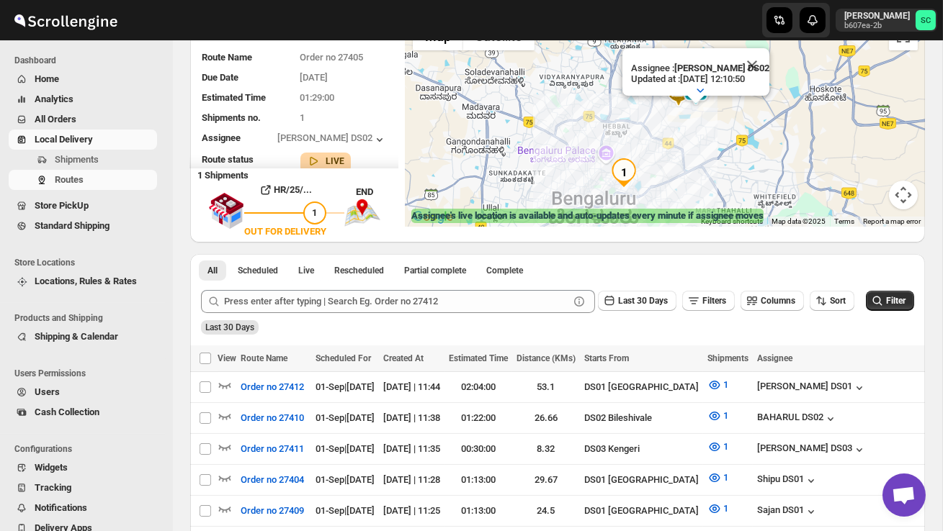
scroll to position [0, 0]
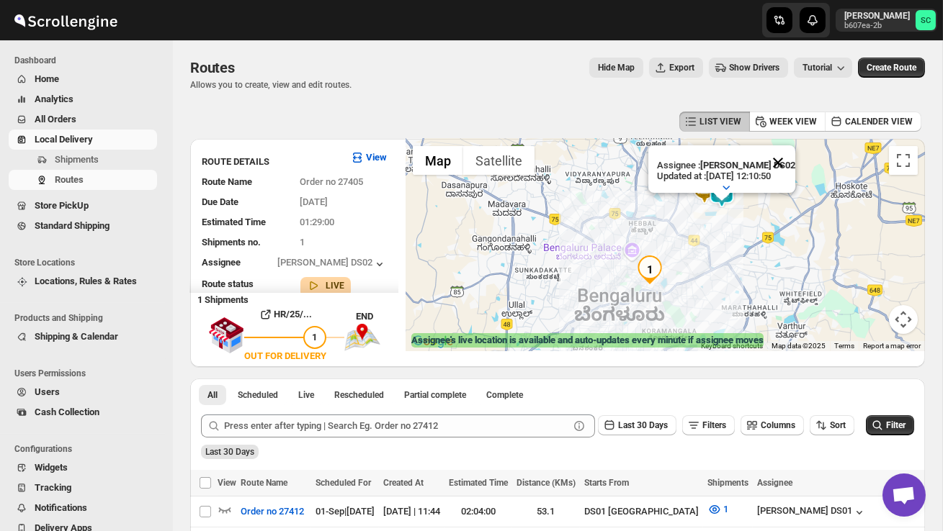
click at [776, 155] on button "Close" at bounding box center [777, 162] width 35 height 35
click at [761, 223] on div at bounding box center [664, 245] width 519 height 212
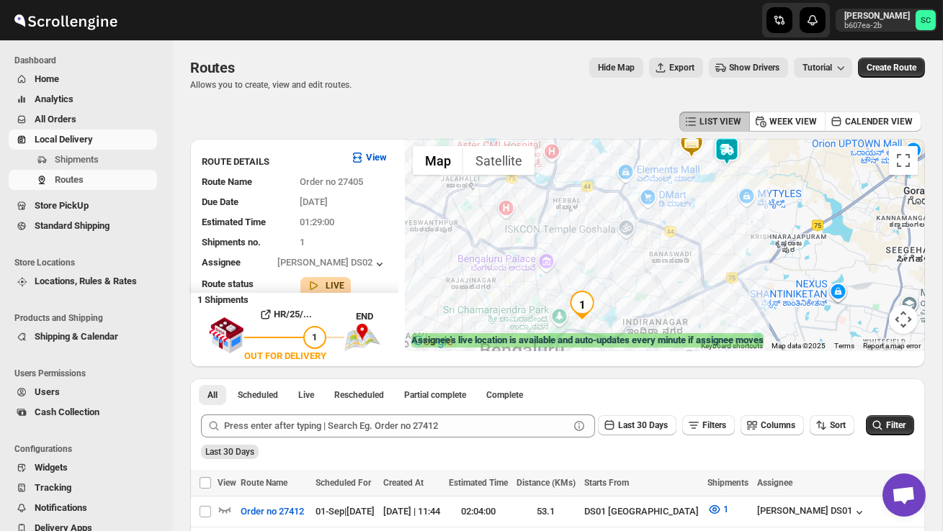
drag, startPoint x: 660, startPoint y: 248, endPoint x: 722, endPoint y: 195, distance: 81.8
click at [722, 198] on div at bounding box center [664, 245] width 519 height 212
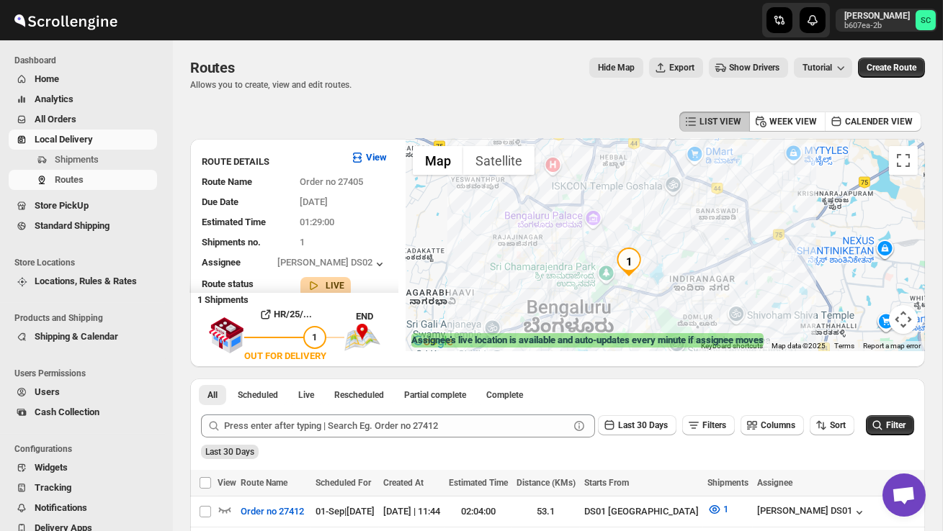
click at [634, 258] on img "1" at bounding box center [628, 262] width 29 height 29
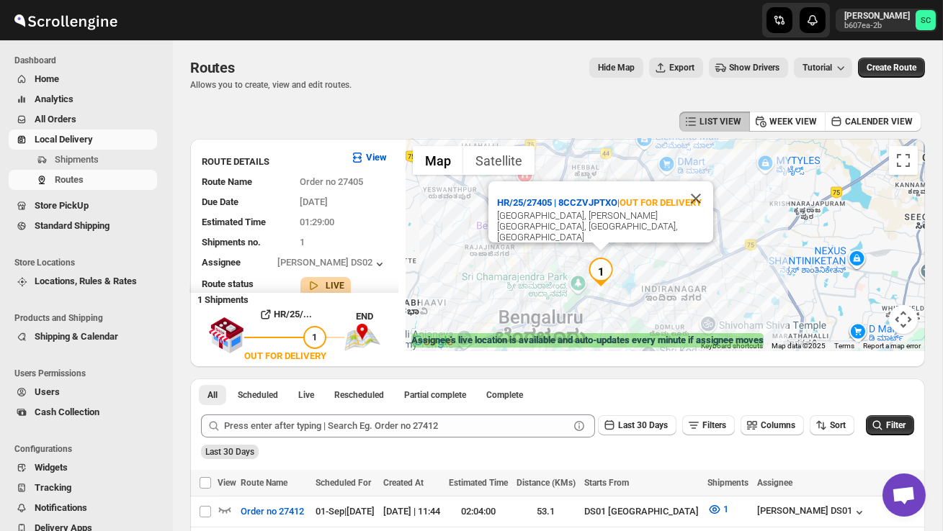
drag, startPoint x: 819, startPoint y: 252, endPoint x: 703, endPoint y: 289, distance: 122.3
click at [724, 277] on div "HR/25/27405 | 8CCZVJPTXO | OUT FOR DELIVERY Bowring Hospital Road, Tasker Town,…" at bounding box center [664, 245] width 519 height 212
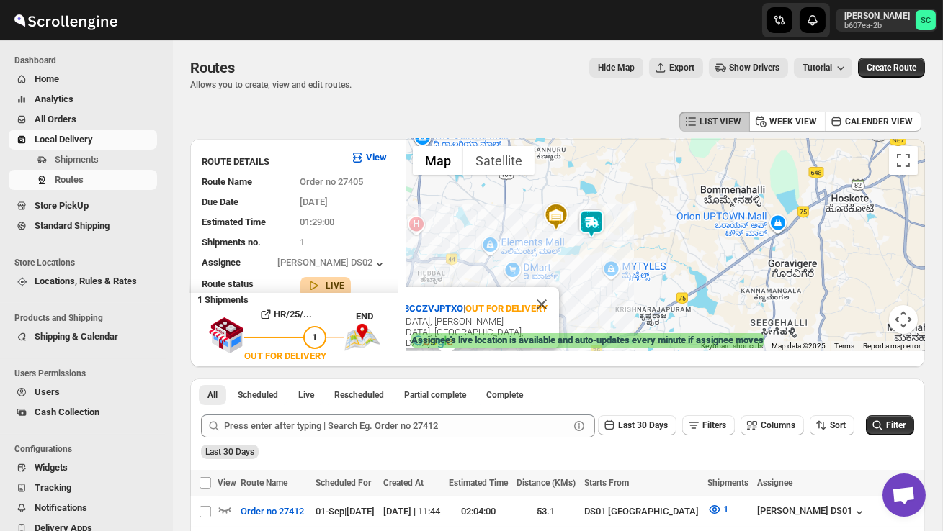
drag, startPoint x: 718, startPoint y: 250, endPoint x: 699, endPoint y: 342, distance: 94.1
click at [702, 339] on div "← Move left → Move right ↑ Move up ↓ Move down + Zoom in - Zoom out Home Jump l…" at bounding box center [664, 245] width 519 height 212
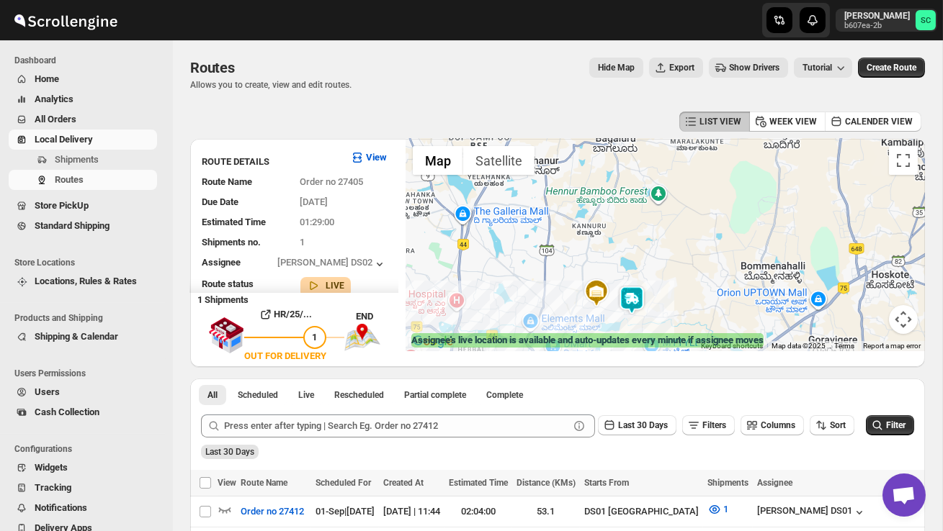
drag, startPoint x: 655, startPoint y: 260, endPoint x: 703, endPoint y: 315, distance: 73.0
click at [703, 318] on div "HR/25/27405 | 8CCZVJPTXO | OUT FOR DELIVERY Bowring Hospital Road, Tasker Town,…" at bounding box center [664, 245] width 519 height 212
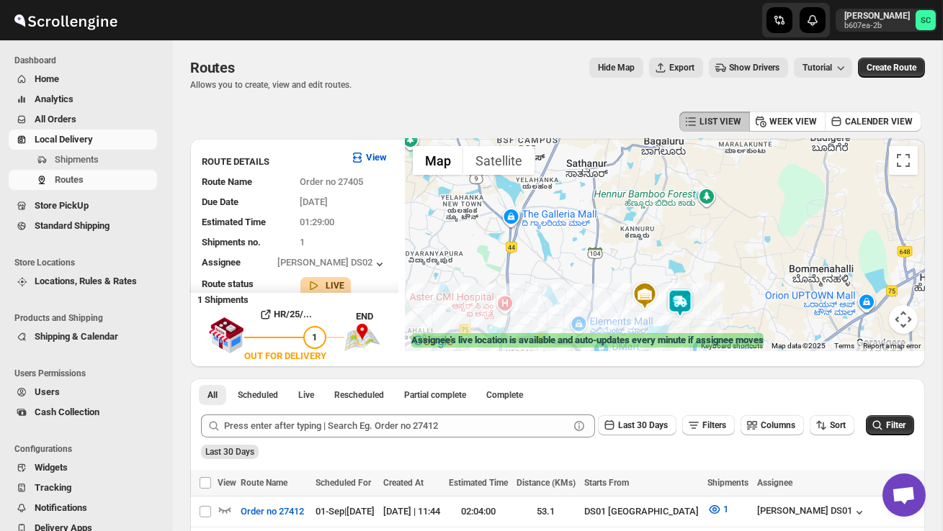
drag, startPoint x: 650, startPoint y: 243, endPoint x: 699, endPoint y: 250, distance: 49.5
click at [699, 250] on div "HR/25/27405 | 8CCZVJPTXO | OUT FOR DELIVERY Bowring Hospital Road, Tasker Town,…" at bounding box center [664, 245] width 519 height 212
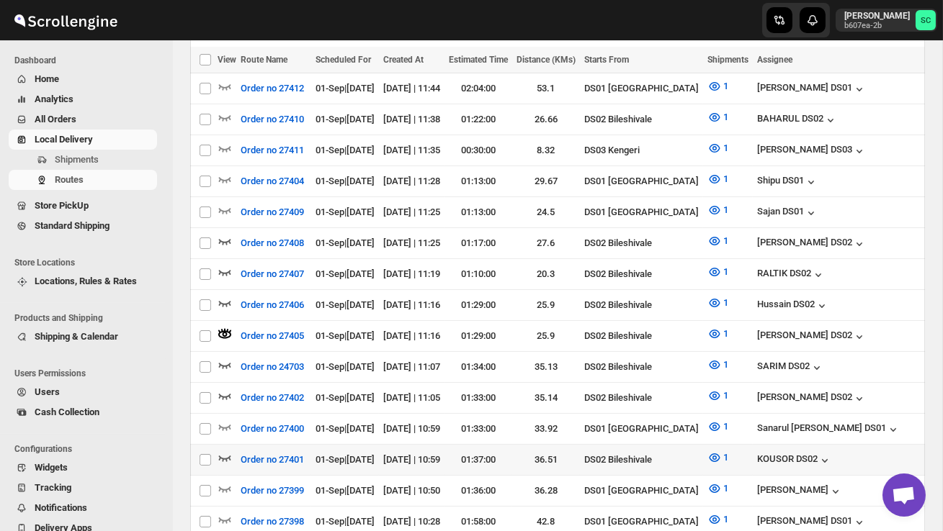
scroll to position [427, 0]
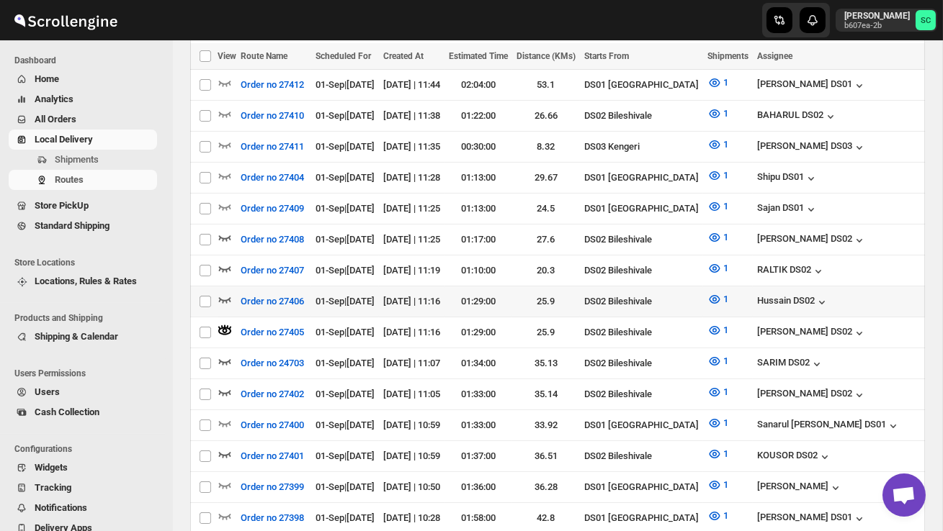
click at [221, 292] on icon "button" at bounding box center [224, 299] width 14 height 14
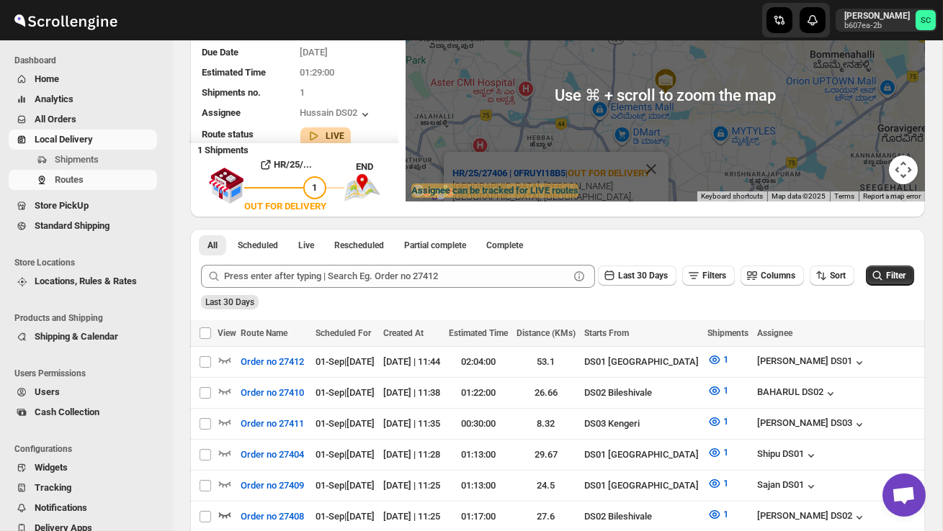
scroll to position [0, 0]
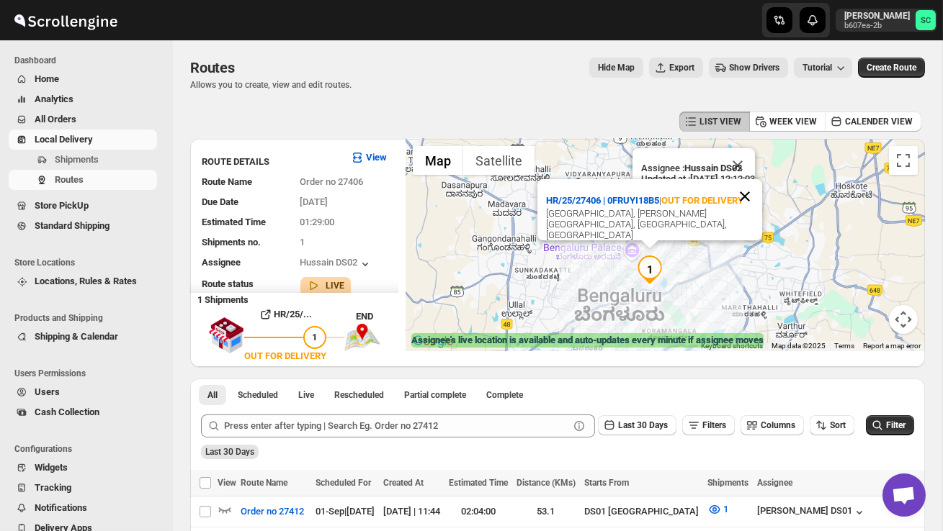
click at [750, 206] on button "Close" at bounding box center [744, 196] width 35 height 35
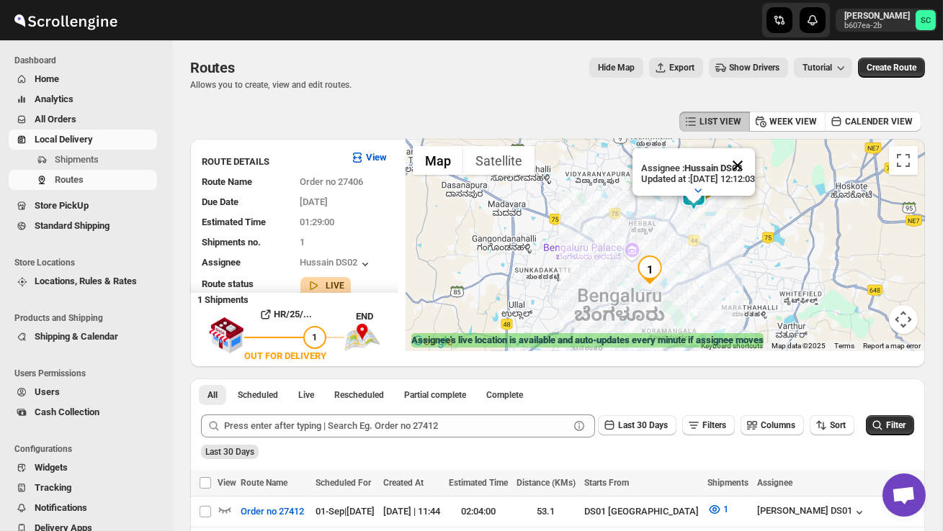
click at [755, 161] on button "Close" at bounding box center [737, 165] width 35 height 35
click at [719, 236] on div at bounding box center [664, 245] width 519 height 212
click at [719, 237] on div at bounding box center [664, 245] width 519 height 212
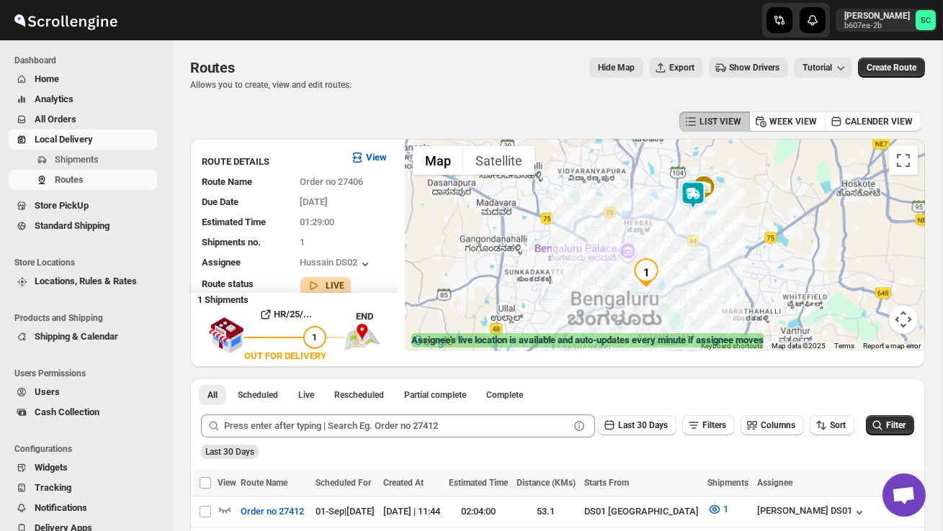
click at [719, 237] on div at bounding box center [664, 245] width 519 height 212
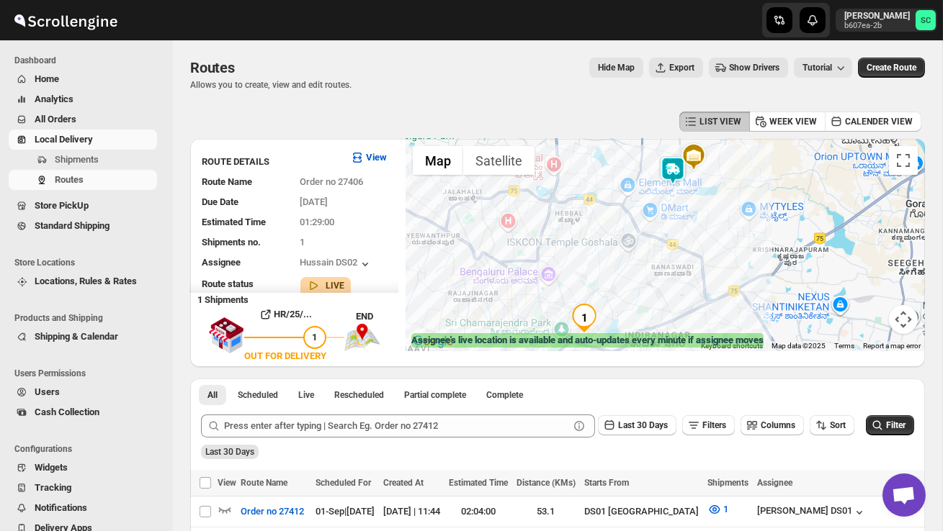
click at [586, 314] on img "1" at bounding box center [584, 318] width 29 height 29
click at [592, 308] on img "1" at bounding box center [584, 318] width 29 height 29
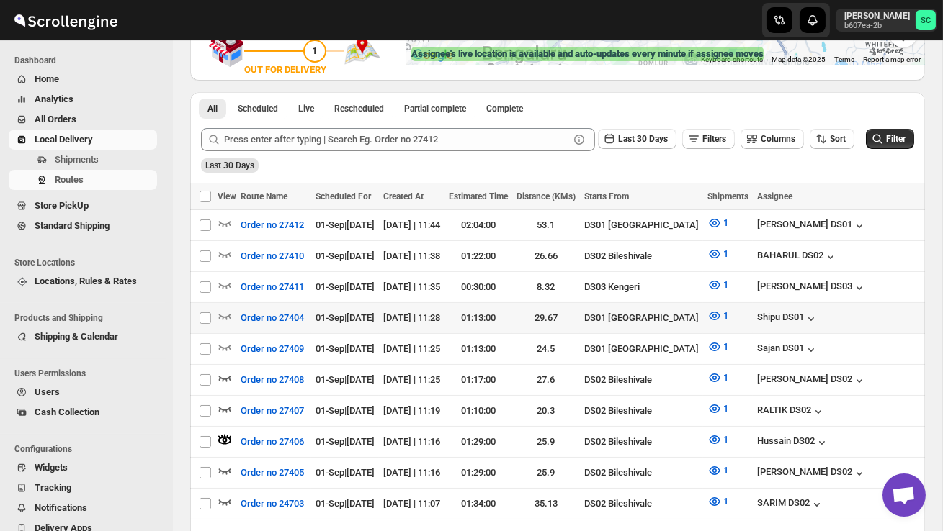
scroll to position [305, 0]
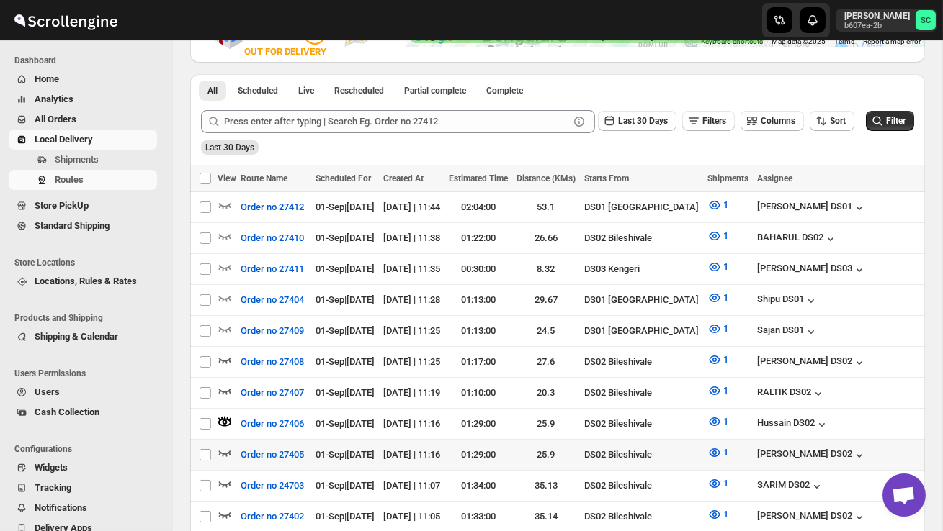
click at [232, 446] on div at bounding box center [226, 455] width 19 height 19
click at [225, 446] on icon "button" at bounding box center [224, 453] width 14 height 14
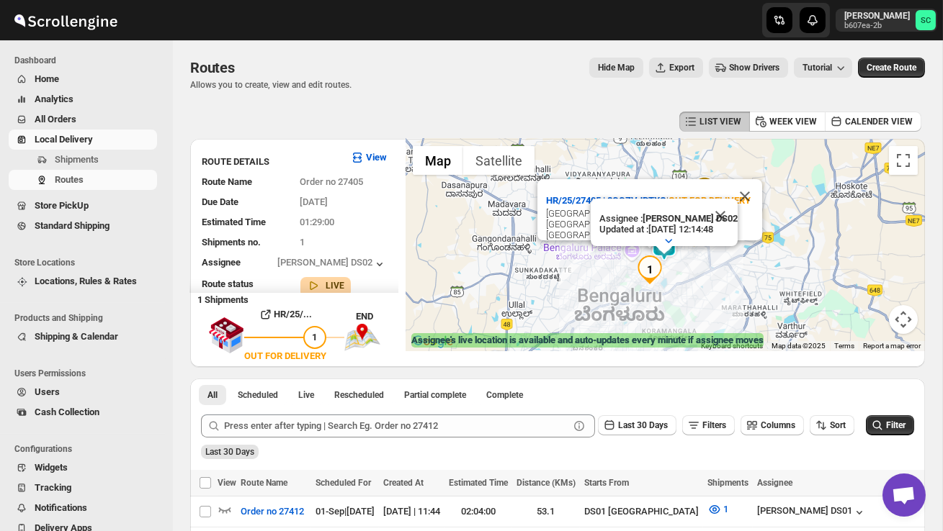
click at [755, 206] on button "Close" at bounding box center [744, 196] width 35 height 35
click at [721, 214] on button "Close" at bounding box center [720, 216] width 35 height 35
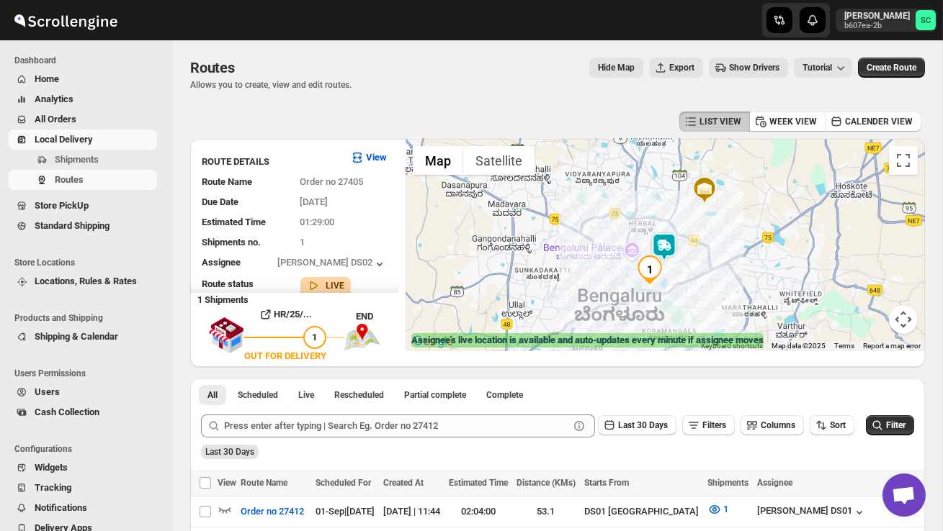
click at [653, 269] on img "1" at bounding box center [649, 270] width 29 height 29
click at [646, 263] on img "1" at bounding box center [649, 270] width 29 height 29
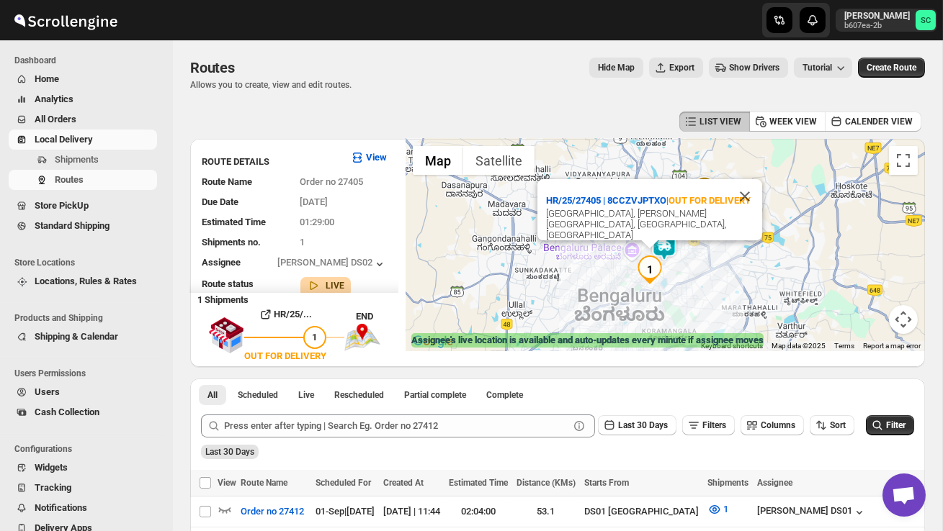
click at [699, 281] on div "HR/25/27405 | 8CCZVJPTXO | OUT FOR DELIVERY Bowring Hospital Road, Tasker Town,…" at bounding box center [664, 245] width 519 height 212
click at [699, 282] on div "HR/25/27405 | 8CCZVJPTXO | OUT FOR DELIVERY Bowring Hospital Road, Tasker Town,…" at bounding box center [664, 245] width 519 height 212
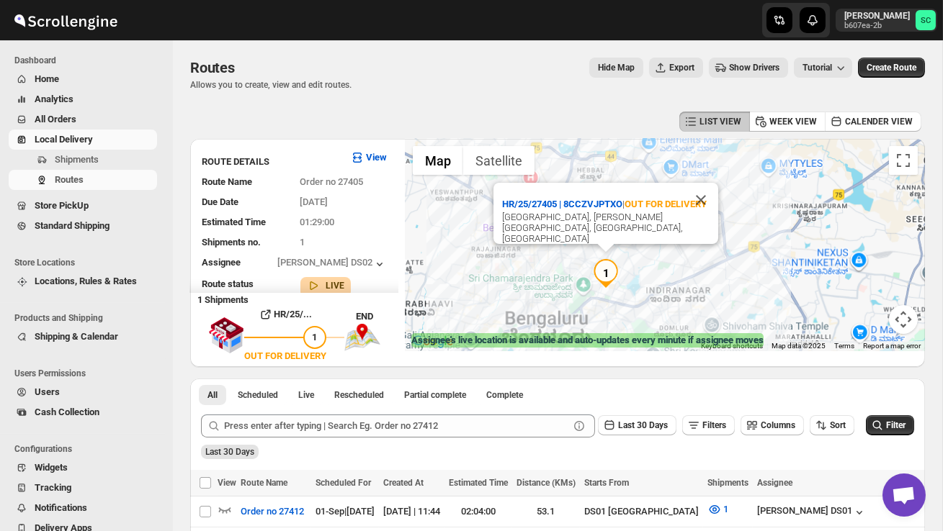
click at [699, 282] on div "HR/25/27405 | 8CCZVJPTXO | OUT FOR DELIVERY Bowring Hospital Road, Tasker Town,…" at bounding box center [664, 245] width 519 height 212
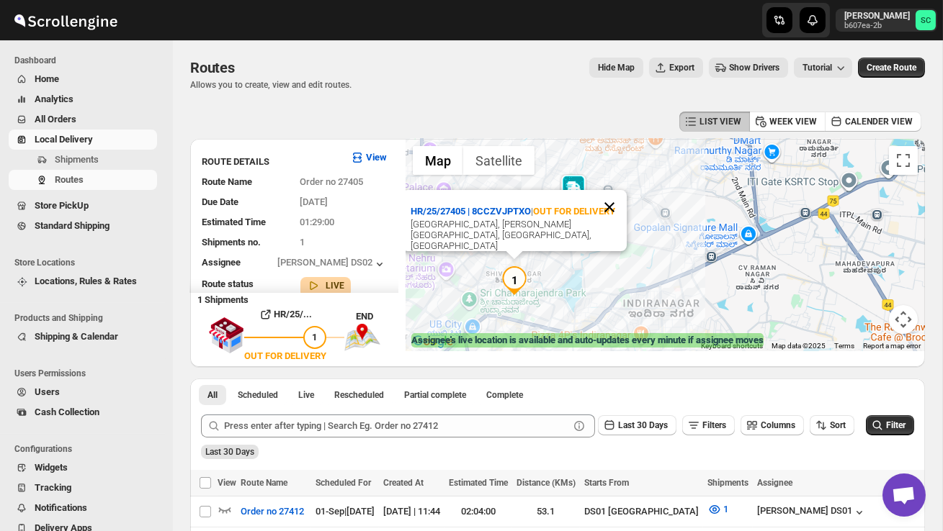
click at [612, 214] on button "Close" at bounding box center [609, 207] width 35 height 35
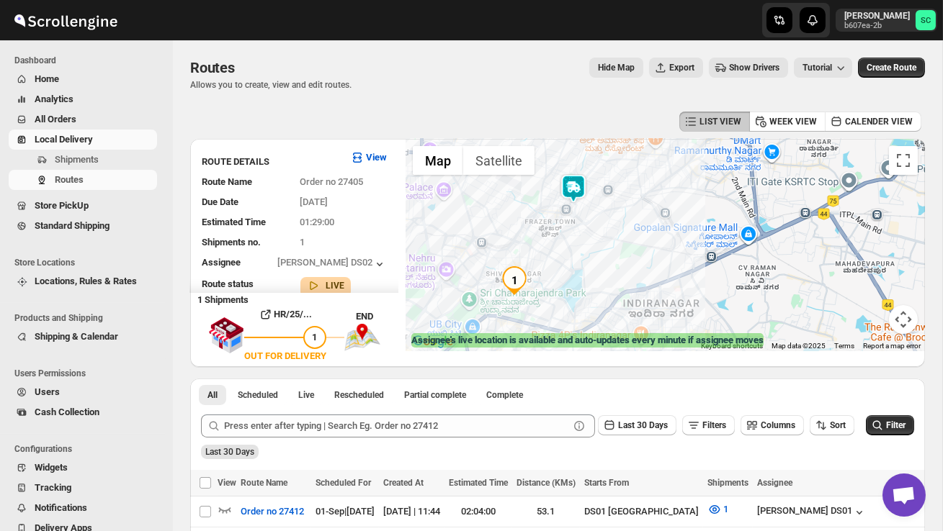
click at [623, 266] on div "To navigate, press the arrow keys." at bounding box center [664, 245] width 519 height 212
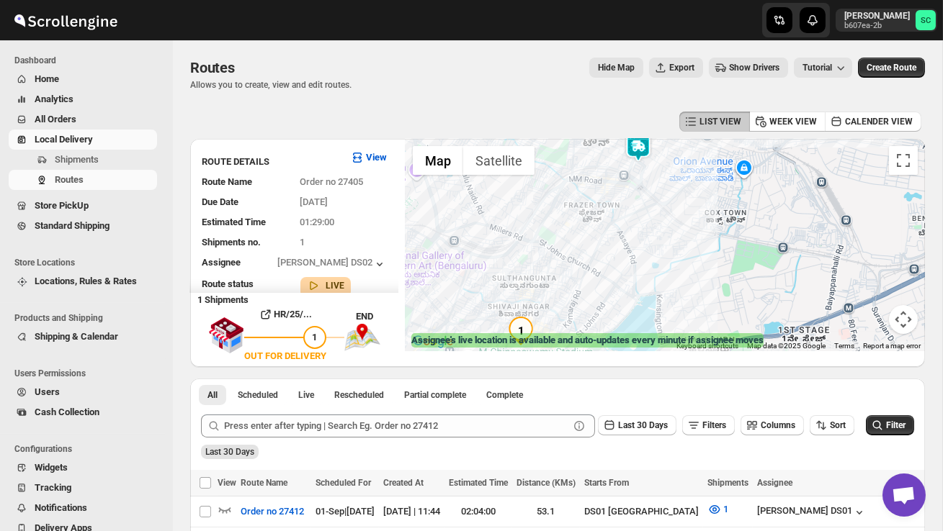
drag, startPoint x: 583, startPoint y: 264, endPoint x: 693, endPoint y: 287, distance: 113.3
click at [693, 287] on div at bounding box center [664, 245] width 519 height 212
drag, startPoint x: 621, startPoint y: 287, endPoint x: 652, endPoint y: 260, distance: 41.3
click at [626, 282] on div at bounding box center [664, 245] width 519 height 212
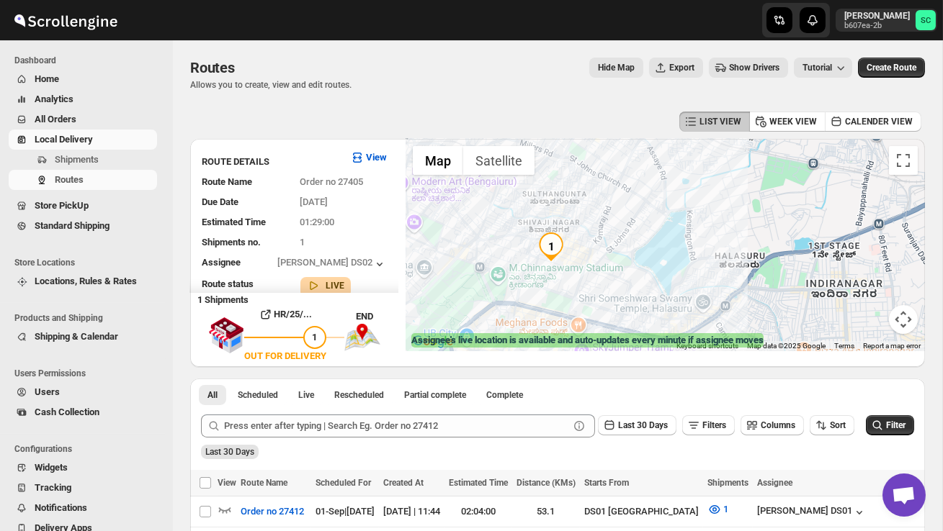
drag, startPoint x: 572, startPoint y: 290, endPoint x: 598, endPoint y: 205, distance: 89.5
click at [598, 205] on div at bounding box center [664, 245] width 519 height 212
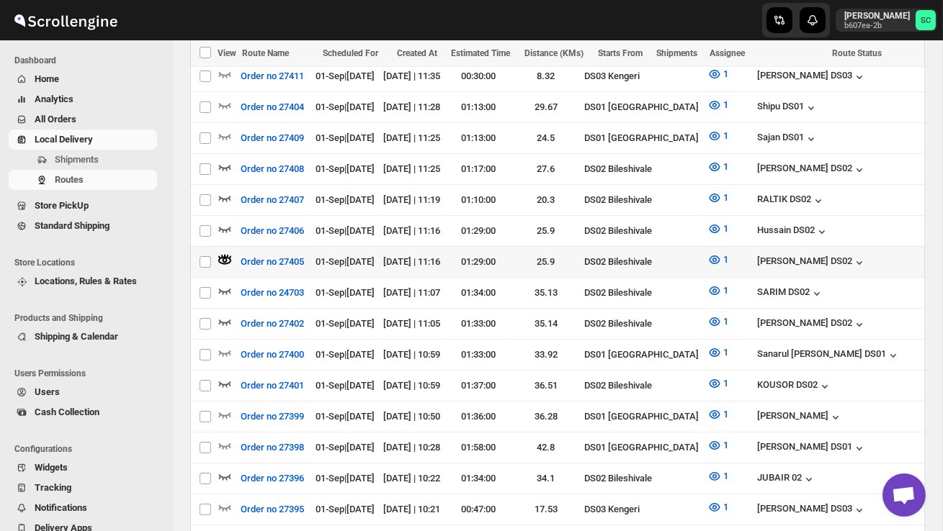
scroll to position [481, 0]
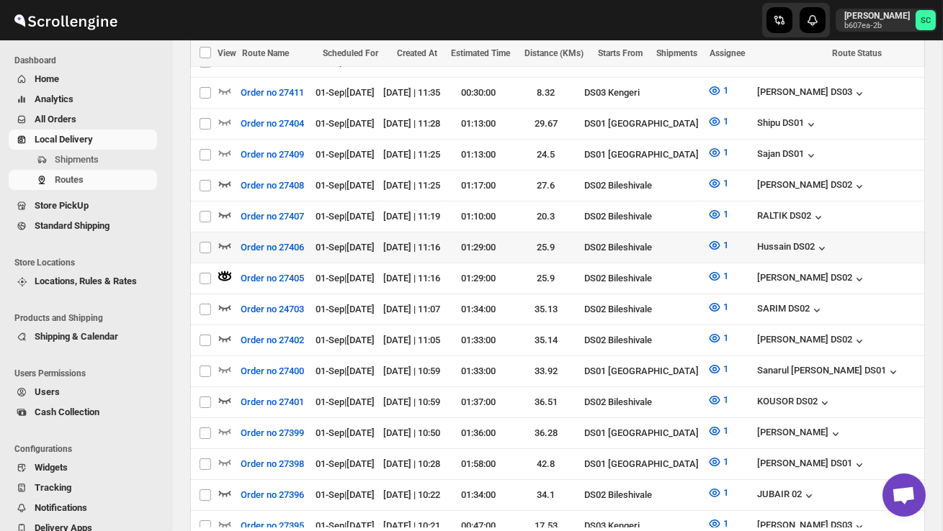
click at [222, 238] on icon "button" at bounding box center [224, 245] width 14 height 14
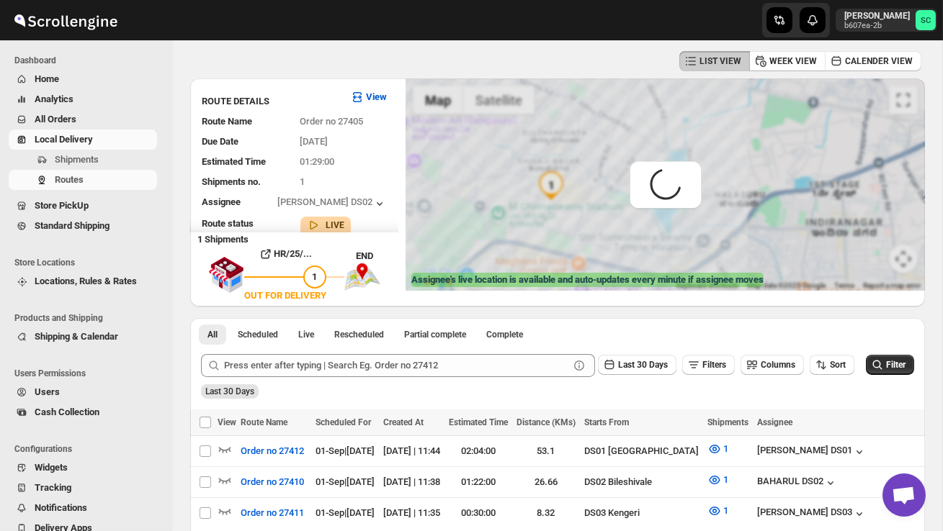
scroll to position [0, 0]
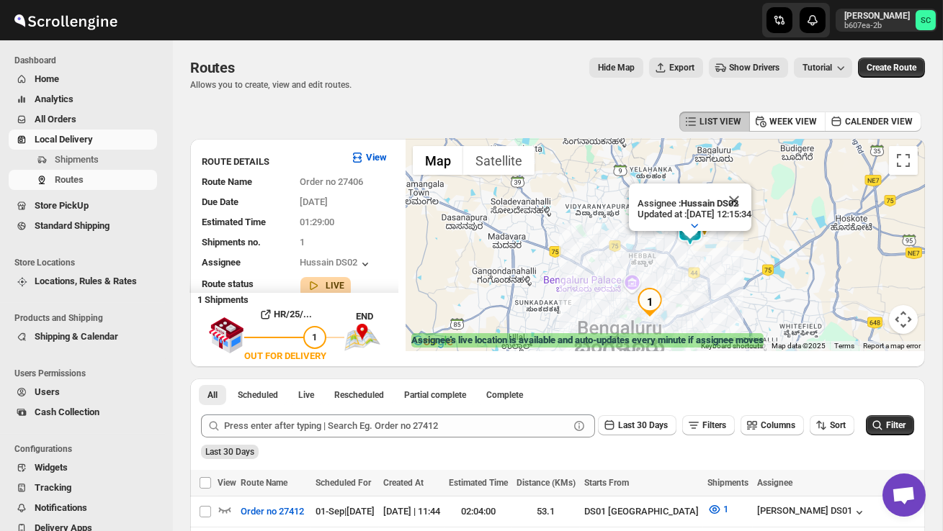
click at [687, 289] on div "Assignee : Hussain DS02 Updated at : 01/09/2025, 12:15:34 Duty mode Enabled Bat…" at bounding box center [664, 245] width 519 height 212
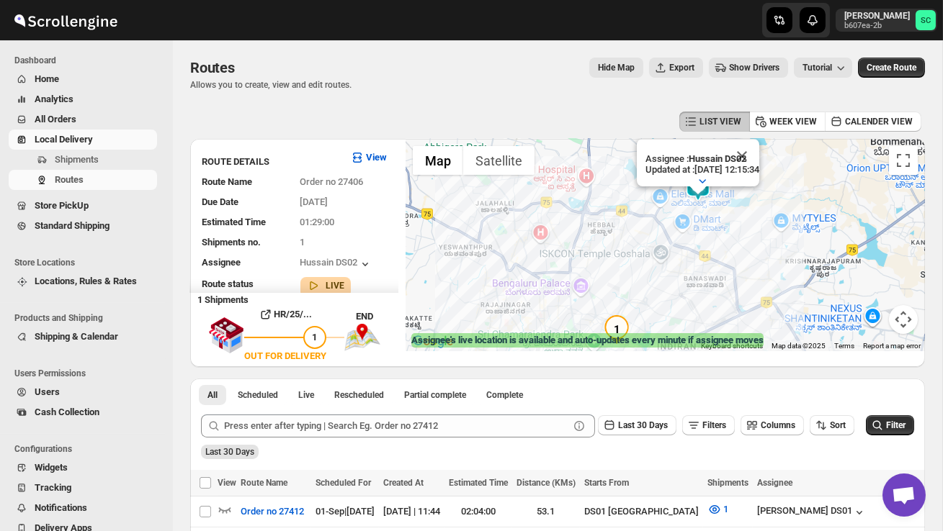
drag, startPoint x: 611, startPoint y: 306, endPoint x: 616, endPoint y: 266, distance: 40.6
click at [611, 304] on div "Assignee : Hussain DS02 Updated at : 01/09/2025, 12:15:34 Duty mode Enabled Bat…" at bounding box center [664, 245] width 519 height 212
click at [616, 265] on div "Assignee : Hussain DS02 Updated at : 01/09/2025, 12:15:34 Duty mode Enabled Bat…" at bounding box center [664, 245] width 519 height 212
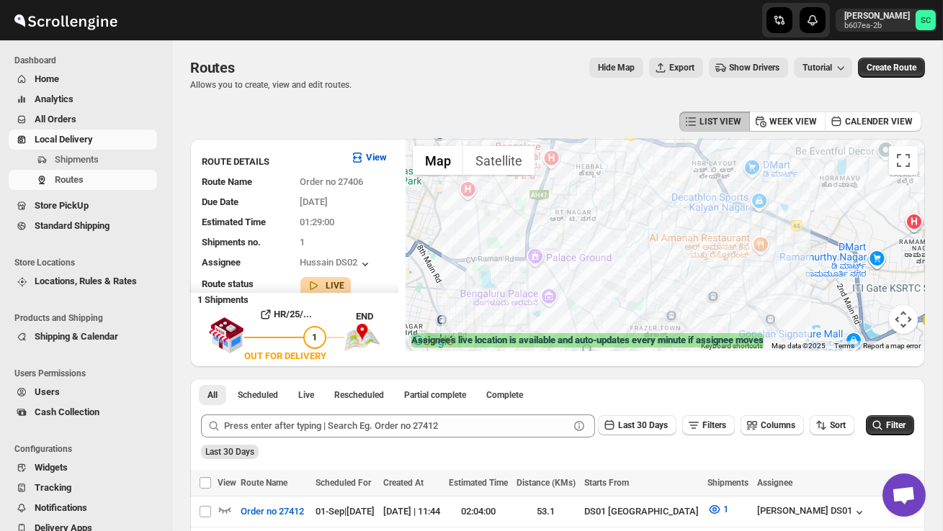
drag, startPoint x: 619, startPoint y: 299, endPoint x: 617, endPoint y: 221, distance: 77.8
click at [617, 223] on div "Assignee : Hussain DS02 Updated at : 01/09/2025, 12:15:34 Duty mode Enabled Bat…" at bounding box center [664, 245] width 519 height 212
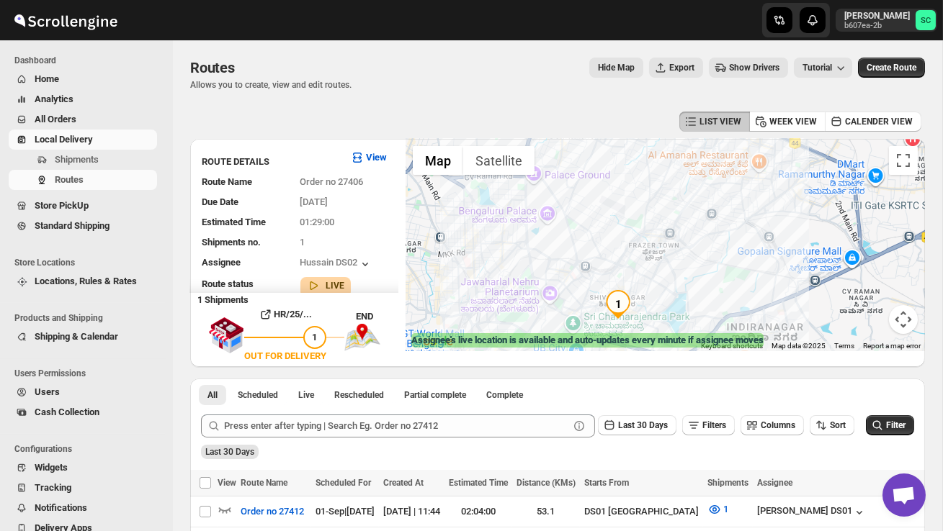
click at [612, 232] on div "Assignee : Hussain DS02 Updated at : 01/09/2025, 12:15:34 Duty mode Enabled Bat…" at bounding box center [664, 245] width 519 height 212
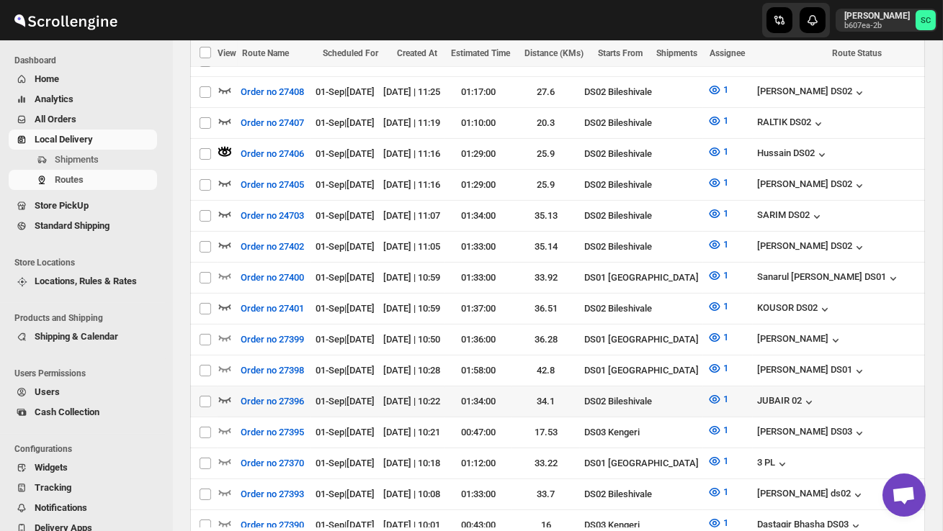
scroll to position [0, 130]
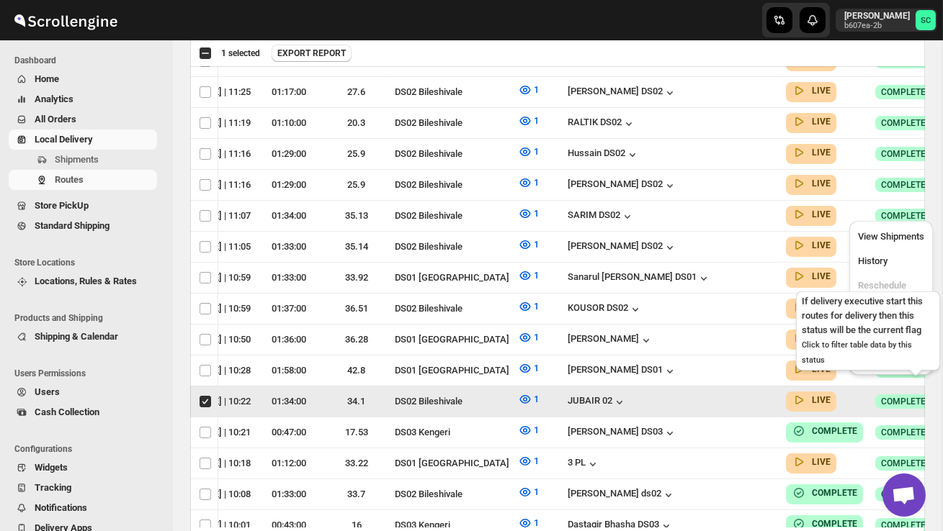
scroll to position [0, 1]
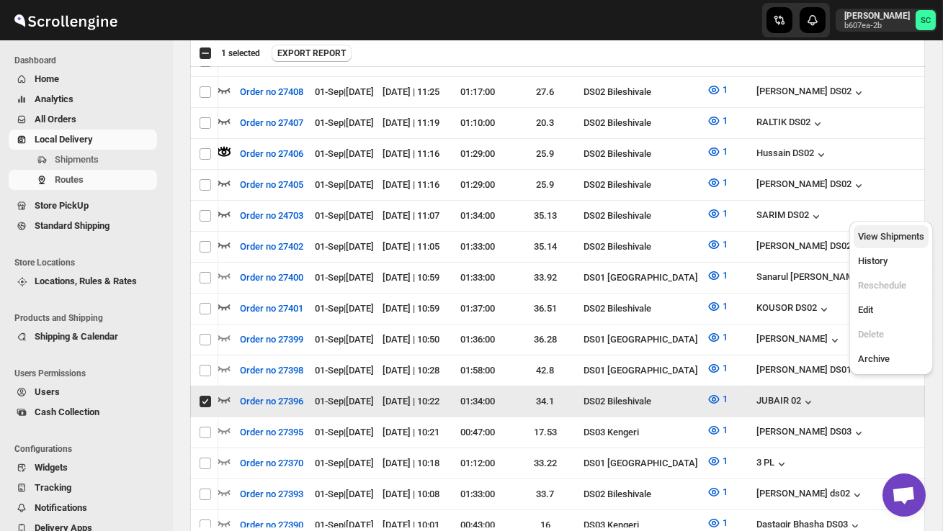
click at [905, 239] on span "View Shipments" at bounding box center [891, 236] width 66 height 11
checkbox input "false"
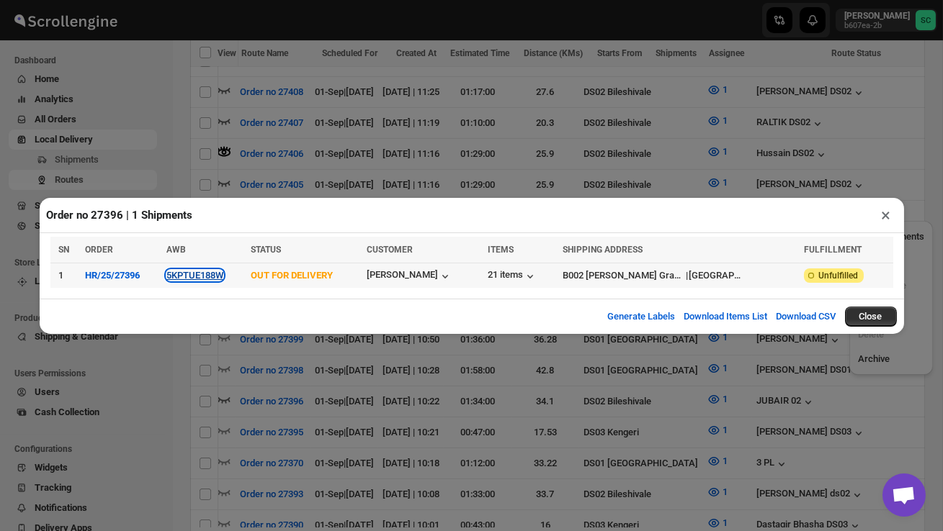
click at [212, 279] on button "5KPTUE188W" at bounding box center [194, 275] width 57 height 11
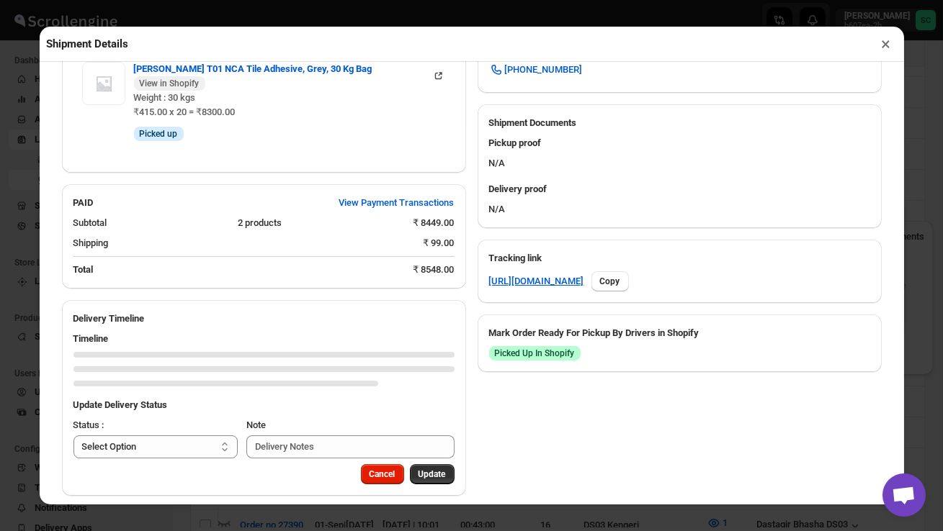
scroll to position [597, 0]
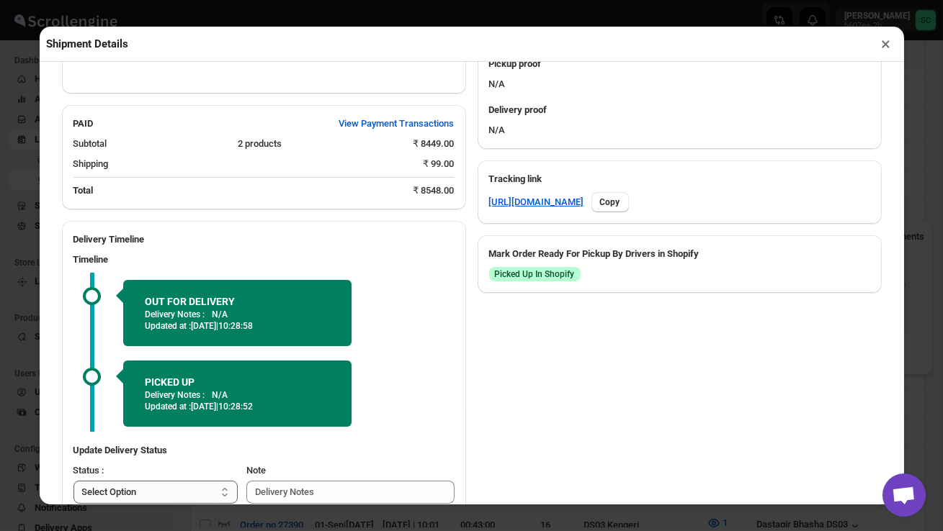
click at [164, 481] on select "Select Option PICKED UP OUT FOR DELIVERY RESCHEDULE DELIVERED CANCELLED" at bounding box center [155, 492] width 165 height 23
select select "DELIVERED"
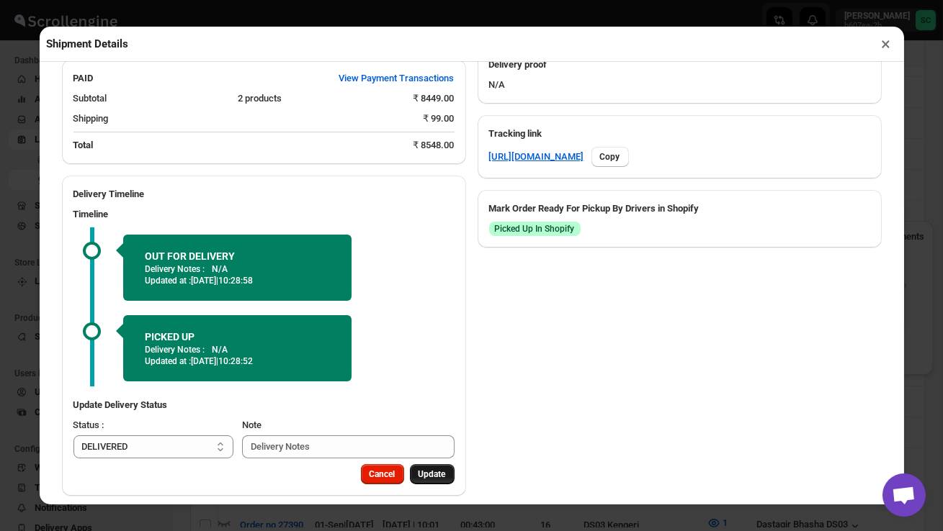
click at [433, 469] on span "Update" at bounding box center [431, 475] width 27 height 12
select select
click at [884, 43] on button "×" at bounding box center [886, 44] width 21 height 20
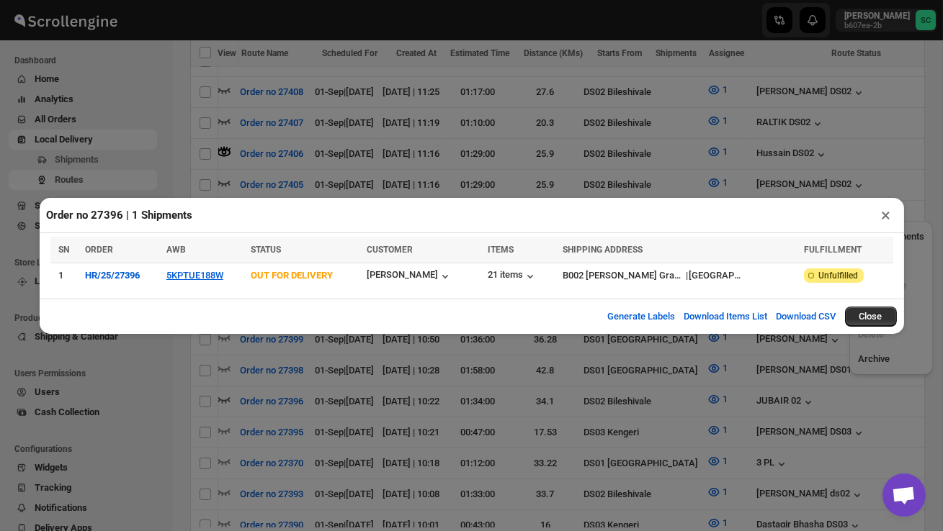
click at [884, 220] on button "×" at bounding box center [886, 215] width 21 height 20
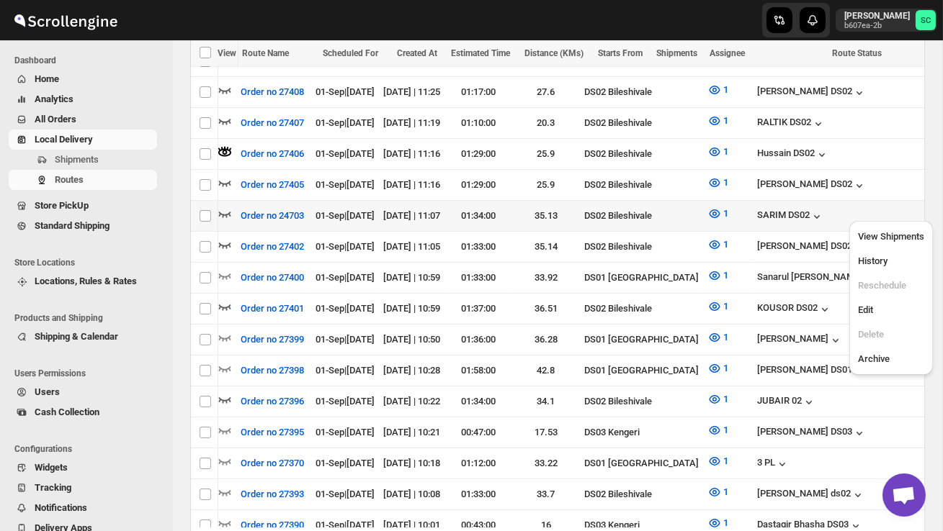
scroll to position [0, 0]
click at [225, 207] on icon "button" at bounding box center [224, 214] width 14 height 14
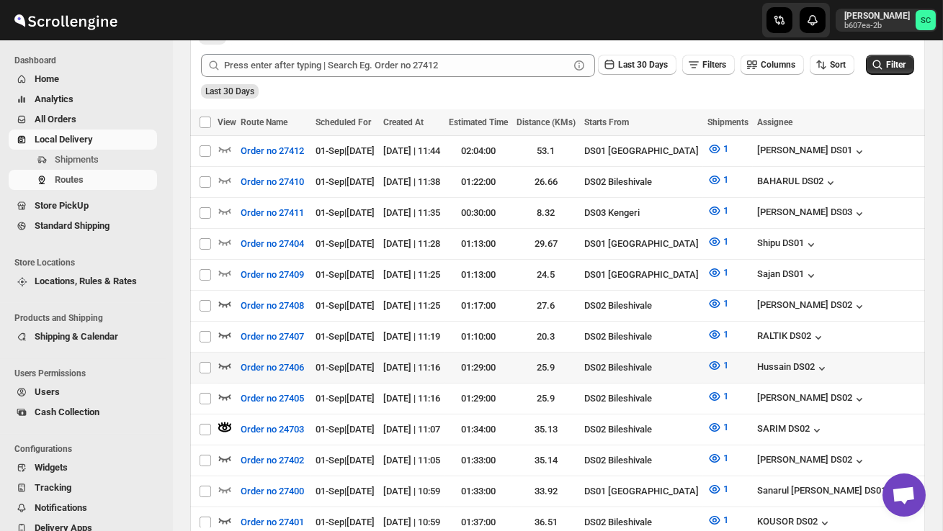
scroll to position [364, 0]
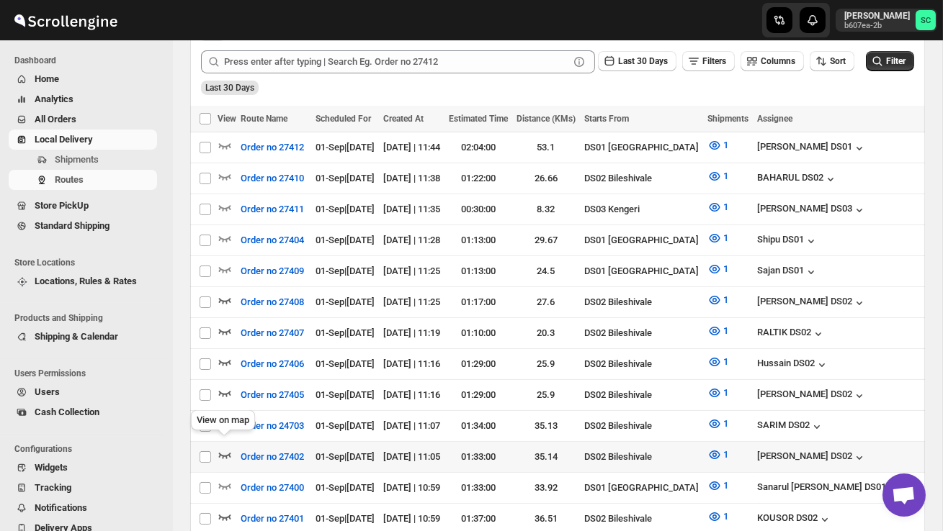
click at [223, 448] on icon "button" at bounding box center [224, 455] width 14 height 14
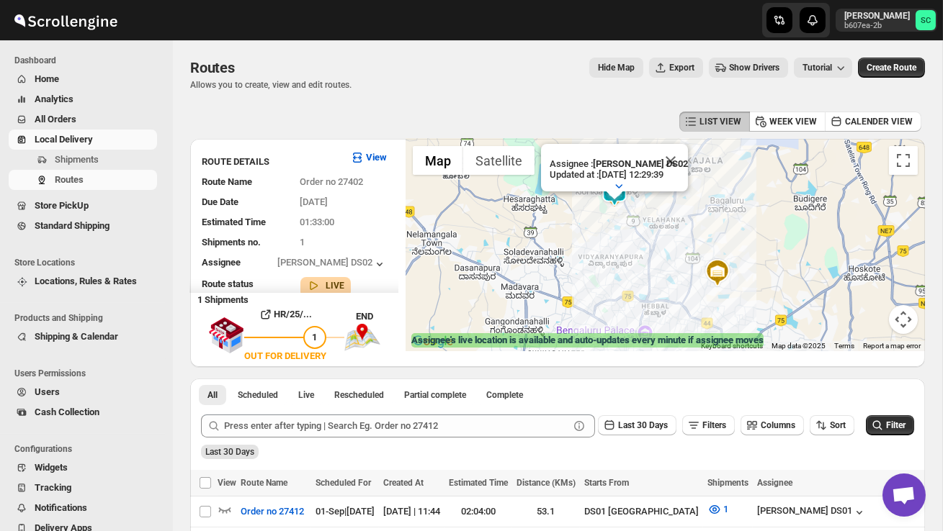
click at [680, 169] on button "Close" at bounding box center [670, 161] width 35 height 35
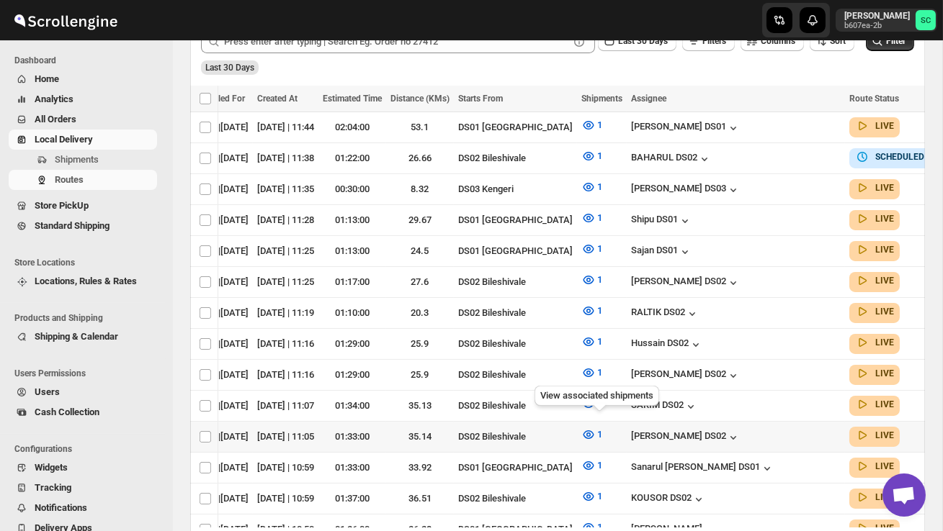
scroll to position [0, 130]
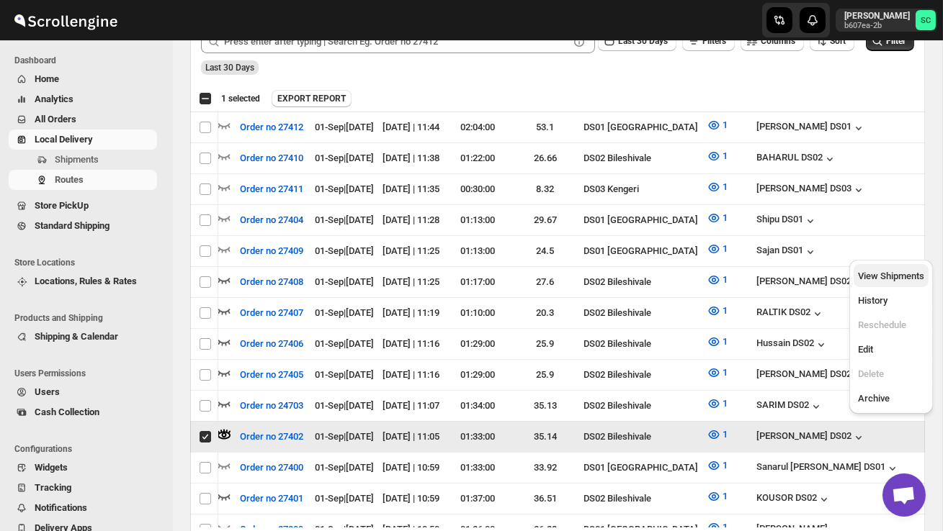
click at [894, 272] on span "View Shipments" at bounding box center [891, 276] width 66 height 11
checkbox input "false"
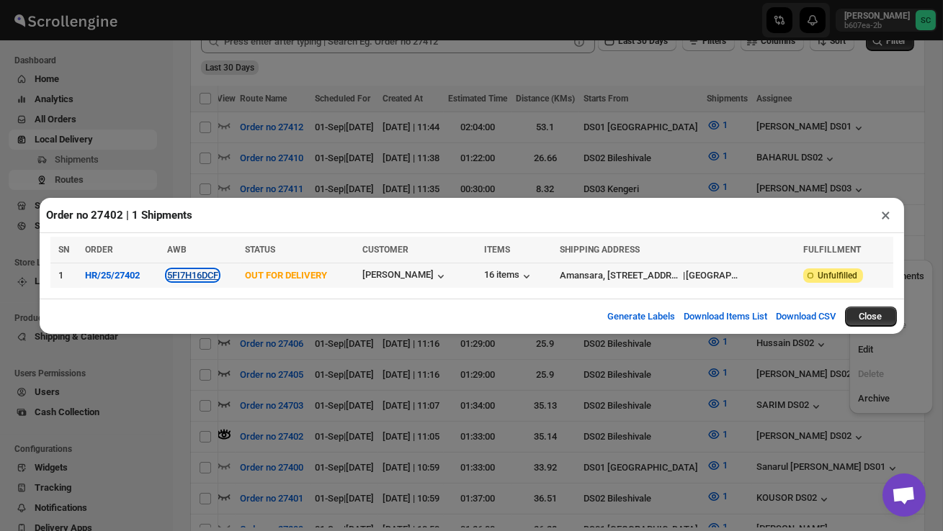
click at [195, 274] on button "5FI7H16DCF" at bounding box center [192, 275] width 51 height 11
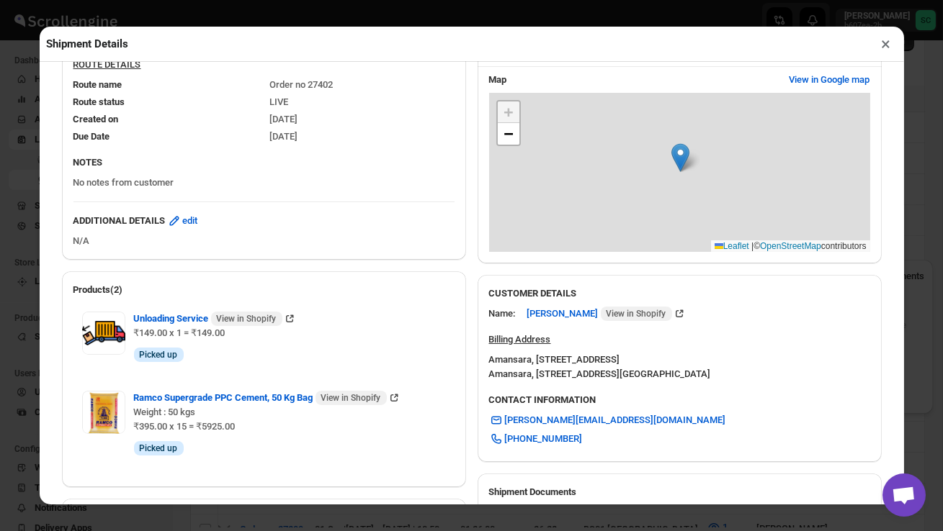
scroll to position [642, 0]
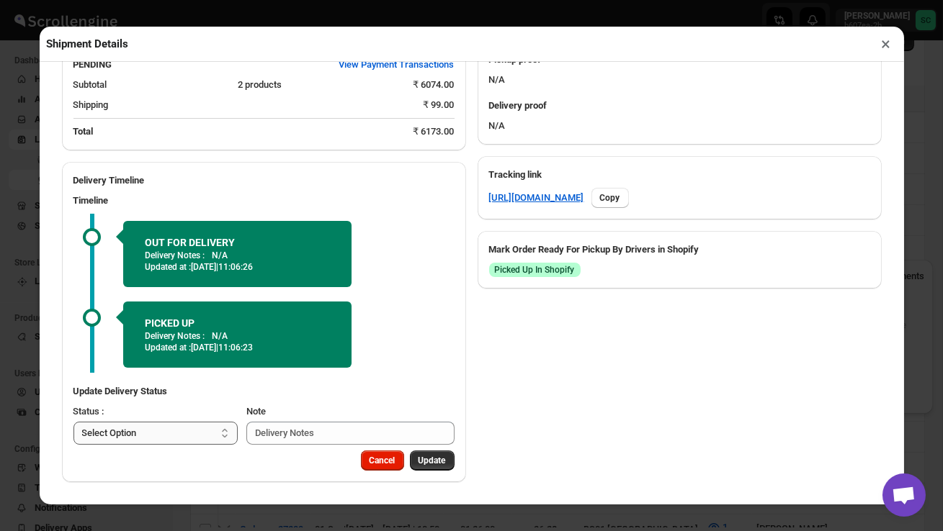
click at [192, 441] on select "Select Option PICKED UP OUT FOR DELIVERY RESCHEDULE DELIVERED CANCELLED" at bounding box center [155, 433] width 165 height 23
select select "DELIVERED"
click at [431, 460] on span "Update" at bounding box center [431, 461] width 27 height 12
select select
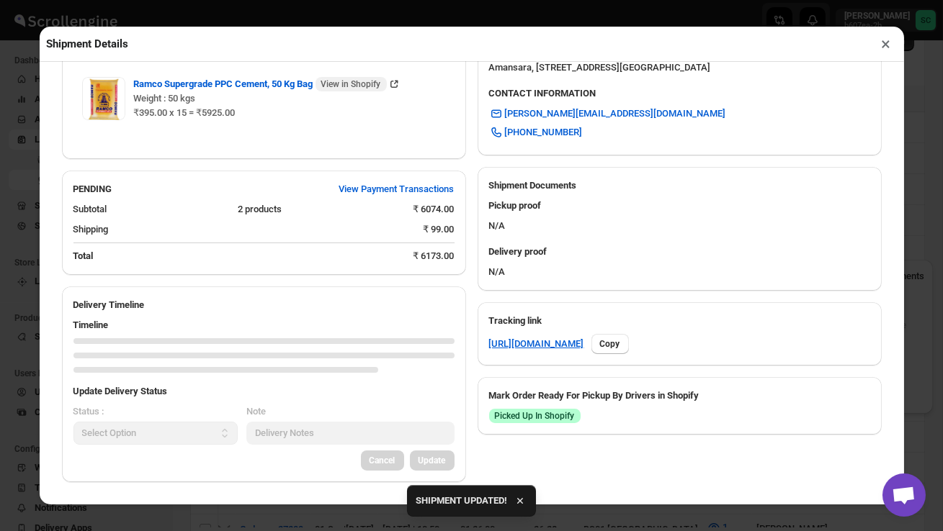
scroll to position [620, 0]
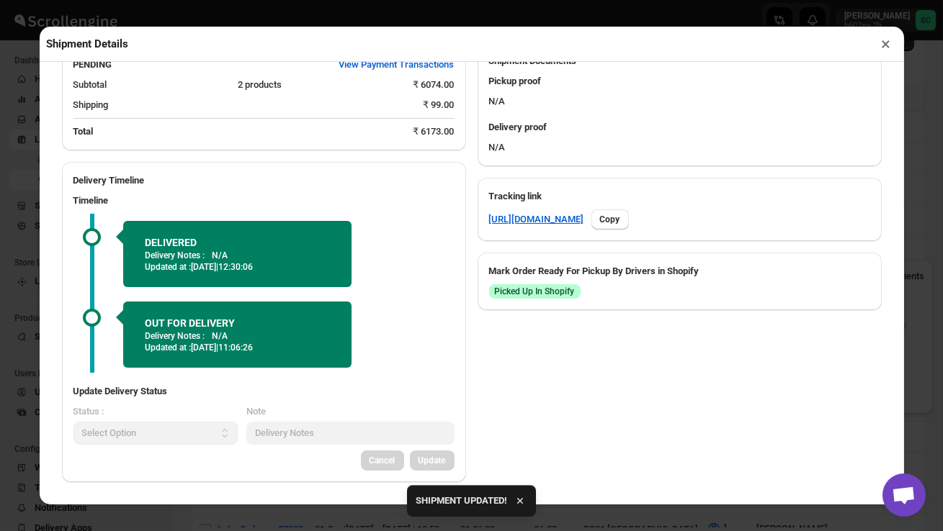
click at [891, 43] on button "×" at bounding box center [886, 44] width 21 height 20
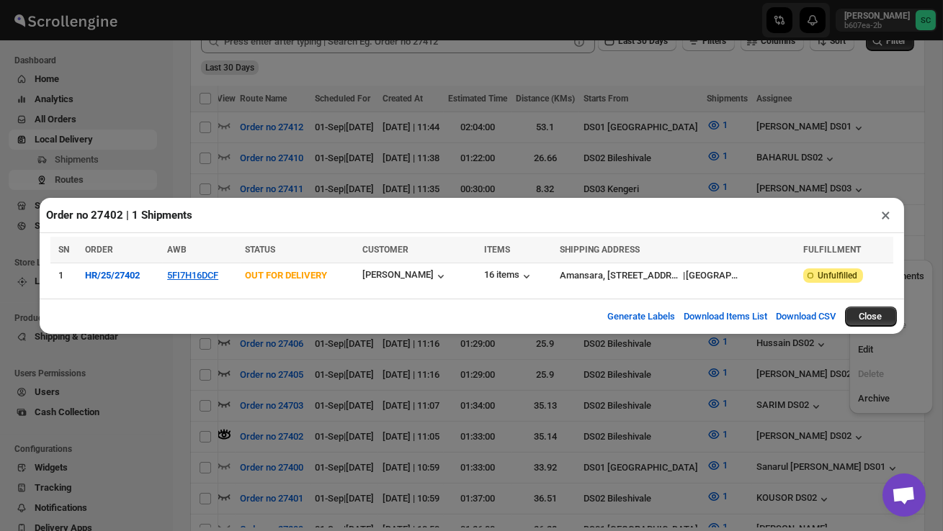
click at [149, 105] on div "Order no 27402 | 1 Shipments × SN ORDER AWB STATUS CUSTOMER ITEMS SHIPPING ADDR…" at bounding box center [471, 265] width 943 height 531
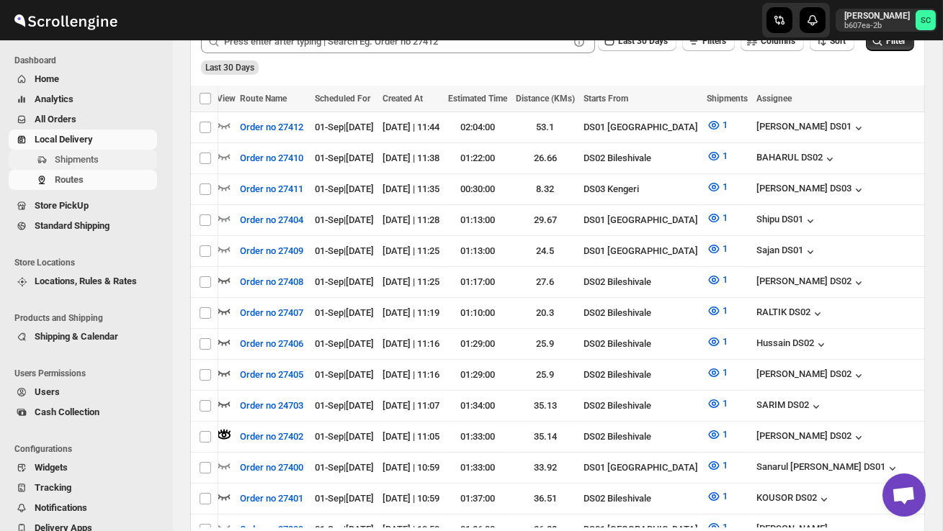
click at [102, 156] on span "Shipments" at bounding box center [104, 160] width 99 height 14
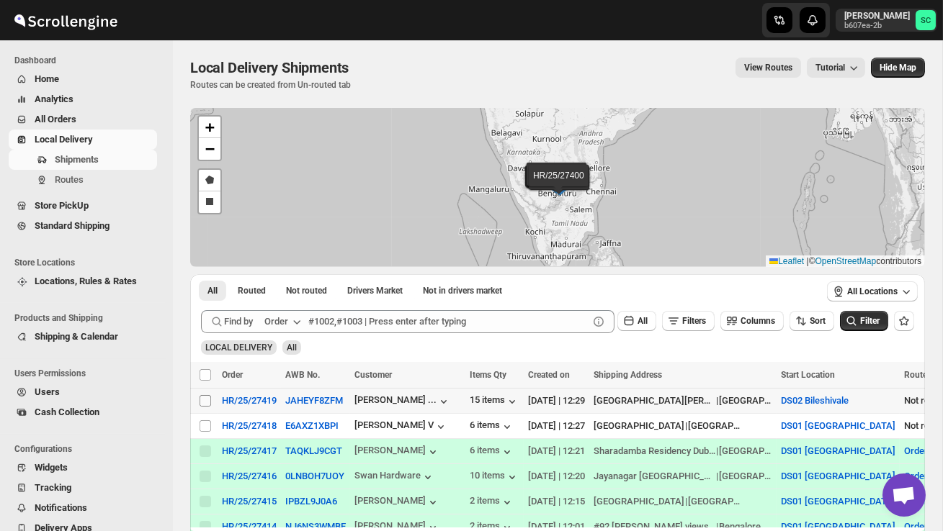
click at [207, 401] on input "Select shipment" at bounding box center [205, 401] width 12 height 12
checkbox input "true"
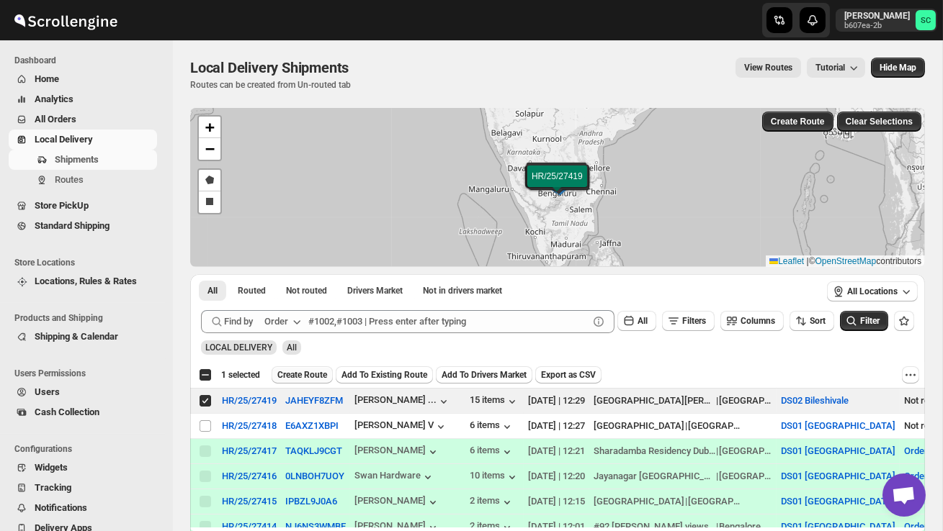
click at [309, 372] on span "Create Route" at bounding box center [302, 375] width 50 height 12
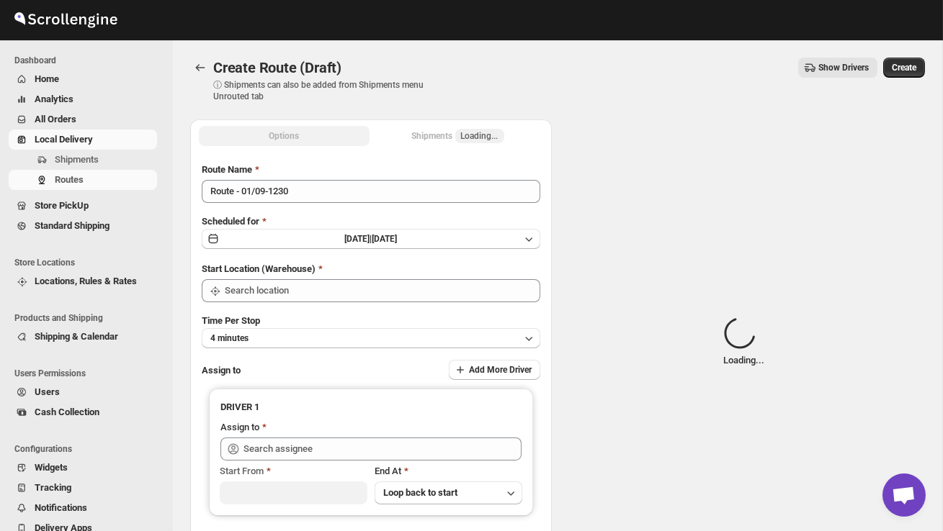
type input "DS02 Bileshivale"
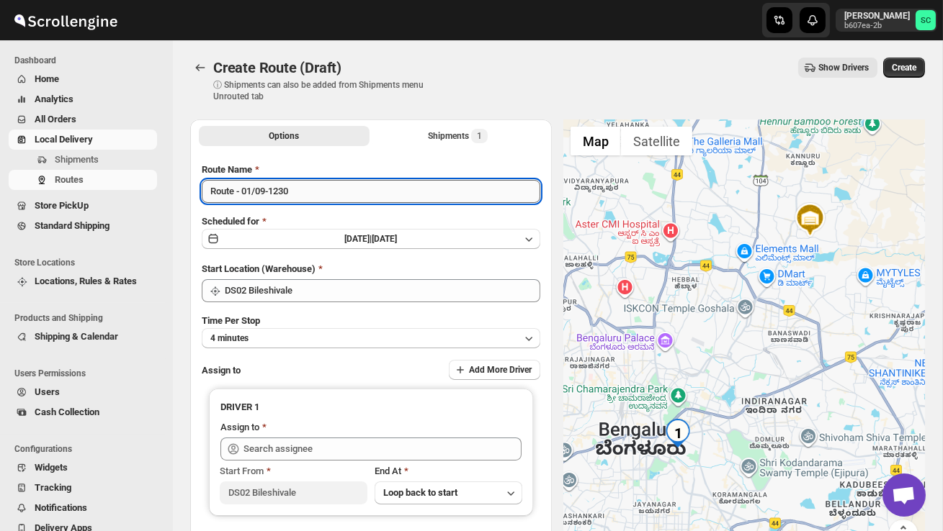
click at [320, 194] on input "Route - 01/09-1230" at bounding box center [371, 191] width 338 height 23
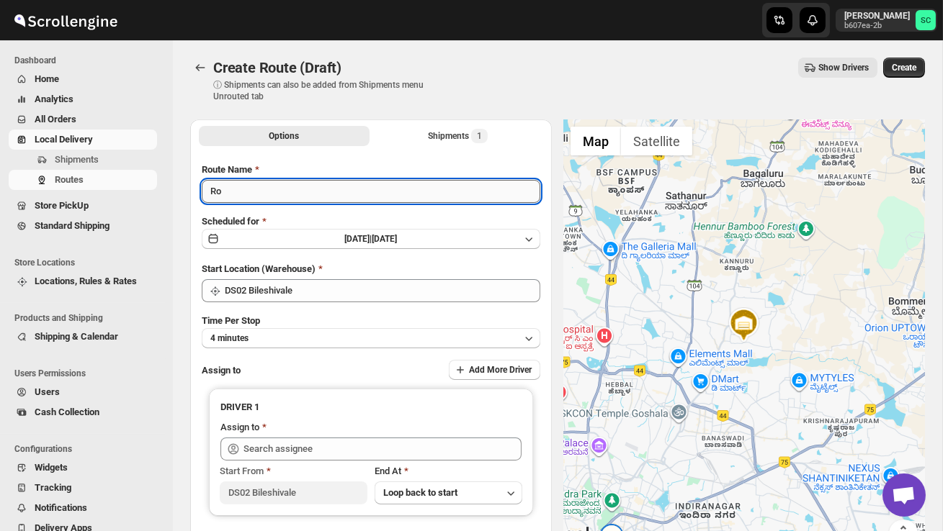
type input "R"
type input "Order no 27419"
click at [310, 333] on button "4 minutes" at bounding box center [371, 338] width 338 height 20
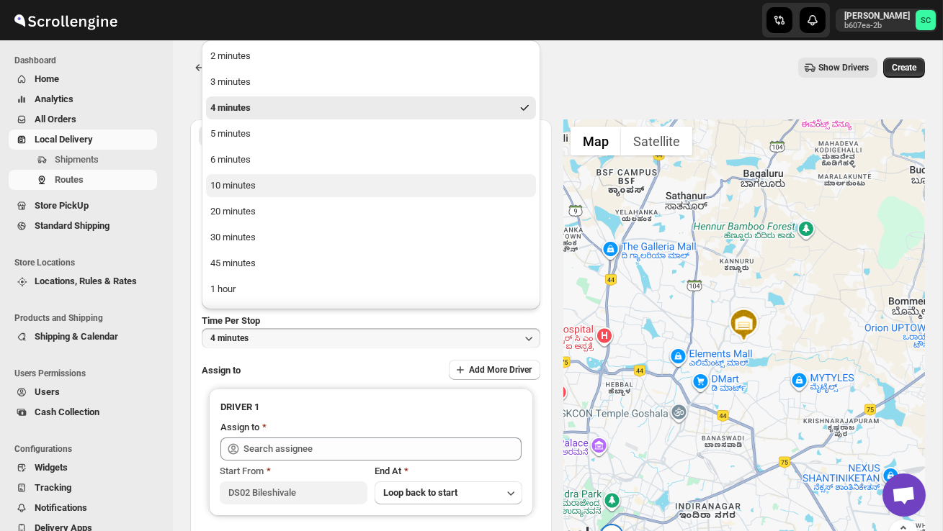
click at [266, 181] on button "10 minutes" at bounding box center [371, 185] width 330 height 23
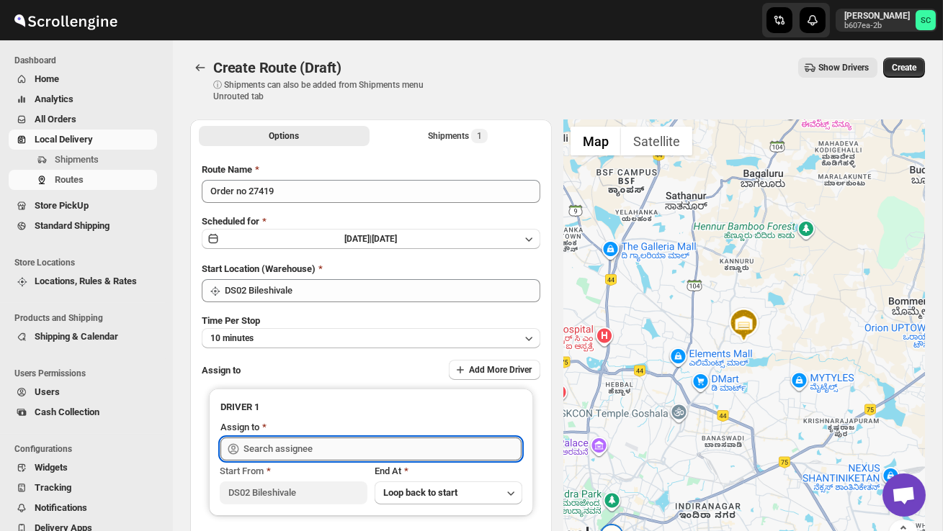
click at [269, 452] on input "text" at bounding box center [382, 449] width 278 height 23
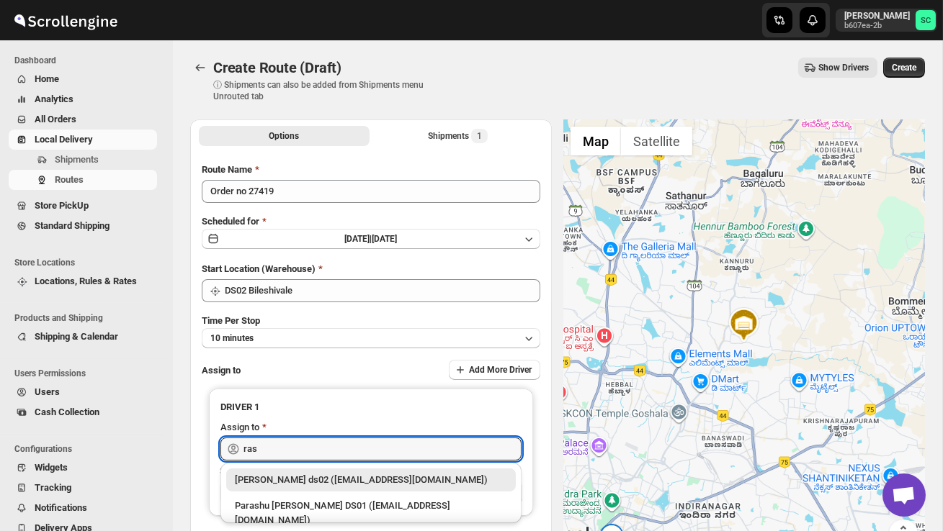
click at [287, 479] on div "[PERSON_NAME] ds02 ([EMAIL_ADDRESS][DOMAIN_NAME])" at bounding box center [371, 480] width 272 height 14
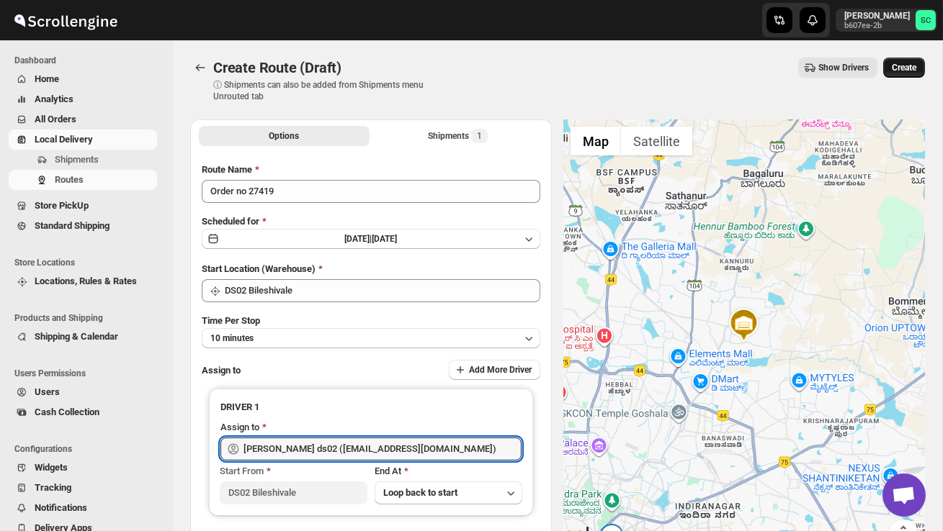
type input "[PERSON_NAME] ds02 ([EMAIL_ADDRESS][DOMAIN_NAME])"
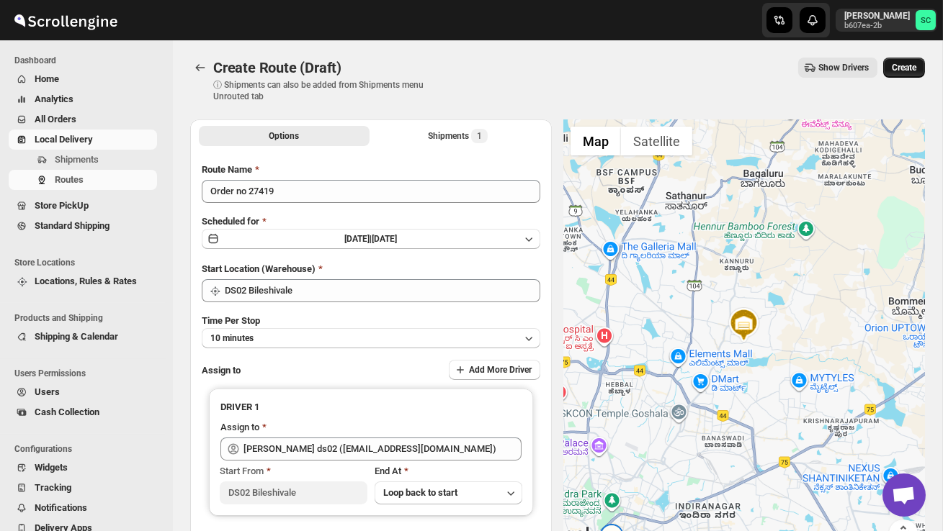
click at [901, 66] on span "Create" at bounding box center [903, 68] width 24 height 12
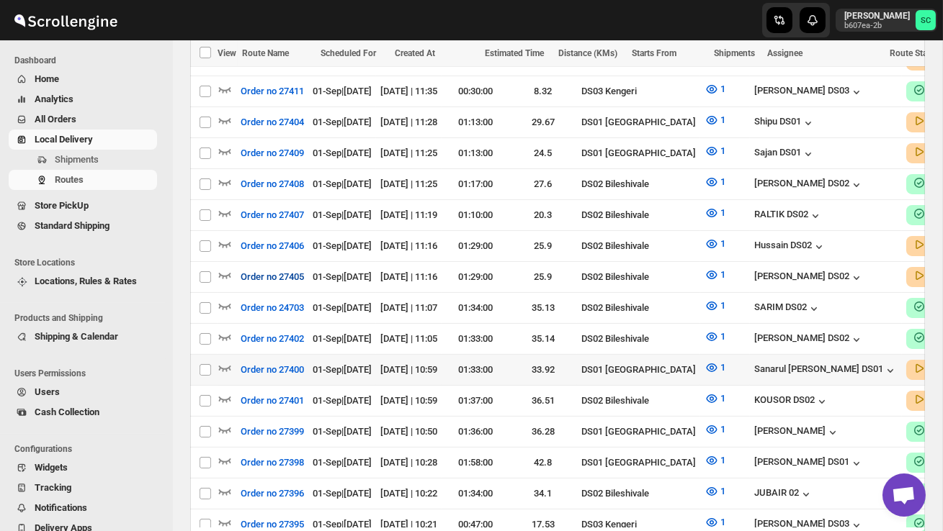
scroll to position [670, 0]
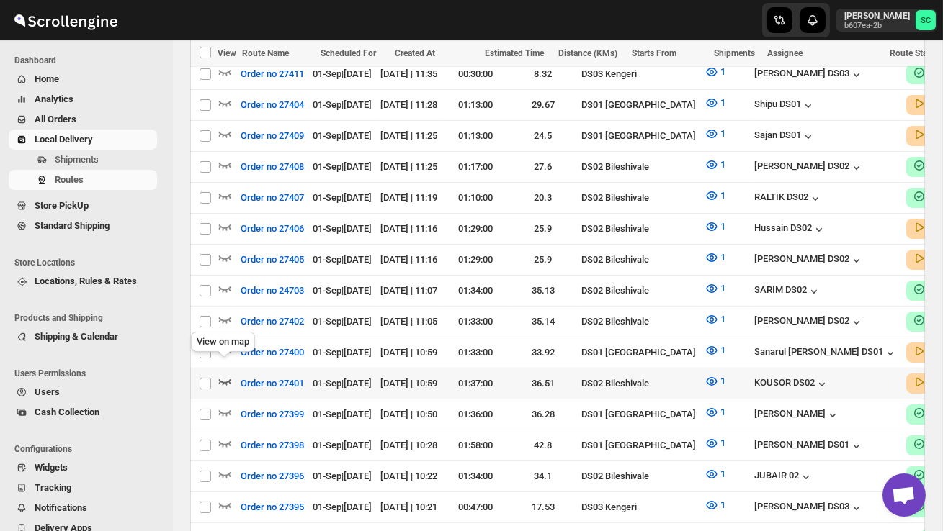
click at [226, 379] on icon "button" at bounding box center [225, 382] width 12 height 6
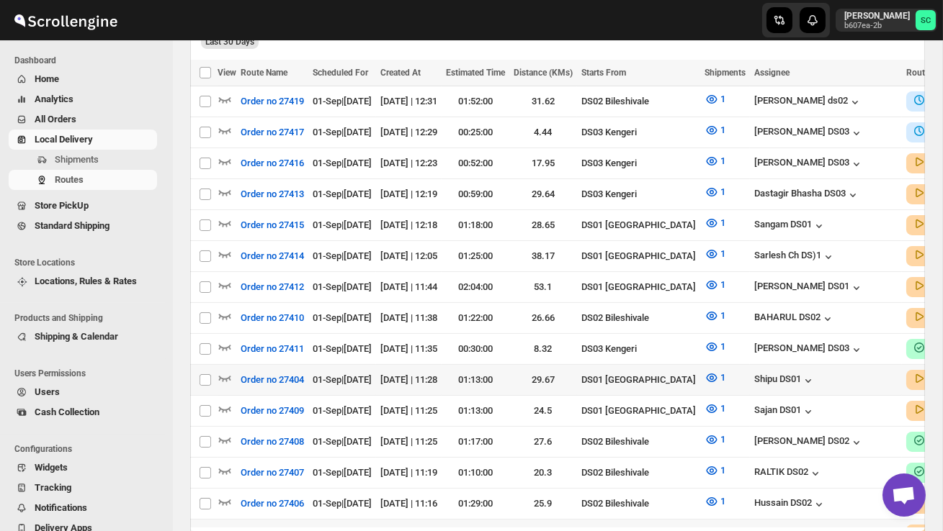
scroll to position [412, 0]
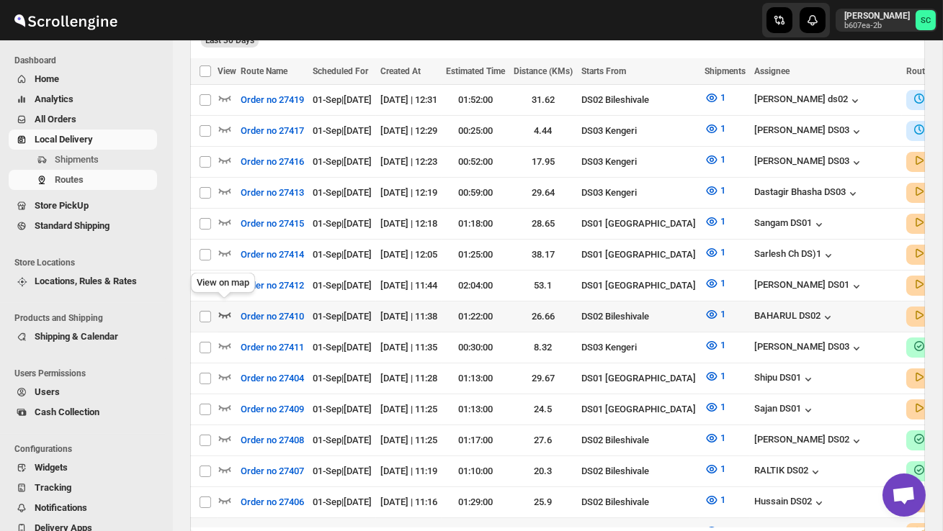
click at [222, 307] on icon "button" at bounding box center [224, 314] width 14 height 14
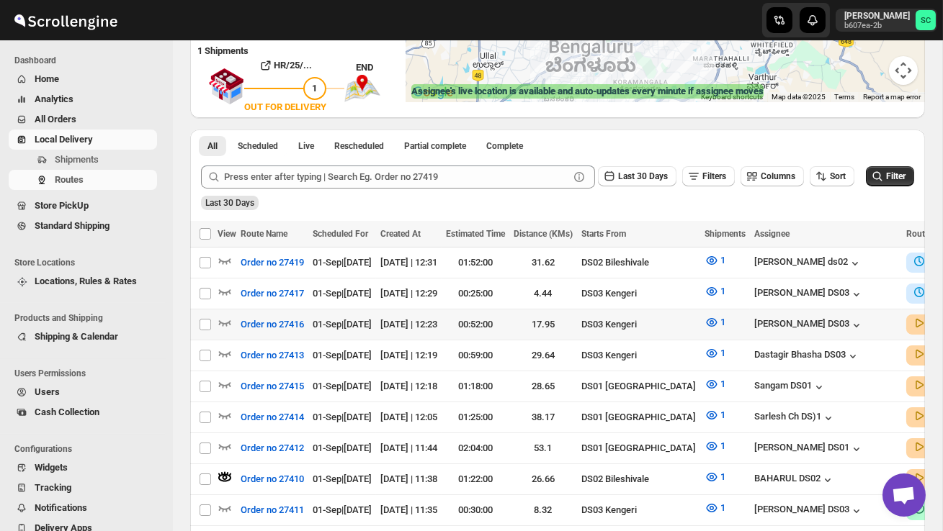
scroll to position [296, 0]
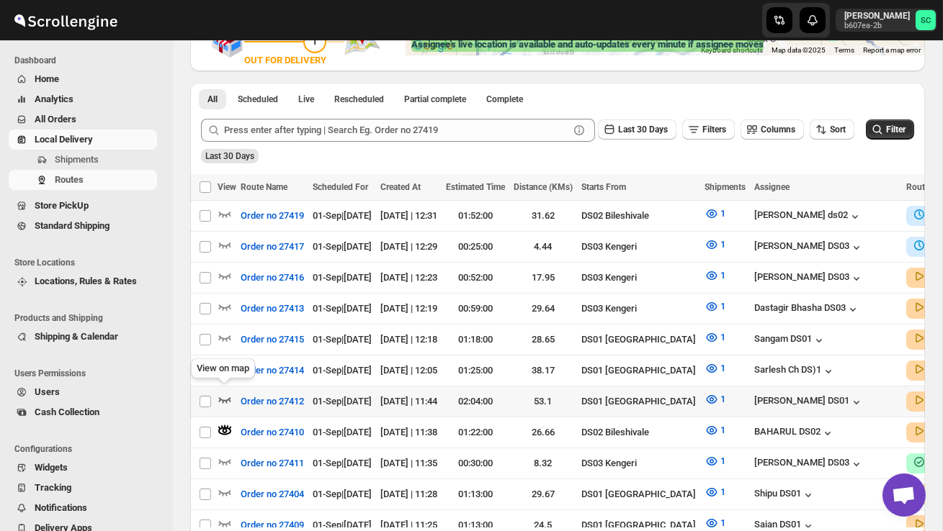
click at [223, 394] on icon "button" at bounding box center [224, 399] width 14 height 14
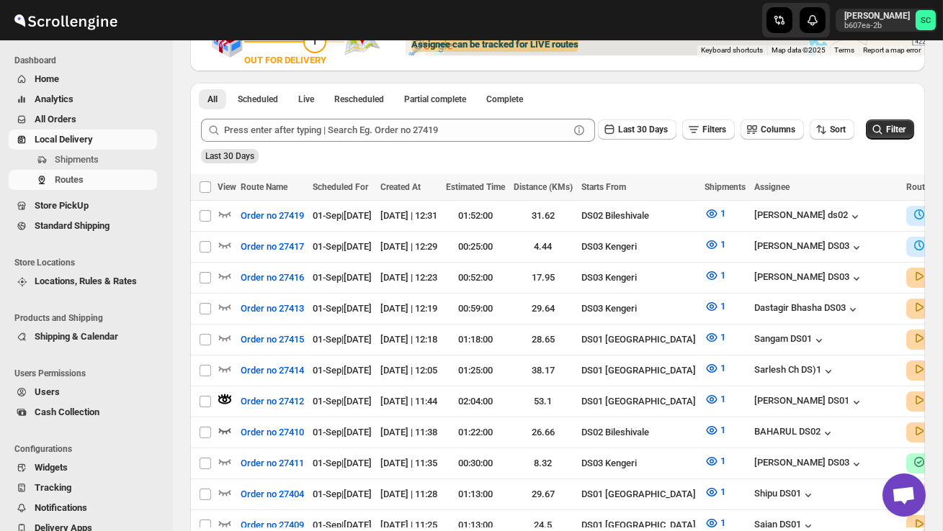
scroll to position [0, 0]
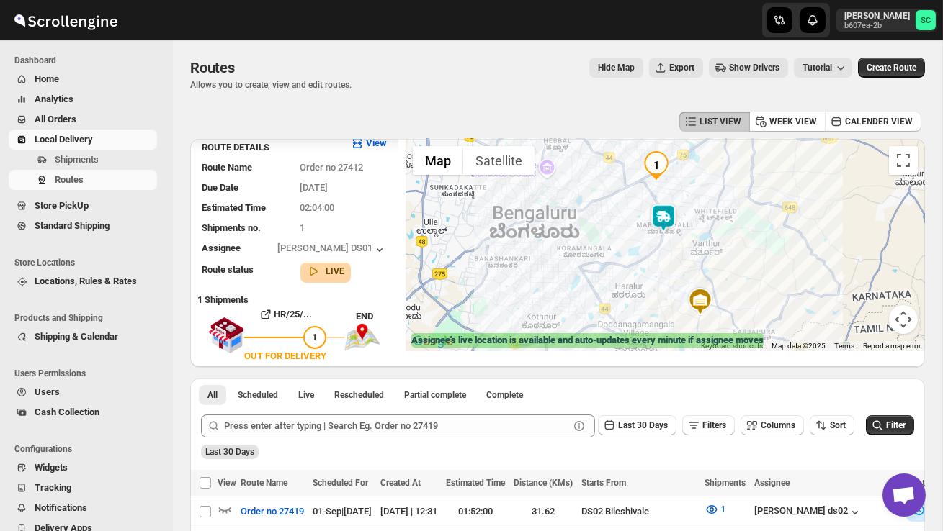
click at [678, 213] on img at bounding box center [663, 218] width 29 height 29
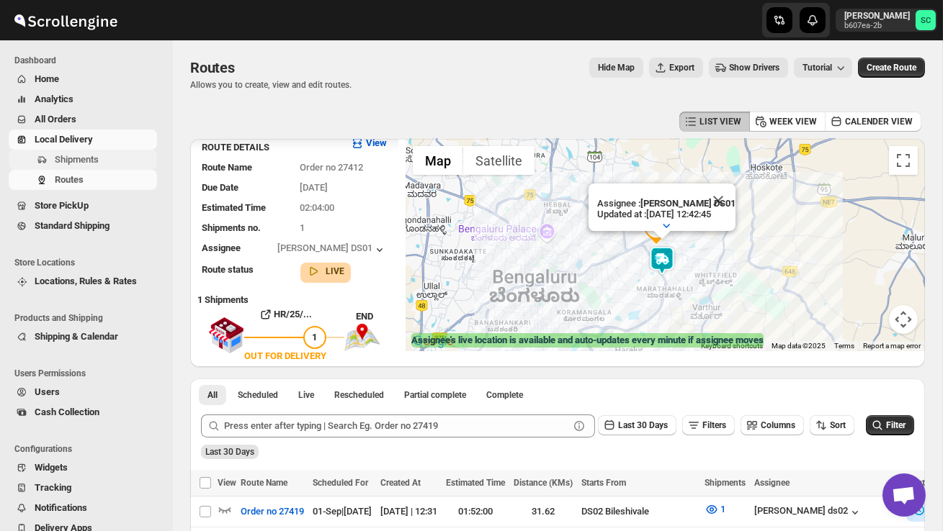
click at [90, 165] on span "Shipments" at bounding box center [77, 159] width 44 height 11
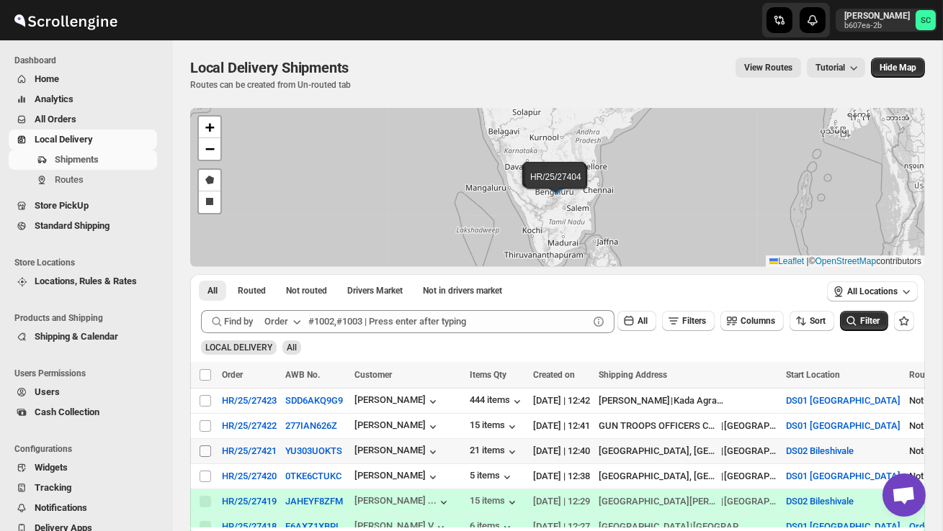
click at [207, 451] on input "Select shipment" at bounding box center [205, 452] width 12 height 12
checkbox input "true"
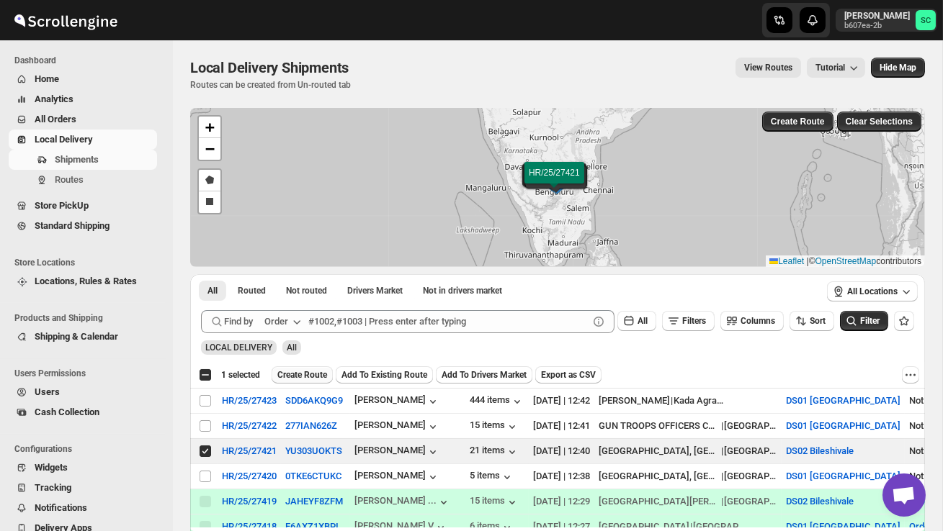
click at [318, 374] on span "Create Route" at bounding box center [302, 375] width 50 height 12
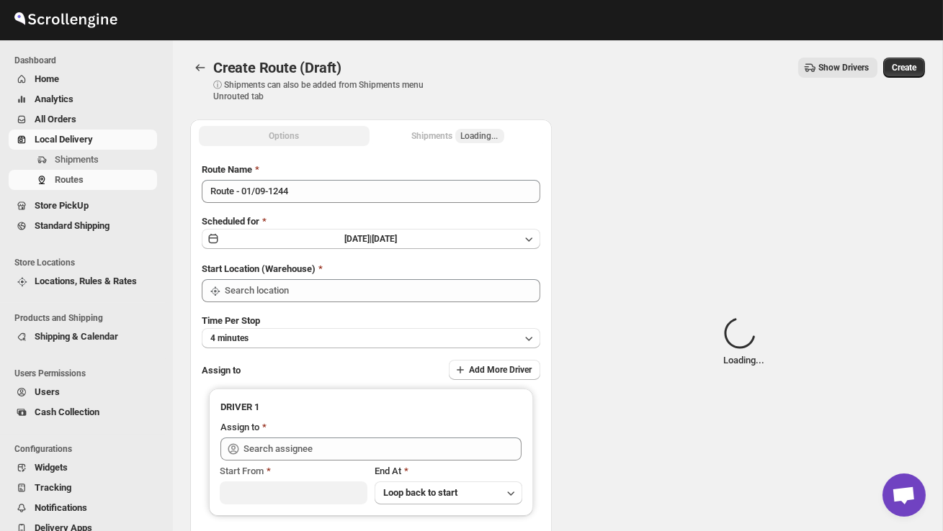
type input "DS02 Bileshivale"
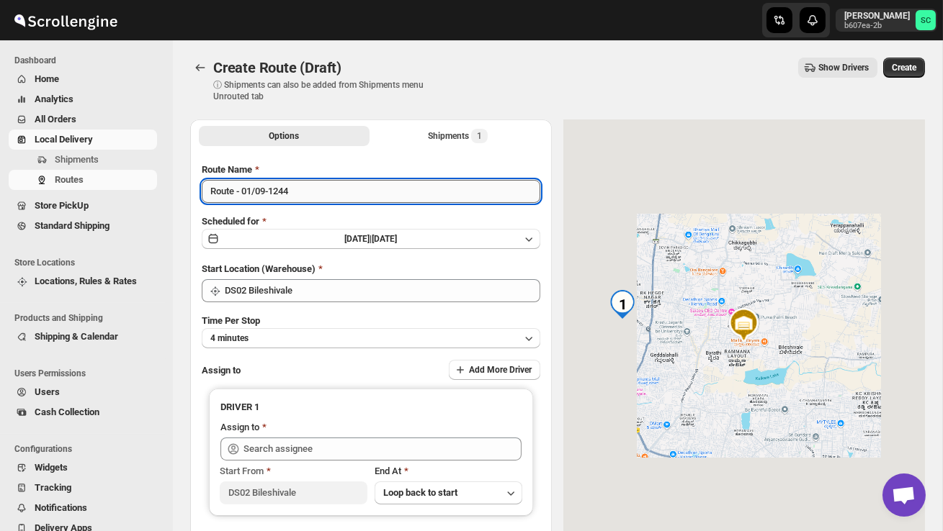
click at [310, 196] on input "Route - 01/09-1244" at bounding box center [371, 191] width 338 height 23
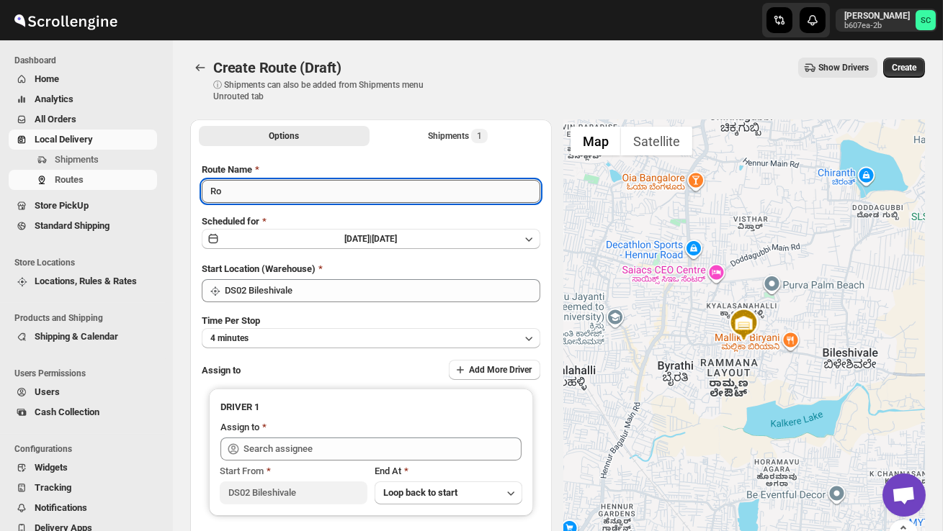
type input "R"
type input "Order no"
click at [82, 161] on span "Shipments" at bounding box center [77, 159] width 44 height 11
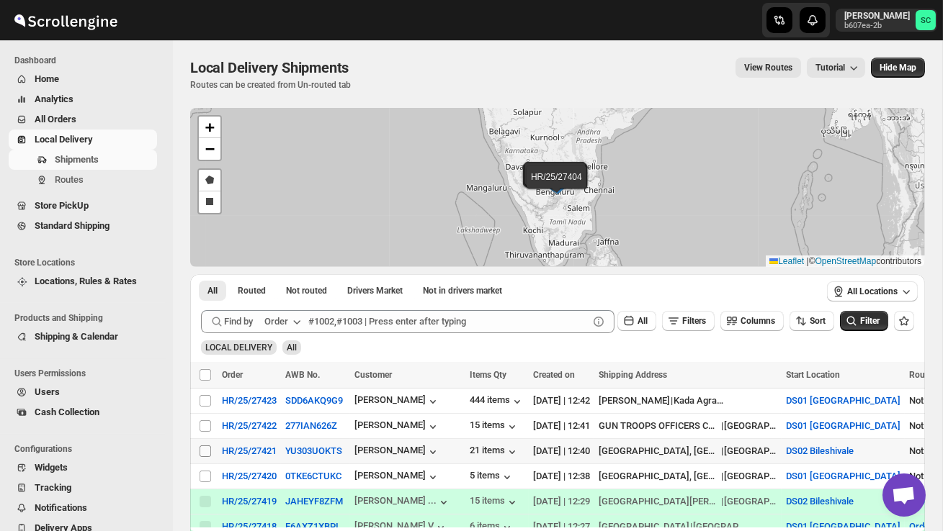
click at [202, 450] on input "Select shipment" at bounding box center [205, 452] width 12 height 12
checkbox input "true"
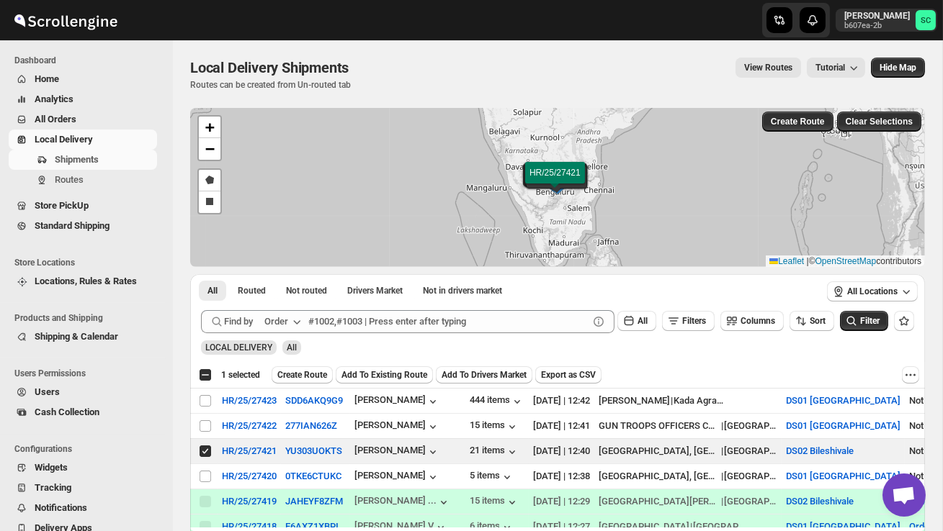
click at [307, 379] on span "Create Route" at bounding box center [302, 375] width 50 height 12
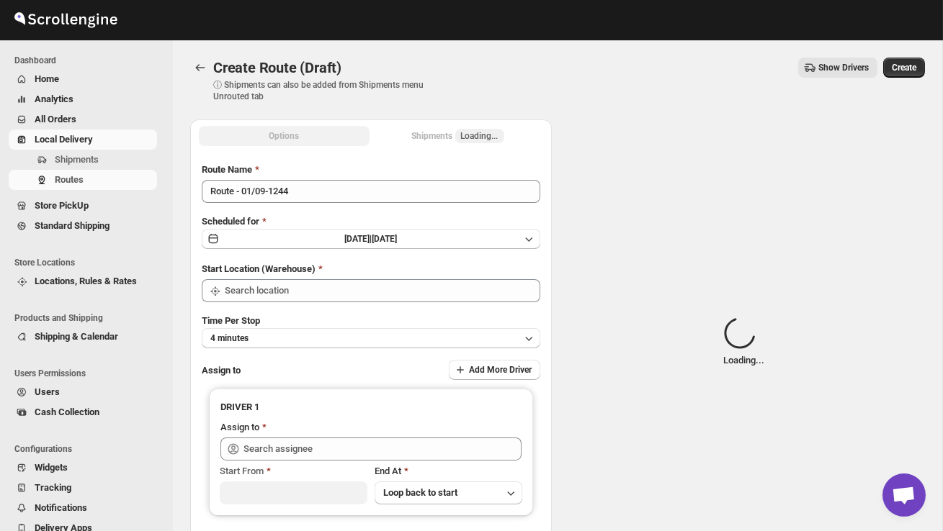
type input "DS02 Bileshivale"
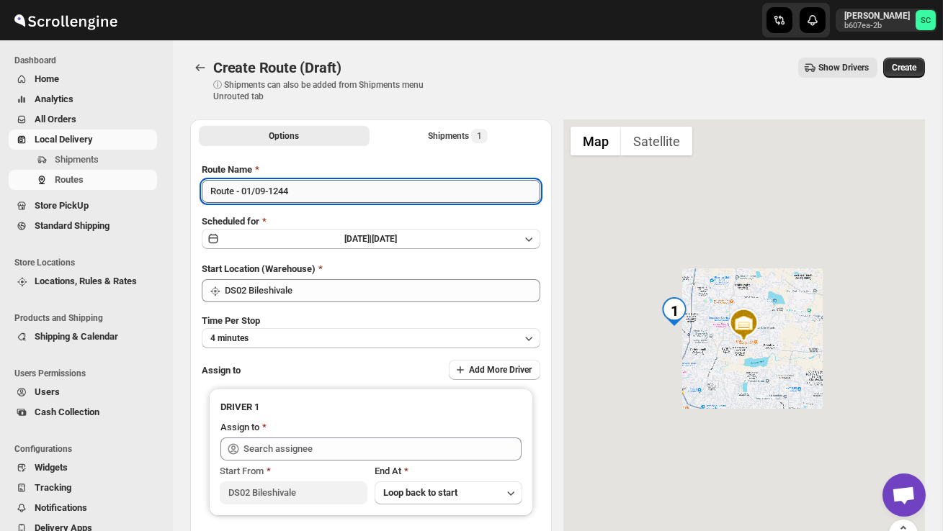
click at [317, 199] on input "Route - 01/09-1244" at bounding box center [371, 191] width 338 height 23
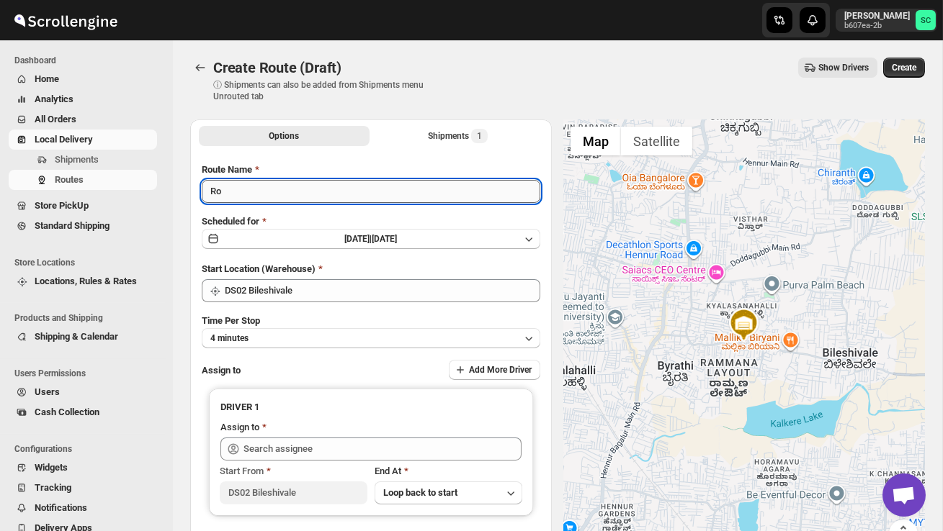
type input "R"
type input "P"
type input "Order no 27421"
click at [343, 328] on button "4 minutes" at bounding box center [371, 338] width 338 height 20
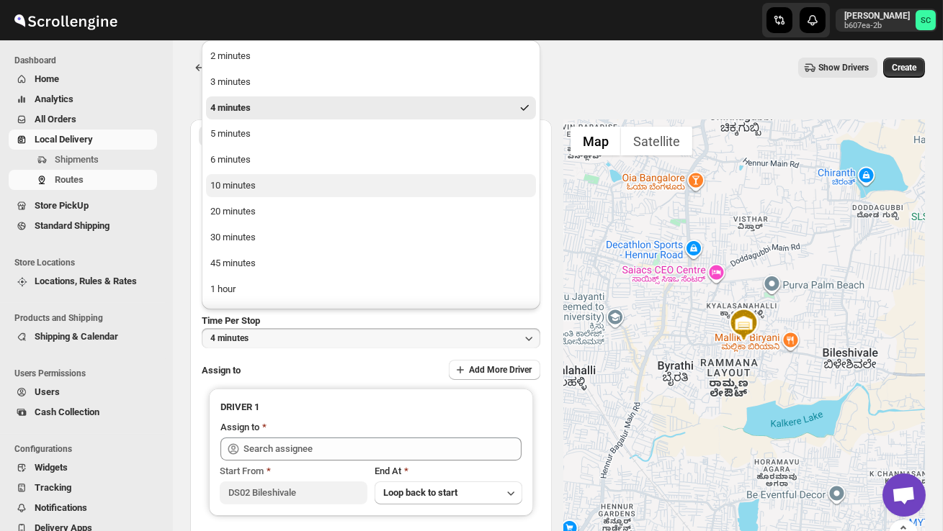
click at [288, 197] on button "10 minutes" at bounding box center [371, 185] width 330 height 23
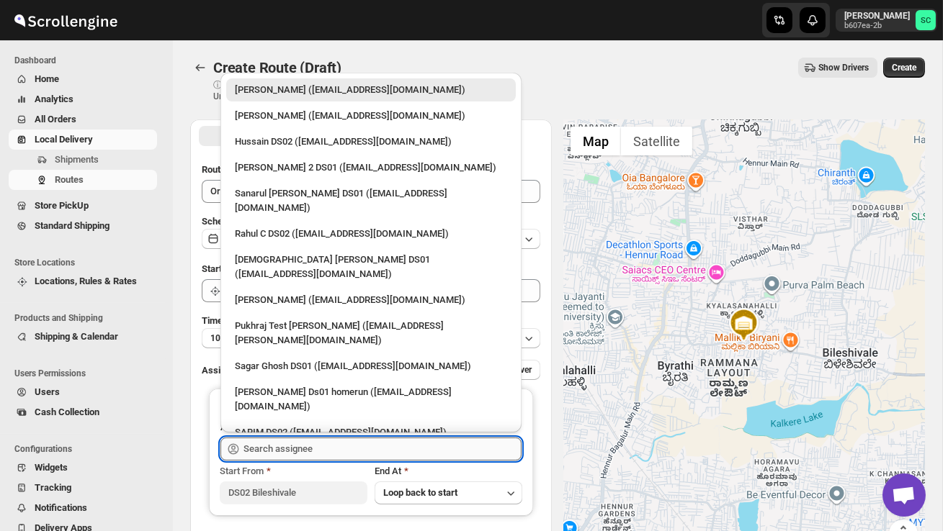
click at [303, 446] on input "text" at bounding box center [382, 449] width 278 height 23
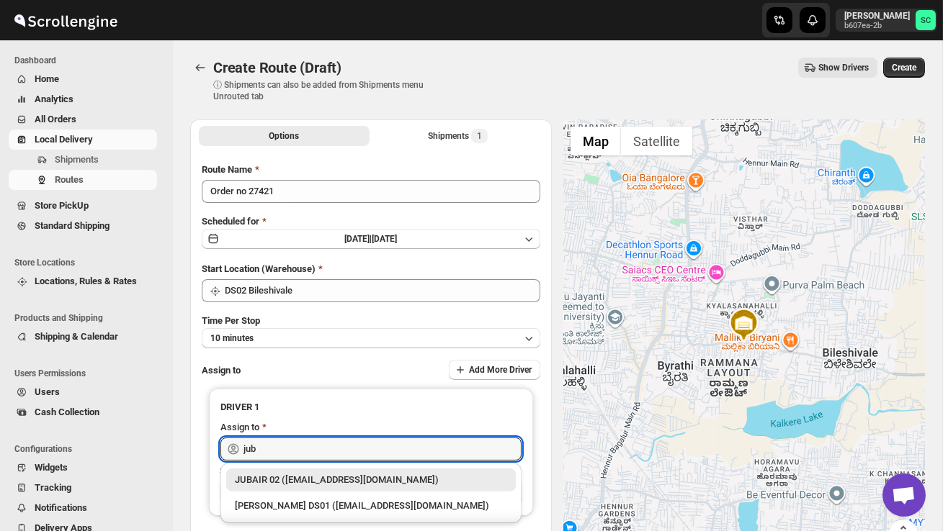
click at [359, 477] on div "JUBAIR 02 ([EMAIL_ADDRESS][DOMAIN_NAME])" at bounding box center [371, 480] width 272 height 14
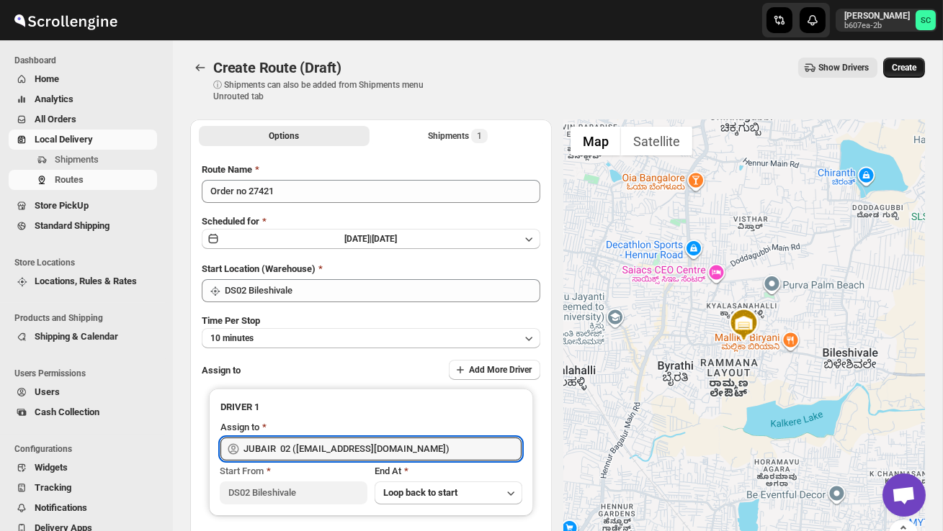
type input "JUBAIR 02 ([EMAIL_ADDRESS][DOMAIN_NAME])"
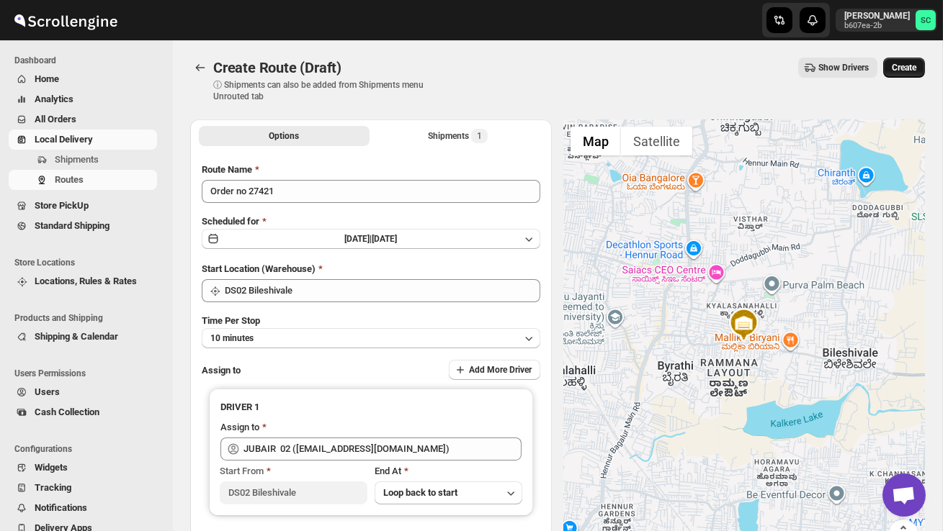
click at [915, 60] on button "Create" at bounding box center [904, 68] width 42 height 20
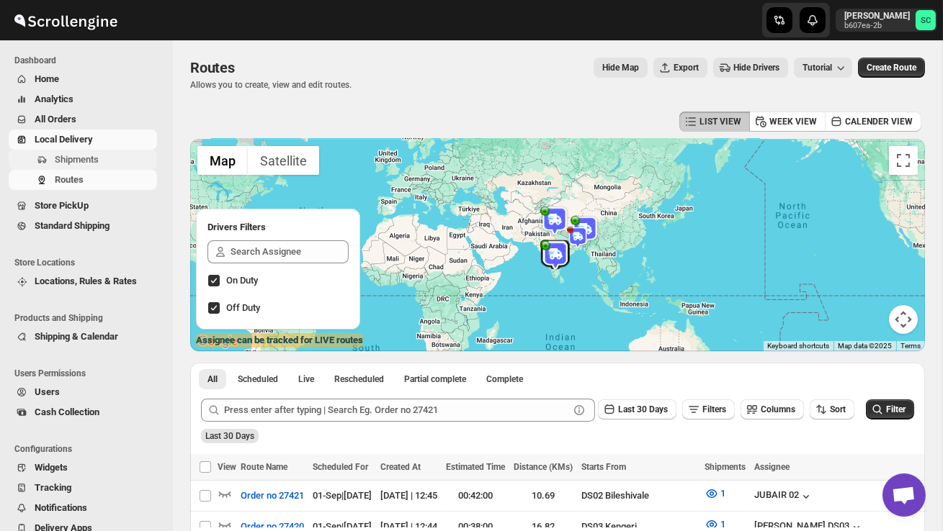
click at [112, 156] on span "Shipments" at bounding box center [104, 160] width 99 height 14
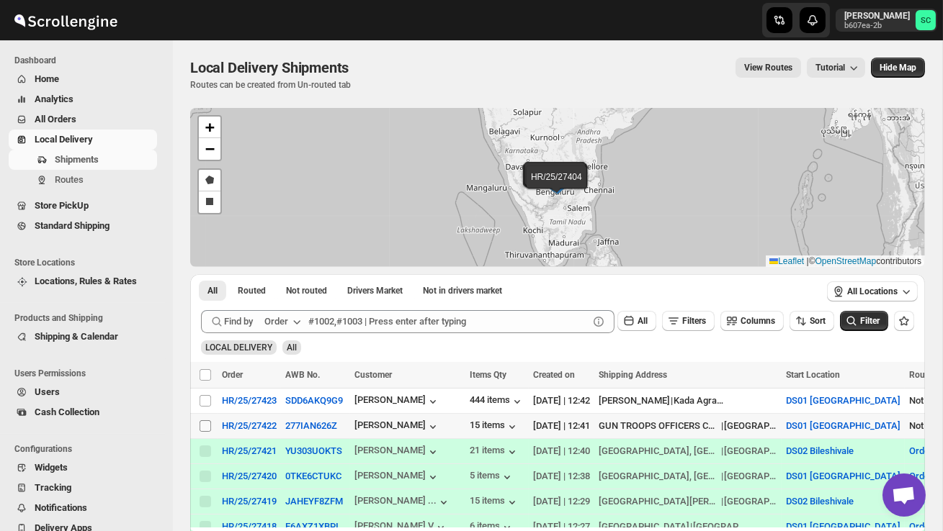
click at [207, 428] on input "Select shipment" at bounding box center [205, 427] width 12 height 12
checkbox input "true"
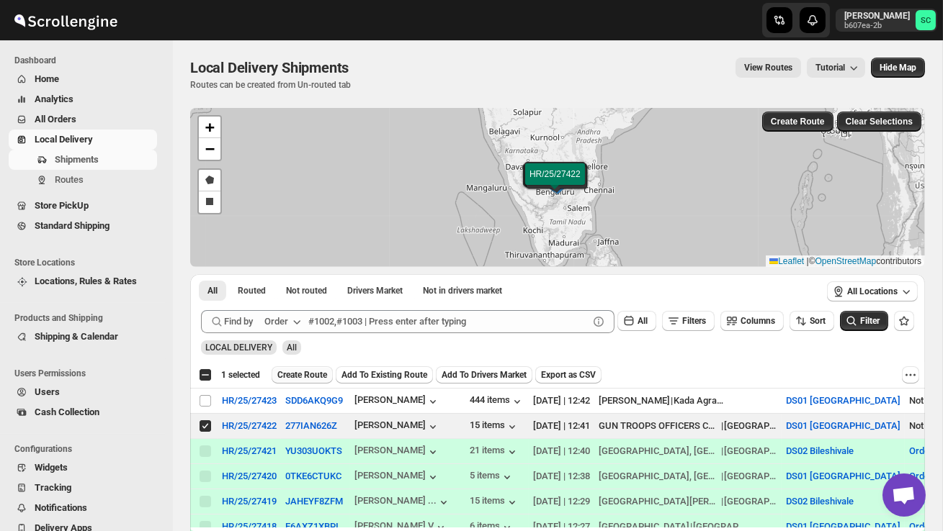
click at [312, 380] on span "Create Route" at bounding box center [302, 375] width 50 height 12
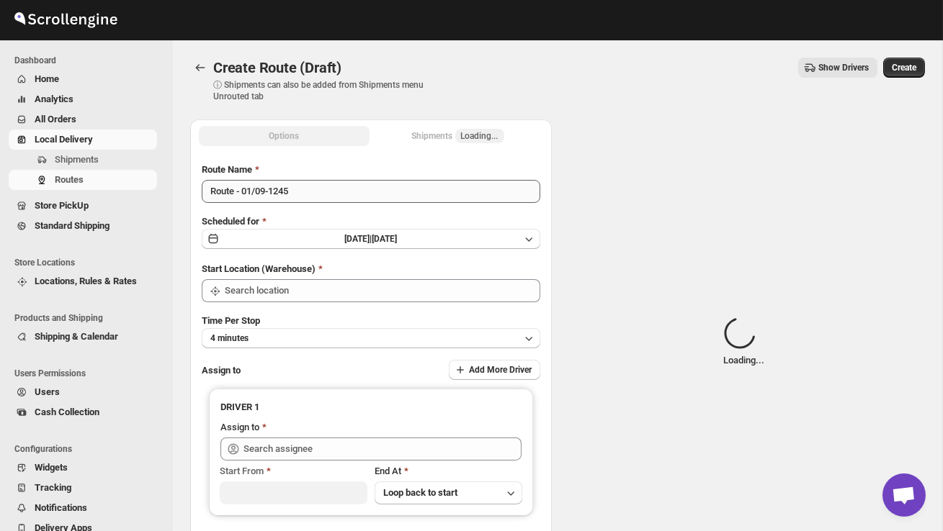
type input "DS01 [GEOGRAPHIC_DATA]"
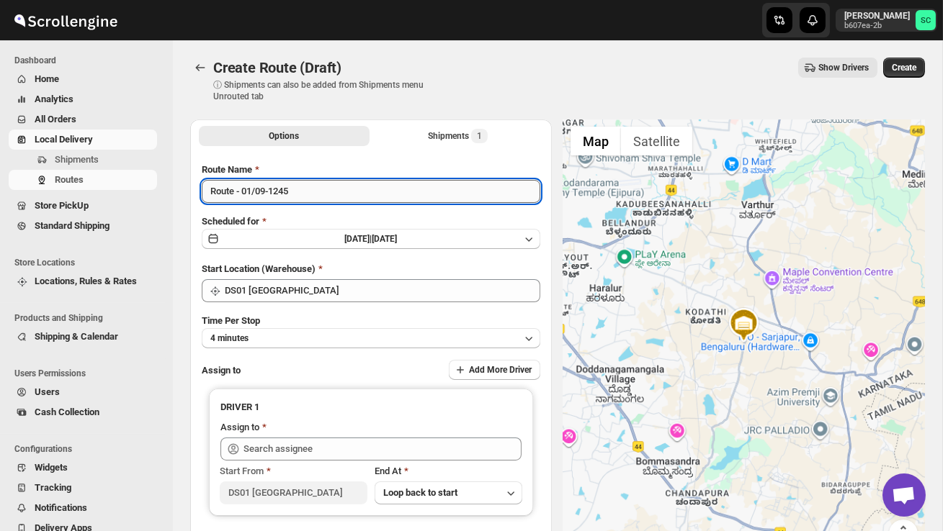
click at [307, 197] on input "Route - 01/09-1245" at bounding box center [371, 191] width 338 height 23
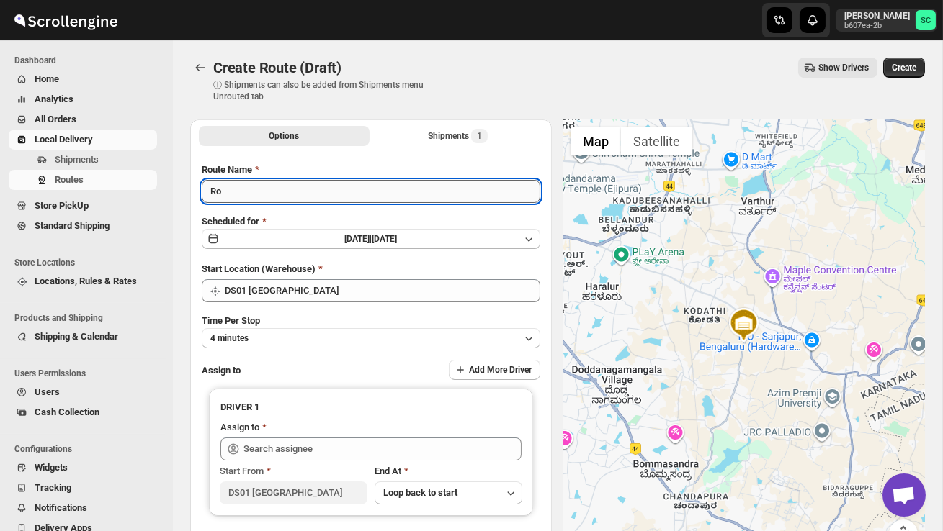
type input "R"
type input "Order no 27422"
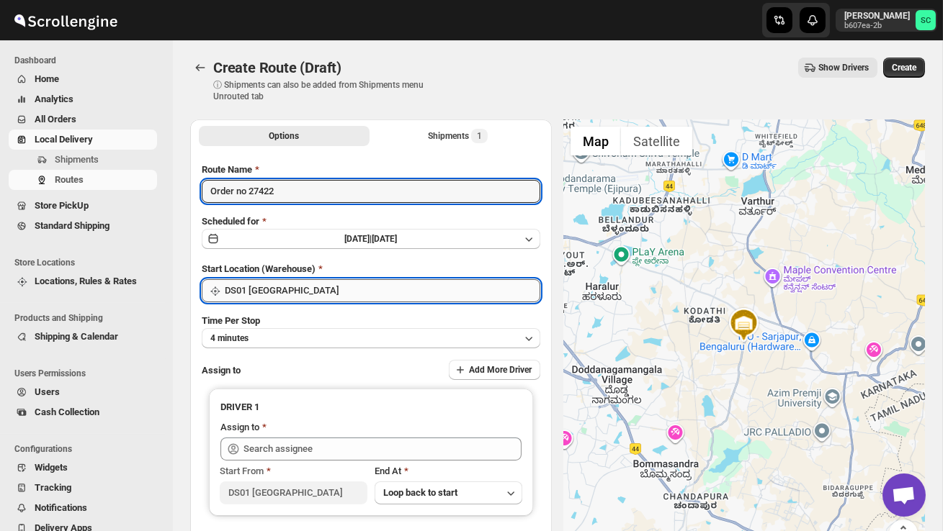
click at [312, 285] on input "DS01 [GEOGRAPHIC_DATA]" at bounding box center [382, 290] width 315 height 23
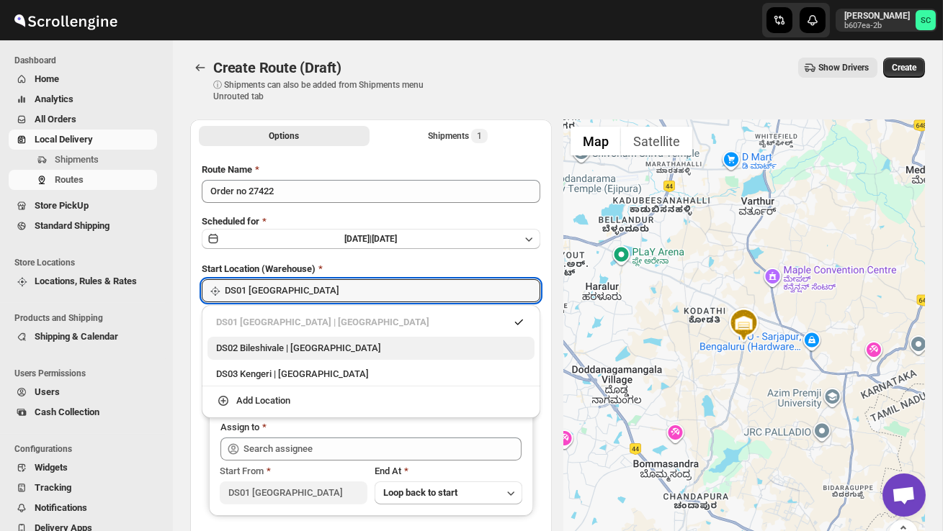
click at [328, 341] on div "DS02 Bileshivale | Bangalore" at bounding box center [371, 348] width 310 height 14
type input "DS02 Bileshivale"
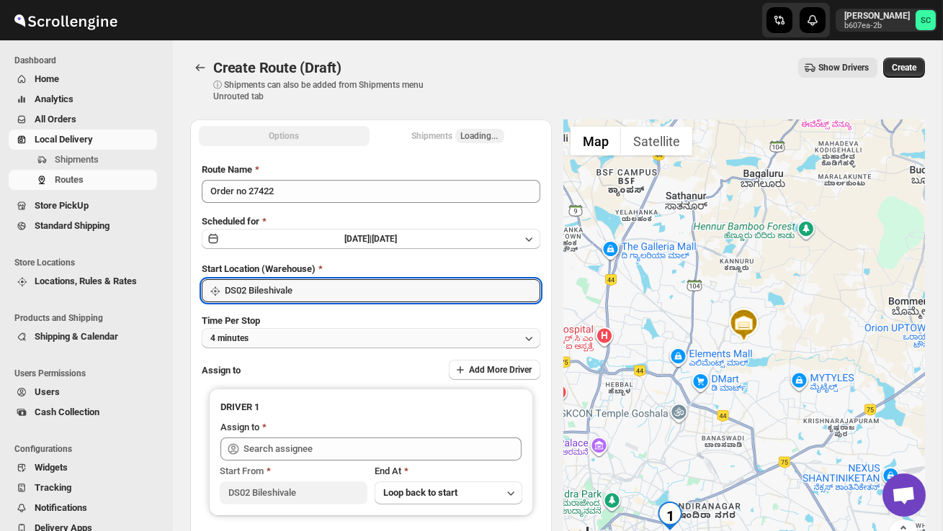
click at [325, 340] on button "4 minutes" at bounding box center [371, 338] width 338 height 20
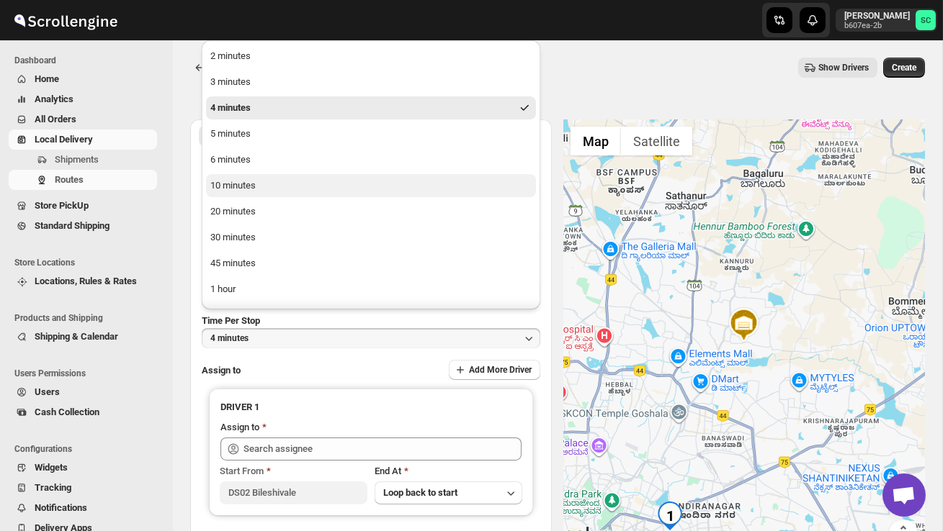
click at [259, 181] on button "10 minutes" at bounding box center [371, 185] width 330 height 23
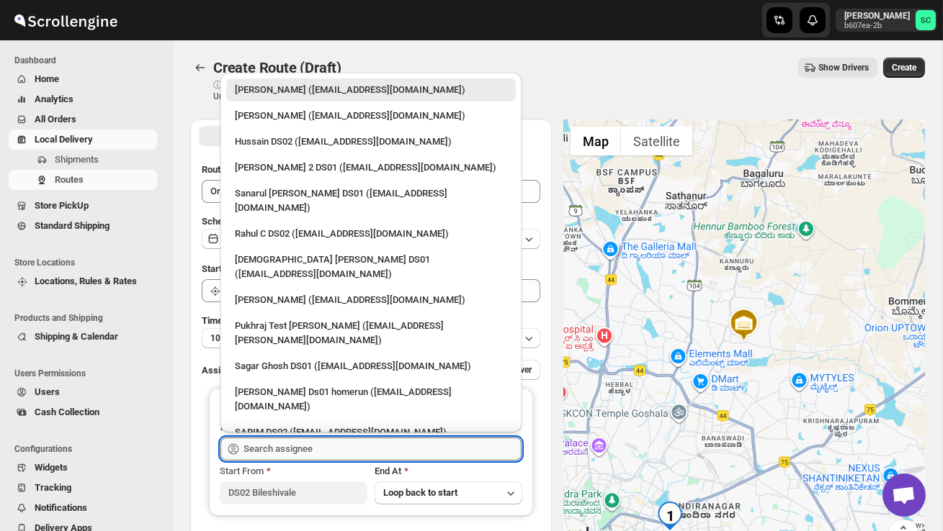
click at [315, 441] on input "text" at bounding box center [382, 449] width 278 height 23
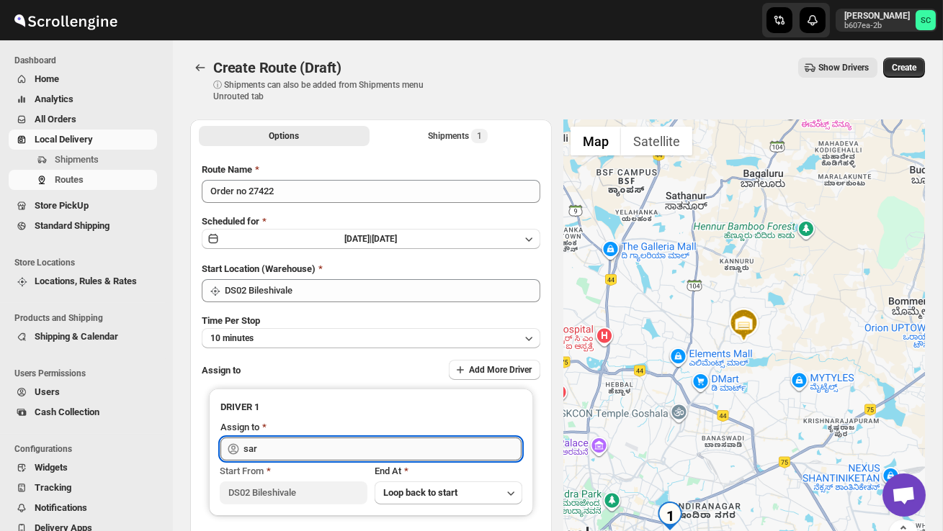
click at [314, 448] on input "sar" at bounding box center [382, 449] width 278 height 23
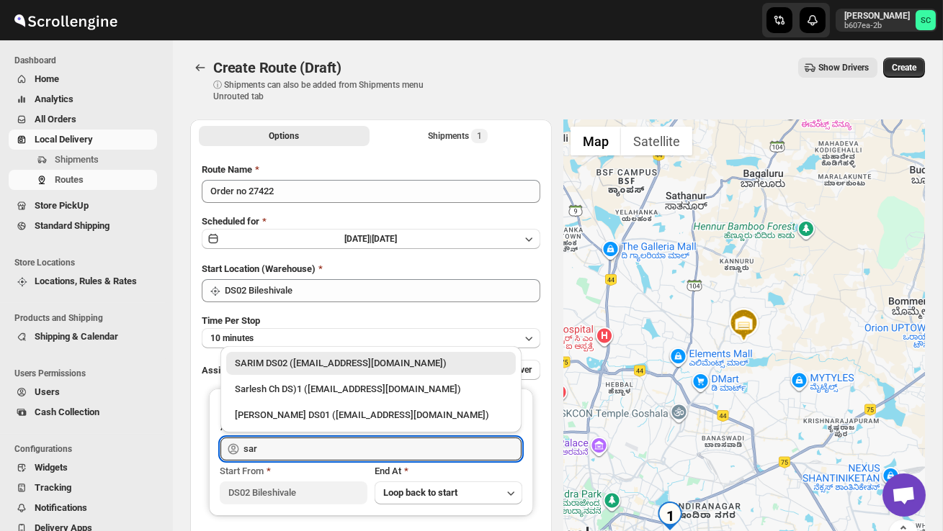
click at [295, 369] on div "SARIM DS02 ([EMAIL_ADDRESS][DOMAIN_NAME])" at bounding box center [371, 363] width 272 height 14
type input "SARIM DS02 ([EMAIL_ADDRESS][DOMAIN_NAME])"
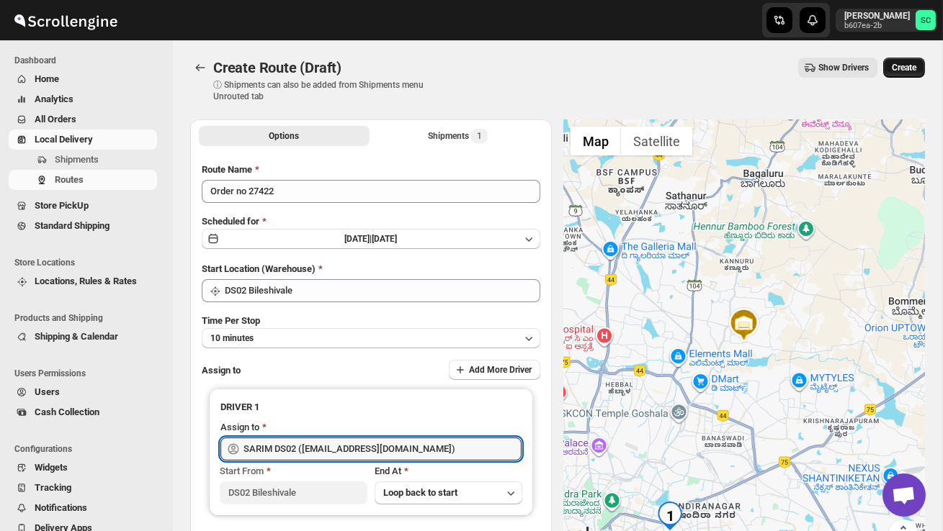
click at [915, 66] on span "Create" at bounding box center [903, 68] width 24 height 12
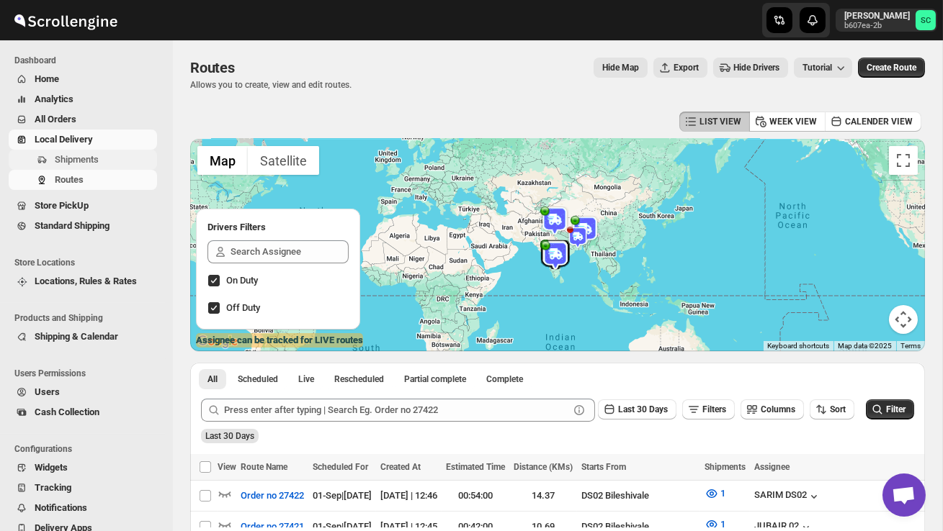
click at [91, 161] on span "Shipments" at bounding box center [77, 159] width 44 height 11
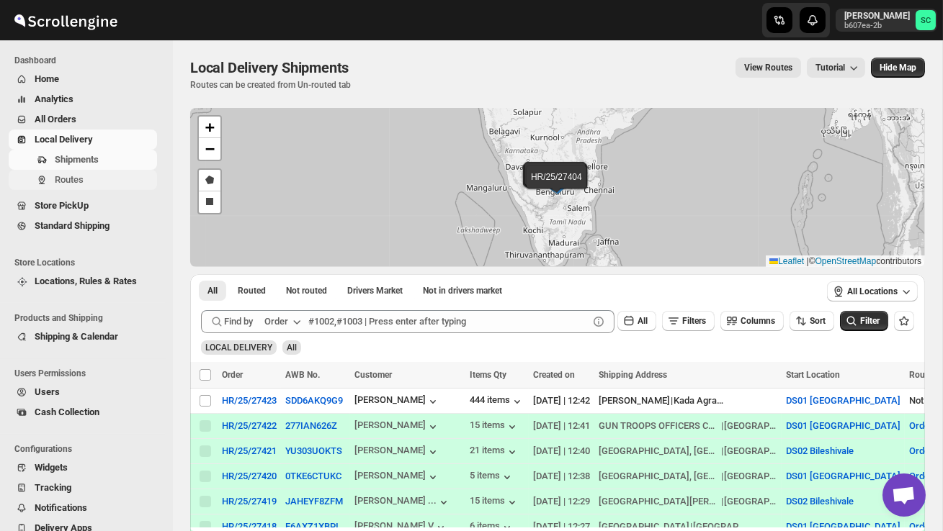
click at [106, 178] on span "Routes" at bounding box center [104, 180] width 99 height 14
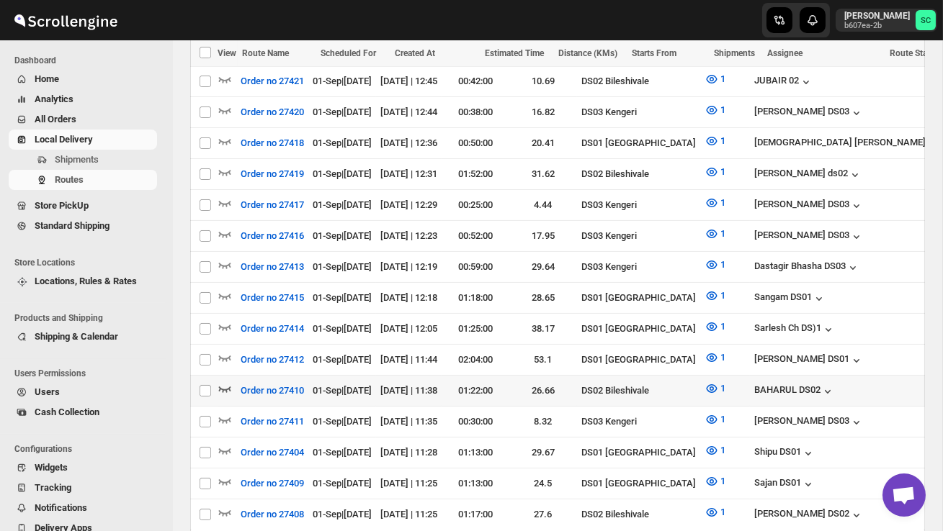
click at [228, 382] on icon "button" at bounding box center [224, 389] width 14 height 14
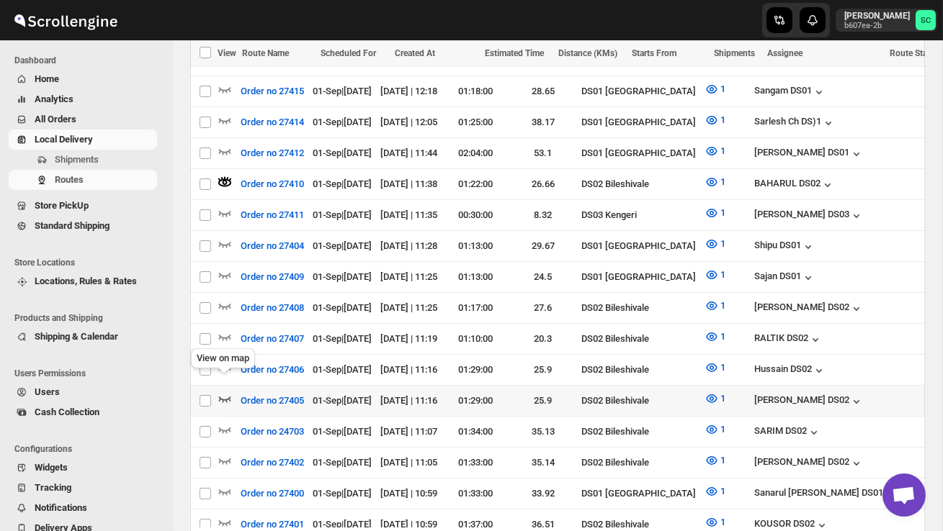
click at [220, 392] on icon "button" at bounding box center [224, 399] width 14 height 14
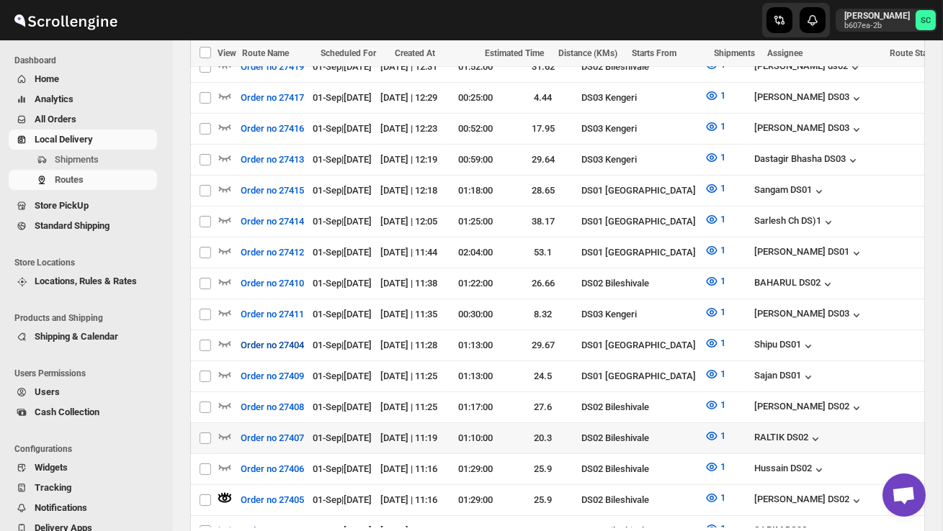
scroll to position [610, 0]
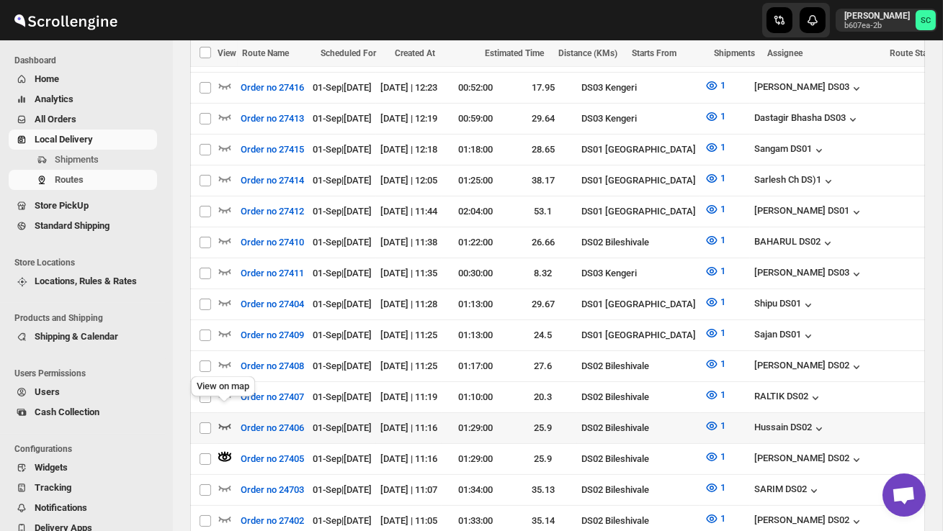
click at [229, 419] on icon "button" at bounding box center [224, 426] width 14 height 14
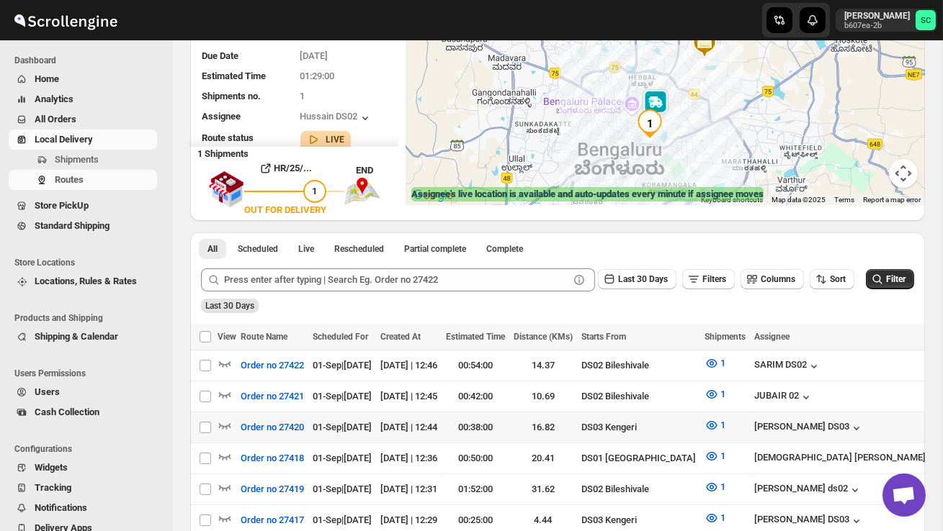
scroll to position [147, 0]
click at [656, 99] on img at bounding box center [651, 109] width 29 height 29
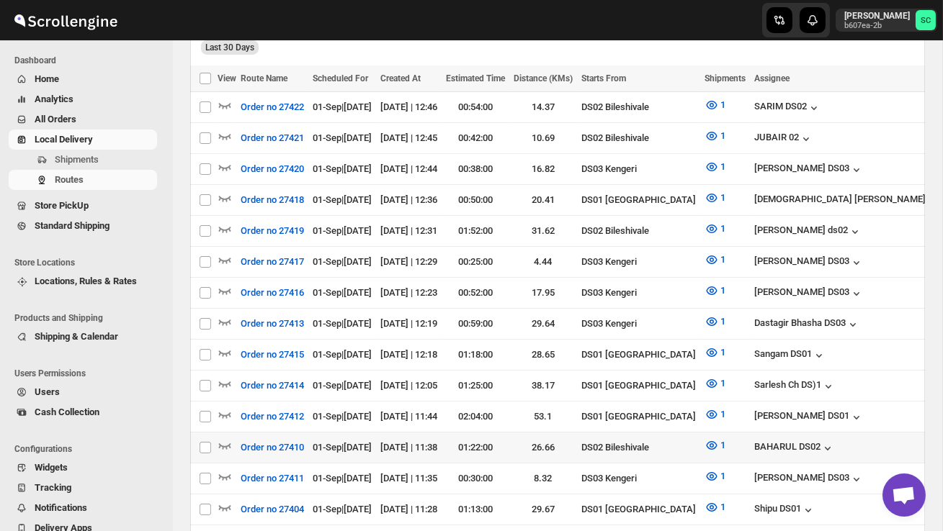
scroll to position [0, 0]
click at [225, 439] on icon "button" at bounding box center [224, 446] width 14 height 14
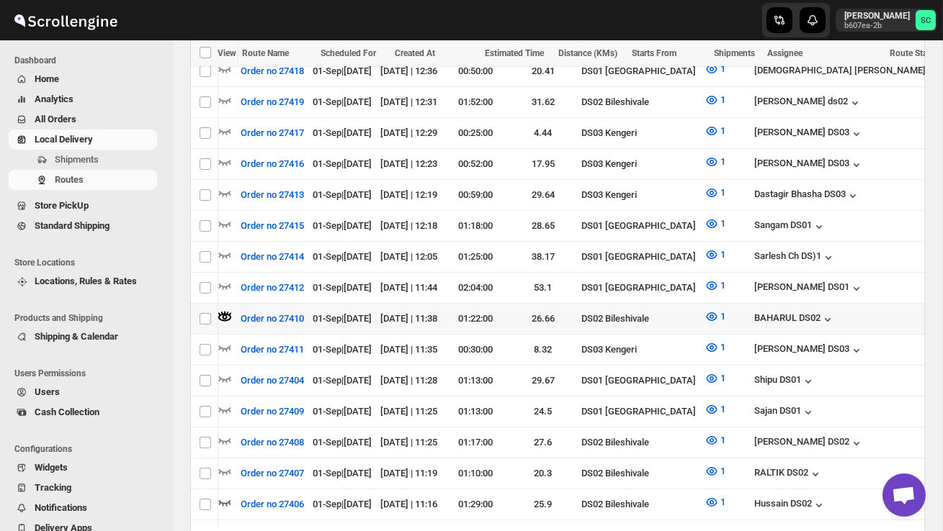
scroll to position [0, 187]
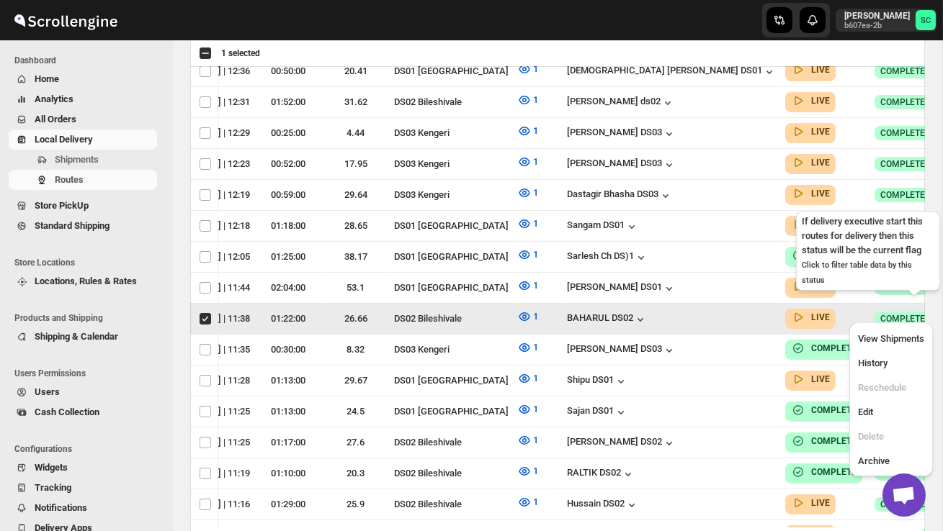
scroll to position [0, 1]
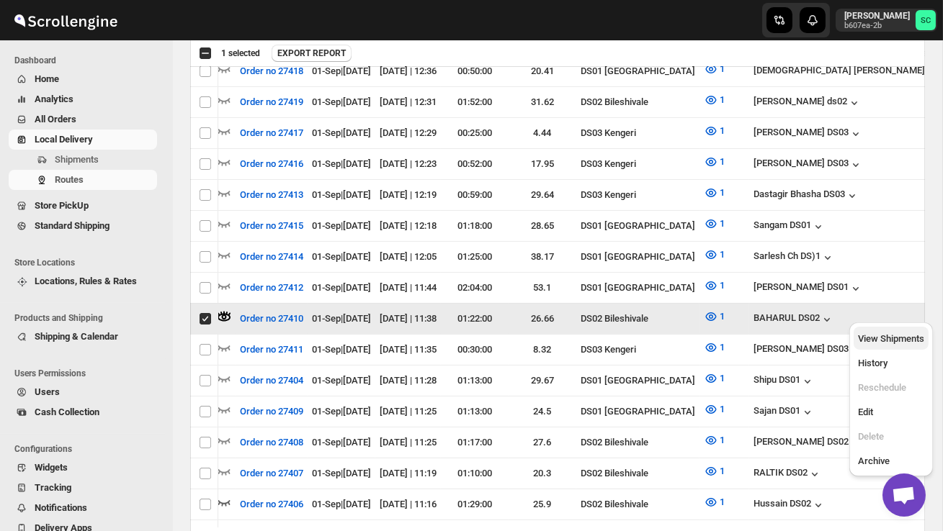
click at [908, 336] on span "View Shipments" at bounding box center [891, 338] width 66 height 11
checkbox input "false"
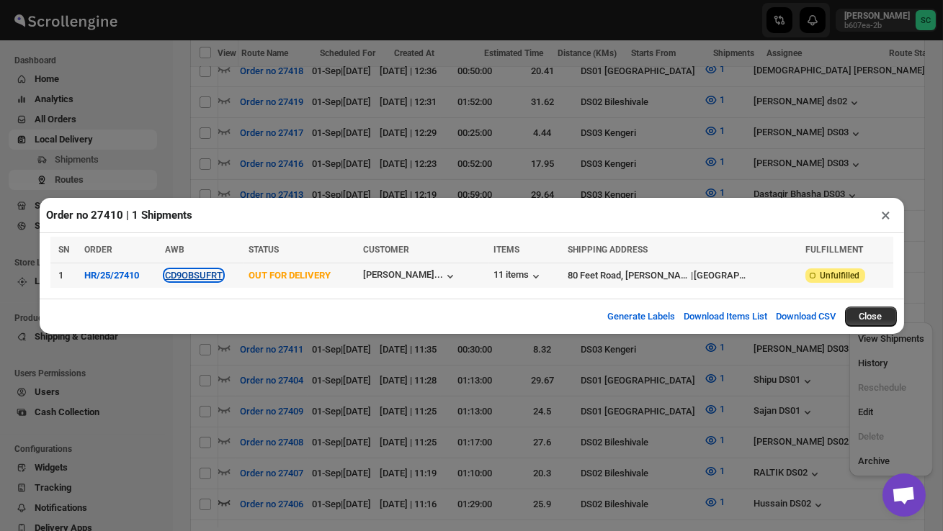
click at [201, 277] on button "CD9OBSUFRT" at bounding box center [194, 275] width 58 height 11
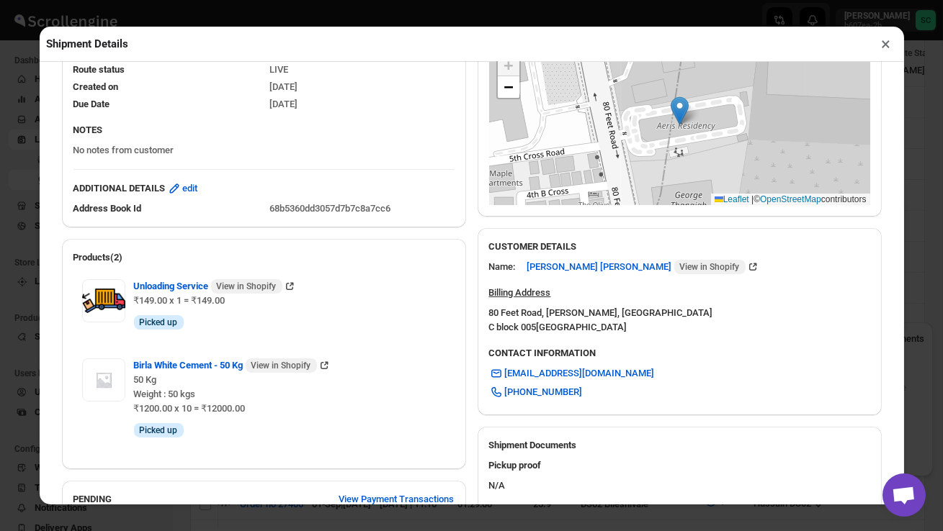
scroll to position [657, 0]
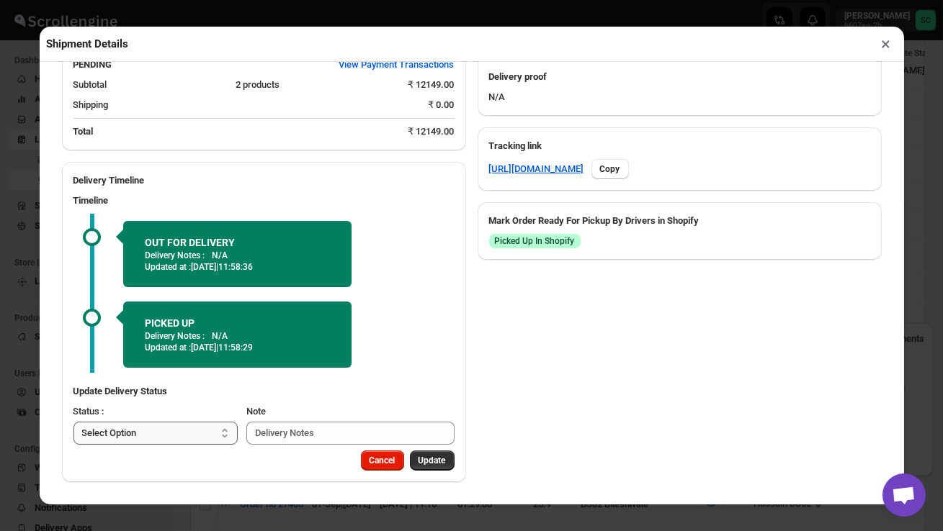
click at [199, 429] on select "Select Option PICKED UP OUT FOR DELIVERY RESCHEDULE DELIVERED CANCELLED" at bounding box center [155, 433] width 165 height 23
select select "DELIVERED"
click at [428, 464] on span "Update" at bounding box center [431, 461] width 27 height 12
select select
click at [888, 40] on button "×" at bounding box center [886, 44] width 21 height 20
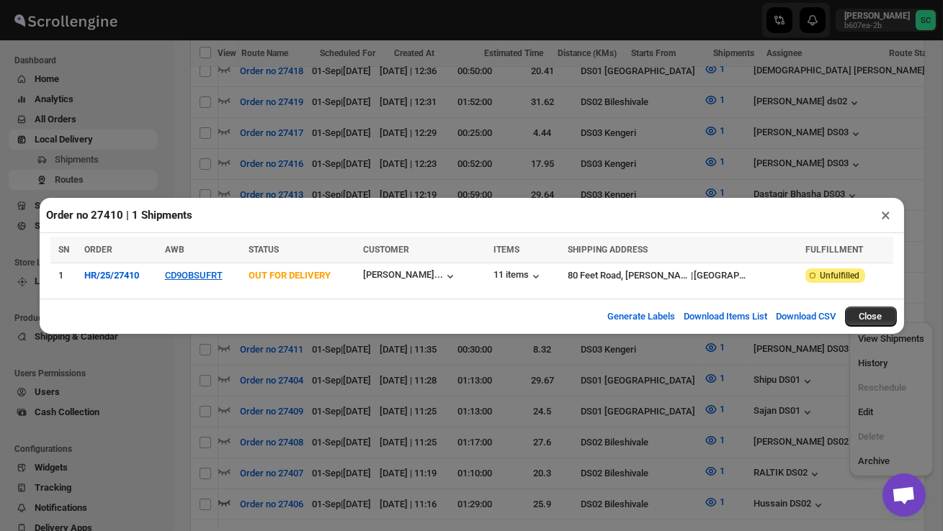
click at [889, 217] on button "×" at bounding box center [886, 215] width 21 height 20
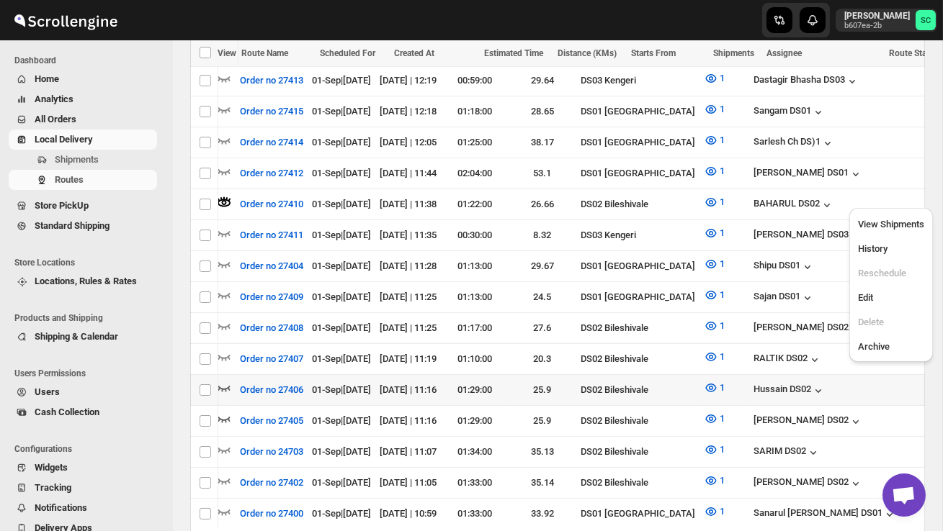
scroll to position [0, 0]
click at [224, 386] on icon "button" at bounding box center [225, 389] width 12 height 6
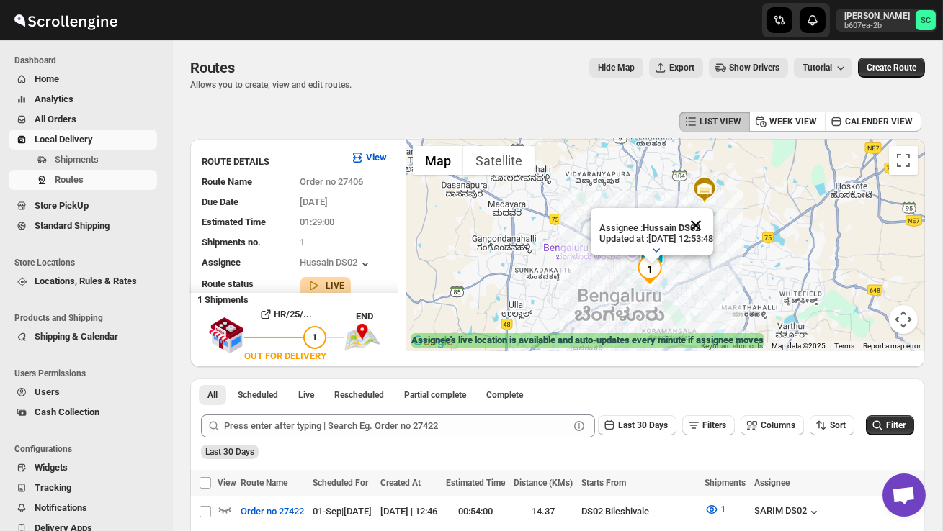
click at [708, 217] on button "Close" at bounding box center [695, 225] width 35 height 35
click at [703, 235] on div at bounding box center [664, 245] width 519 height 212
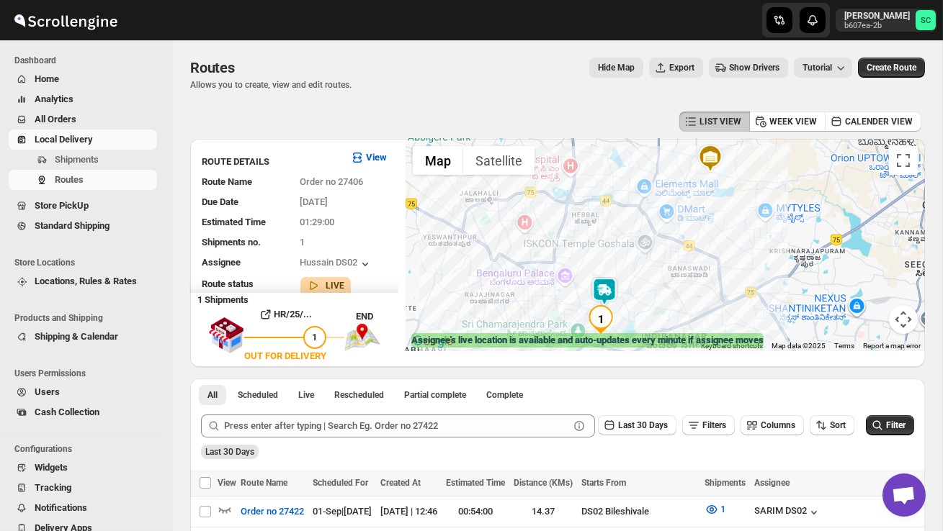
click at [683, 273] on div at bounding box center [664, 245] width 519 height 212
click at [683, 274] on div at bounding box center [664, 245] width 519 height 212
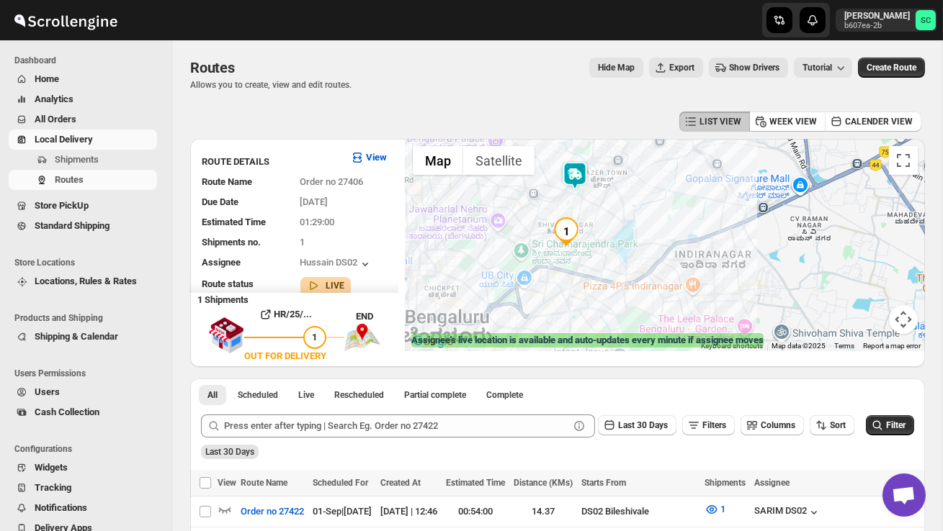
drag, startPoint x: 647, startPoint y: 308, endPoint x: 692, endPoint y: 158, distance: 157.0
click at [692, 158] on div at bounding box center [664, 245] width 519 height 212
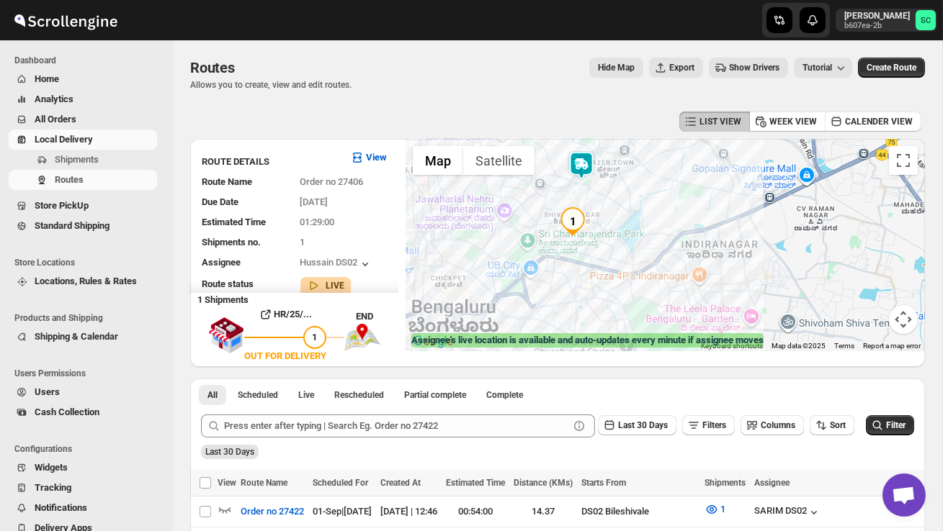
click at [692, 158] on div at bounding box center [664, 245] width 519 height 212
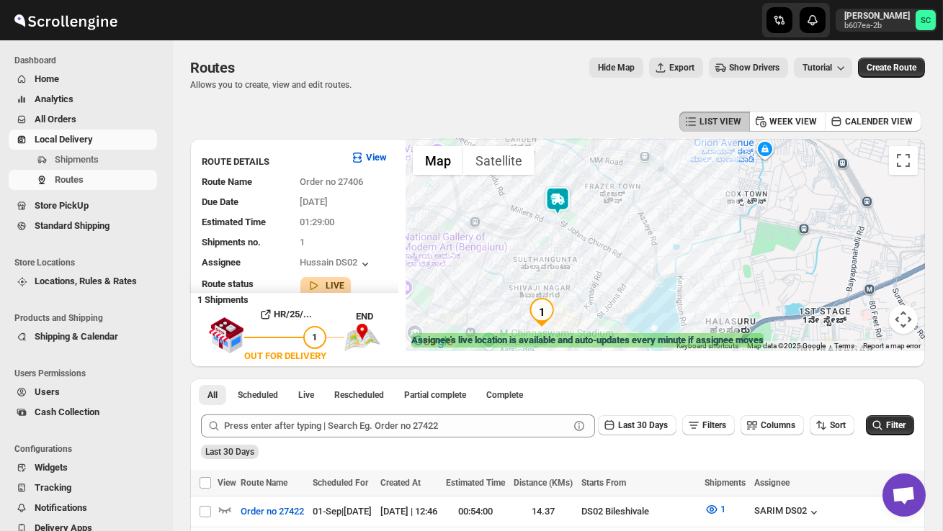
drag, startPoint x: 607, startPoint y: 212, endPoint x: 693, endPoint y: 226, distance: 86.8
click at [693, 226] on div at bounding box center [664, 245] width 519 height 212
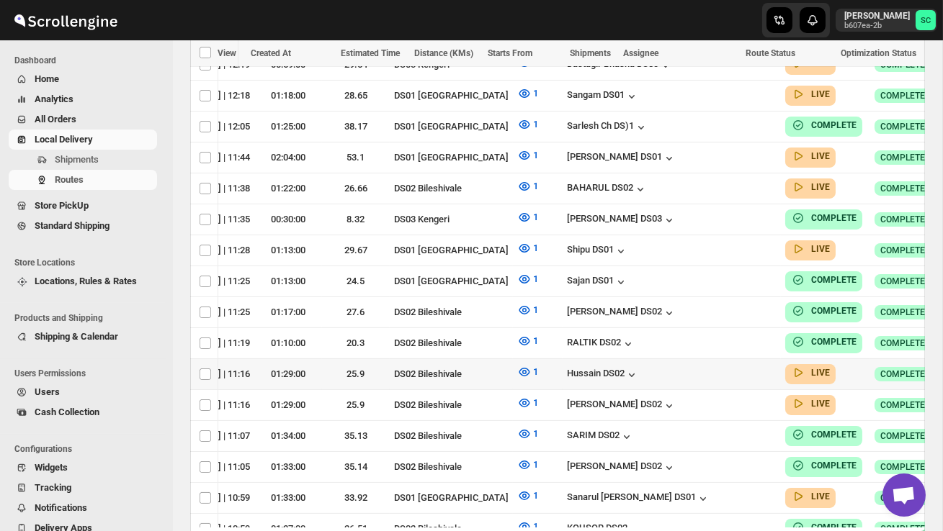
scroll to position [0, 187]
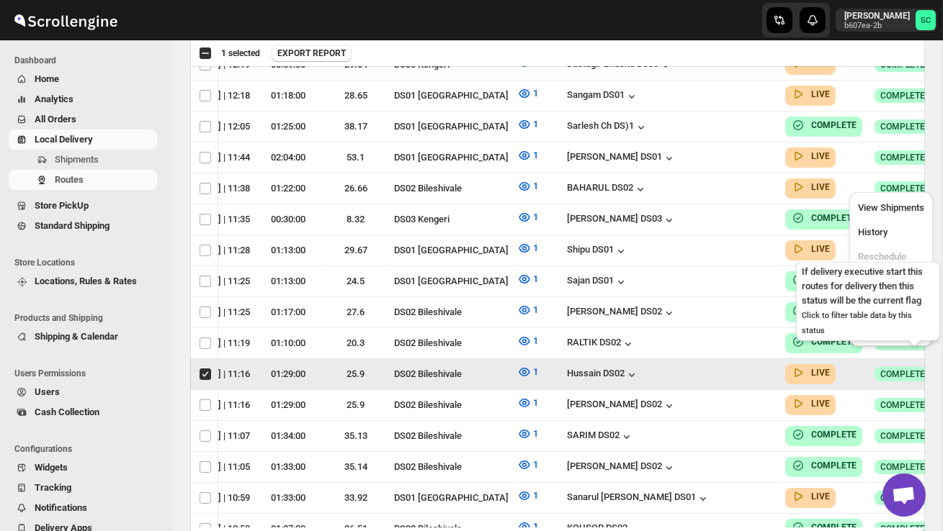
scroll to position [0, 1]
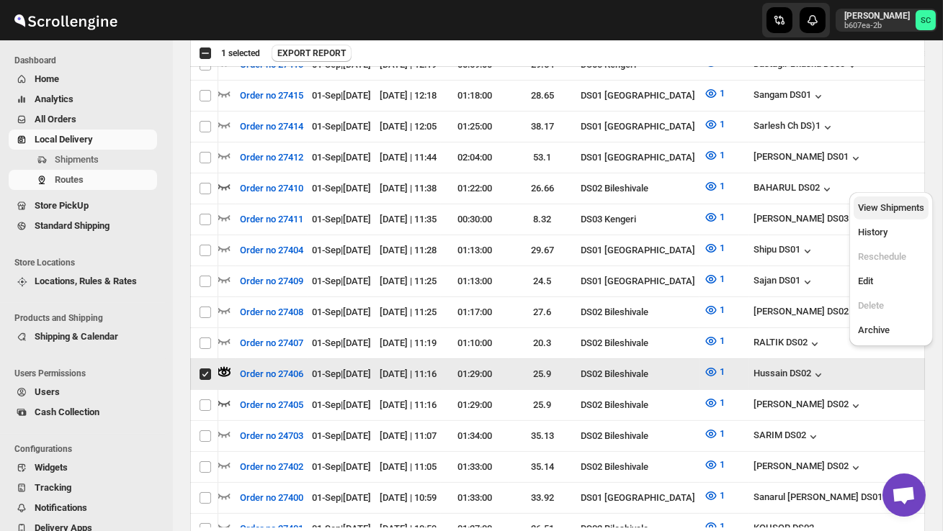
click at [902, 215] on span "View Shipments" at bounding box center [891, 208] width 66 height 14
checkbox input "false"
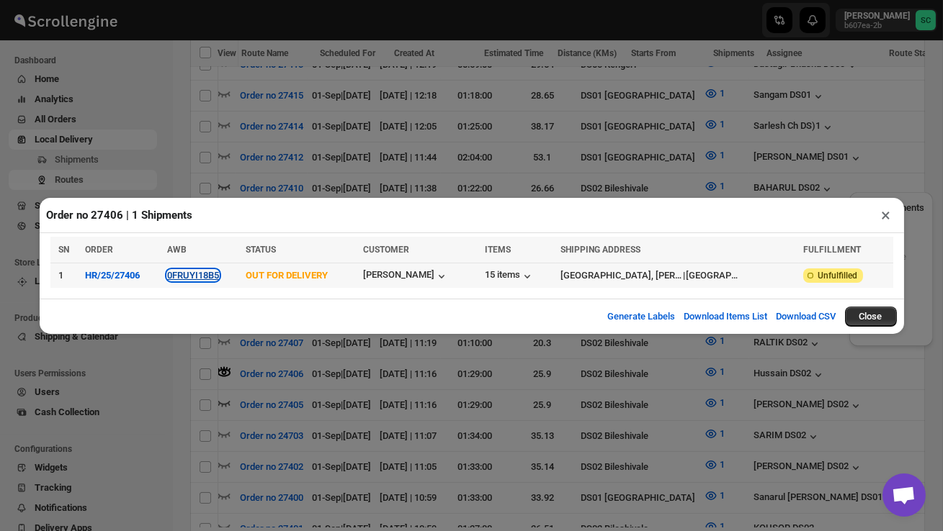
click at [207, 273] on button "0FRUYI18B5" at bounding box center [193, 275] width 52 height 11
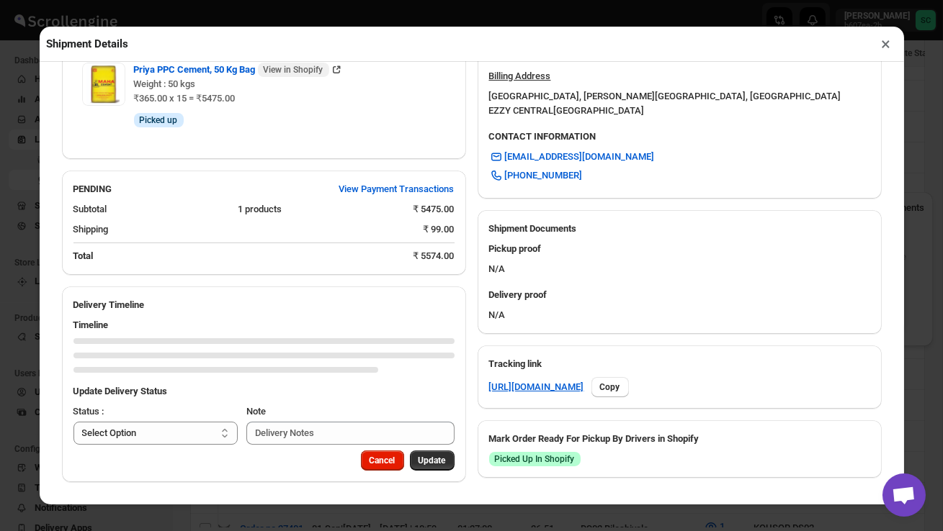
scroll to position [562, 0]
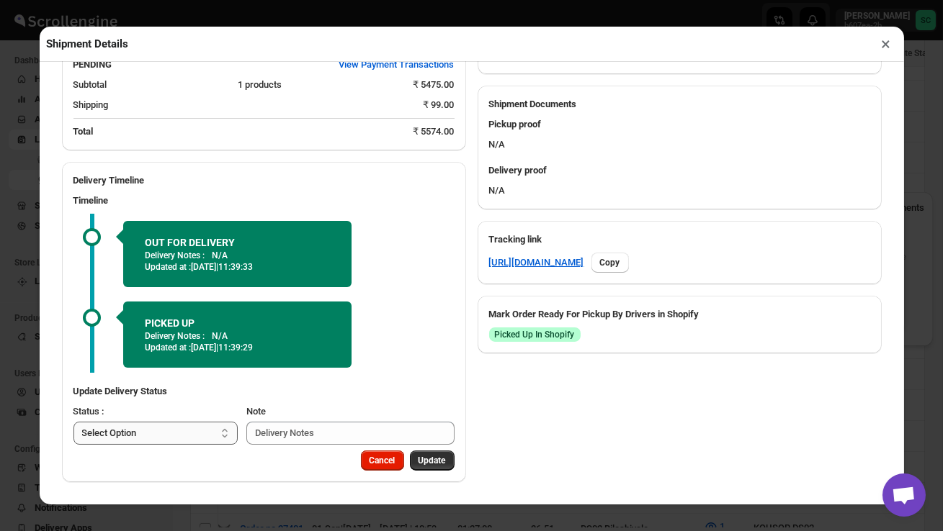
click at [192, 430] on select "Select Option PICKED UP OUT FOR DELIVERY RESCHEDULE DELIVERED CANCELLED" at bounding box center [155, 433] width 165 height 23
select select "DELIVERED"
click at [426, 457] on span "Update" at bounding box center [431, 461] width 27 height 12
select select
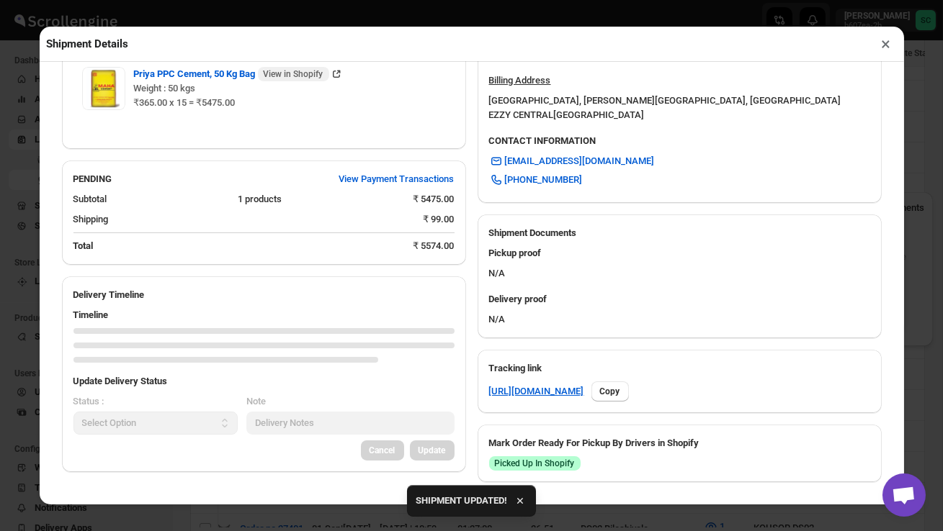
scroll to position [433, 0]
click at [883, 50] on button "×" at bounding box center [886, 44] width 21 height 20
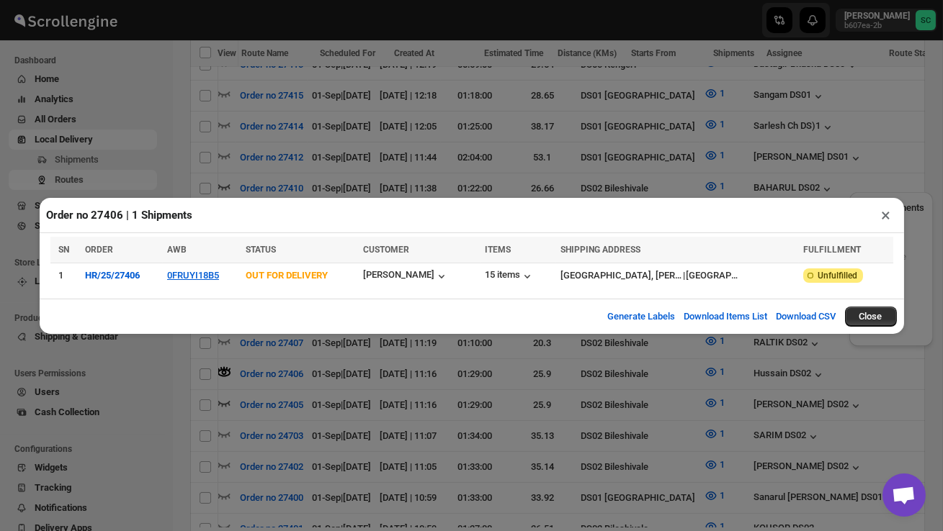
click at [884, 215] on button "×" at bounding box center [886, 215] width 21 height 20
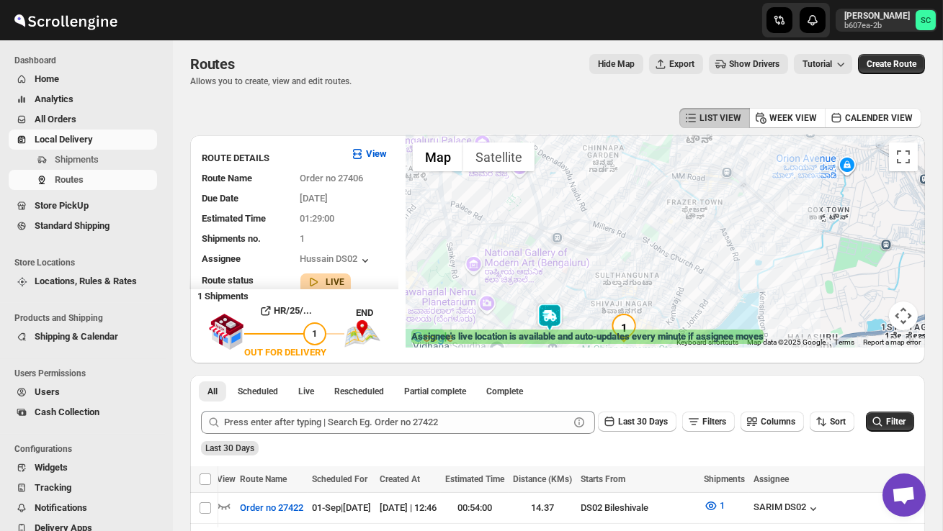
scroll to position [0, 0]
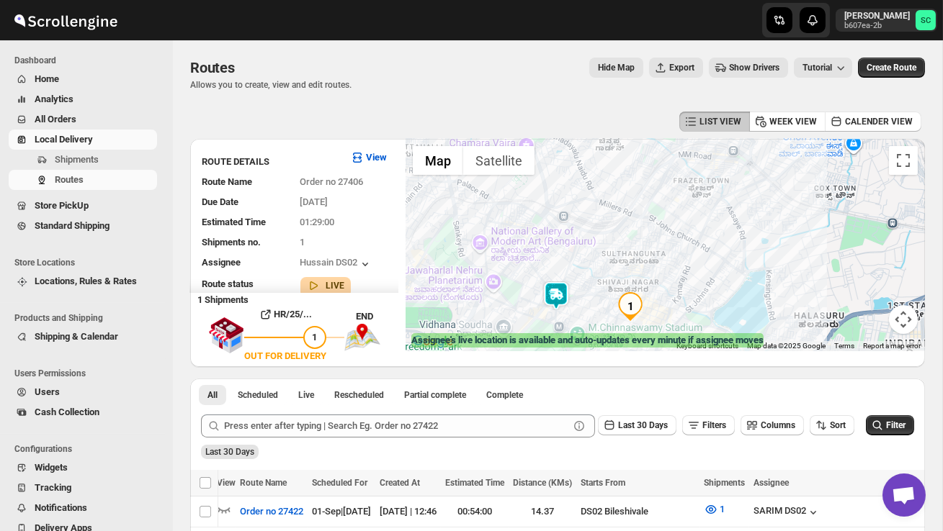
drag, startPoint x: 601, startPoint y: 303, endPoint x: 632, endPoint y: 216, distance: 92.7
click at [630, 219] on div at bounding box center [664, 245] width 519 height 212
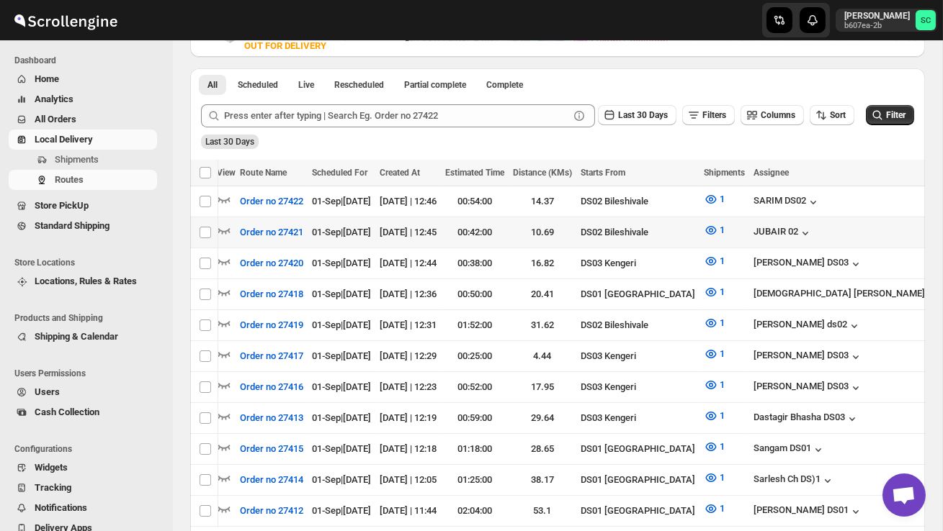
scroll to position [0, 187]
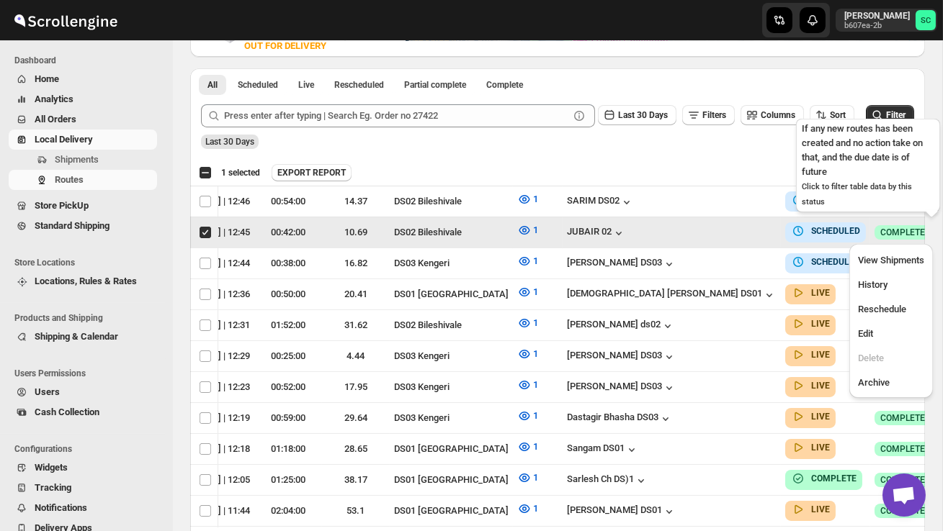
scroll to position [0, 1]
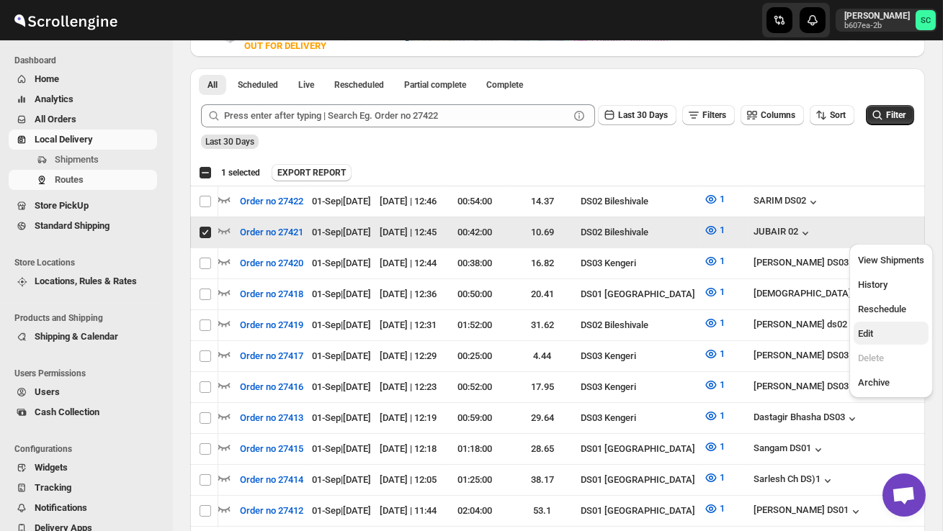
click at [895, 324] on button "Edit" at bounding box center [890, 333] width 75 height 23
checkbox input "false"
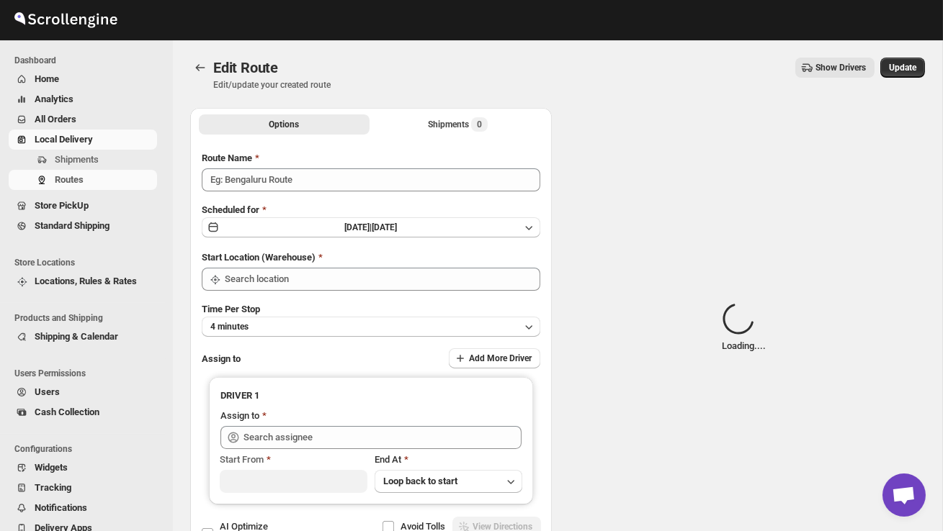
type input "Order no 27421"
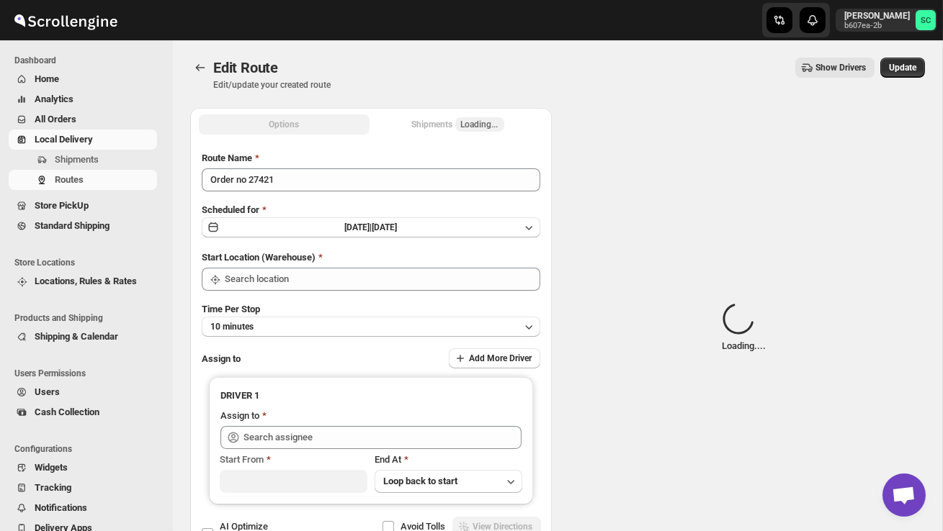
type input "DS02 Bileshivale"
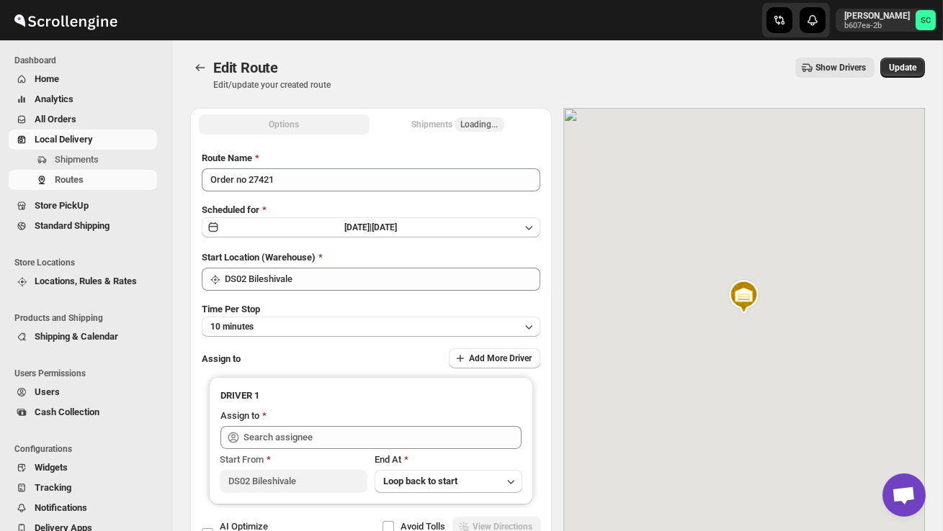
type input "JUBAIR 02 ([EMAIL_ADDRESS][DOMAIN_NAME])"
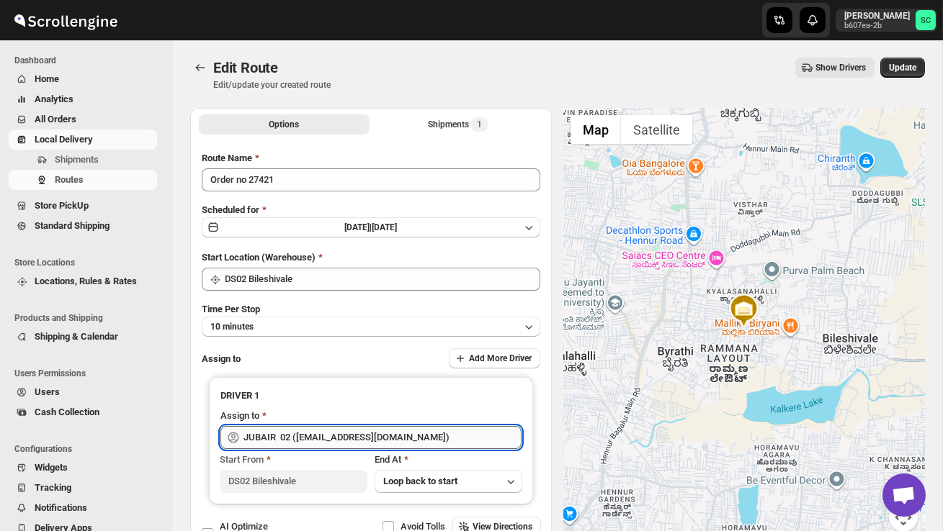
click at [431, 436] on input "JUBAIR 02 ([EMAIL_ADDRESS][DOMAIN_NAME])" at bounding box center [382, 437] width 278 height 23
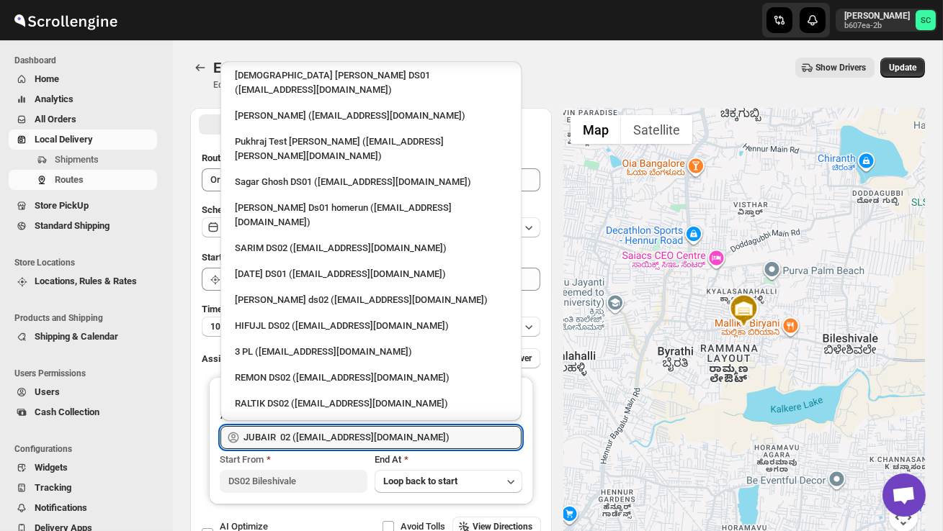
scroll to position [173, 0]
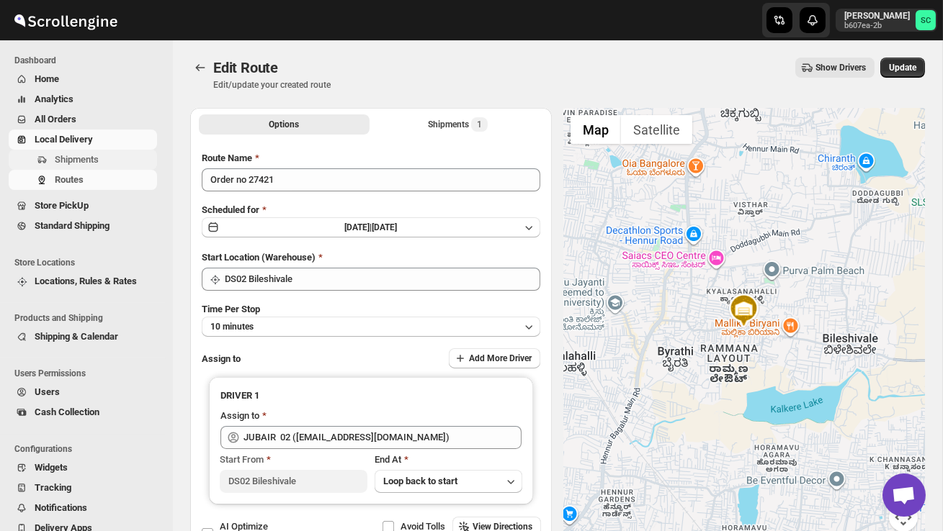
click at [82, 153] on span "Shipments" at bounding box center [104, 160] width 99 height 14
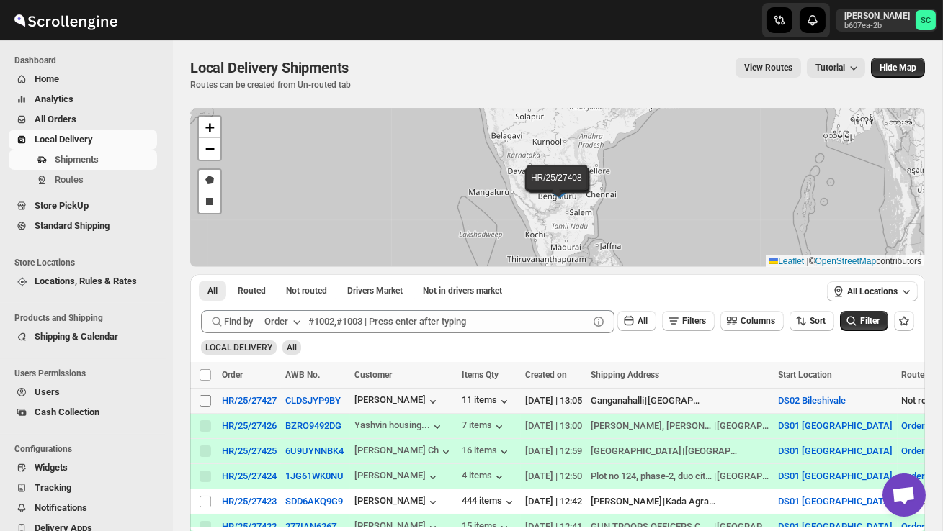
click at [205, 400] on input "Select shipment" at bounding box center [205, 401] width 12 height 12
checkbox input "true"
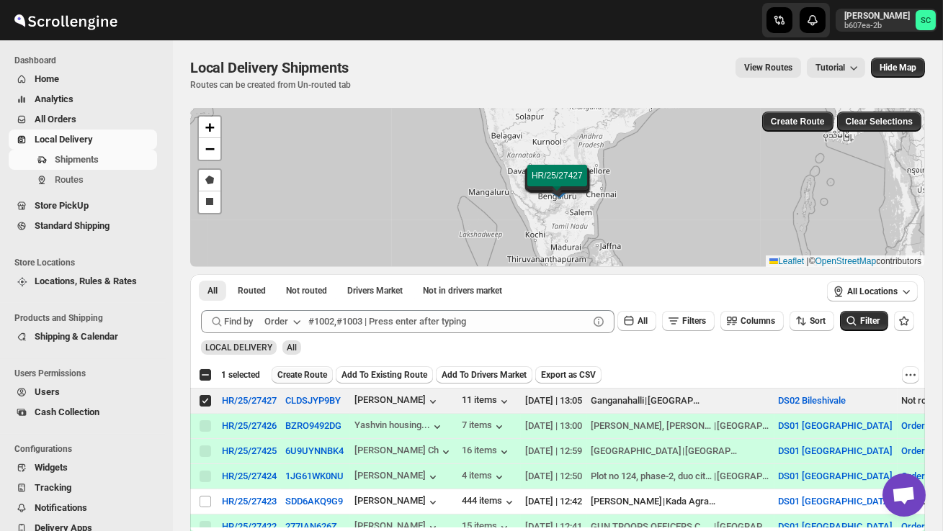
click at [310, 377] on span "Create Route" at bounding box center [302, 375] width 50 height 12
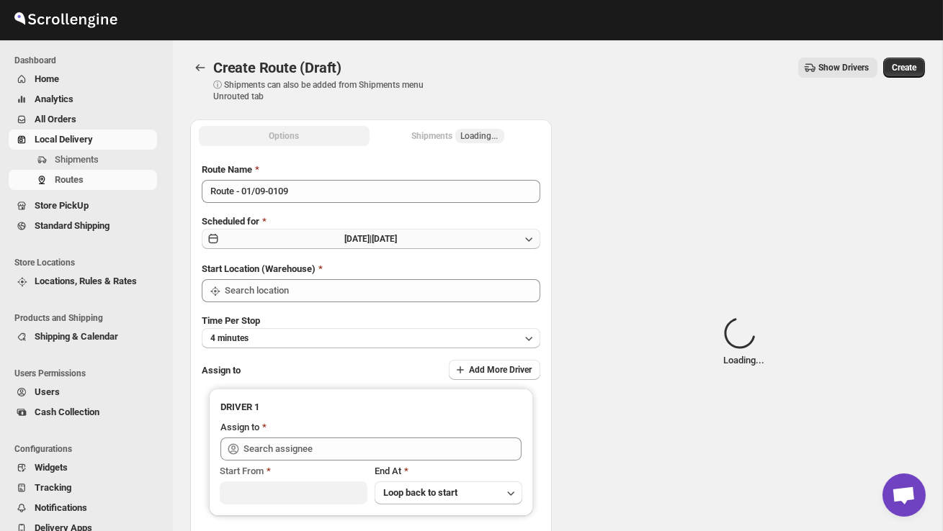
type input "DS02 Bileshivale"
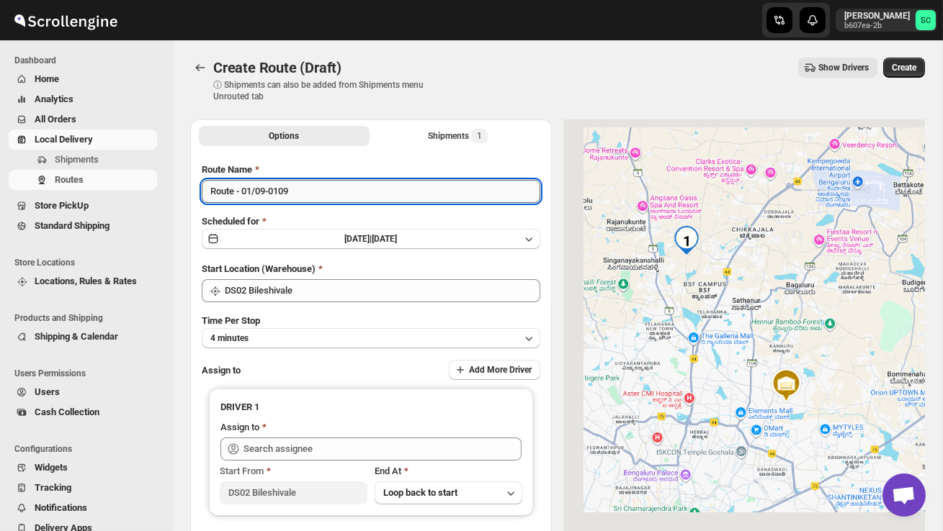
click at [306, 190] on input "Route - 01/09-0109" at bounding box center [371, 191] width 338 height 23
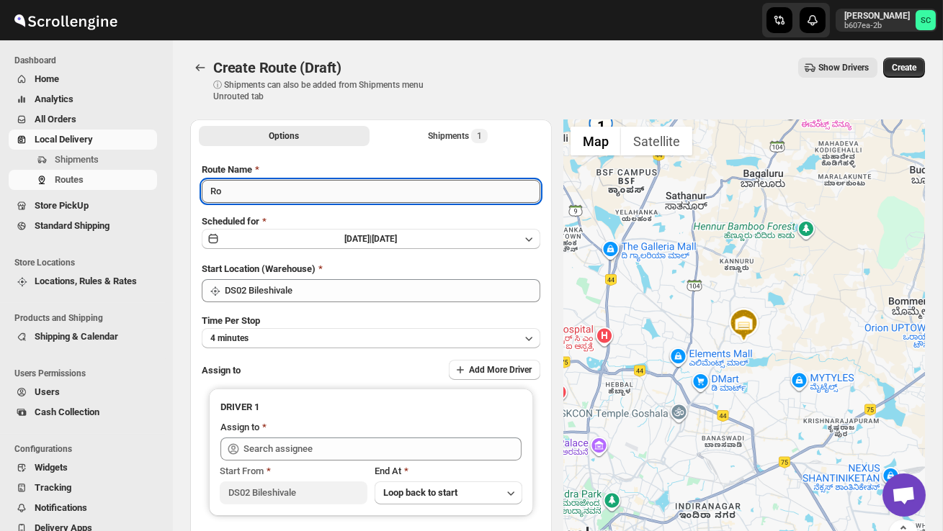
type input "R"
type input "Order no 27427"
click at [353, 341] on button "4 minutes" at bounding box center [371, 338] width 338 height 20
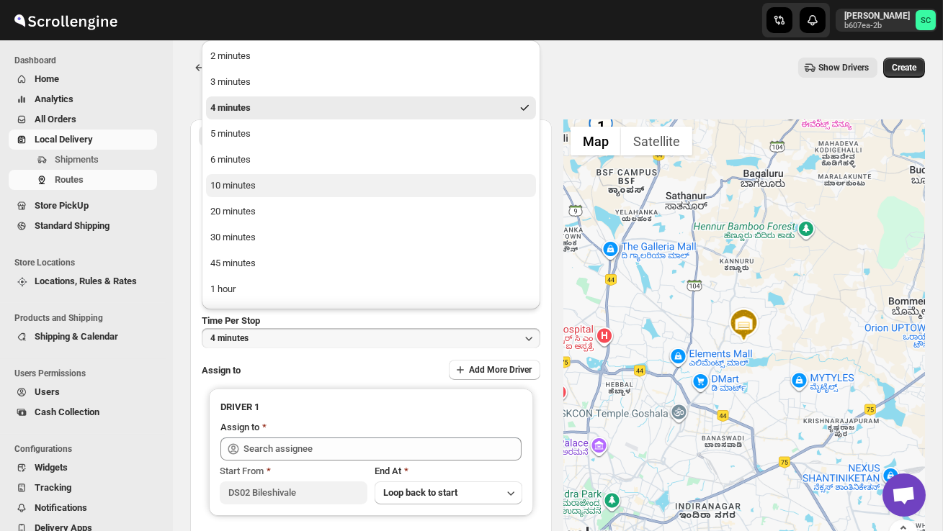
click at [282, 184] on button "10 minutes" at bounding box center [371, 185] width 330 height 23
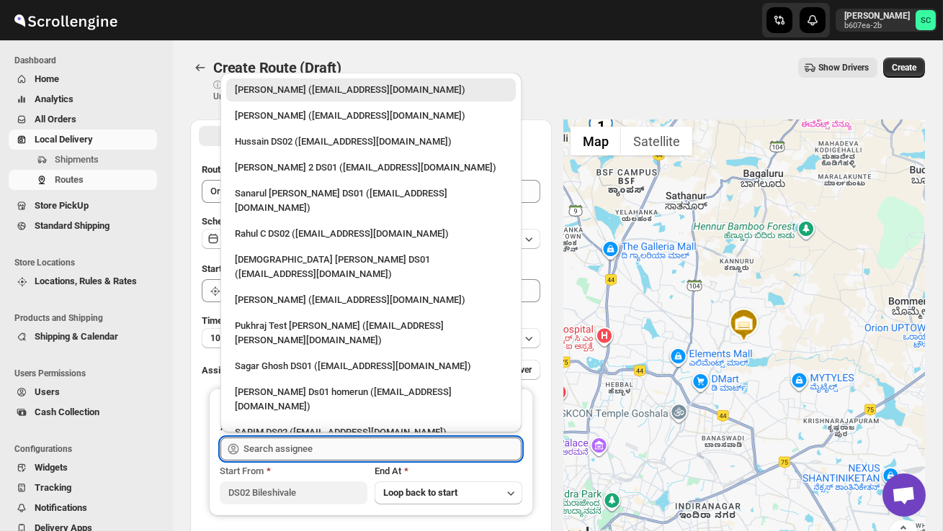
click at [292, 447] on input "text" at bounding box center [382, 449] width 278 height 23
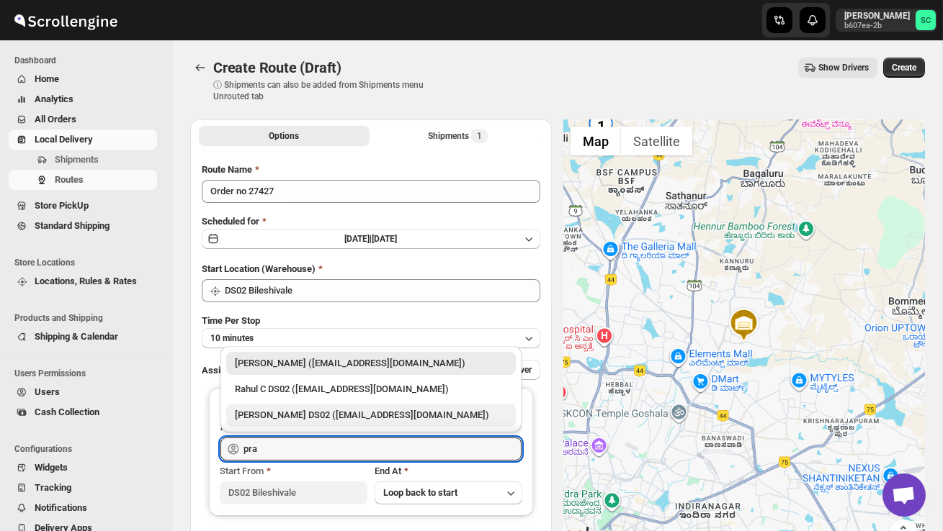
click at [310, 420] on div "[PERSON_NAME] DS02 ([EMAIL_ADDRESS][DOMAIN_NAME])" at bounding box center [371, 415] width 272 height 14
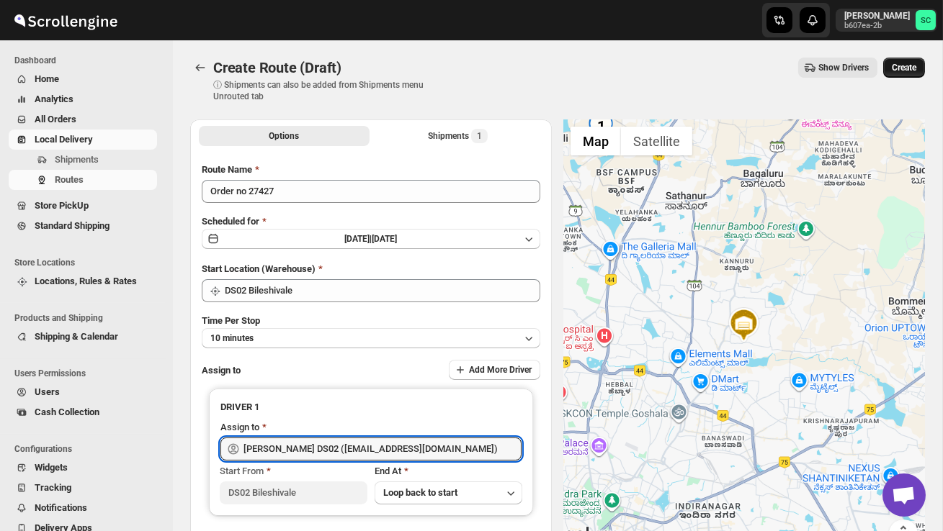
type input "[PERSON_NAME] DS02 ([EMAIL_ADDRESS][DOMAIN_NAME])"
click at [906, 64] on span "Create" at bounding box center [903, 68] width 24 height 12
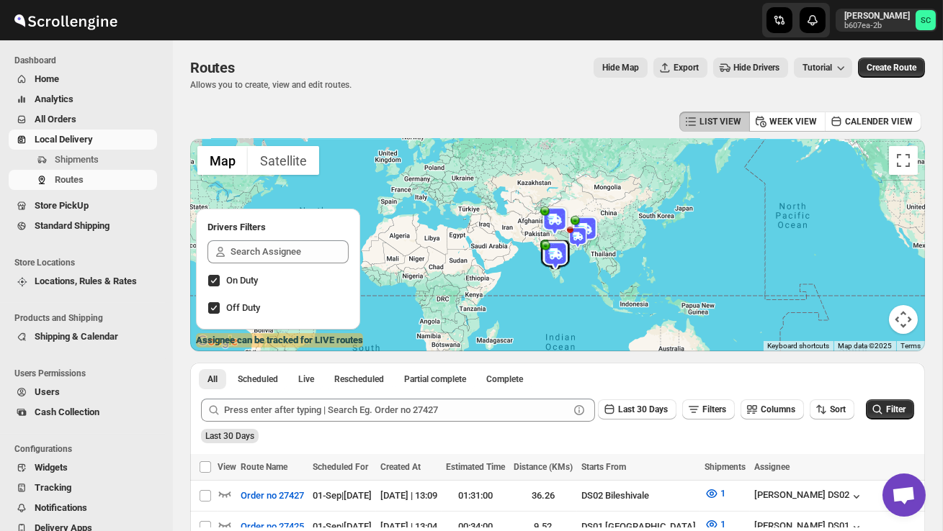
scroll to position [114, 0]
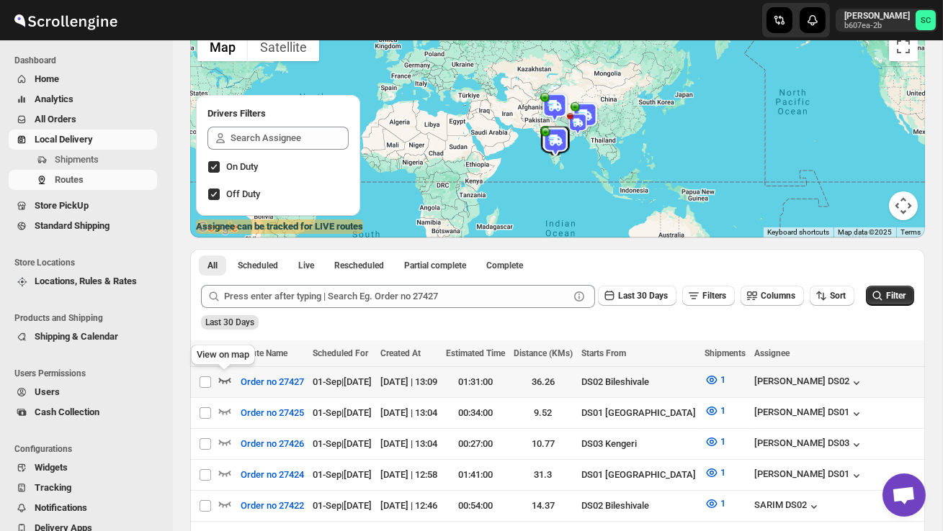
click at [225, 379] on icon "button" at bounding box center [224, 380] width 14 height 14
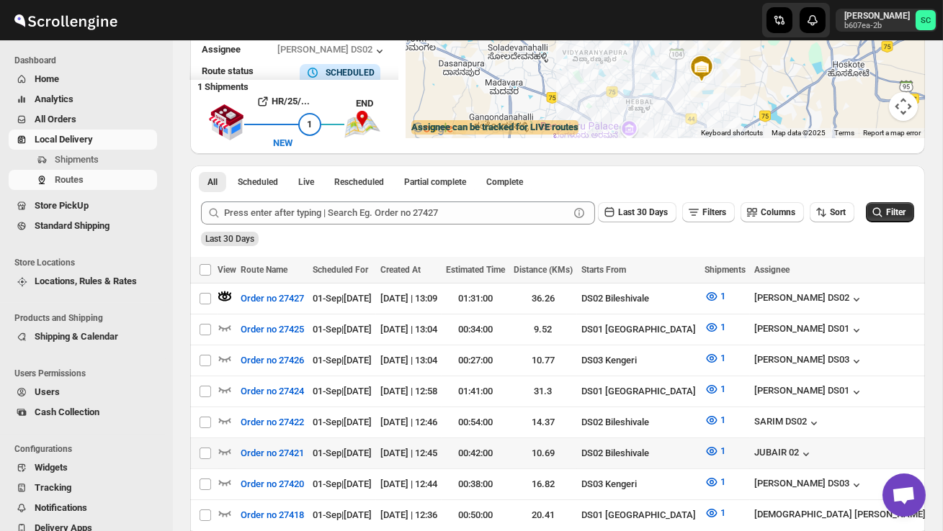
scroll to position [214, 0]
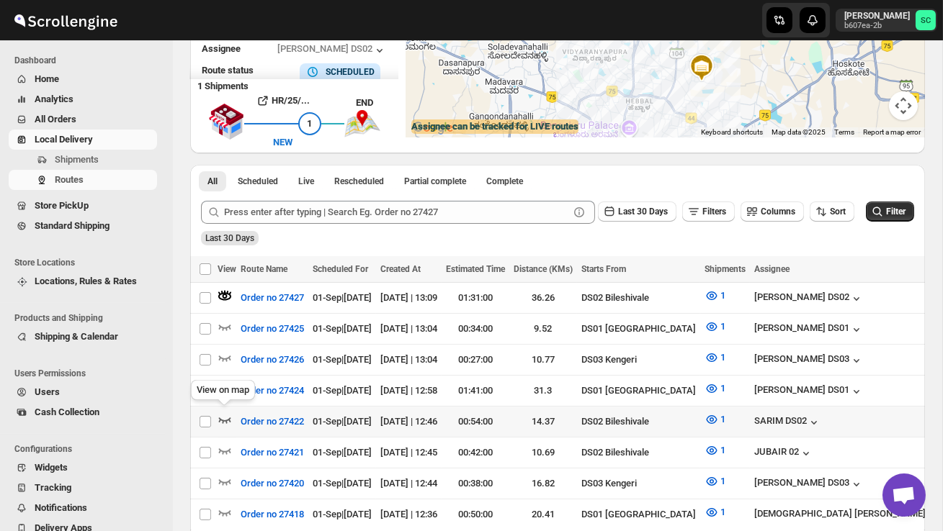
click at [224, 416] on icon "button" at bounding box center [224, 420] width 14 height 14
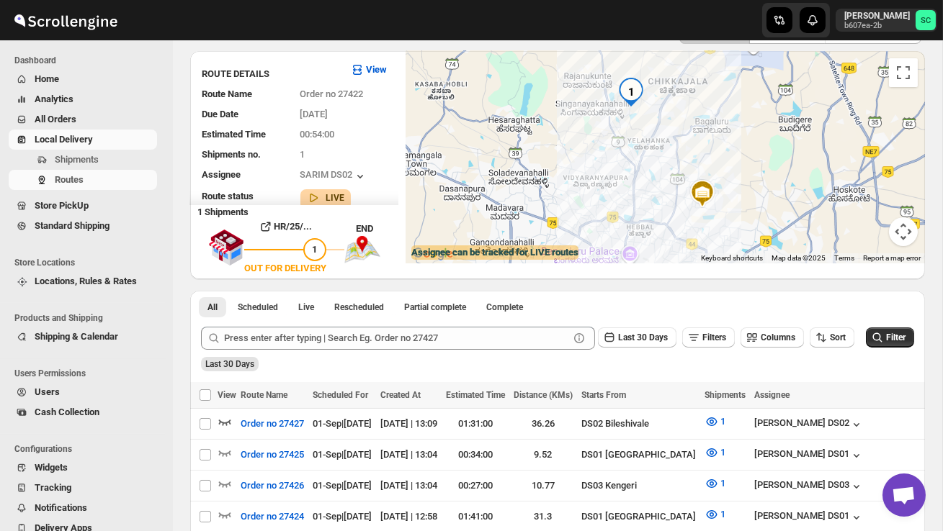
scroll to position [0, 0]
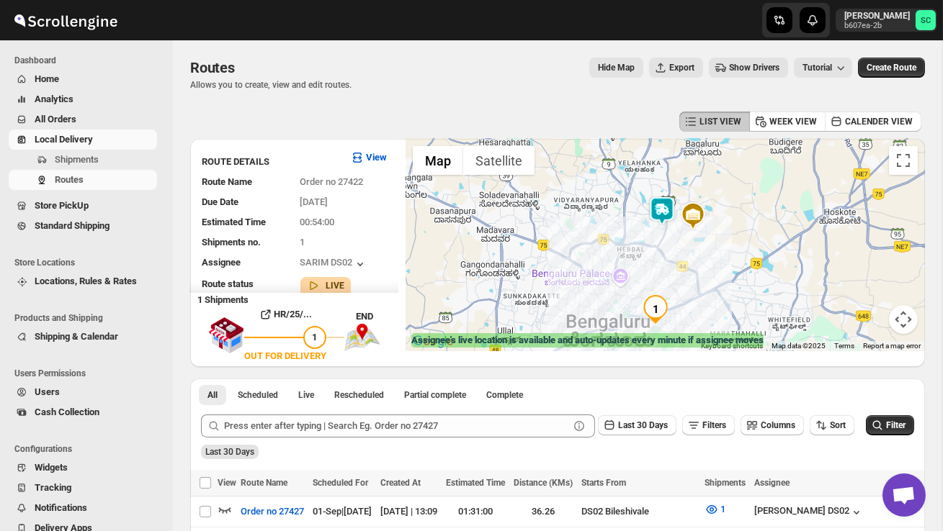
drag, startPoint x: 653, startPoint y: 220, endPoint x: 661, endPoint y: 268, distance: 48.9
click at [661, 269] on div at bounding box center [664, 245] width 519 height 212
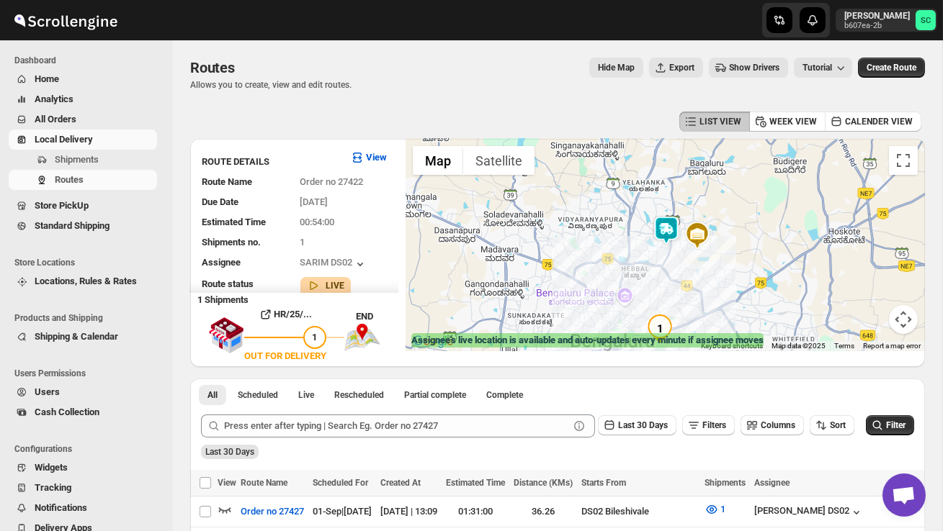
click at [669, 258] on div at bounding box center [664, 245] width 519 height 212
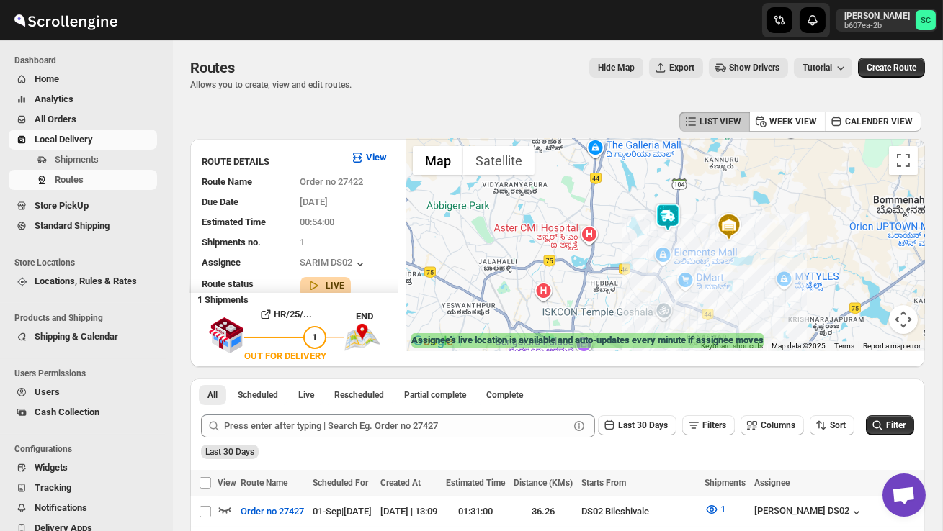
click at [654, 243] on div at bounding box center [664, 245] width 519 height 212
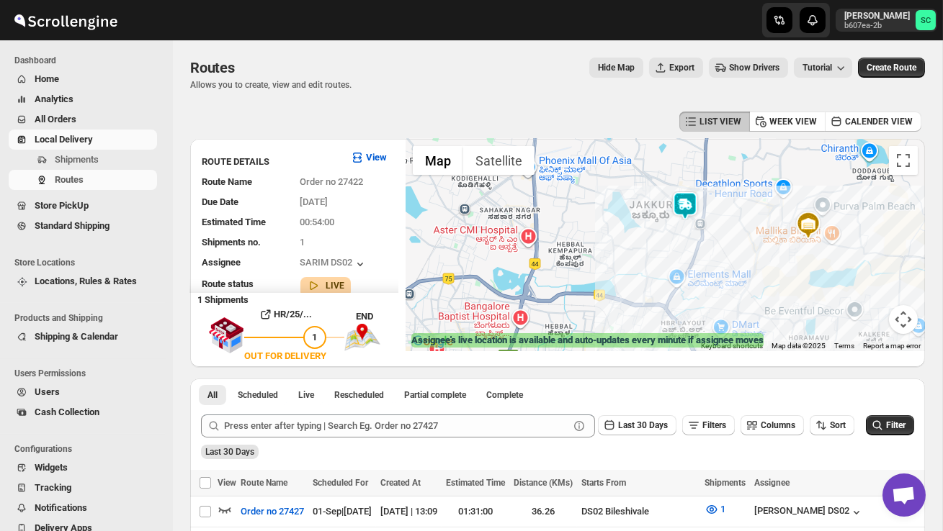
click at [668, 237] on div at bounding box center [664, 245] width 519 height 212
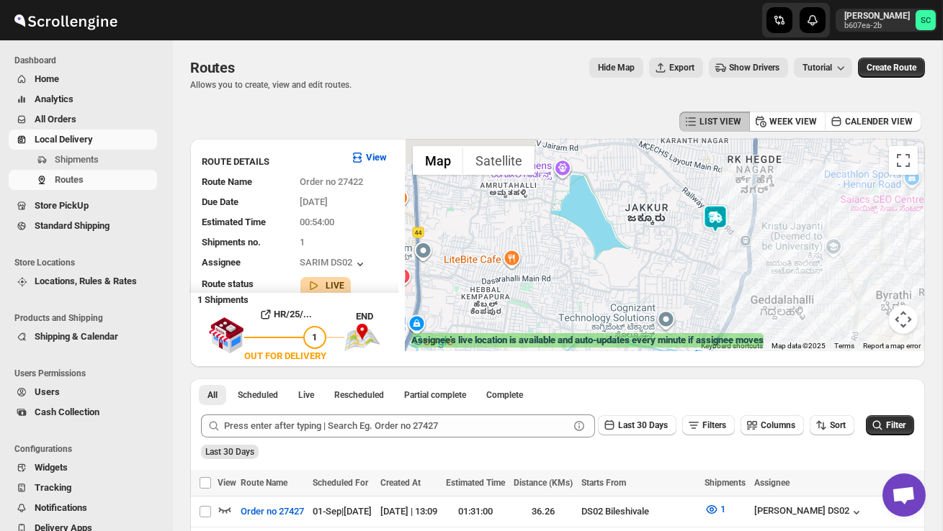
drag, startPoint x: 652, startPoint y: 238, endPoint x: 662, endPoint y: 272, distance: 36.0
click at [662, 272] on div at bounding box center [664, 245] width 519 height 212
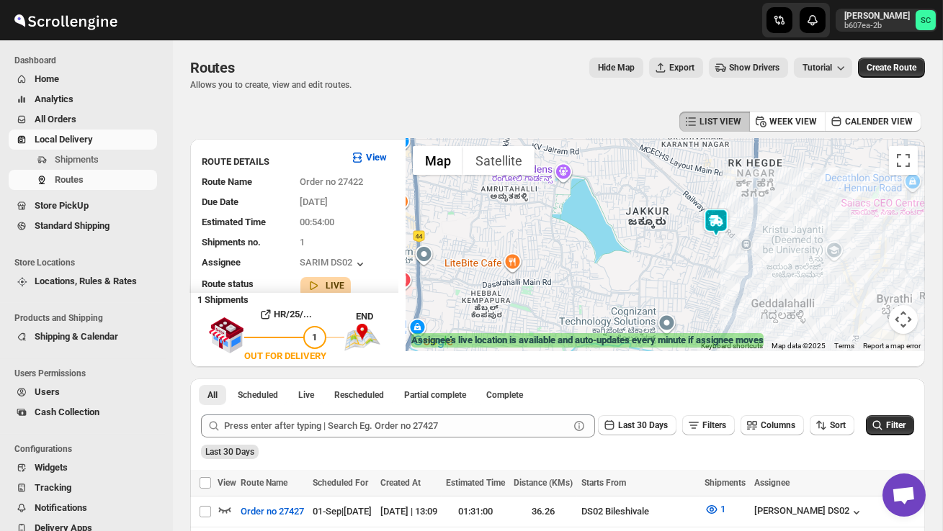
click at [715, 209] on img at bounding box center [715, 222] width 29 height 29
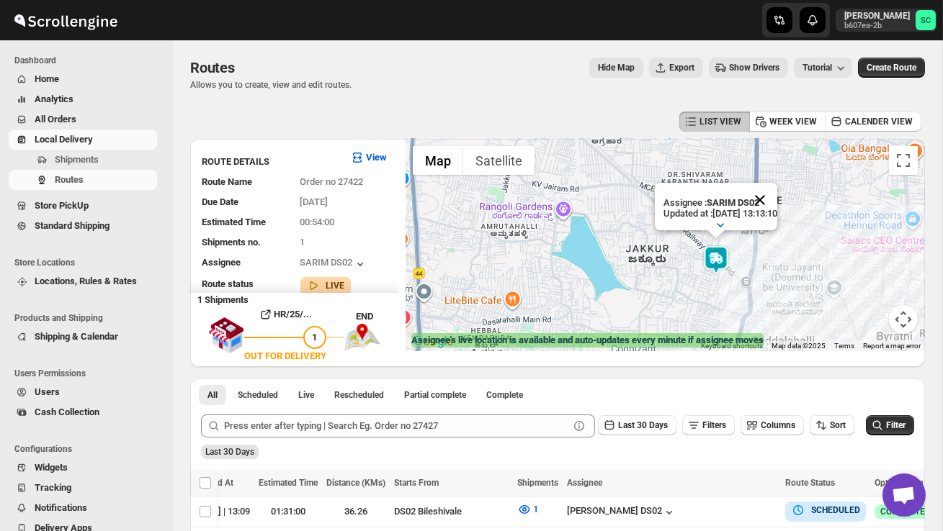
click at [777, 202] on button "Close" at bounding box center [759, 200] width 35 height 35
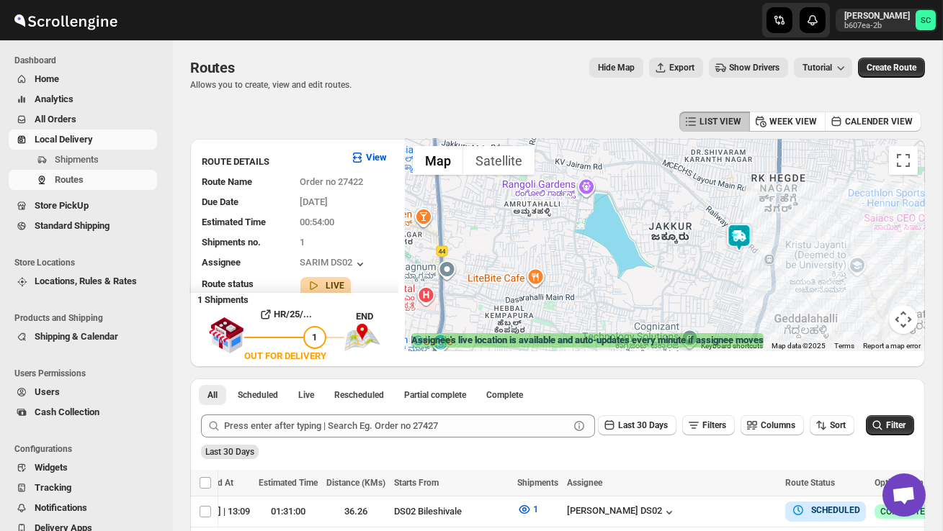
drag, startPoint x: 719, startPoint y: 290, endPoint x: 742, endPoint y: 267, distance: 32.1
click at [742, 267] on div at bounding box center [664, 245] width 519 height 212
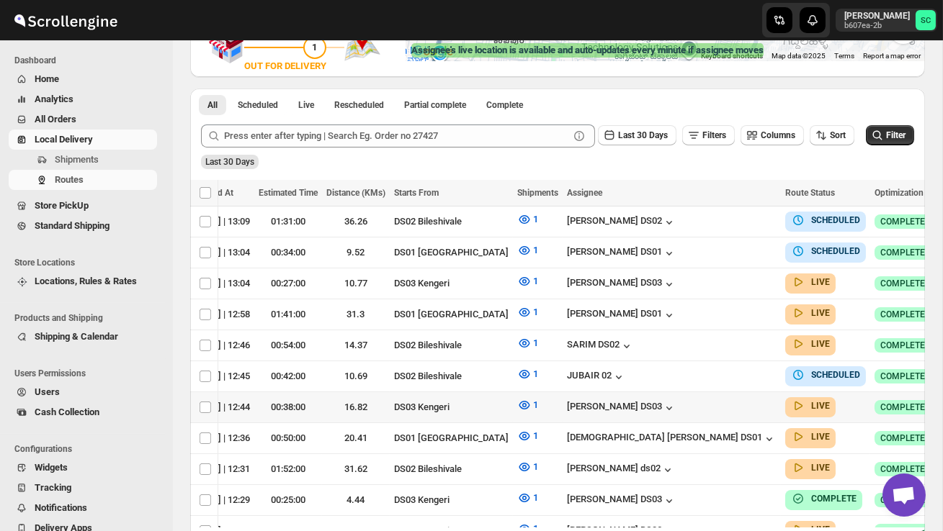
scroll to position [292, 0]
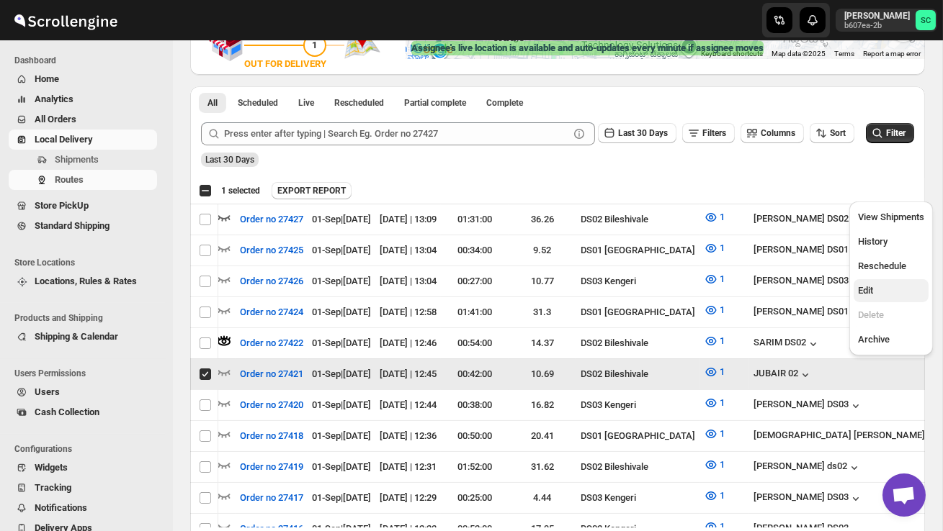
click at [887, 289] on span "Edit" at bounding box center [891, 291] width 66 height 14
checkbox input "false"
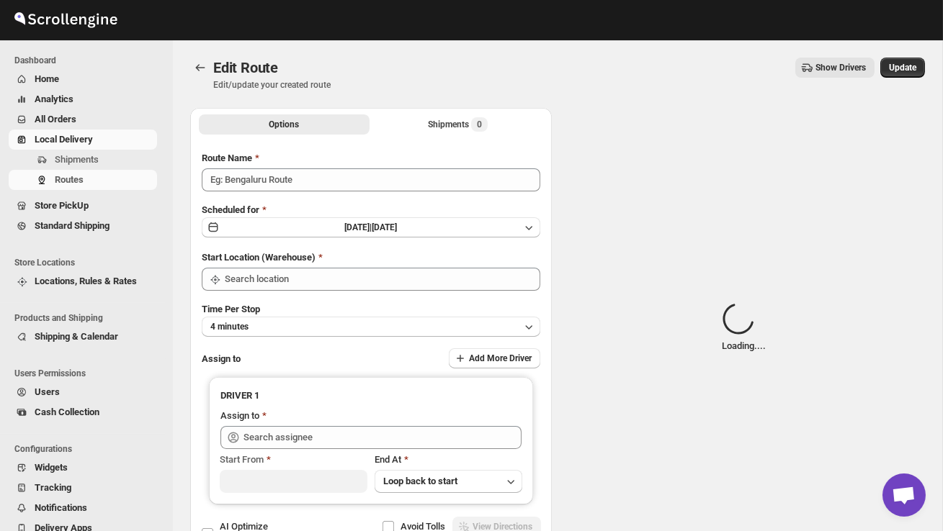
type input "Order no 27421"
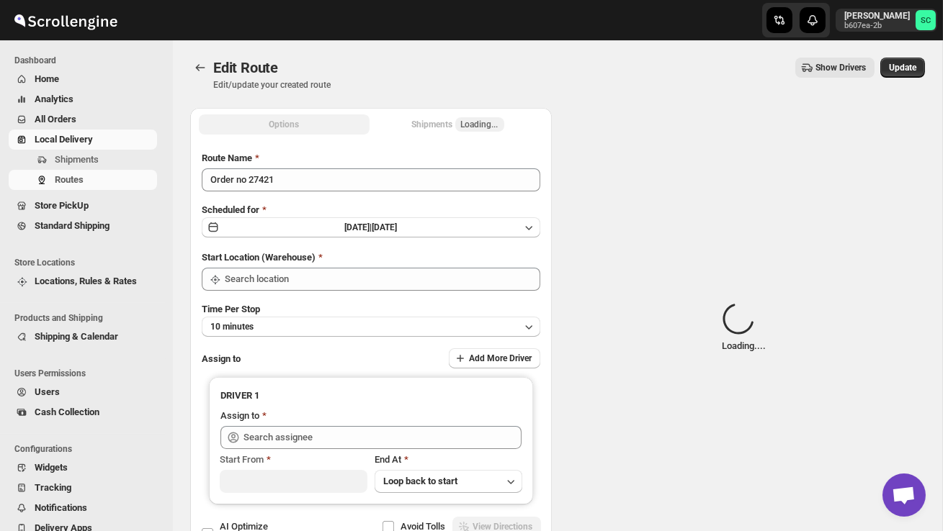
type input "DS02 Bileshivale"
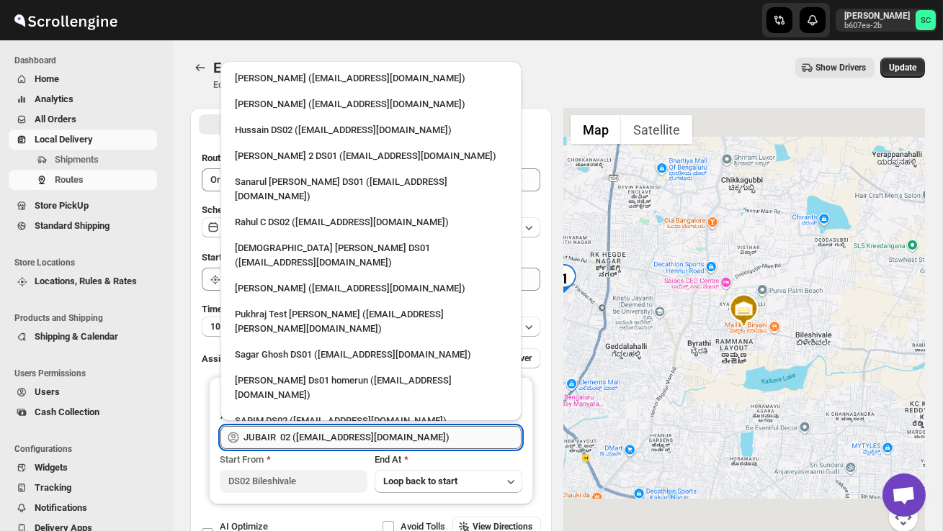
click at [415, 434] on input "JUBAIR 02 ([EMAIL_ADDRESS][DOMAIN_NAME])" at bounding box center [382, 437] width 278 height 23
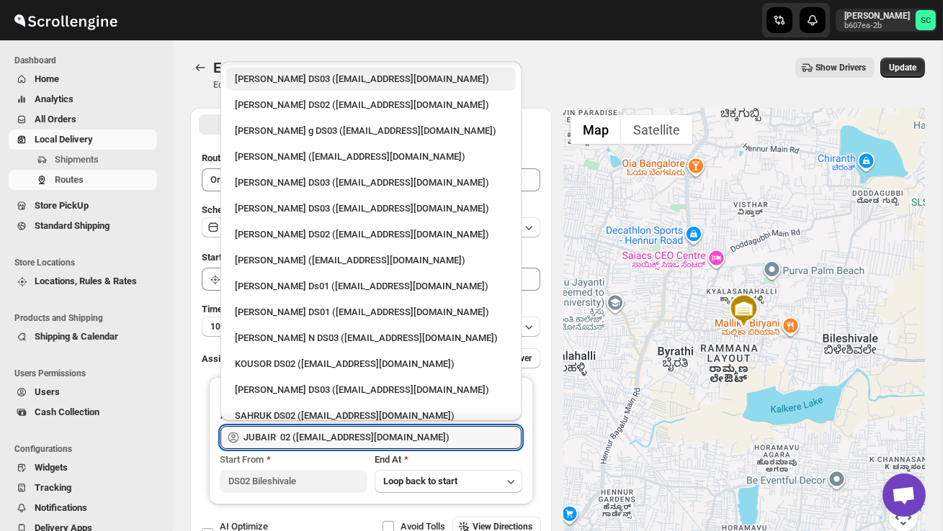
scroll to position [831, 0]
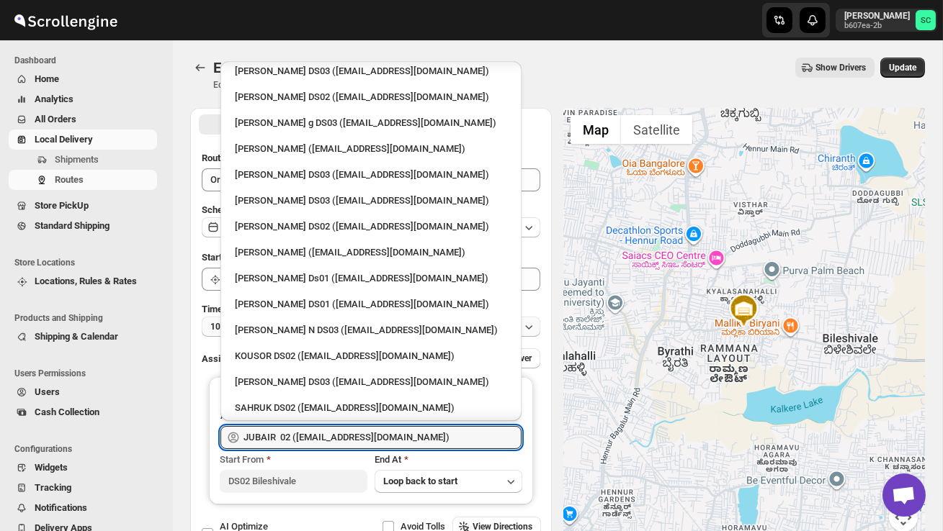
click at [297, 401] on div "SAHRUK DS02 ([EMAIL_ADDRESS][DOMAIN_NAME])" at bounding box center [371, 408] width 272 height 14
type input "SAHRUK DS02 ([EMAIL_ADDRESS][DOMAIN_NAME])"
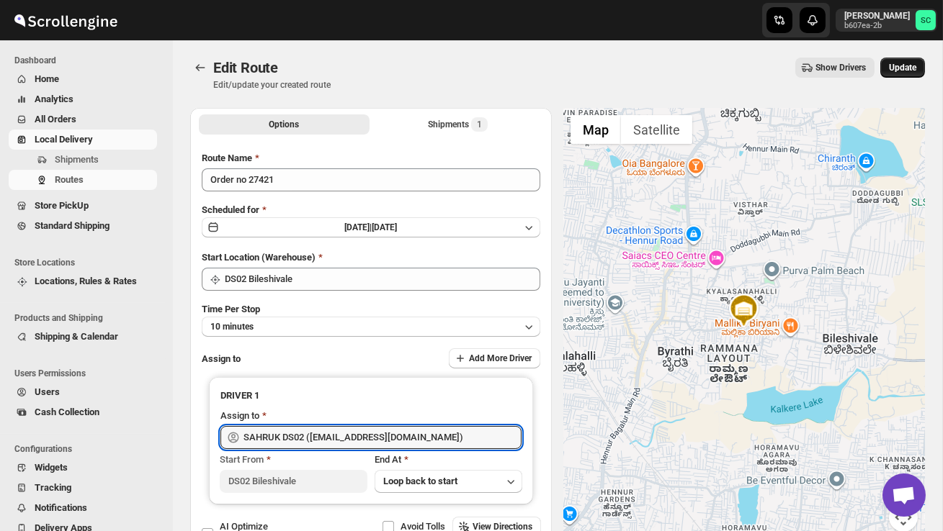
click at [901, 66] on span "Update" at bounding box center [902, 68] width 27 height 12
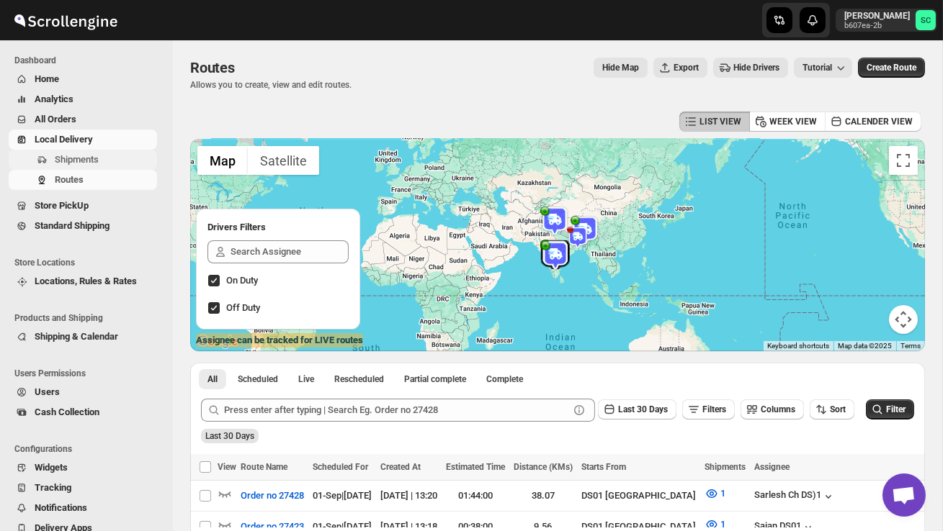
click at [105, 158] on span "Shipments" at bounding box center [104, 160] width 99 height 14
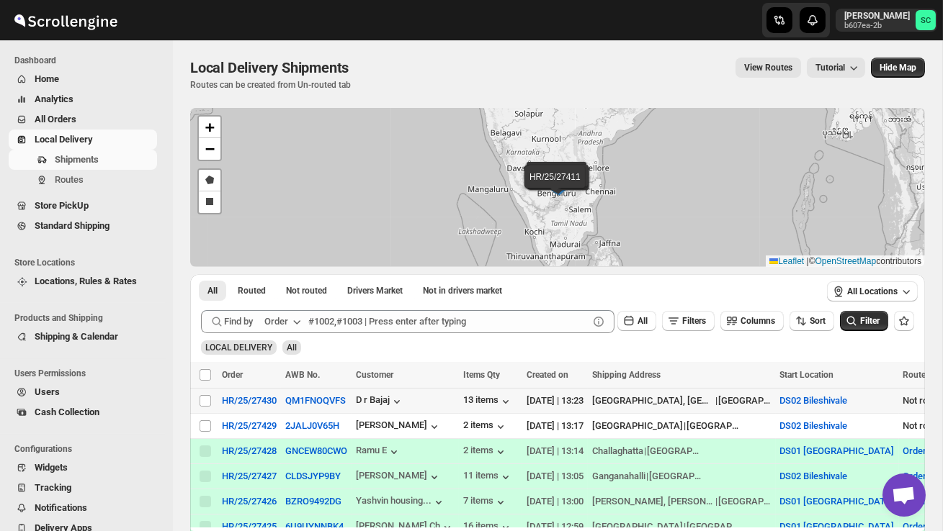
click at [213, 401] on td "Select shipment" at bounding box center [203, 401] width 27 height 25
checkbox input "true"
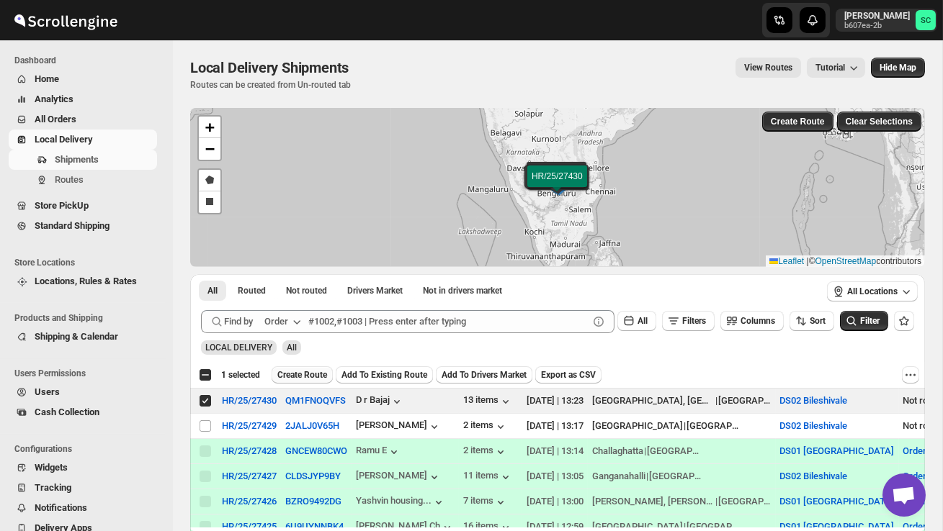
click at [296, 379] on span "Create Route" at bounding box center [302, 375] width 50 height 12
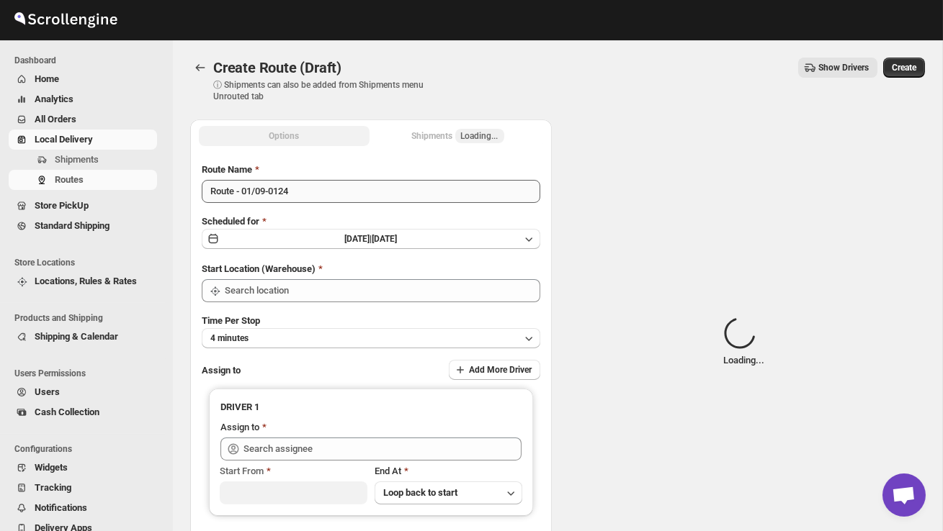
type input "DS02 Bileshivale"
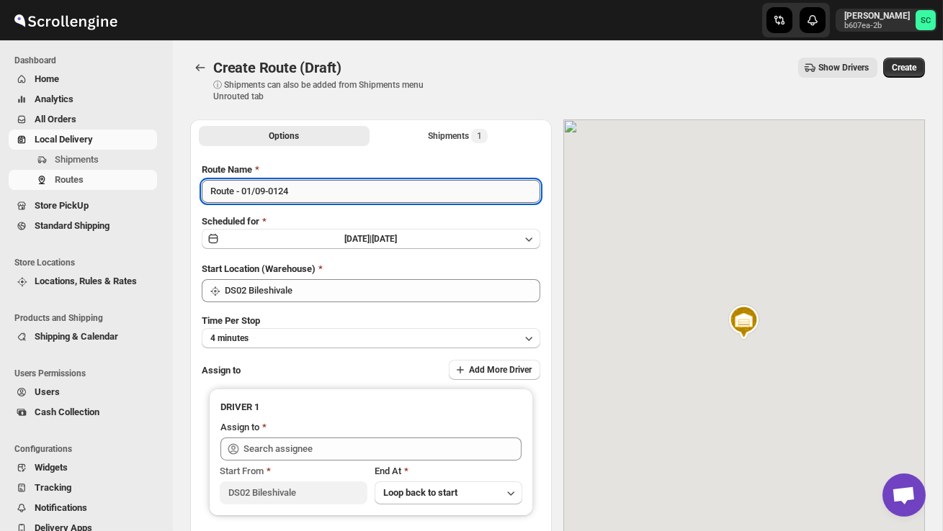
click at [305, 189] on input "Route - 01/09-0124" at bounding box center [371, 191] width 338 height 23
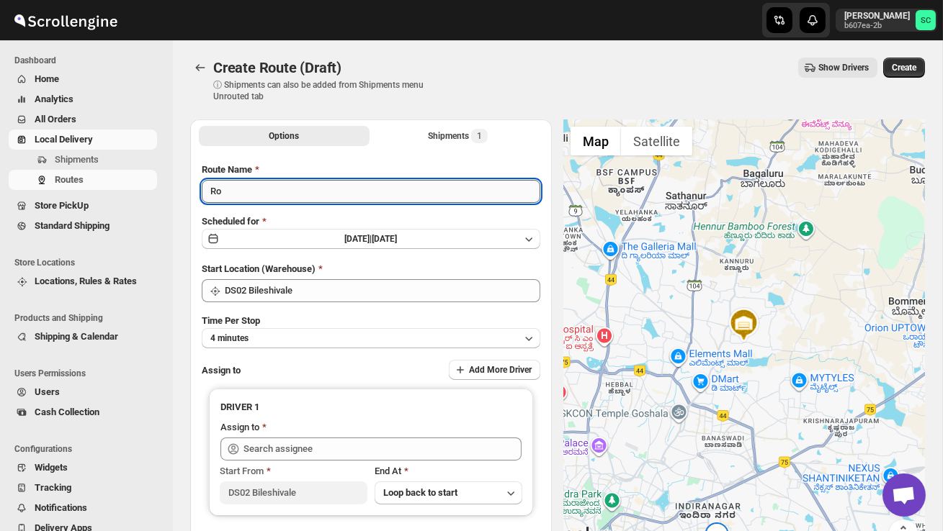
type input "R"
type input "Order no 27430"
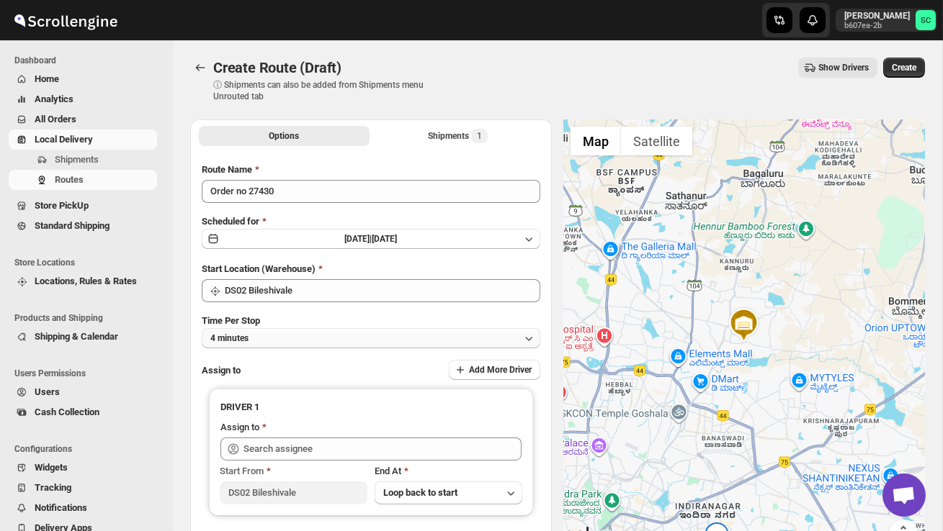
click at [366, 339] on button "4 minutes" at bounding box center [371, 338] width 338 height 20
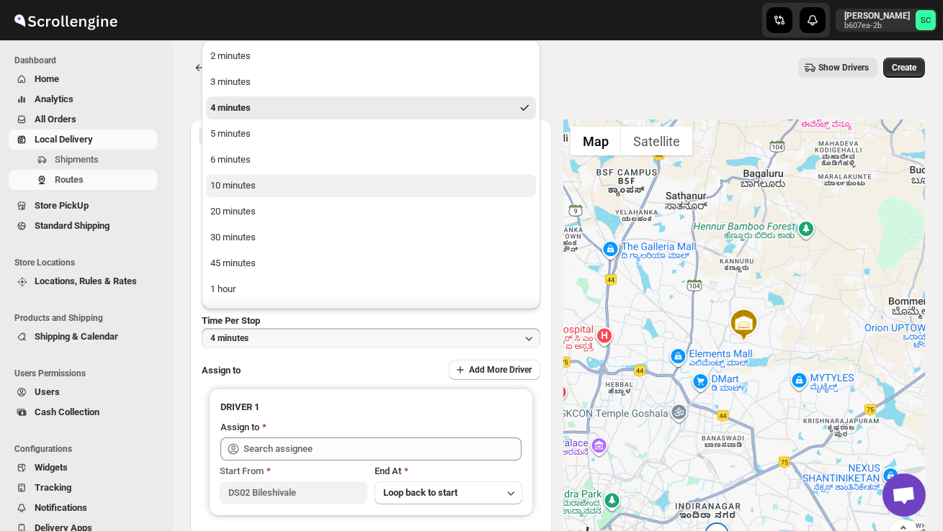
click at [277, 184] on button "10 minutes" at bounding box center [371, 185] width 330 height 23
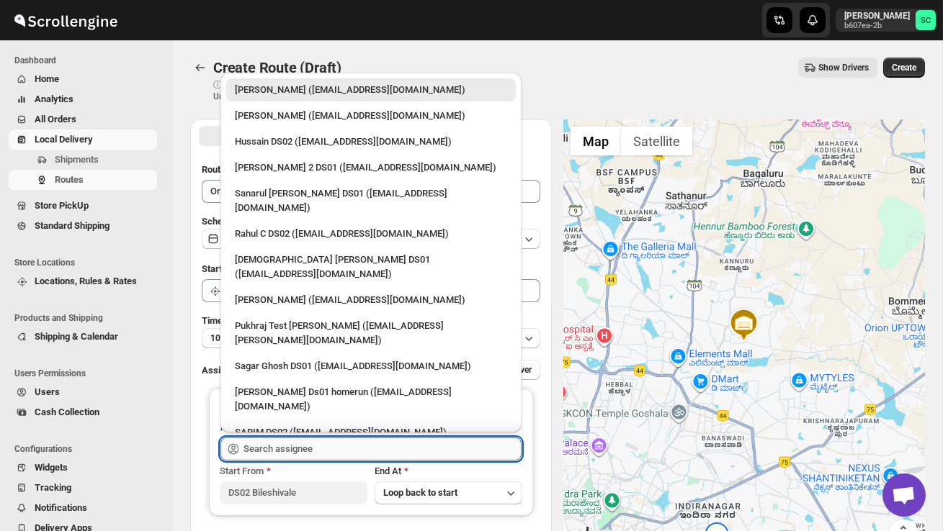
click at [299, 441] on input "text" at bounding box center [382, 449] width 278 height 23
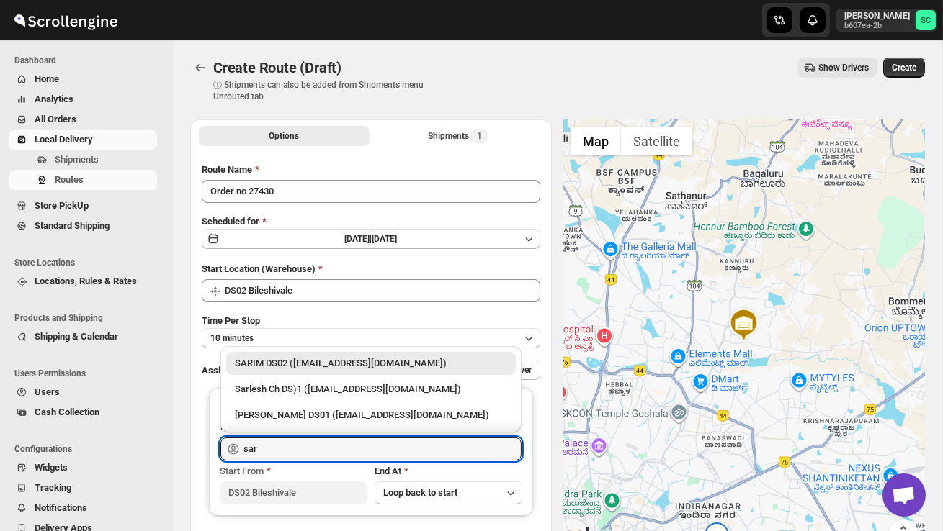
click at [346, 365] on div "SARIM DS02 ([EMAIL_ADDRESS][DOMAIN_NAME])" at bounding box center [371, 363] width 272 height 14
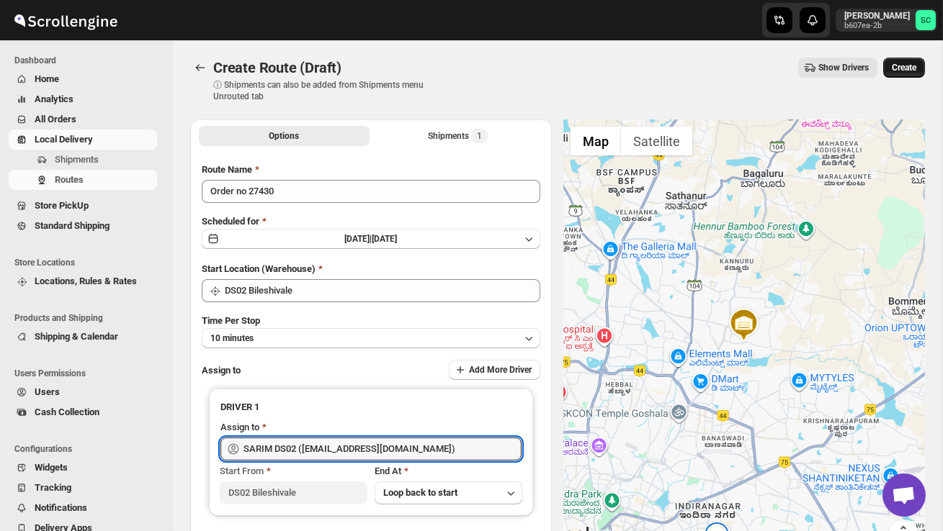
type input "SARIM DS02 ([EMAIL_ADDRESS][DOMAIN_NAME])"
click at [902, 76] on button "Create" at bounding box center [904, 68] width 42 height 20
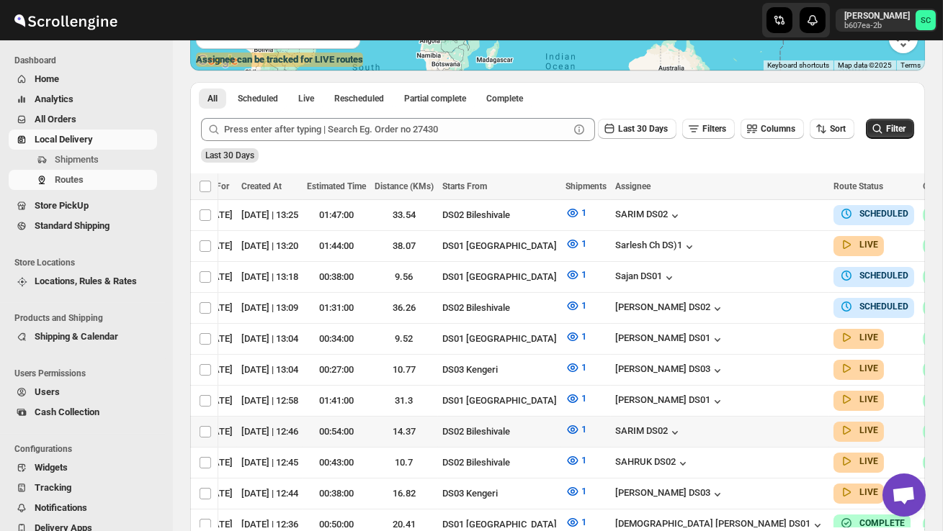
scroll to position [0, 187]
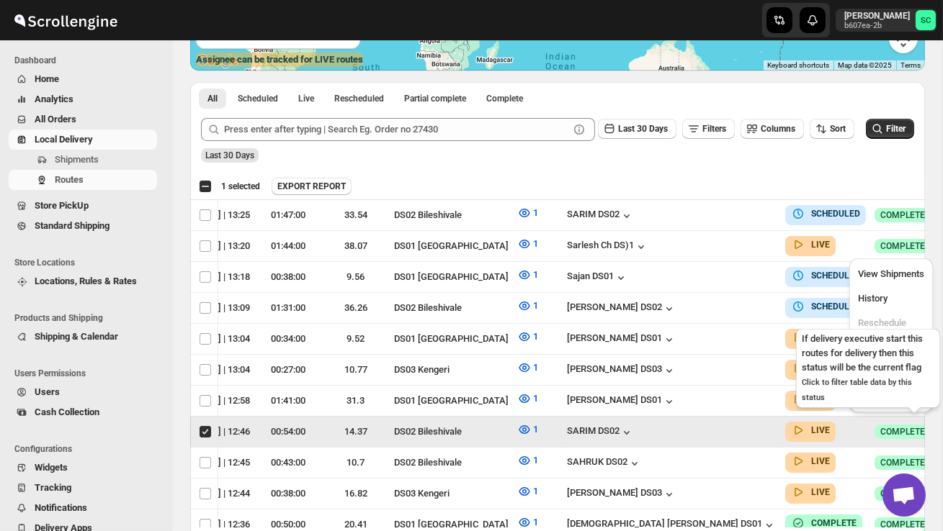
scroll to position [0, 1]
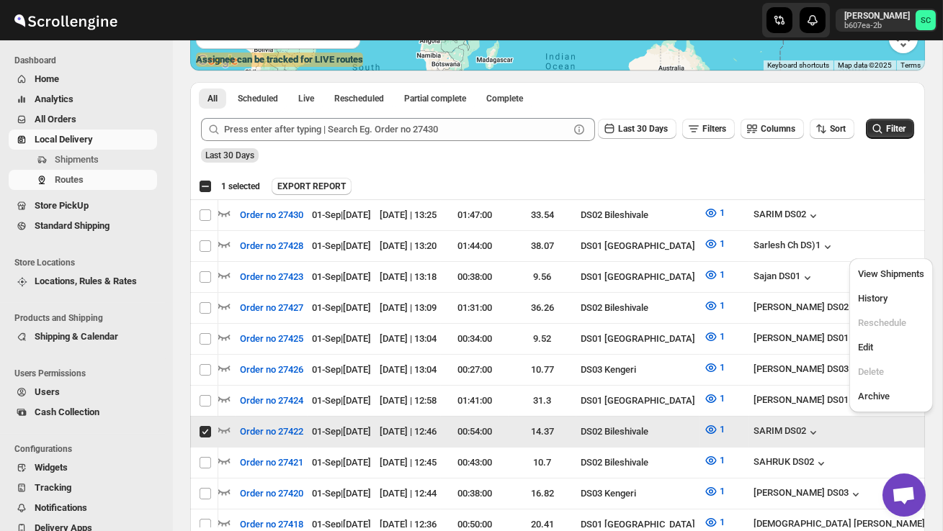
click at [900, 336] on ul "View Shipments History Reschedule Edit Delete Archive" at bounding box center [890, 335] width 75 height 145
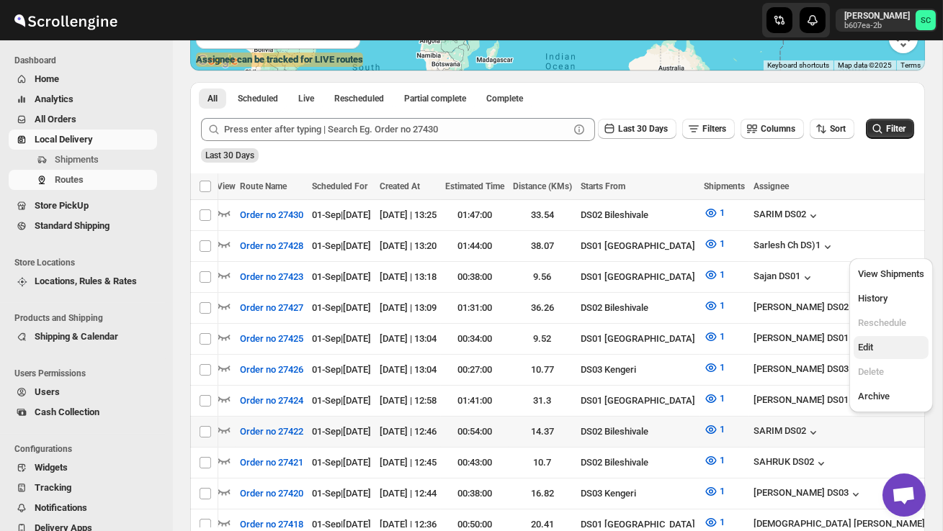
click at [900, 338] on button "Edit" at bounding box center [890, 347] width 75 height 23
checkbox input "true"
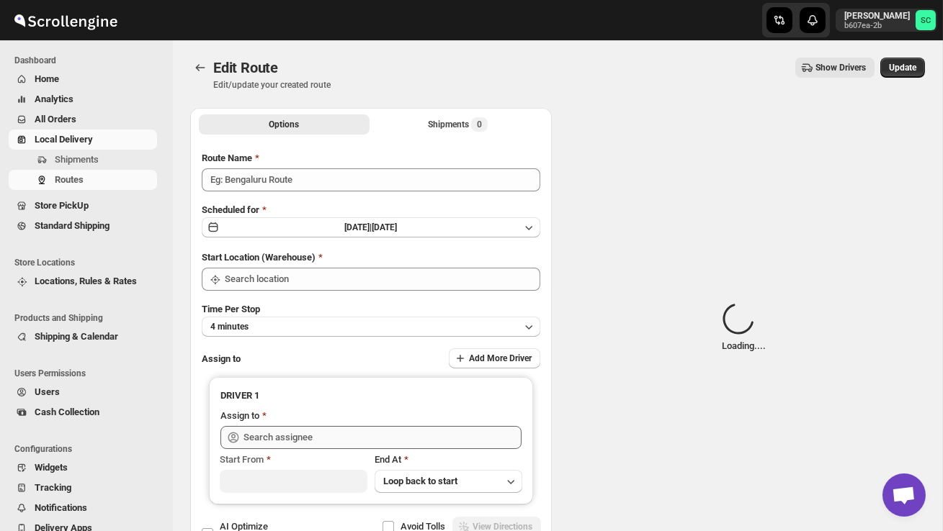
type input "Order no 27422"
type input "DS02 Bileshivale"
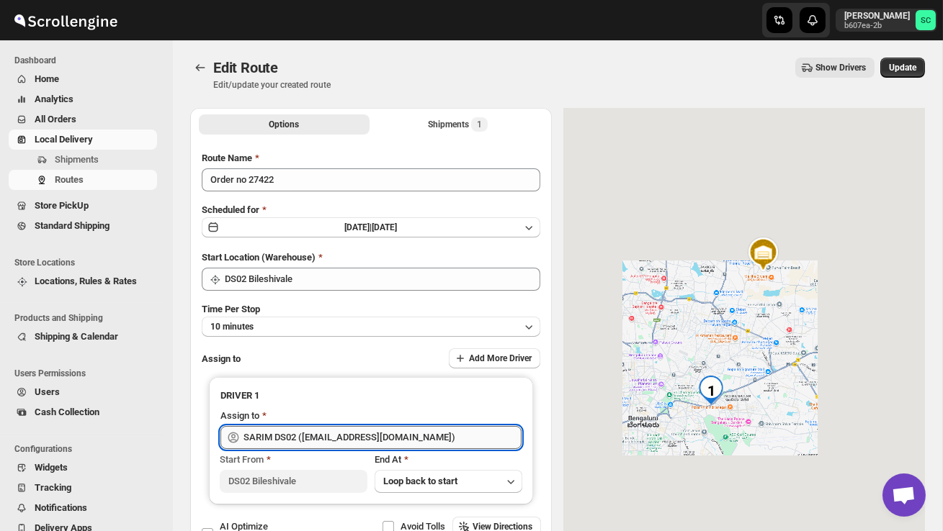
click at [434, 437] on input "SARIM DS02 ([EMAIL_ADDRESS][DOMAIN_NAME])" at bounding box center [382, 437] width 278 height 23
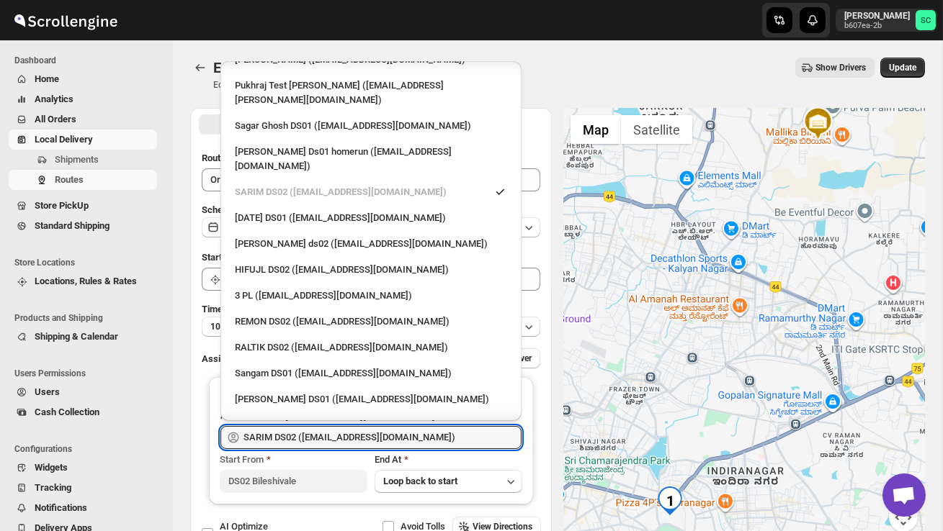
scroll to position [231, 0]
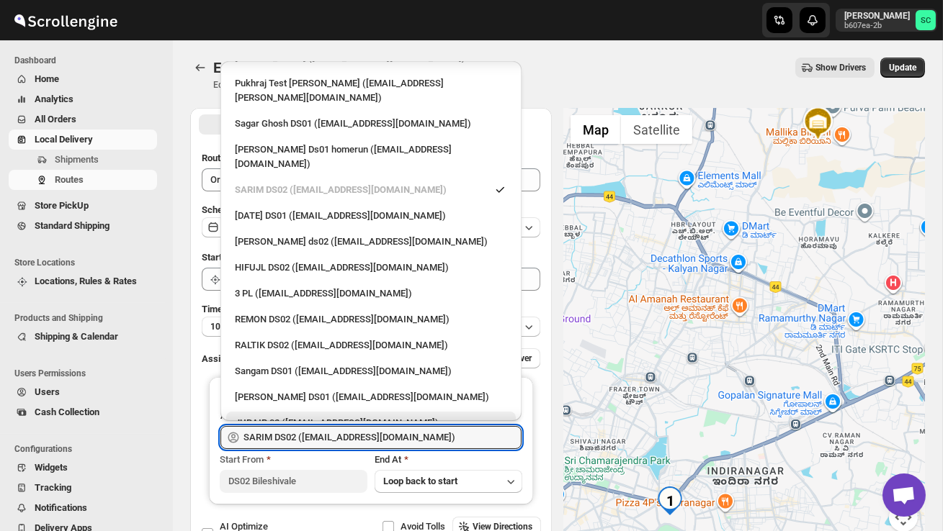
click at [331, 416] on div "JUBAIR 02 ([EMAIL_ADDRESS][DOMAIN_NAME])" at bounding box center [371, 423] width 272 height 14
type input "JUBAIR 02 ([EMAIL_ADDRESS][DOMAIN_NAME])"
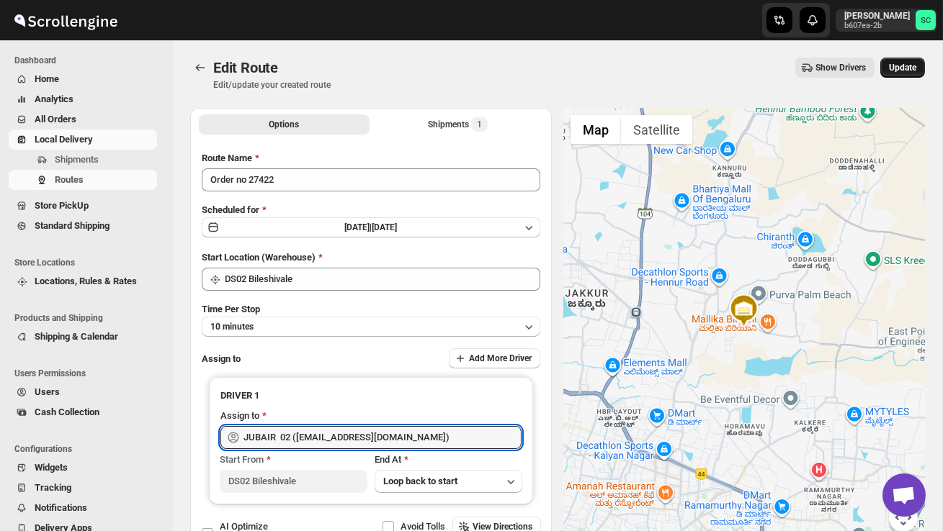
click at [904, 64] on span "Update" at bounding box center [902, 68] width 27 height 12
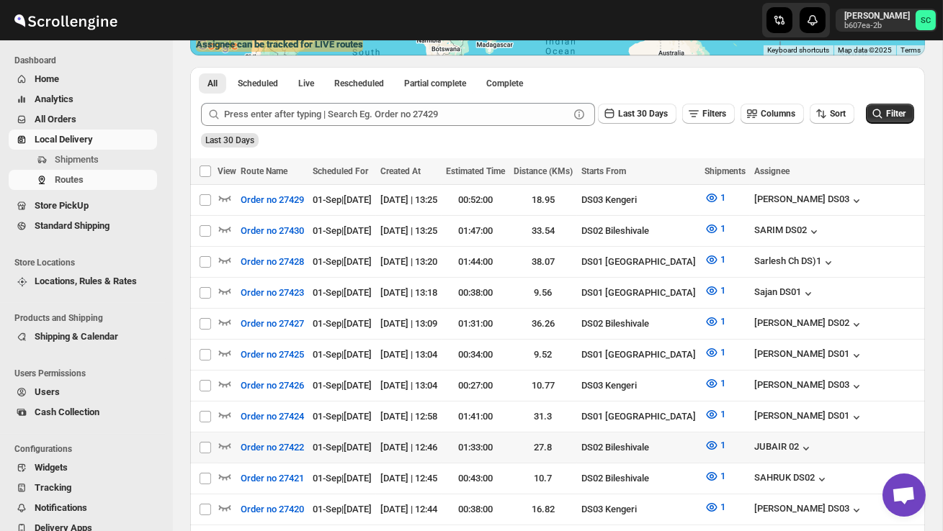
scroll to position [299, 0]
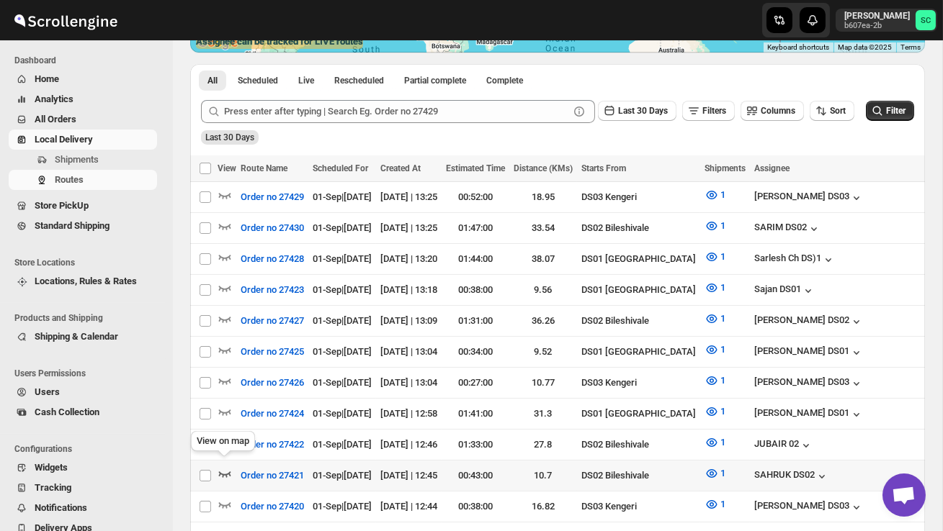
click at [224, 467] on icon "button" at bounding box center [224, 474] width 14 height 14
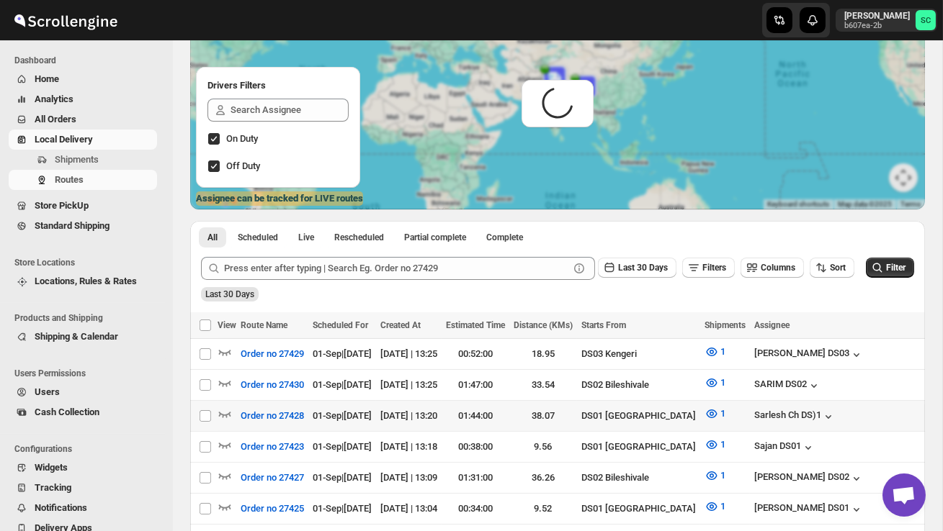
scroll to position [0, 0]
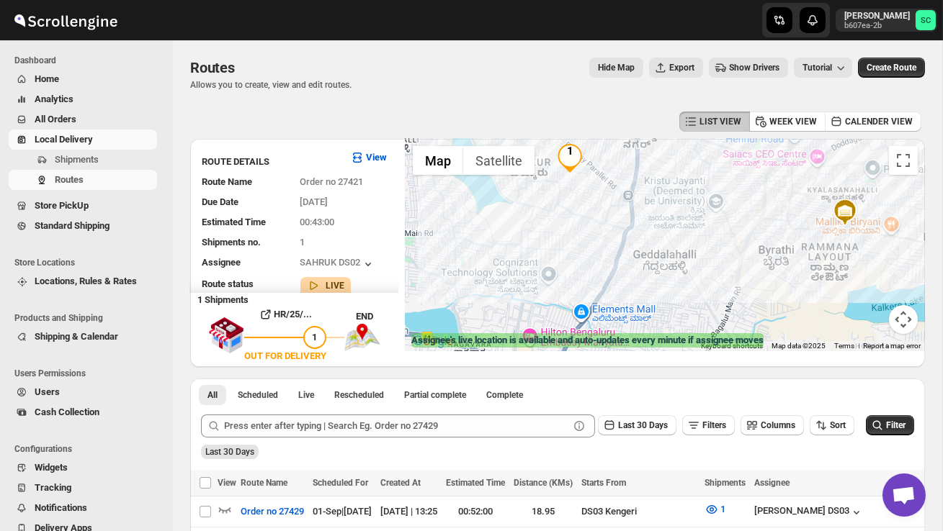
drag, startPoint x: 642, startPoint y: 277, endPoint x: 686, endPoint y: 207, distance: 83.1
click at [686, 207] on div at bounding box center [664, 245] width 519 height 212
click at [902, 311] on button "Map camera controls" at bounding box center [903, 319] width 29 height 29
click at [868, 316] on button "Zoom out" at bounding box center [867, 319] width 29 height 29
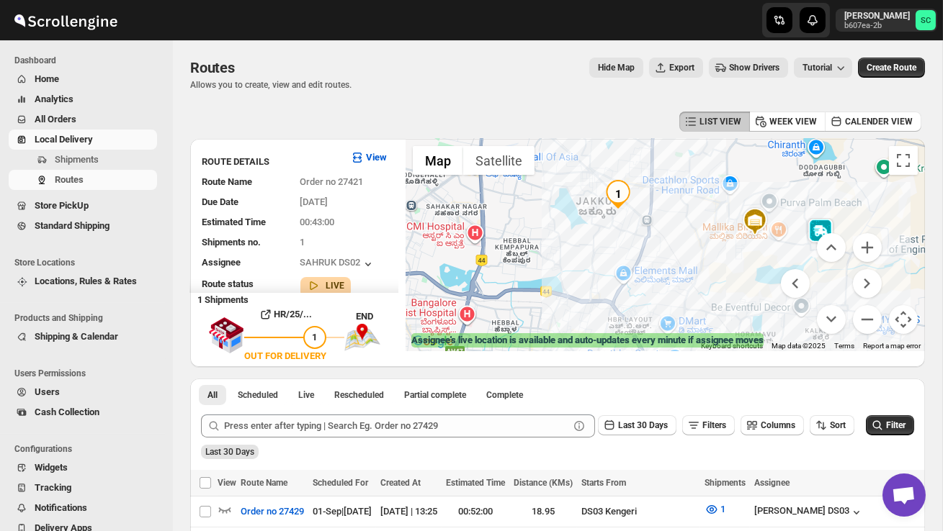
click at [829, 222] on img at bounding box center [820, 232] width 29 height 29
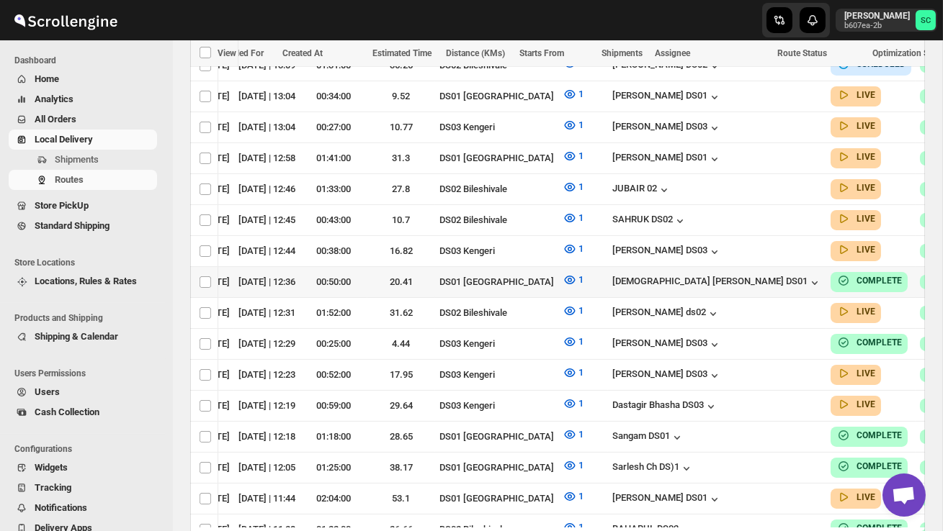
scroll to position [0, 187]
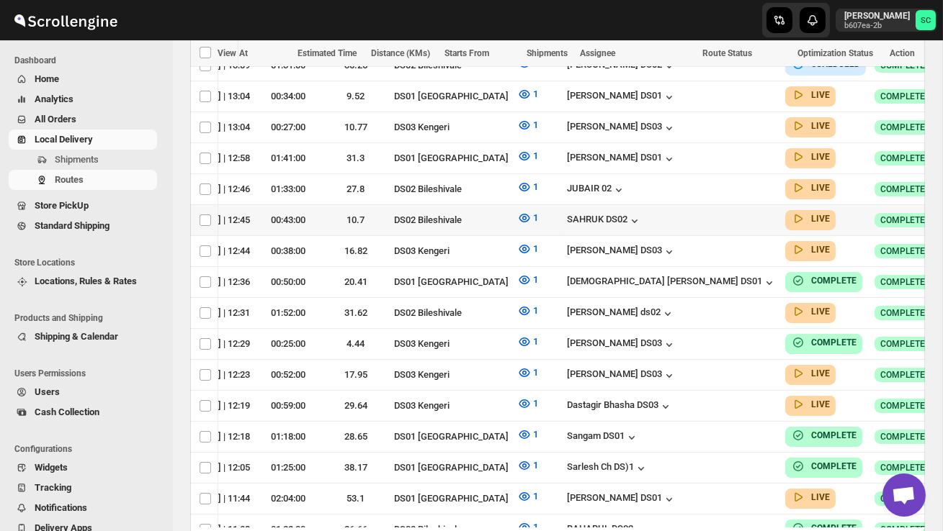
checkbox input "true"
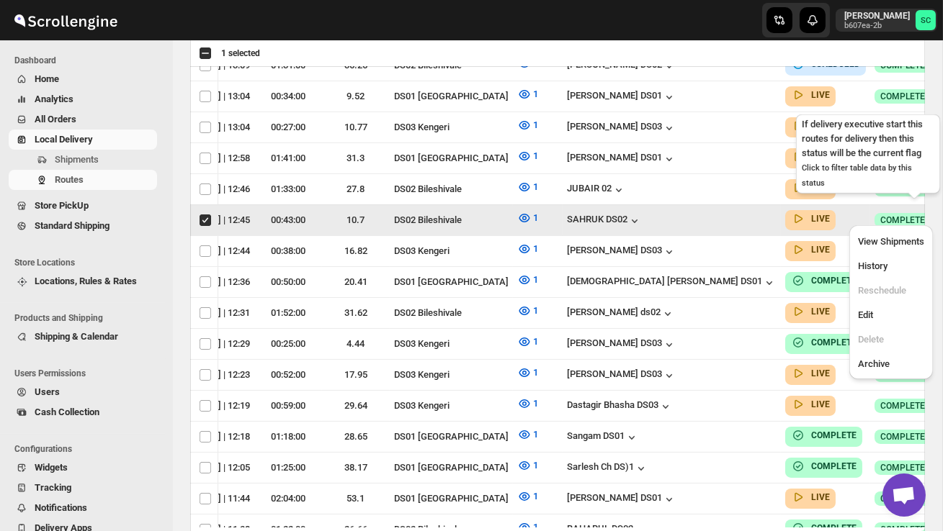
scroll to position [0, 1]
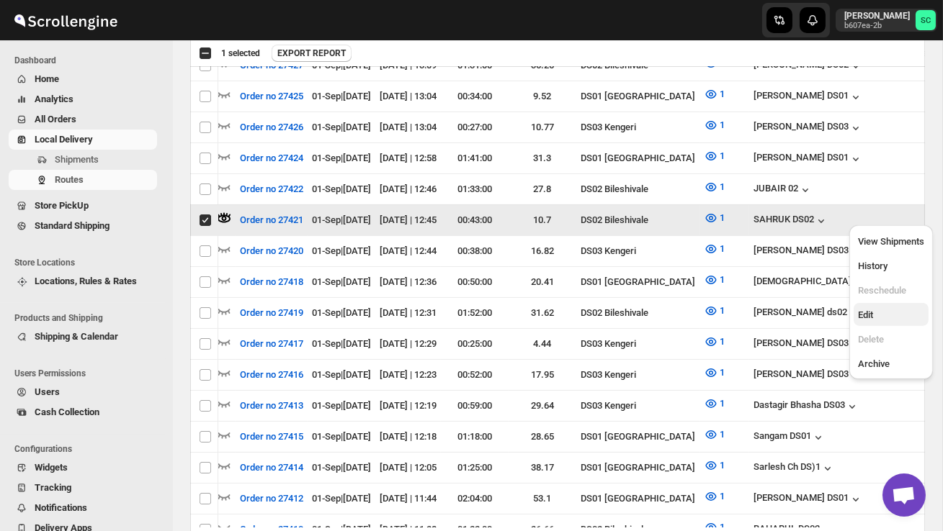
click at [879, 309] on span "Edit" at bounding box center [891, 315] width 66 height 14
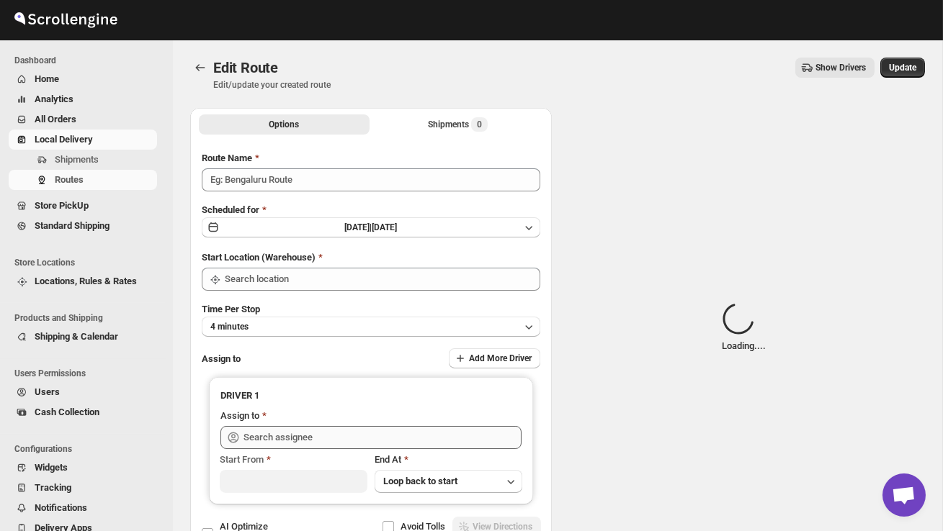
type input "Order no 27421"
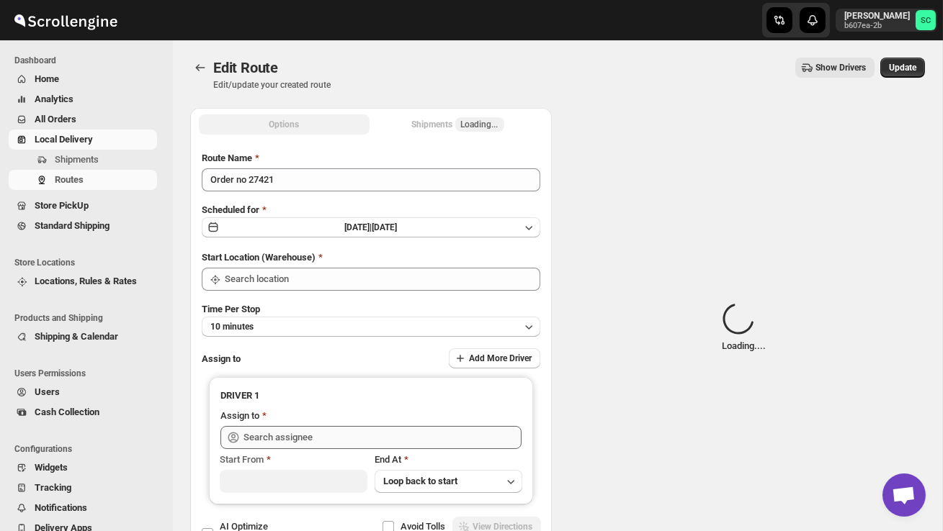
type input "DS02 Bileshivale"
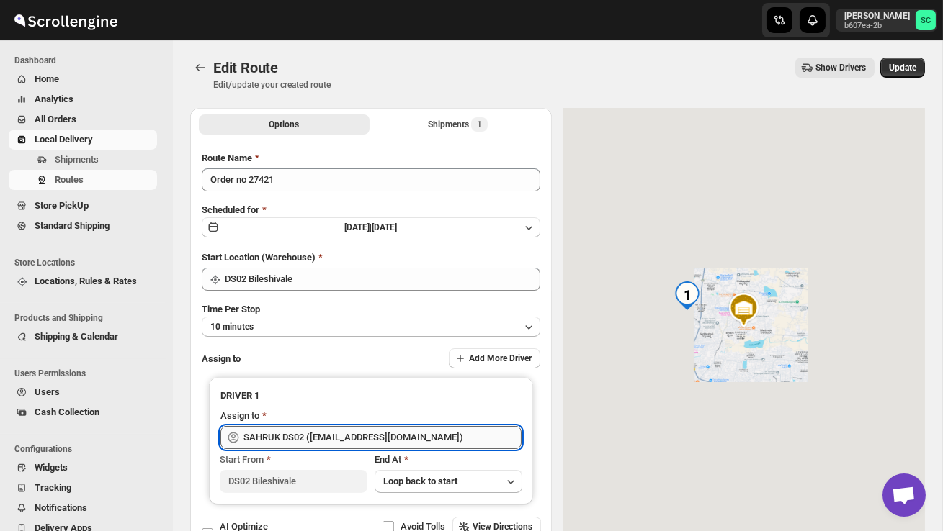
click at [451, 439] on input "SAHRUK DS02 ([EMAIL_ADDRESS][DOMAIN_NAME])" at bounding box center [382, 437] width 278 height 23
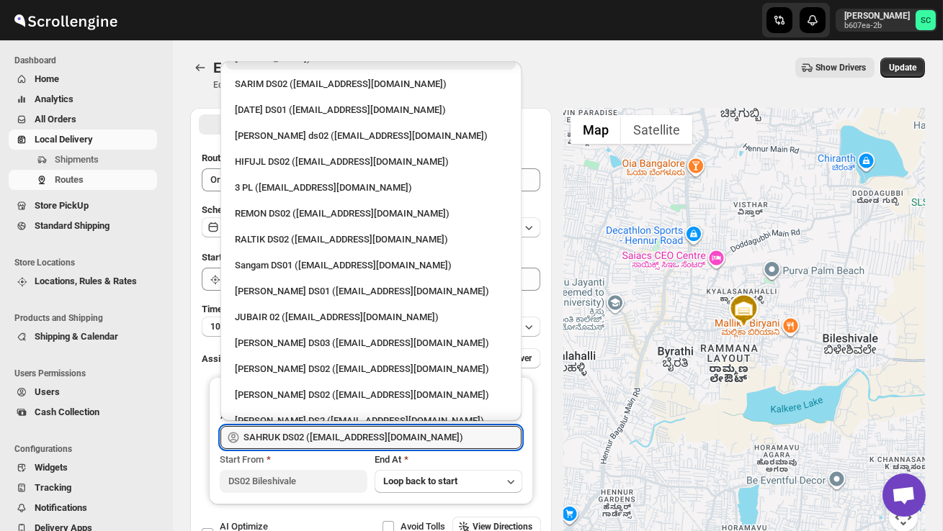
scroll to position [356, 0]
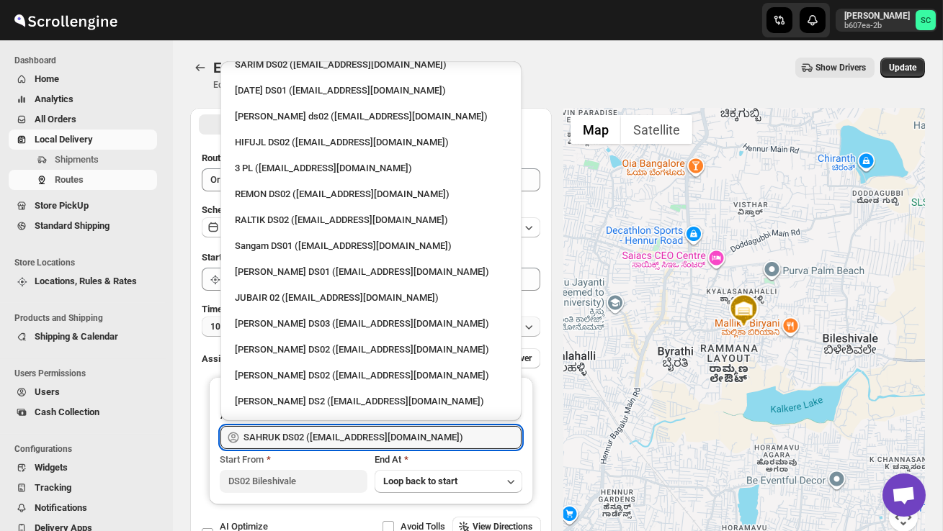
click at [318, 369] on div "[PERSON_NAME] DS02 ([EMAIL_ADDRESS][DOMAIN_NAME])" at bounding box center [371, 376] width 272 height 14
type input "[PERSON_NAME] DS02 ([EMAIL_ADDRESS][DOMAIN_NAME])"
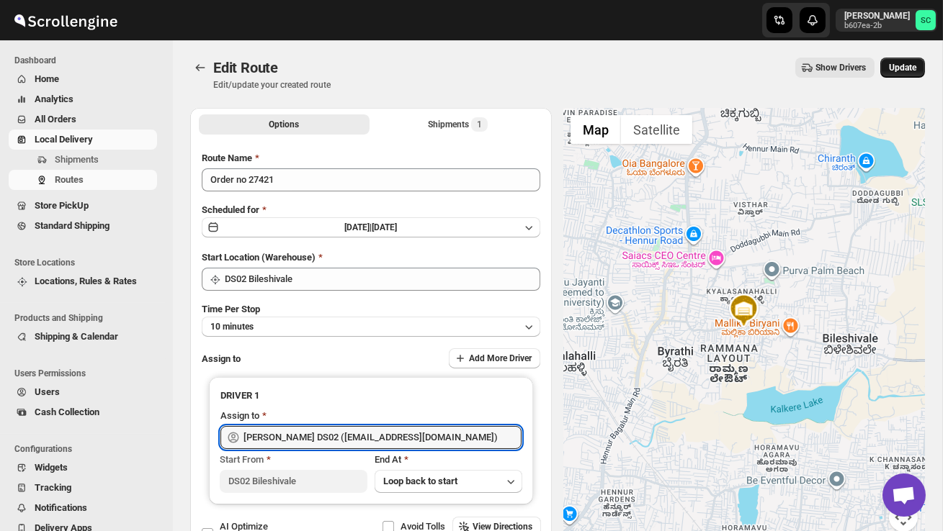
click at [897, 71] on span "Update" at bounding box center [902, 68] width 27 height 12
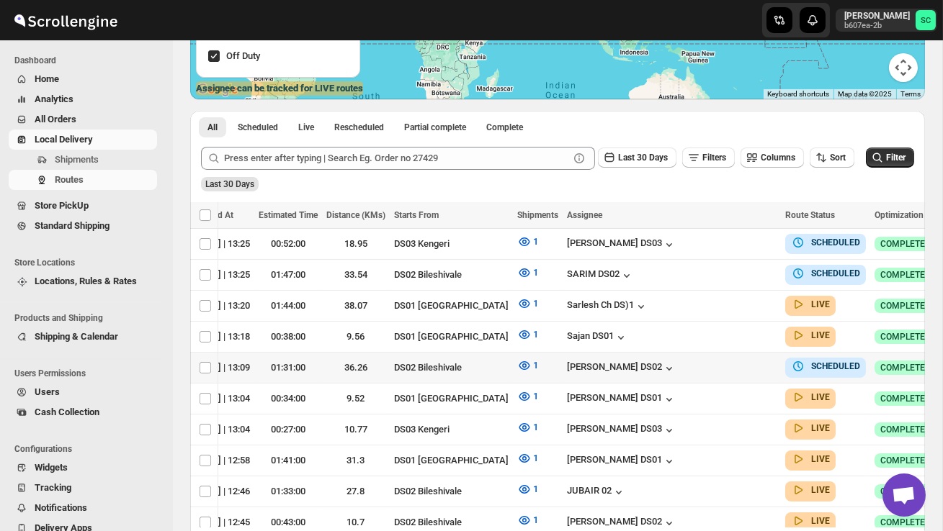
scroll to position [0, 187]
checkbox input "true"
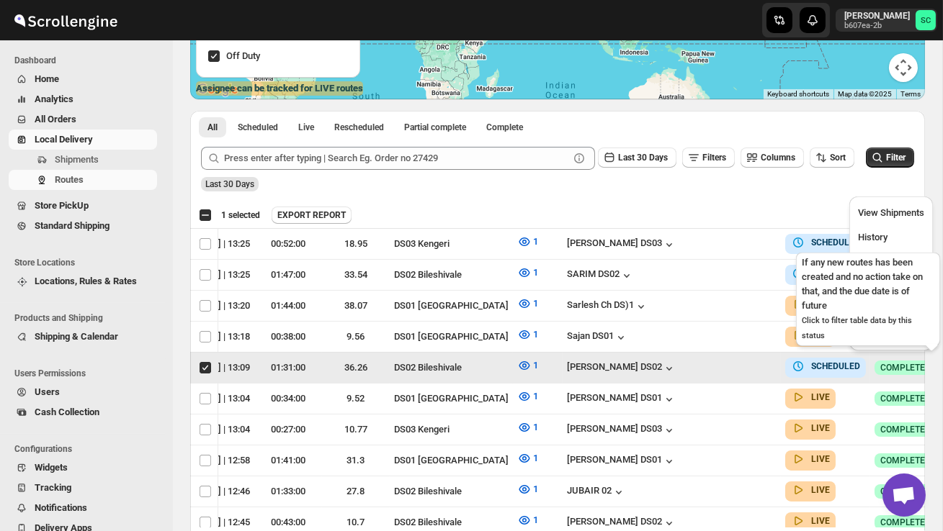
scroll to position [0, 1]
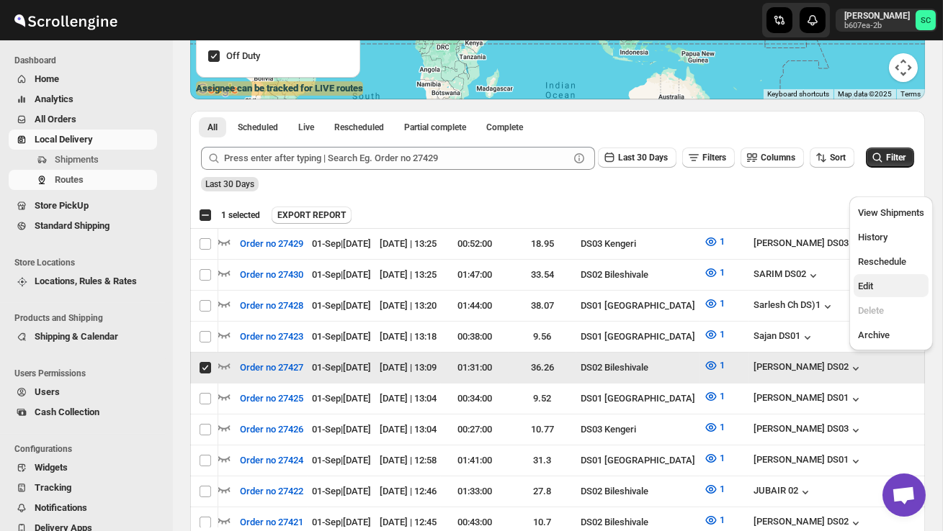
click at [876, 292] on span "Edit" at bounding box center [891, 286] width 66 height 14
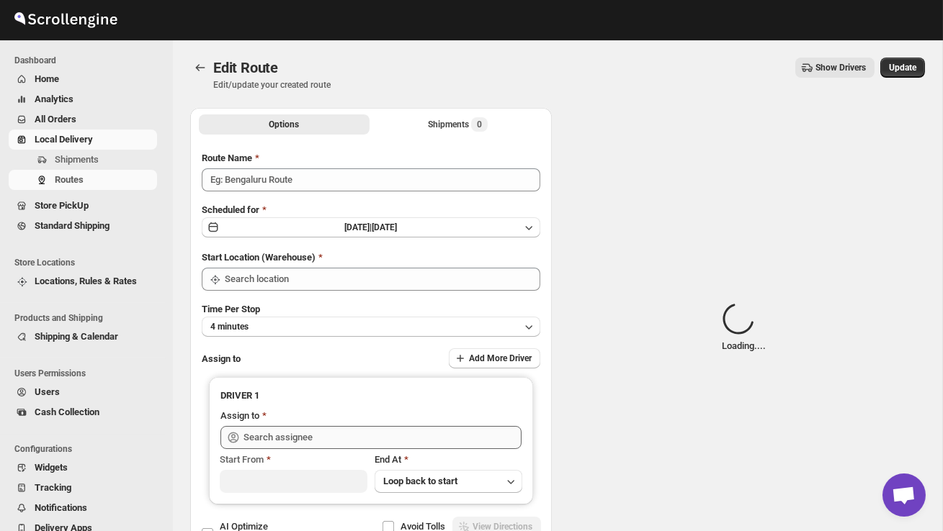
type input "Order no 27427"
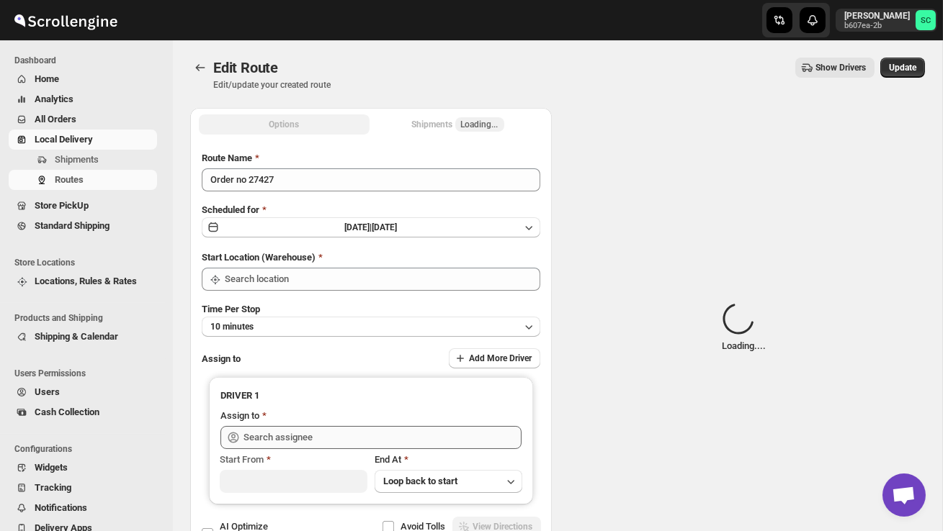
type input "DS02 Bileshivale"
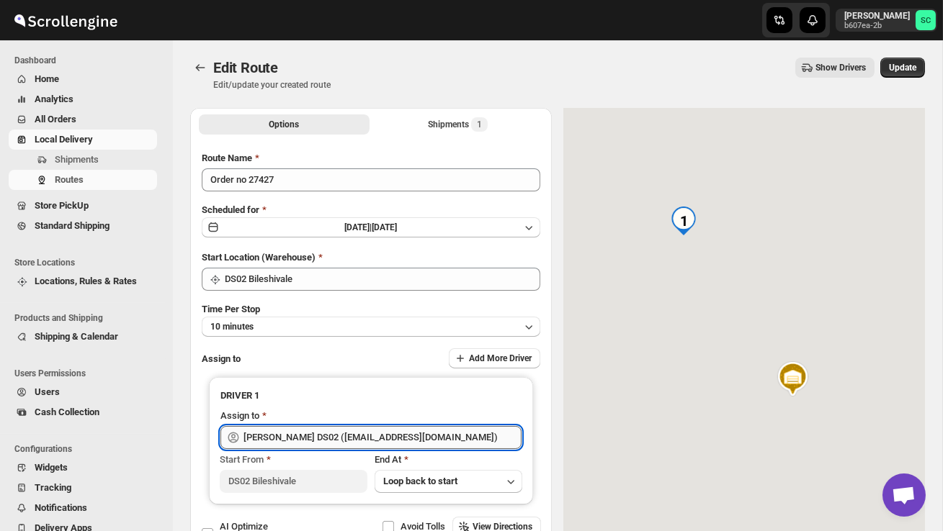
click at [430, 439] on input "[PERSON_NAME] DS02 ([EMAIL_ADDRESS][DOMAIN_NAME])" at bounding box center [382, 437] width 278 height 23
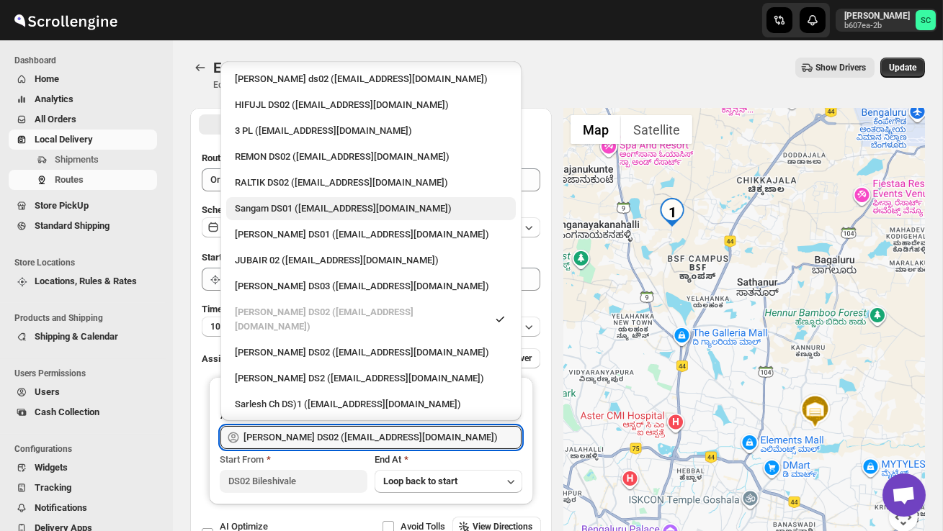
scroll to position [397, 0]
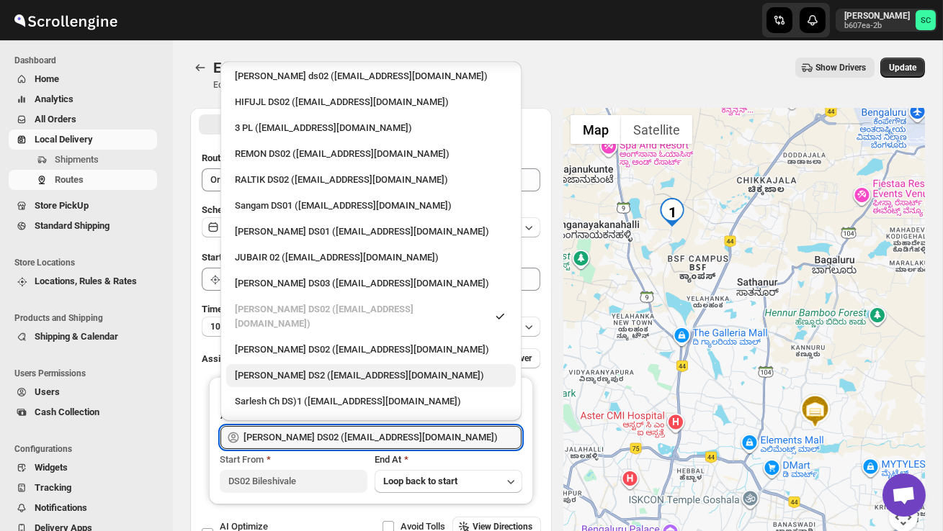
click at [323, 369] on div "[PERSON_NAME] DS2 ([EMAIL_ADDRESS][DOMAIN_NAME])" at bounding box center [371, 376] width 272 height 14
type input "[PERSON_NAME] DS2 ([EMAIL_ADDRESS][DOMAIN_NAME])"
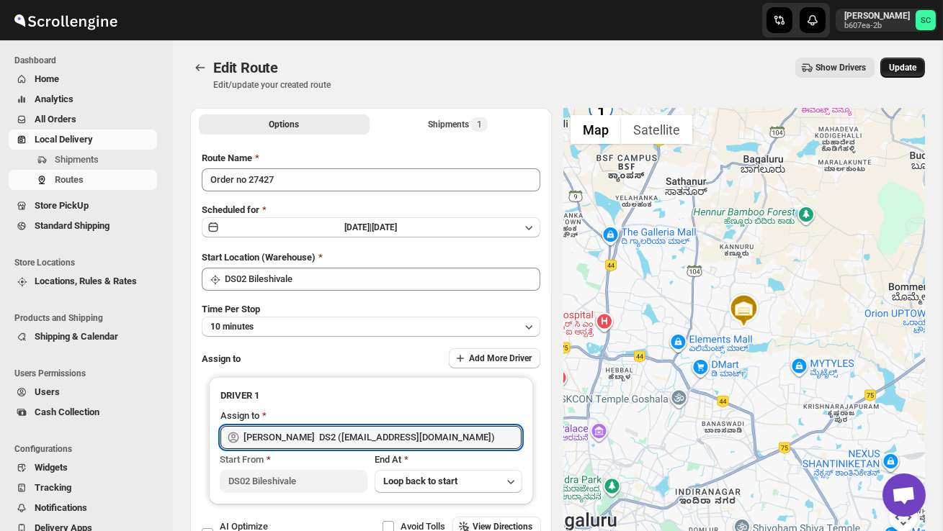
click at [899, 66] on span "Update" at bounding box center [902, 68] width 27 height 12
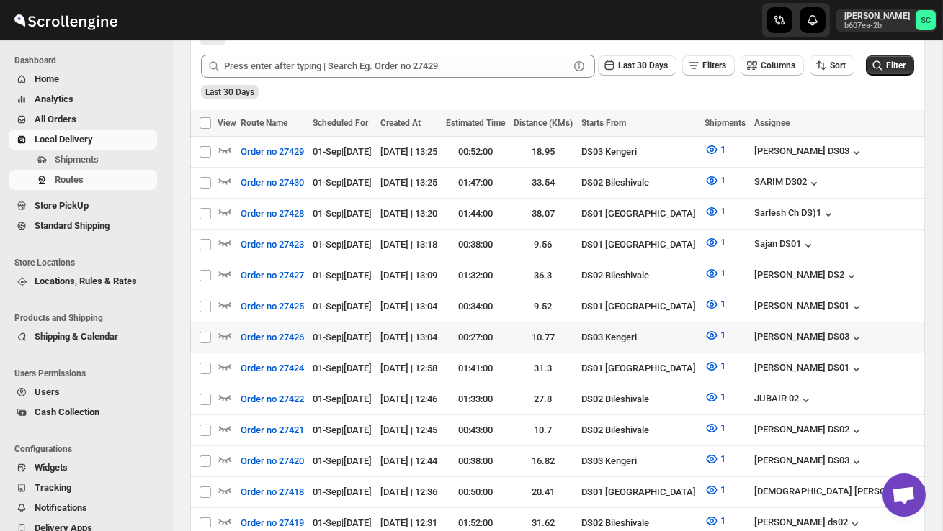
scroll to position [354, 0]
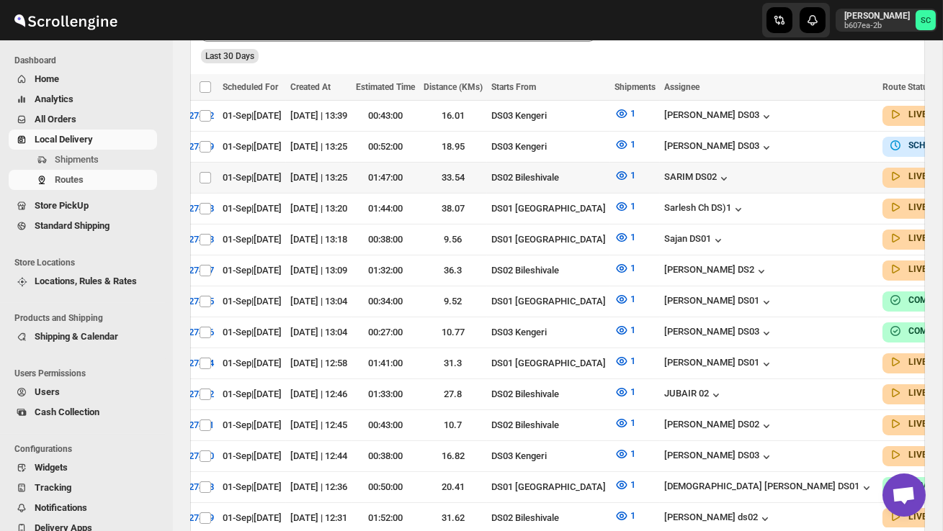
scroll to position [0, 127]
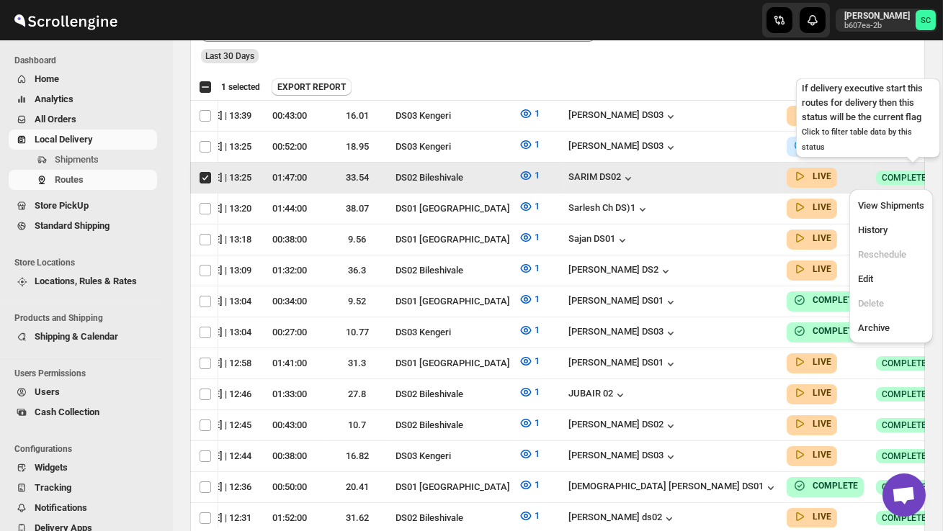
scroll to position [0, 1]
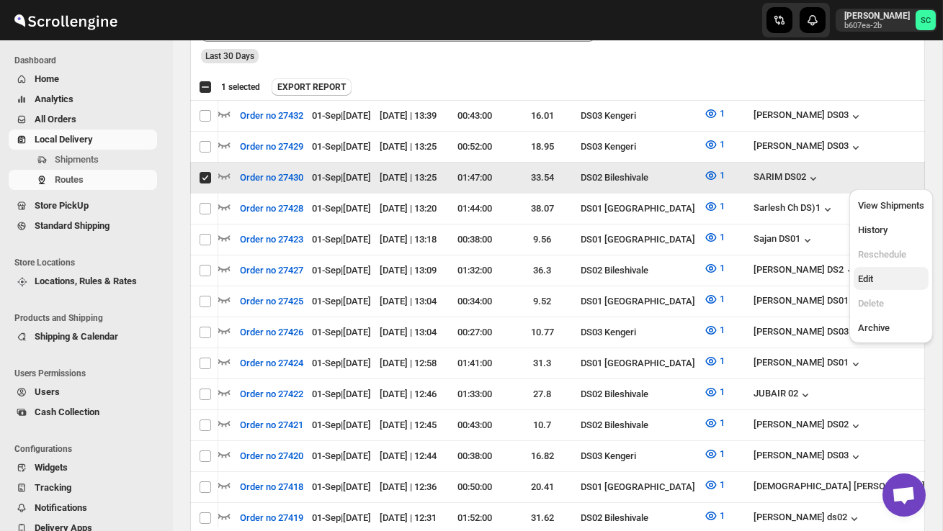
click at [894, 274] on span "Edit" at bounding box center [891, 279] width 66 height 14
checkbox input "false"
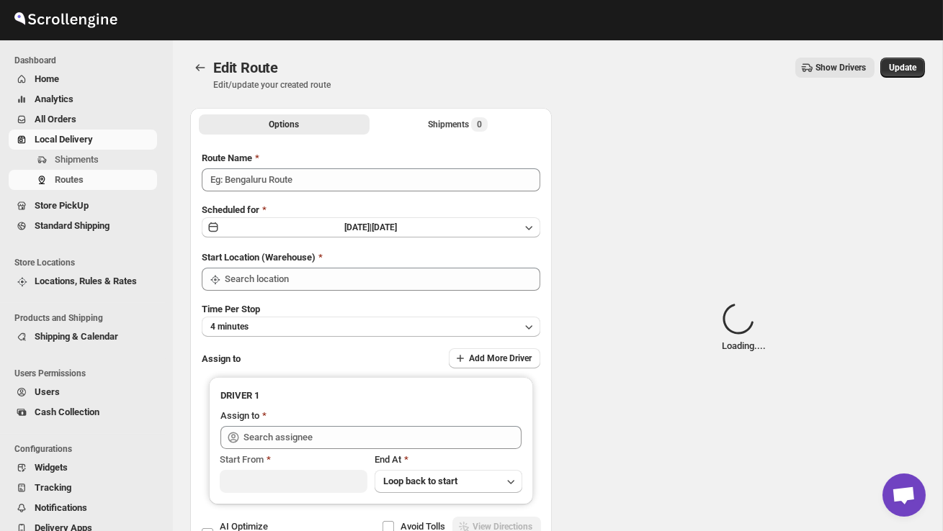
type input "Order no 27430"
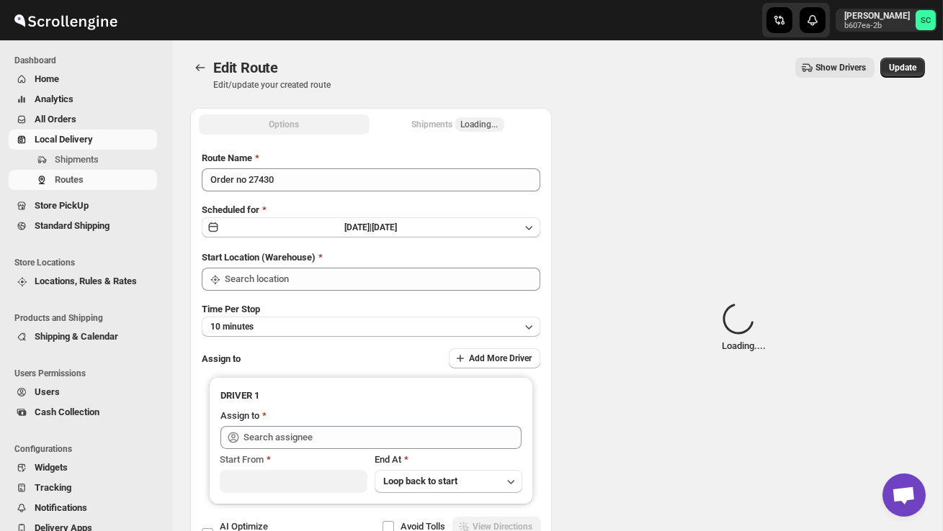
type input "DS02 Bileshivale"
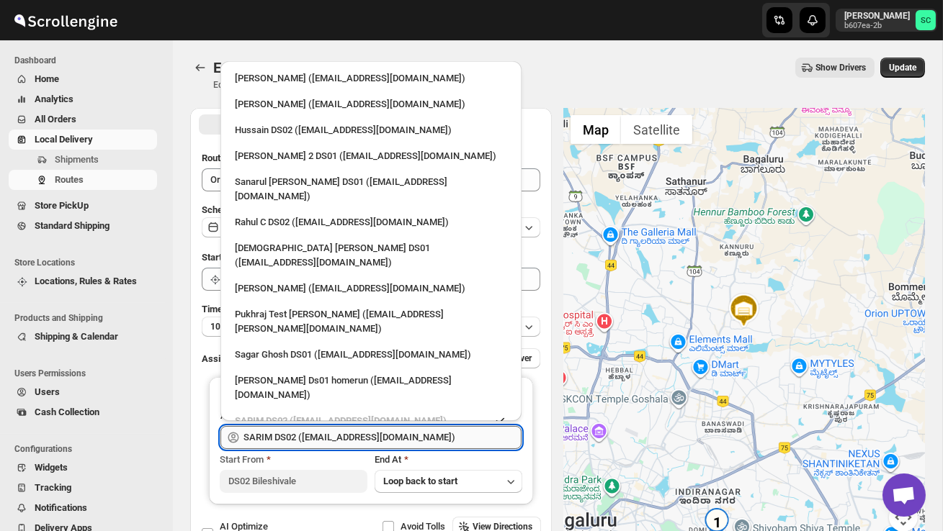
click at [439, 439] on input "SARIM DS02 ([EMAIL_ADDRESS][DOMAIN_NAME])" at bounding box center [382, 437] width 278 height 23
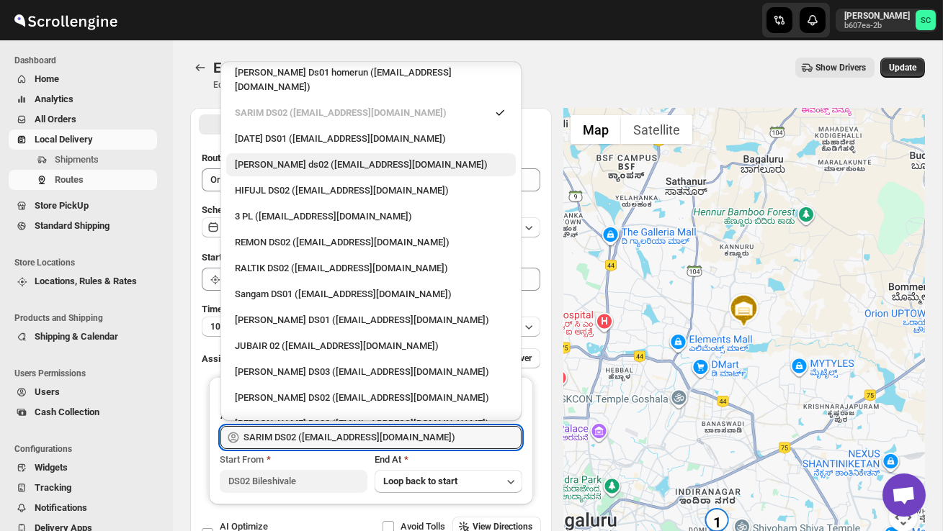
scroll to position [317, 0]
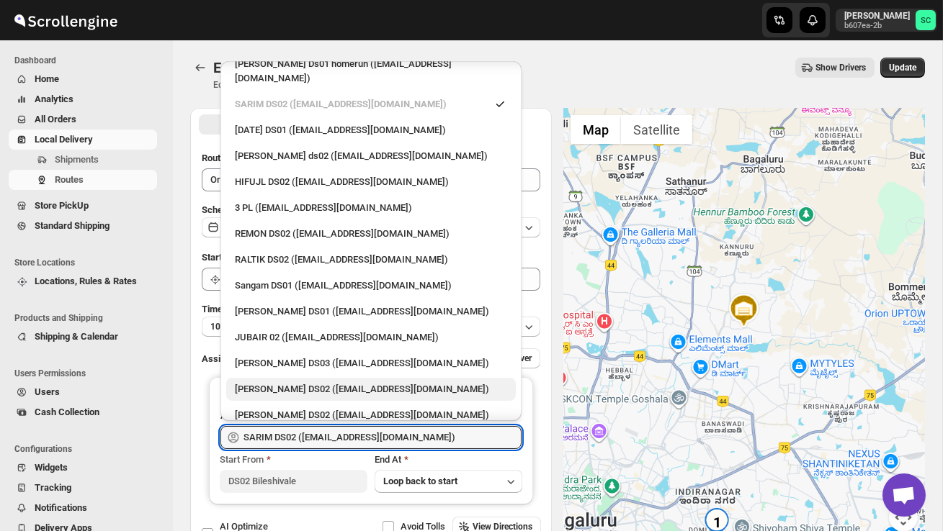
click at [324, 382] on div "[PERSON_NAME] DS02 ([EMAIL_ADDRESS][DOMAIN_NAME])" at bounding box center [371, 389] width 272 height 14
type input "[PERSON_NAME] DS02 ([EMAIL_ADDRESS][DOMAIN_NAME])"
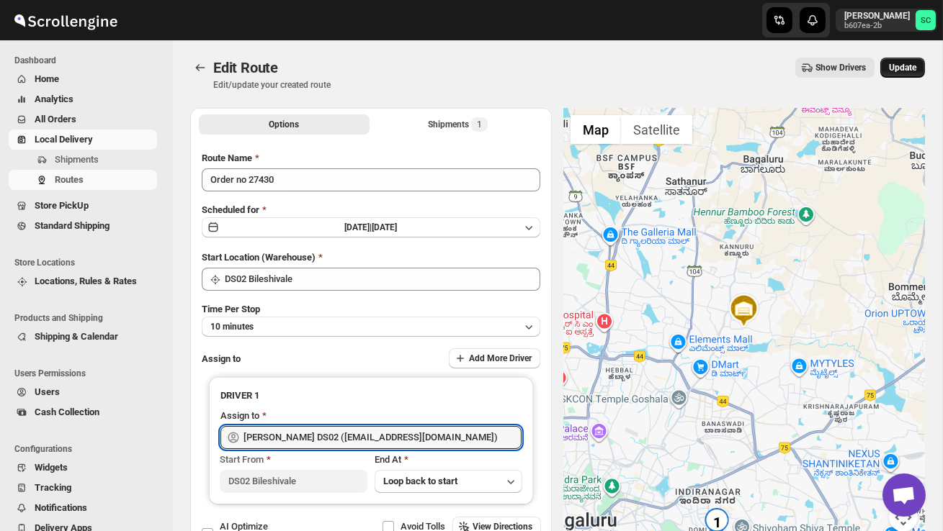
click at [899, 58] on button "Update" at bounding box center [902, 68] width 45 height 20
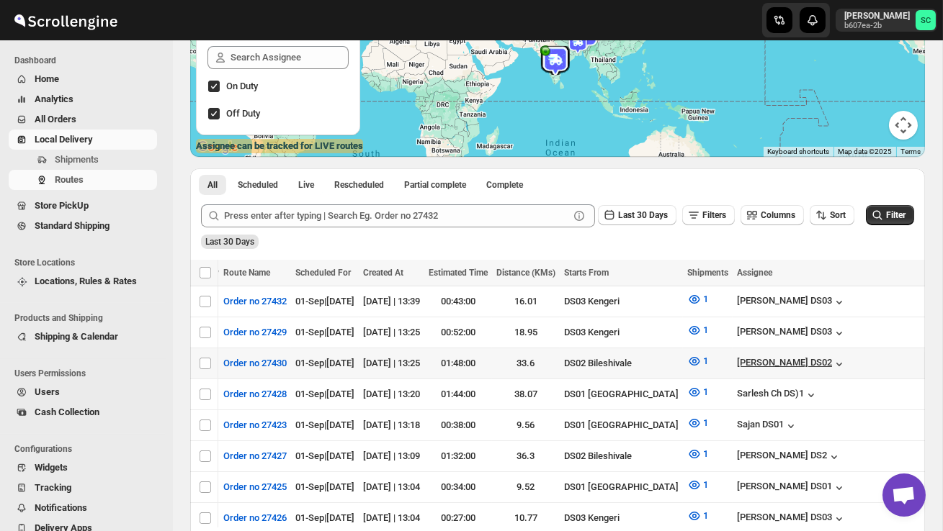
scroll to position [0, 186]
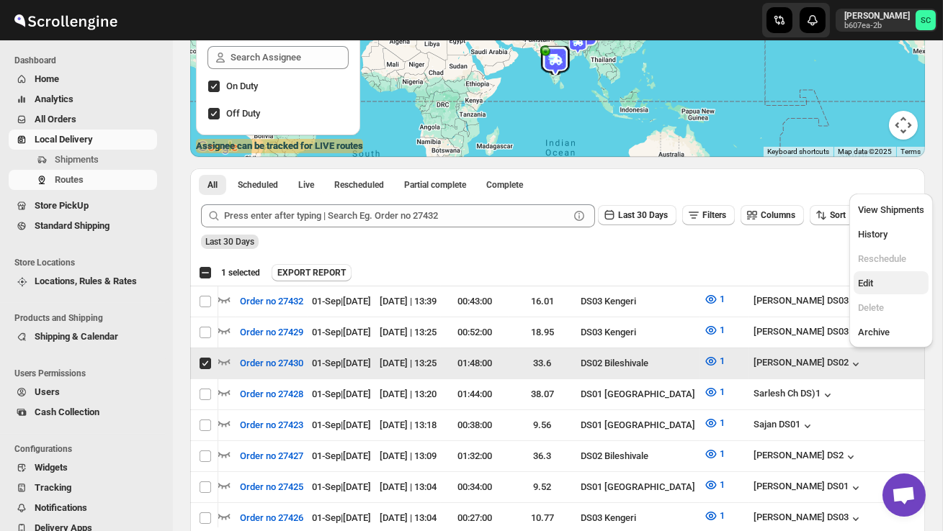
click at [896, 280] on span "Edit" at bounding box center [891, 284] width 66 height 14
checkbox input "false"
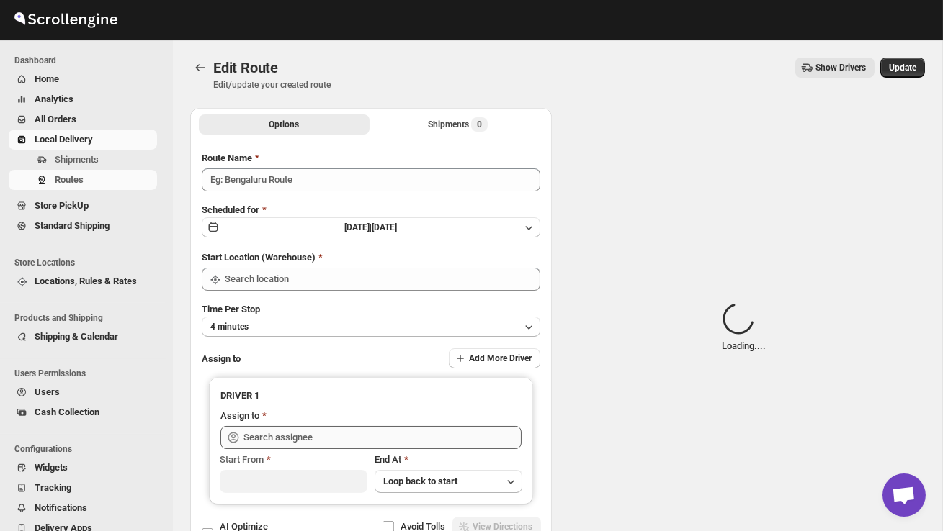
type input "Order no 27430"
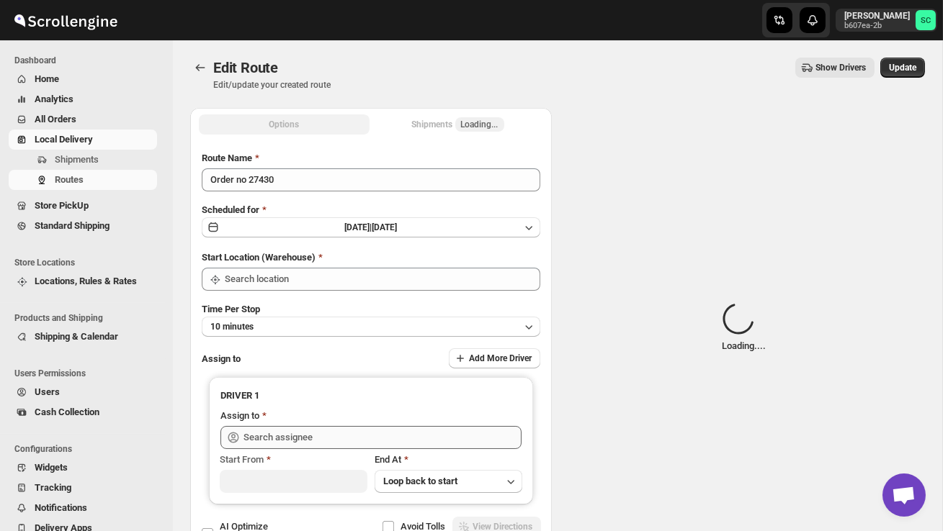
type input "DS02 Bileshivale"
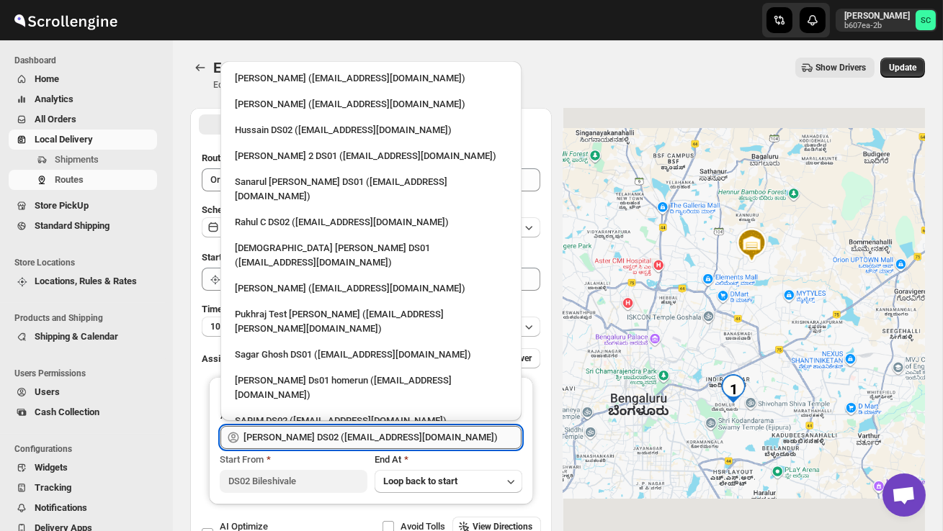
click at [444, 434] on input "[PERSON_NAME] DS02 ([EMAIL_ADDRESS][DOMAIN_NAME])" at bounding box center [382, 437] width 278 height 23
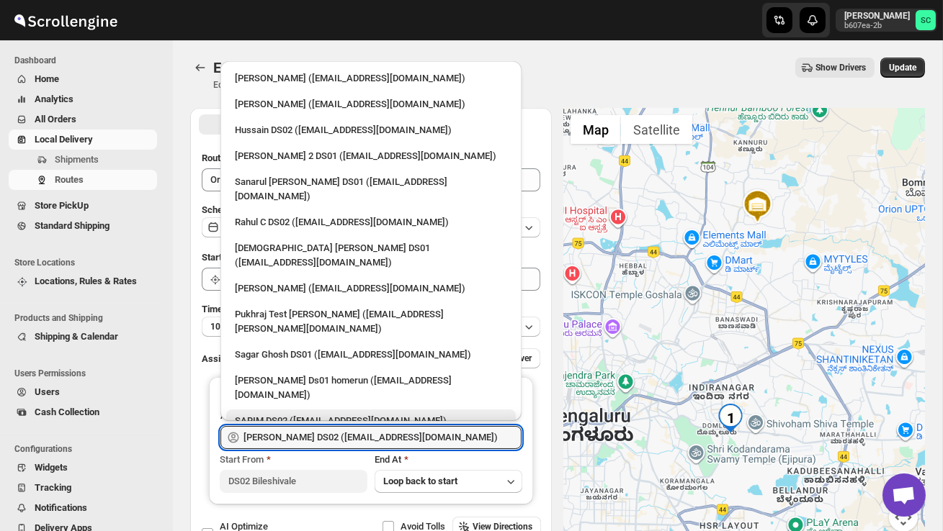
click at [359, 414] on div "SARIM DS02 ([EMAIL_ADDRESS][DOMAIN_NAME])" at bounding box center [371, 421] width 272 height 14
type input "SARIM DS02 ([EMAIL_ADDRESS][DOMAIN_NAME])"
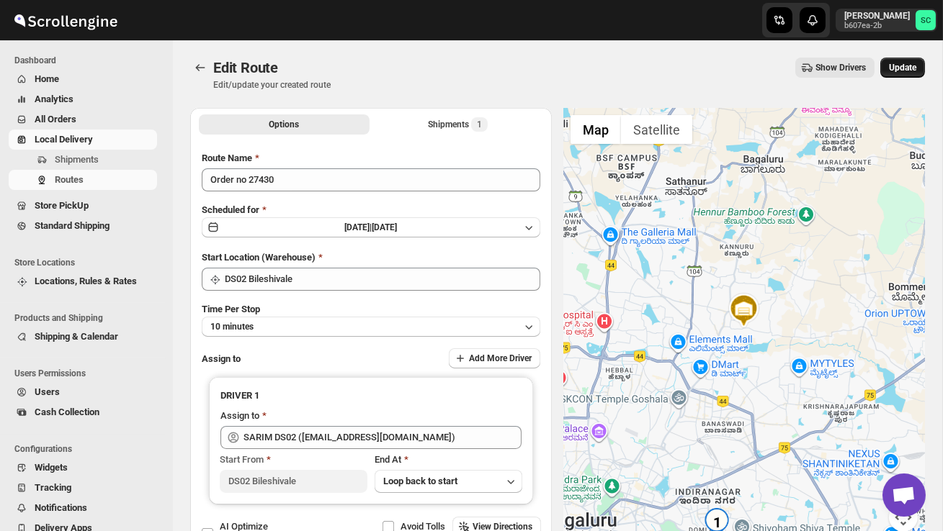
click at [907, 61] on button "Update" at bounding box center [902, 68] width 45 height 20
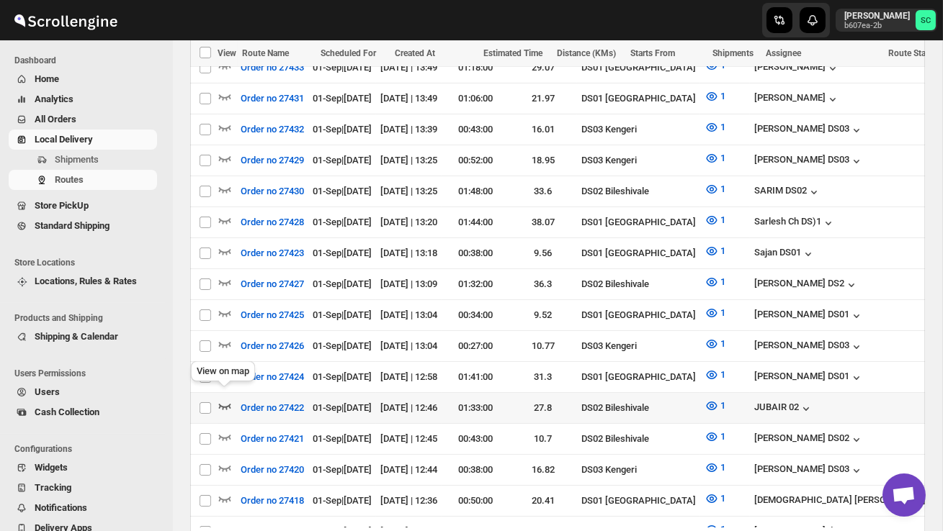
click at [224, 399] on icon "button" at bounding box center [224, 406] width 14 height 14
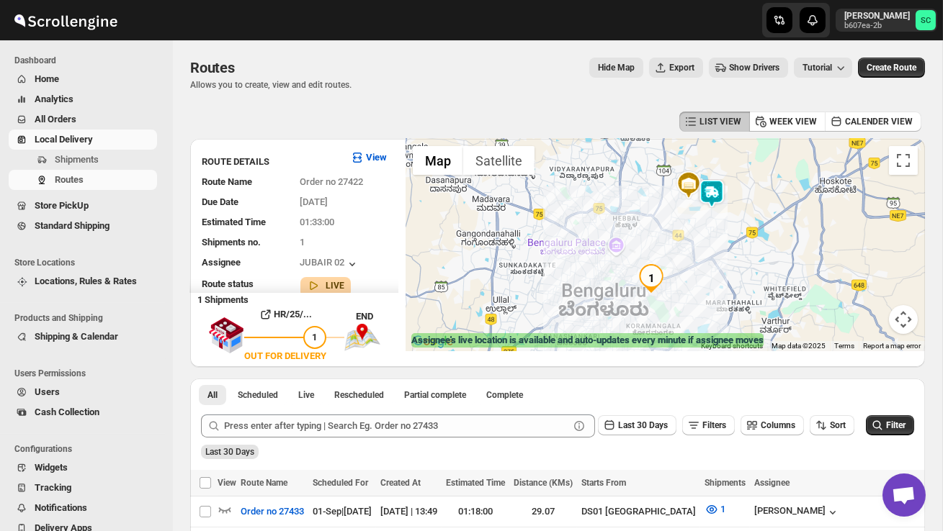
click at [719, 177] on div at bounding box center [664, 245] width 519 height 212
click at [719, 183] on img at bounding box center [711, 193] width 29 height 29
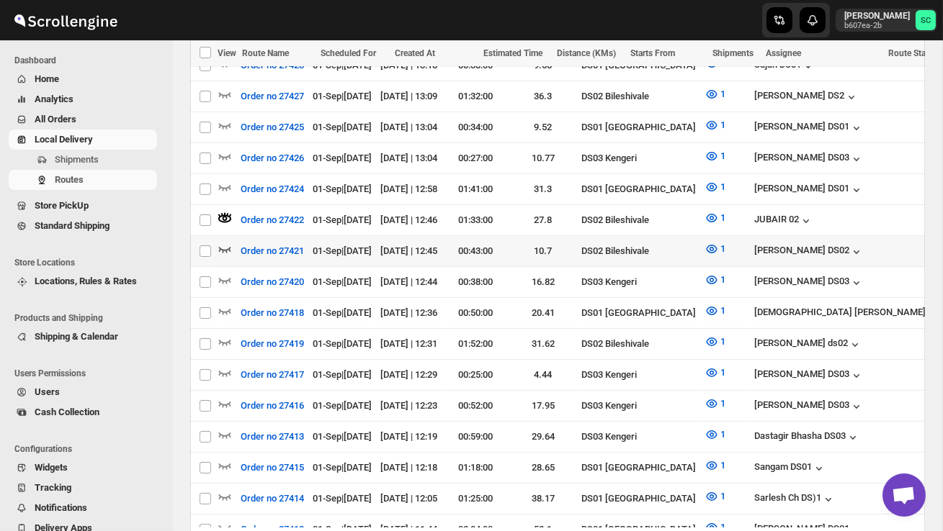
click at [225, 242] on icon "button" at bounding box center [224, 249] width 14 height 14
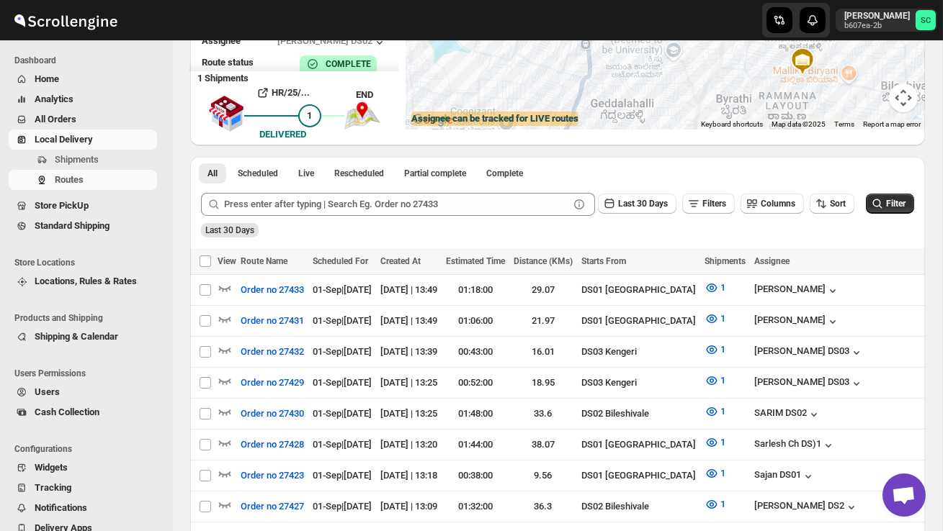
scroll to position [377, 0]
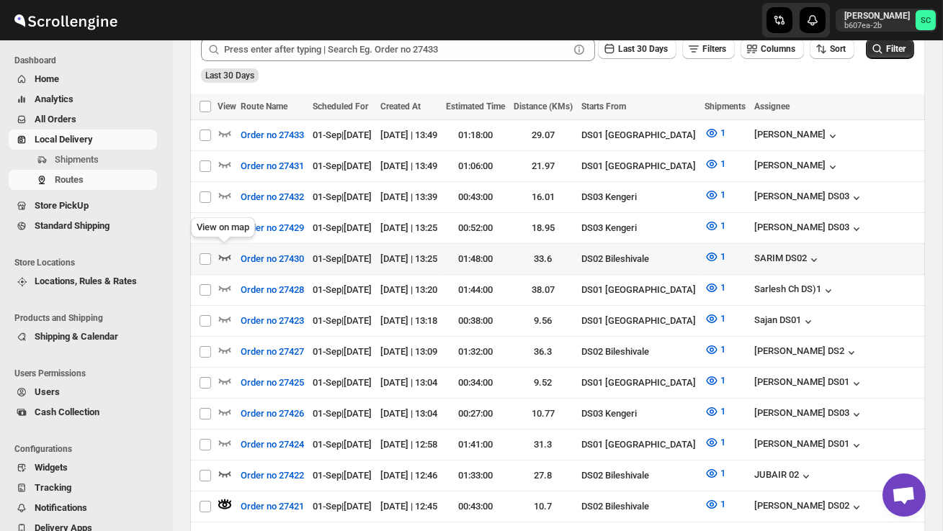
click at [225, 255] on icon "button" at bounding box center [225, 258] width 12 height 6
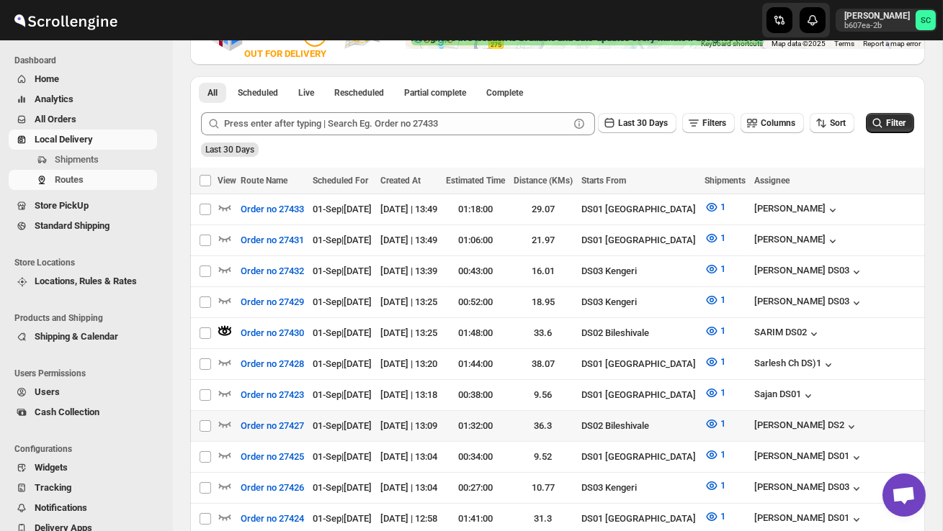
scroll to position [315, 0]
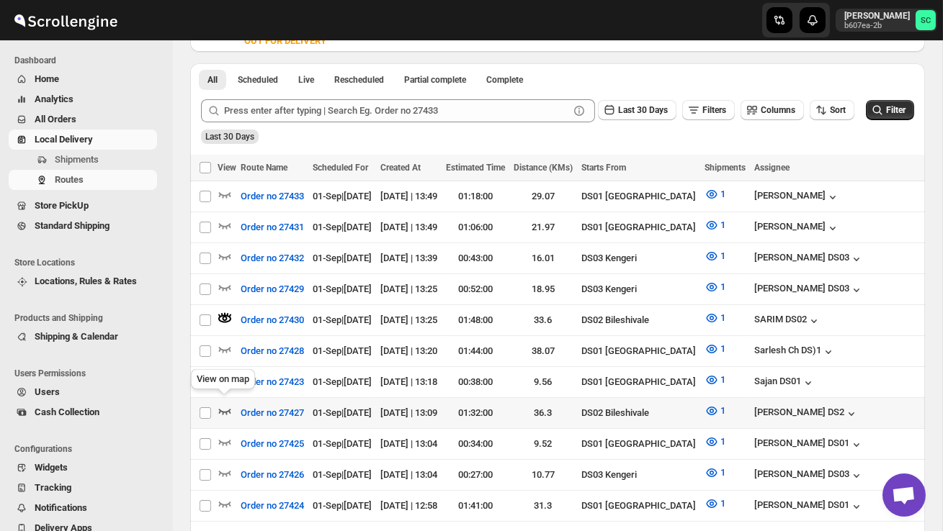
click at [218, 404] on icon "button" at bounding box center [224, 411] width 14 height 14
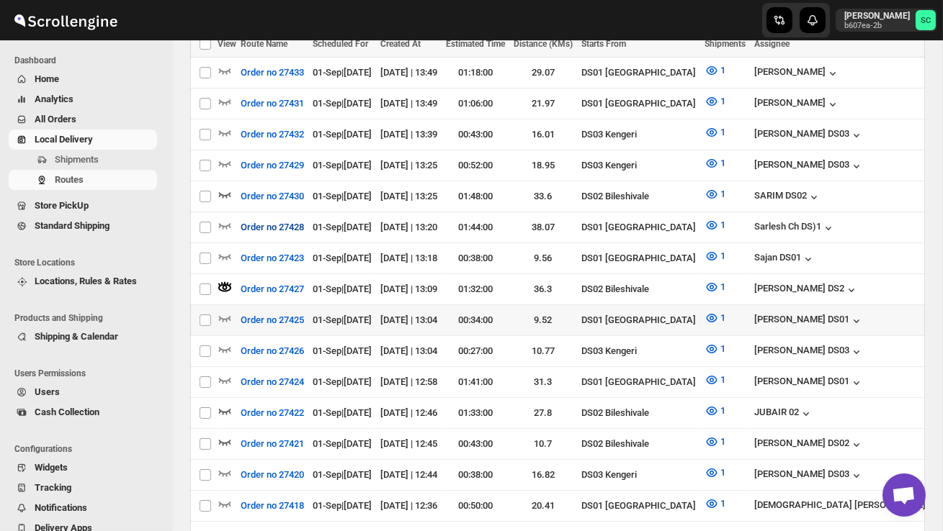
scroll to position [442, 0]
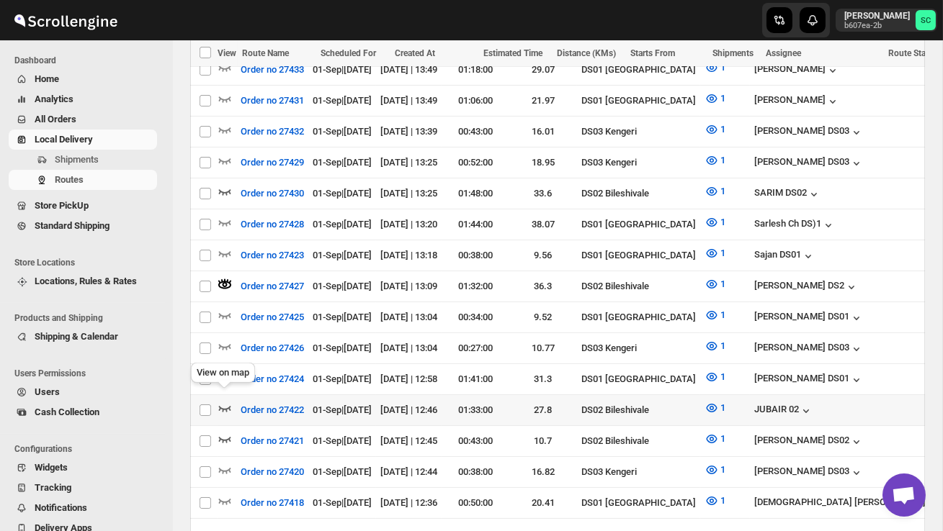
click at [223, 406] on icon "button" at bounding box center [225, 409] width 12 height 6
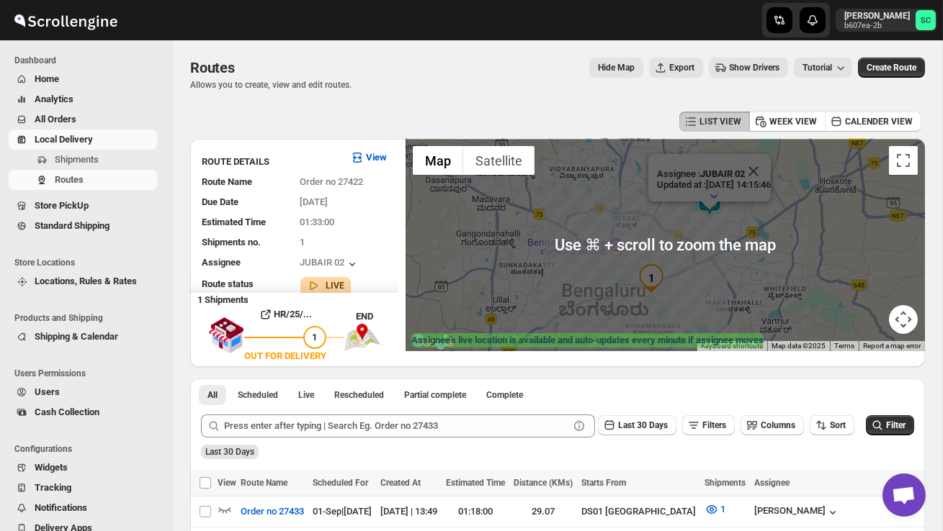
click at [709, 262] on div "Assignee : JUBAIR 02 Updated at : [DATE] 14:15:46 Duty mode Enabled Battery per…" at bounding box center [664, 245] width 519 height 212
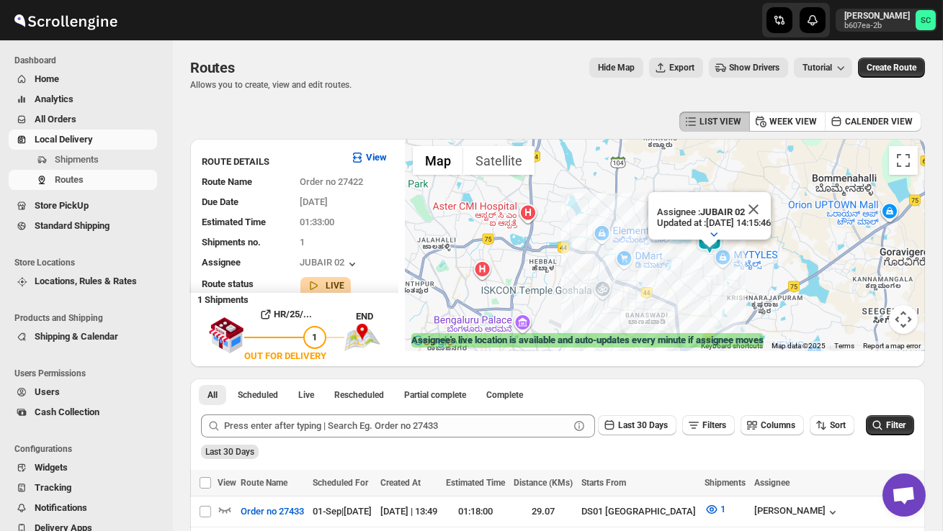
drag, startPoint x: 738, startPoint y: 225, endPoint x: 733, endPoint y: 318, distance: 92.3
click at [733, 320] on div "Assignee : JUBAIR 02 Updated at : [DATE] 14:15:46 Duty mode Enabled Battery per…" at bounding box center [664, 245] width 519 height 212
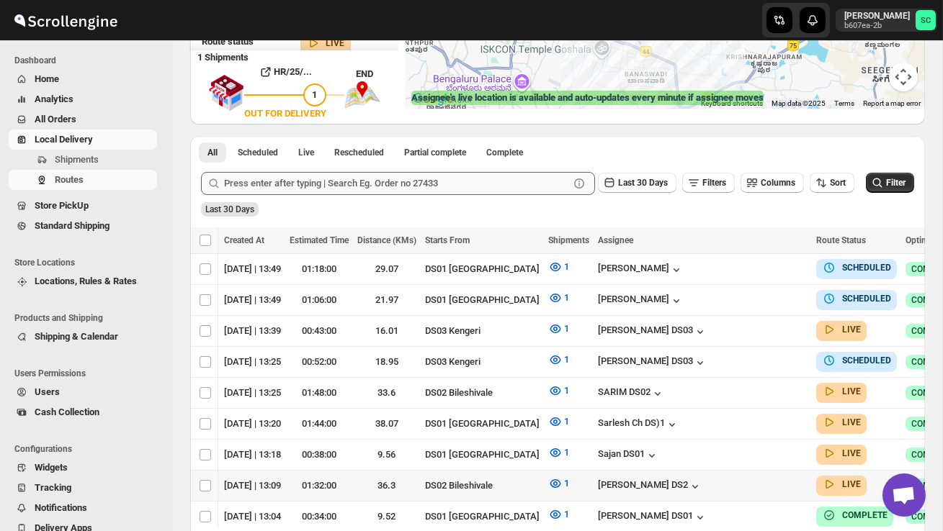
scroll to position [223, 0]
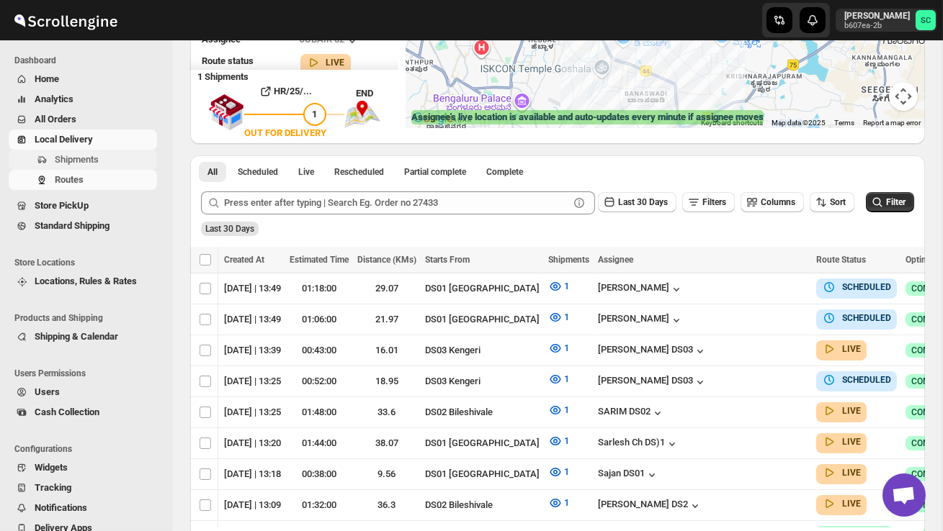
click at [109, 163] on span "Shipments" at bounding box center [104, 160] width 99 height 14
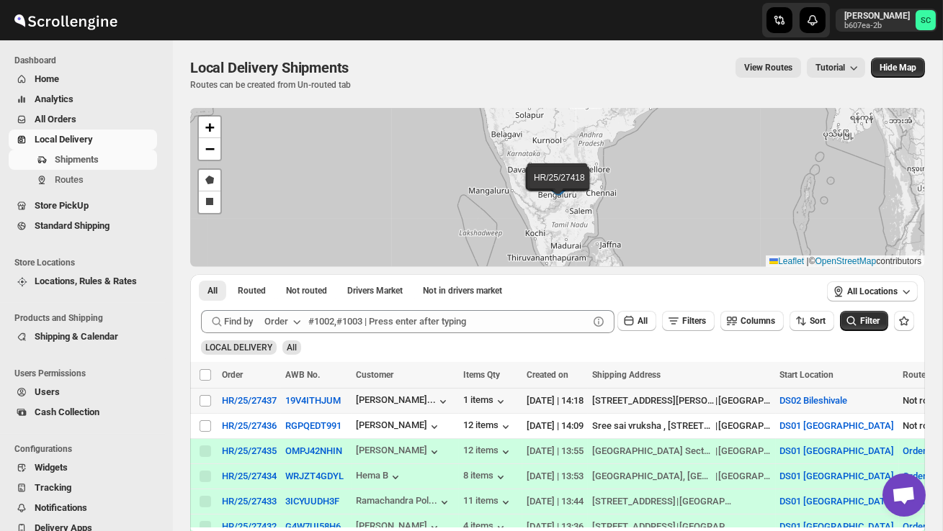
click at [215, 403] on td "Select shipment" at bounding box center [203, 401] width 27 height 25
checkbox input "true"
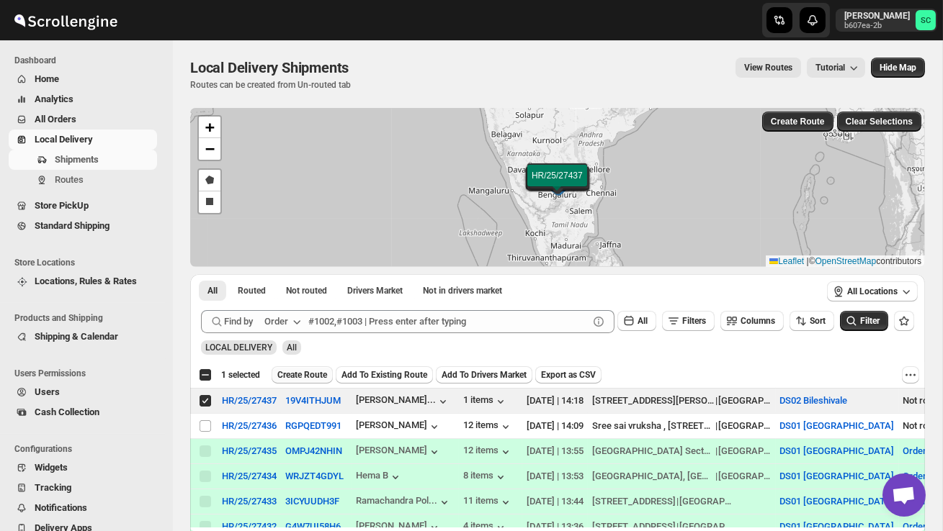
click at [302, 378] on span "Create Route" at bounding box center [302, 375] width 50 height 12
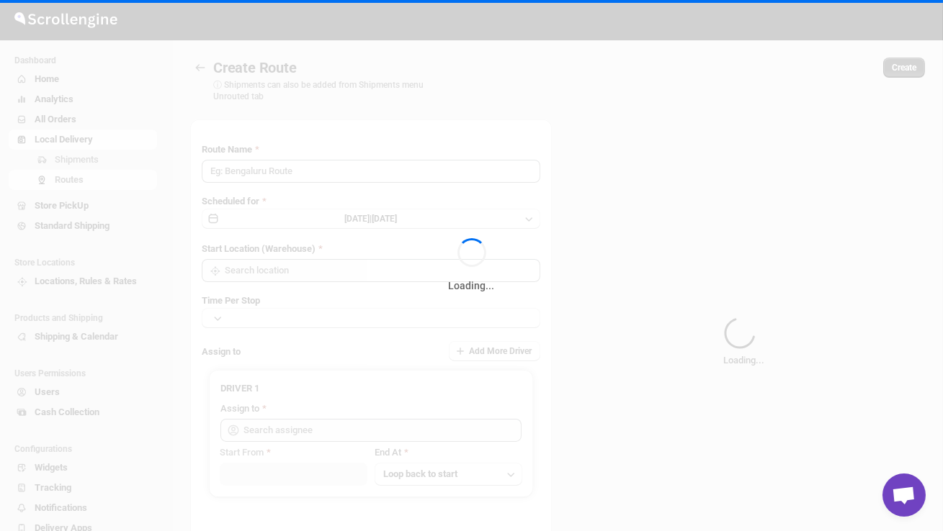
type input "Route - 01/09-0219"
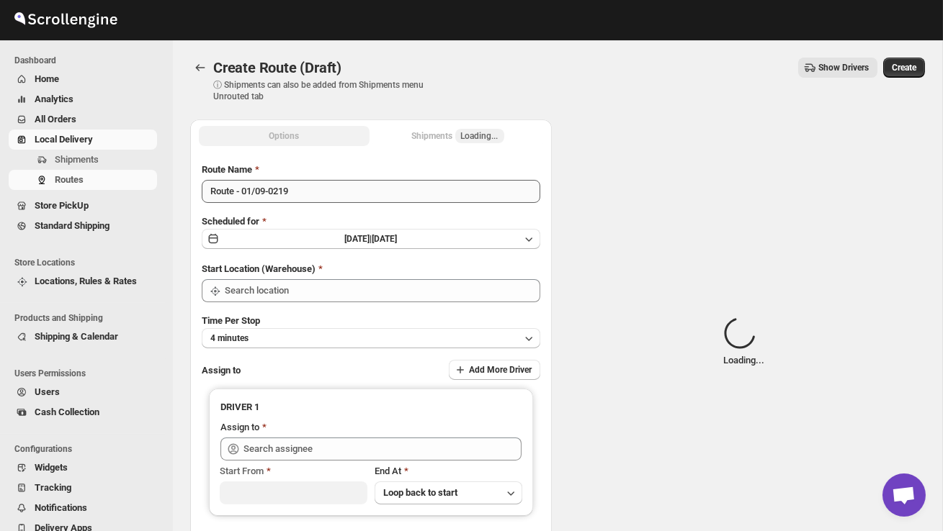
type input "DS02 Bileshivale"
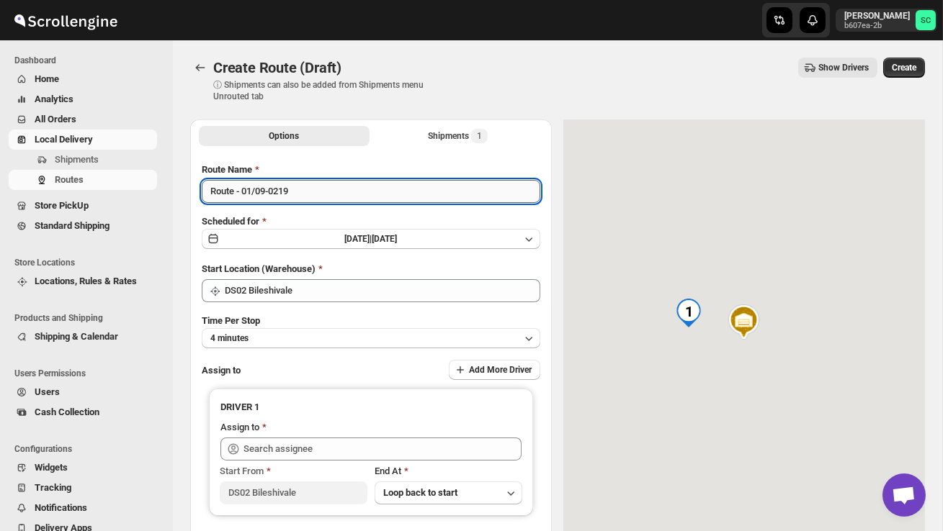
click at [326, 196] on input "Route - 01/09-0219" at bounding box center [371, 191] width 338 height 23
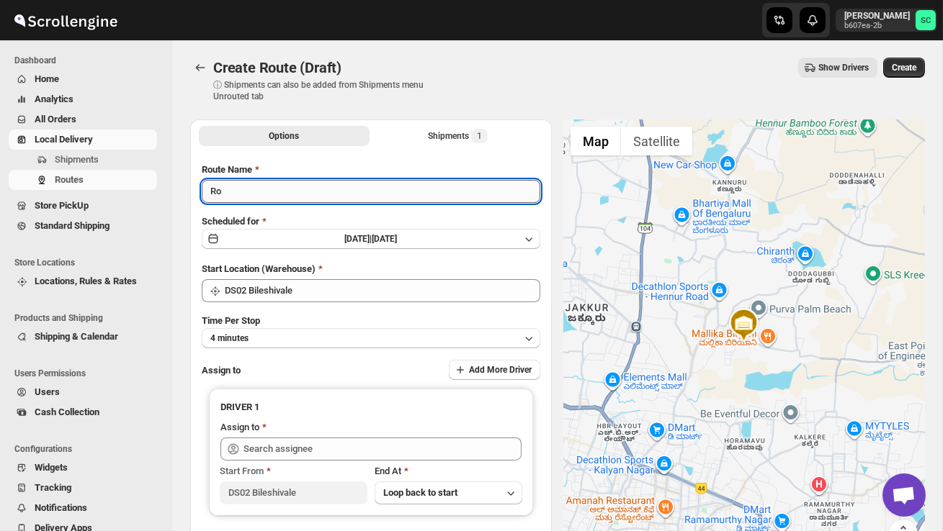
type input "R"
type input "Order no 27437"
click at [318, 338] on button "4 minutes" at bounding box center [371, 338] width 338 height 20
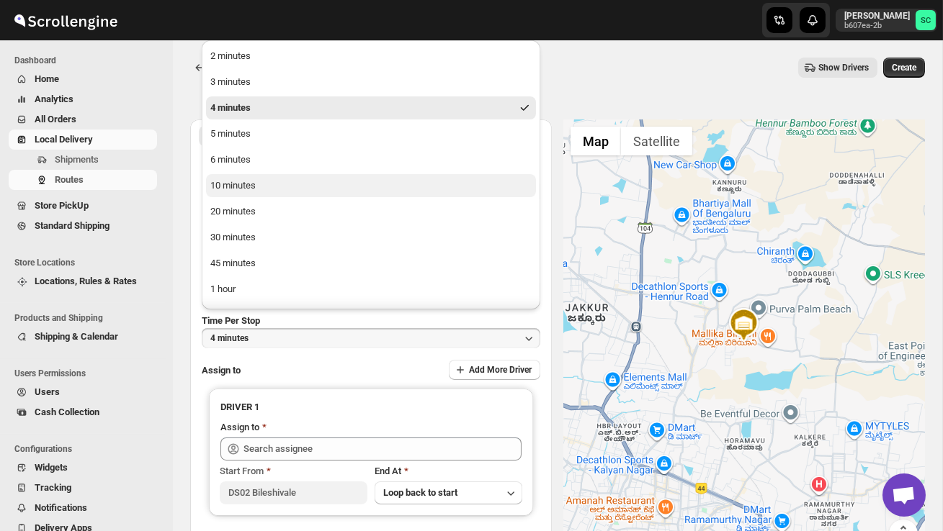
click at [256, 189] on div "10 minutes" at bounding box center [232, 186] width 45 height 14
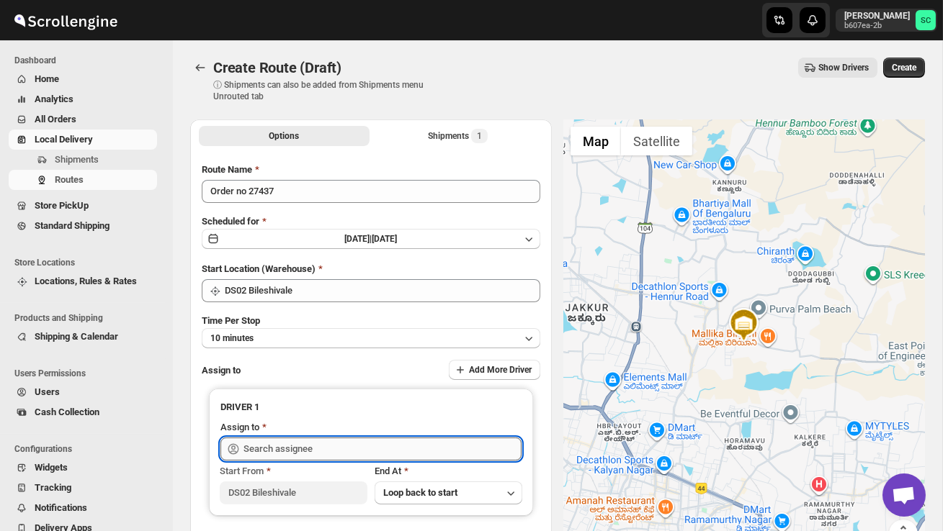
click at [290, 444] on input "text" at bounding box center [382, 449] width 278 height 23
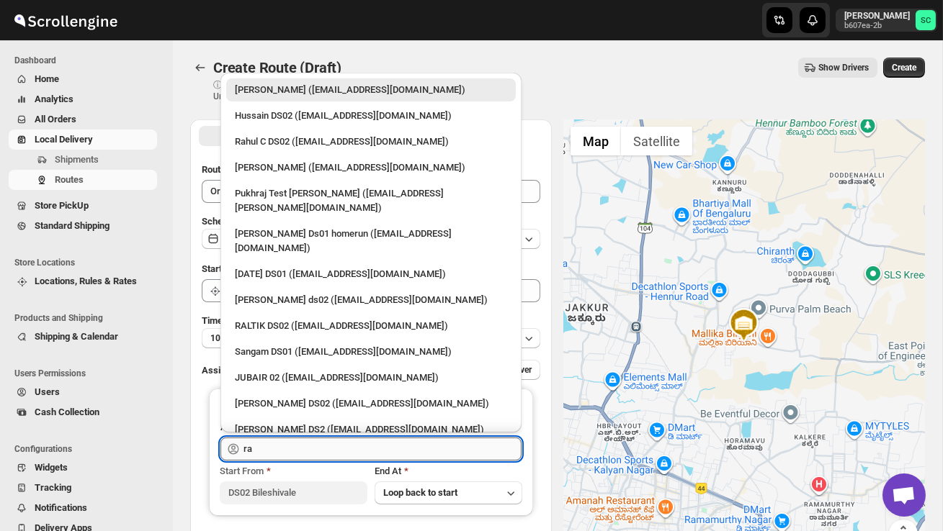
type input "r"
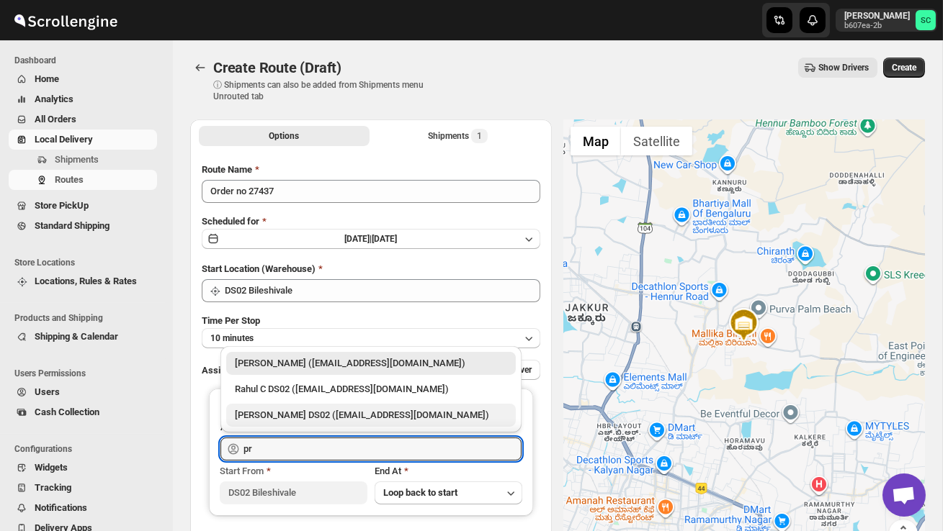
click at [297, 417] on div "[PERSON_NAME] DS02 ([EMAIL_ADDRESS][DOMAIN_NAME])" at bounding box center [371, 415] width 272 height 14
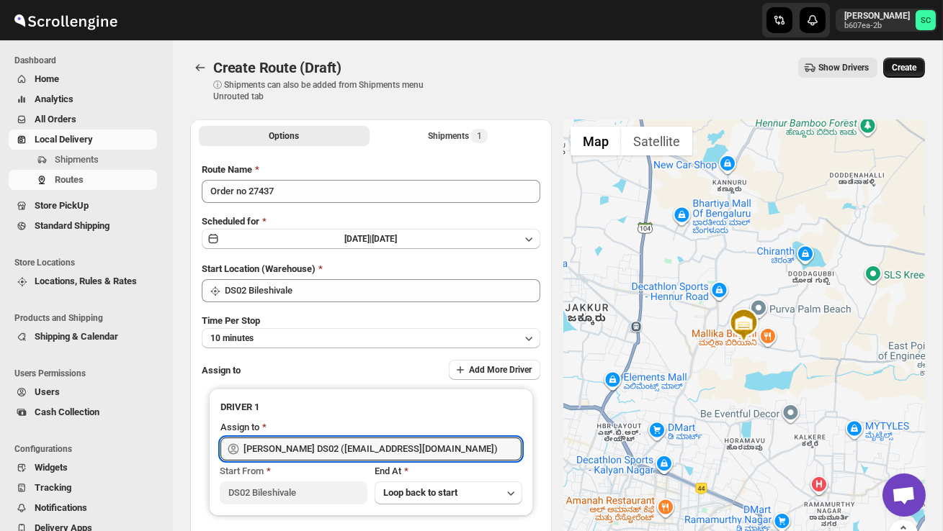
type input "[PERSON_NAME] DS02 ([EMAIL_ADDRESS][DOMAIN_NAME])"
click at [915, 62] on span "Create" at bounding box center [903, 68] width 24 height 12
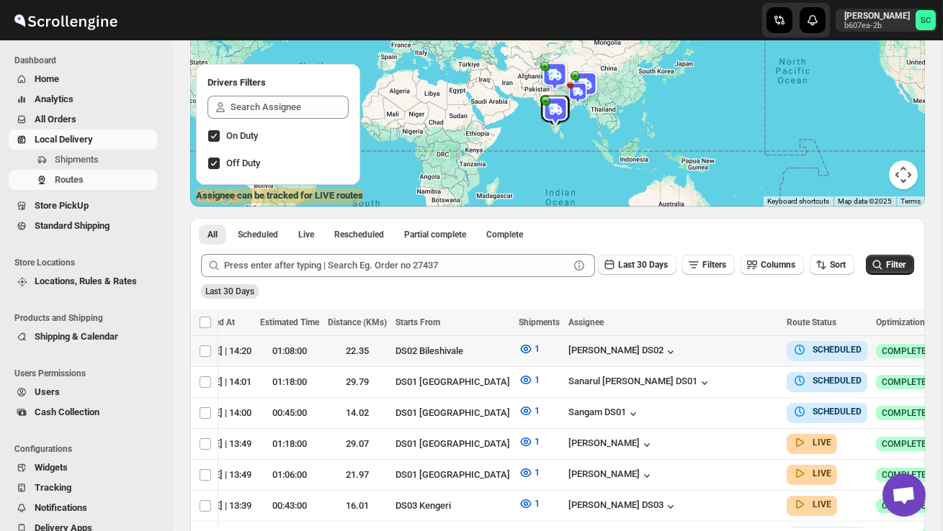
scroll to position [0, 186]
checkbox input "true"
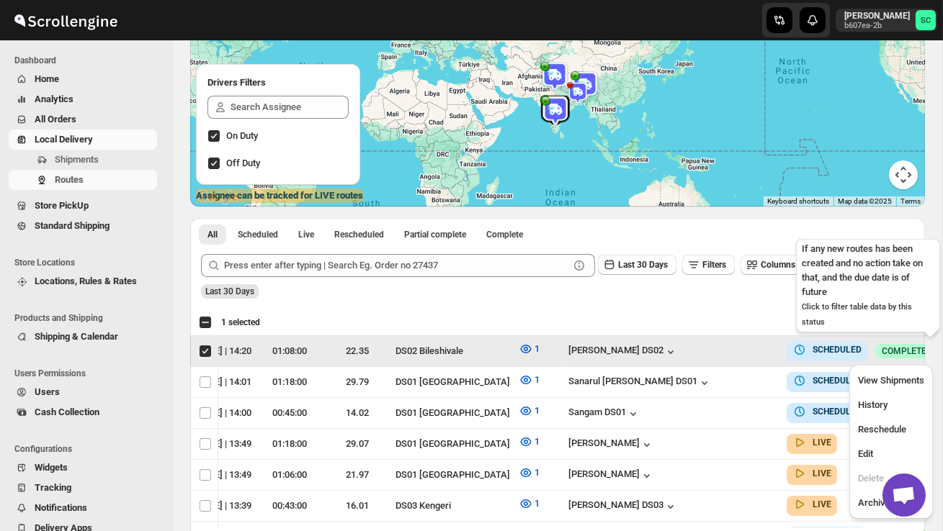
scroll to position [0, 1]
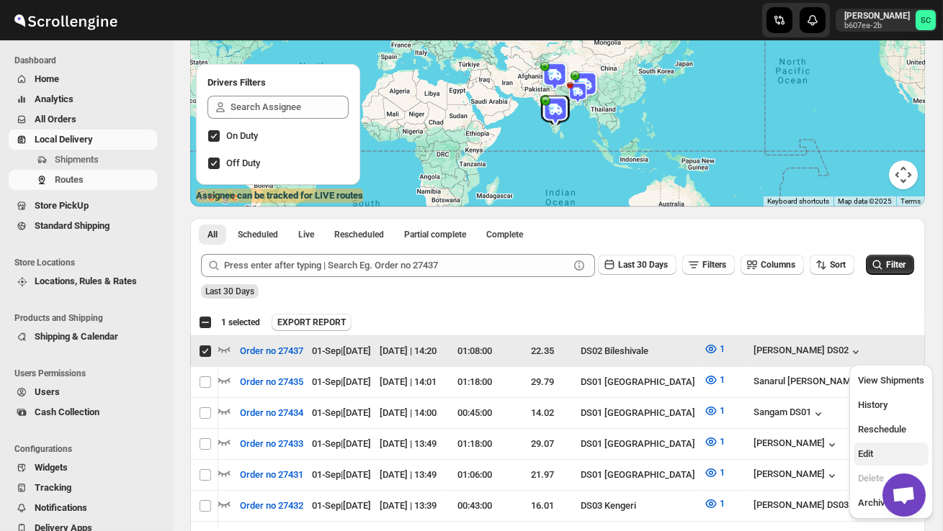
click at [882, 449] on span "Edit" at bounding box center [891, 454] width 66 height 14
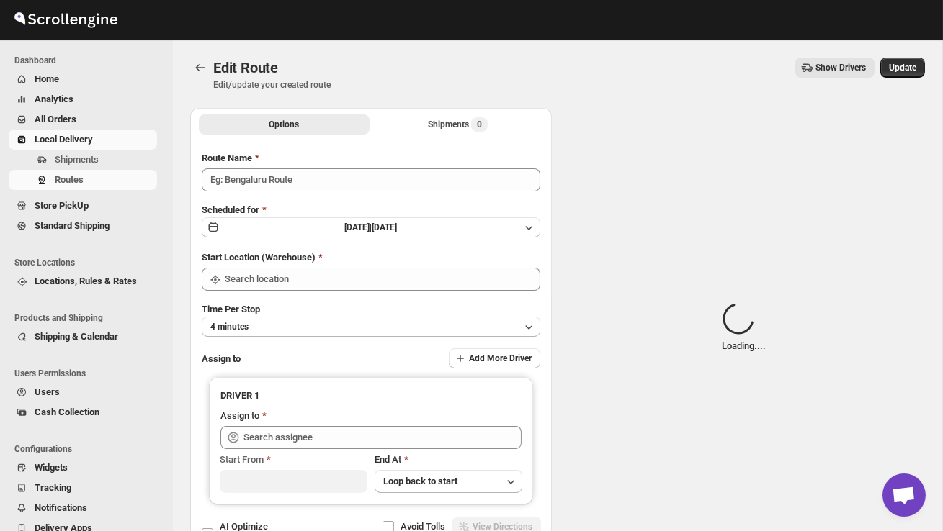
type input "Order no 27437"
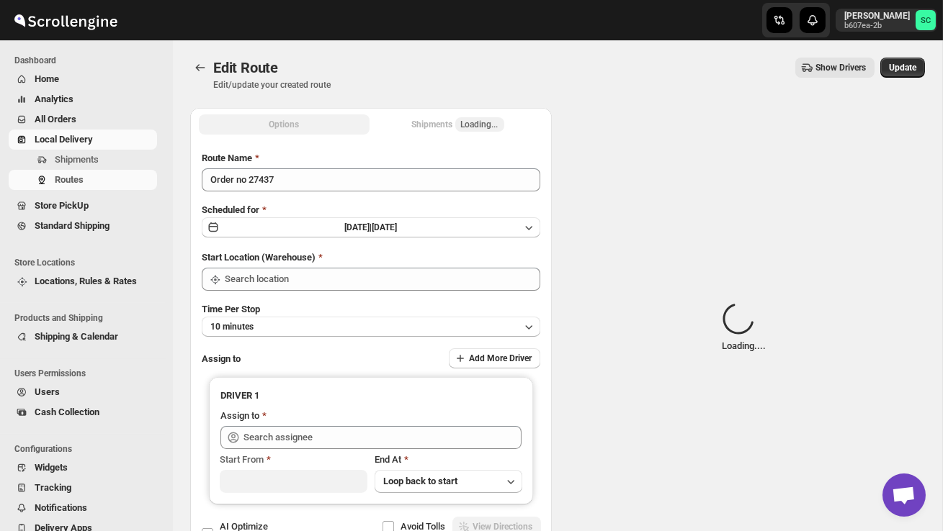
type input "DS02 Bileshivale"
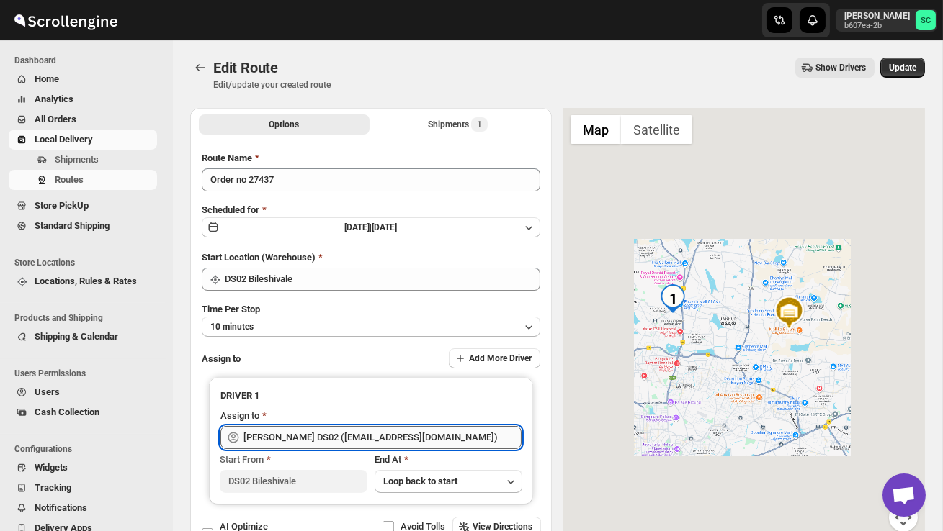
click at [452, 432] on input "[PERSON_NAME] DS02 ([EMAIL_ADDRESS][DOMAIN_NAME])" at bounding box center [382, 437] width 278 height 23
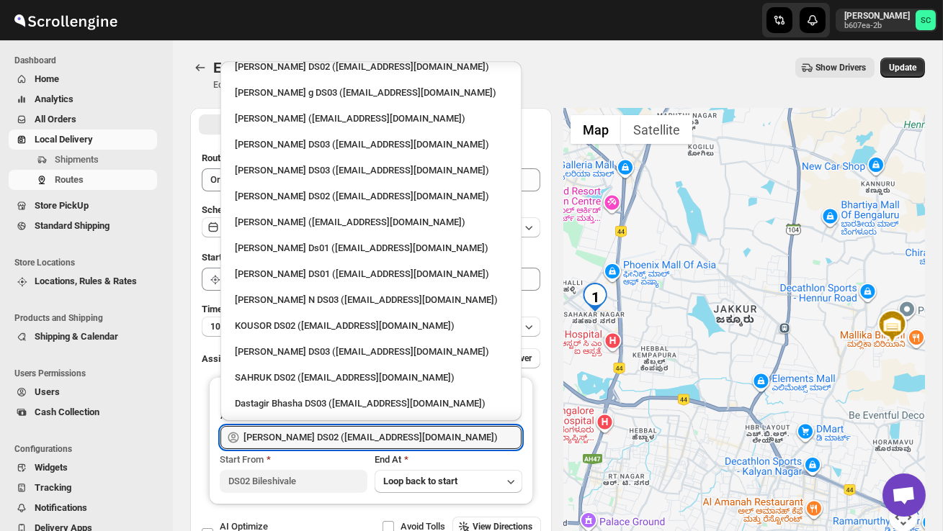
scroll to position [866, 0]
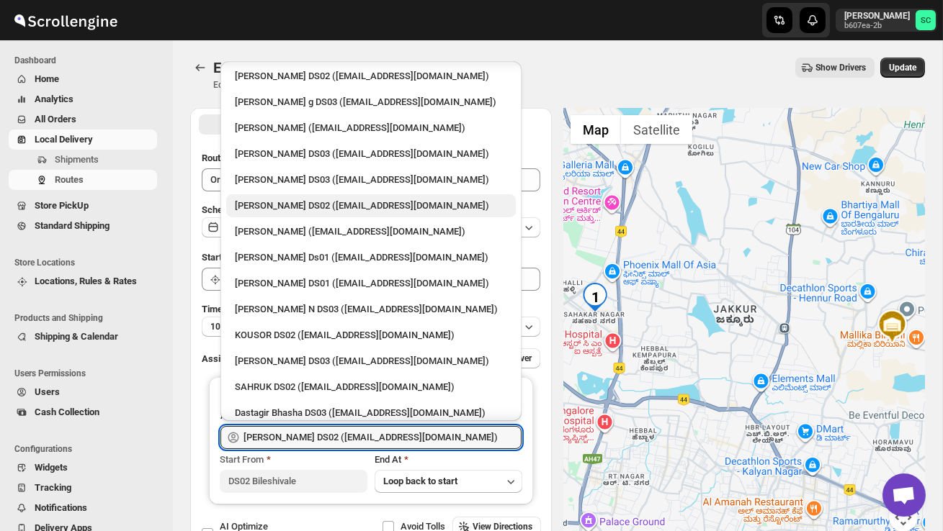
click at [313, 199] on div "[PERSON_NAME] DS02 ([EMAIL_ADDRESS][DOMAIN_NAME])" at bounding box center [371, 206] width 272 height 14
type input "[PERSON_NAME] DS02 ([EMAIL_ADDRESS][DOMAIN_NAME])"
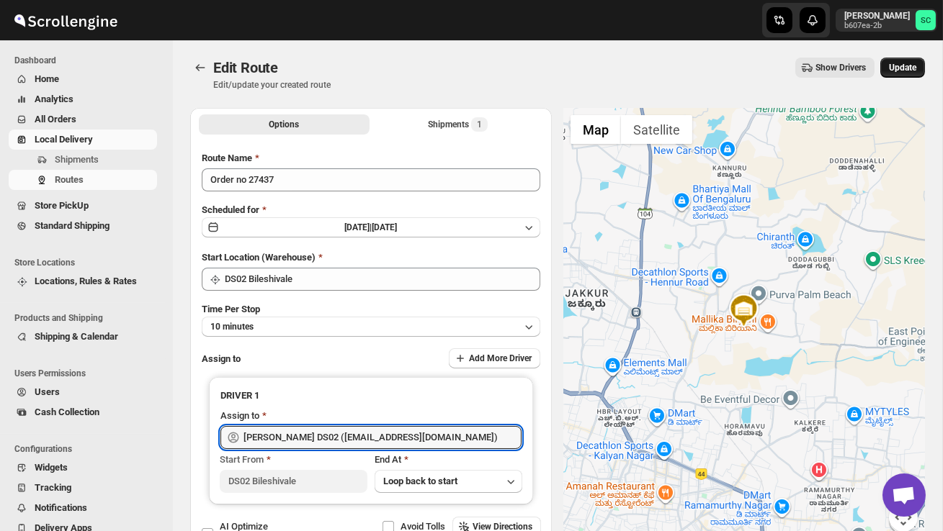
click at [907, 65] on span "Update" at bounding box center [902, 68] width 27 height 12
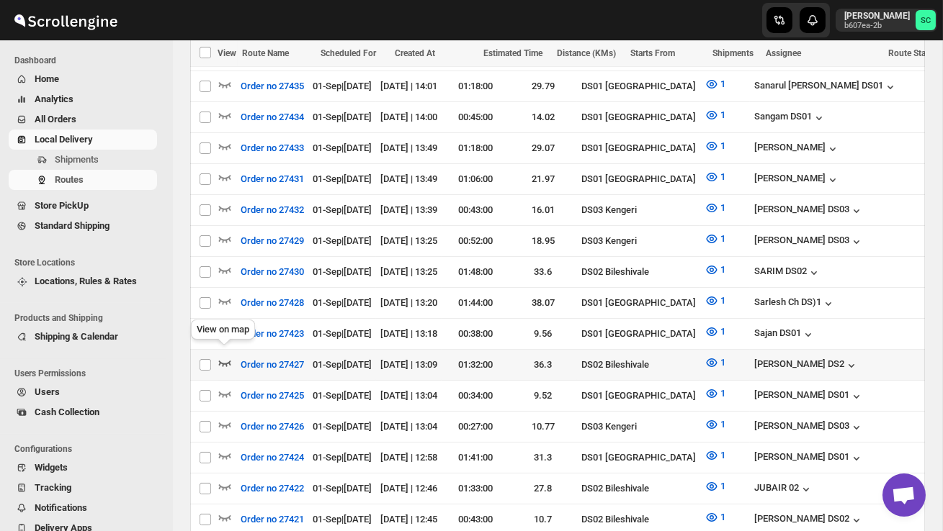
click at [220, 356] on icon "button" at bounding box center [224, 363] width 14 height 14
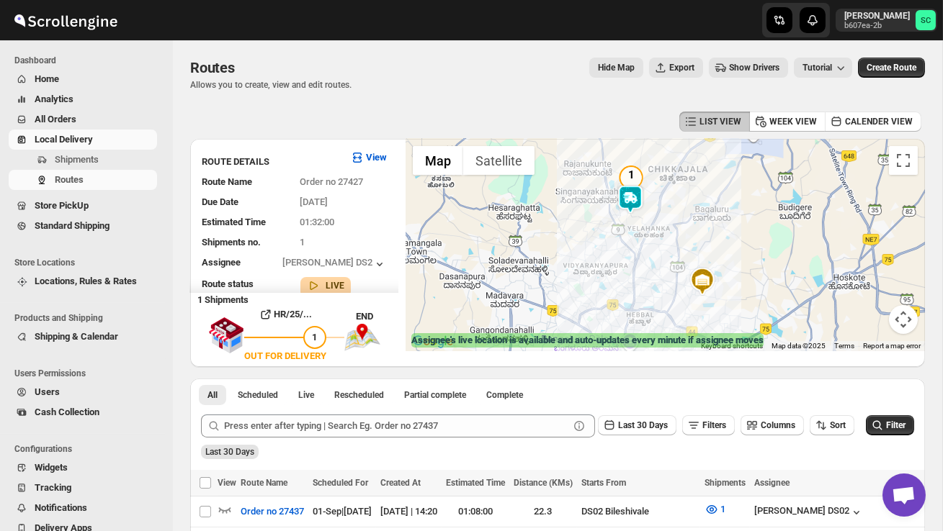
click at [614, 217] on div at bounding box center [664, 245] width 519 height 212
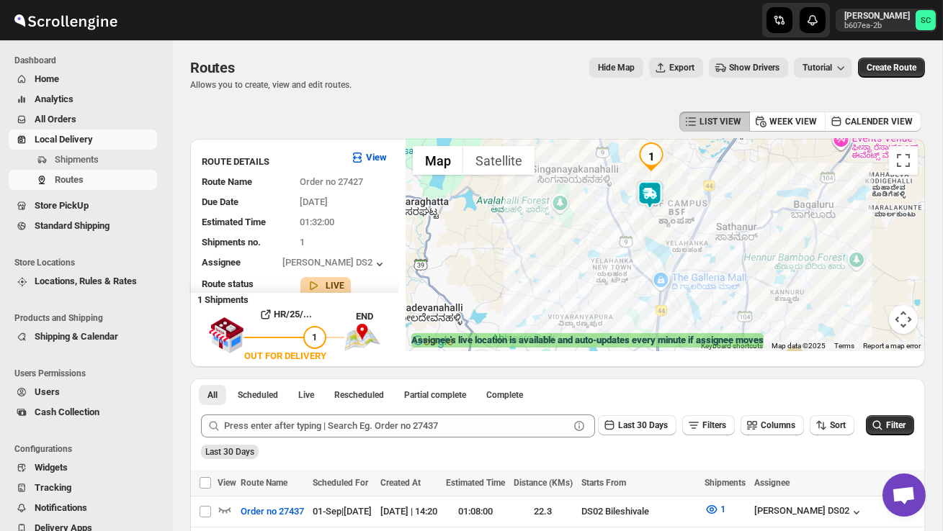
click at [625, 212] on div at bounding box center [664, 245] width 519 height 212
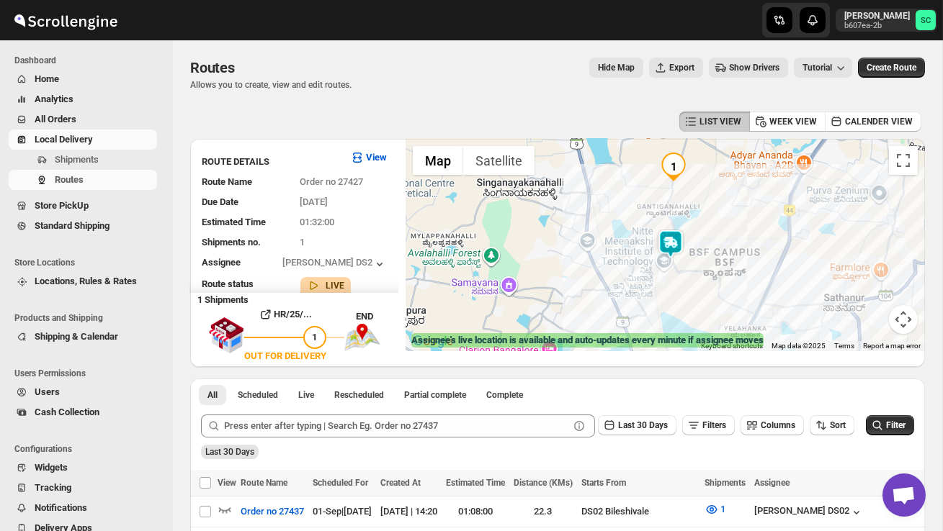
drag, startPoint x: 667, startPoint y: 257, endPoint x: 659, endPoint y: 305, distance: 48.9
click at [659, 307] on div at bounding box center [664, 245] width 519 height 212
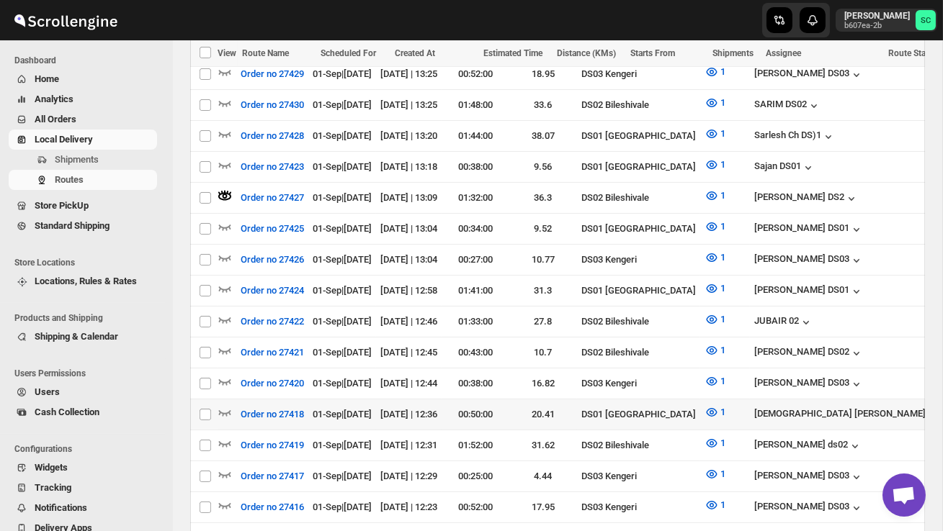
scroll to position [625, 0]
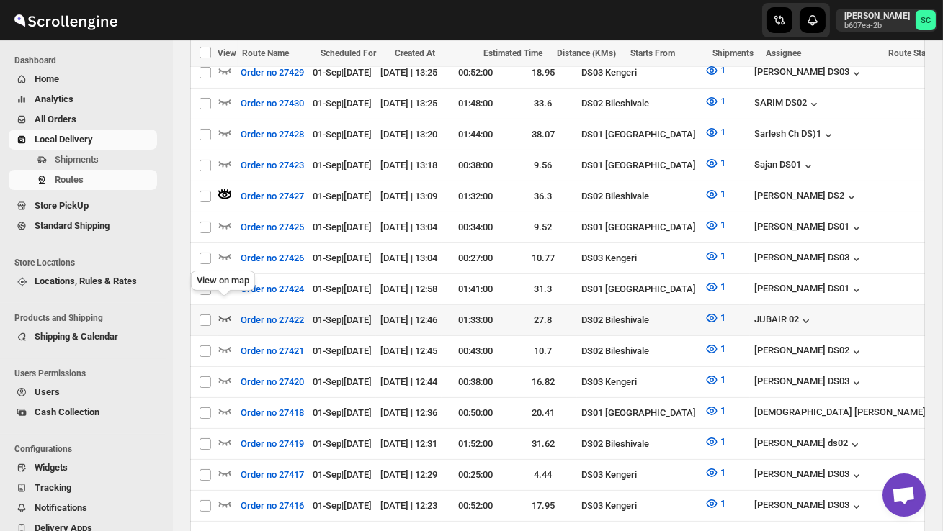
click at [227, 311] on icon "button" at bounding box center [224, 318] width 14 height 14
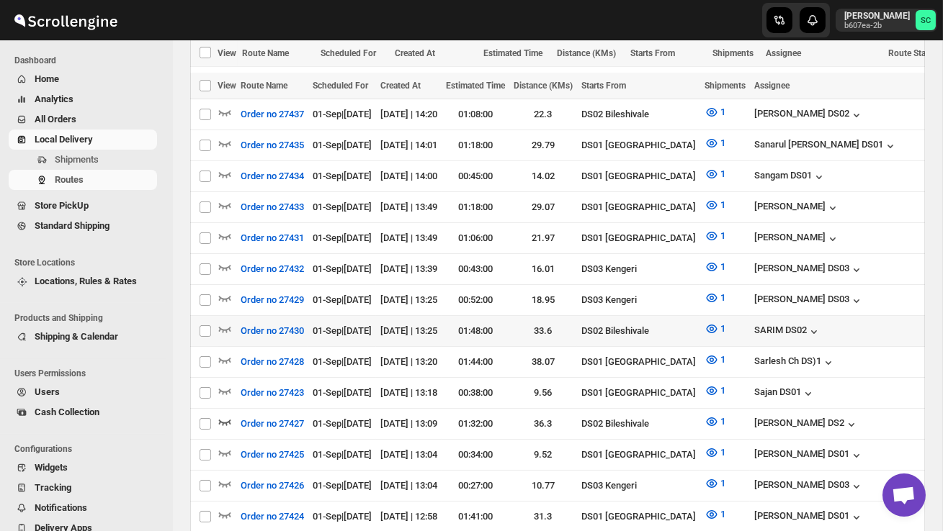
scroll to position [0, 0]
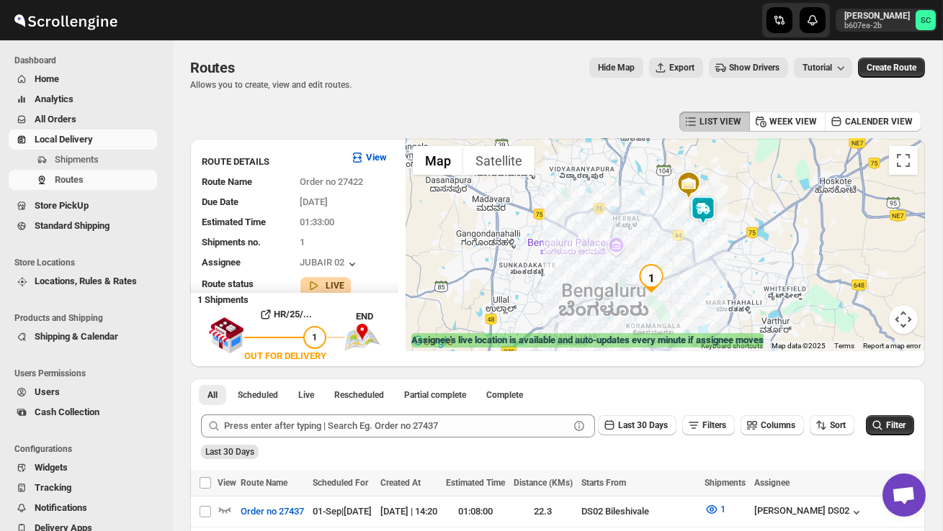
click at [705, 202] on img at bounding box center [702, 210] width 29 height 29
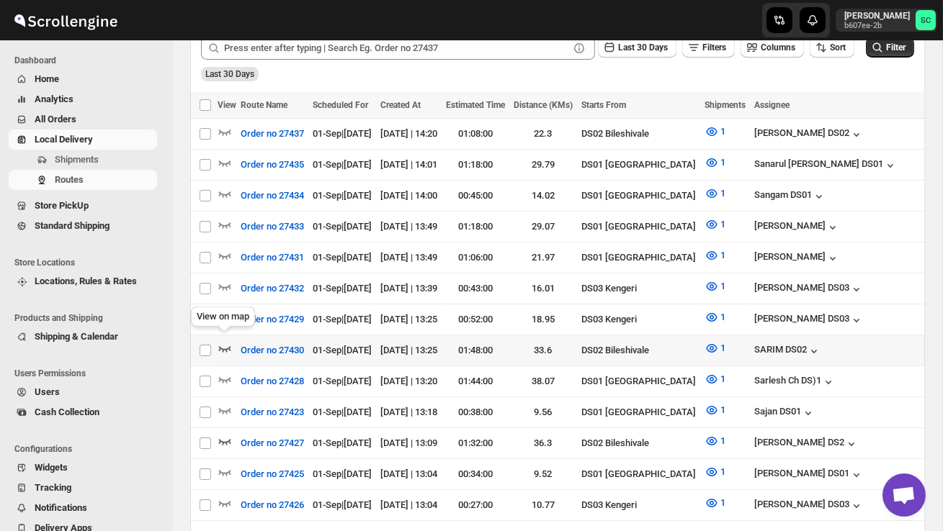
click at [226, 341] on icon "button" at bounding box center [224, 348] width 14 height 14
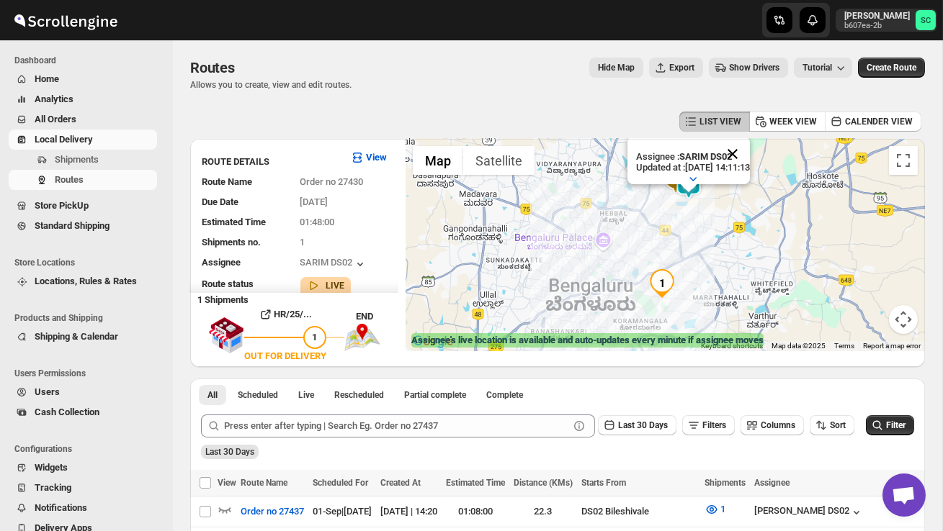
click at [750, 153] on button "Close" at bounding box center [732, 154] width 35 height 35
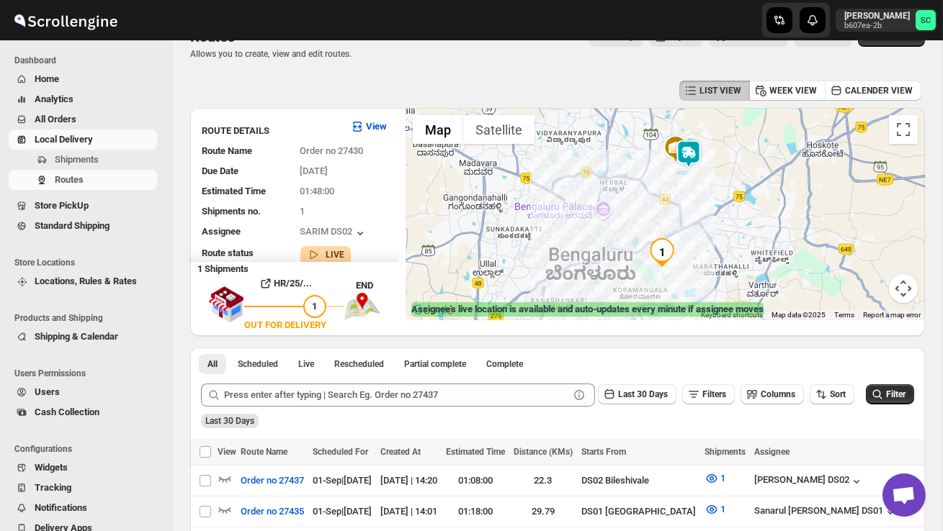
scroll to position [9, 0]
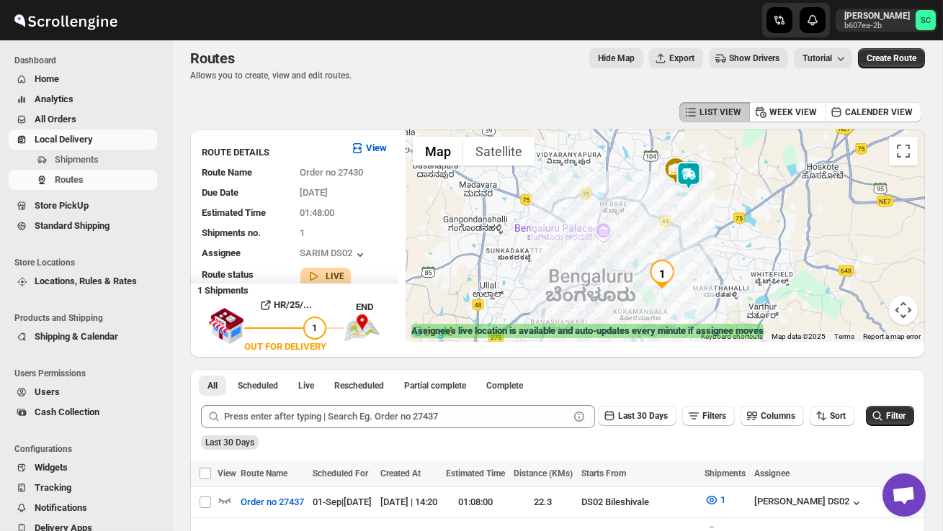
click at [666, 269] on img "1" at bounding box center [661, 274] width 29 height 29
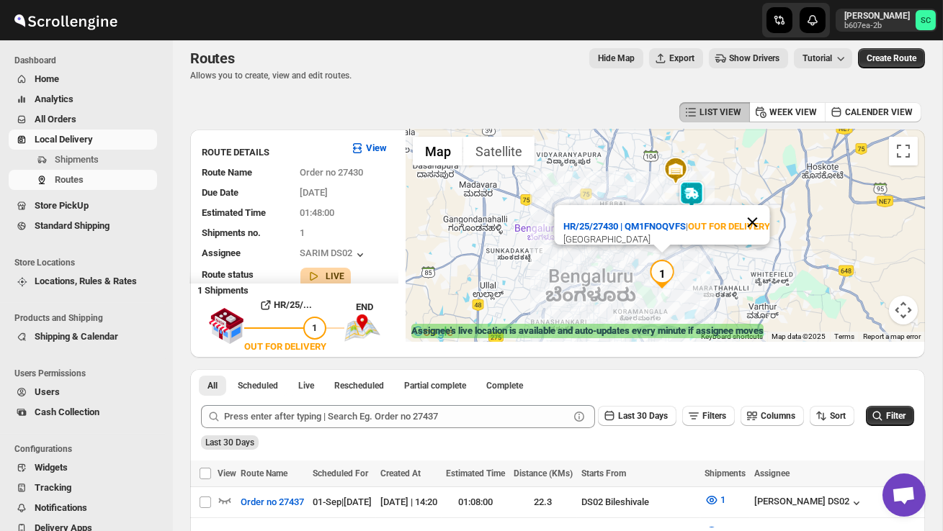
click at [763, 209] on button "Close" at bounding box center [752, 222] width 35 height 35
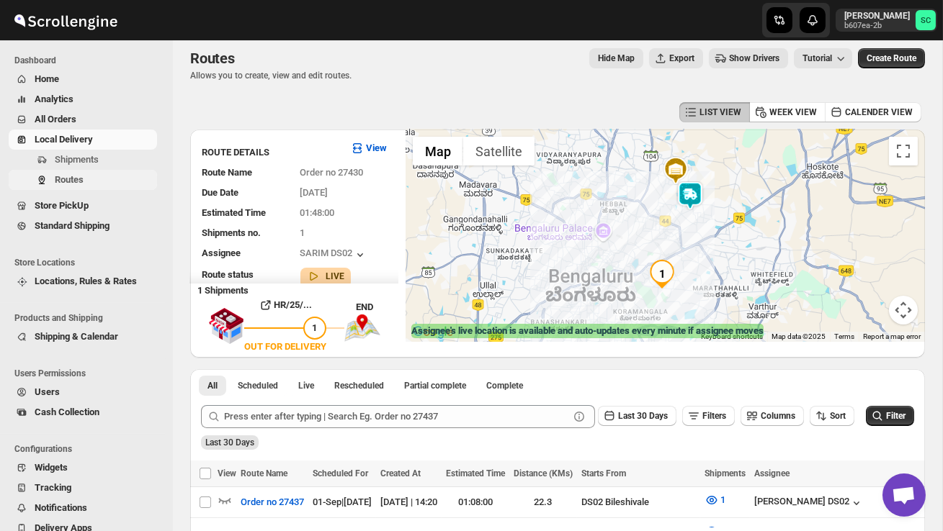
click at [83, 181] on span "Routes" at bounding box center [69, 179] width 29 height 11
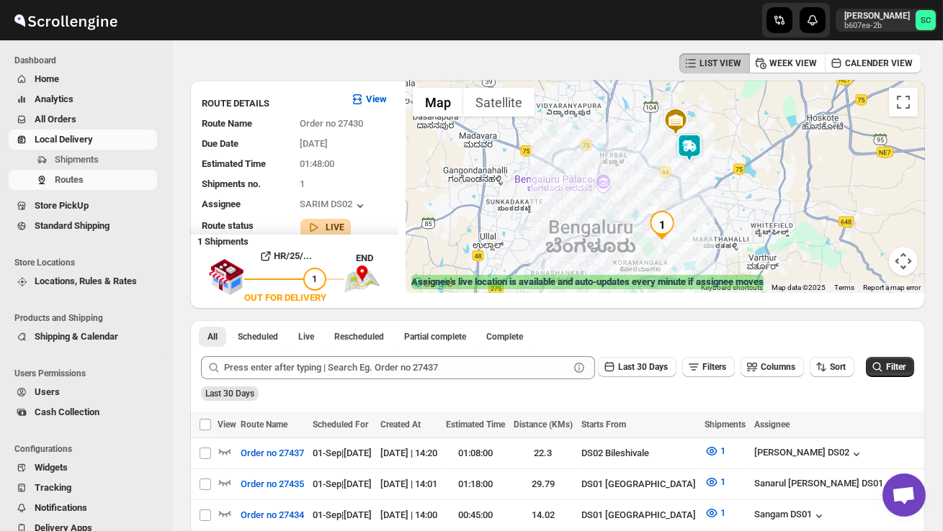
scroll to position [102, 0]
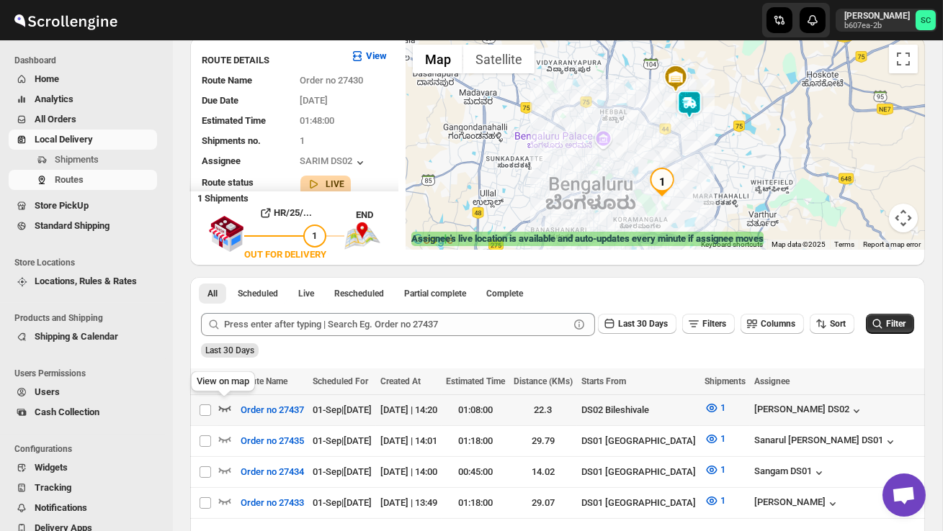
click at [225, 404] on icon "button" at bounding box center [224, 408] width 14 height 14
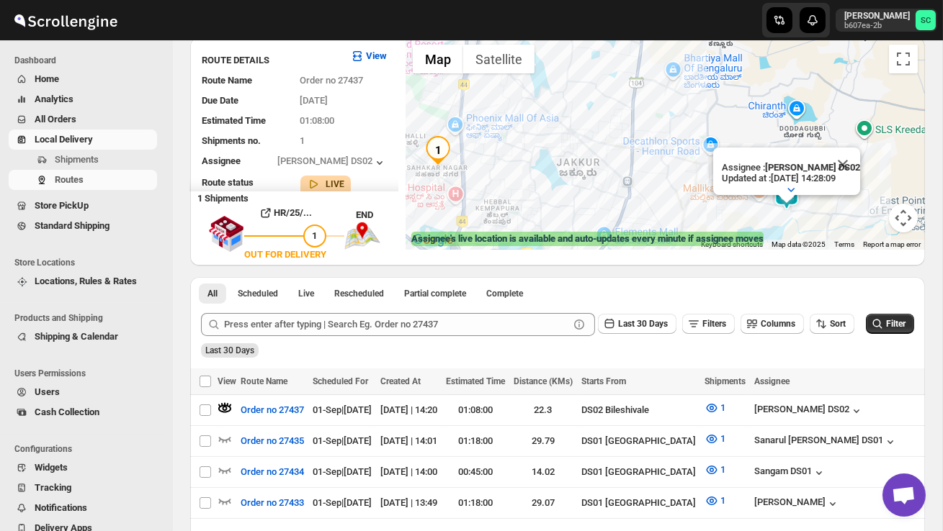
drag, startPoint x: 660, startPoint y: 177, endPoint x: 644, endPoint y: 195, distance: 24.0
click at [644, 195] on div "Assignee : [PERSON_NAME] DS02 Updated at : [DATE] 14:28:09 Duty mode Enabled Ba…" at bounding box center [664, 143] width 519 height 212
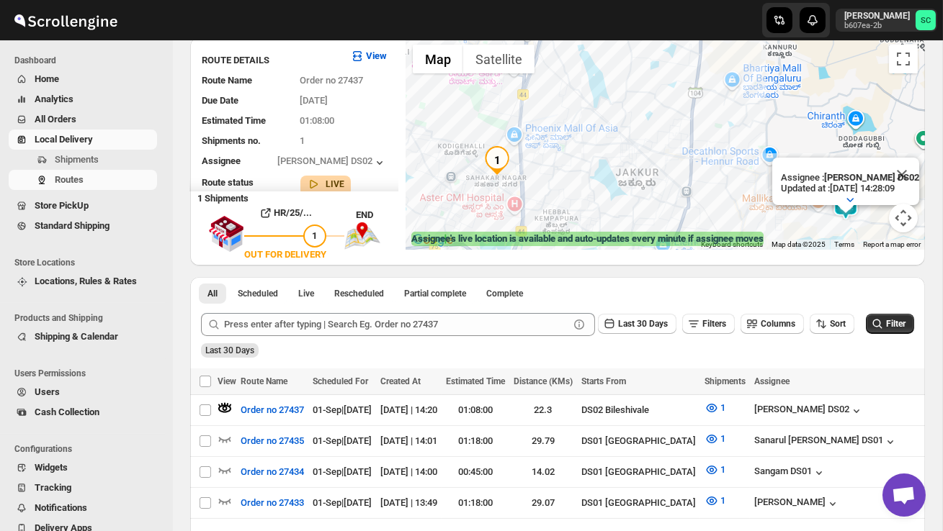
drag, startPoint x: 569, startPoint y: 194, endPoint x: 629, endPoint y: 202, distance: 60.3
click at [629, 203] on div "Assignee : [PERSON_NAME] DS02 Updated at : [DATE] 14:28:09 Duty mode Enabled Ba…" at bounding box center [664, 143] width 519 height 212
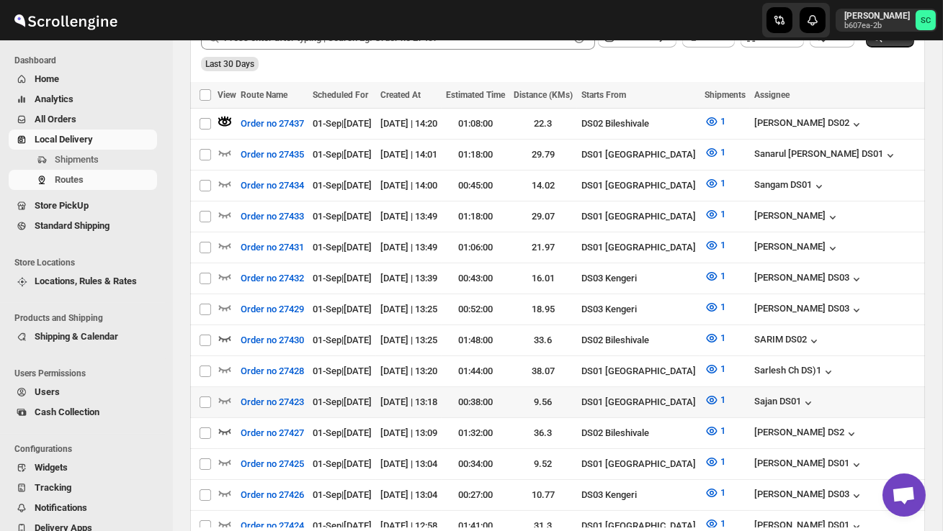
scroll to position [396, 0]
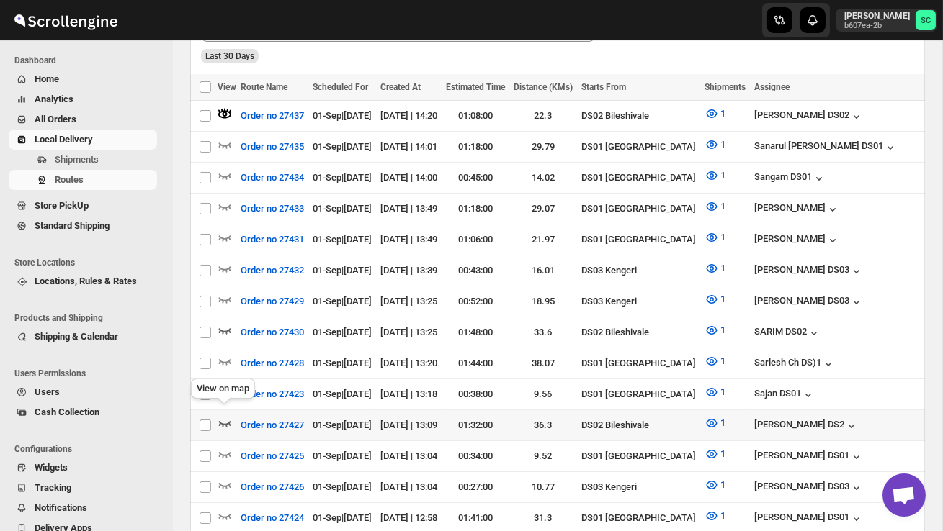
click at [227, 416] on icon "button" at bounding box center [224, 423] width 14 height 14
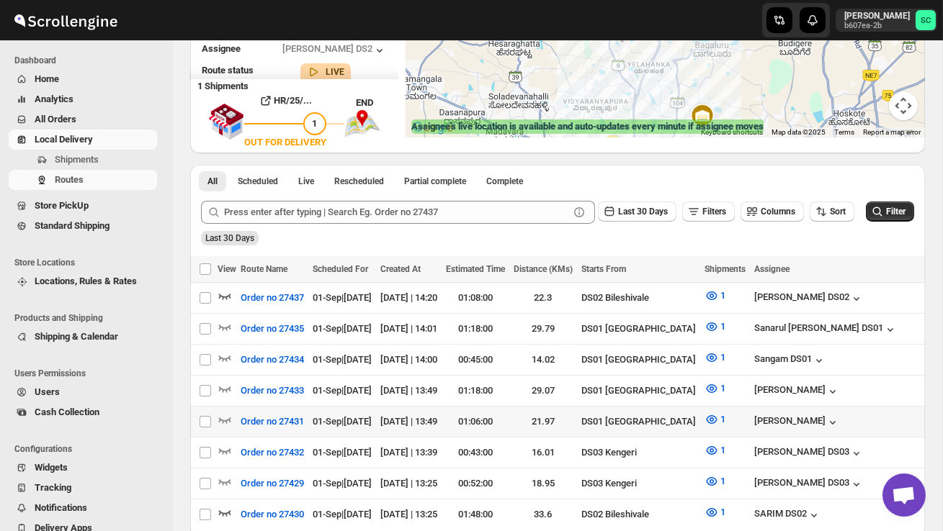
scroll to position [137, 0]
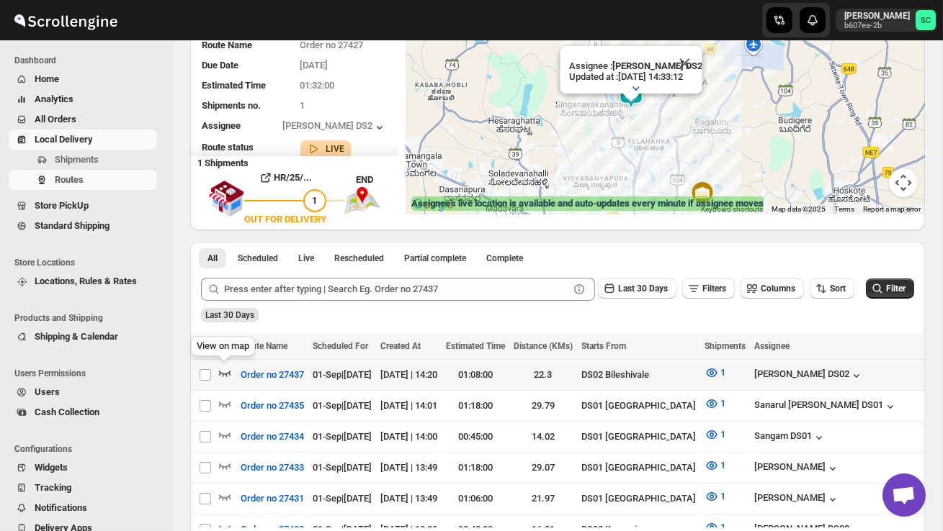
click at [223, 369] on icon "button" at bounding box center [224, 373] width 14 height 14
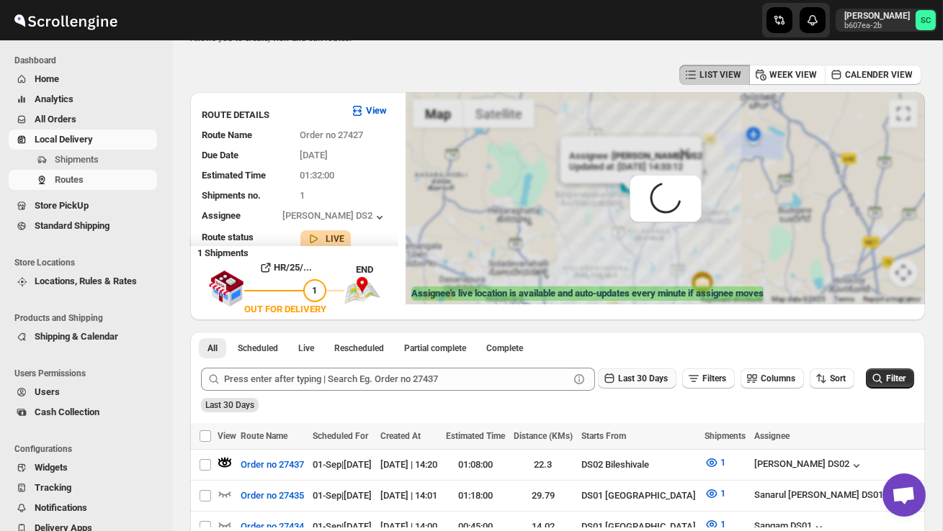
scroll to position [0, 0]
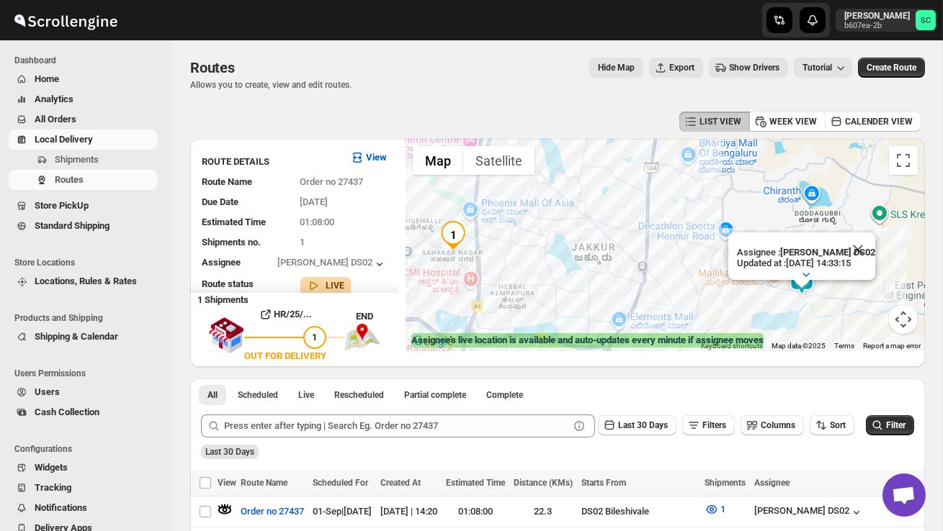
drag, startPoint x: 758, startPoint y: 268, endPoint x: 667, endPoint y: 260, distance: 91.1
click at [667, 262] on div "Assignee : [PERSON_NAME] DS02 Updated at : [DATE] 14:33:15 Duty mode Enabled Ba…" at bounding box center [664, 245] width 519 height 212
click at [865, 244] on button "Close" at bounding box center [857, 250] width 35 height 35
click at [79, 167] on button "Shipments" at bounding box center [83, 160] width 148 height 20
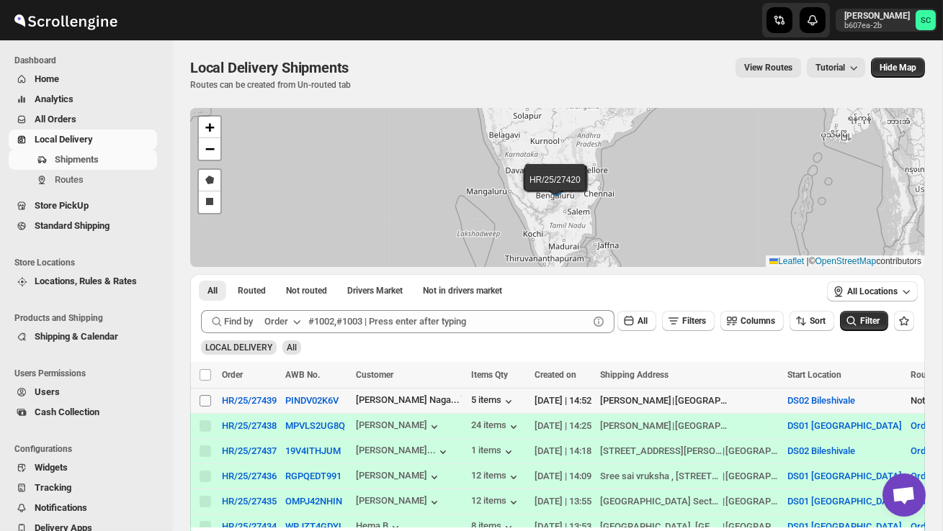
click at [200, 405] on input "Select shipment" at bounding box center [205, 401] width 12 height 12
checkbox input "true"
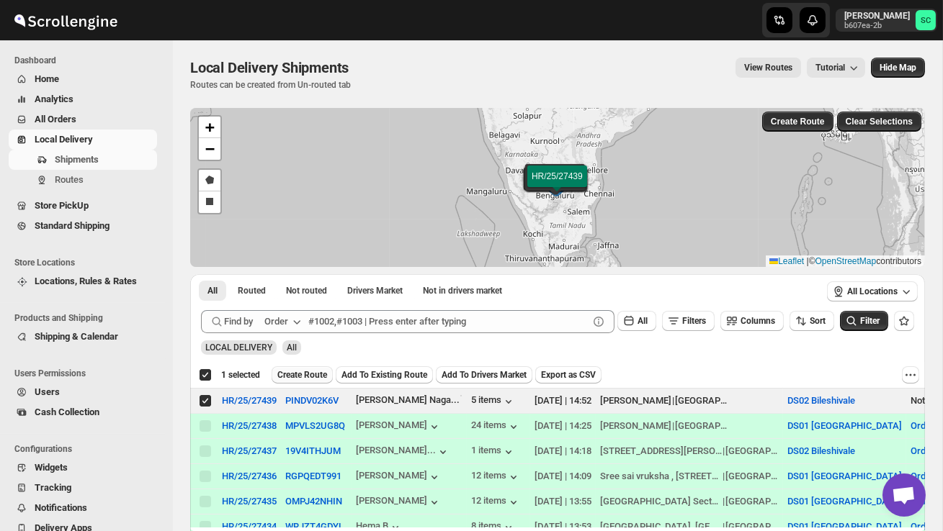
click at [295, 377] on span "Create Route" at bounding box center [302, 375] width 50 height 12
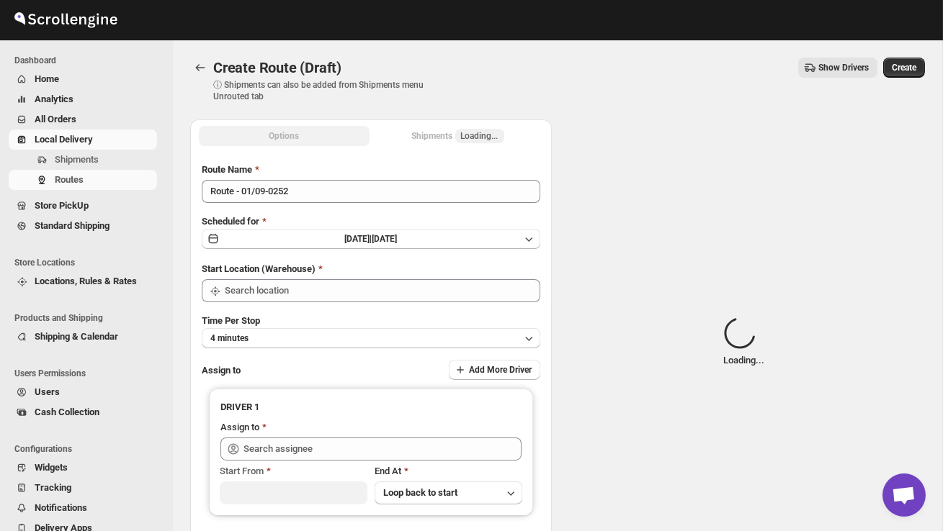
type input "DS02 Bileshivale"
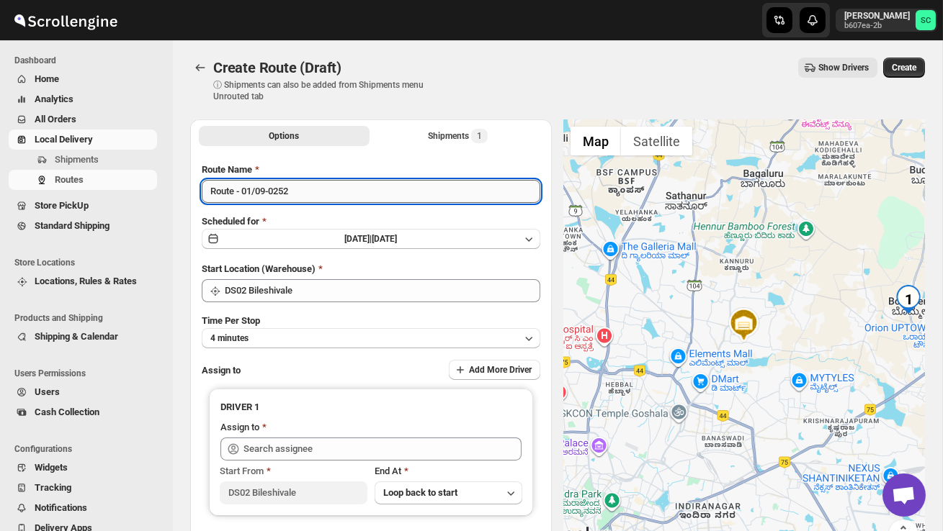
click at [318, 192] on input "Route - 01/09-0252" at bounding box center [371, 191] width 338 height 23
type input "R"
type input "Order no 27439"
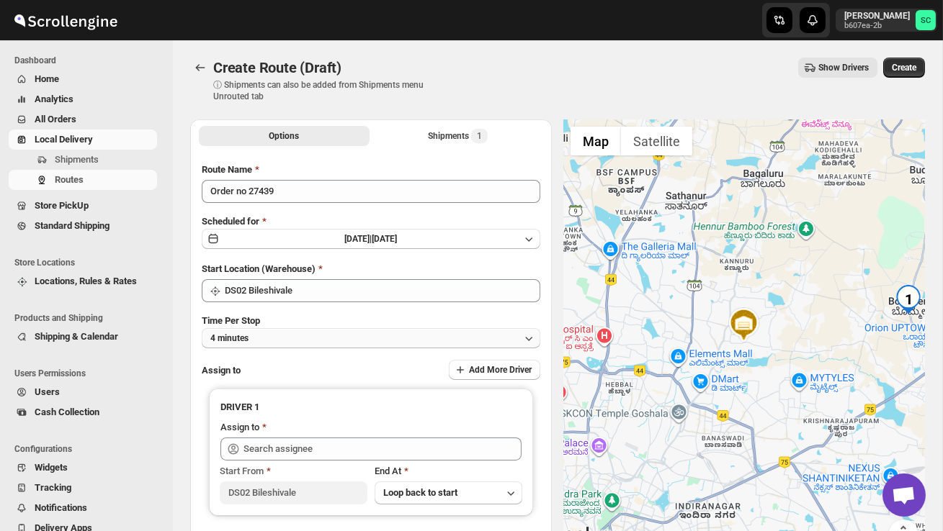
click at [346, 331] on button "4 minutes" at bounding box center [371, 338] width 338 height 20
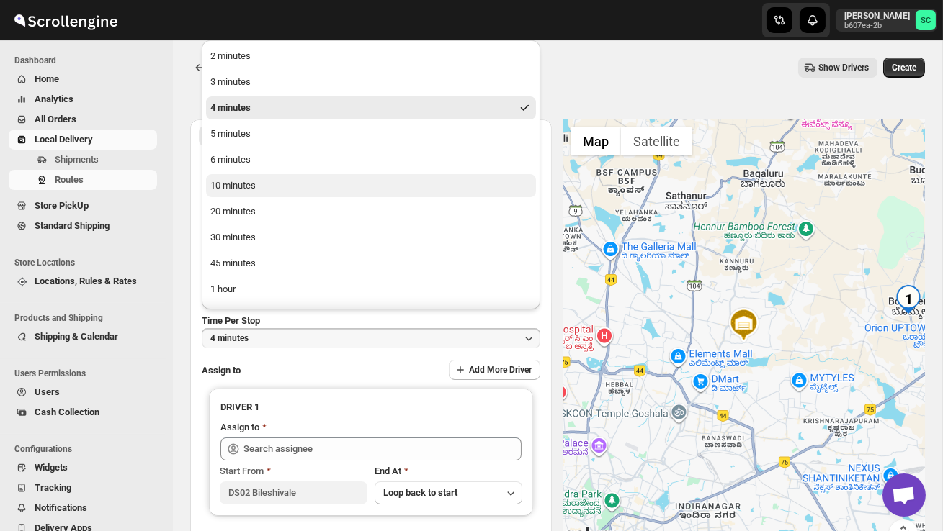
click at [291, 194] on button "10 minutes" at bounding box center [371, 185] width 330 height 23
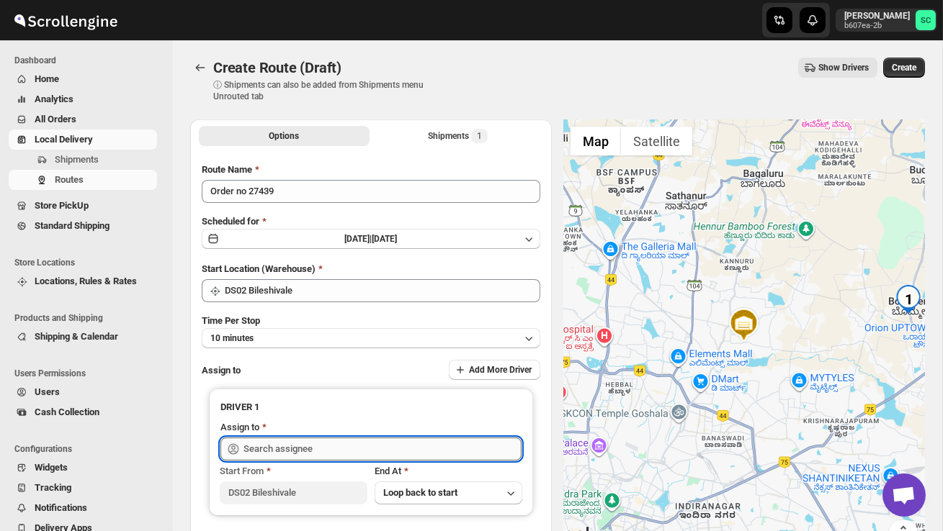
click at [269, 439] on input "text" at bounding box center [382, 449] width 278 height 23
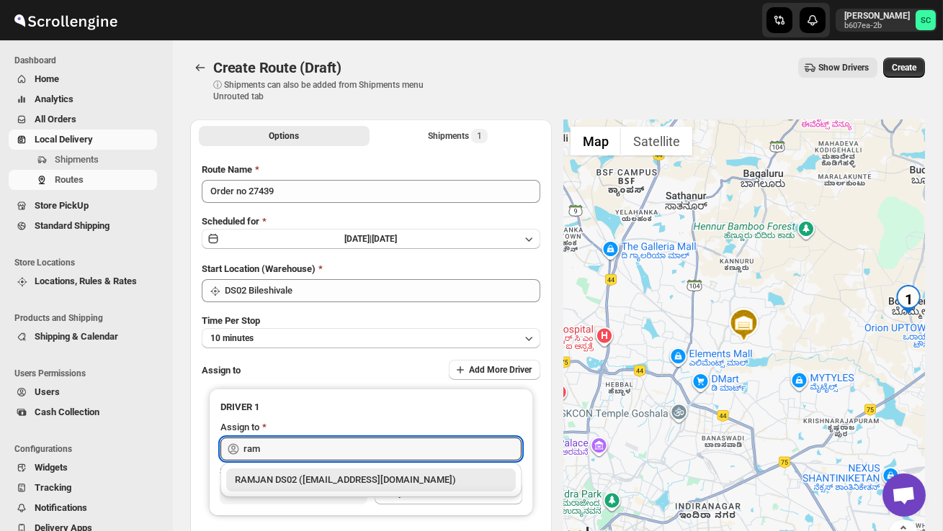
click at [302, 487] on div "RAMJAN DS02 ([EMAIL_ADDRESS][DOMAIN_NAME])" at bounding box center [371, 480] width 272 height 14
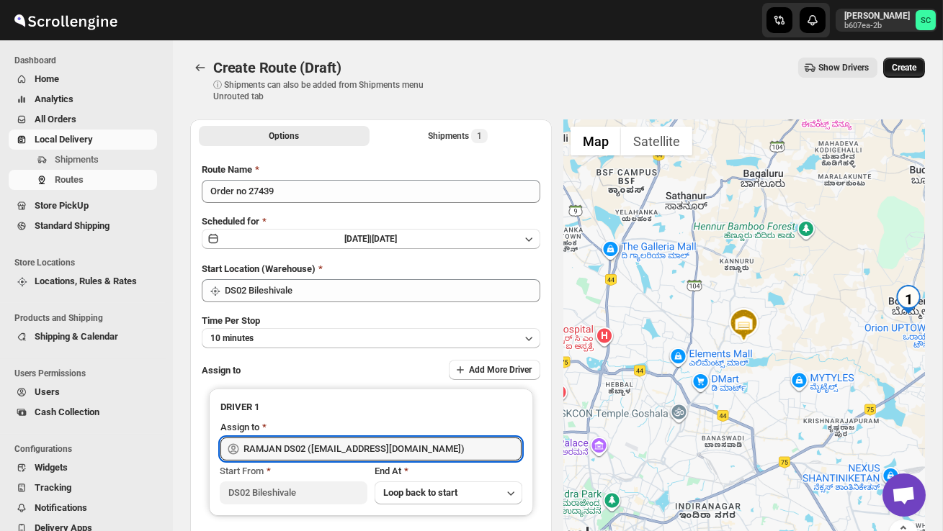
type input "RAMJAN DS02 ([EMAIL_ADDRESS][DOMAIN_NAME])"
click at [897, 68] on span "Create" at bounding box center [903, 68] width 24 height 12
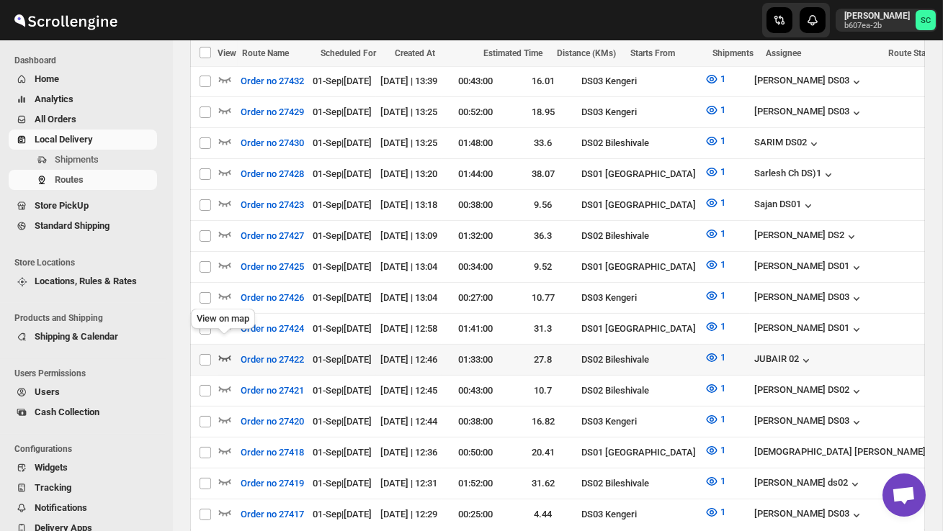
click at [222, 351] on icon "button" at bounding box center [224, 358] width 14 height 14
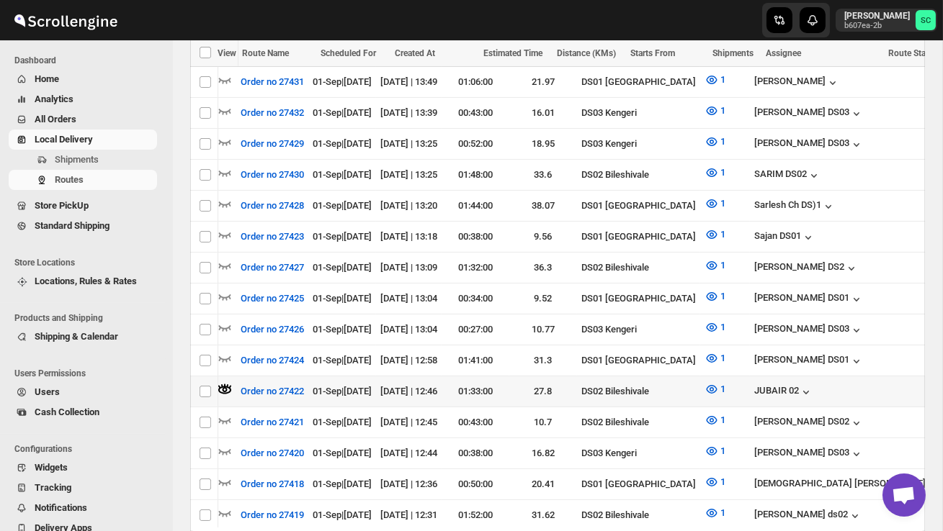
scroll to position [0, 186]
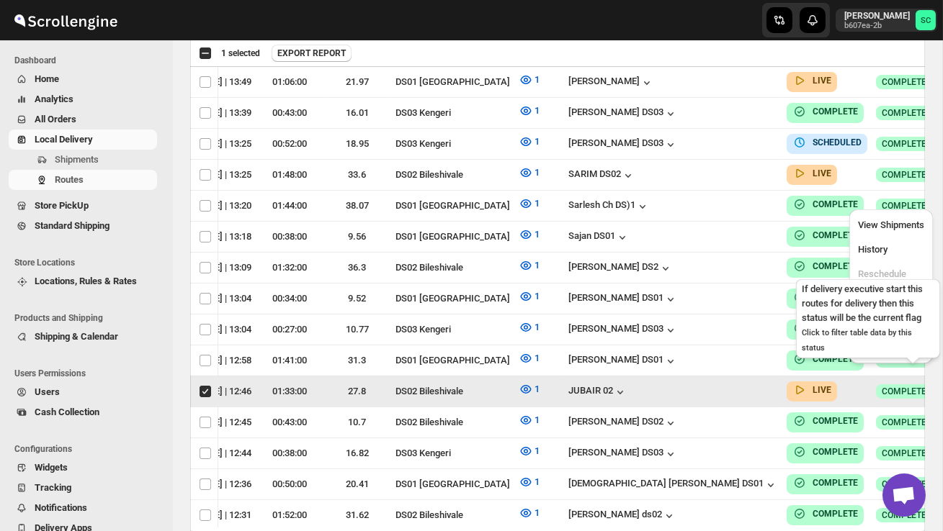
scroll to position [0, 1]
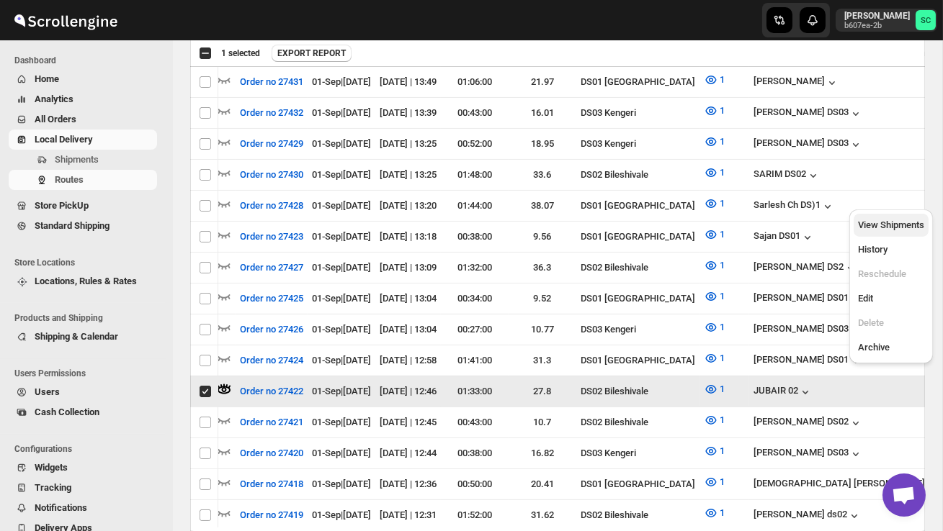
click at [888, 222] on span "View Shipments" at bounding box center [891, 225] width 66 height 11
checkbox input "false"
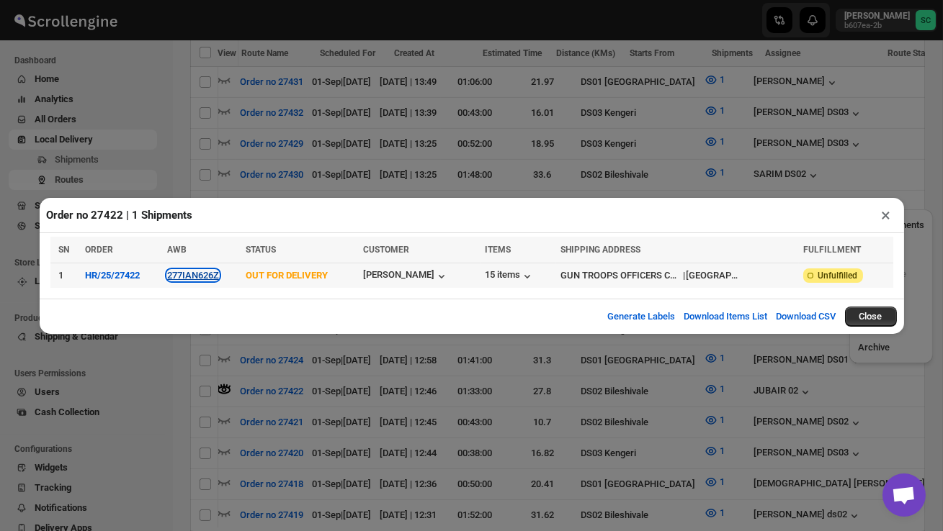
click at [193, 275] on button "277IAN626Z" at bounding box center [193, 275] width 52 height 11
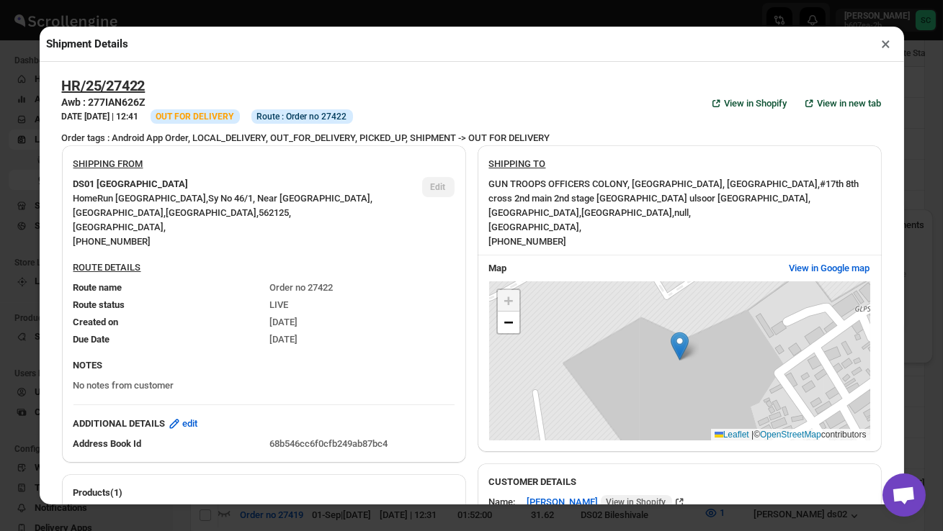
scroll to position [577, 0]
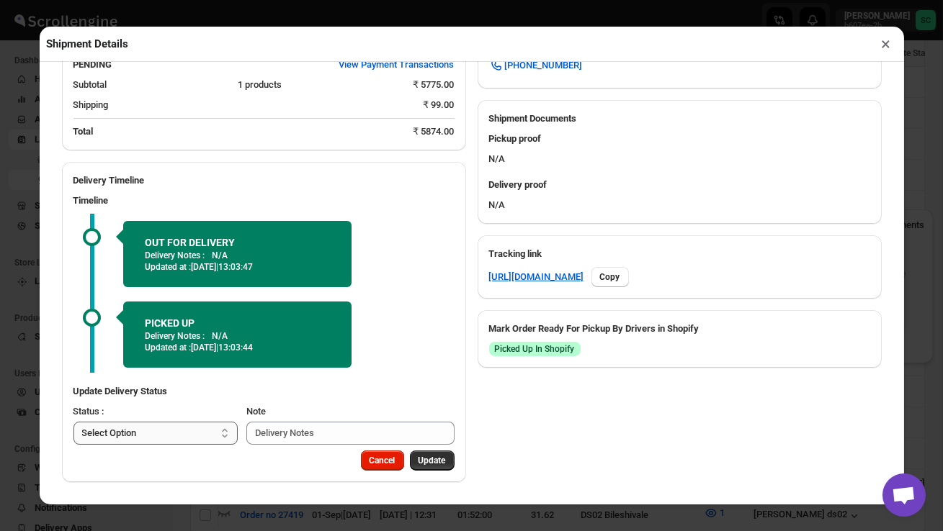
click at [188, 443] on select "Select Option PICKED UP OUT FOR DELIVERY RESCHEDULE DELIVERED CANCELLED" at bounding box center [155, 433] width 165 height 23
select select "DELIVERED"
click at [428, 462] on span "Update" at bounding box center [431, 461] width 27 height 12
select select
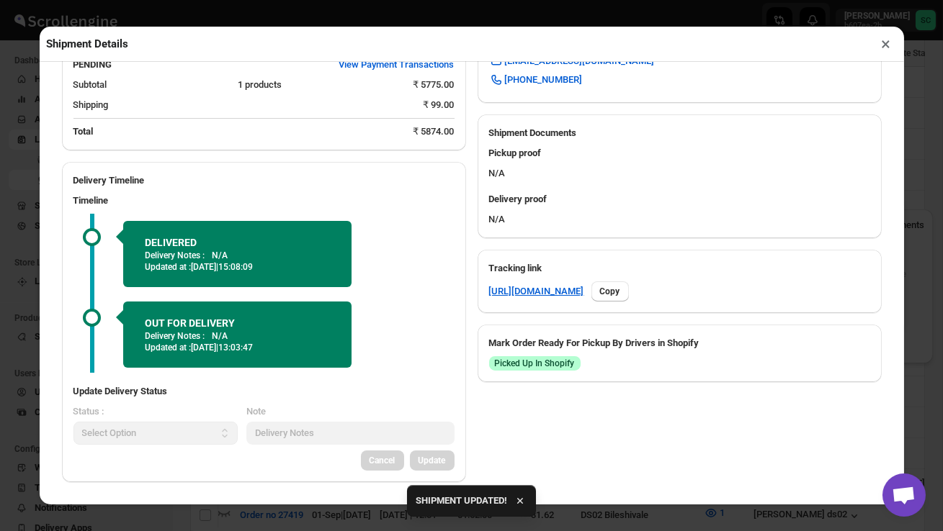
scroll to position [562, 0]
click at [886, 46] on button "×" at bounding box center [886, 44] width 21 height 20
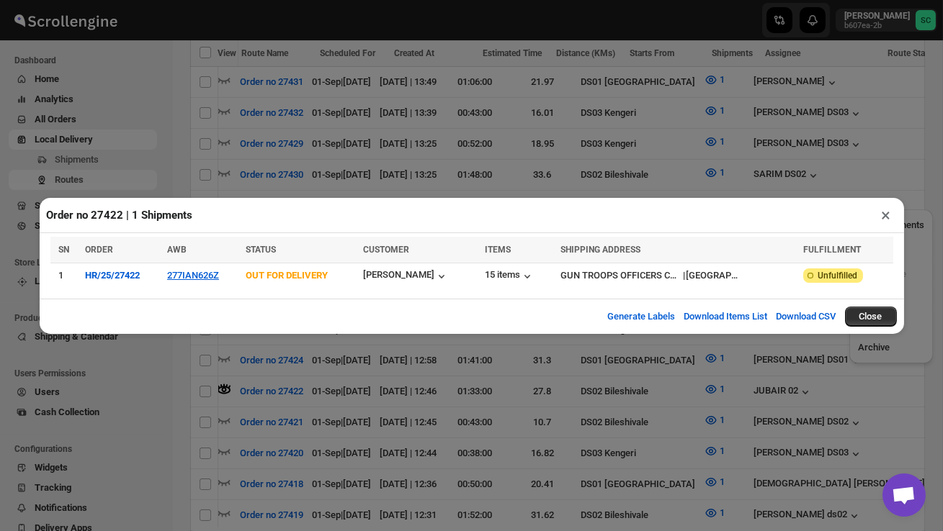
click at [881, 212] on button "×" at bounding box center [886, 215] width 21 height 20
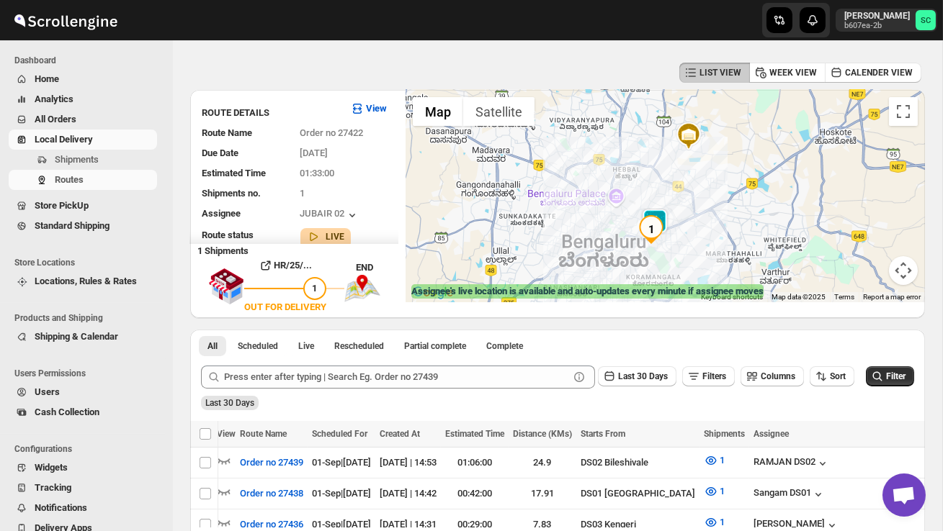
scroll to position [0, 0]
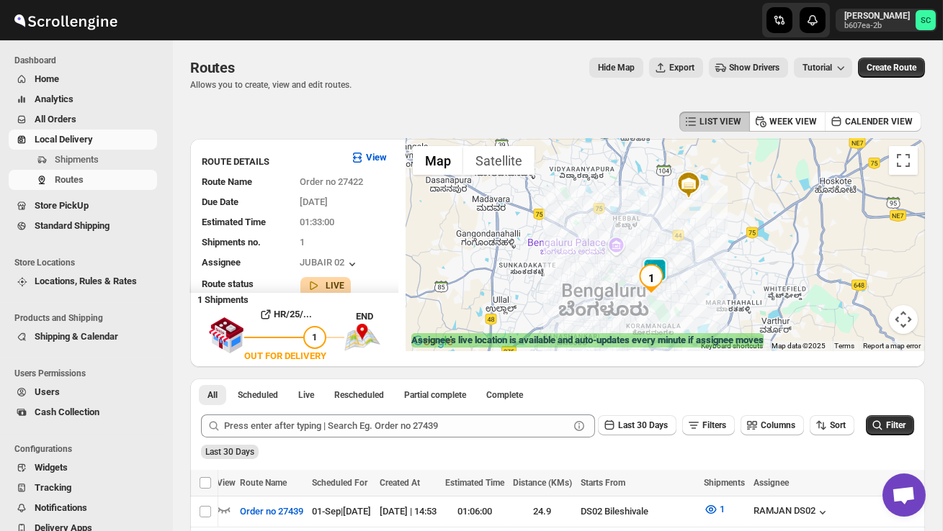
click at [615, 271] on div at bounding box center [664, 245] width 519 height 212
click at [614, 271] on div at bounding box center [664, 245] width 519 height 212
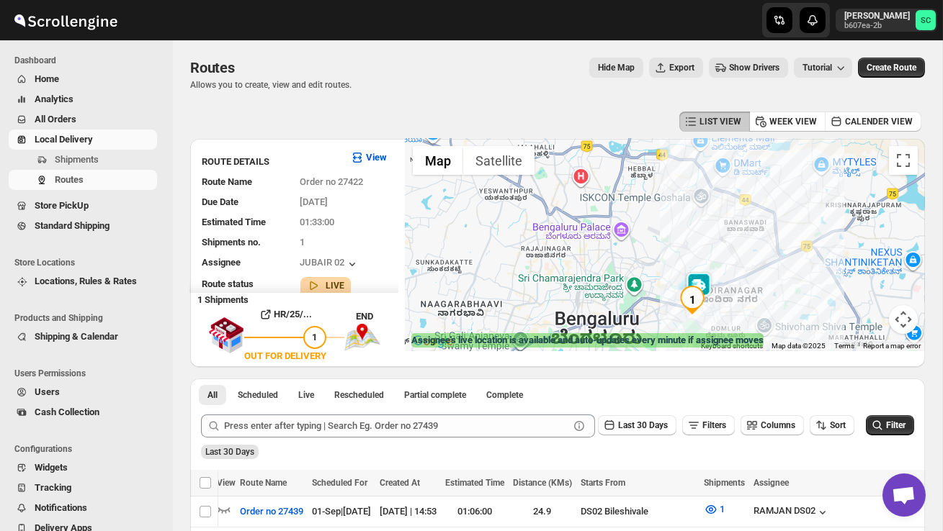
click at [671, 295] on div at bounding box center [664, 245] width 519 height 212
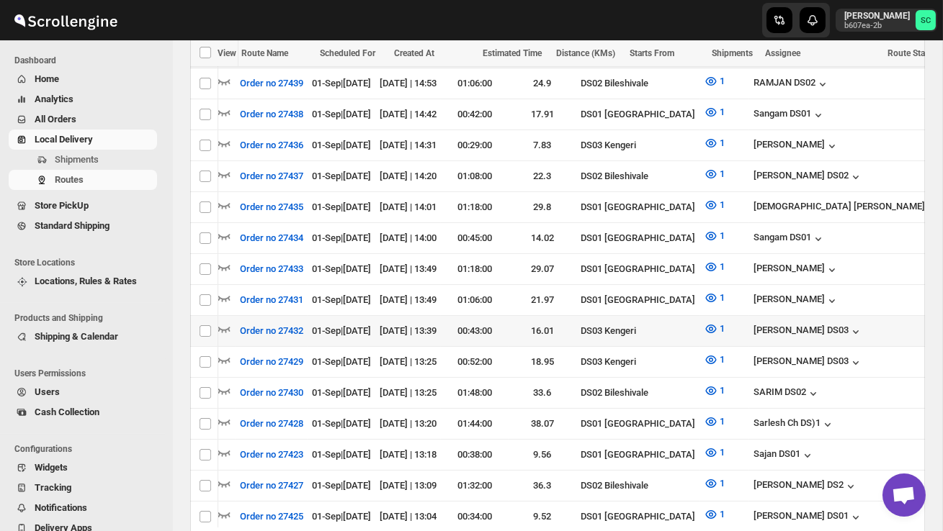
scroll to position [482, 0]
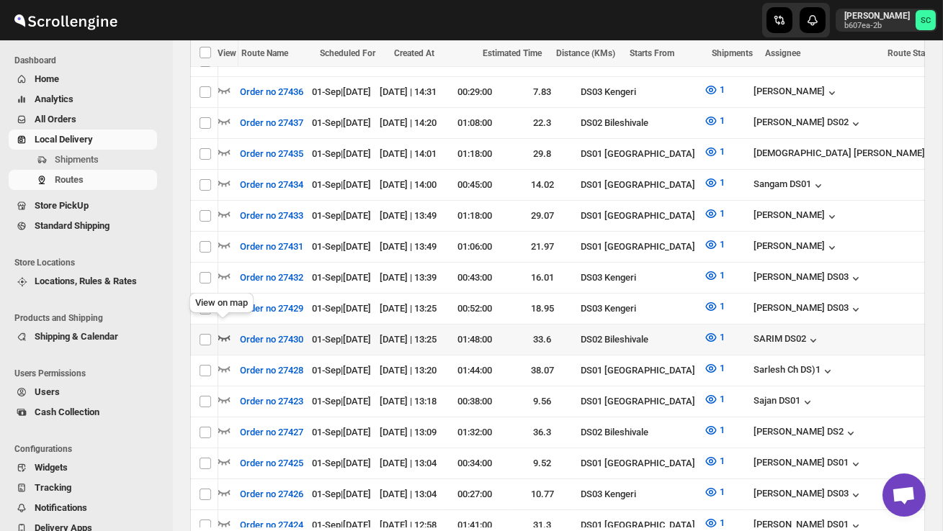
click at [227, 331] on icon "button" at bounding box center [224, 338] width 14 height 14
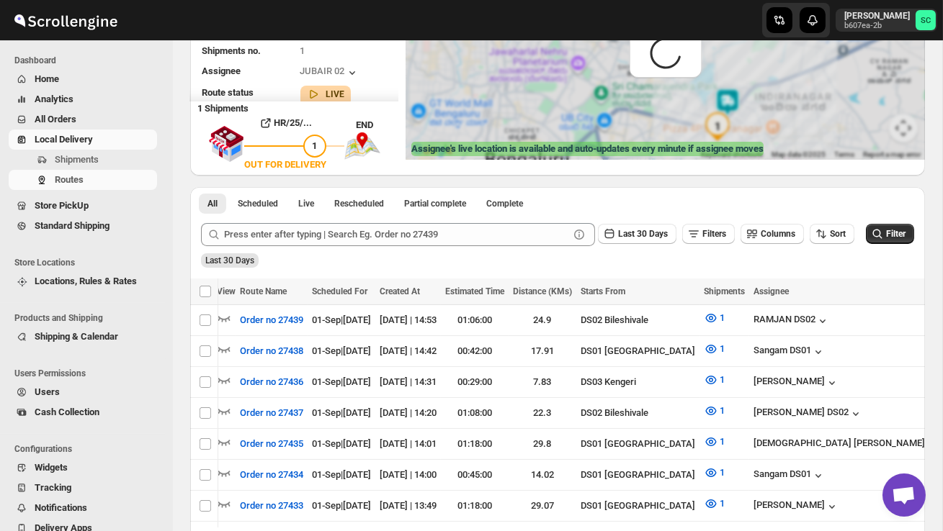
scroll to position [0, 0]
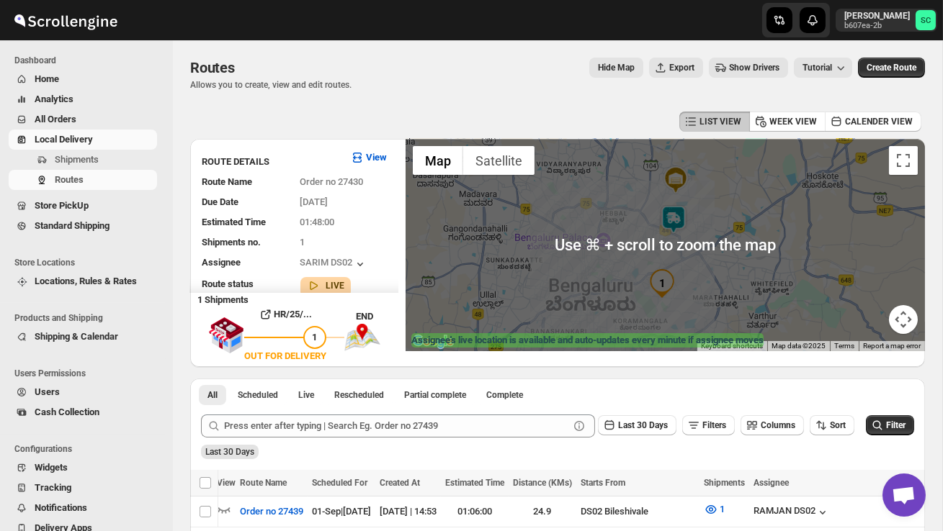
click at [680, 213] on img at bounding box center [673, 219] width 29 height 29
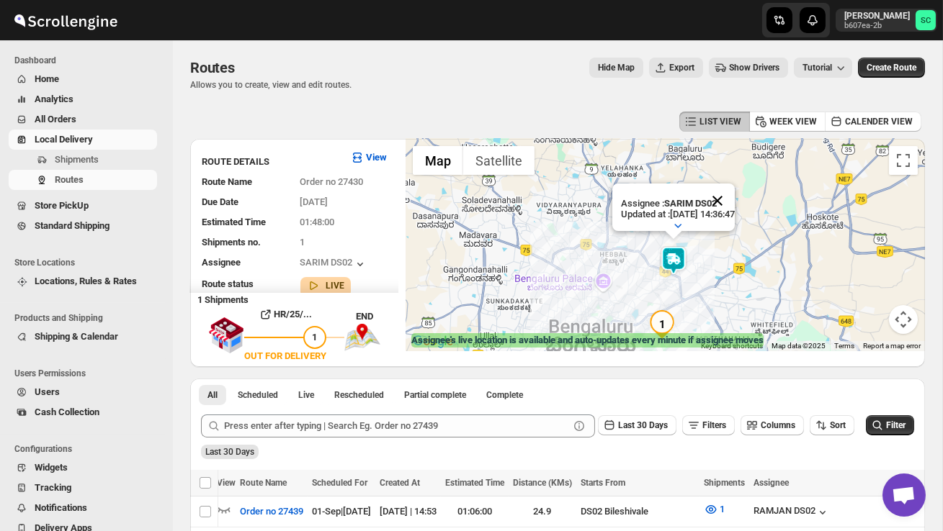
click at [735, 198] on button "Close" at bounding box center [717, 201] width 35 height 35
click at [706, 269] on div "To navigate, press the arrow keys." at bounding box center [664, 245] width 519 height 212
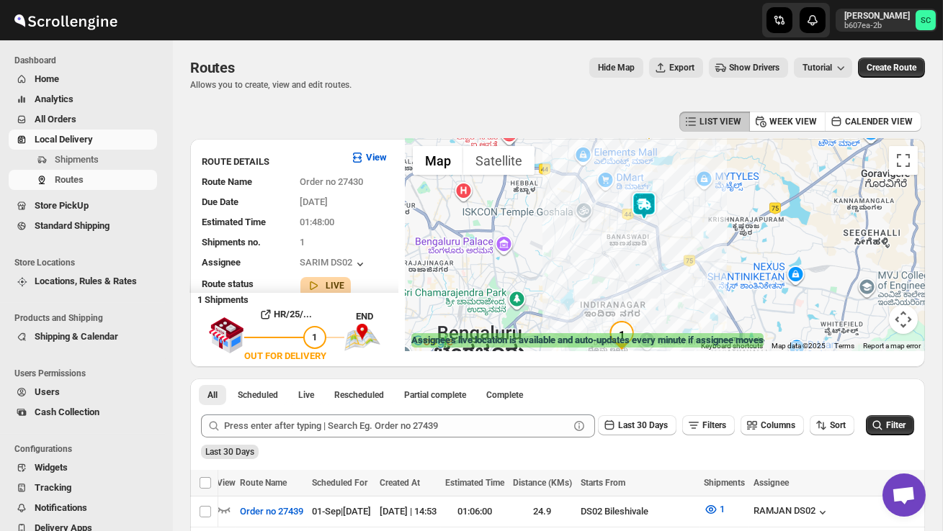
drag, startPoint x: 683, startPoint y: 286, endPoint x: 683, endPoint y: 223, distance: 63.4
click at [683, 223] on div at bounding box center [664, 245] width 519 height 212
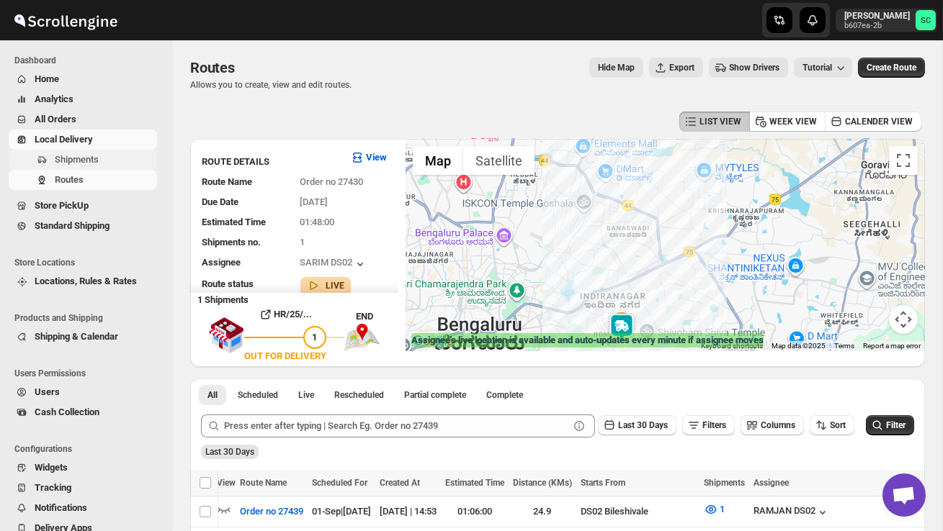
click at [83, 156] on span "Shipments" at bounding box center [77, 159] width 44 height 11
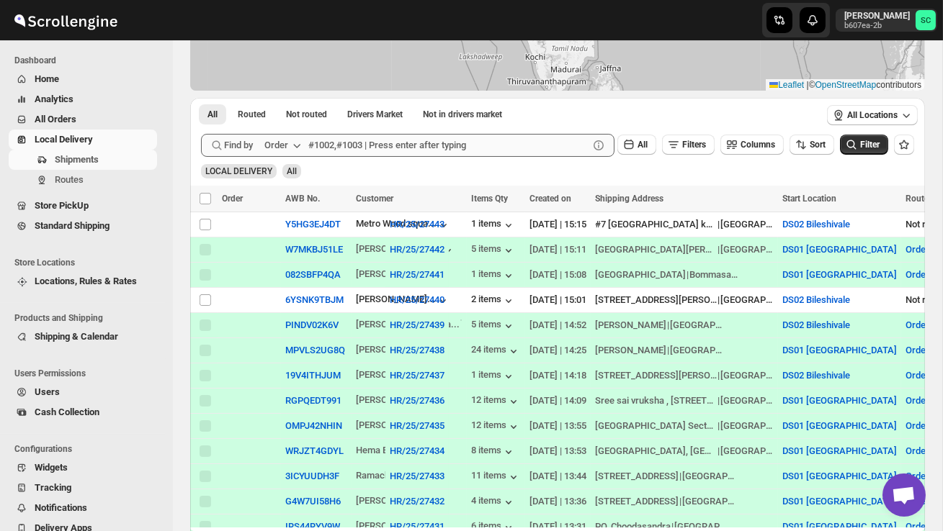
scroll to position [167, 0]
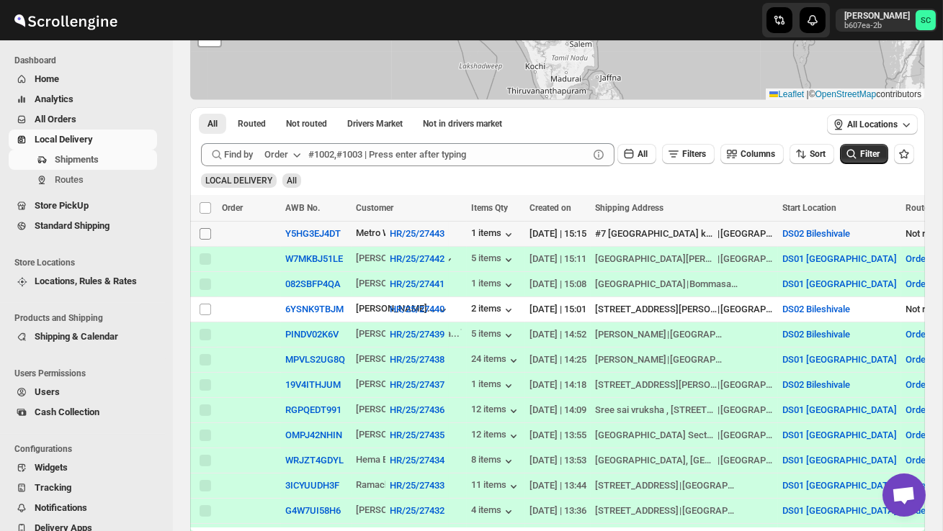
click at [205, 233] on input "Select shipment" at bounding box center [205, 234] width 12 height 12
checkbox input "true"
click at [315, 212] on span "Create Route" at bounding box center [302, 208] width 50 height 12
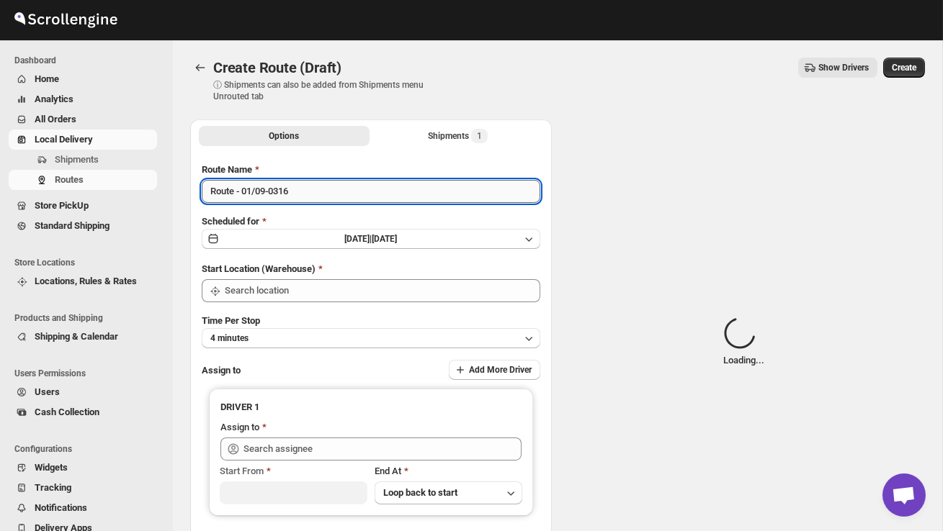
type input "DS02 Bileshivale"
click at [310, 192] on input "Route - 01/09-0316" at bounding box center [371, 191] width 338 height 23
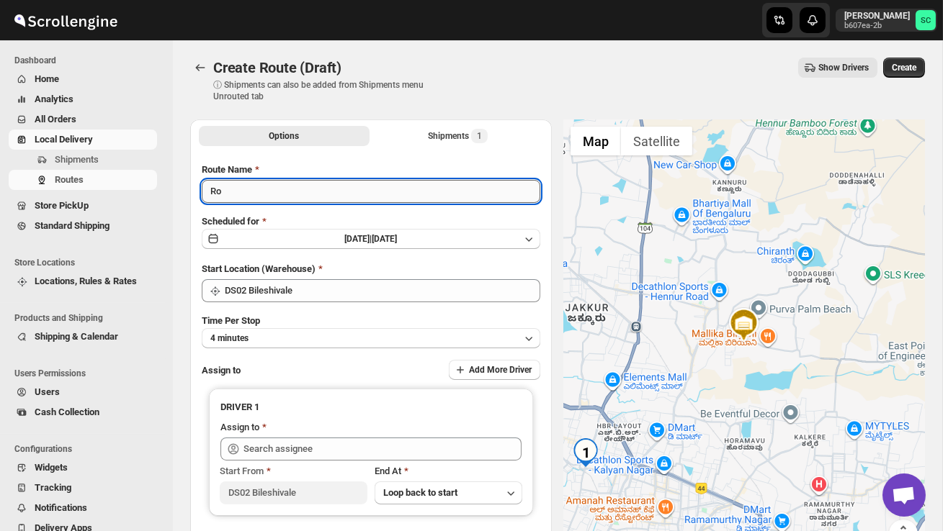
type input "R"
type input "Order no 27443"
click at [375, 335] on button "4 minutes" at bounding box center [371, 338] width 338 height 20
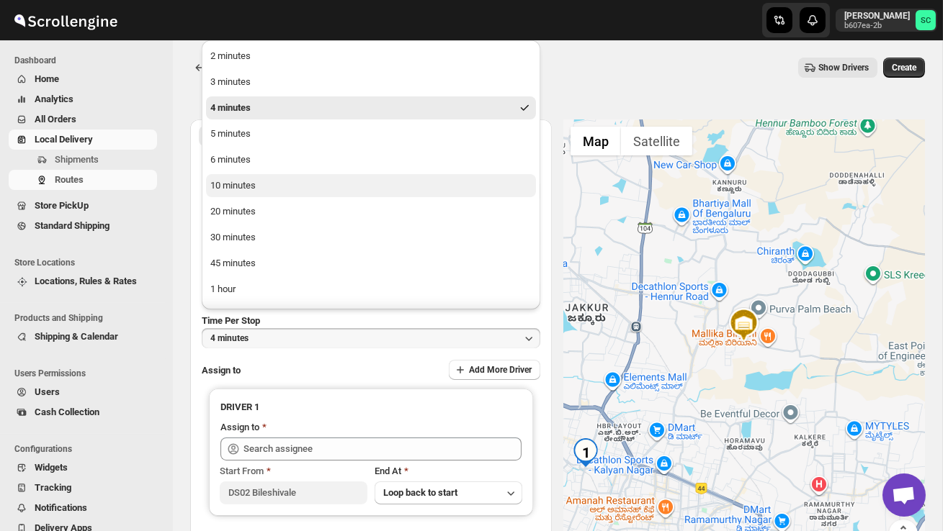
click at [298, 192] on button "10 minutes" at bounding box center [371, 185] width 330 height 23
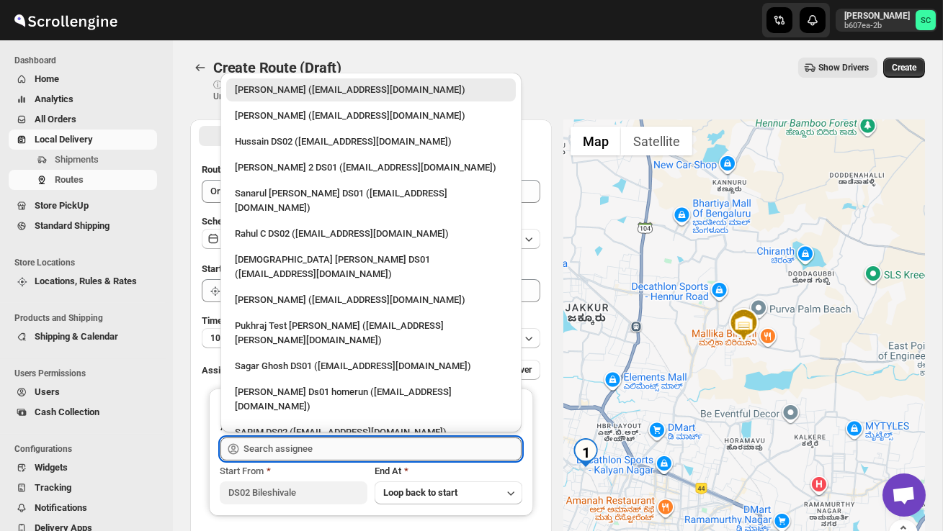
click at [281, 447] on input "text" at bounding box center [382, 449] width 278 height 23
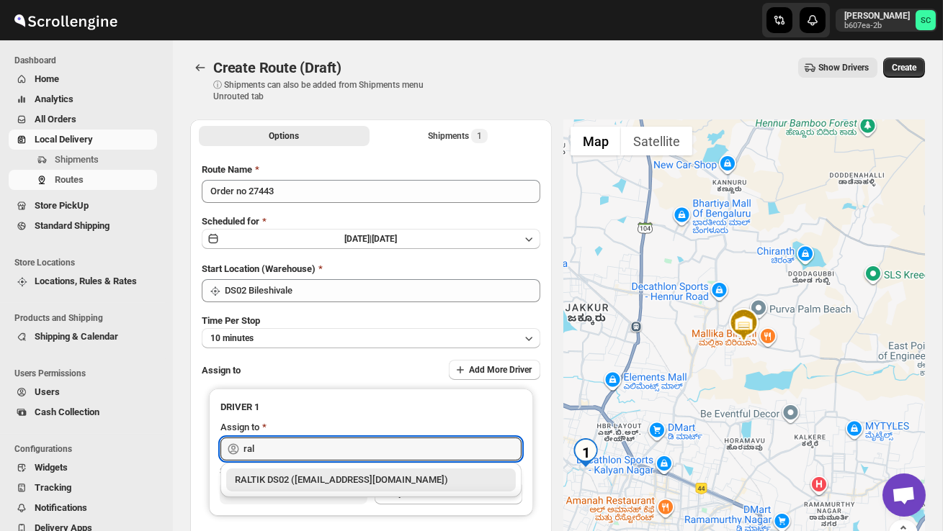
click at [313, 476] on div "RALTIK DS02 ([EMAIL_ADDRESS][DOMAIN_NAME])" at bounding box center [371, 480] width 272 height 14
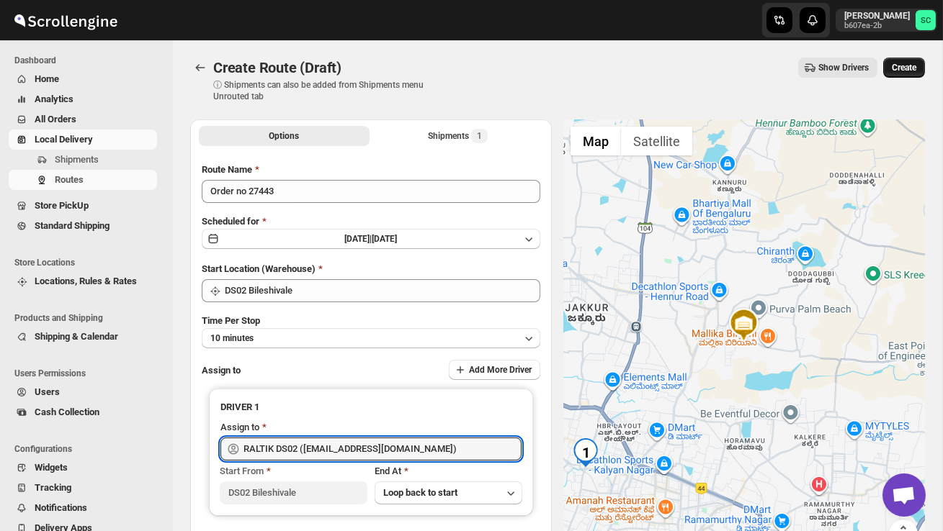
type input "RALTIK DS02 ([EMAIL_ADDRESS][DOMAIN_NAME])"
click at [920, 60] on button "Create" at bounding box center [904, 68] width 42 height 20
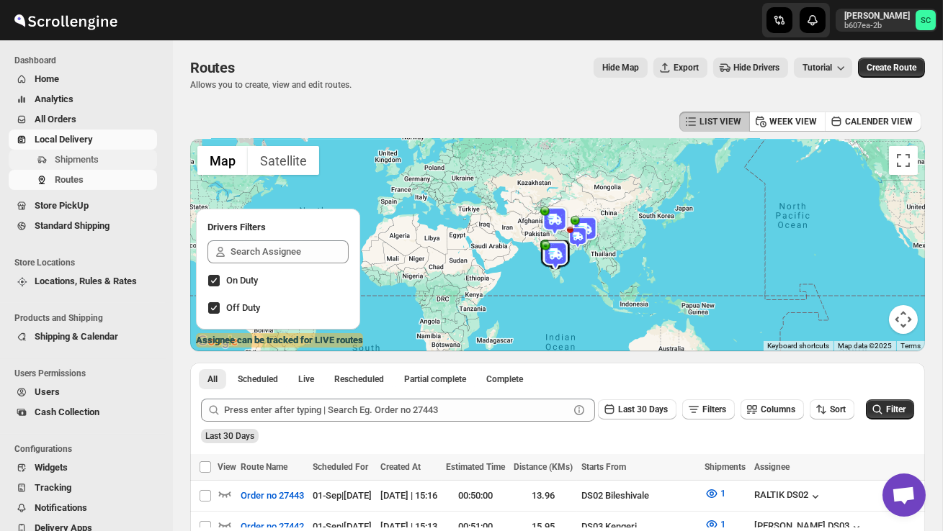
click at [107, 158] on span "Shipments" at bounding box center [104, 160] width 99 height 14
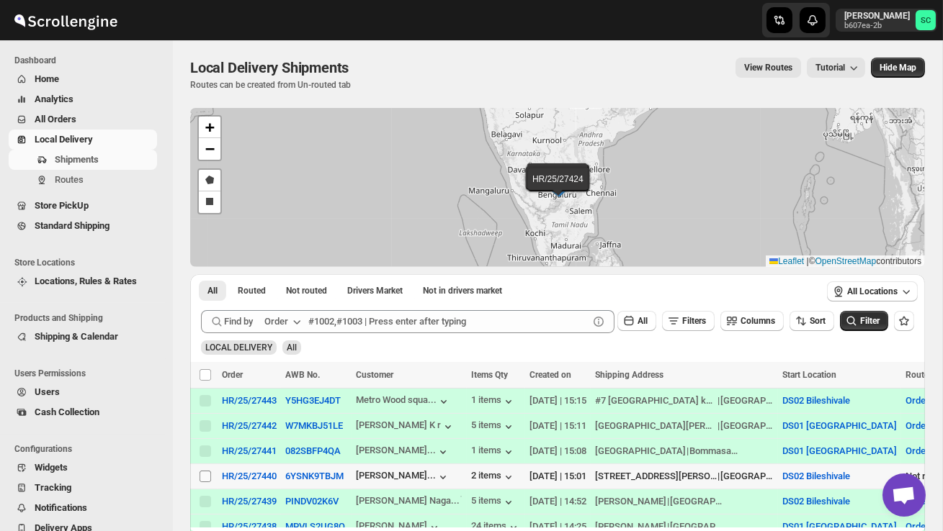
click at [207, 474] on input "Select shipment" at bounding box center [205, 477] width 12 height 12
checkbox input "true"
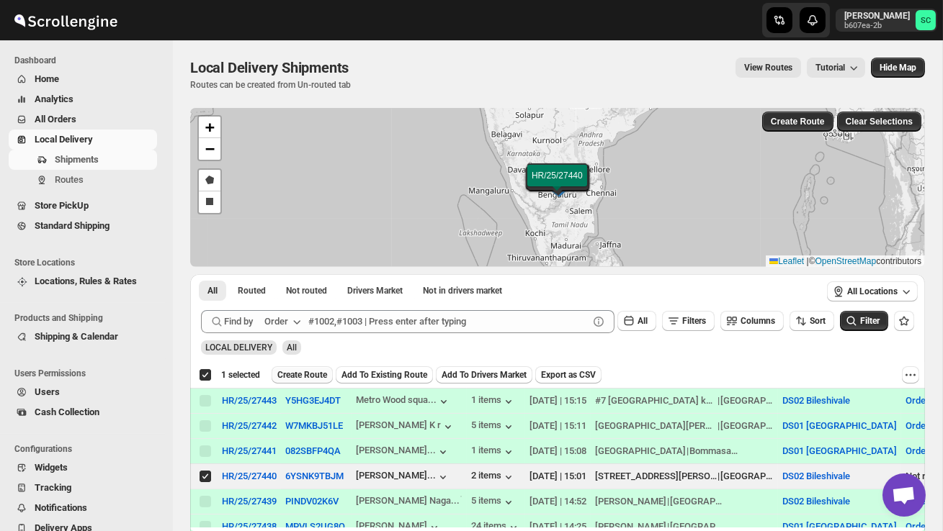
click at [306, 374] on span "Create Route" at bounding box center [302, 375] width 50 height 12
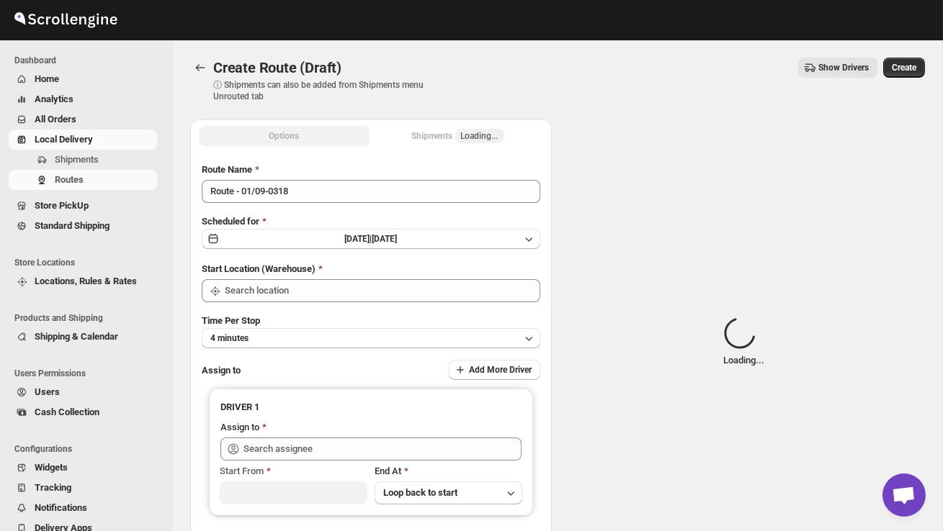
type input "DS02 Bileshivale"
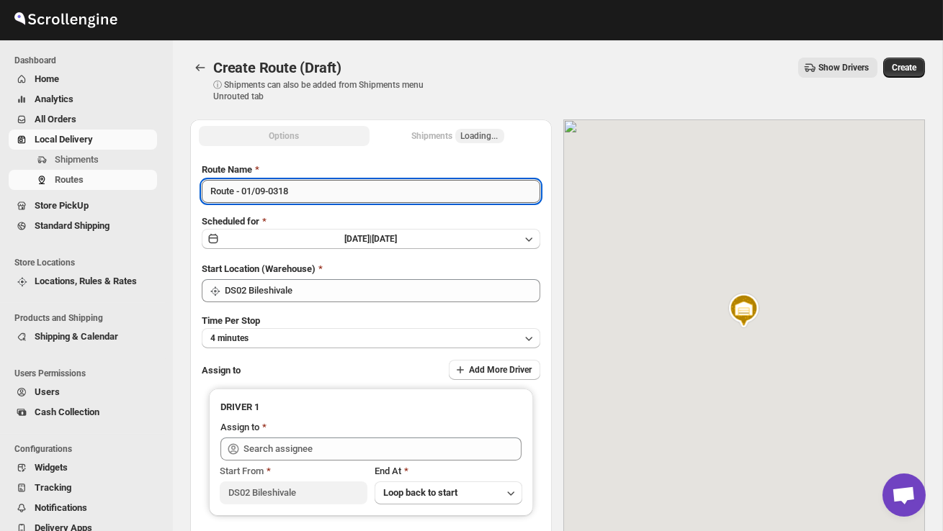
click at [305, 202] on input "Route - 01/09-0318" at bounding box center [371, 191] width 338 height 23
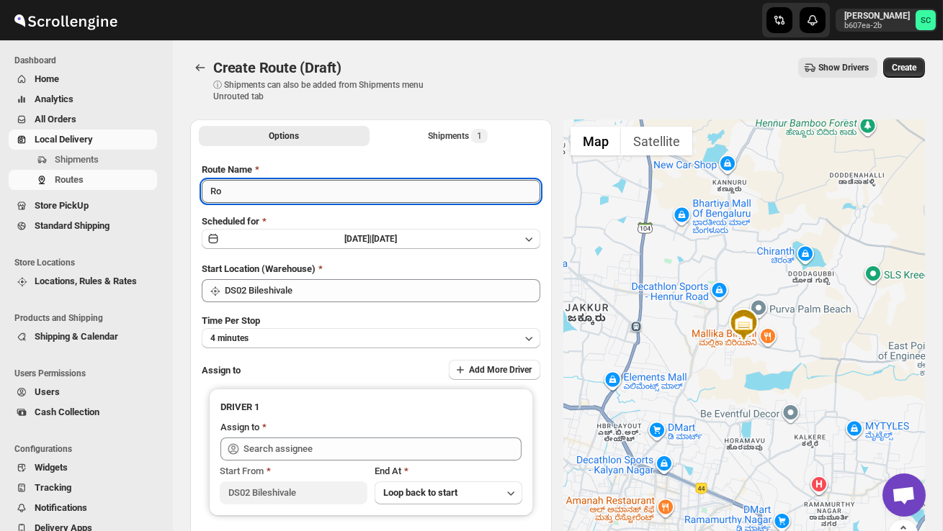
type input "R"
type input "Order no 27440"
click at [346, 338] on button "4 minutes" at bounding box center [371, 338] width 338 height 20
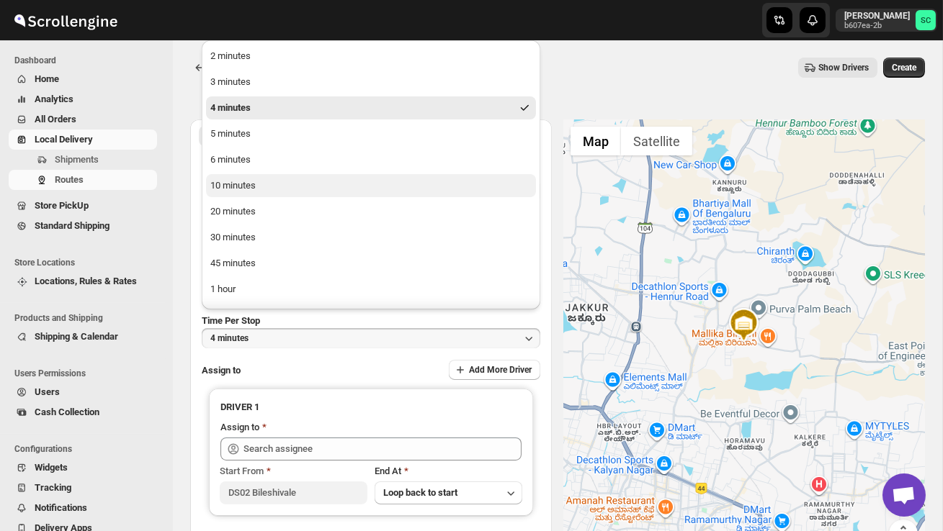
click at [274, 195] on button "10 minutes" at bounding box center [371, 185] width 330 height 23
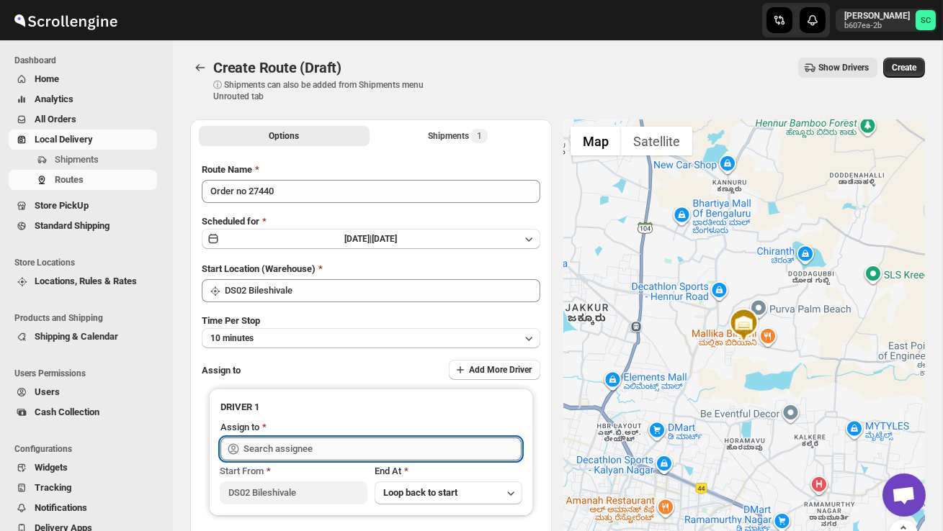
click at [297, 443] on input "text" at bounding box center [382, 449] width 278 height 23
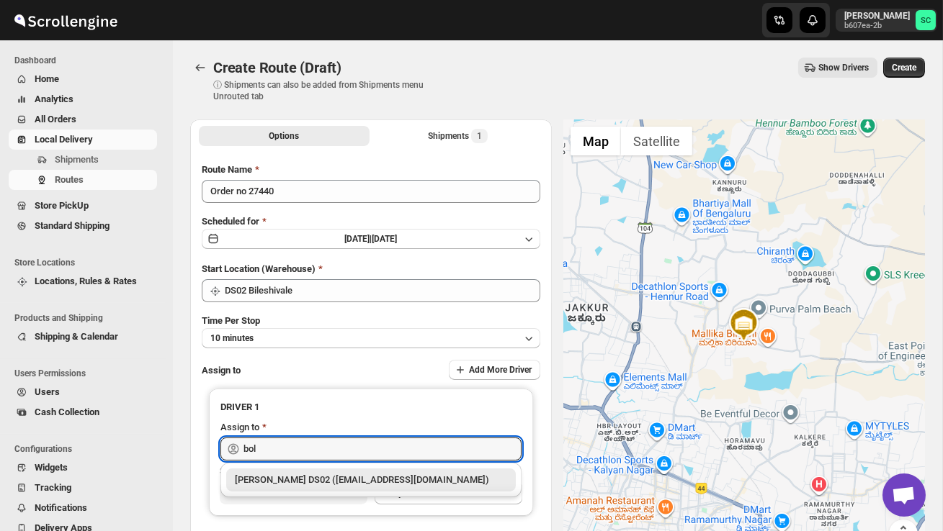
click at [337, 482] on div "[PERSON_NAME] DS02 ([EMAIL_ADDRESS][DOMAIN_NAME])" at bounding box center [371, 480] width 272 height 14
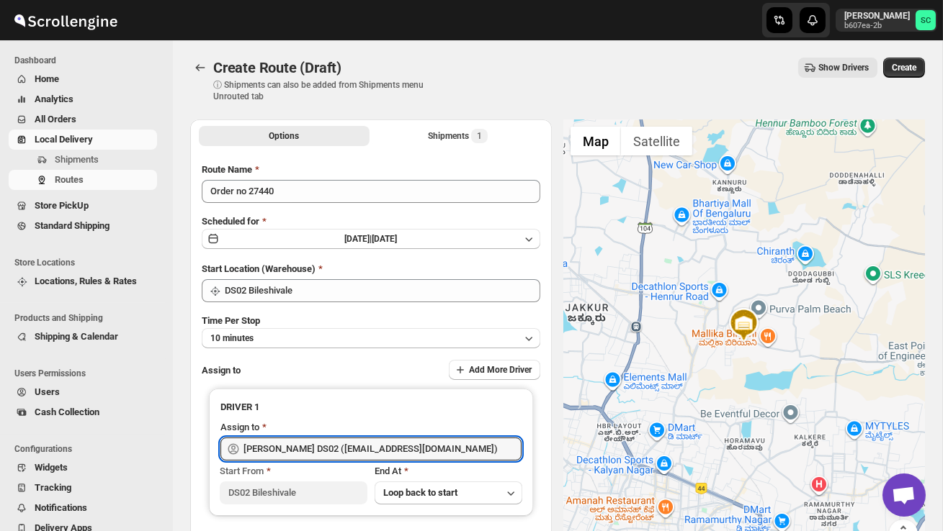
type input "[PERSON_NAME] DS02 ([EMAIL_ADDRESS][DOMAIN_NAME])"
click at [909, 63] on span "Create" at bounding box center [903, 68] width 24 height 12
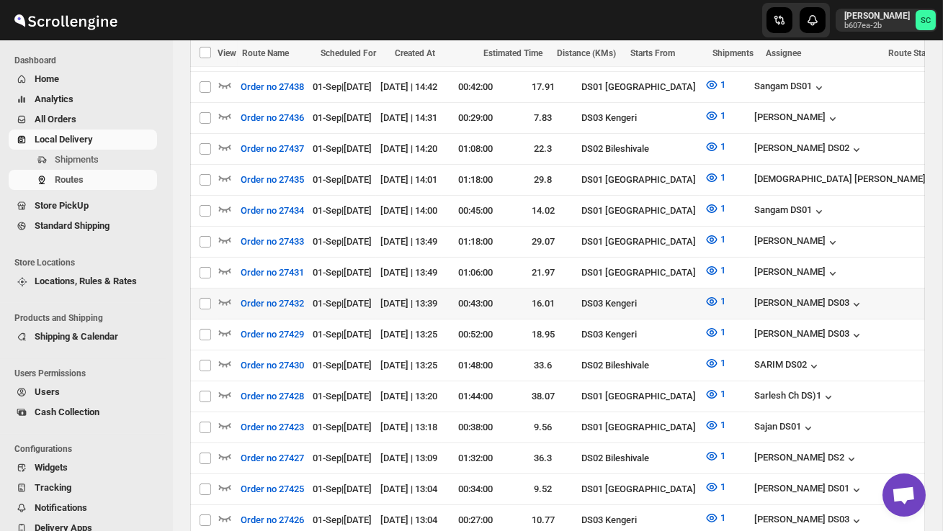
scroll to position [578, 0]
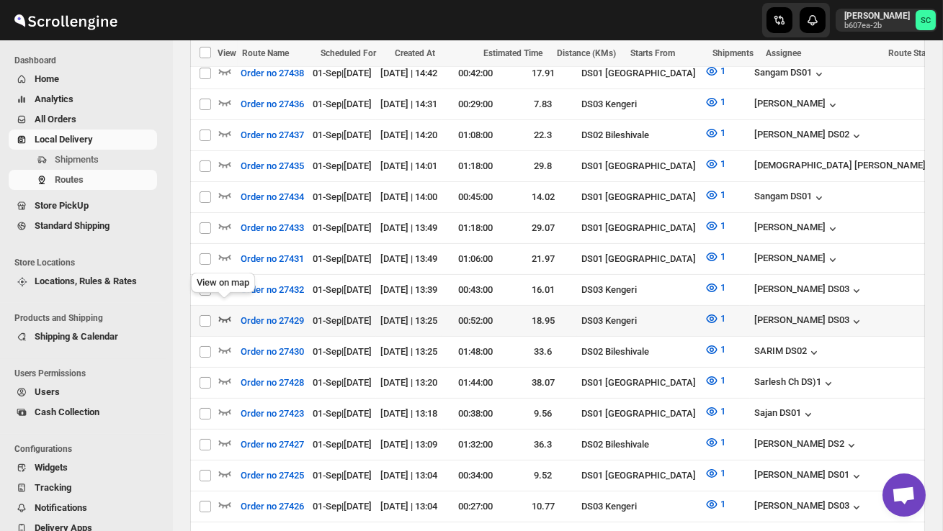
click at [223, 312] on icon "button" at bounding box center [224, 319] width 14 height 14
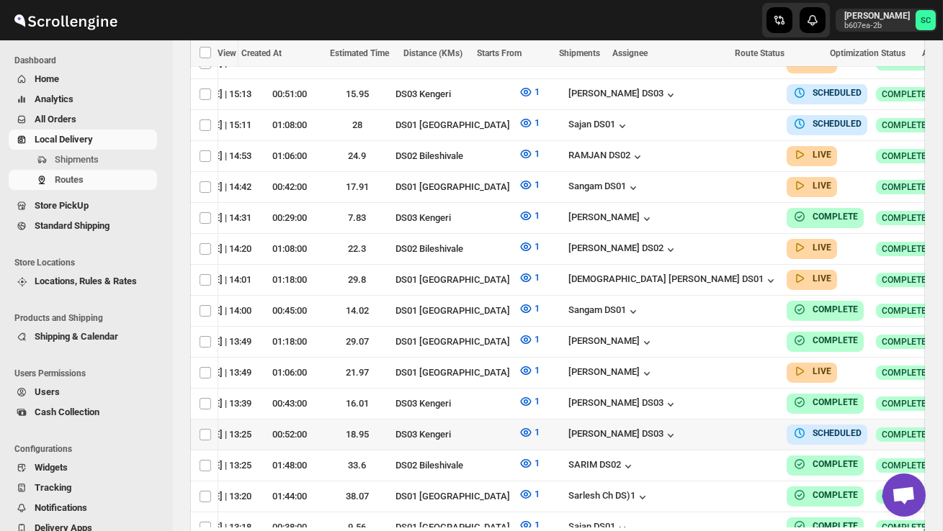
scroll to position [0, 186]
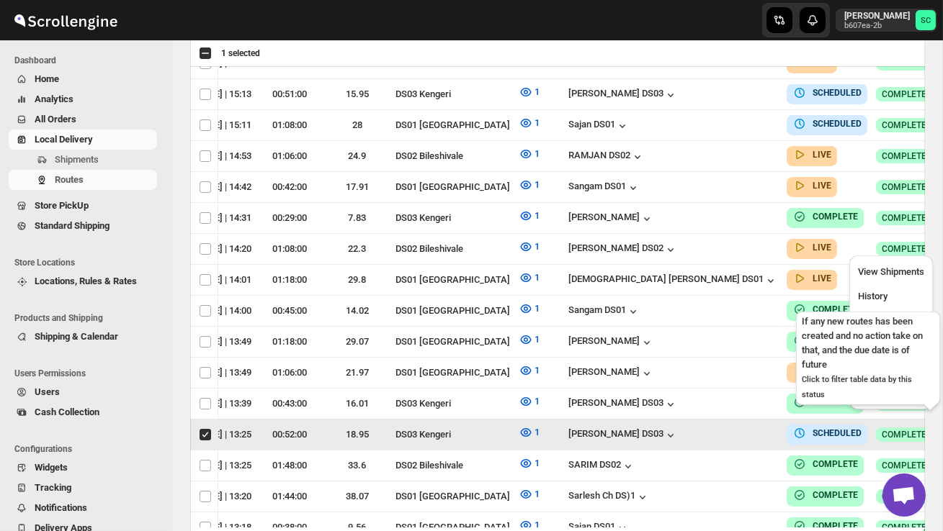
scroll to position [0, 1]
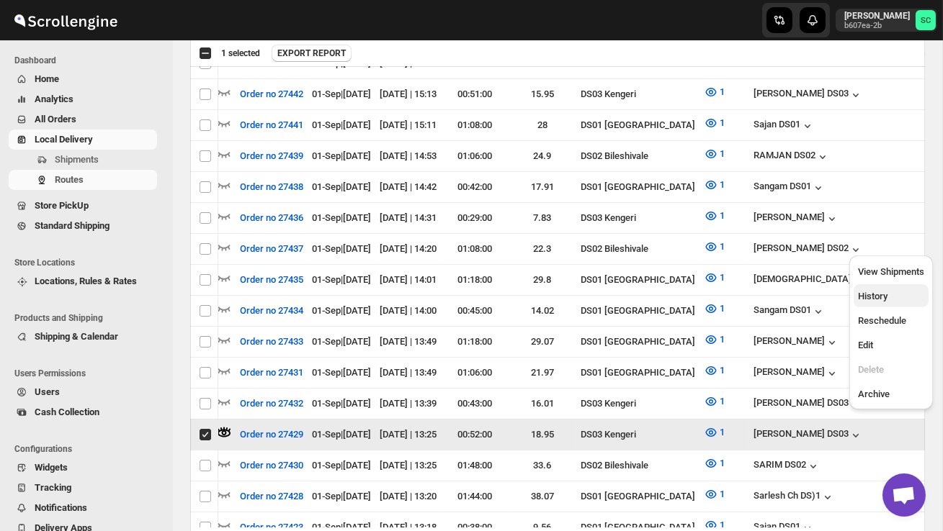
click at [886, 286] on button "History" at bounding box center [890, 295] width 75 height 23
checkbox input "false"
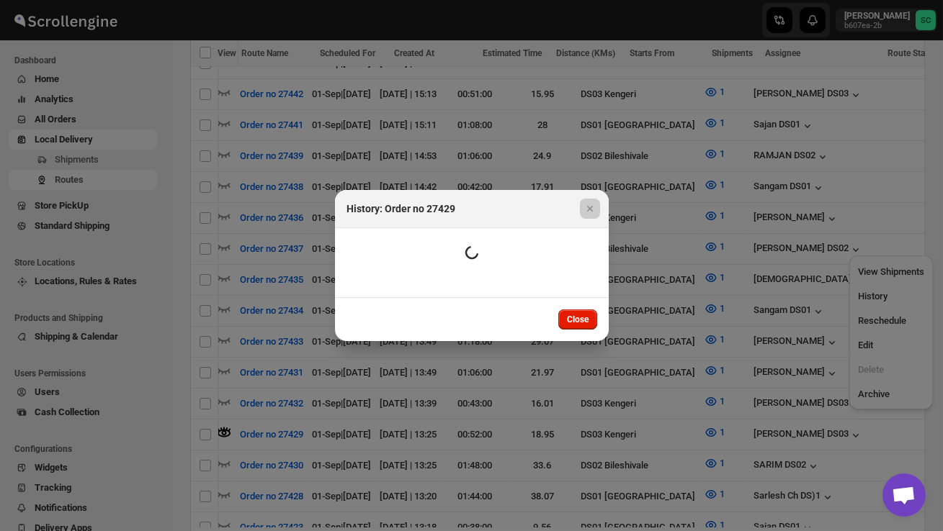
click at [886, 280] on div at bounding box center [471, 265] width 943 height 531
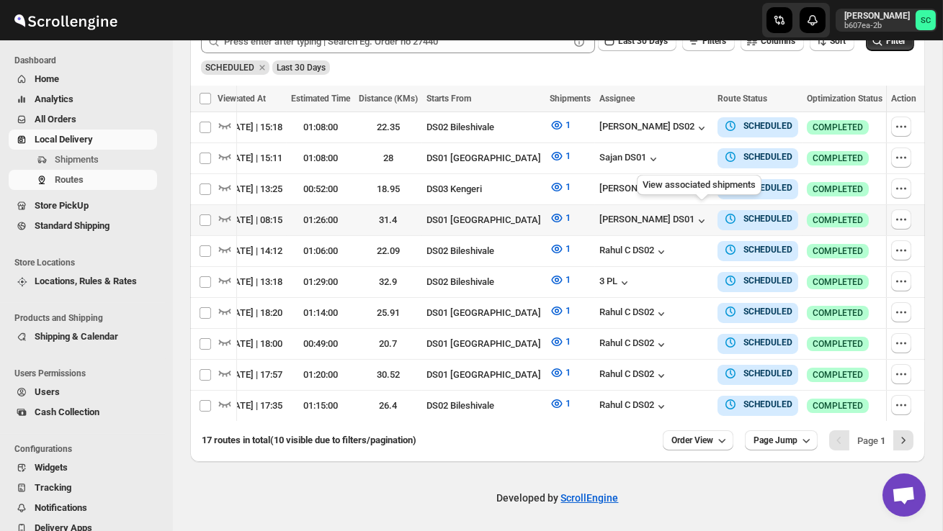
scroll to position [0, 239]
click at [894, 185] on icon "button" at bounding box center [901, 188] width 14 height 14
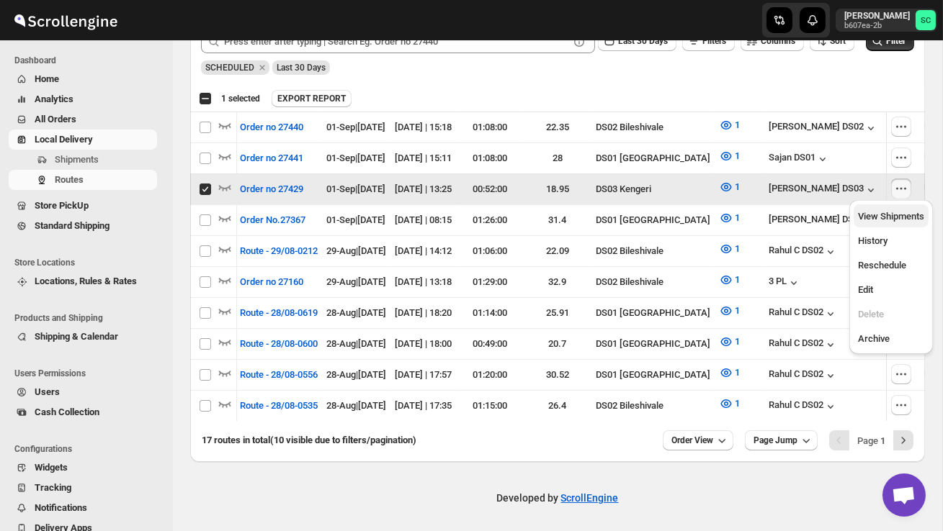
click at [891, 207] on button "View Shipments" at bounding box center [890, 216] width 75 height 23
checkbox input "false"
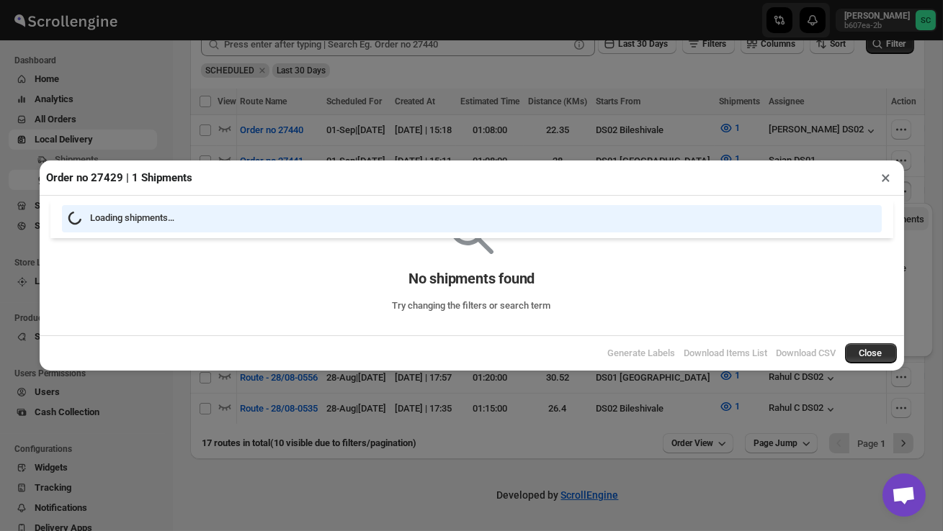
scroll to position [378, 0]
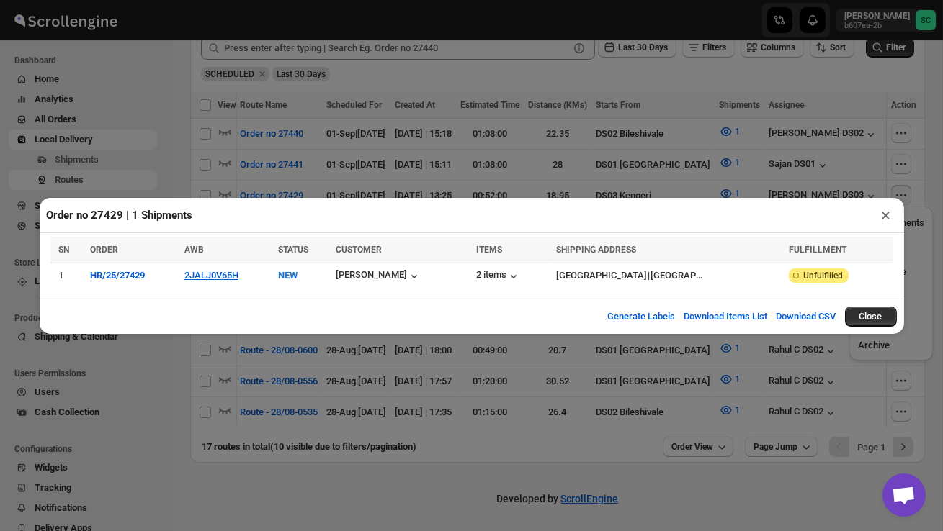
click at [882, 215] on button "×" at bounding box center [886, 215] width 21 height 20
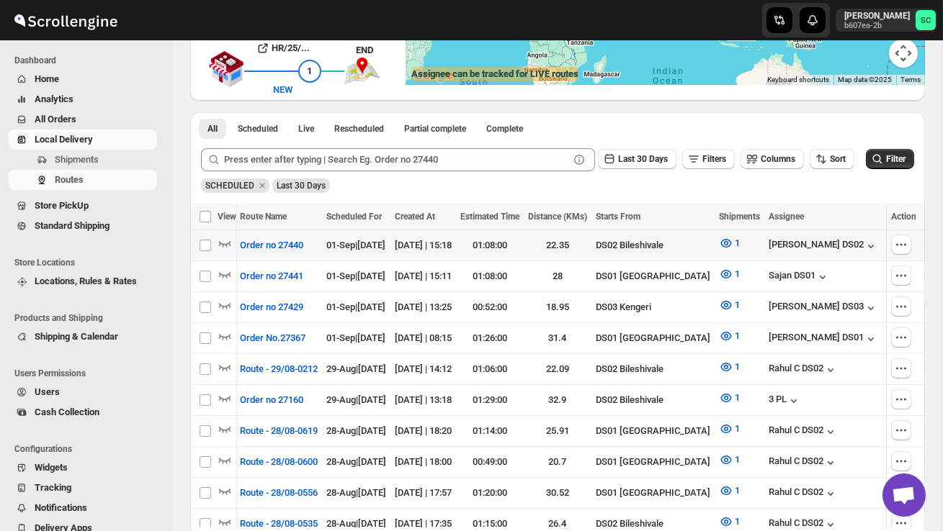
scroll to position [0, 0]
click at [220, 243] on icon "button" at bounding box center [225, 244] width 12 height 6
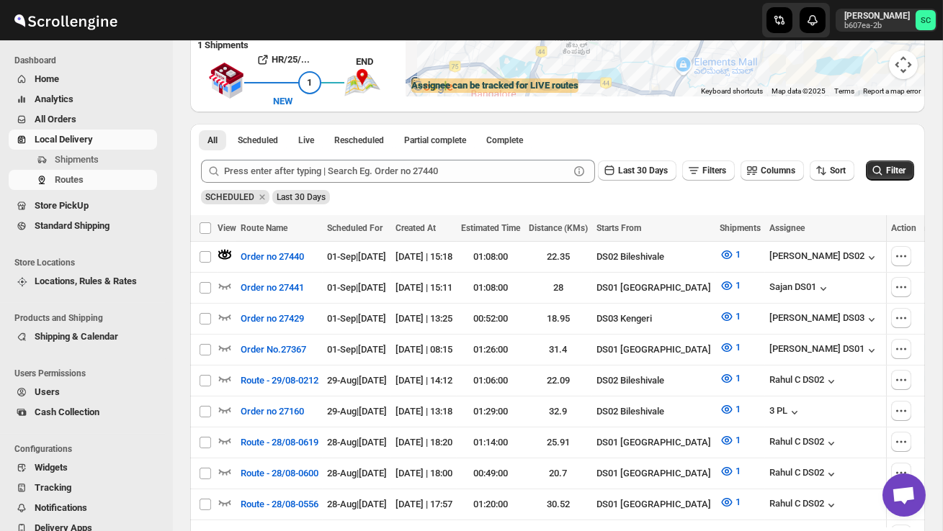
click at [210, 130] on li "All" at bounding box center [212, 140] width 27 height 20
click at [212, 135] on span "All" at bounding box center [212, 141] width 10 height 12
click at [92, 151] on button "Shipments" at bounding box center [83, 160] width 148 height 20
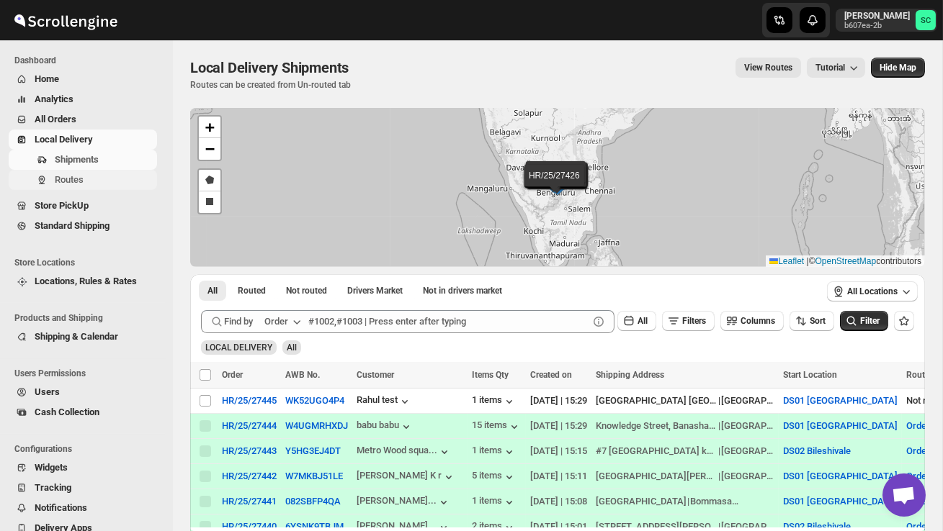
click at [82, 176] on span "Routes" at bounding box center [69, 179] width 29 height 11
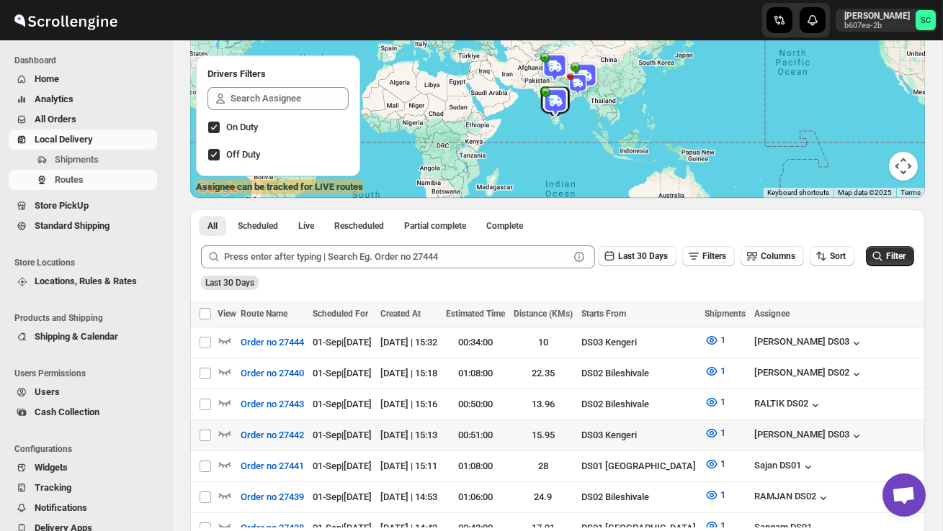
scroll to position [156, 0]
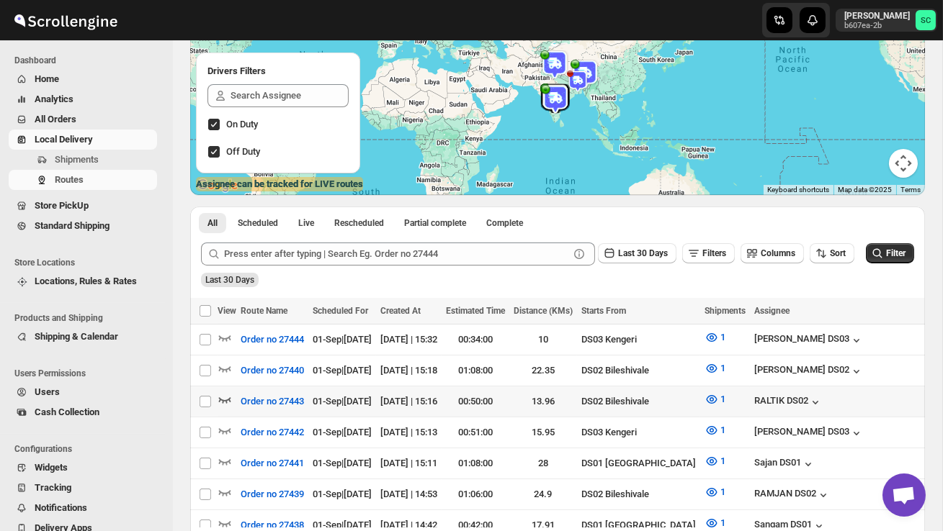
click at [230, 395] on icon "button" at bounding box center [224, 399] width 14 height 14
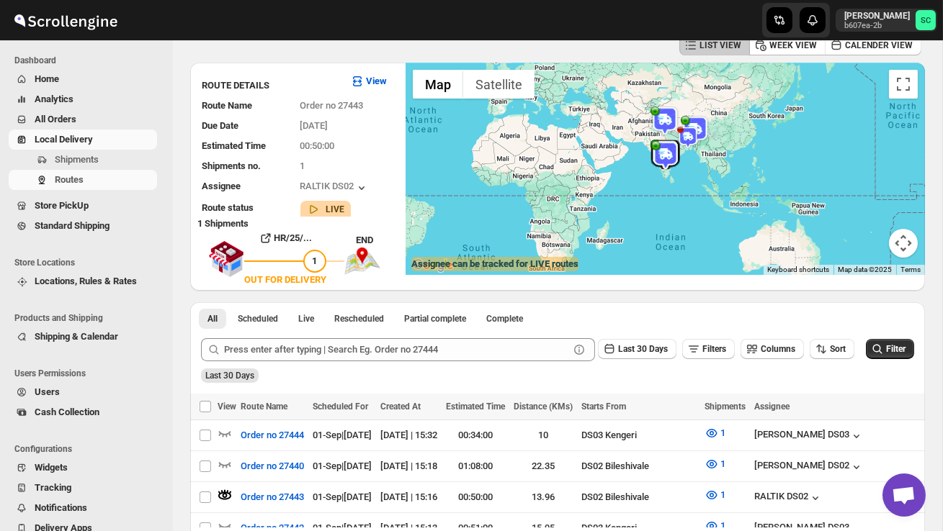
scroll to position [0, 0]
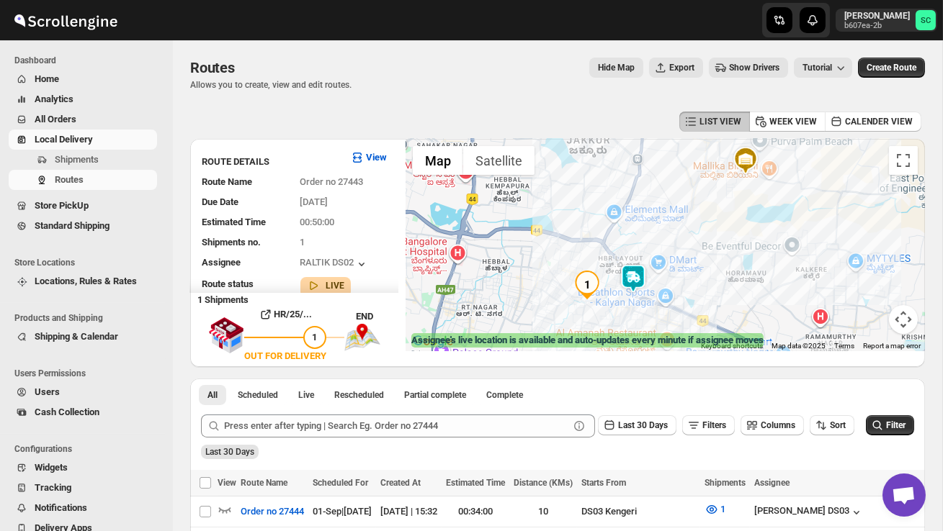
click at [642, 278] on img at bounding box center [633, 278] width 29 height 29
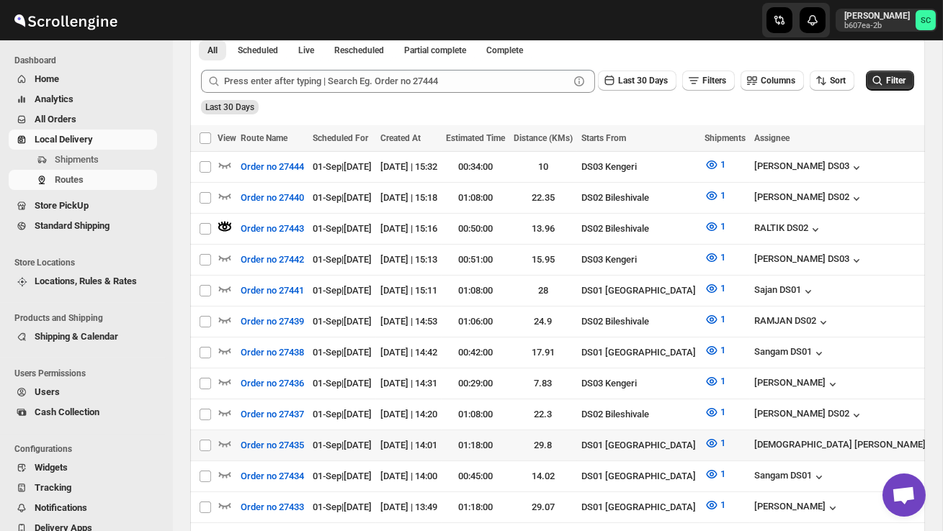
scroll to position [0, 109]
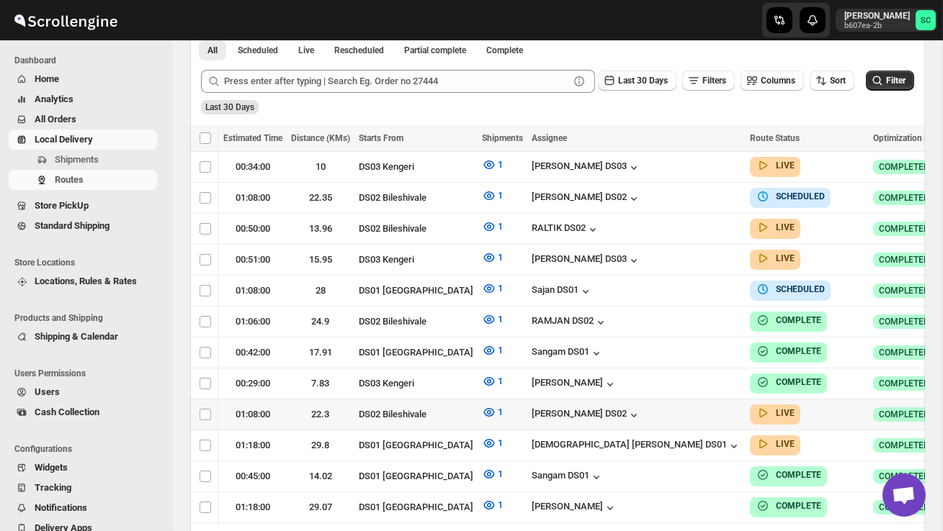
checkbox input "true"
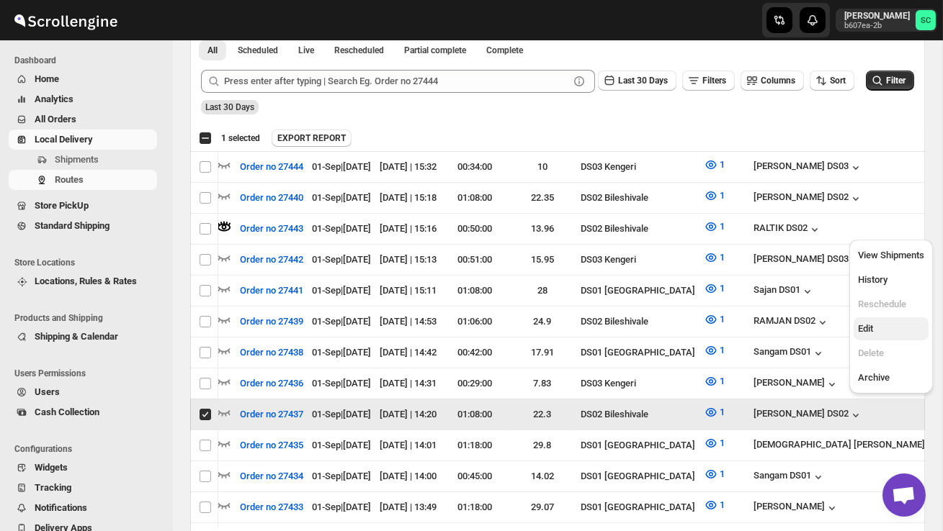
click at [892, 321] on button "Edit" at bounding box center [890, 329] width 75 height 23
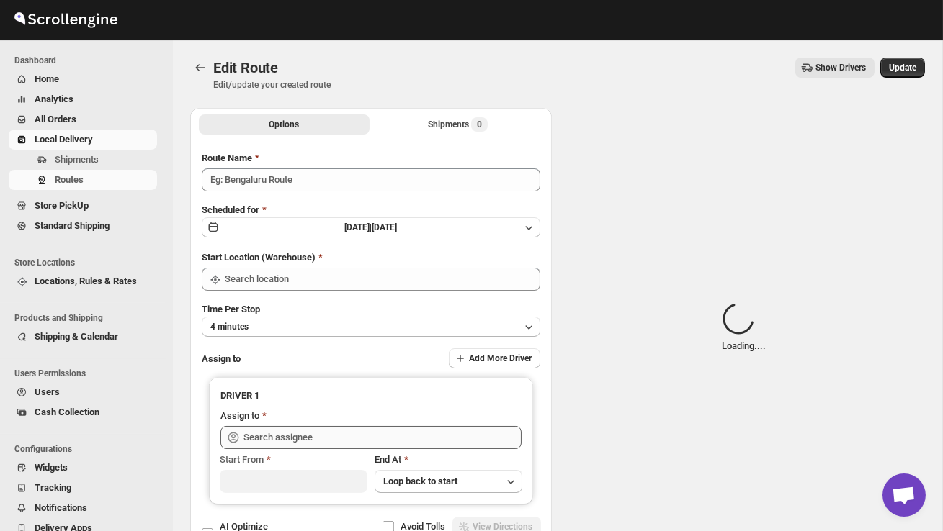
type input "Order no 27437"
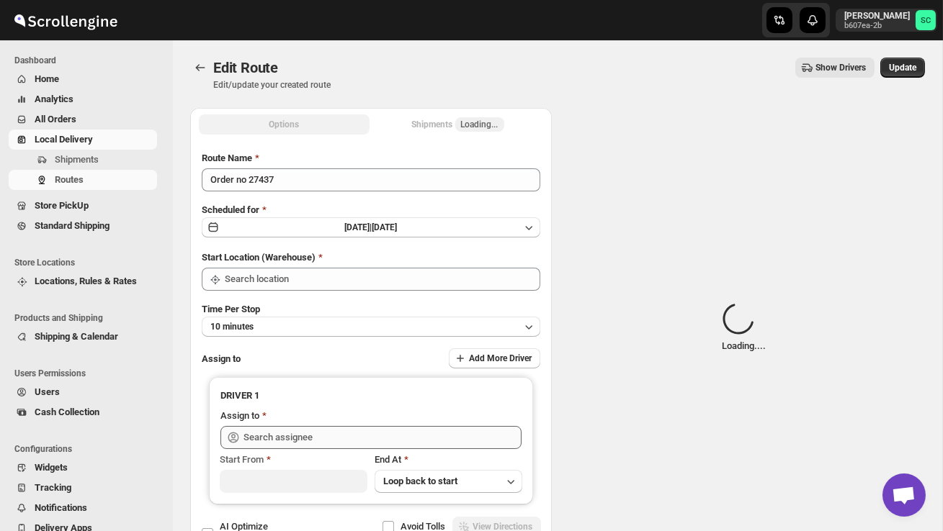
type input "DS02 Bileshivale"
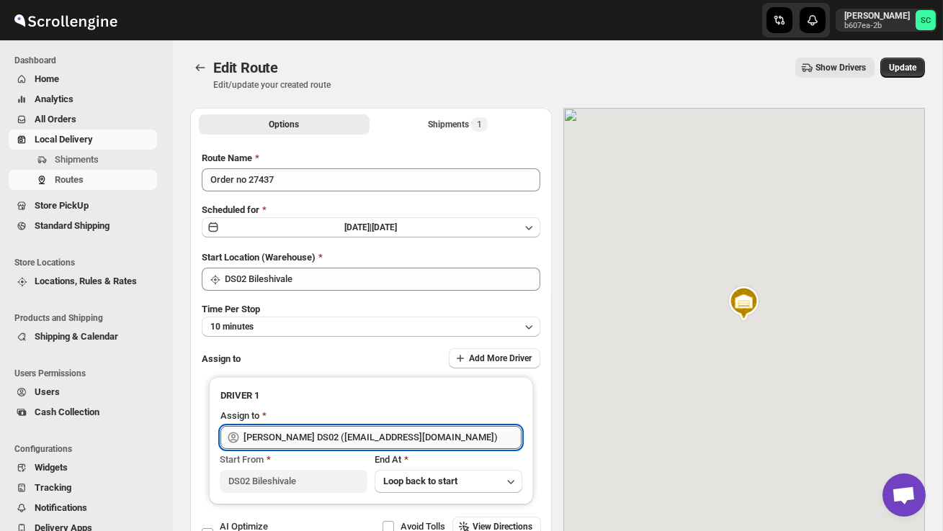
click at [482, 438] on input "[PERSON_NAME] DS02 ([EMAIL_ADDRESS][DOMAIN_NAME])" at bounding box center [382, 437] width 278 height 23
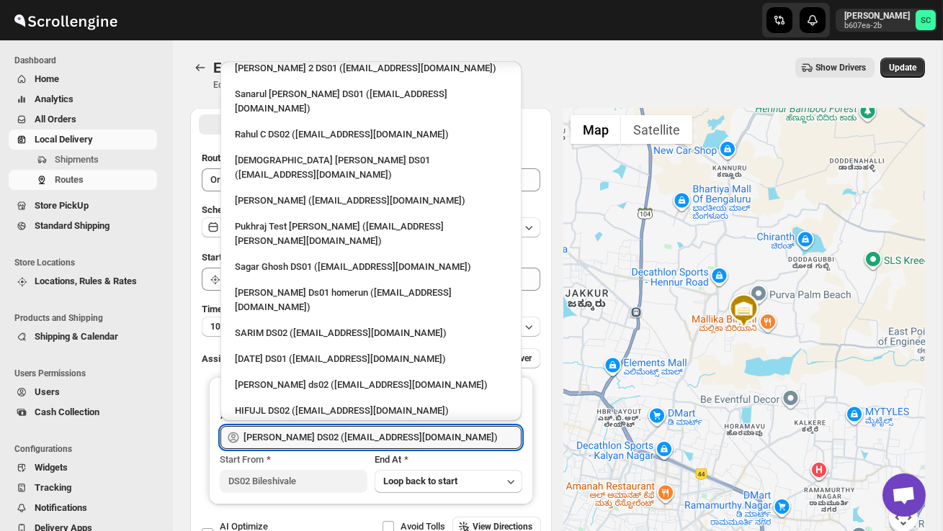
click at [377, 430] on div "3 PL ([EMAIL_ADDRESS][DOMAIN_NAME])" at bounding box center [371, 437] width 272 height 14
type input "3 PL ([EMAIL_ADDRESS][DOMAIN_NAME])"
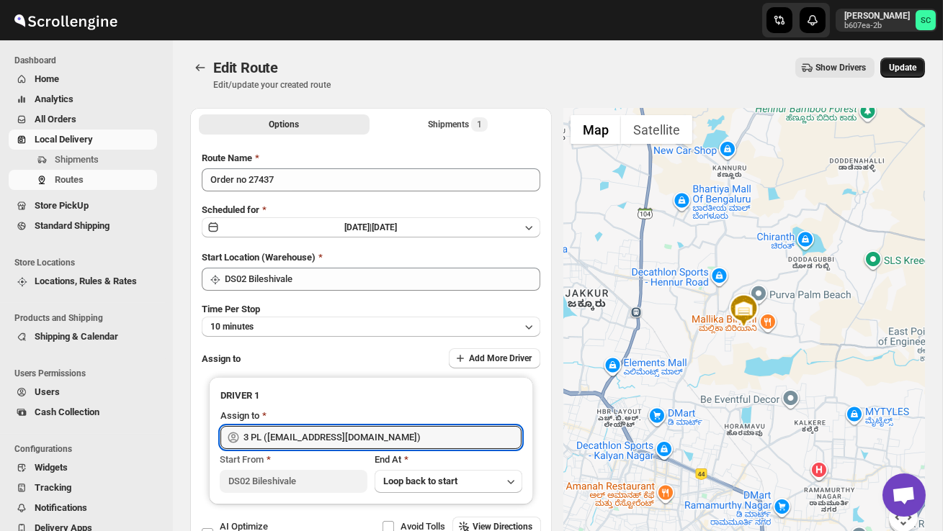
click at [899, 61] on button "Update" at bounding box center [902, 68] width 45 height 20
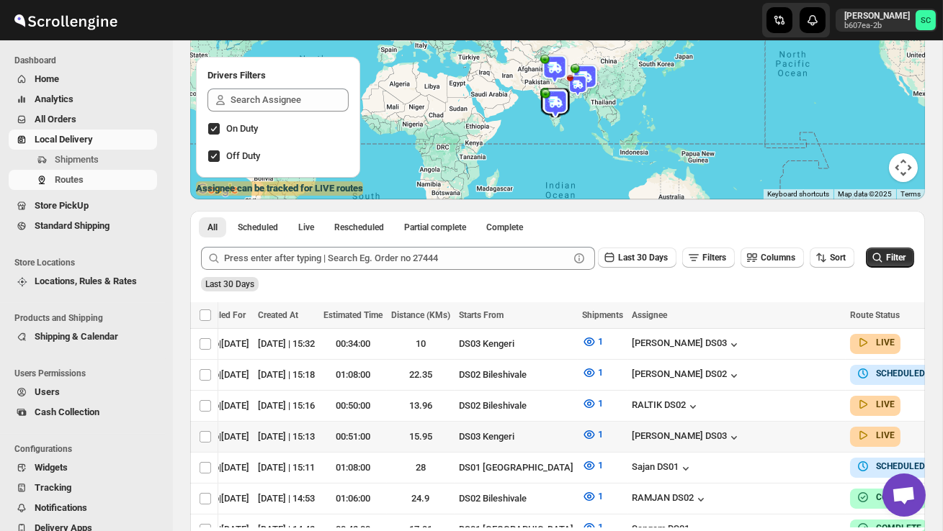
scroll to position [0, 148]
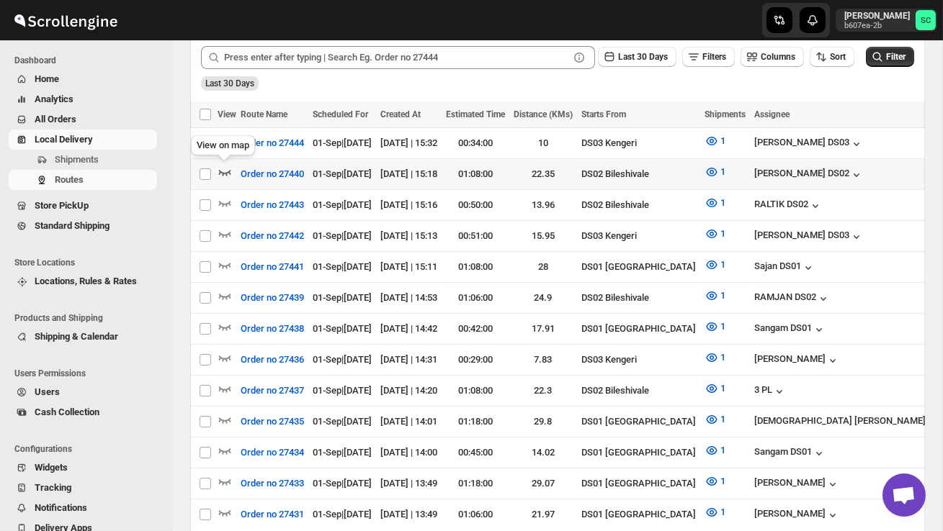
click at [227, 169] on icon "button" at bounding box center [224, 172] width 14 height 14
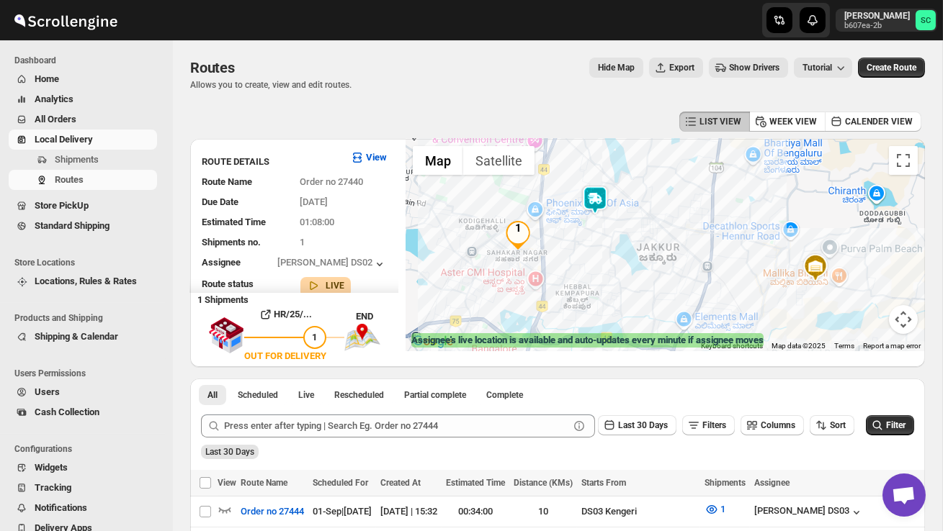
click at [597, 199] on img at bounding box center [594, 200] width 29 height 29
